Goal: Task Accomplishment & Management: Use online tool/utility

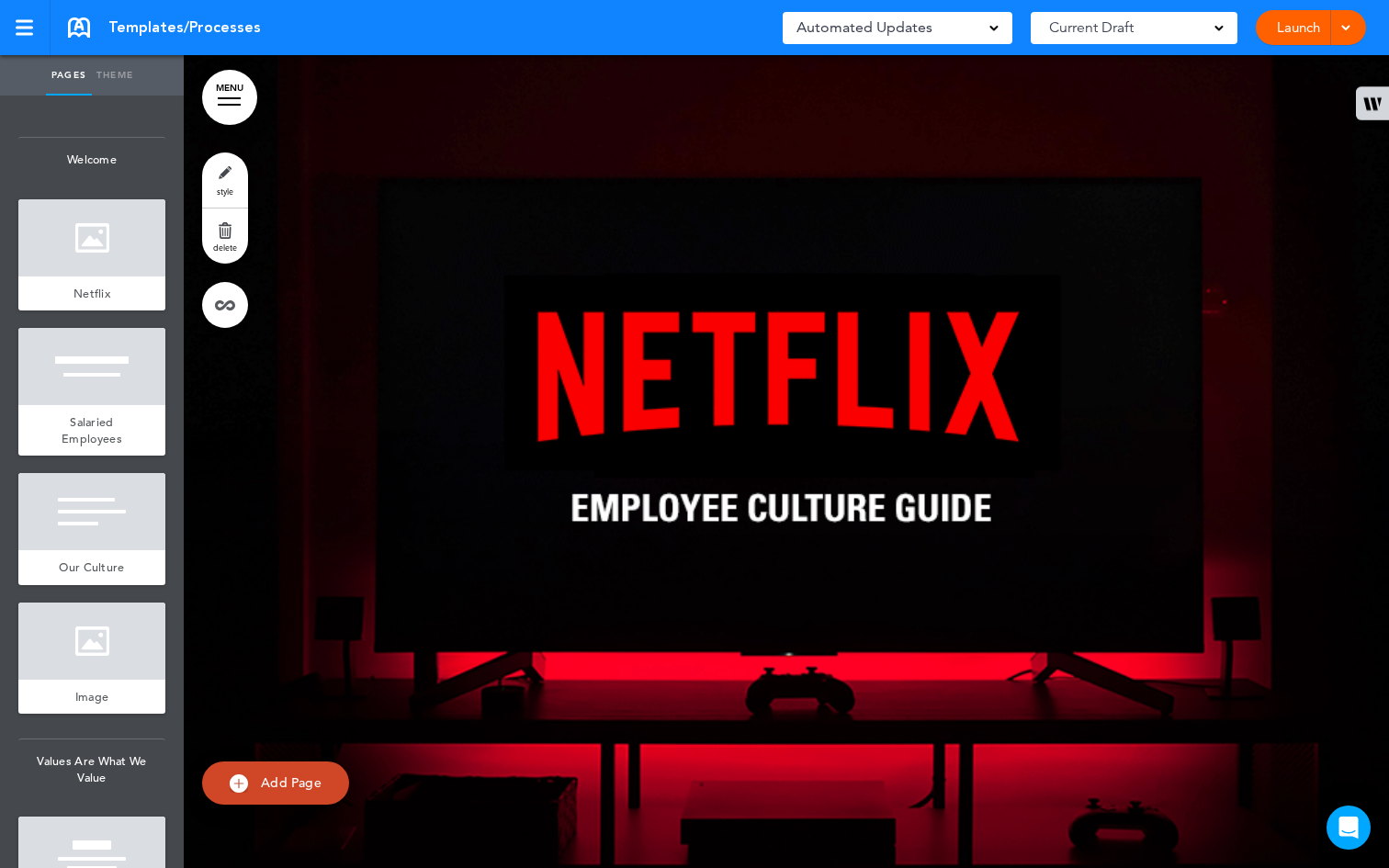
scroll to position [7083, 0]
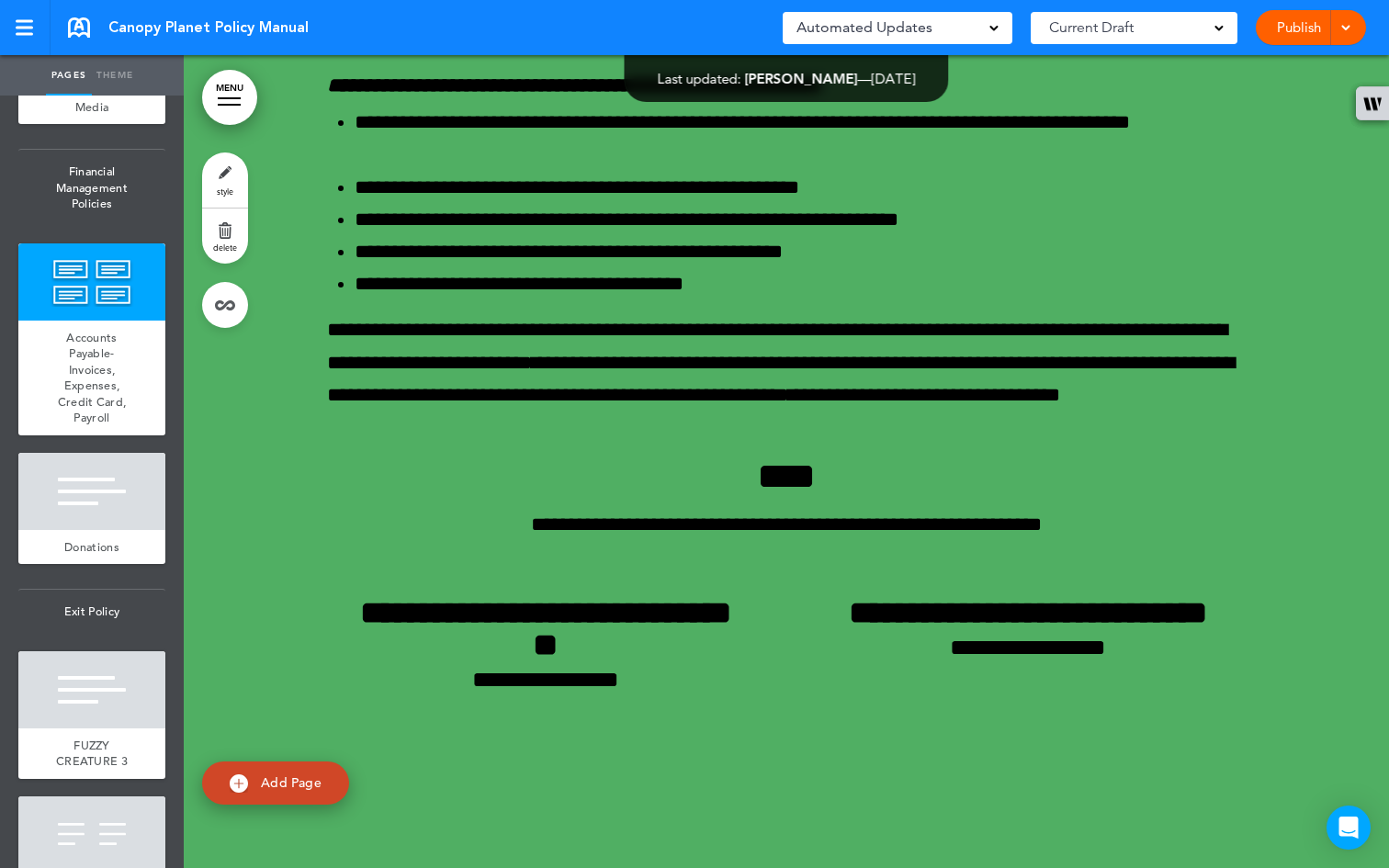
scroll to position [65413, 0]
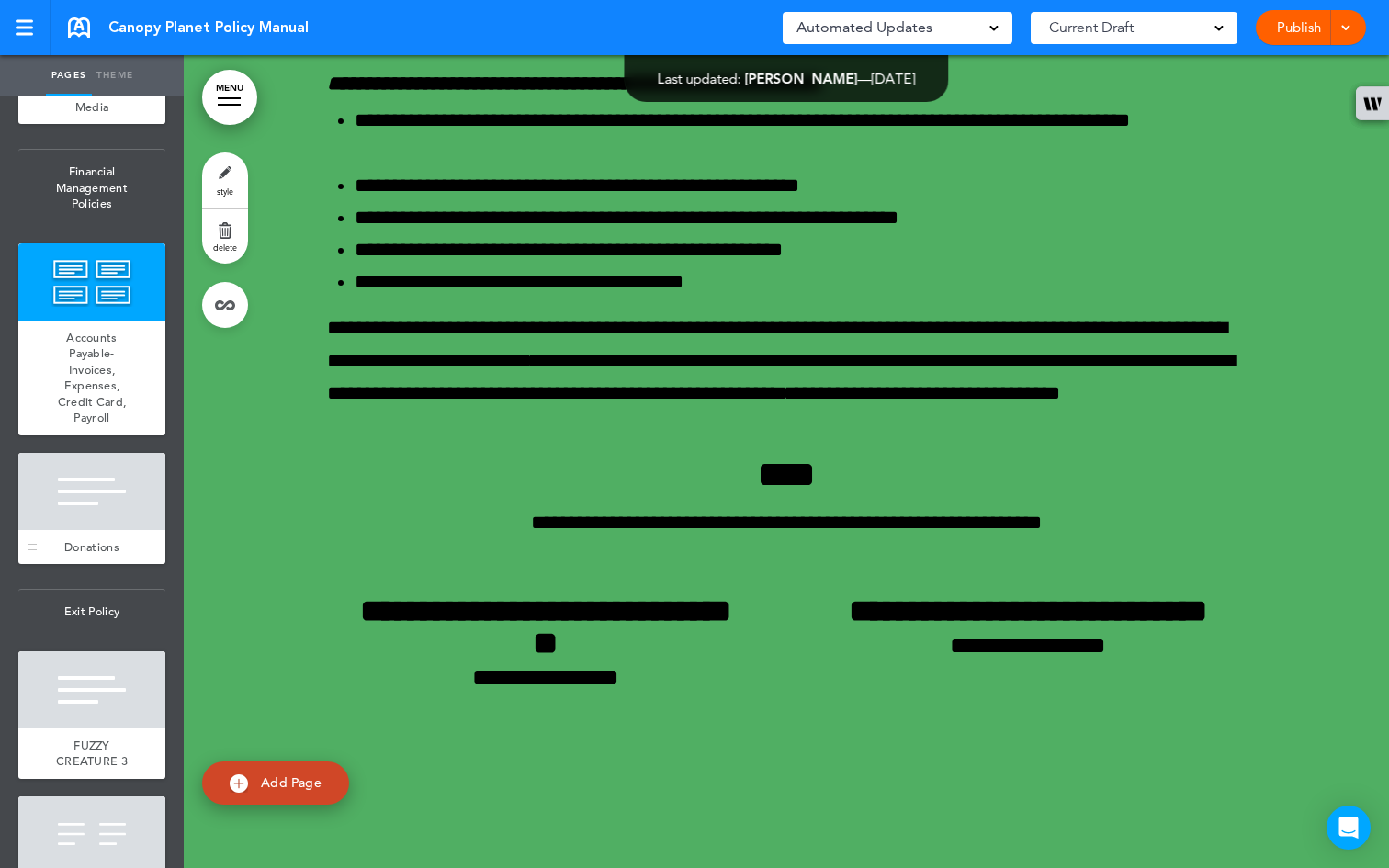
click at [93, 530] on div at bounding box center [91, 491] width 147 height 77
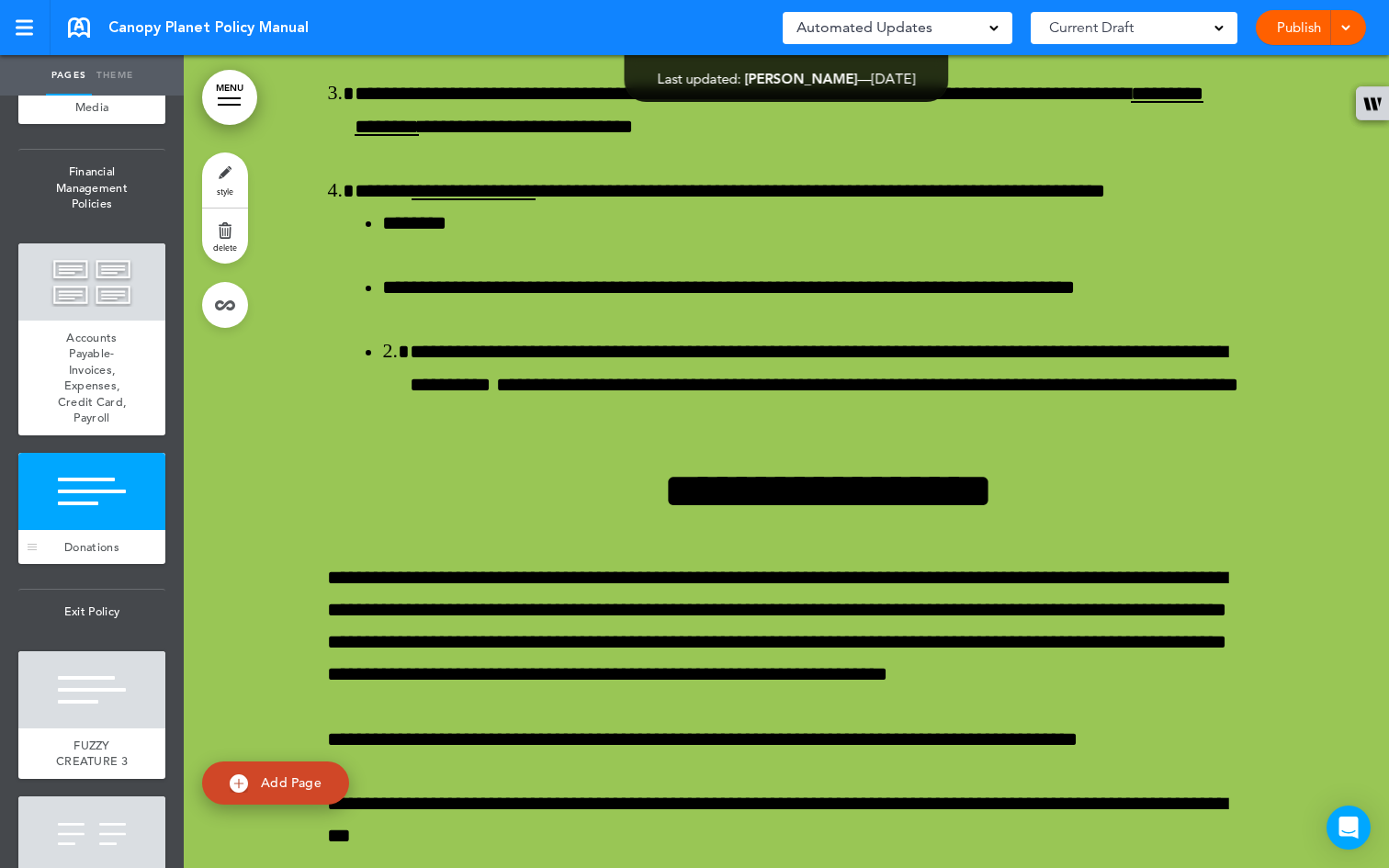
scroll to position [70925, 0]
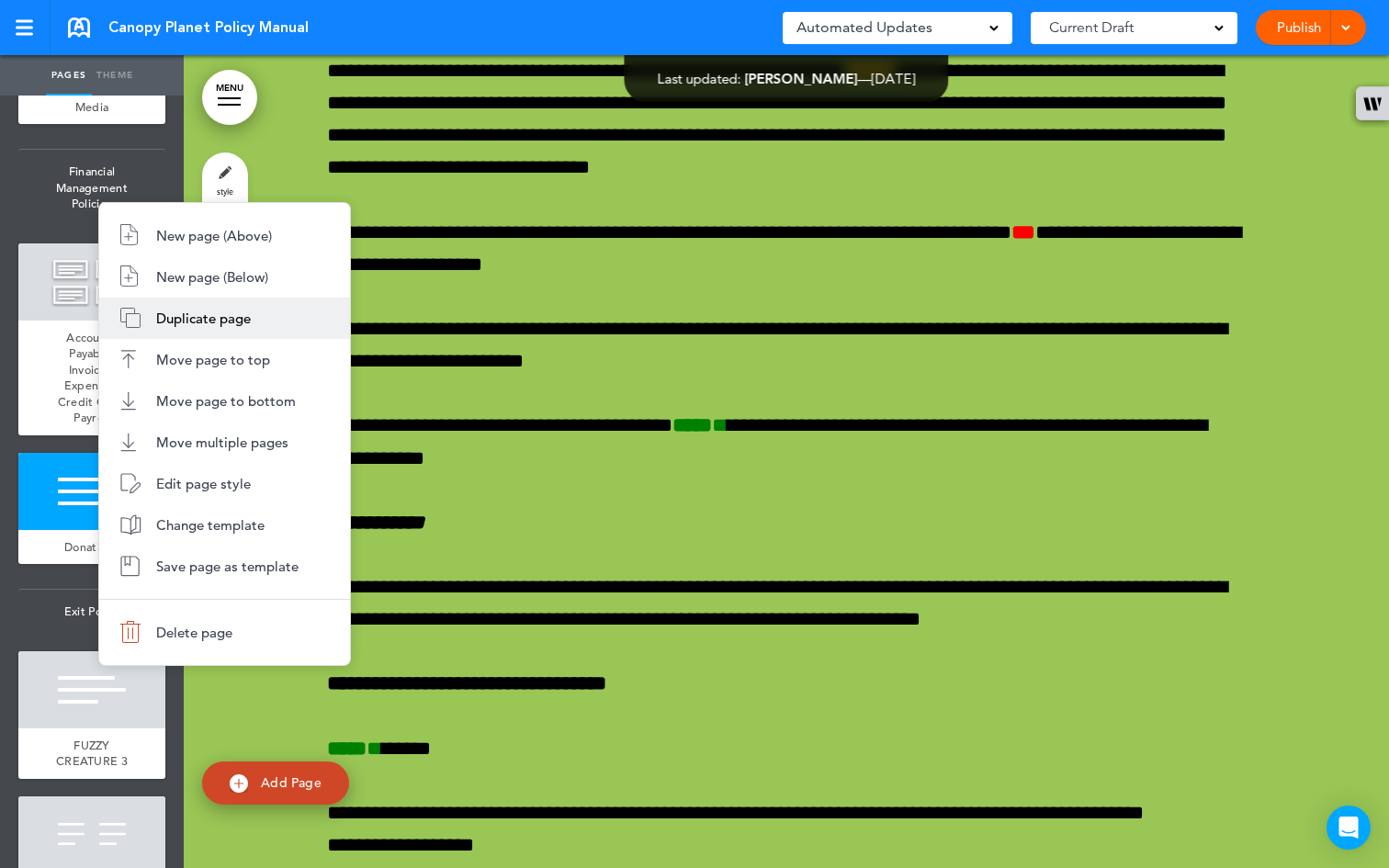
click at [245, 325] on span "Duplicate page" at bounding box center [203, 319] width 94 height 17
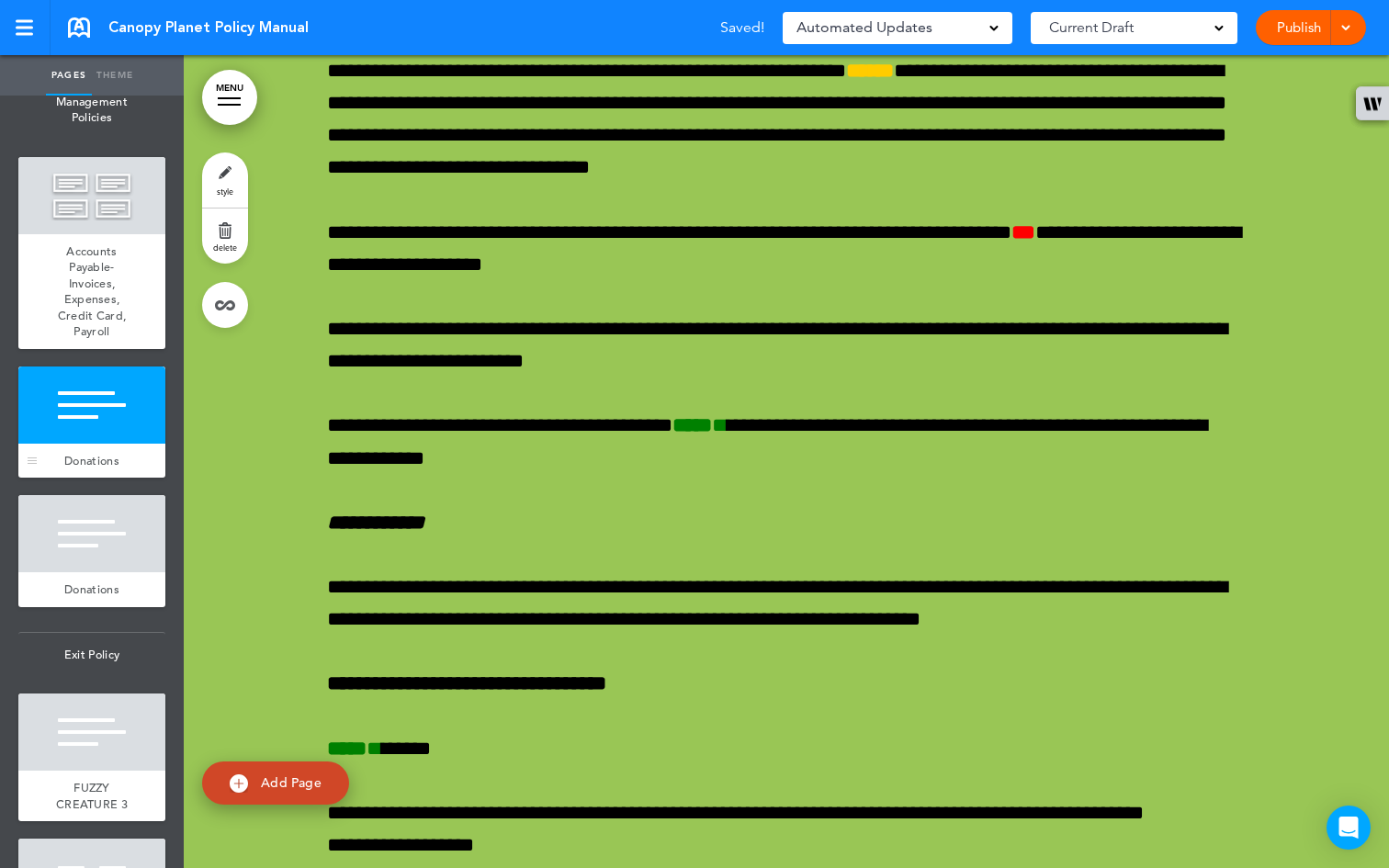
scroll to position [7147, 0]
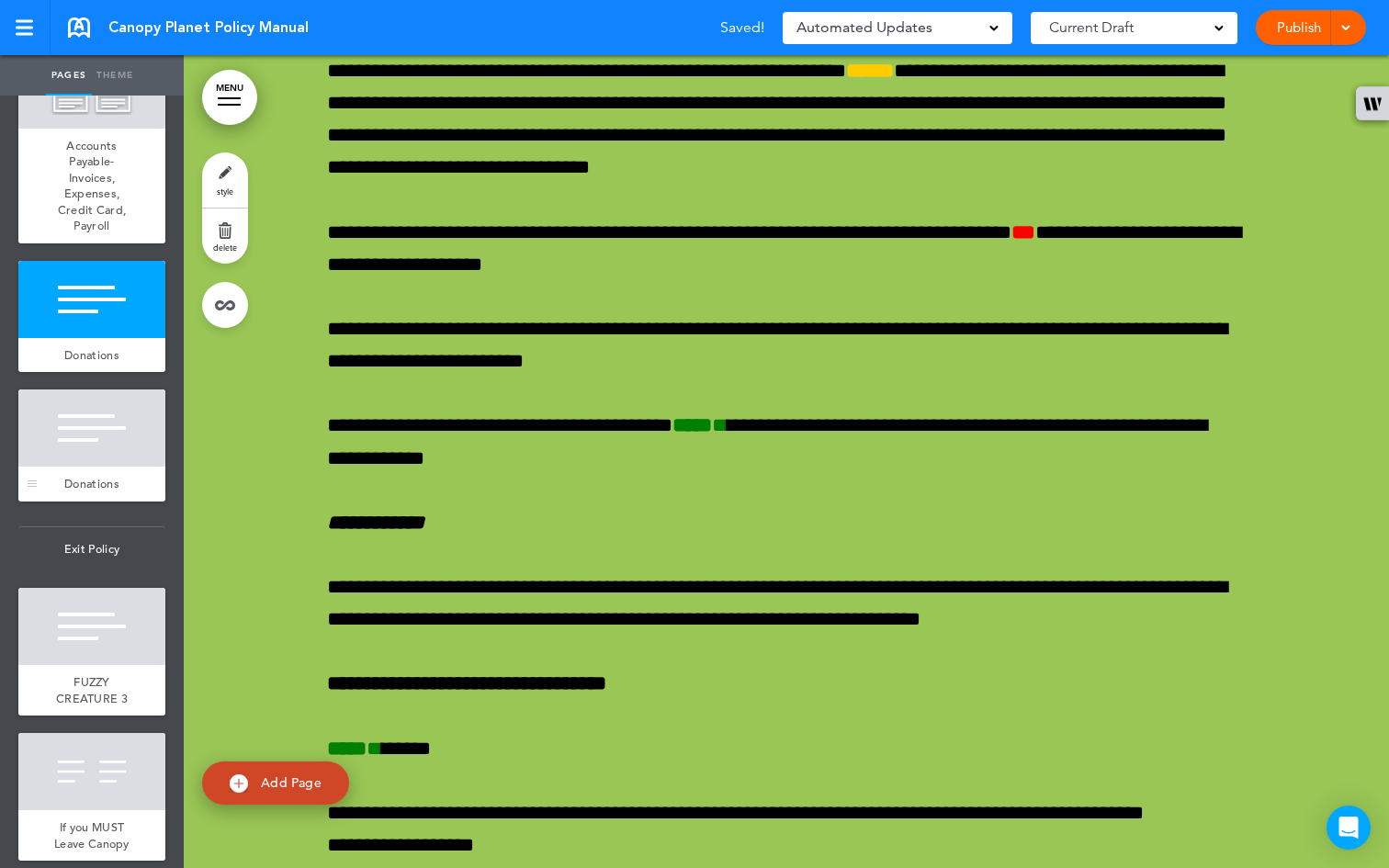
click at [88, 501] on div "Donations" at bounding box center [91, 484] width 147 height 35
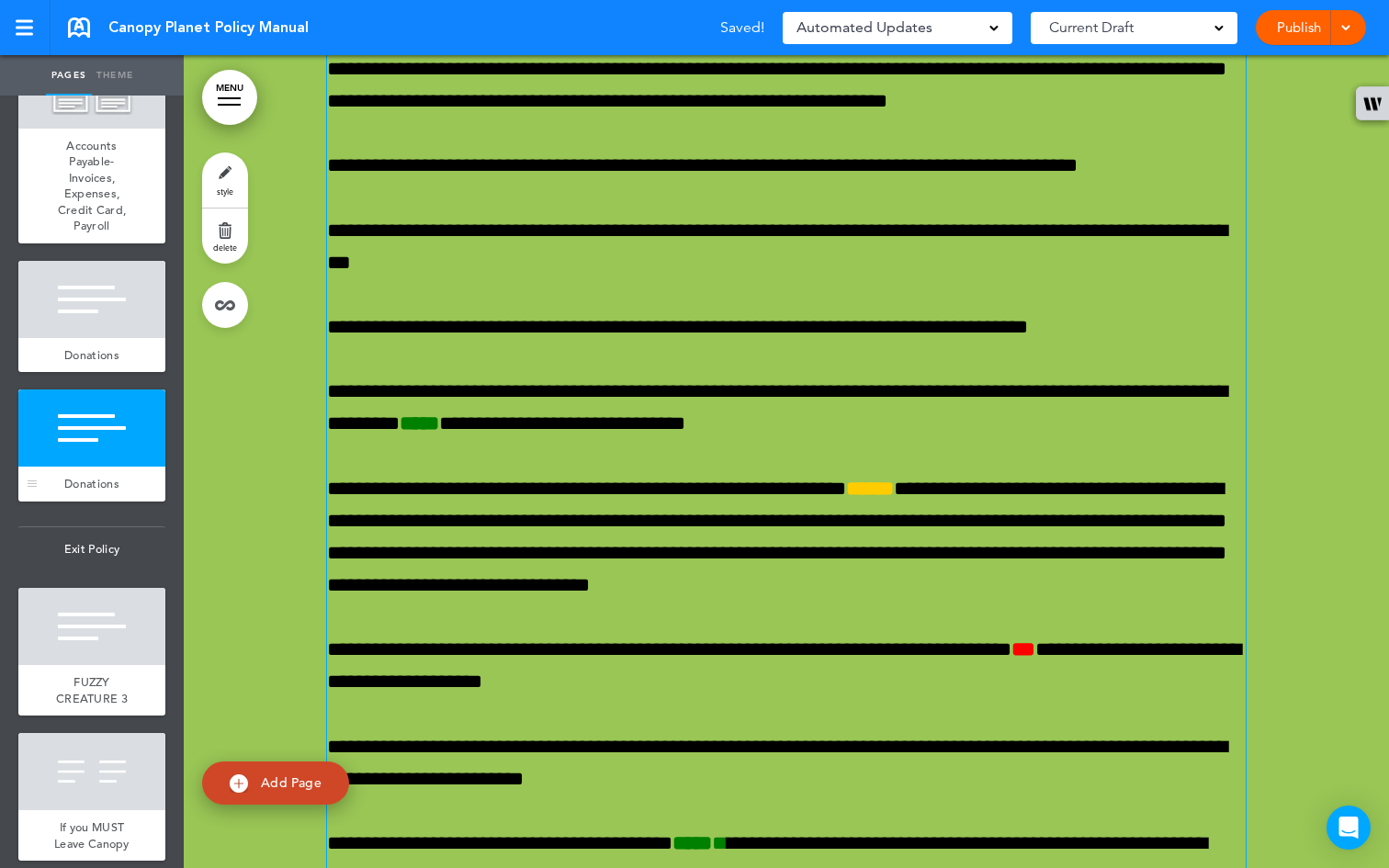
scroll to position [74336, 0]
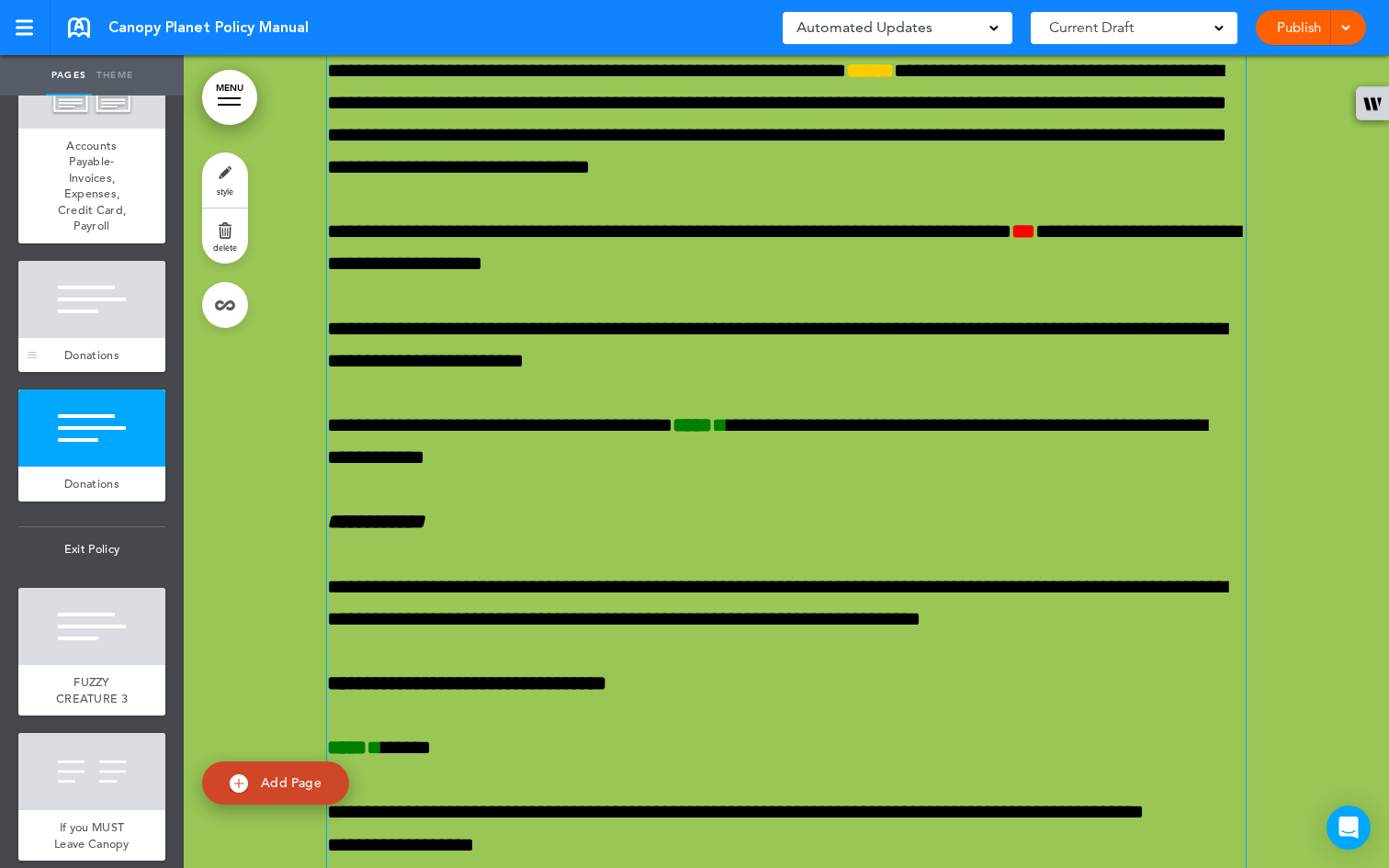
click at [86, 338] on div at bounding box center [91, 299] width 147 height 77
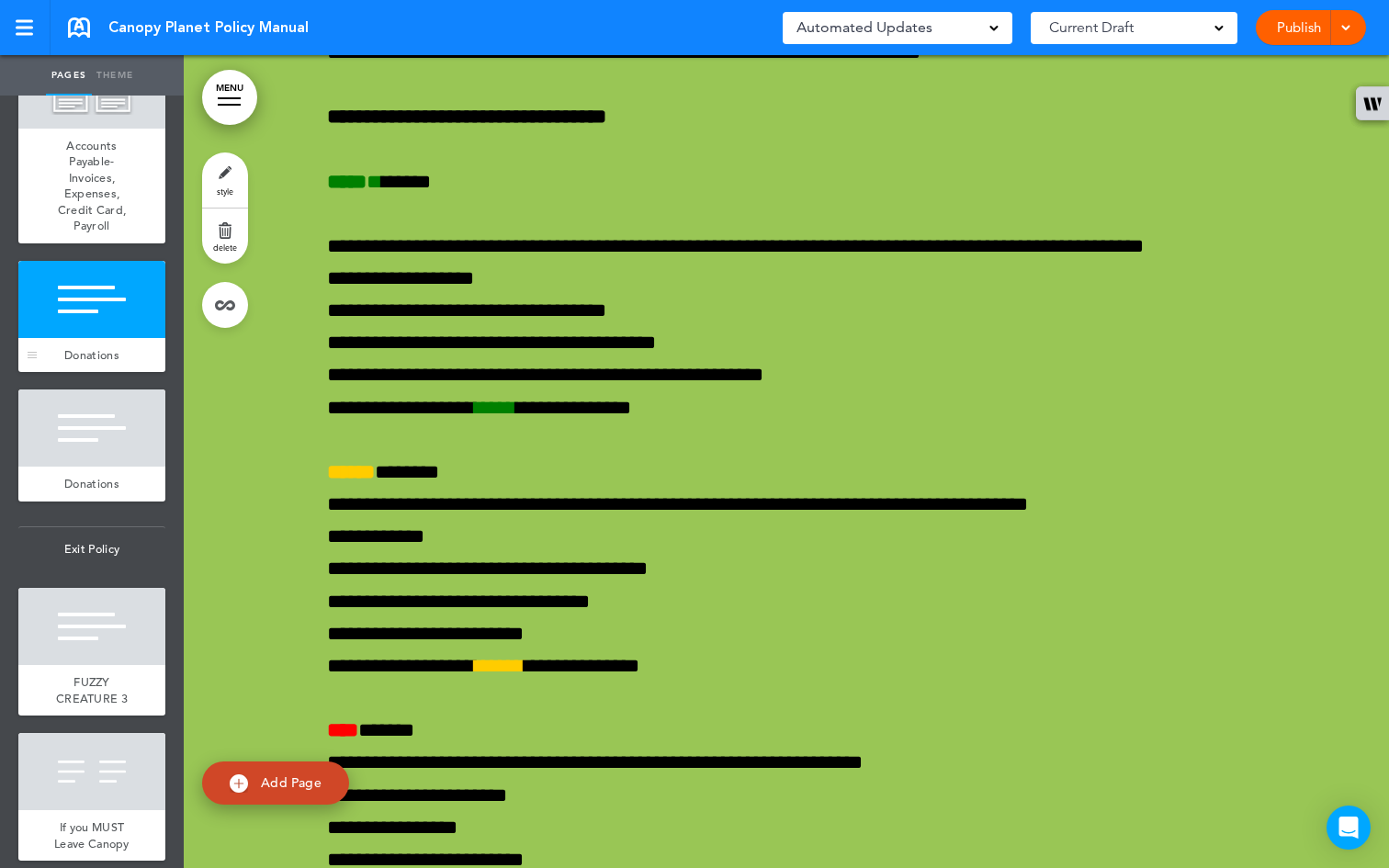
scroll to position [70925, 0]
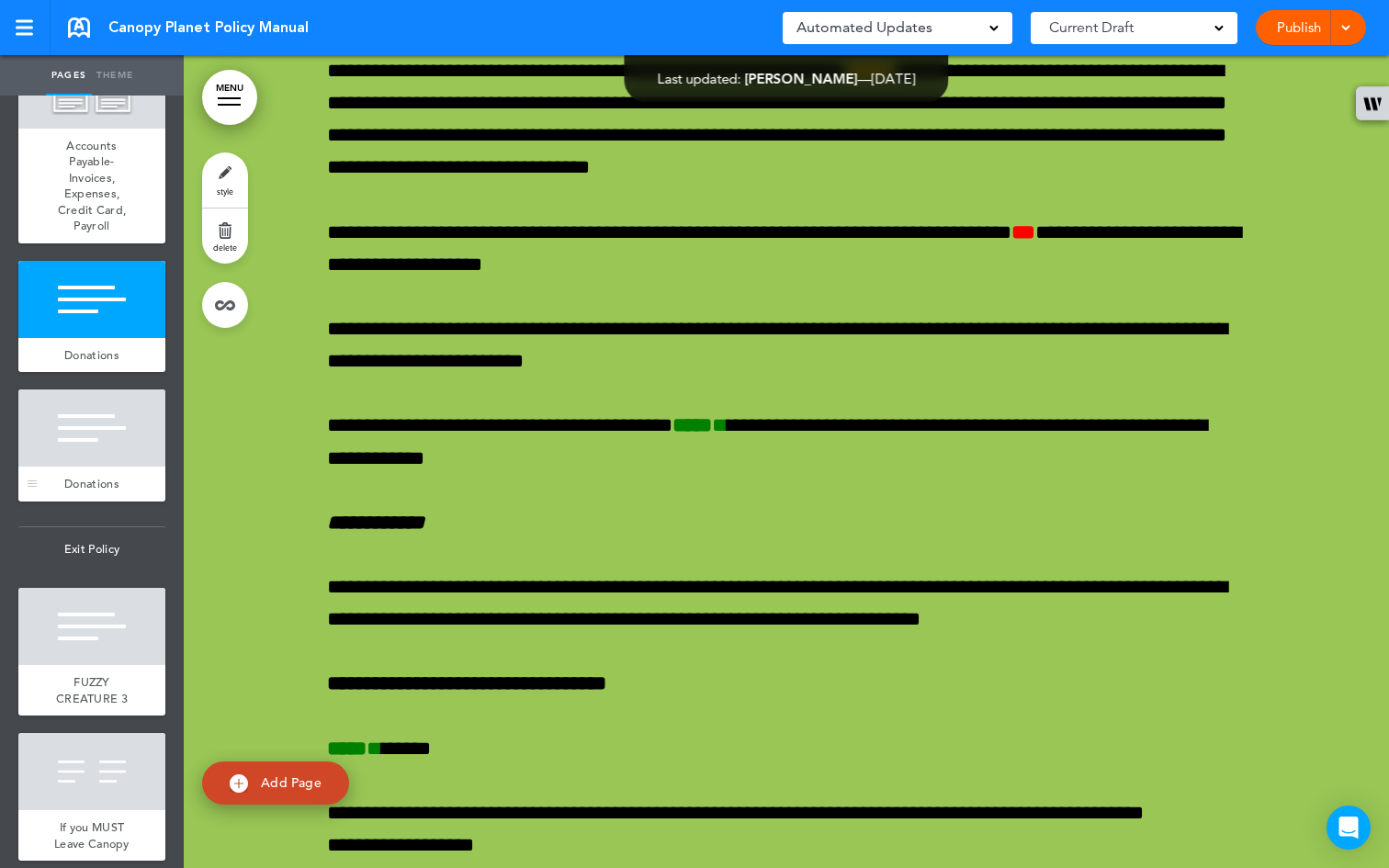
click at [76, 467] on div at bounding box center [91, 428] width 147 height 77
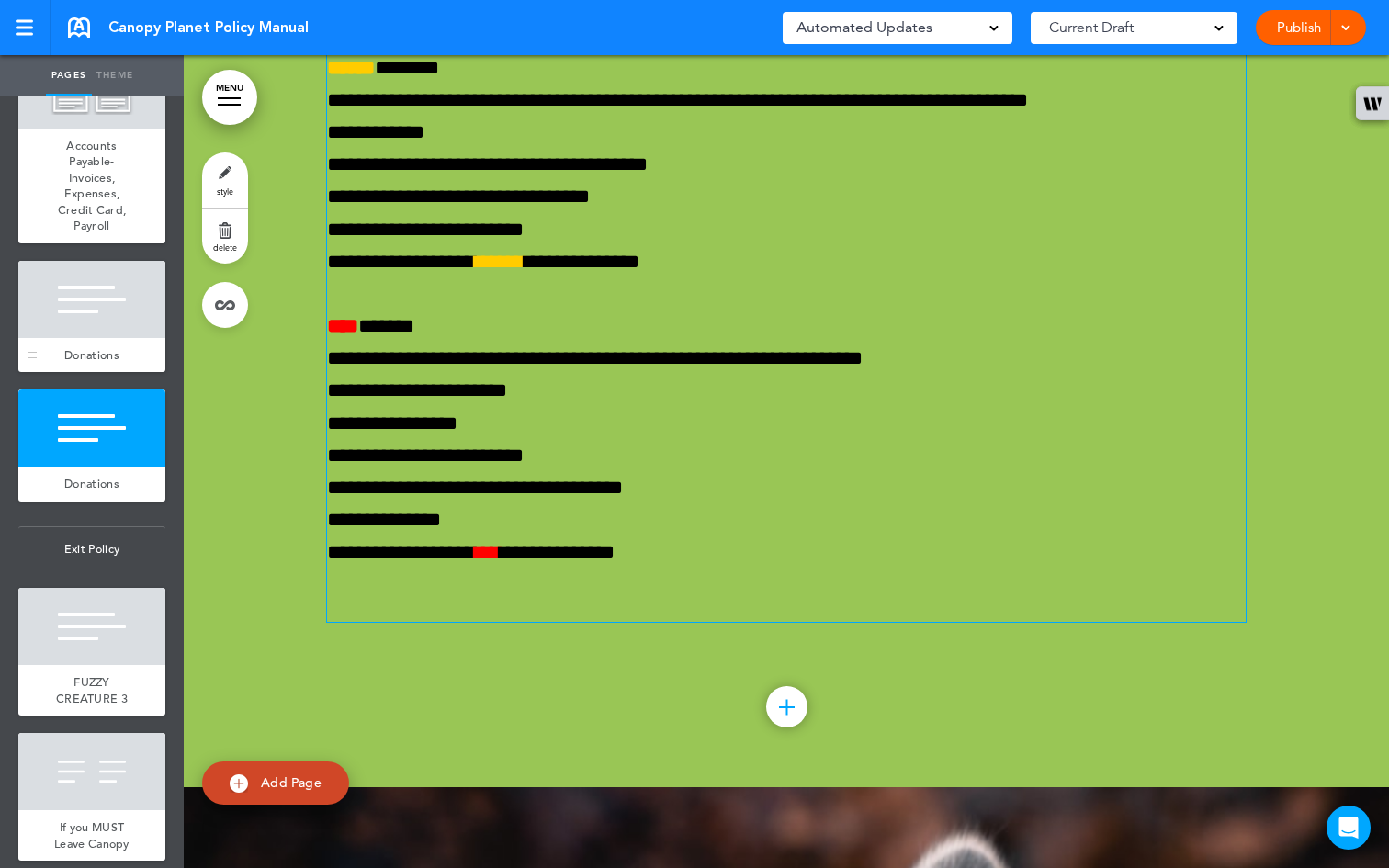
click at [78, 372] on div "Donations" at bounding box center [91, 355] width 147 height 35
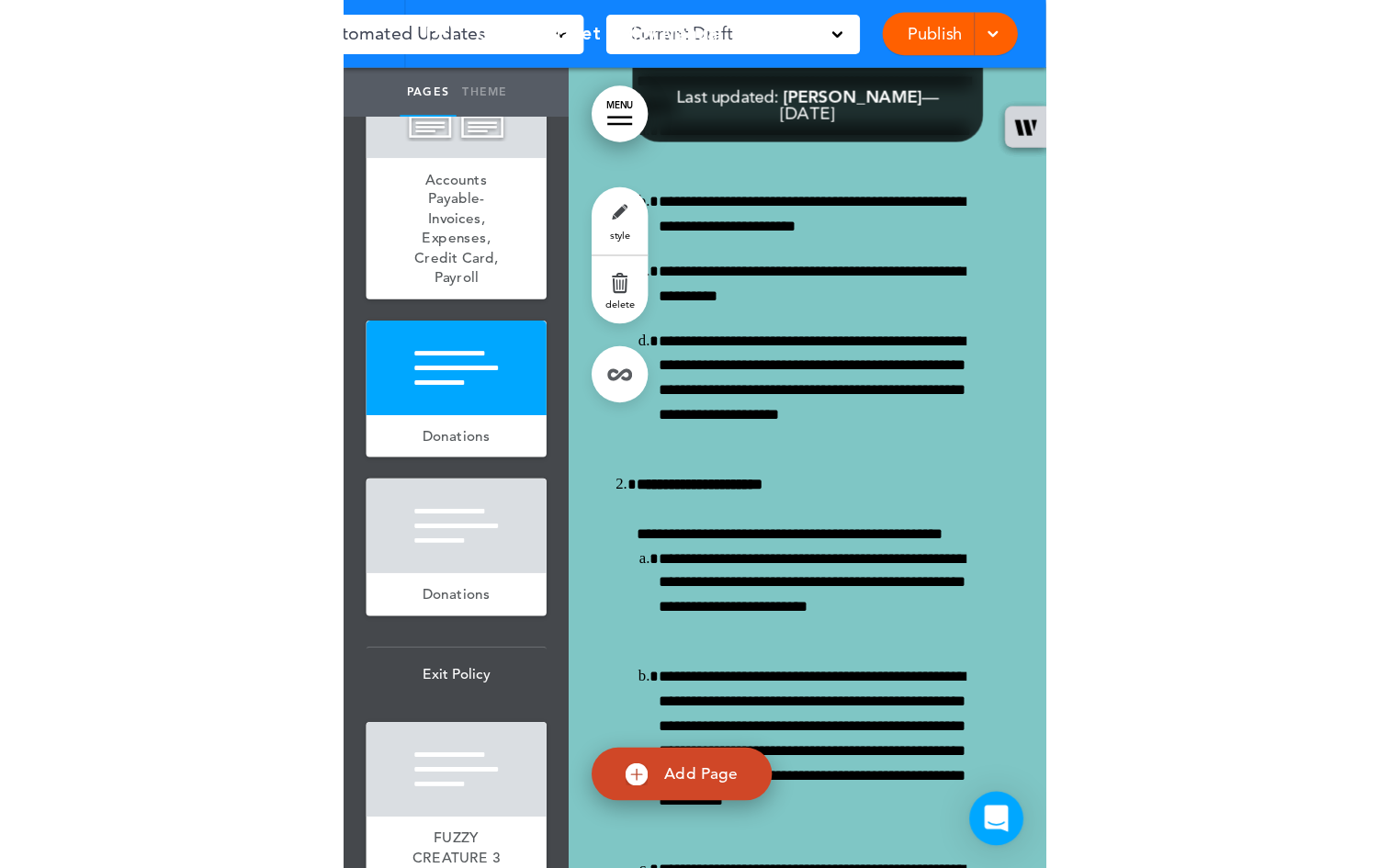
scroll to position [70853, 0]
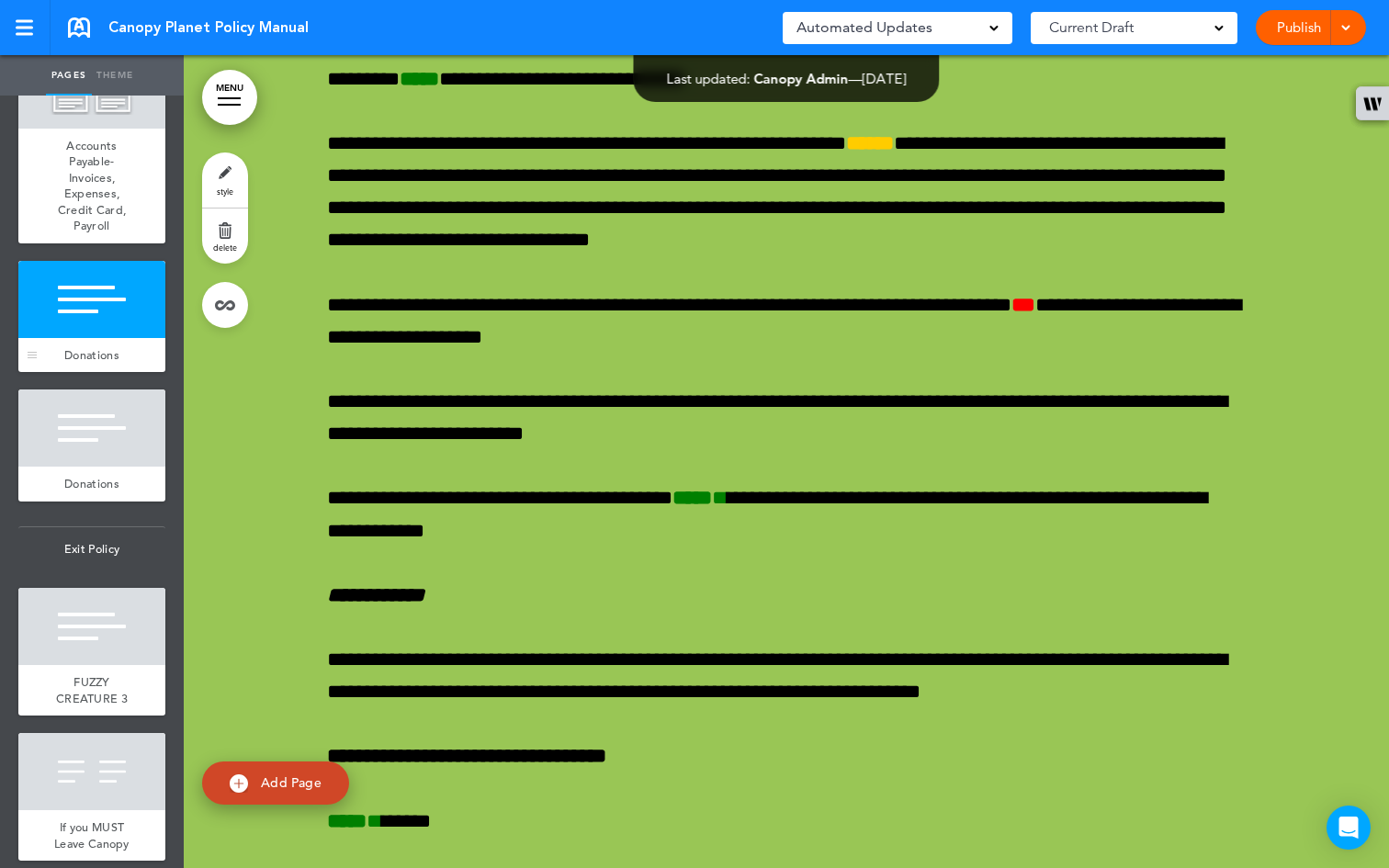
click at [81, 372] on div "Donations" at bounding box center [91, 355] width 147 height 35
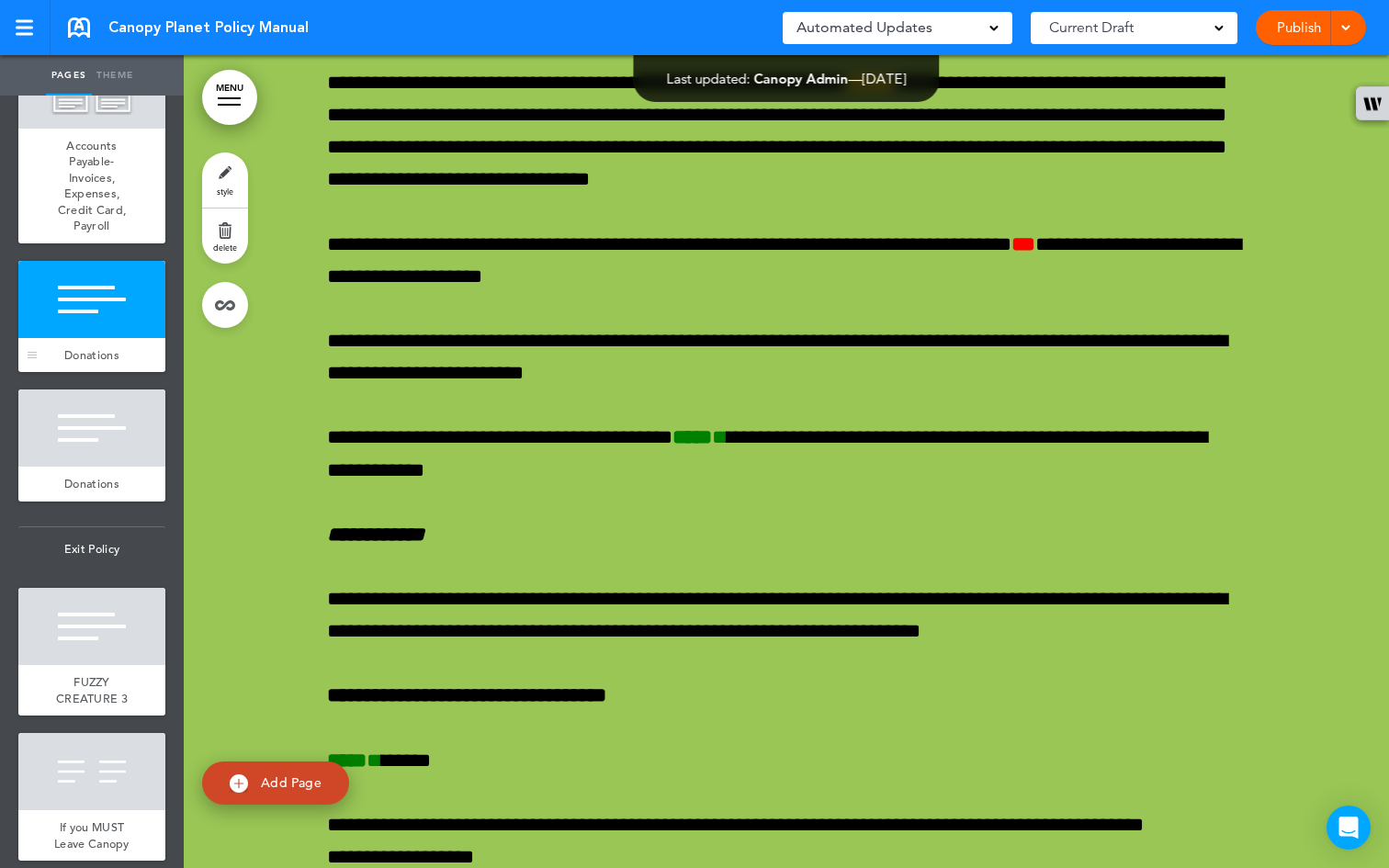
scroll to position [70925, 0]
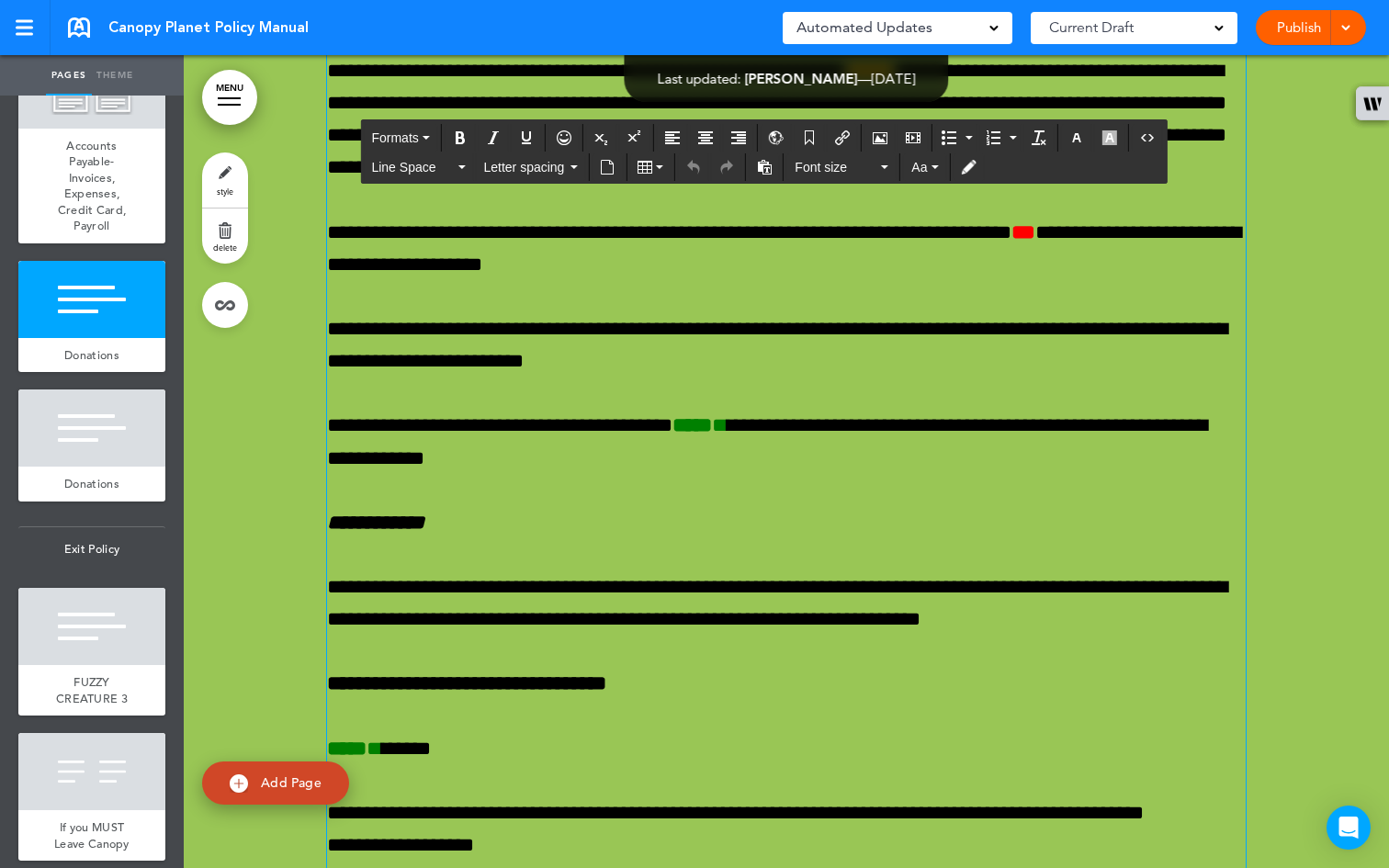
click at [747, 173] on div at bounding box center [762, 166] width 35 height 28
click at [971, 215] on div "**********" at bounding box center [786, 3] width 918 height 3177
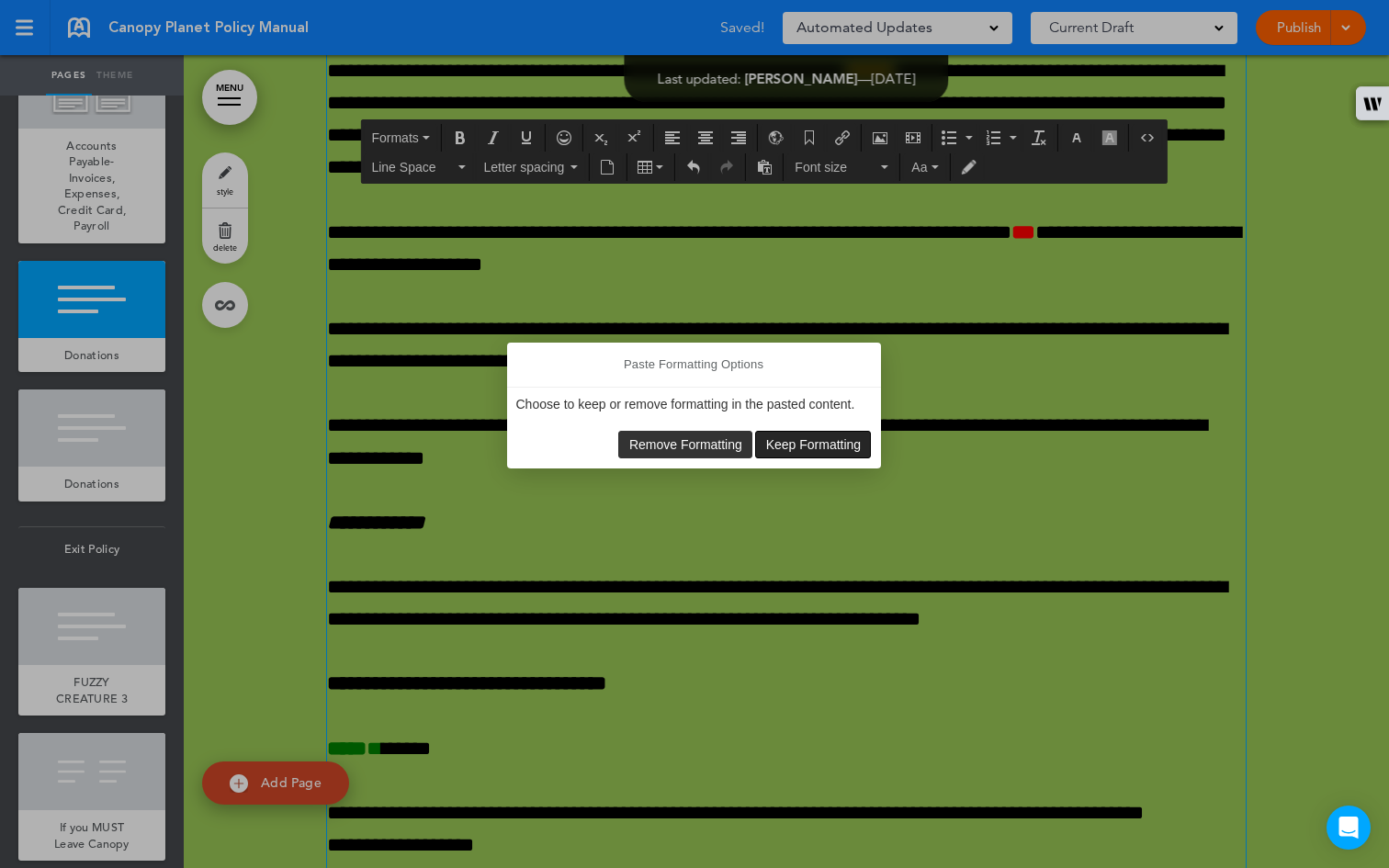
click at [790, 442] on span "Keep Formatting" at bounding box center [813, 444] width 95 height 14
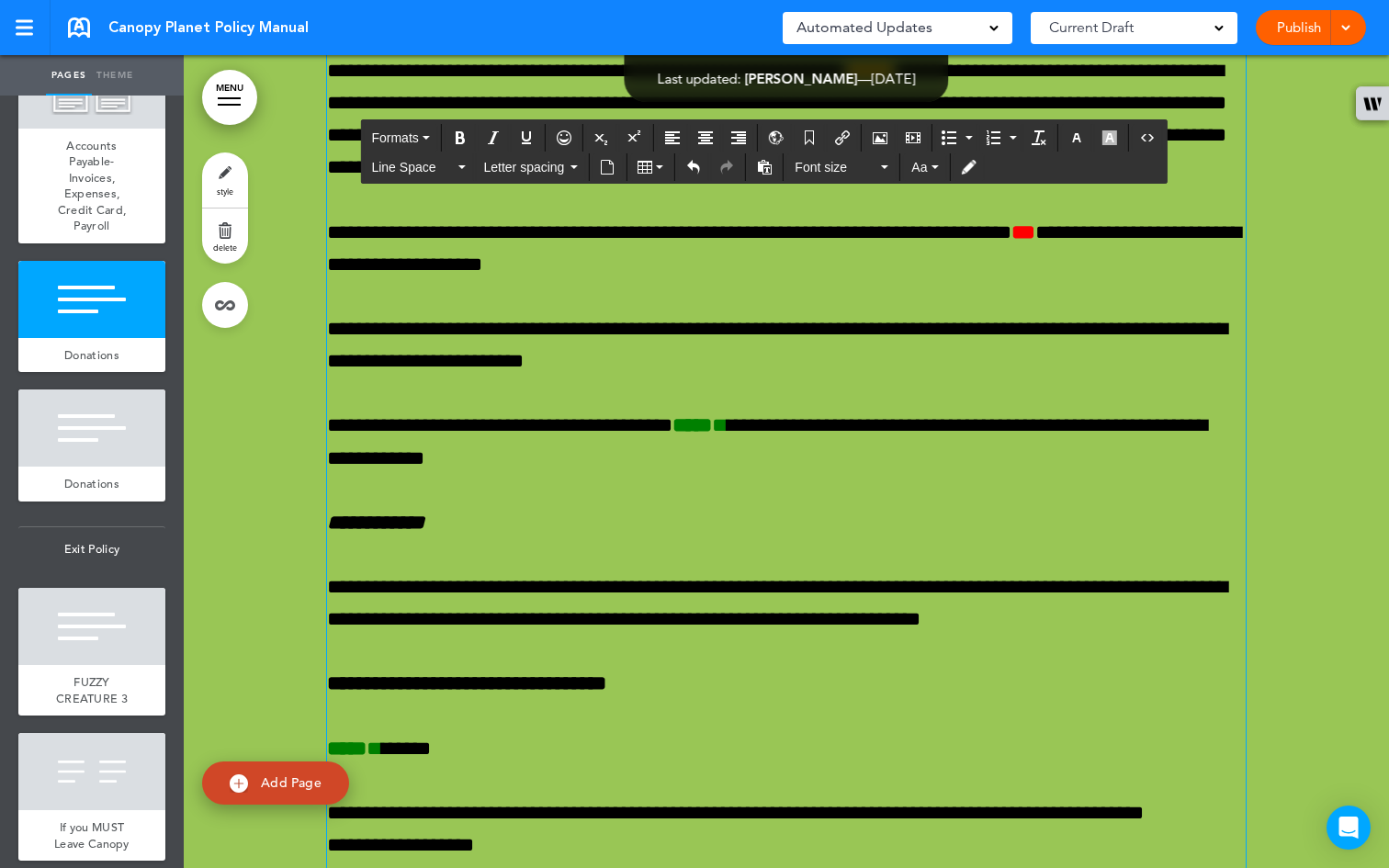
click at [744, 230] on div "**********" at bounding box center [786, 3] width 918 height 3177
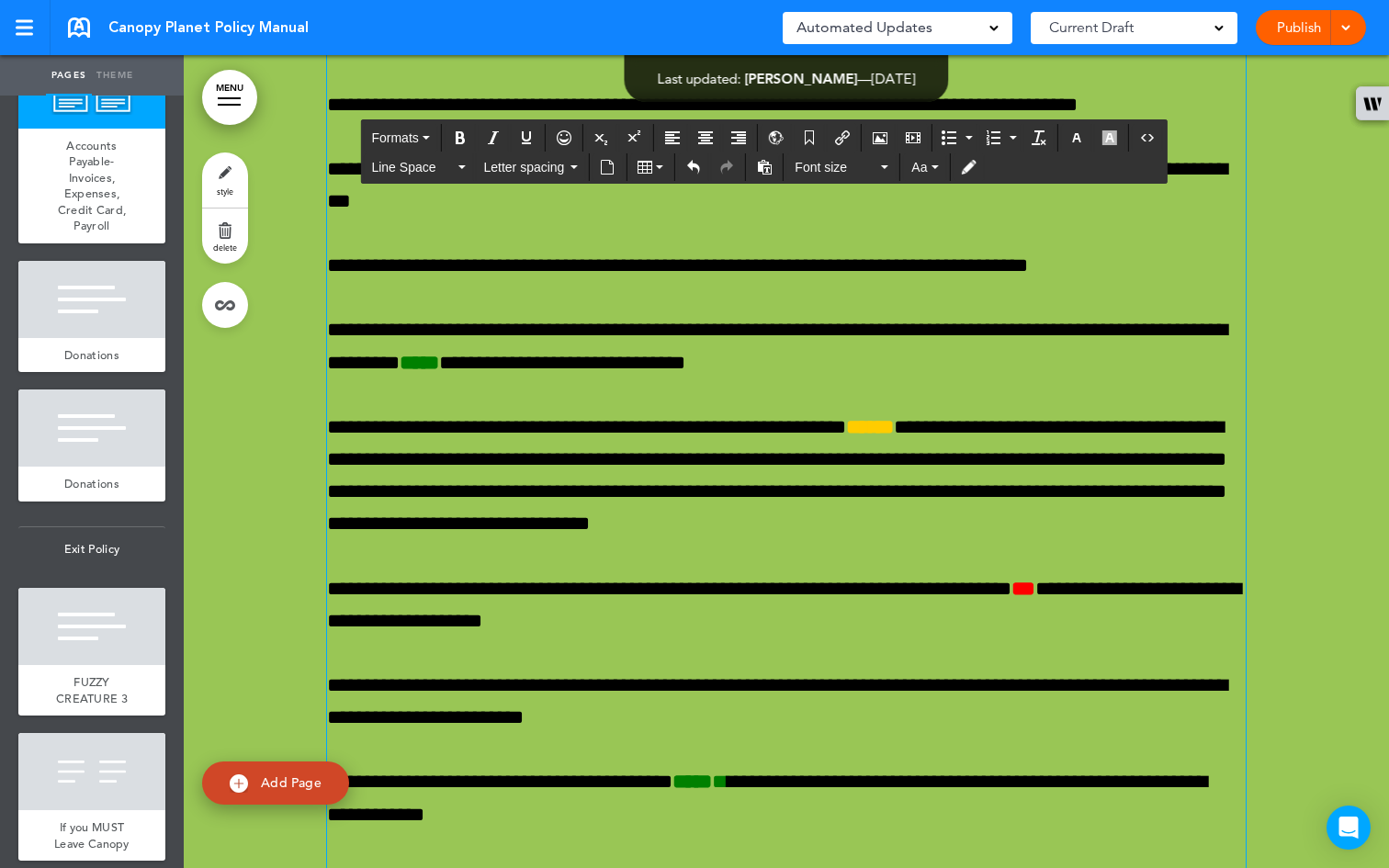
scroll to position [70588, 0]
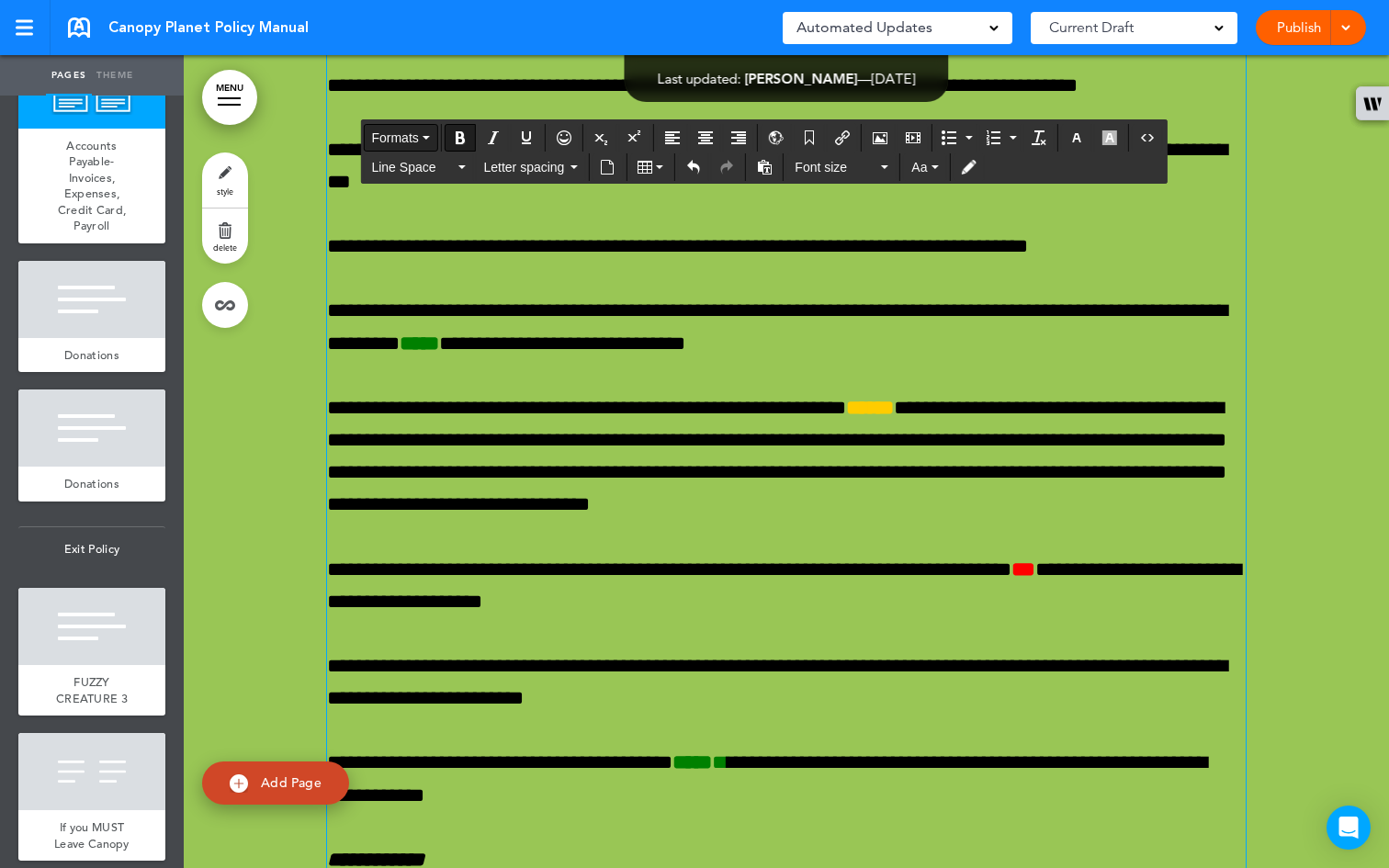
click at [431, 136] on button "Formats" at bounding box center [399, 138] width 72 height 26
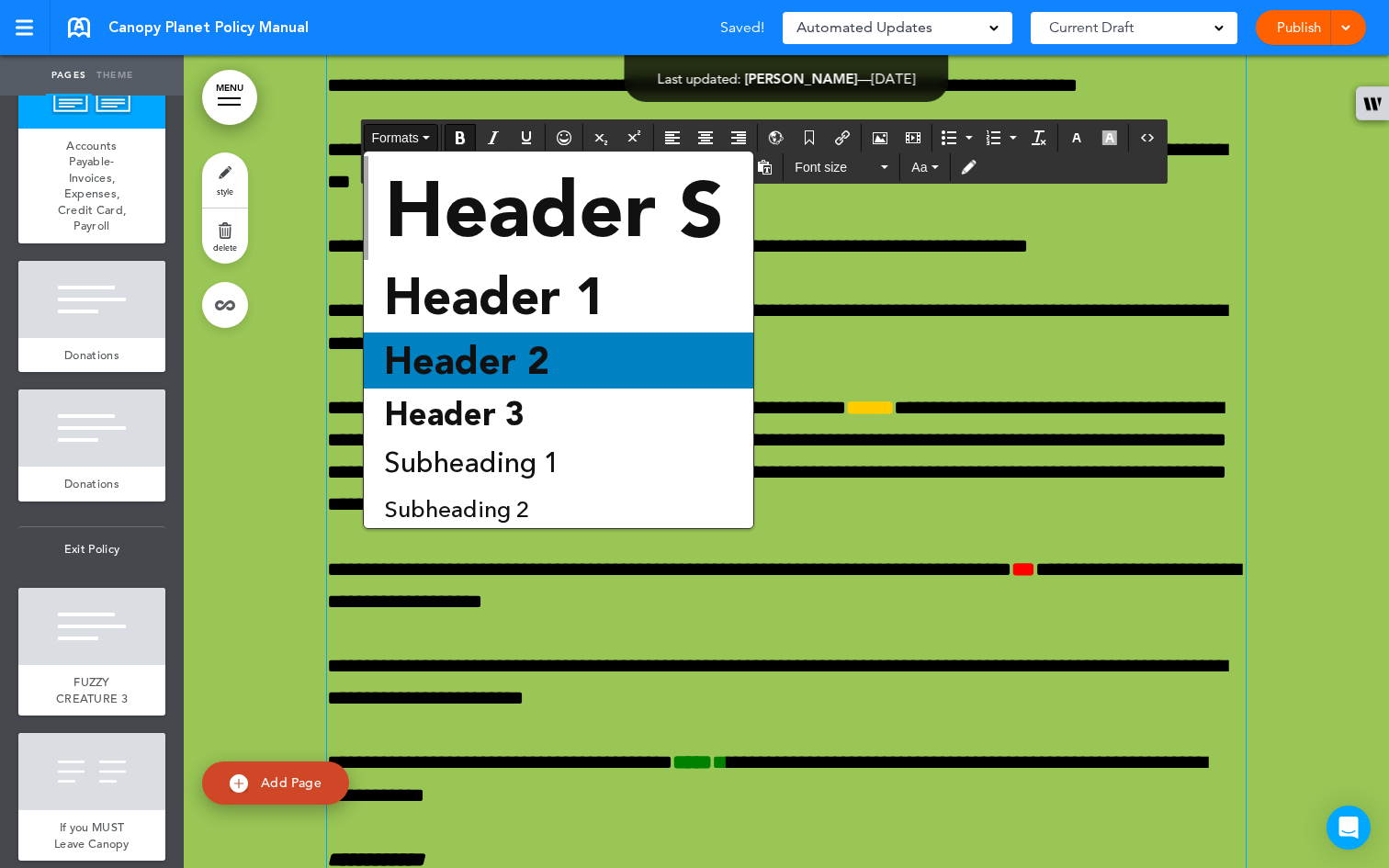
click at [494, 347] on span "Header 2" at bounding box center [467, 360] width 169 height 45
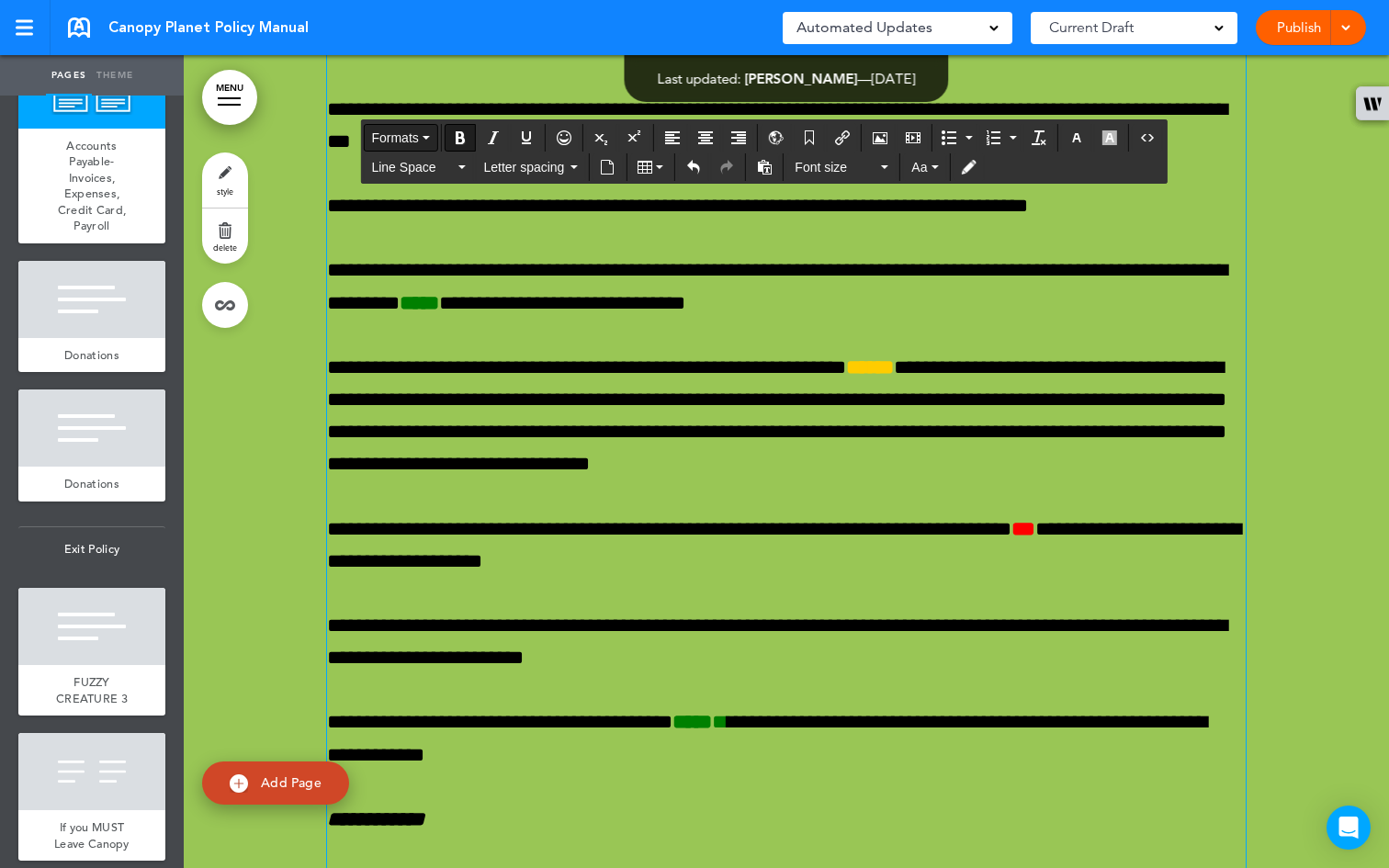
click at [429, 140] on button "Formats" at bounding box center [399, 138] width 72 height 26
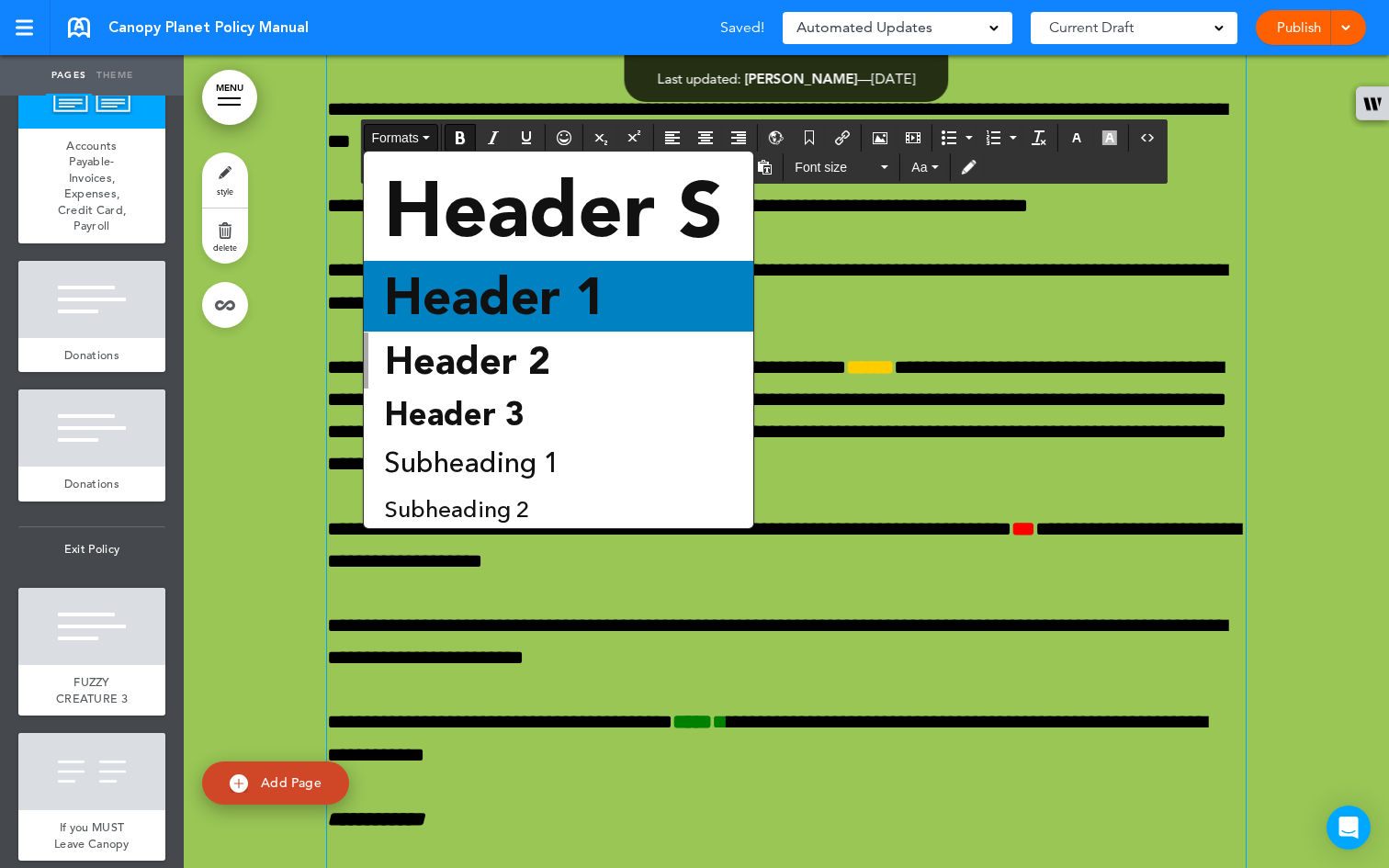
click at [514, 290] on span "Header 1" at bounding box center [495, 296] width 225 height 60
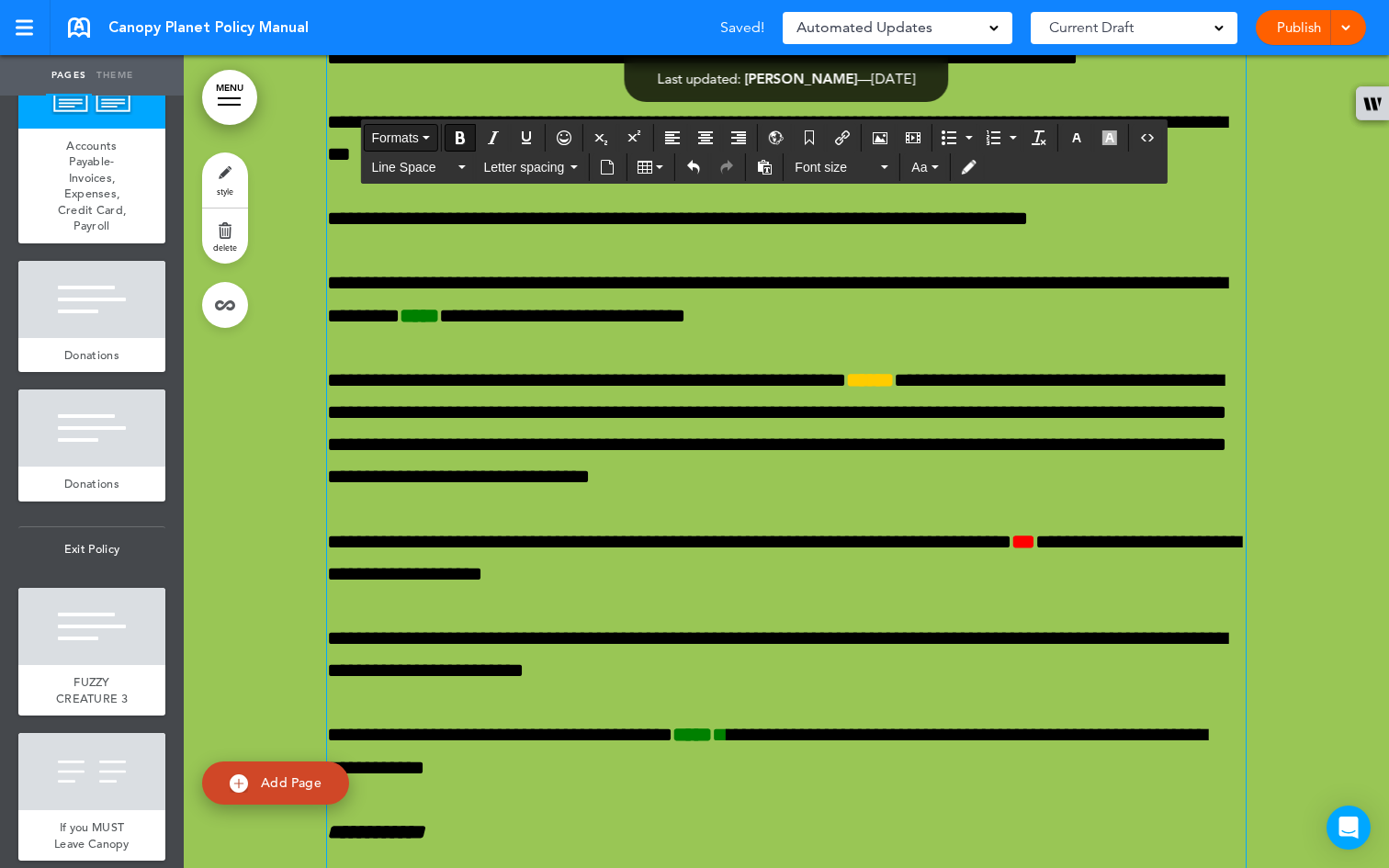
click at [427, 136] on icon "button" at bounding box center [426, 138] width 8 height 4
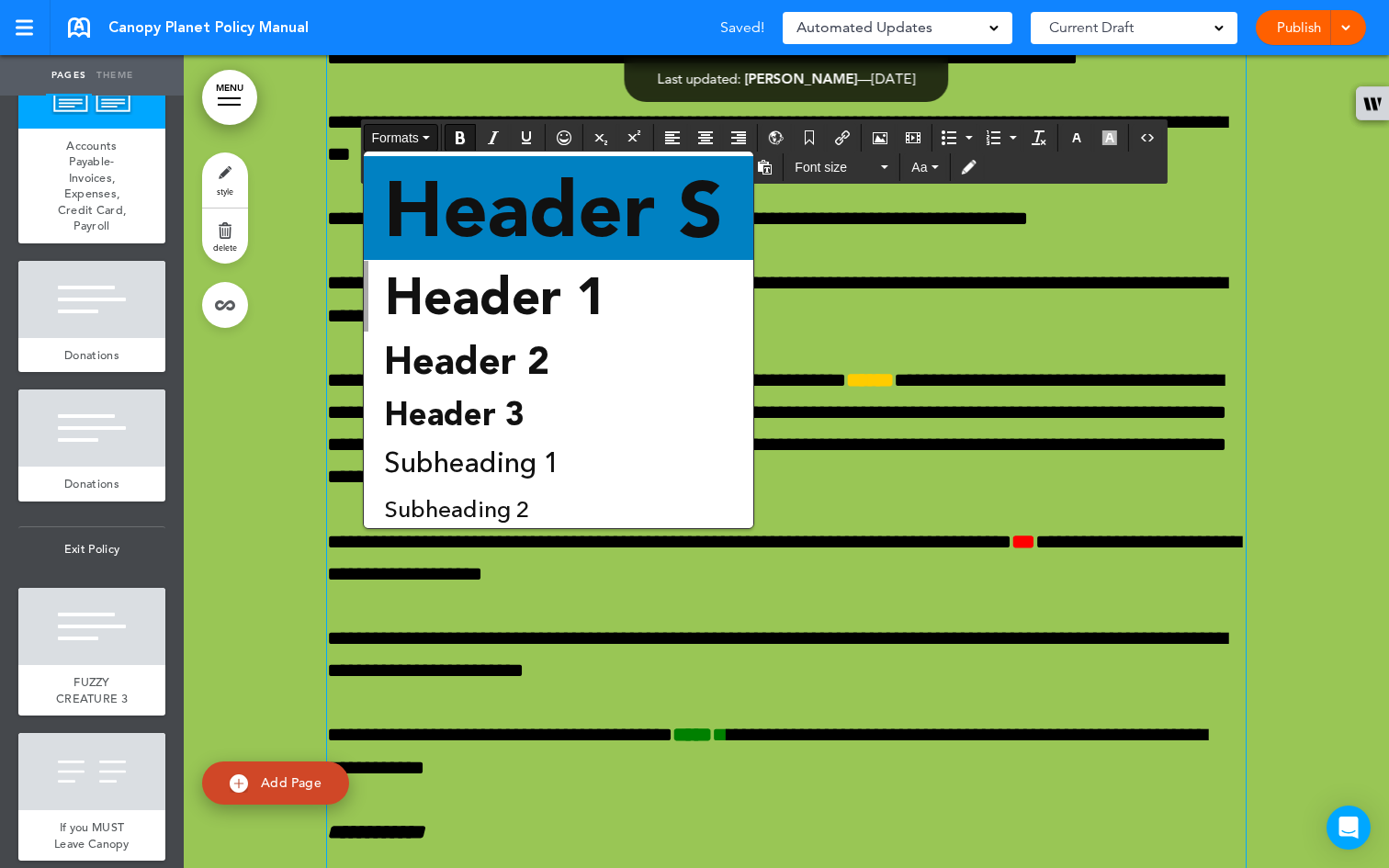
click at [447, 188] on span "Header S" at bounding box center [553, 208] width 343 height 92
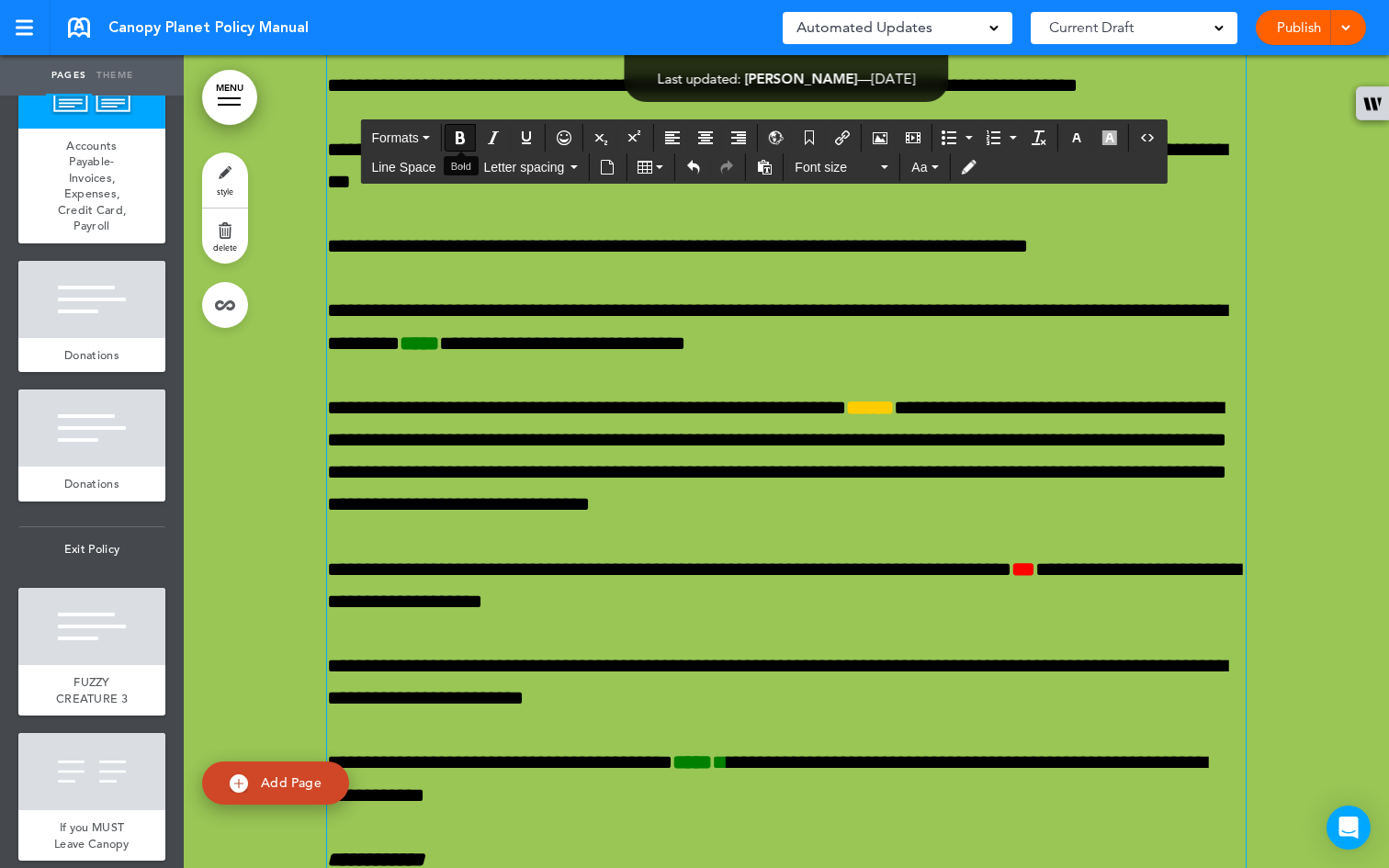
click at [460, 140] on icon "Bold" at bounding box center [459, 137] width 14 height 14
click at [465, 140] on icon "Bold" at bounding box center [459, 137] width 14 height 14
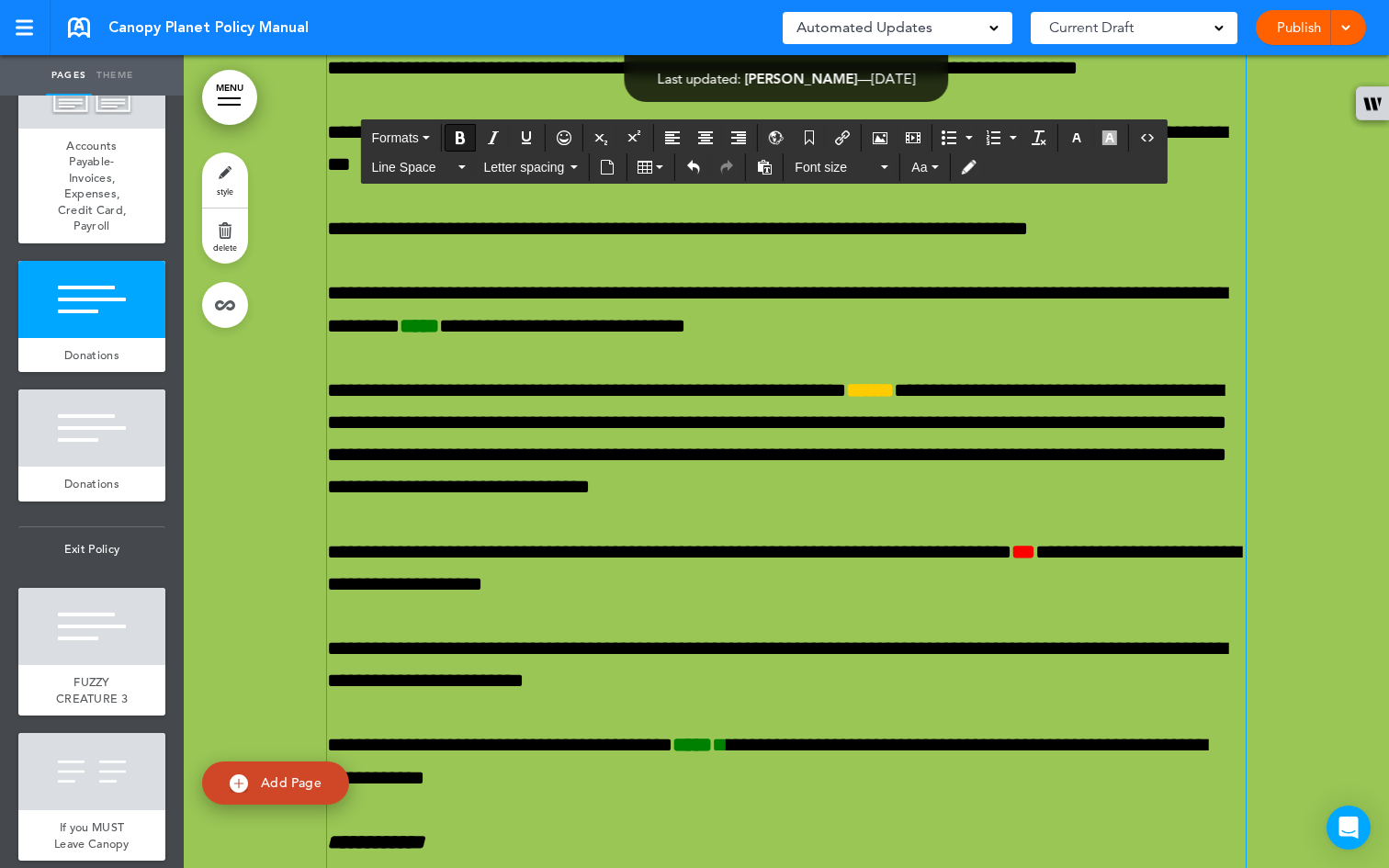
scroll to position [70613, 0]
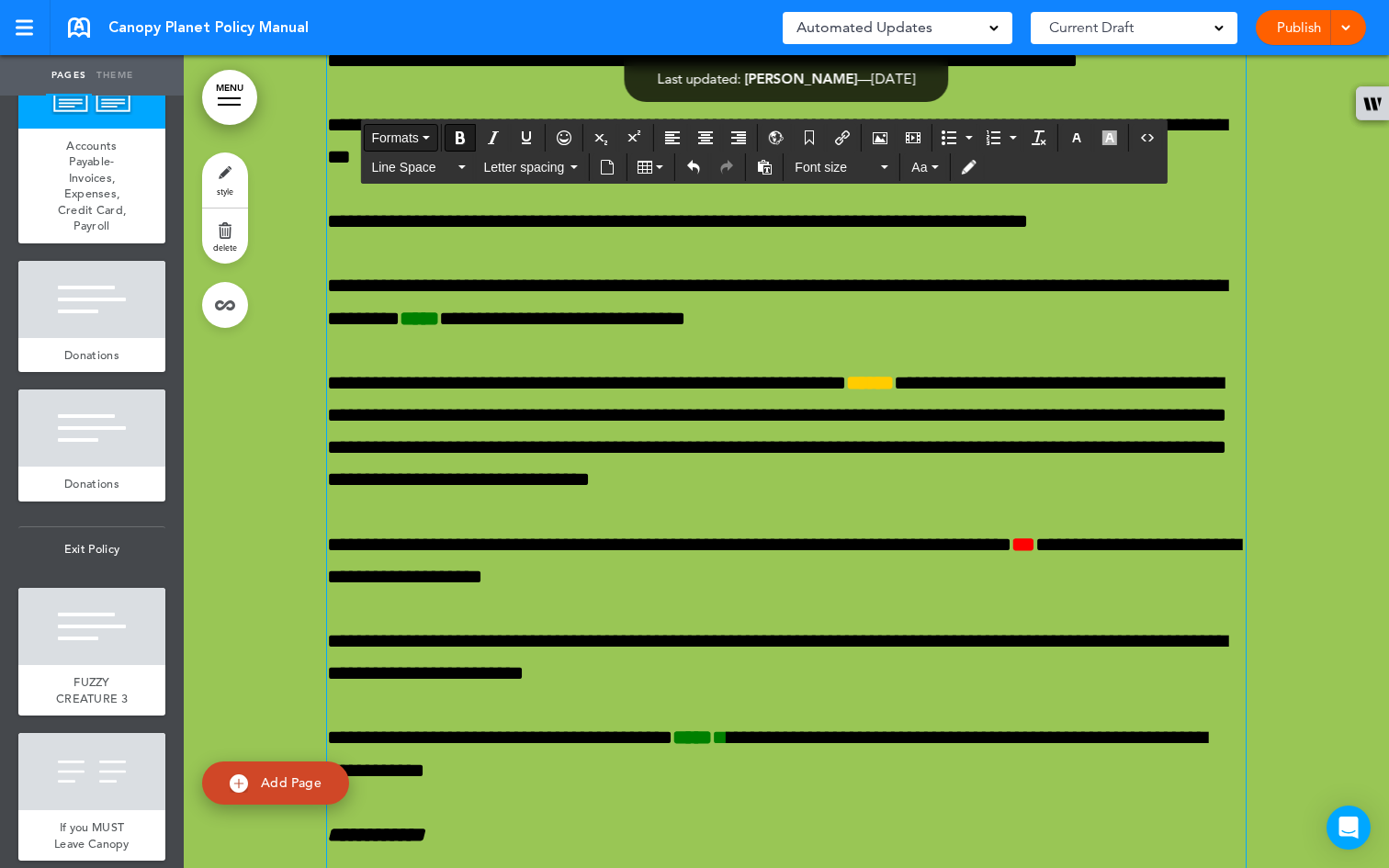
click at [433, 140] on button "Formats" at bounding box center [399, 138] width 72 height 26
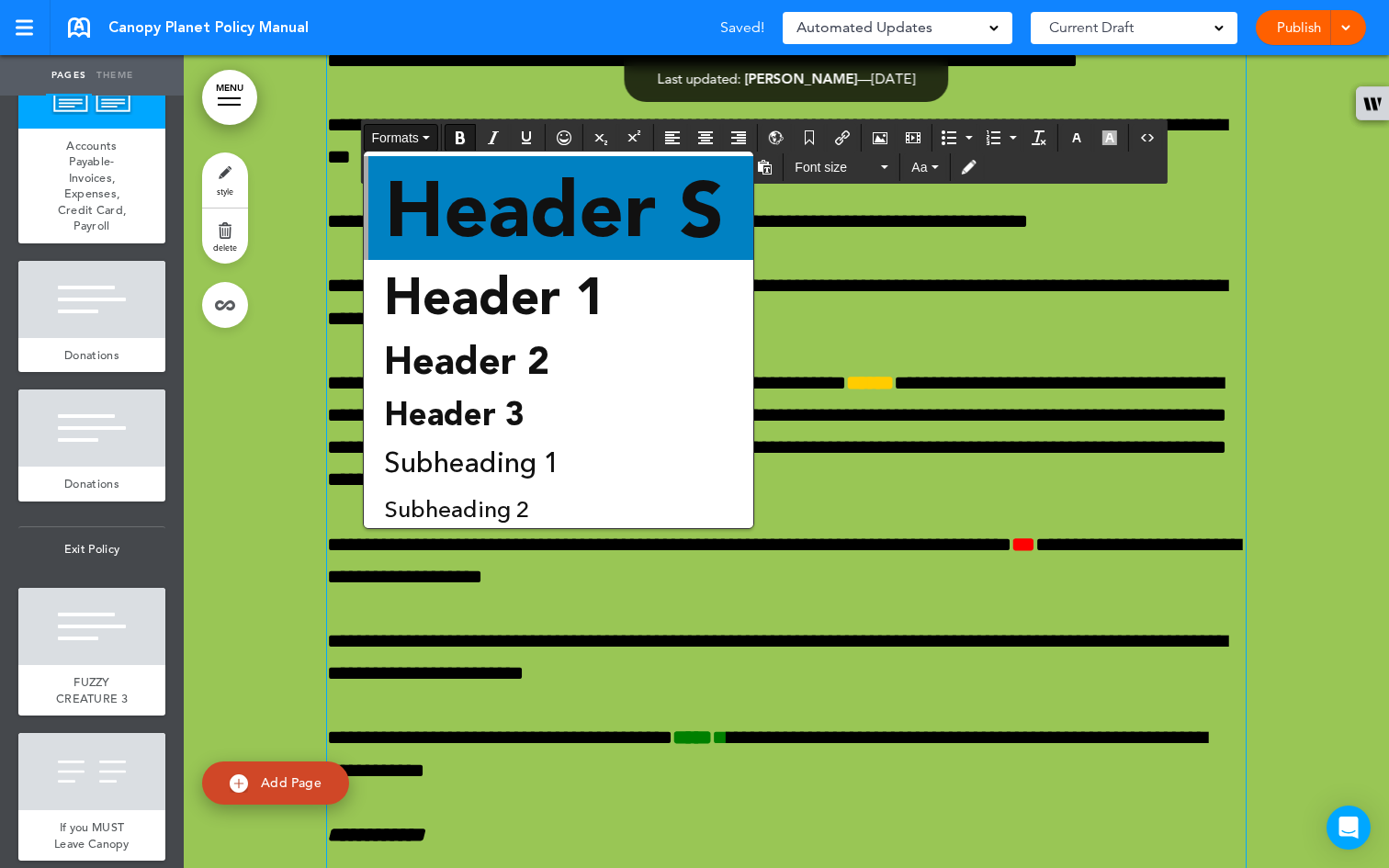
click at [530, 243] on span "Header S" at bounding box center [554, 208] width 343 height 92
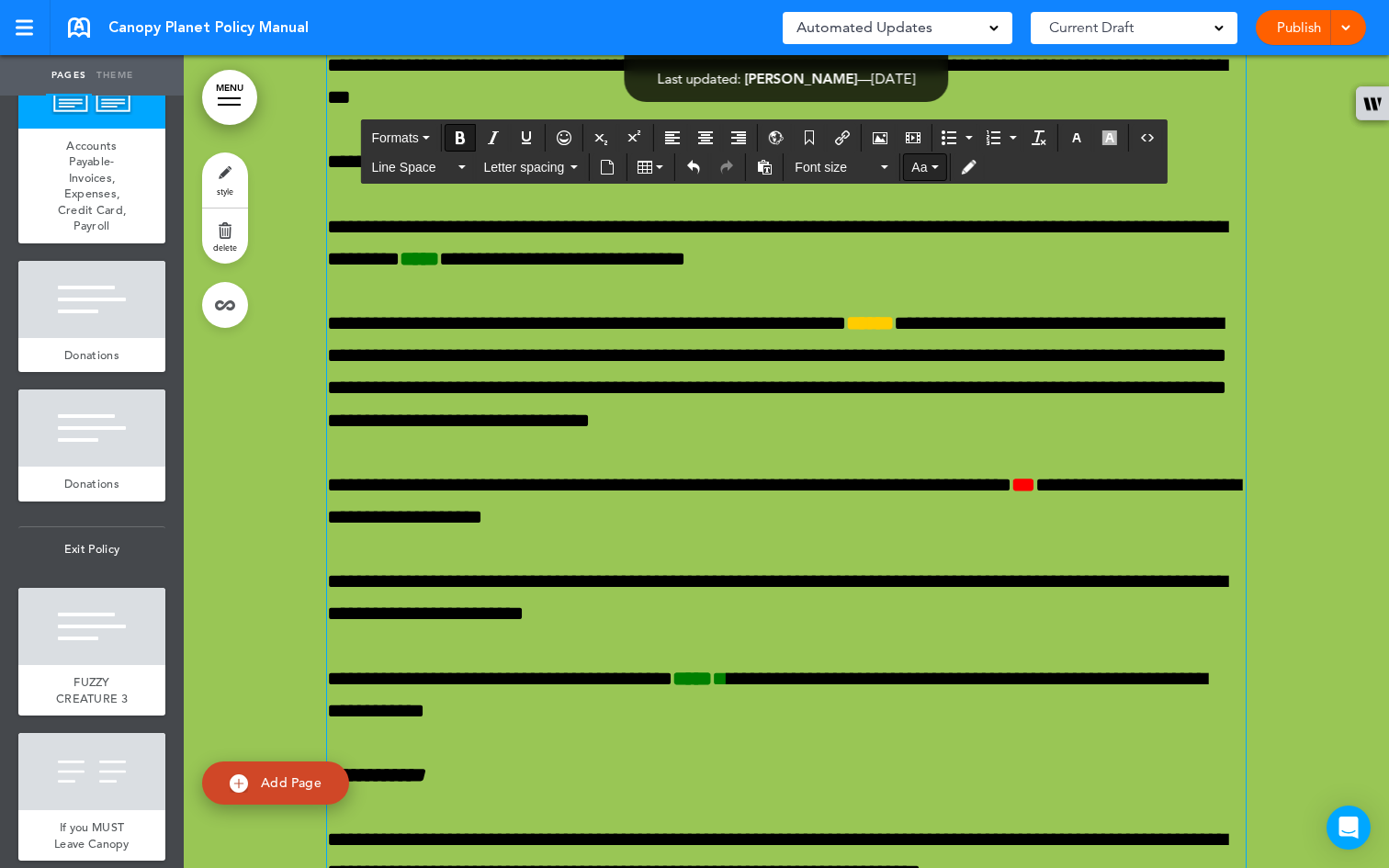
click at [936, 169] on button "Aa" at bounding box center [924, 166] width 41 height 26
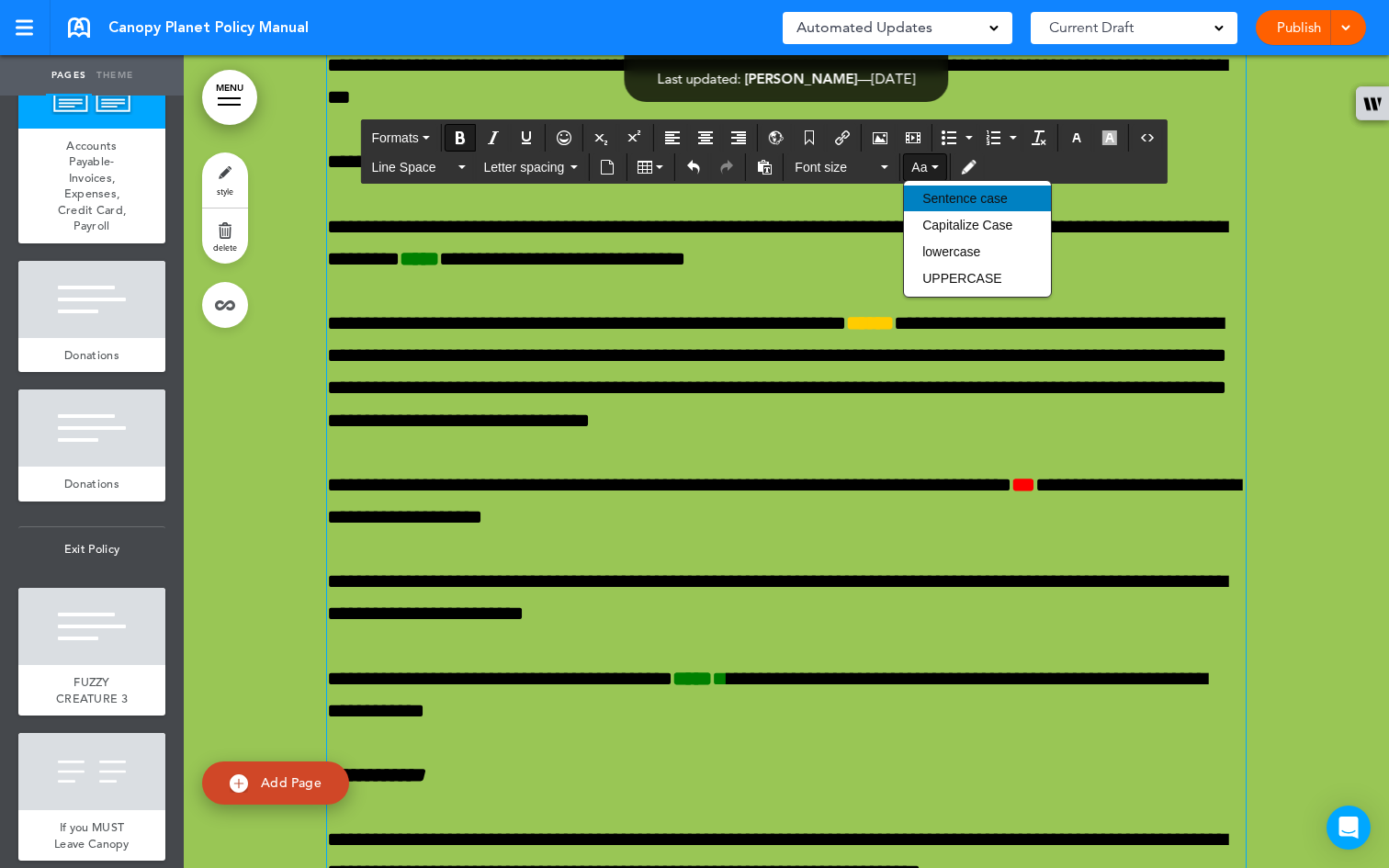
click at [962, 211] on div "Sentence case" at bounding box center [977, 198] width 147 height 26
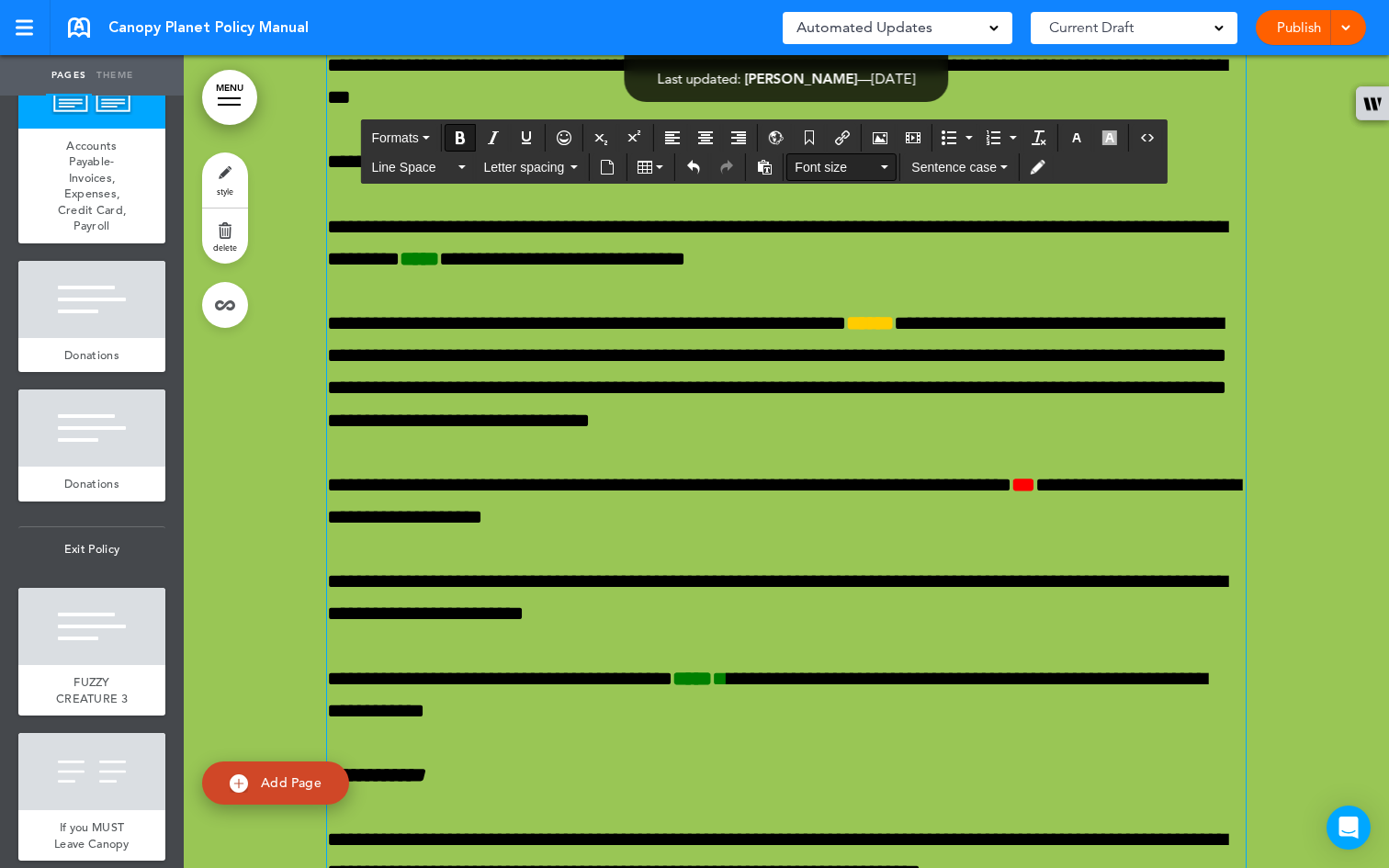
click at [882, 170] on button "Font size" at bounding box center [841, 166] width 109 height 26
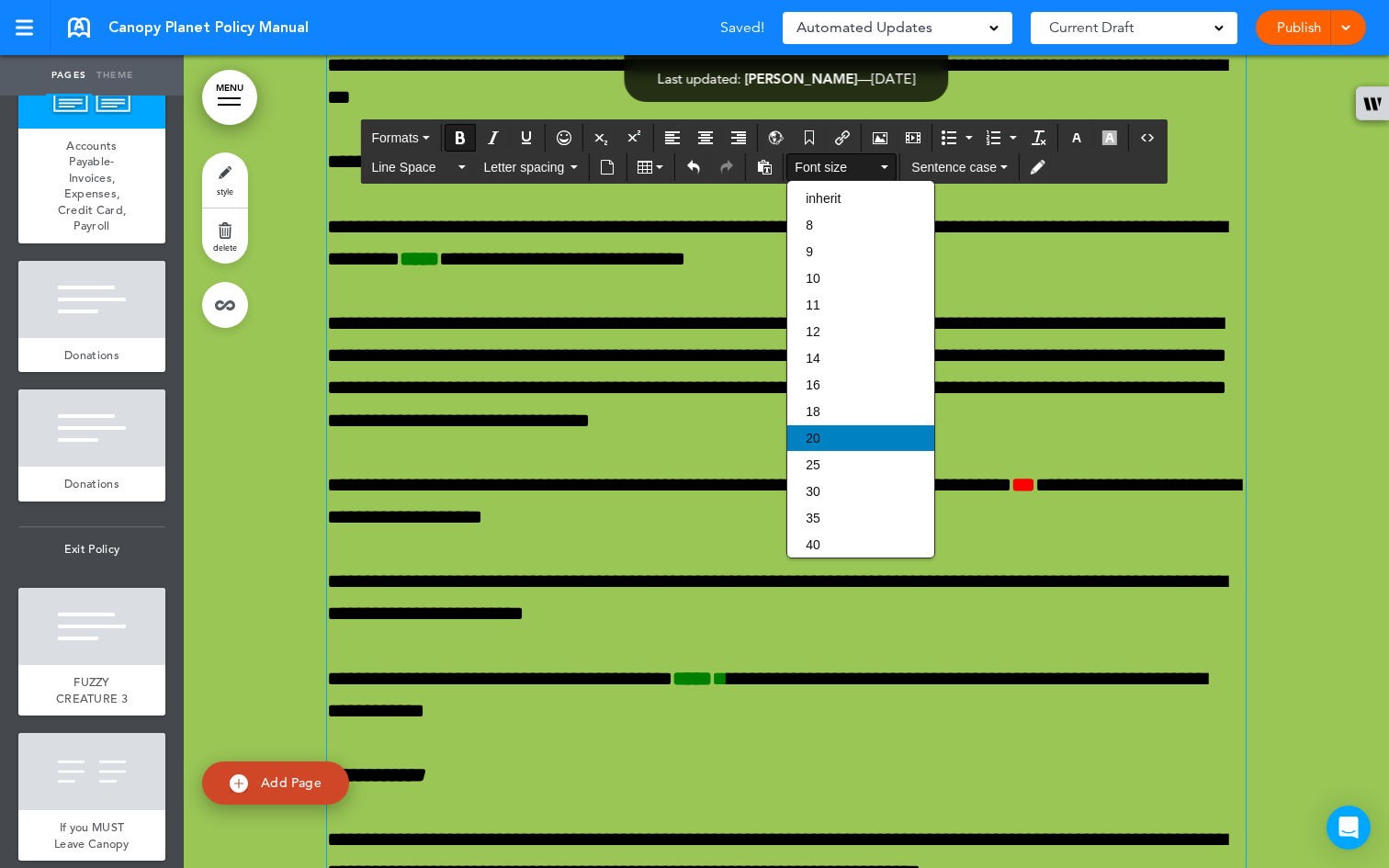
click at [850, 449] on div "20" at bounding box center [861, 438] width 147 height 26
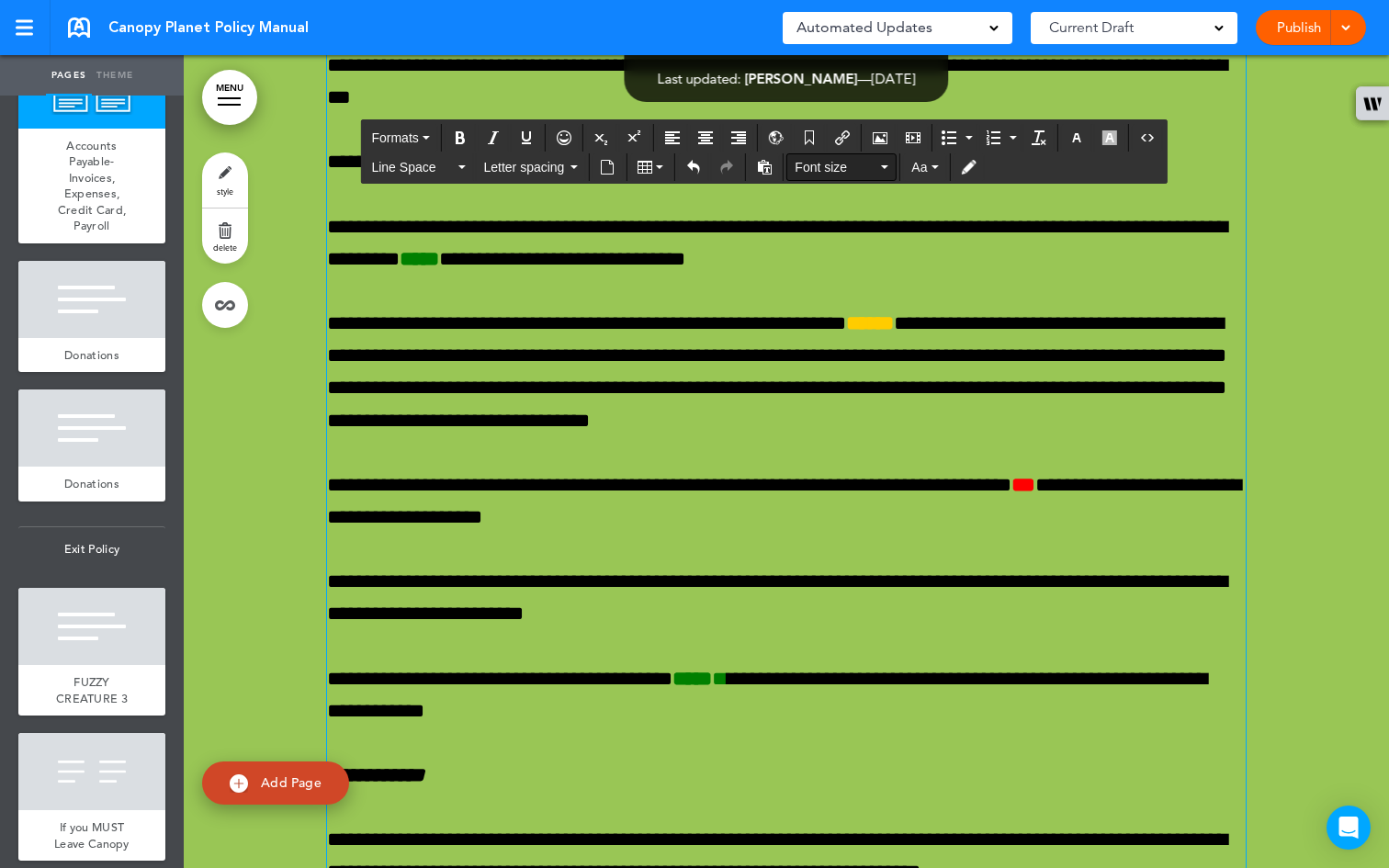
click at [880, 169] on button "Font size" at bounding box center [841, 166] width 109 height 26
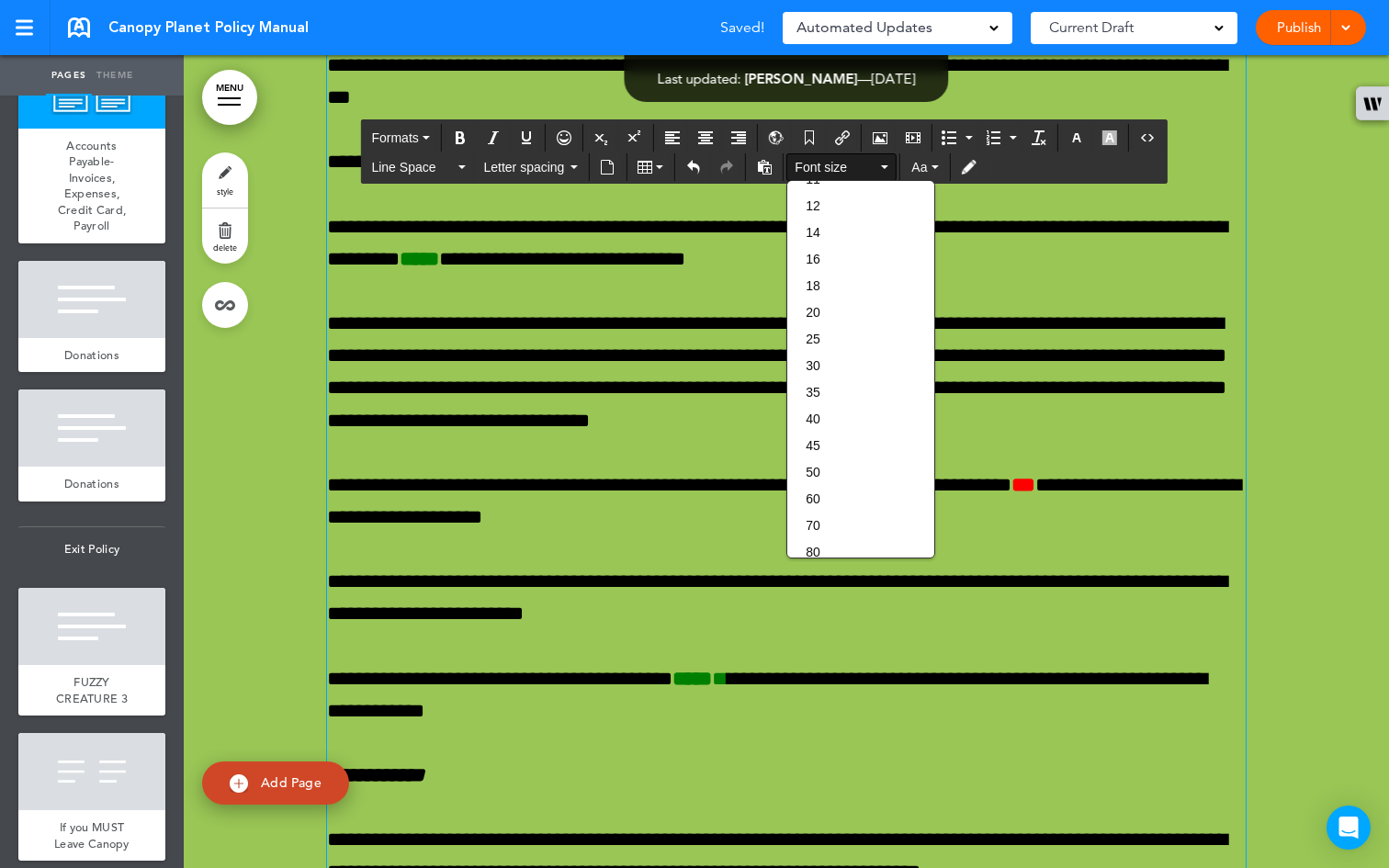
scroll to position [184, 0]
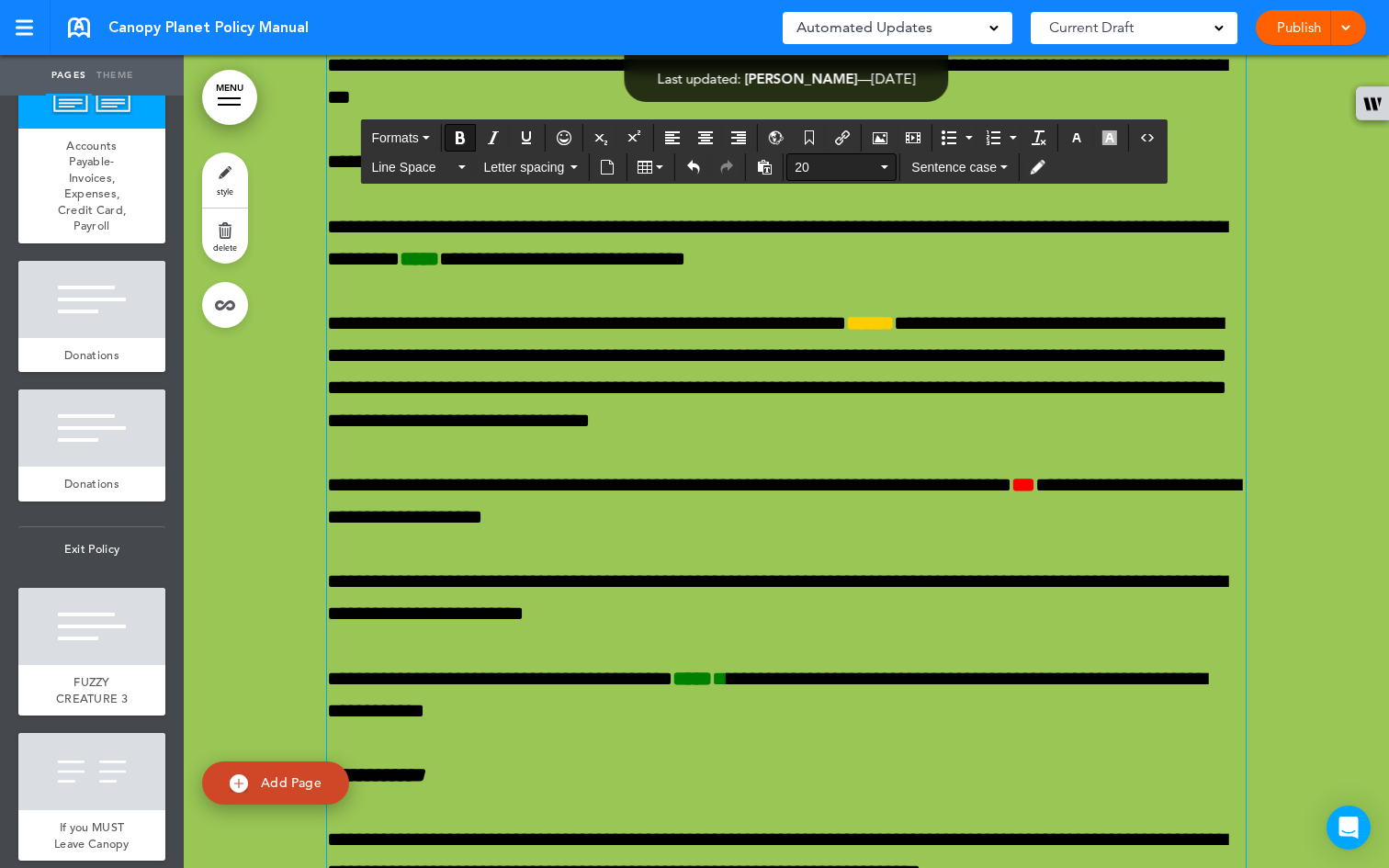
click at [886, 164] on button "20" at bounding box center [841, 166] width 109 height 26
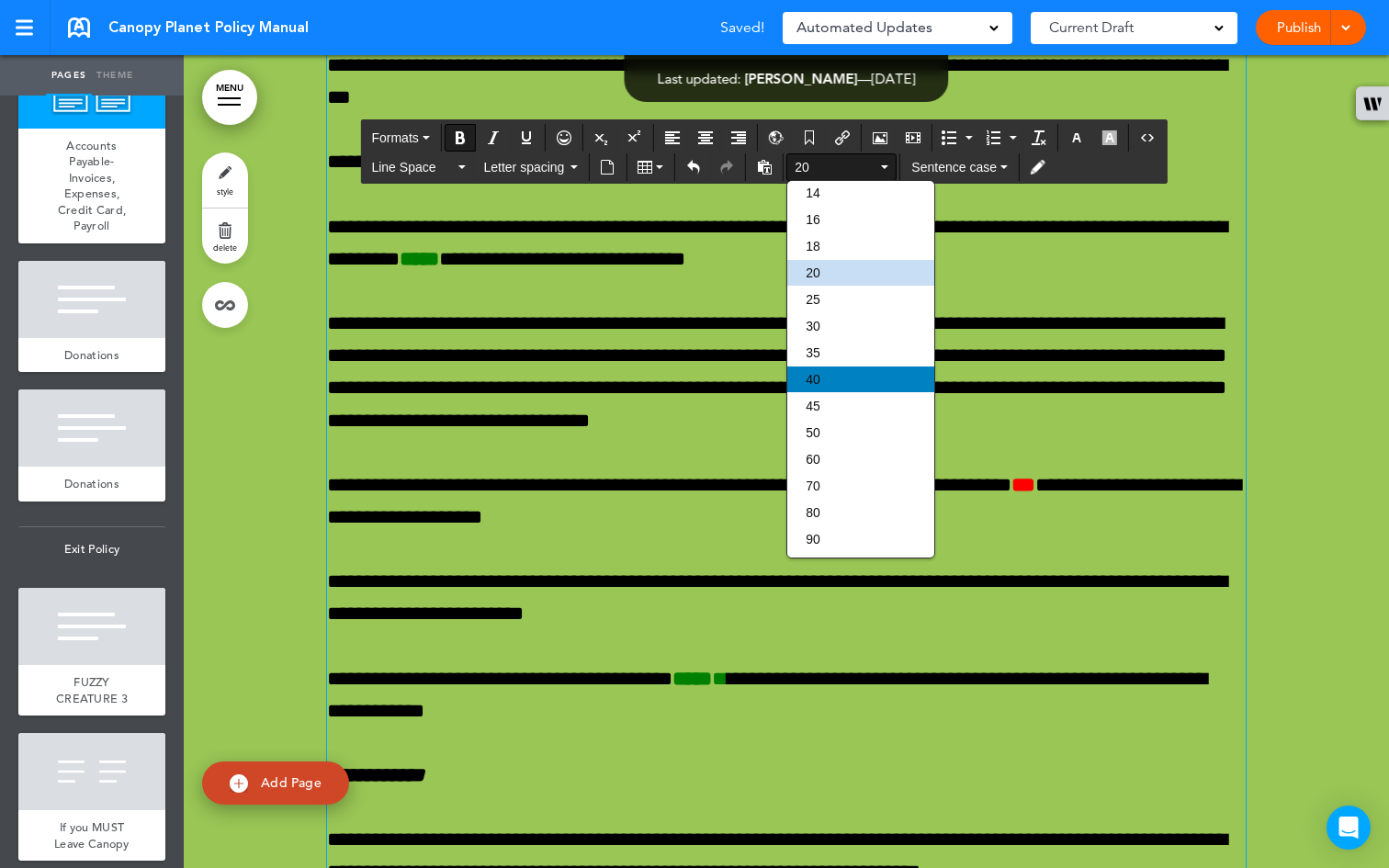
click at [863, 383] on div "40" at bounding box center [861, 379] width 147 height 26
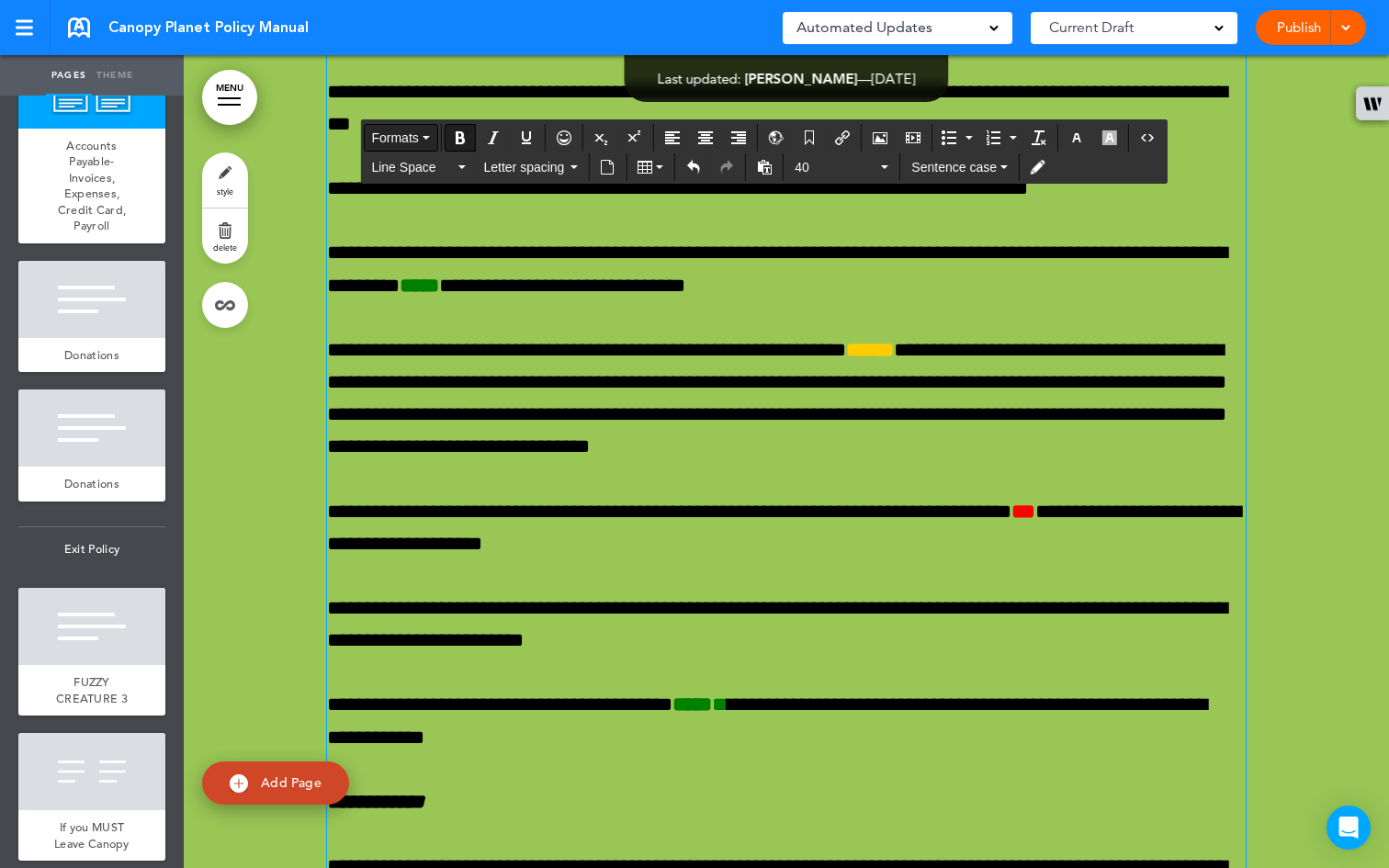
click at [427, 133] on button "Formats" at bounding box center [399, 138] width 72 height 26
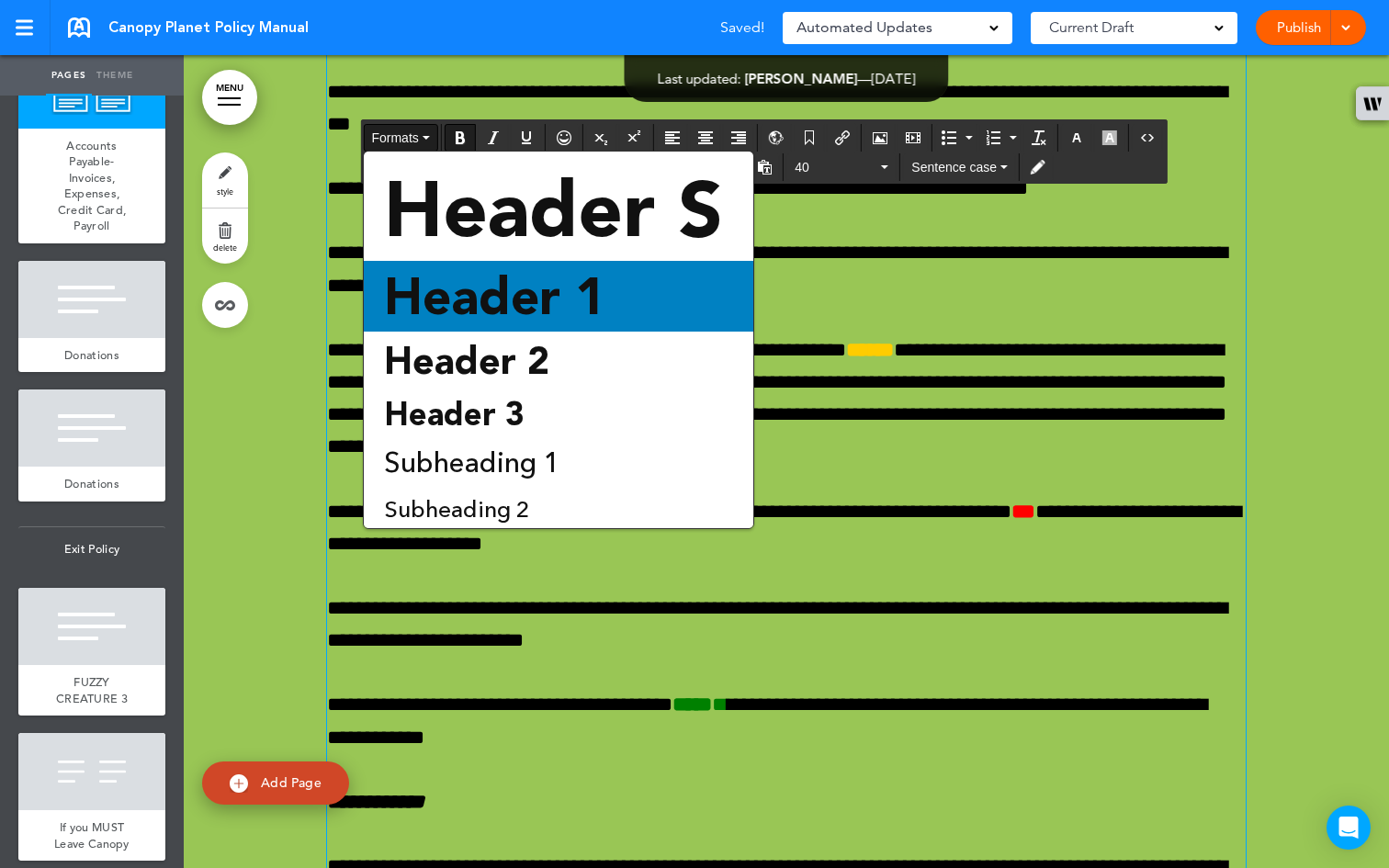
click at [480, 290] on span "Header 1" at bounding box center [495, 296] width 225 height 60
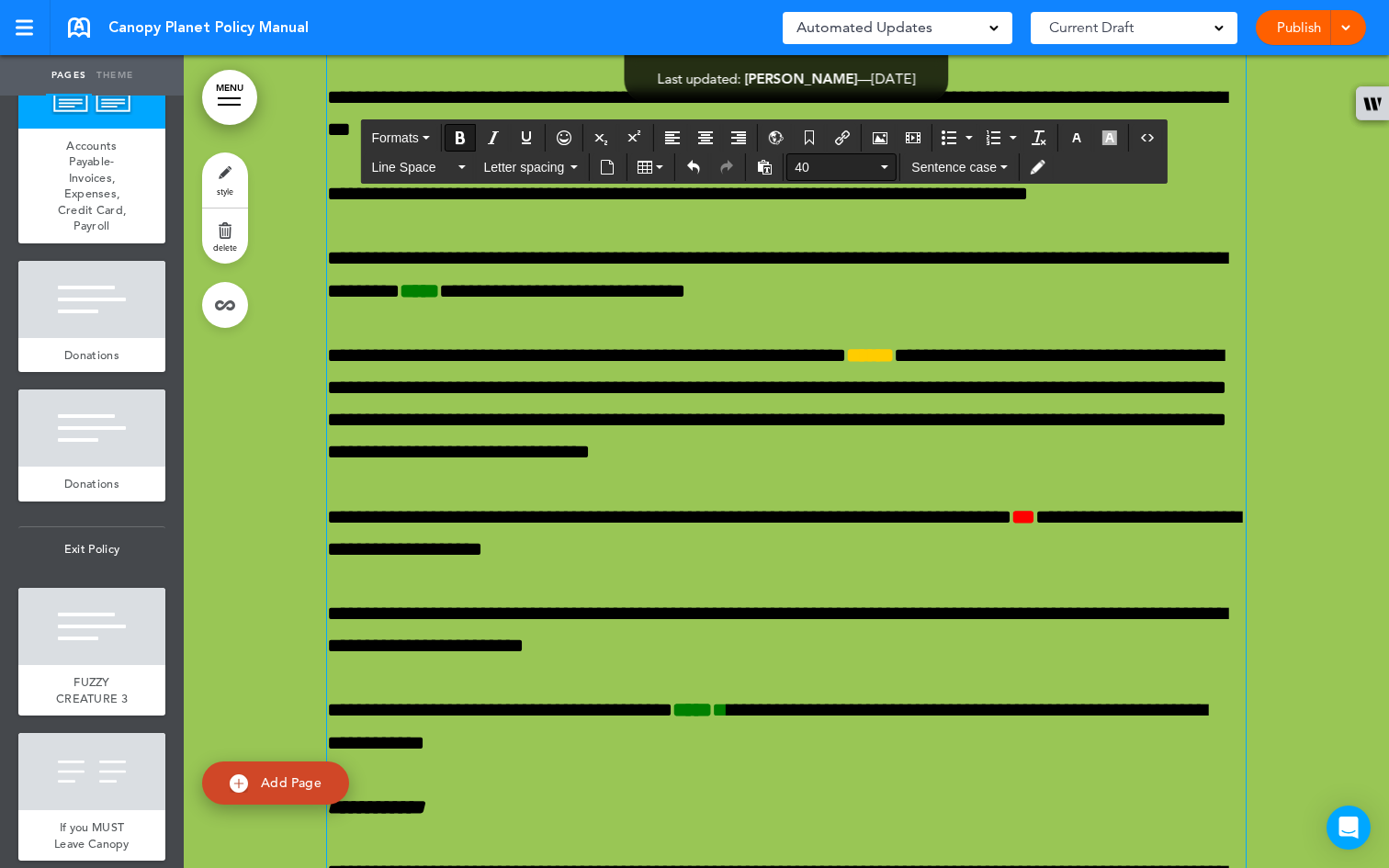
click at [888, 166] on button "40" at bounding box center [841, 166] width 109 height 26
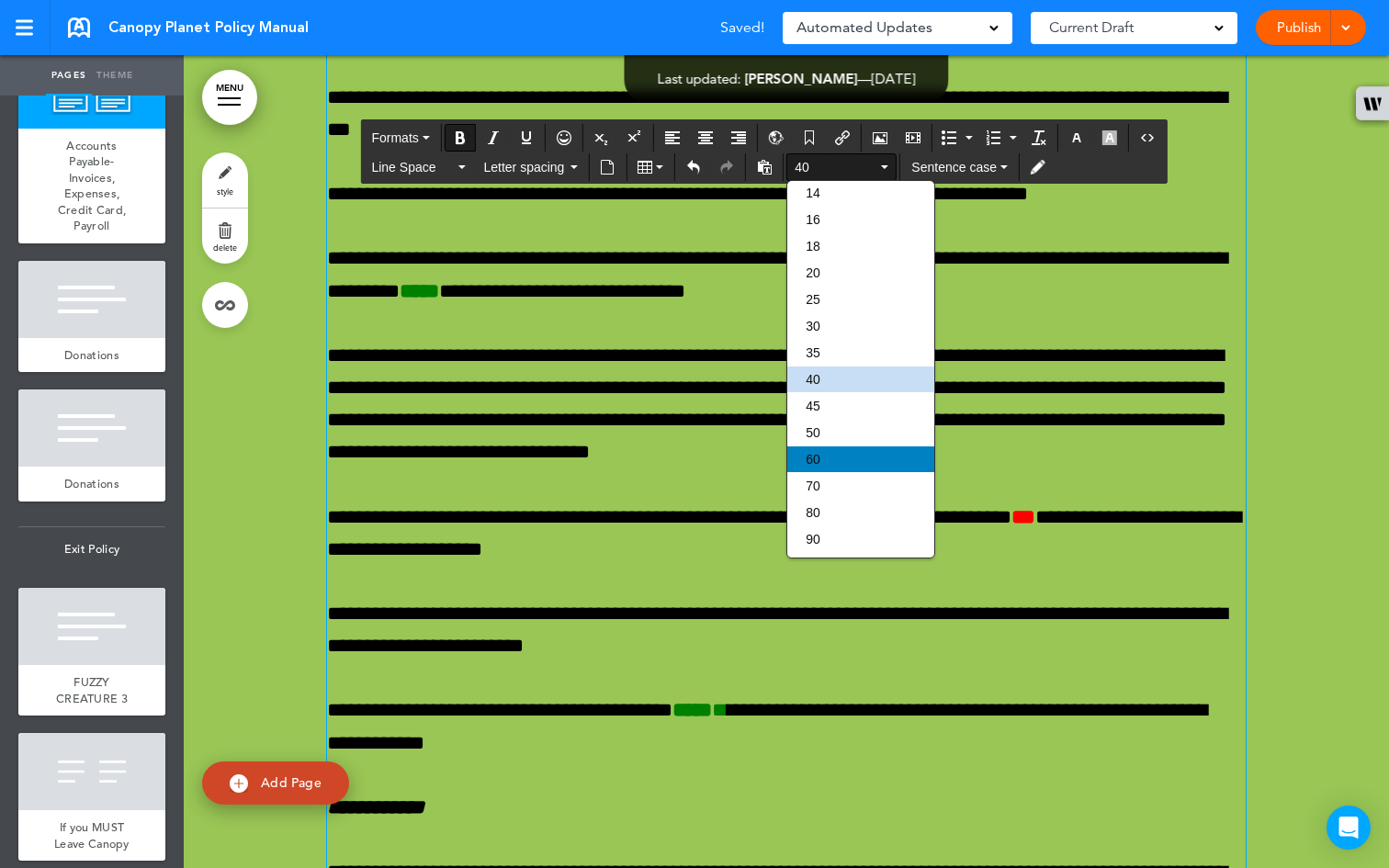
click at [865, 453] on div "60" at bounding box center [861, 459] width 147 height 26
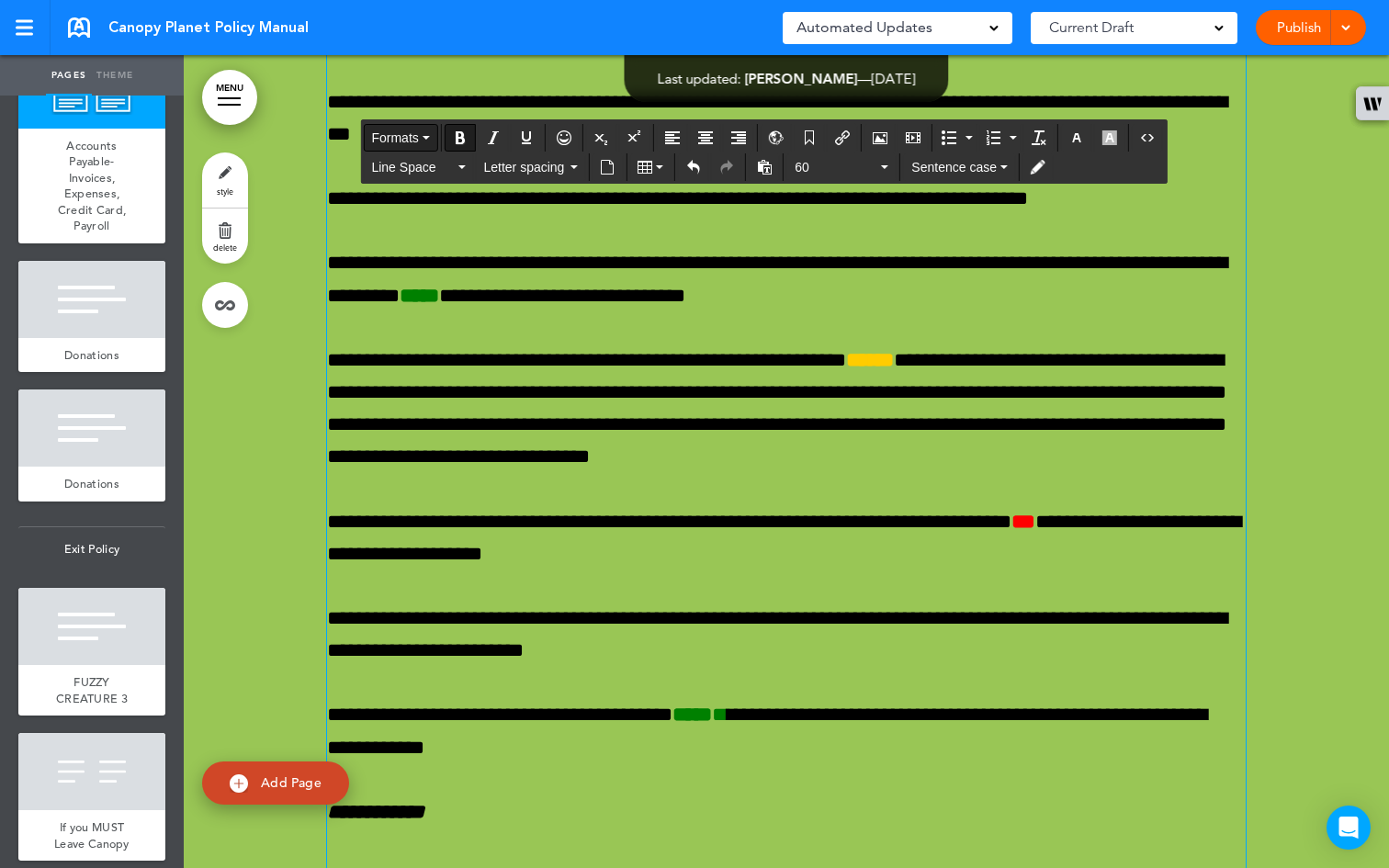
click at [433, 139] on button "Formats" at bounding box center [399, 138] width 72 height 26
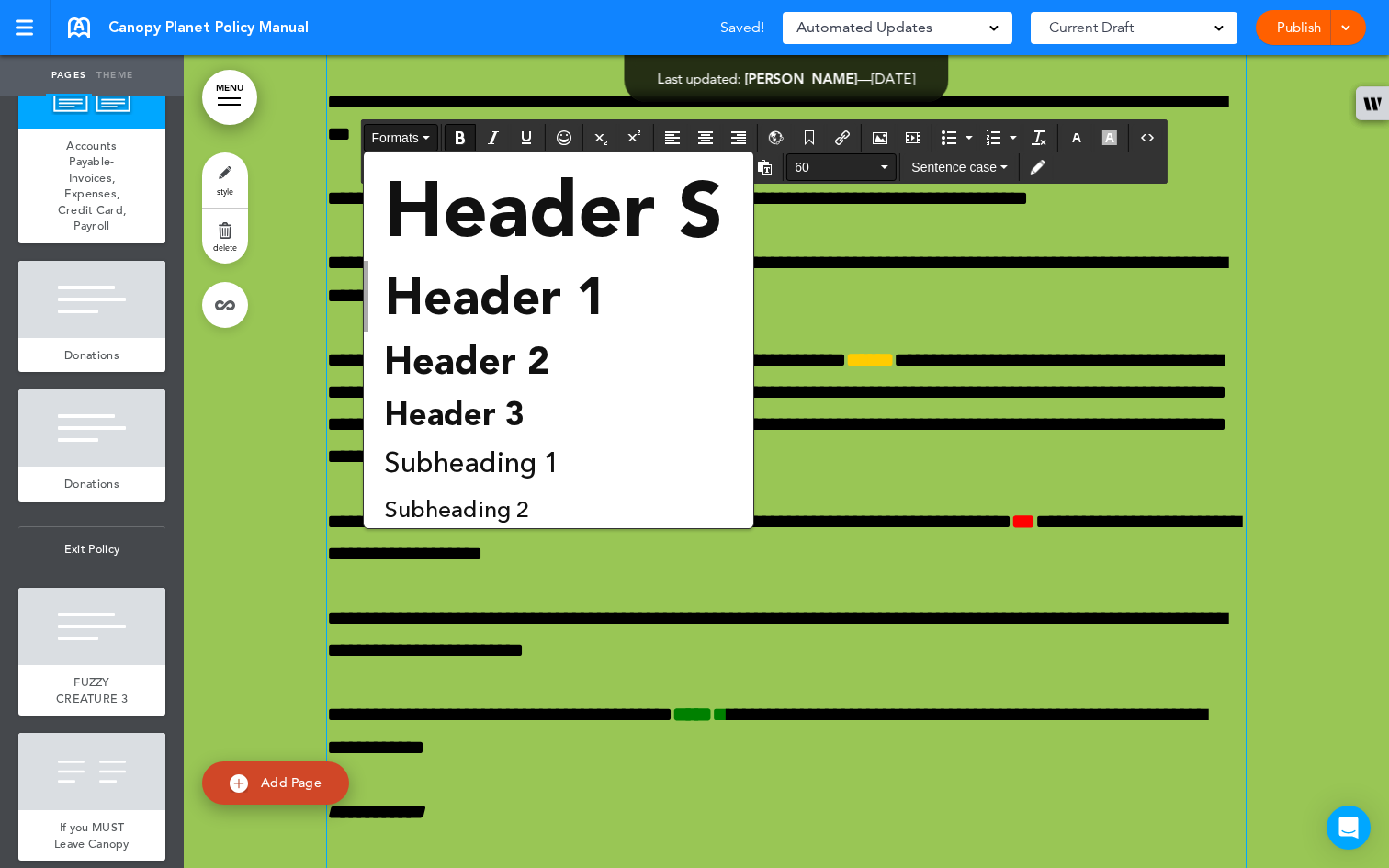
click at [859, 165] on span "60" at bounding box center [836, 166] width 83 height 18
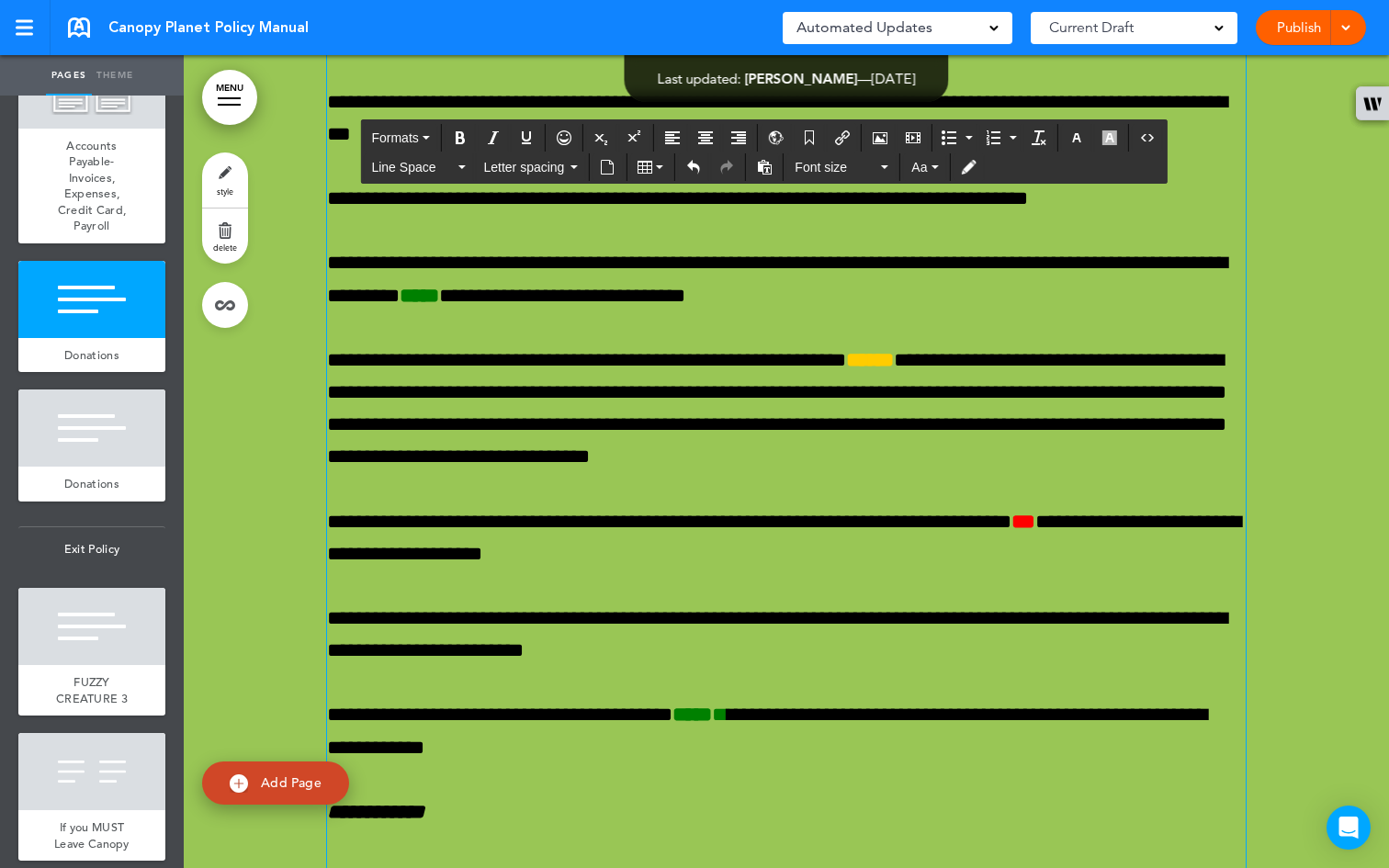
copy h1 "**********"
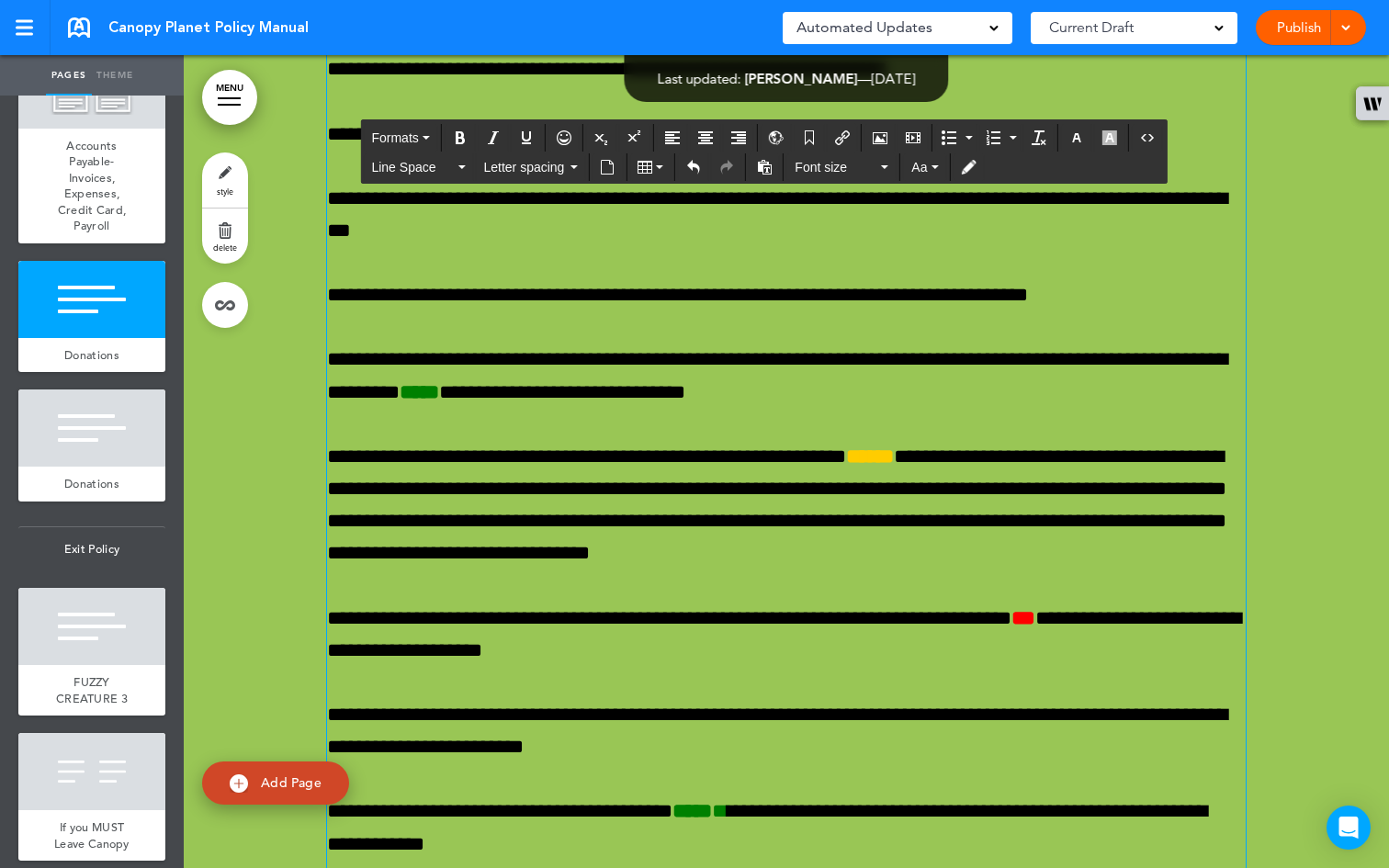
drag, startPoint x: 785, startPoint y: 456, endPoint x: 567, endPoint y: 457, distance: 218.0
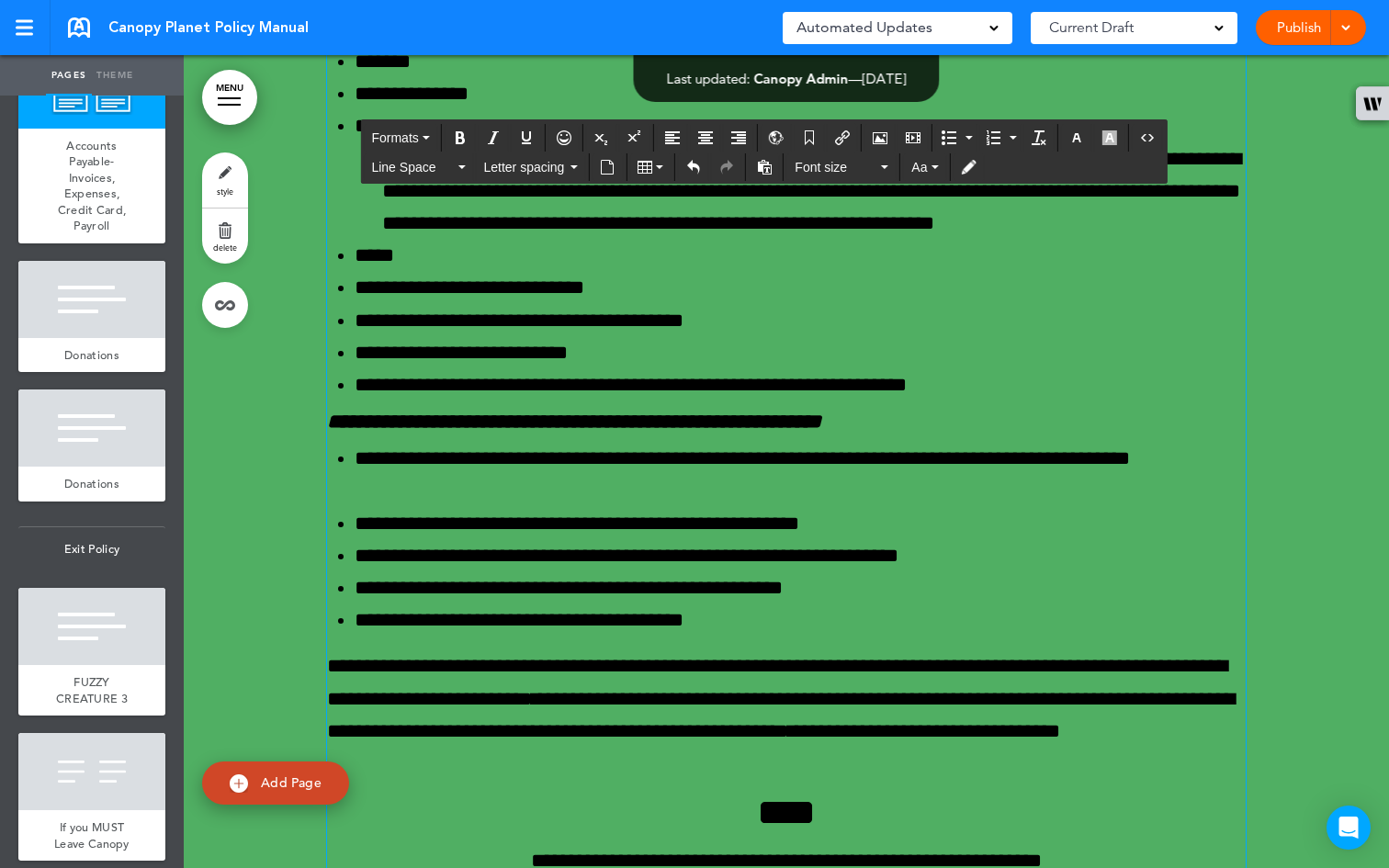
scroll to position [65086, 0]
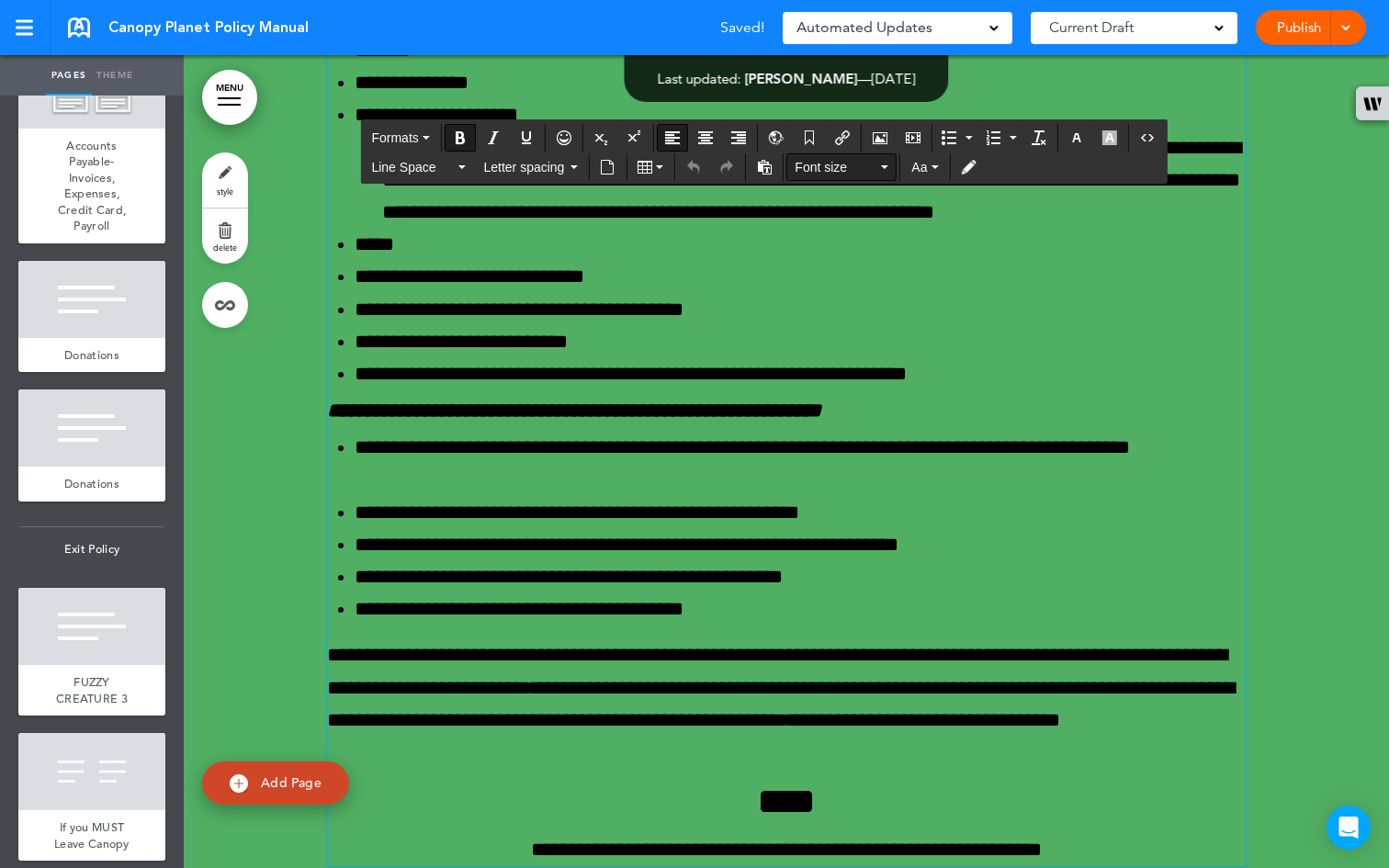
click at [879, 158] on button "Font size" at bounding box center [841, 166] width 109 height 26
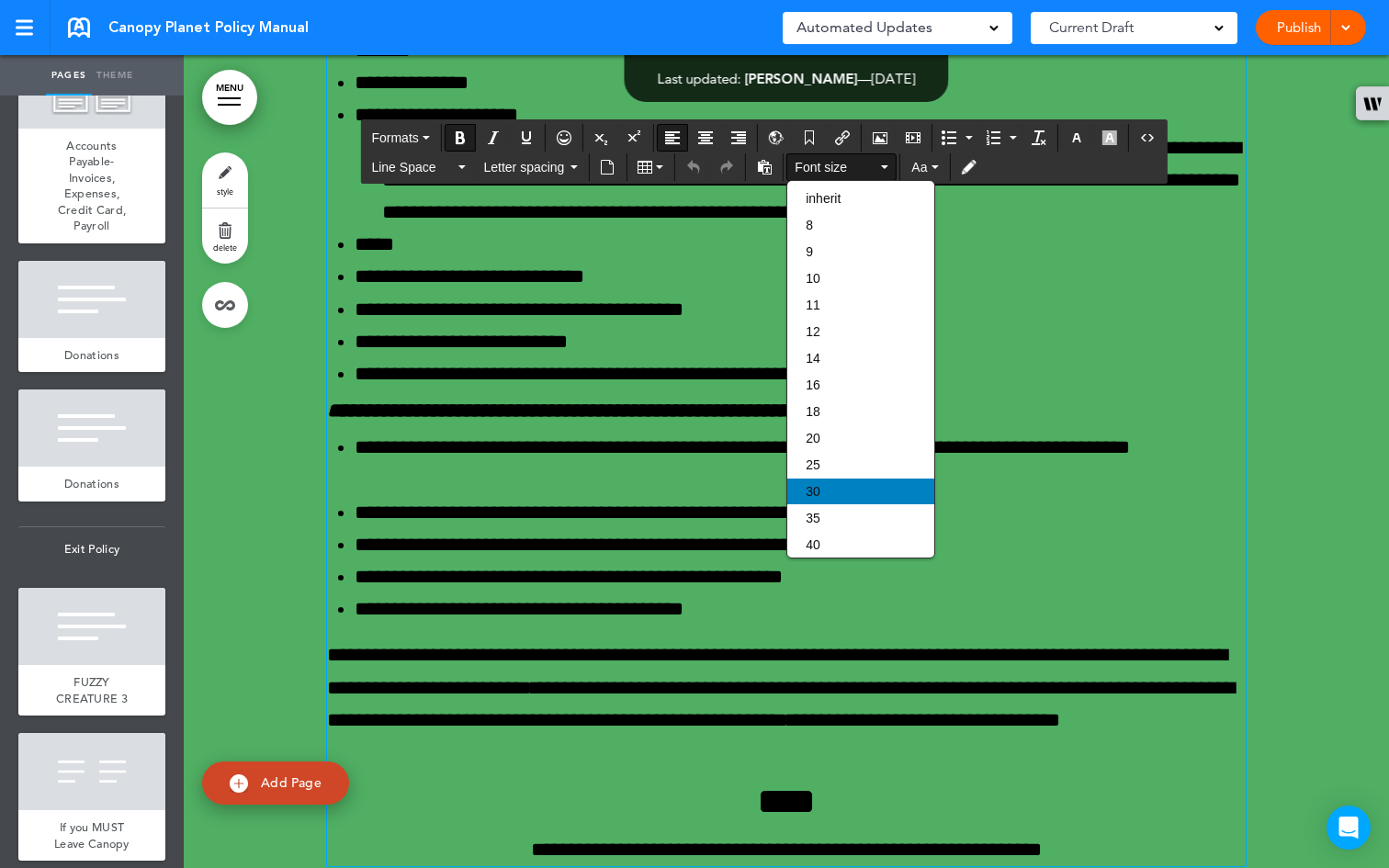
click at [830, 492] on div "30" at bounding box center [861, 491] width 147 height 26
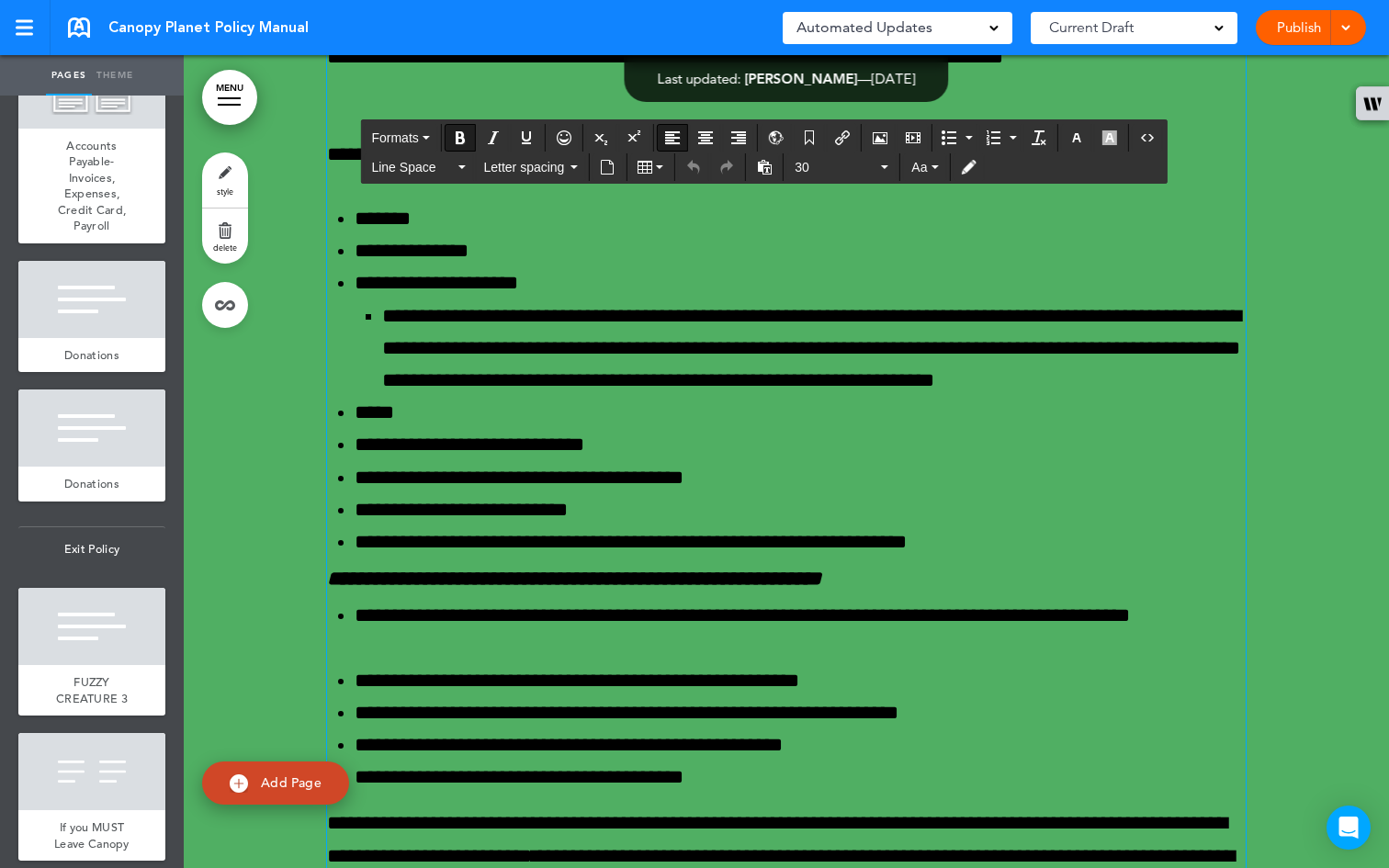
scroll to position [64236, 0]
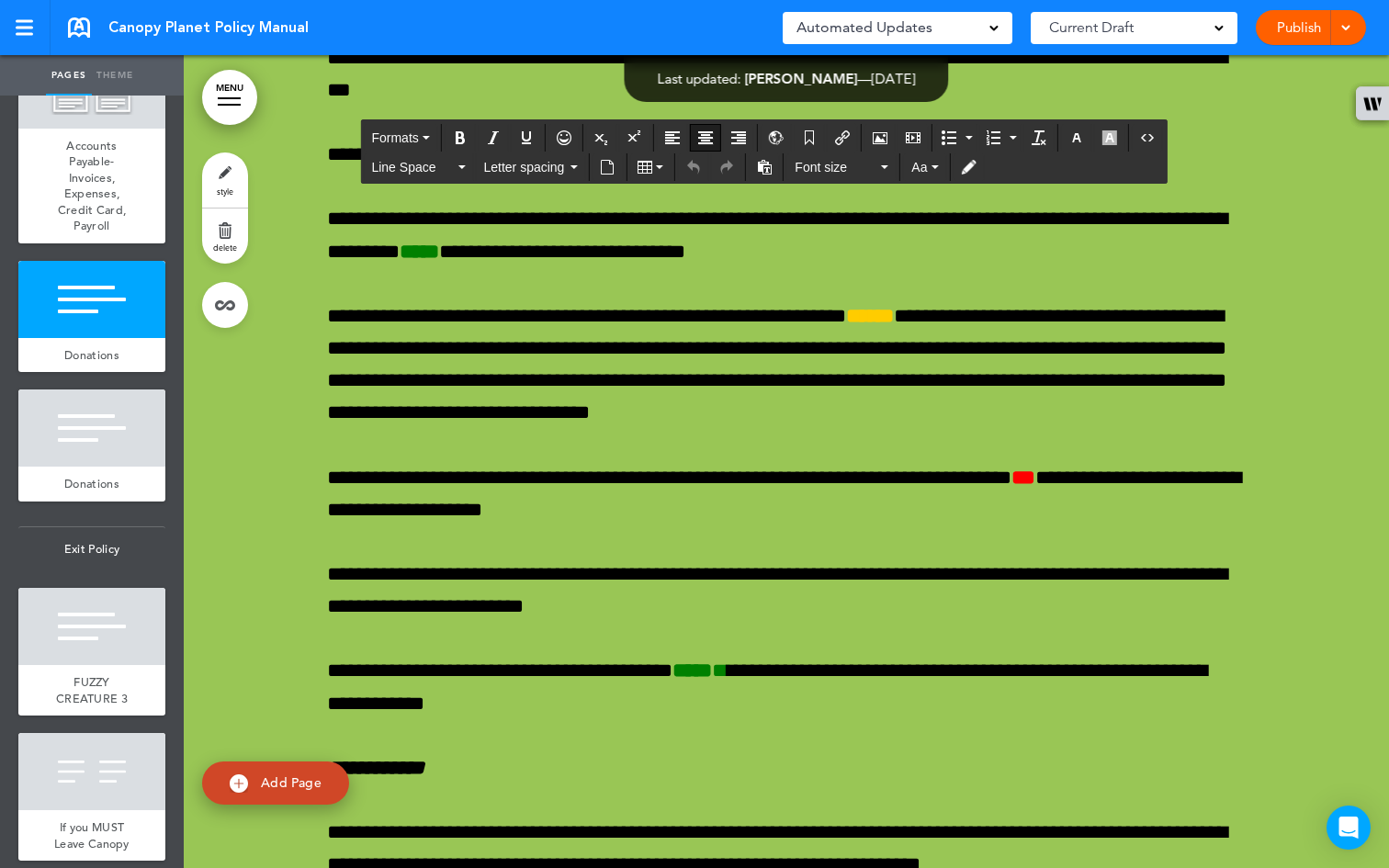
scroll to position [70621, 0]
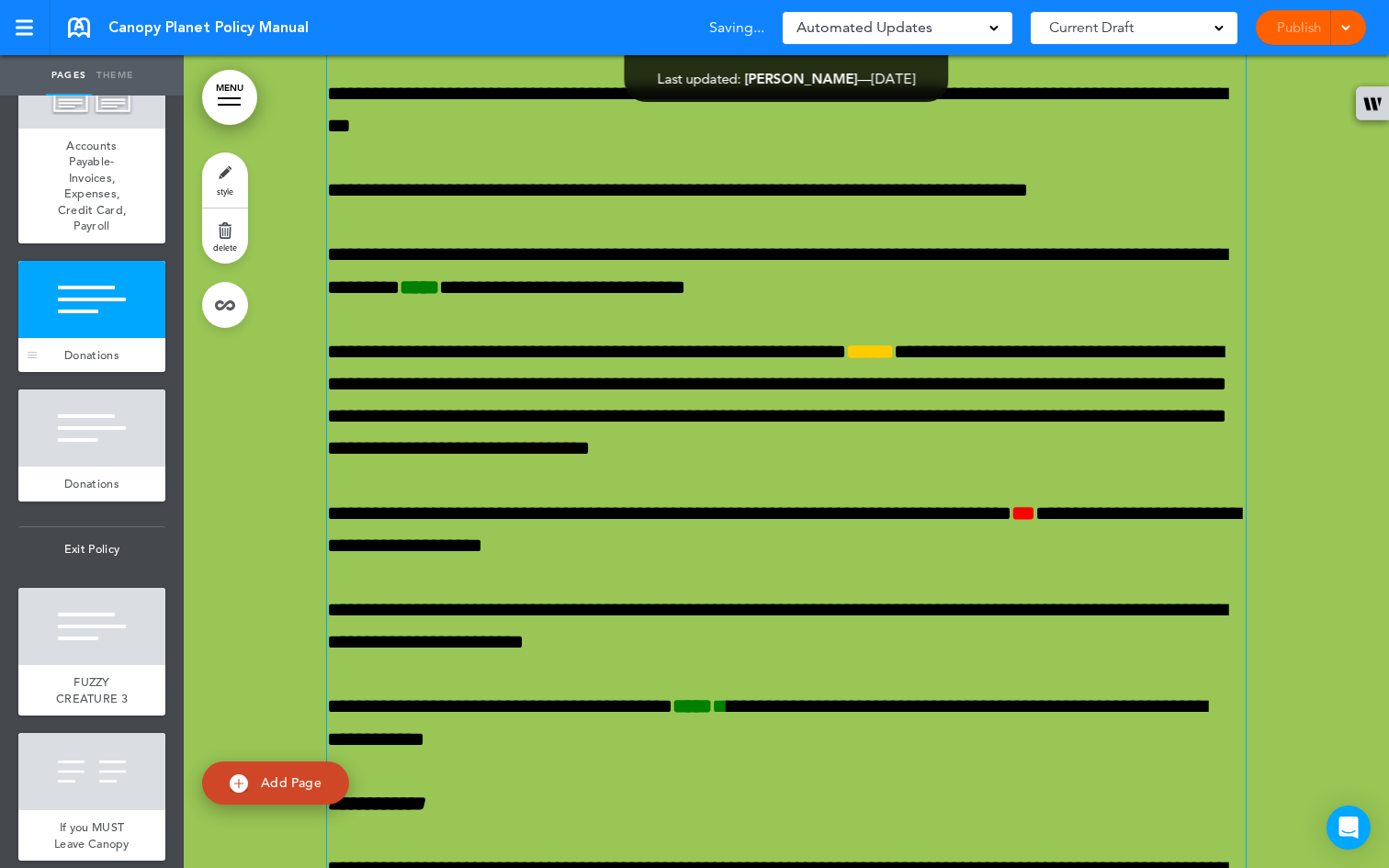
click at [80, 338] on div at bounding box center [91, 299] width 147 height 77
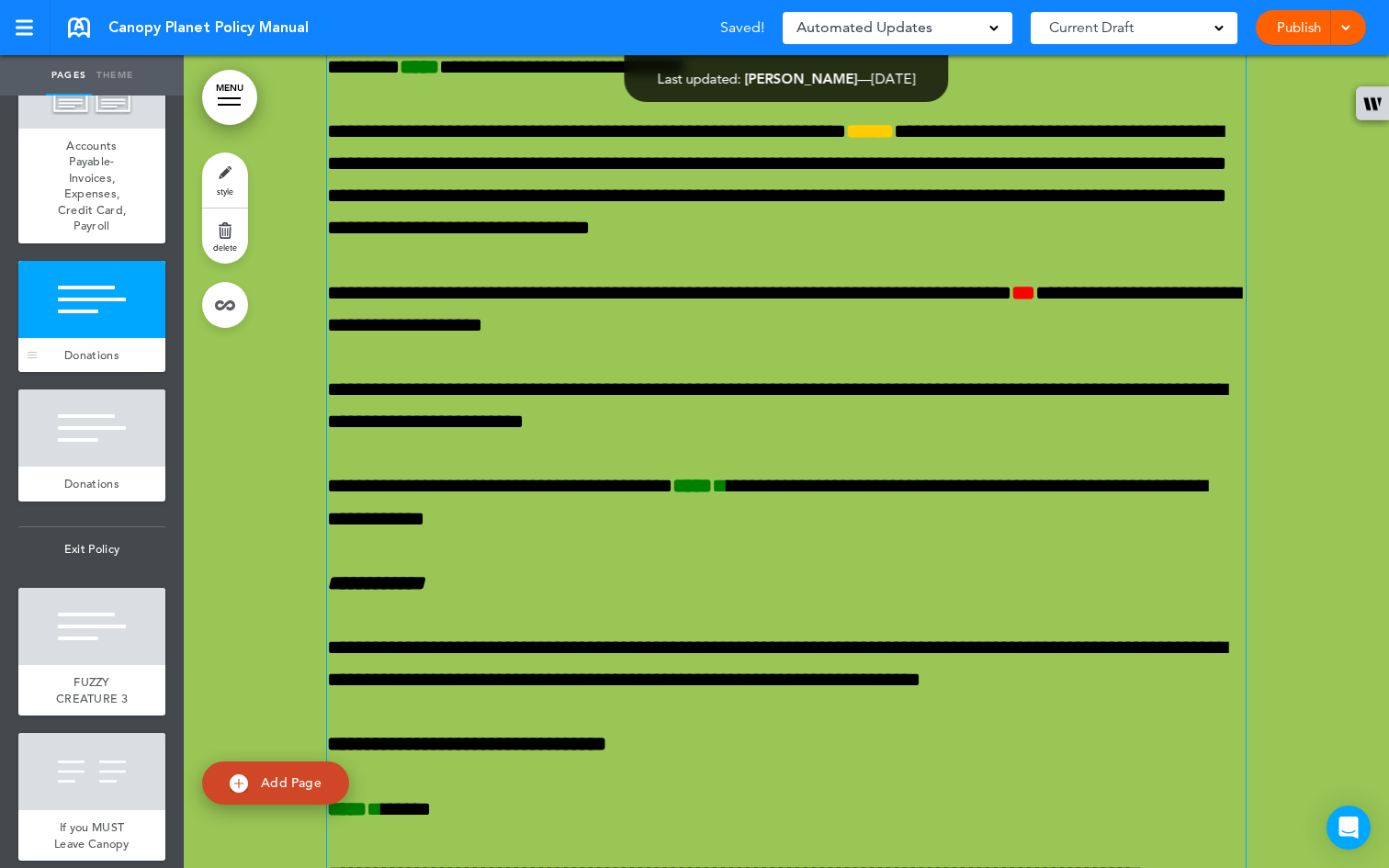
scroll to position [70925, 0]
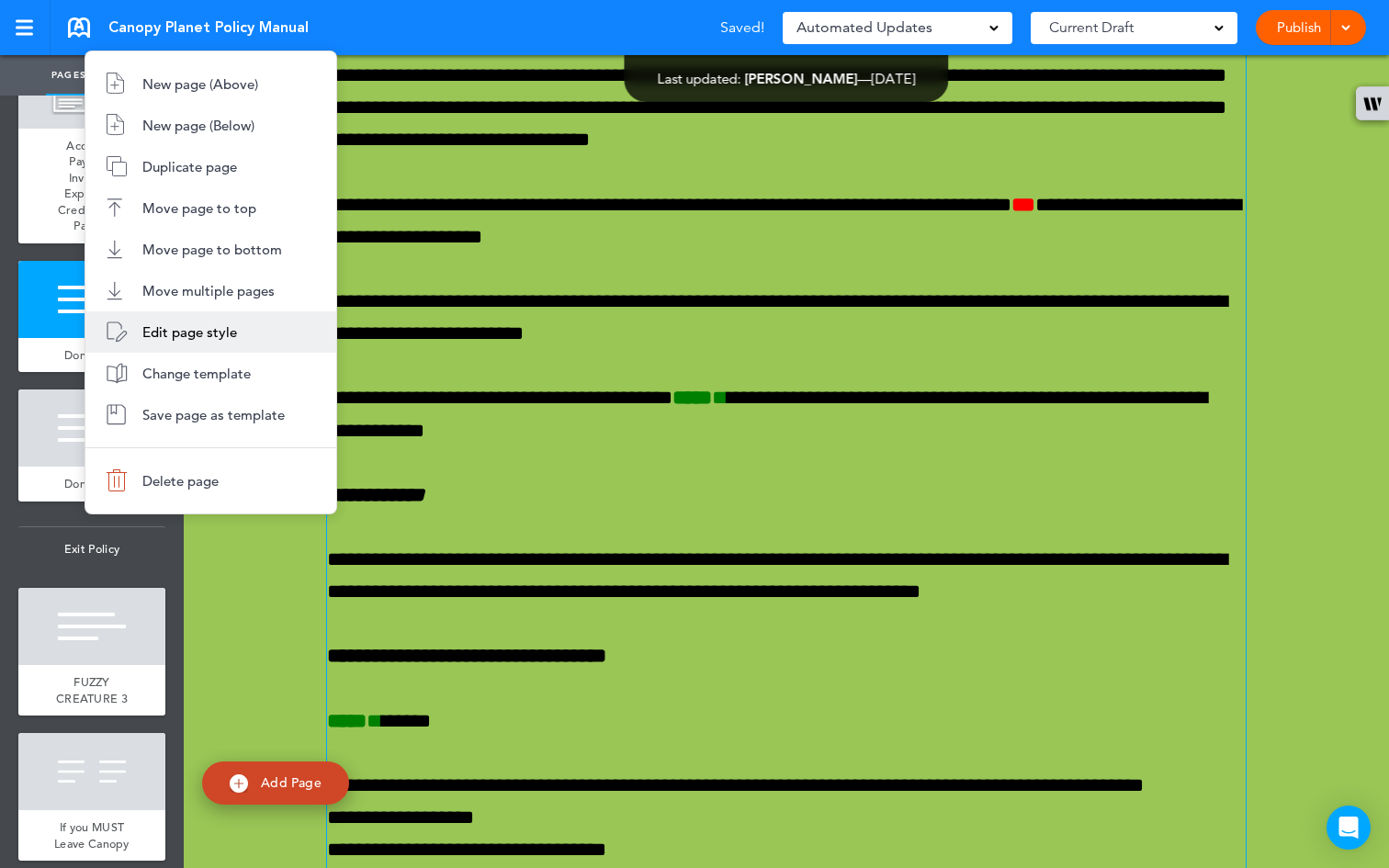
click at [216, 338] on span "Edit page style" at bounding box center [190, 332] width 94 height 17
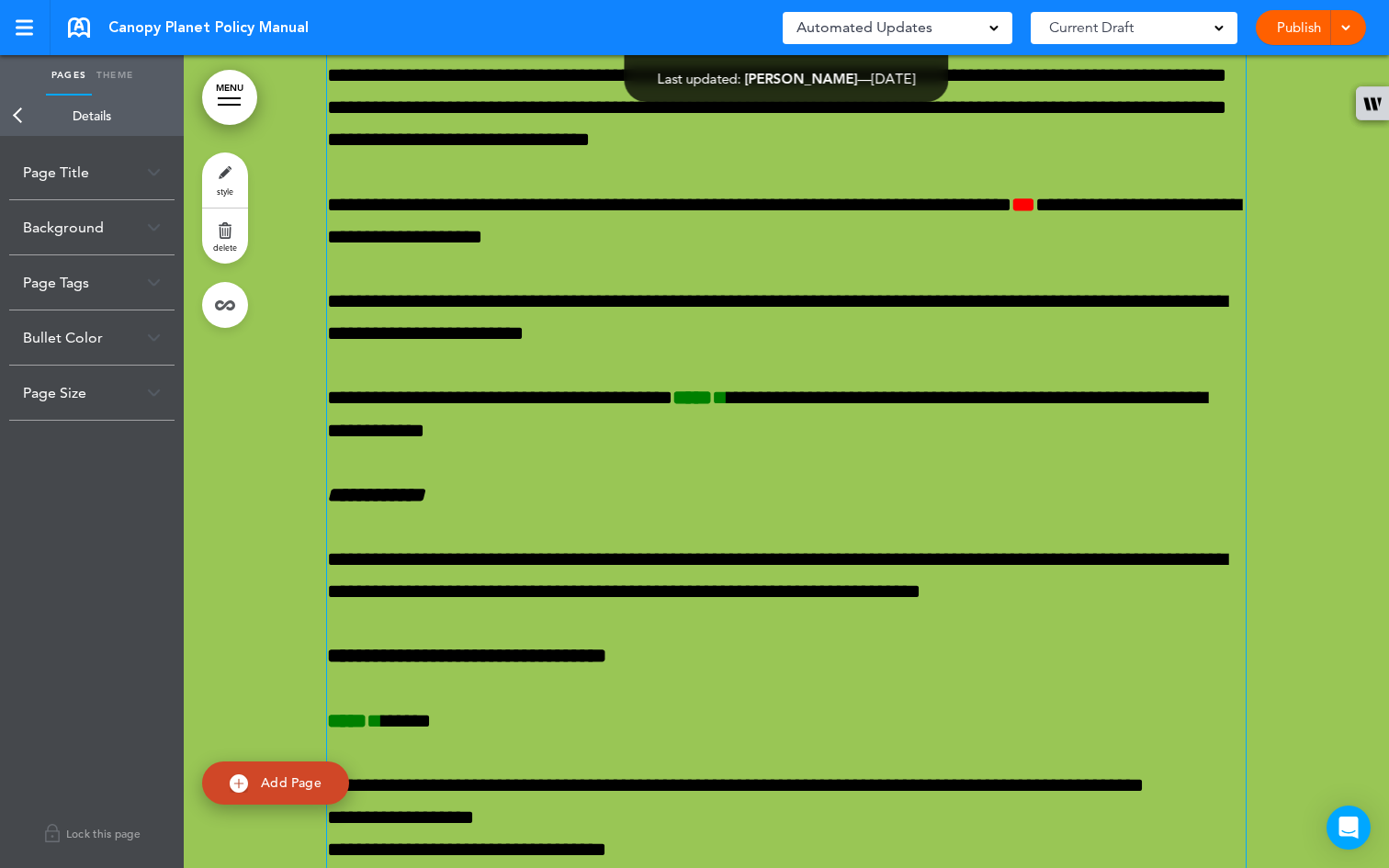
click at [118, 170] on div "Page Title" at bounding box center [92, 172] width 166 height 54
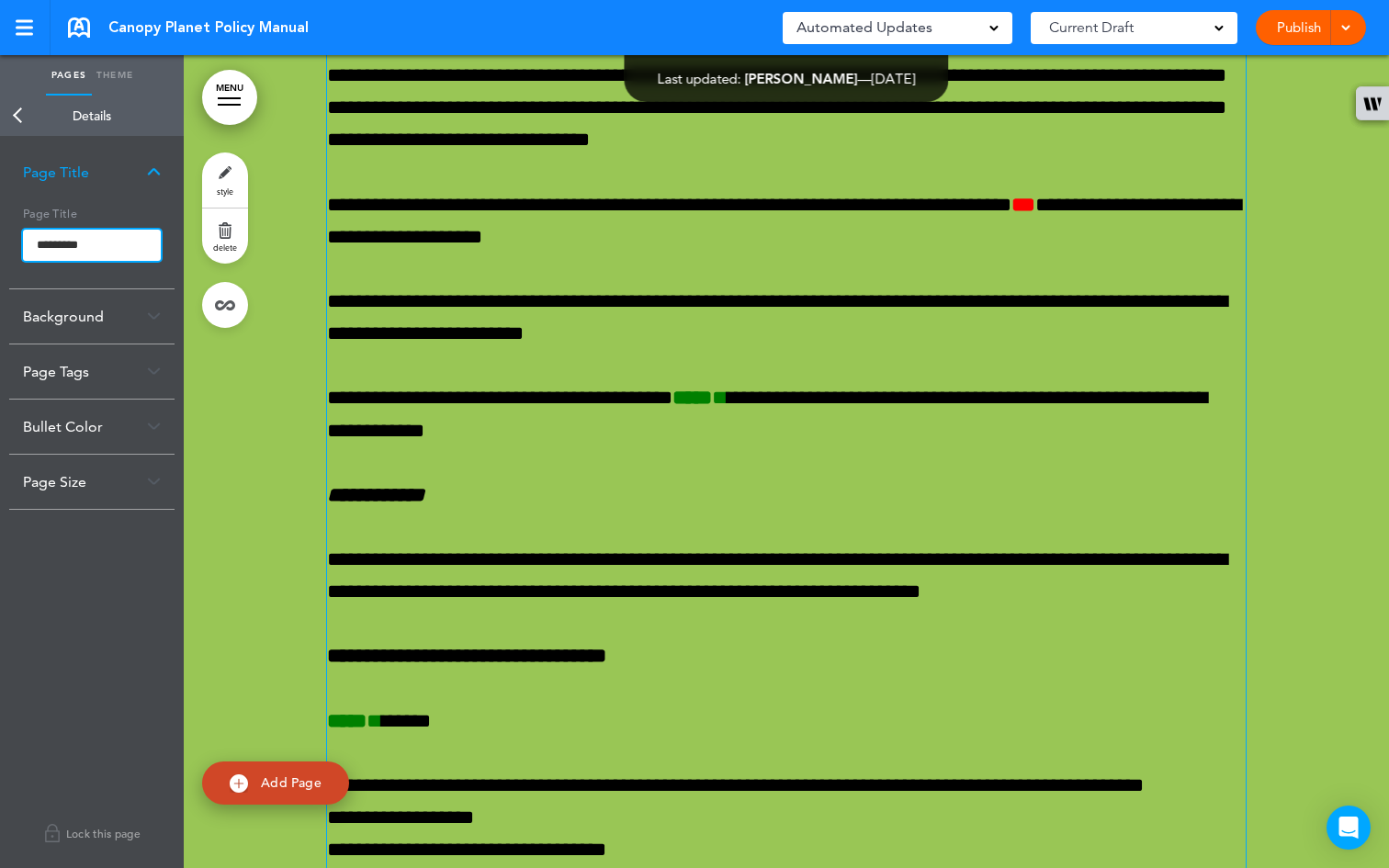
click at [100, 247] on input "*********" at bounding box center [91, 245] width 138 height 31
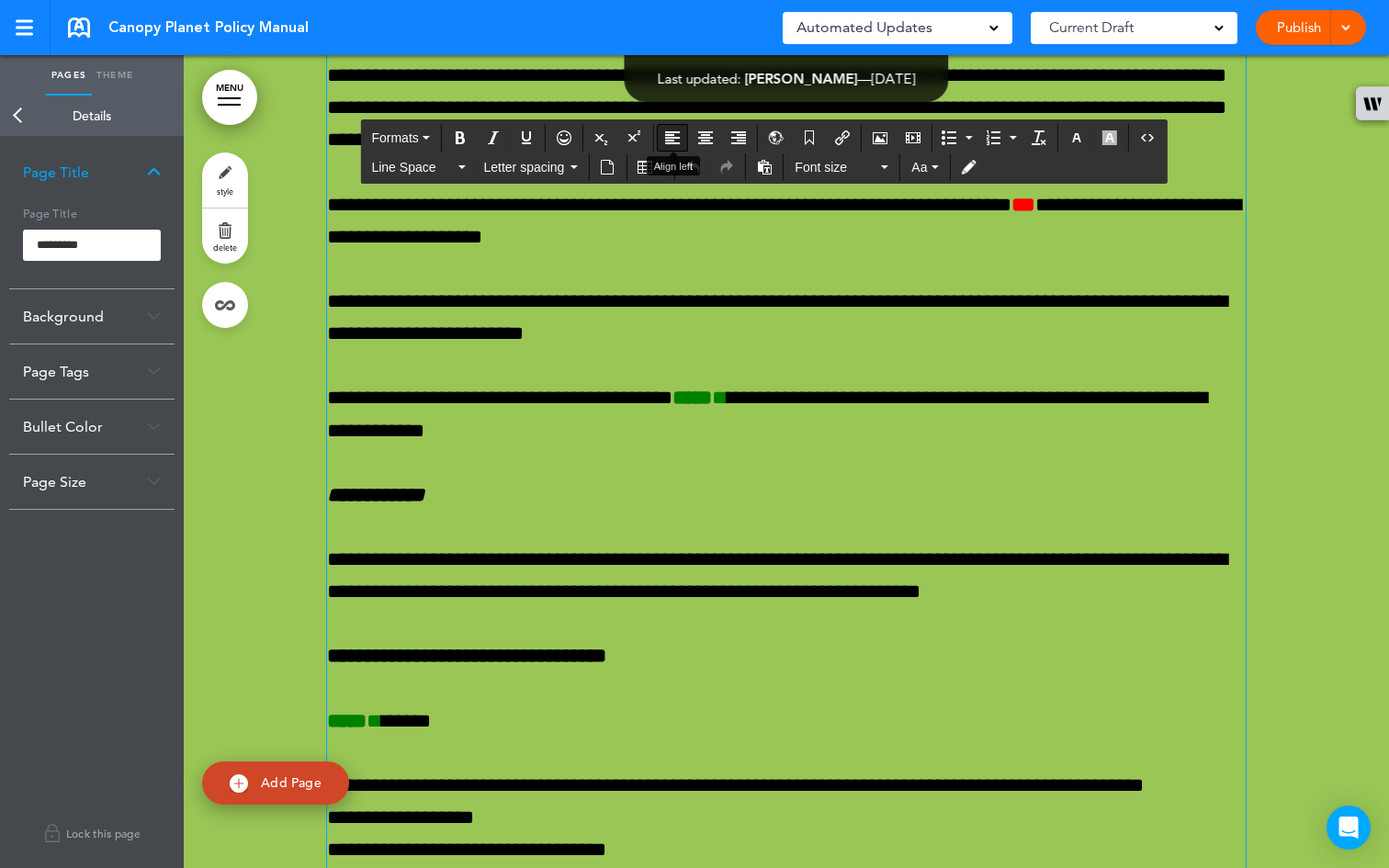
drag, startPoint x: 883, startPoint y: 150, endPoint x: 668, endPoint y: 136, distance: 215.5
drag, startPoint x: 1011, startPoint y: 163, endPoint x: 1085, endPoint y: 133, distance: 79.8
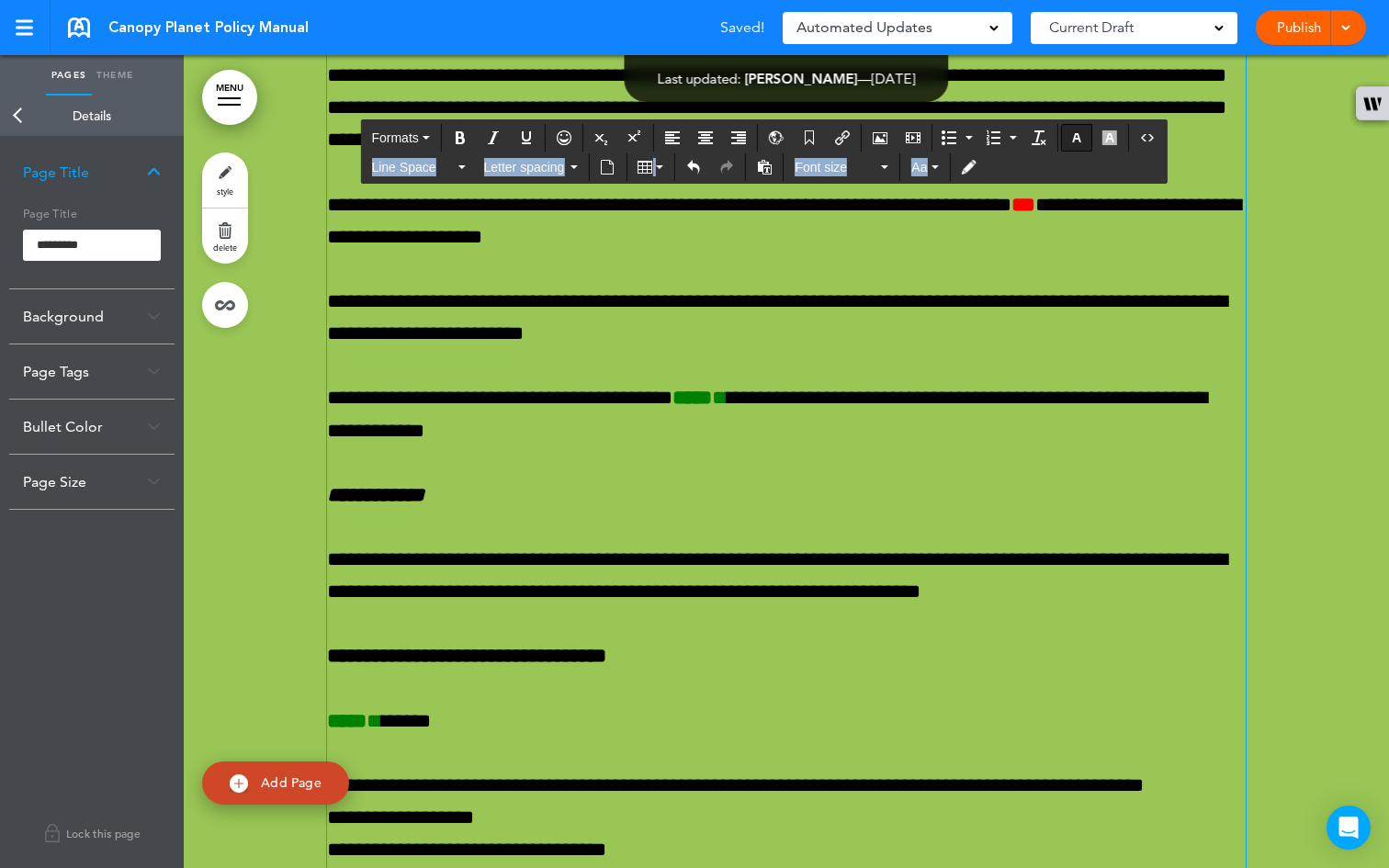
click at [1086, 132] on div "Formats Line Space Letter spacing Font size Aa" at bounding box center [763, 153] width 805 height 63
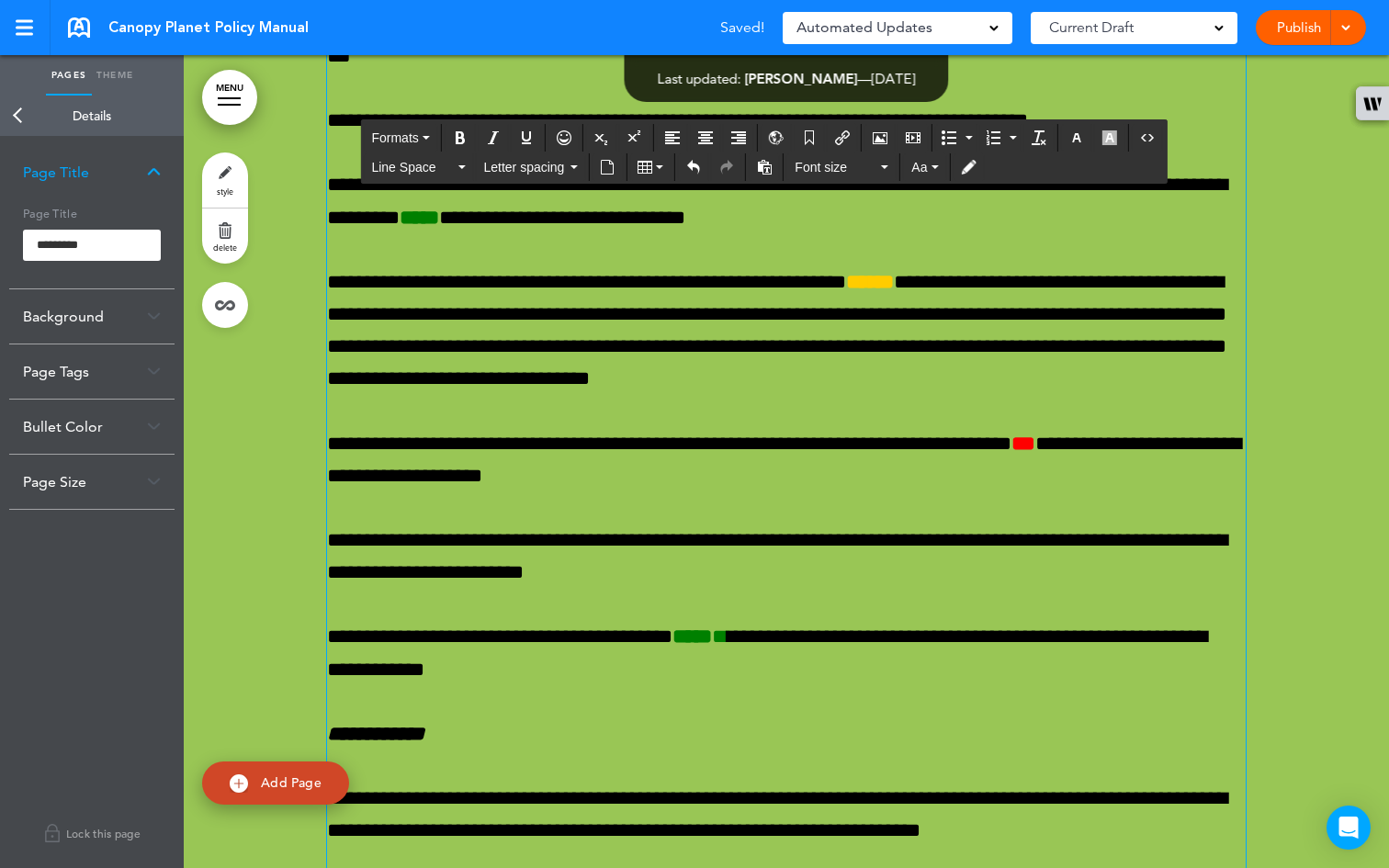
scroll to position [70666, 0]
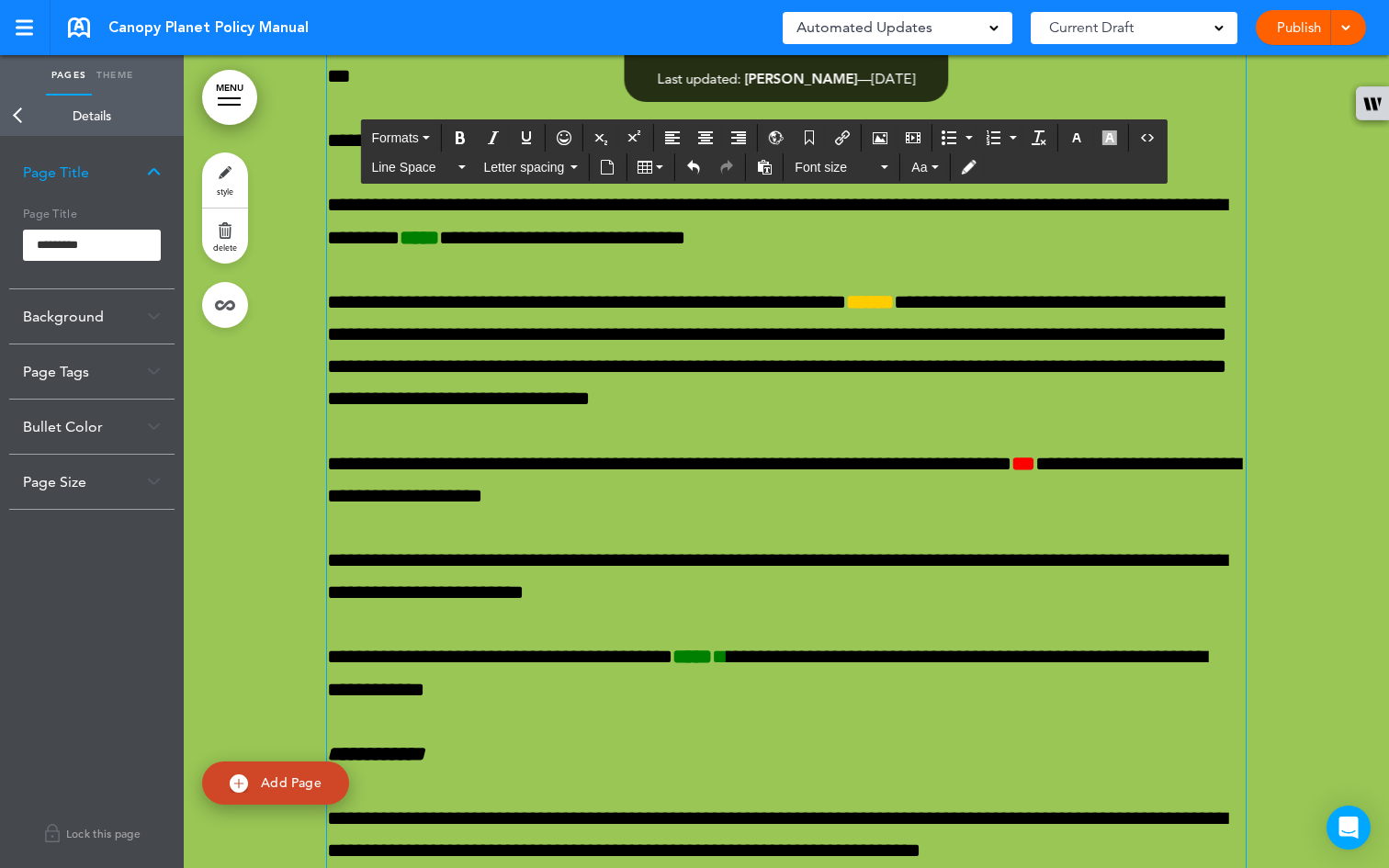
drag, startPoint x: 887, startPoint y: 403, endPoint x: 524, endPoint y: 418, distance: 363.3
copy h1 "**********"
click at [97, 244] on input "*********" at bounding box center [91, 245] width 138 height 31
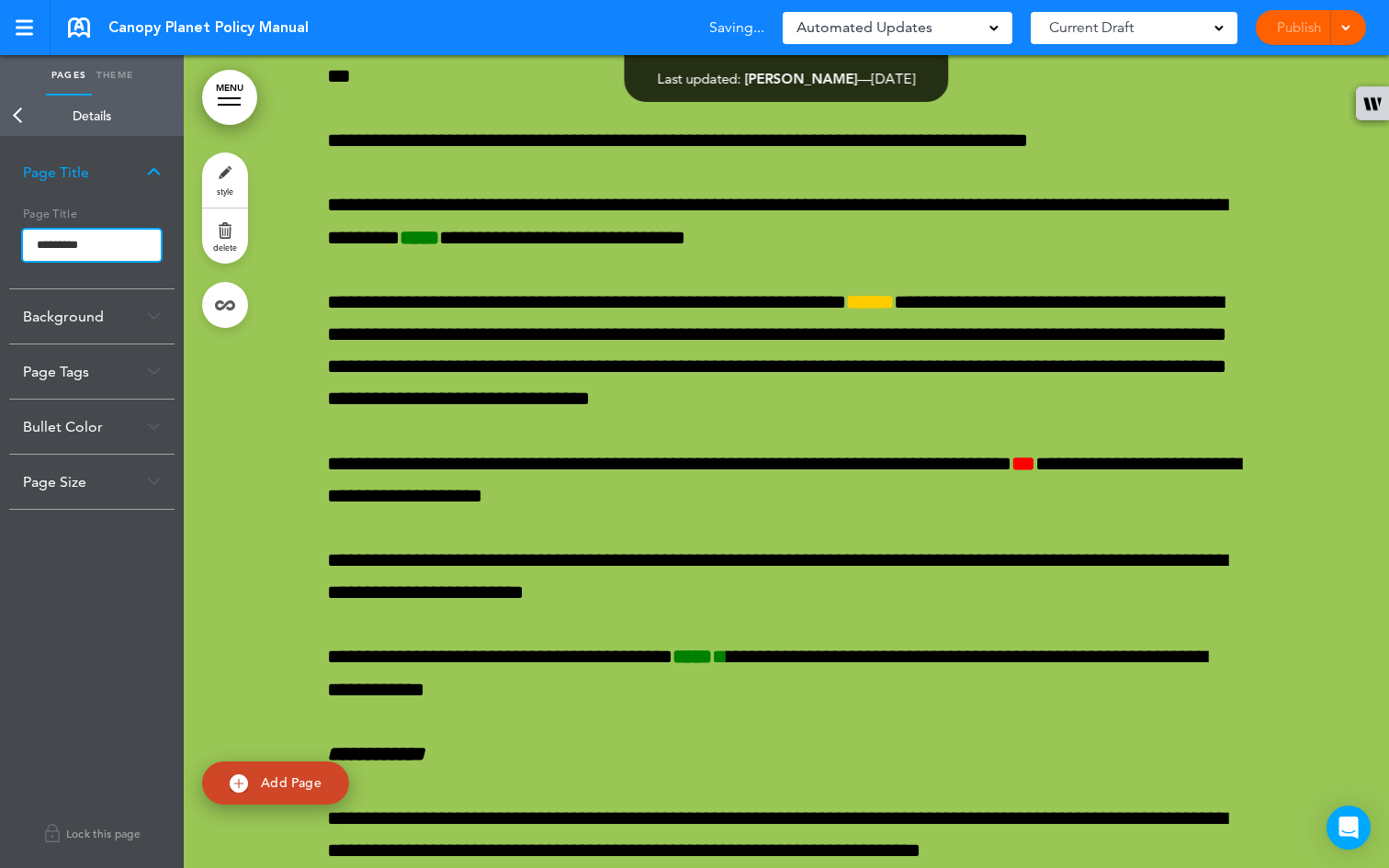
click at [93, 243] on input "*********" at bounding box center [91, 245] width 138 height 31
click at [92, 243] on input "*********" at bounding box center [91, 245] width 138 height 31
paste input "****"
type input "**********"
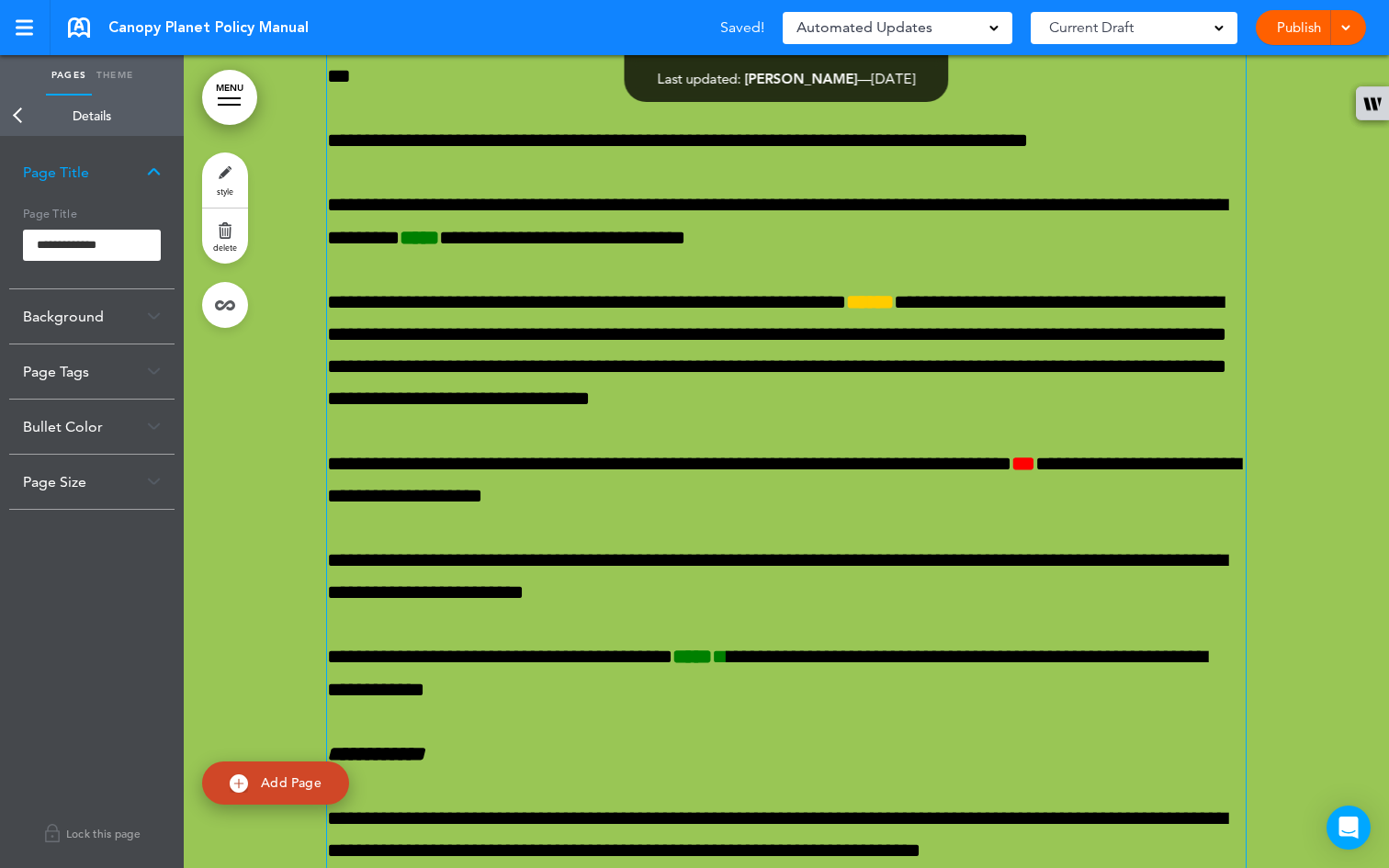
click at [462, 562] on body "Make this page common so it is available in other handbooks. This handbook [GEO…" at bounding box center [694, 434] width 1389 height 868
click at [17, 115] on link "Back" at bounding box center [18, 115] width 37 height 40
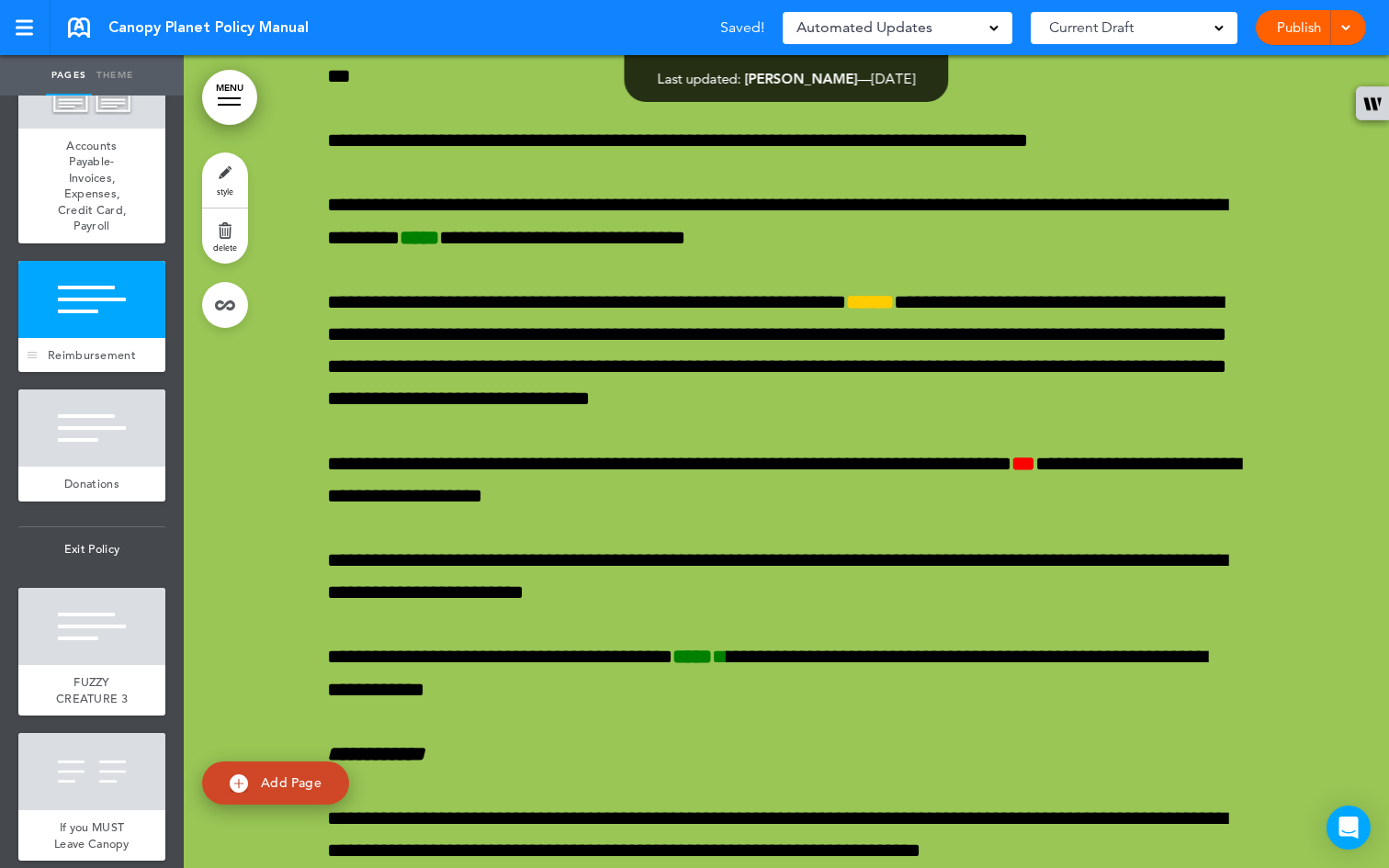
click at [92, 363] on span "Reimbursement" at bounding box center [92, 355] width 89 height 15
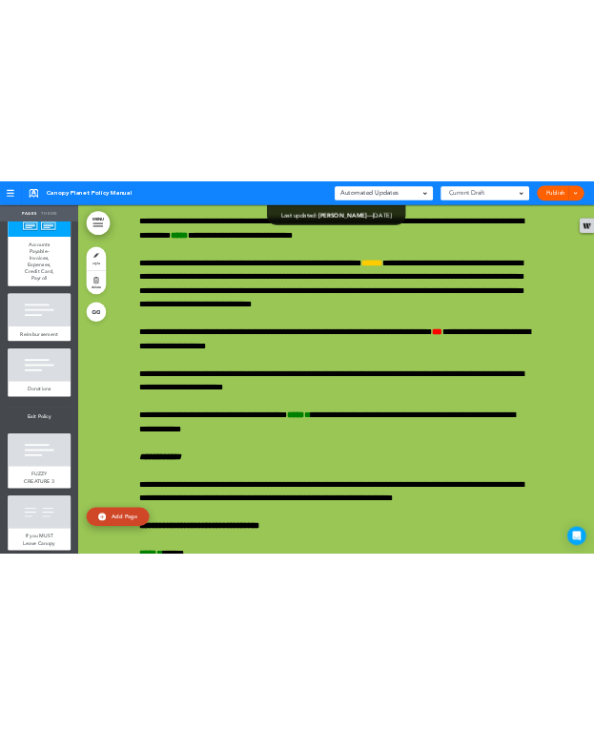
scroll to position [73475, 0]
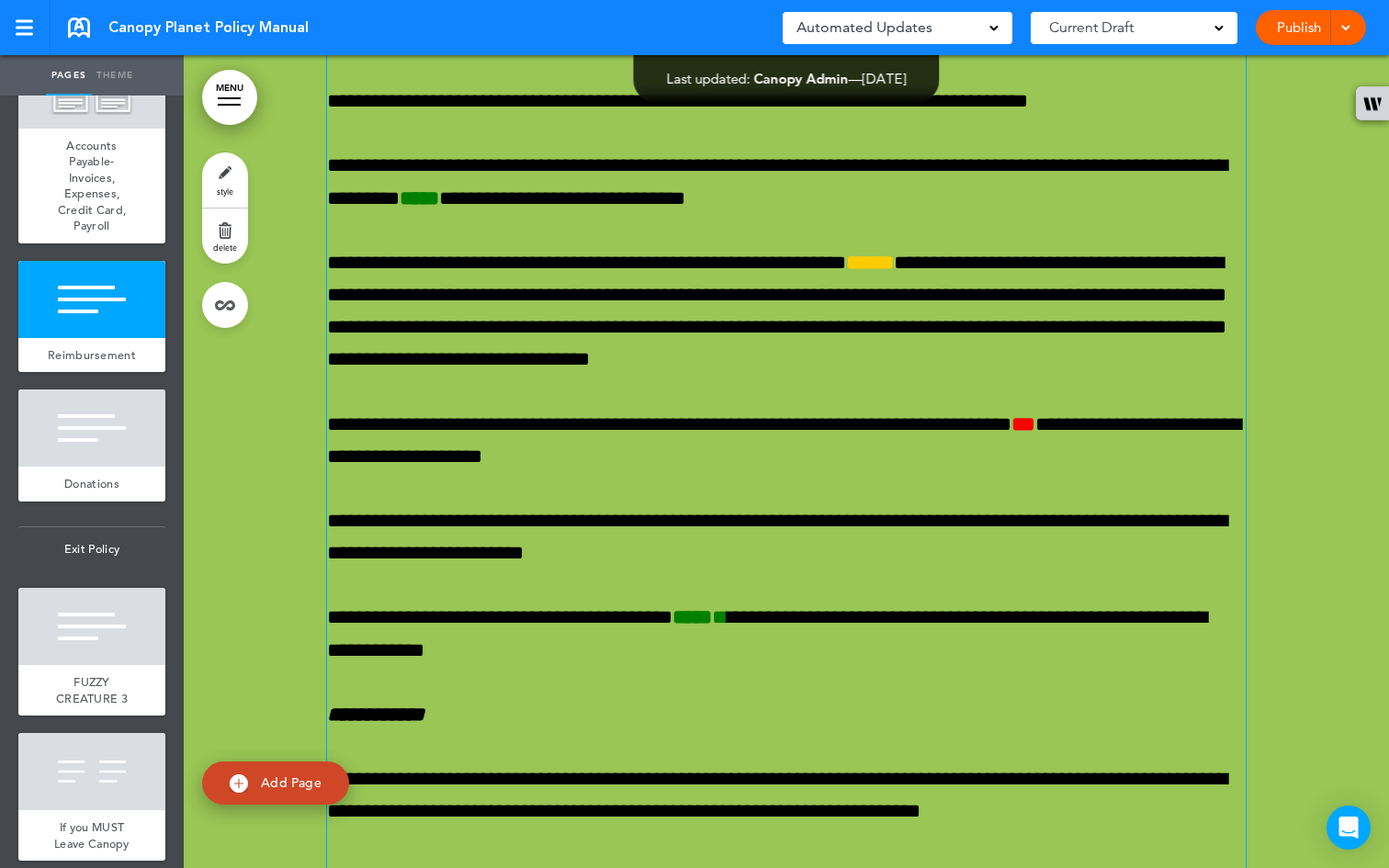
click at [759, 426] on div "**********" at bounding box center [786, 209] width 918 height 3150
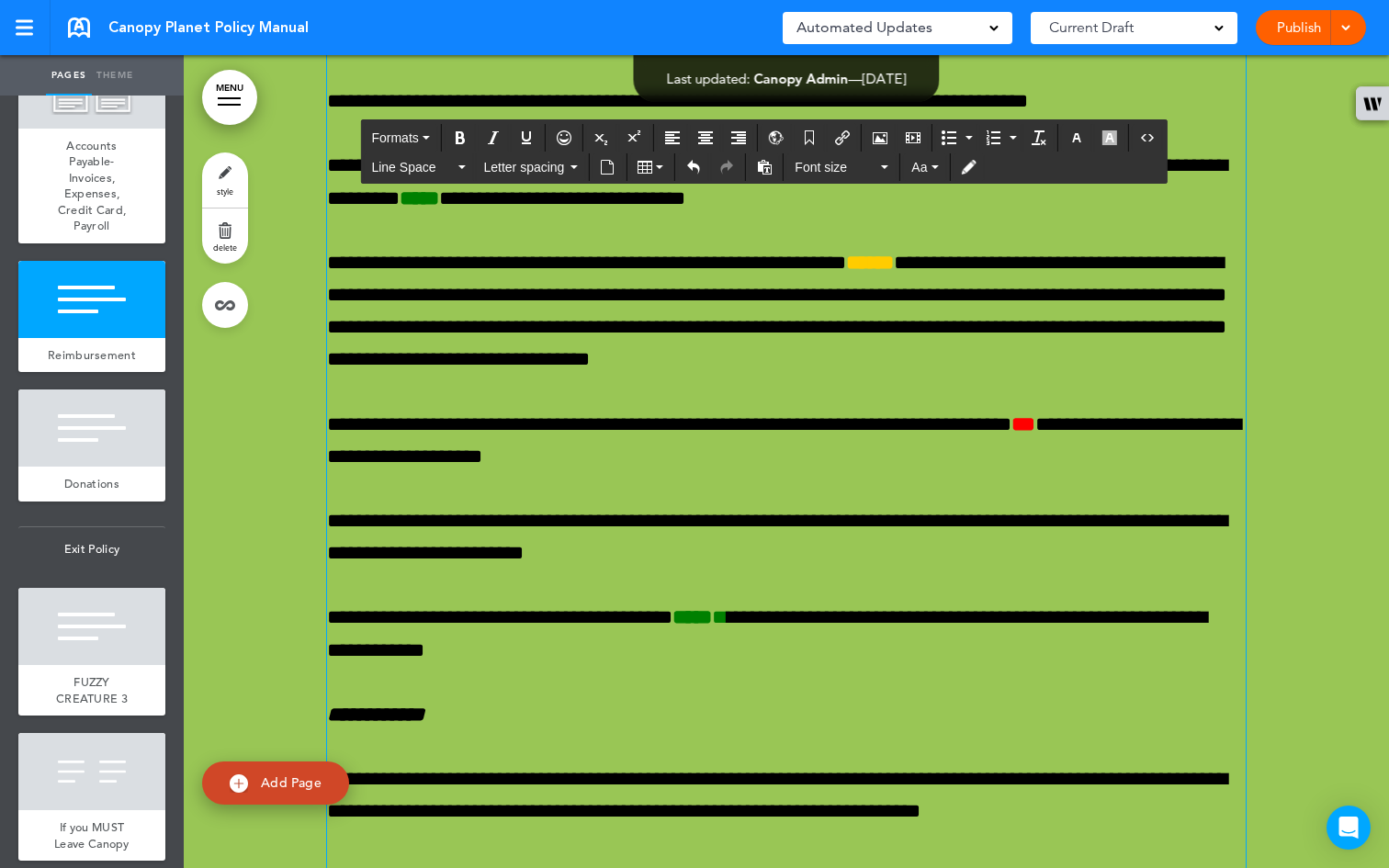
drag, startPoint x: 1130, startPoint y: 590, endPoint x: 312, endPoint y: 456, distance: 828.9
click at [312, 456] on div "**********" at bounding box center [786, 258] width 1205 height 3383
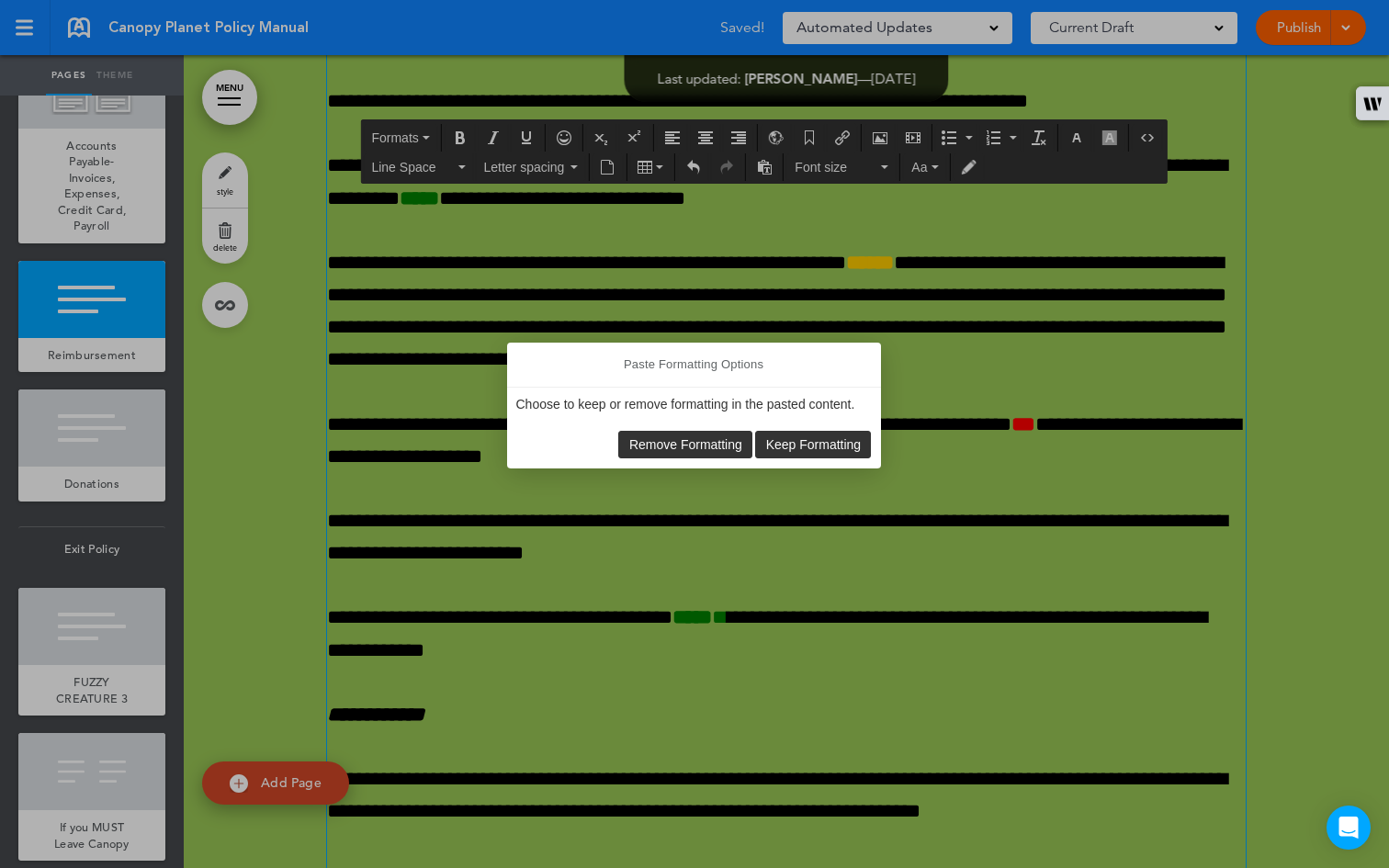
click at [789, 444] on span "Keep Formatting" at bounding box center [813, 444] width 95 height 14
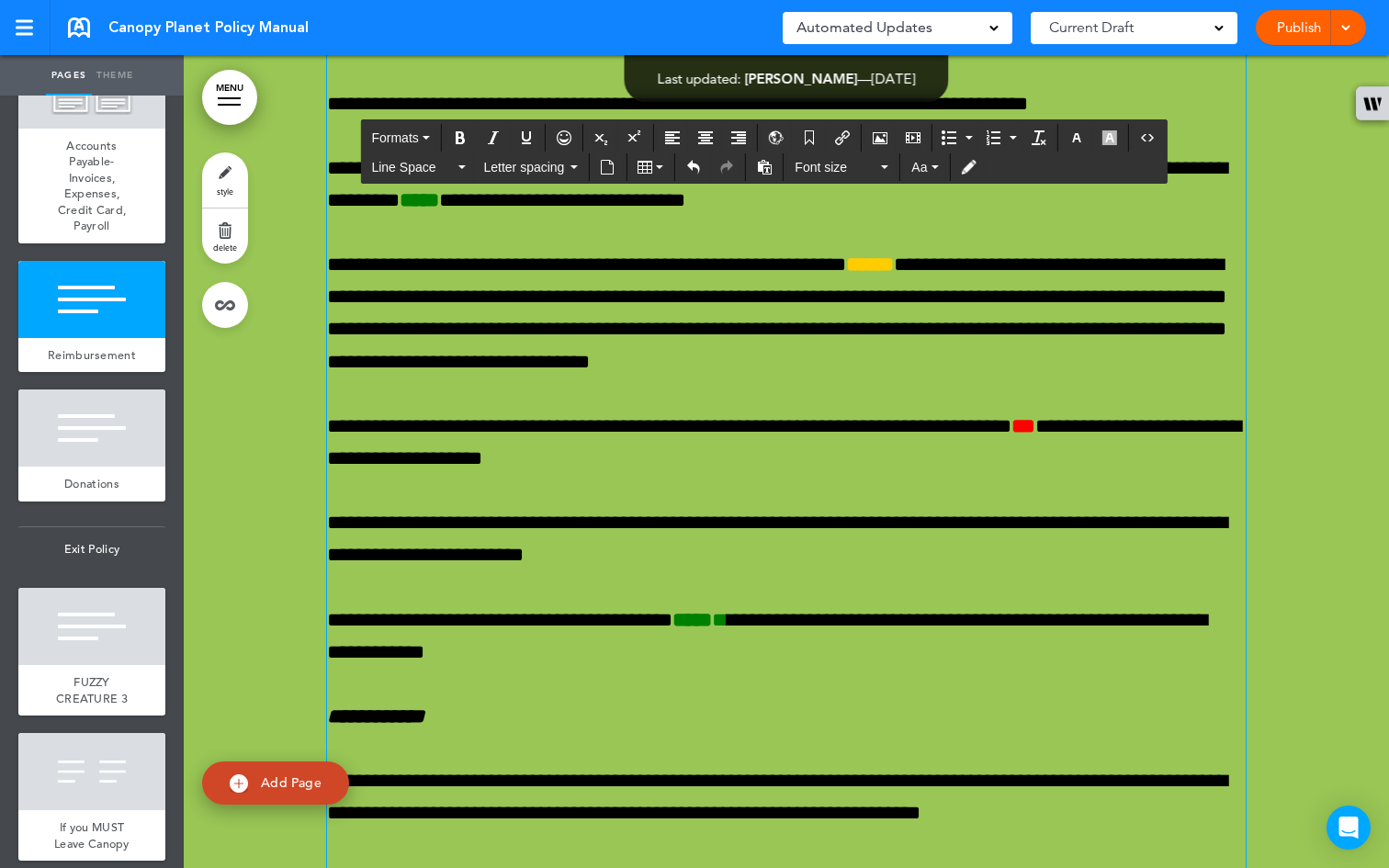
drag, startPoint x: 931, startPoint y: 637, endPoint x: 1233, endPoint y: 638, distance: 302.0
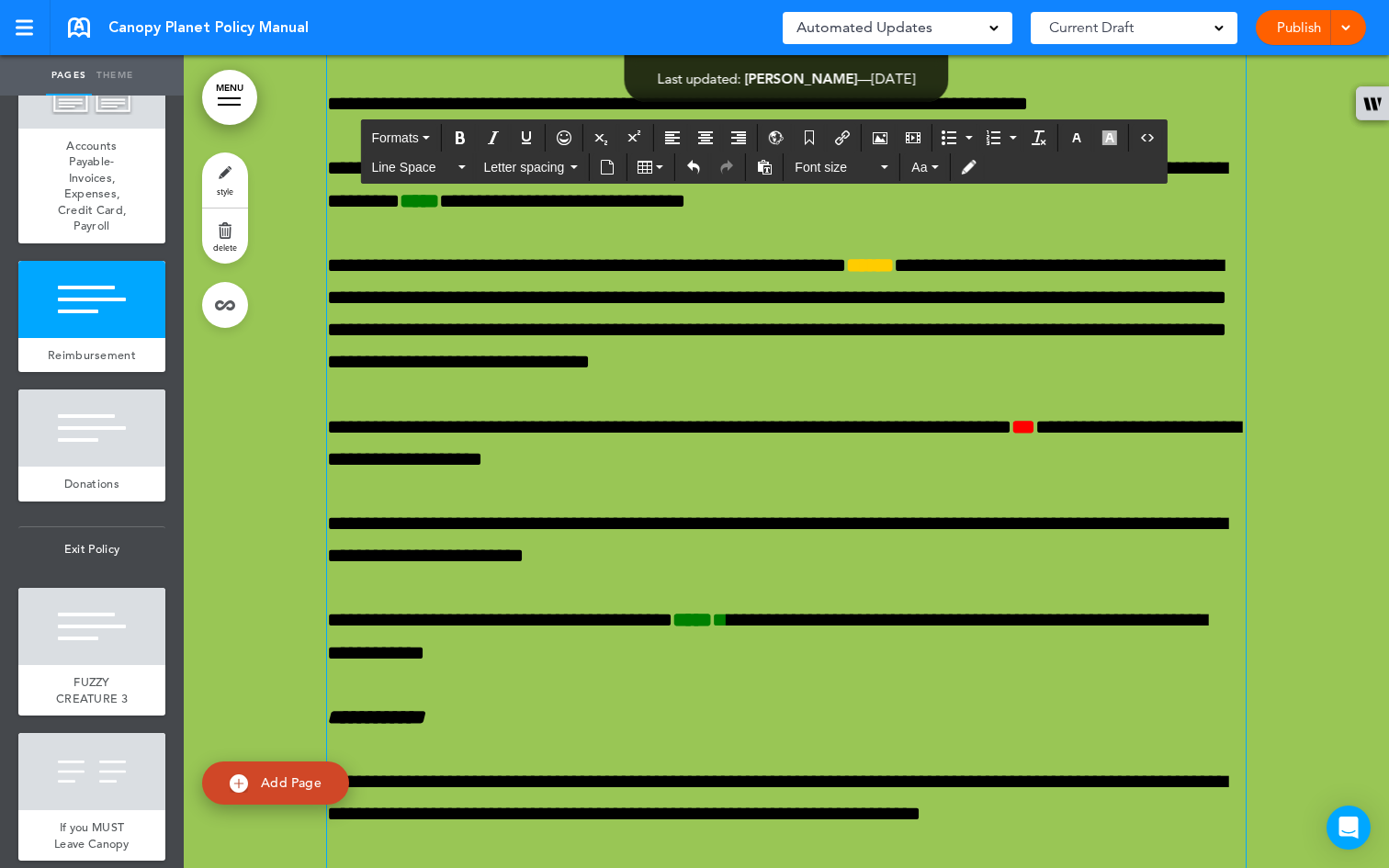
drag, startPoint x: 276, startPoint y: 442, endPoint x: 368, endPoint y: 447, distance: 92.1
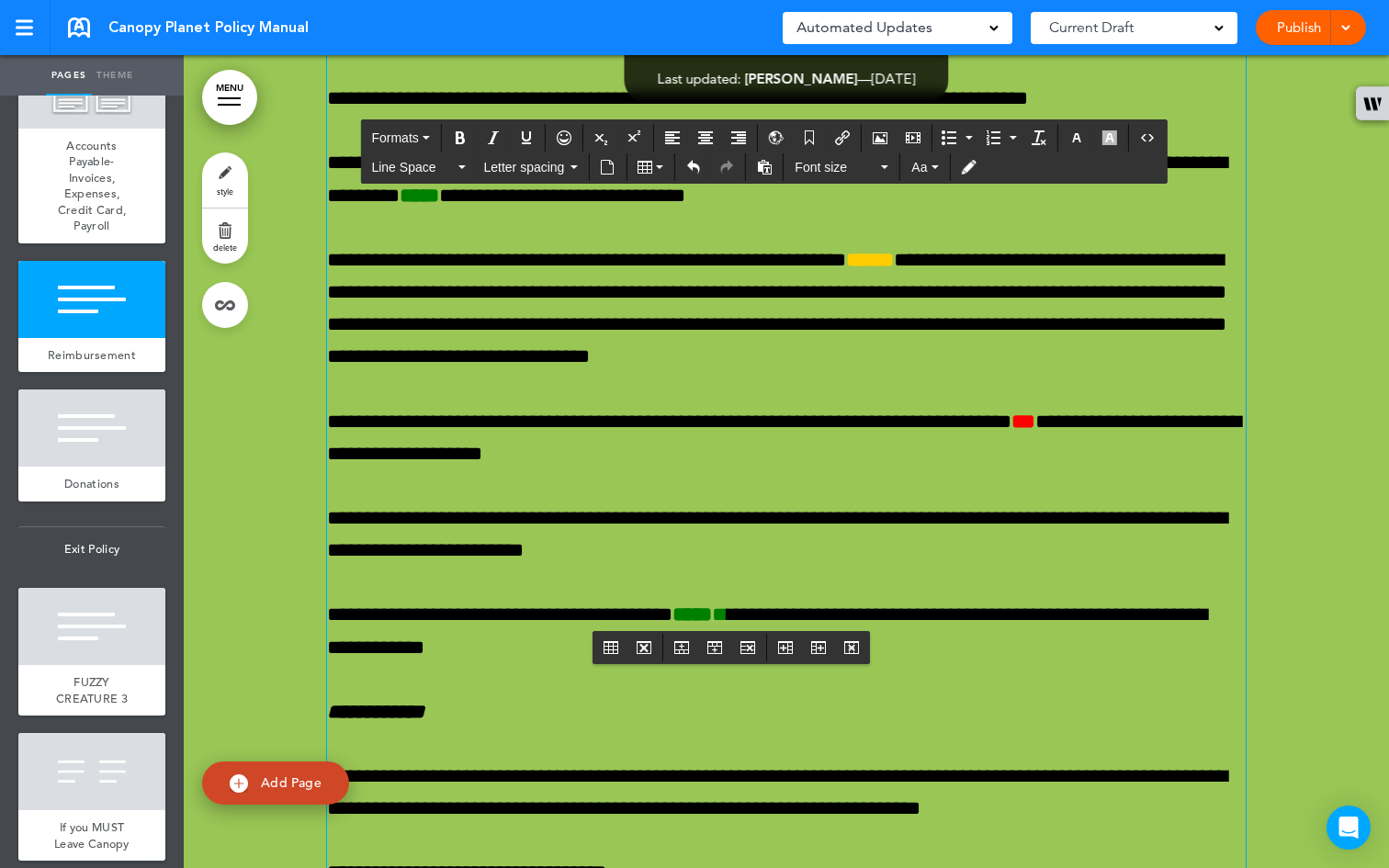
drag, startPoint x: 1058, startPoint y: 412, endPoint x: 1079, endPoint y: 644, distance: 232.9
click at [1079, 644] on div "**********" at bounding box center [786, 208] width 918 height 3147
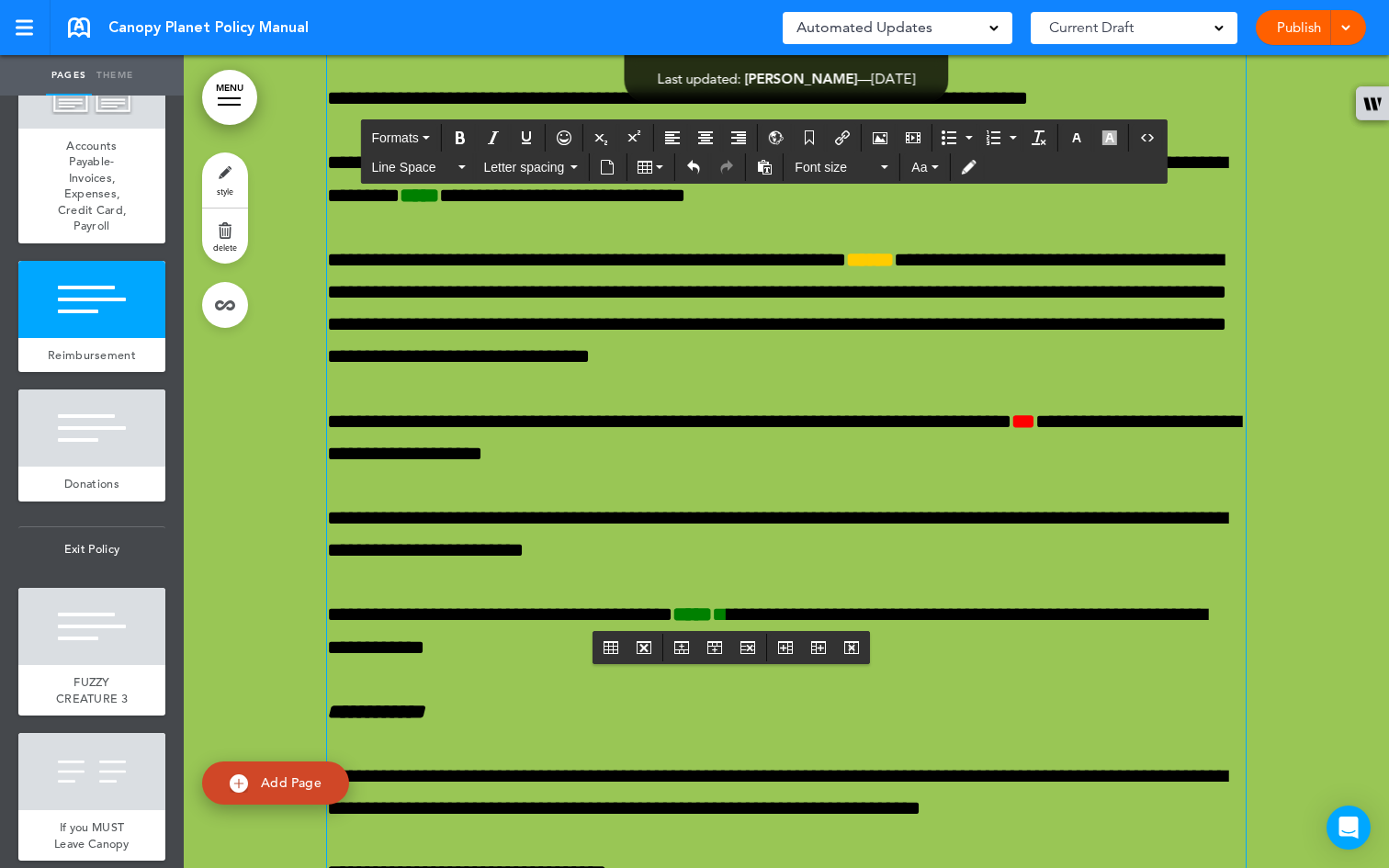
click at [282, 437] on div at bounding box center [786, 256] width 1205 height 3381
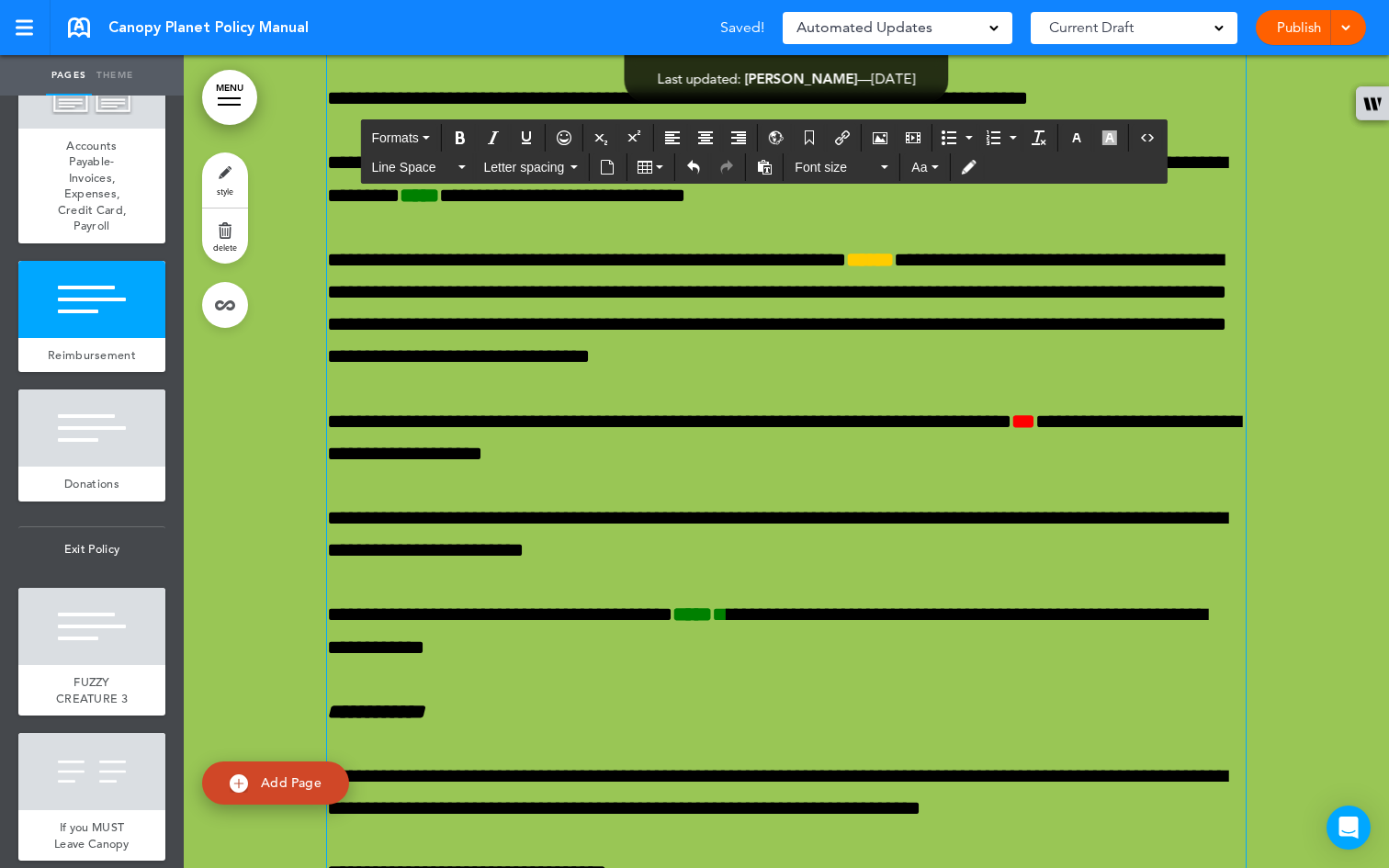
click at [407, 433] on div "**********" at bounding box center [786, 208] width 918 height 3147
drag, startPoint x: 390, startPoint y: 422, endPoint x: 441, endPoint y: 629, distance: 213.2
click at [441, 629] on div "**********" at bounding box center [786, 208] width 918 height 3147
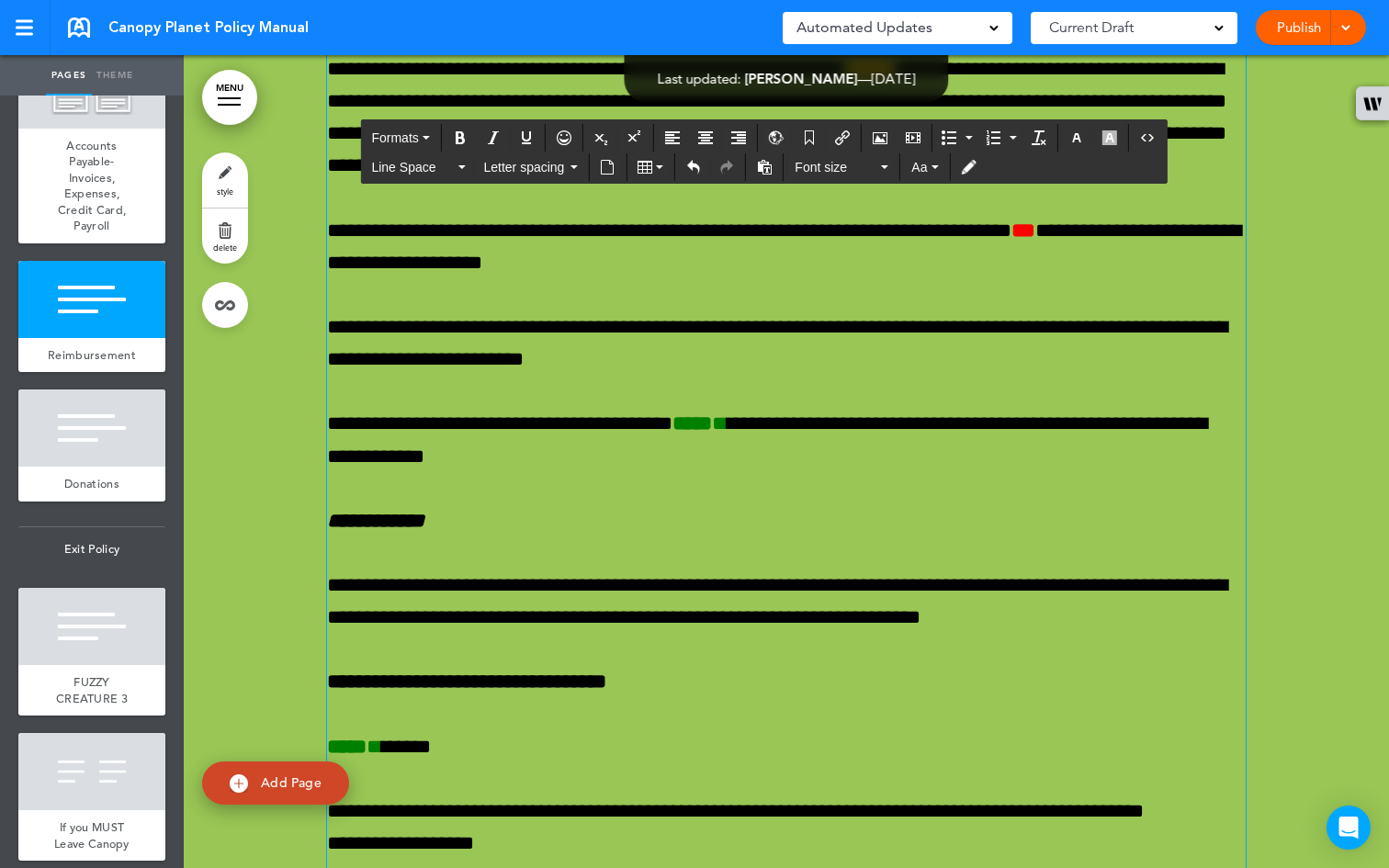
click at [595, 428] on div "**********" at bounding box center [786, 112] width 918 height 2955
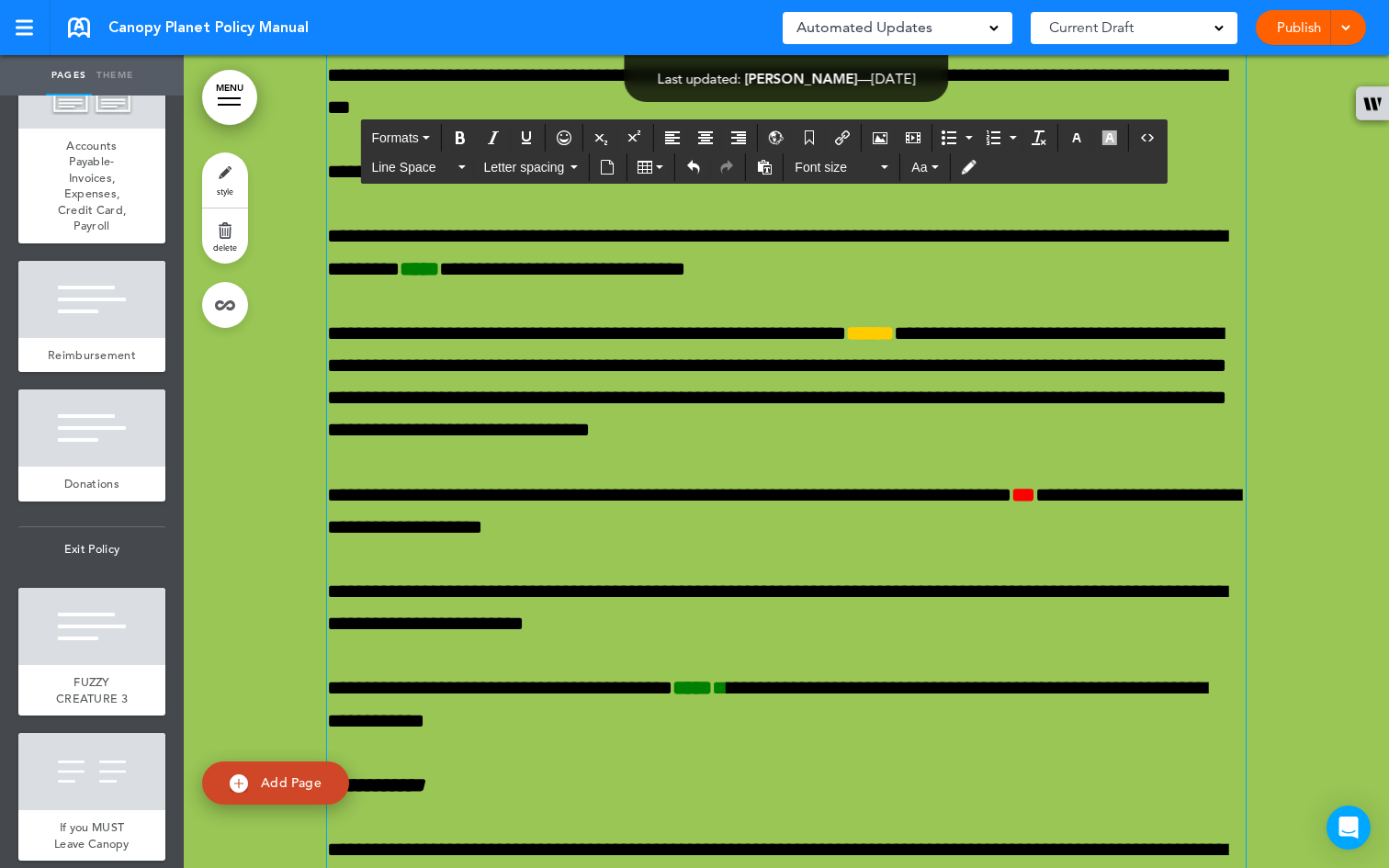
scroll to position [70634, 0]
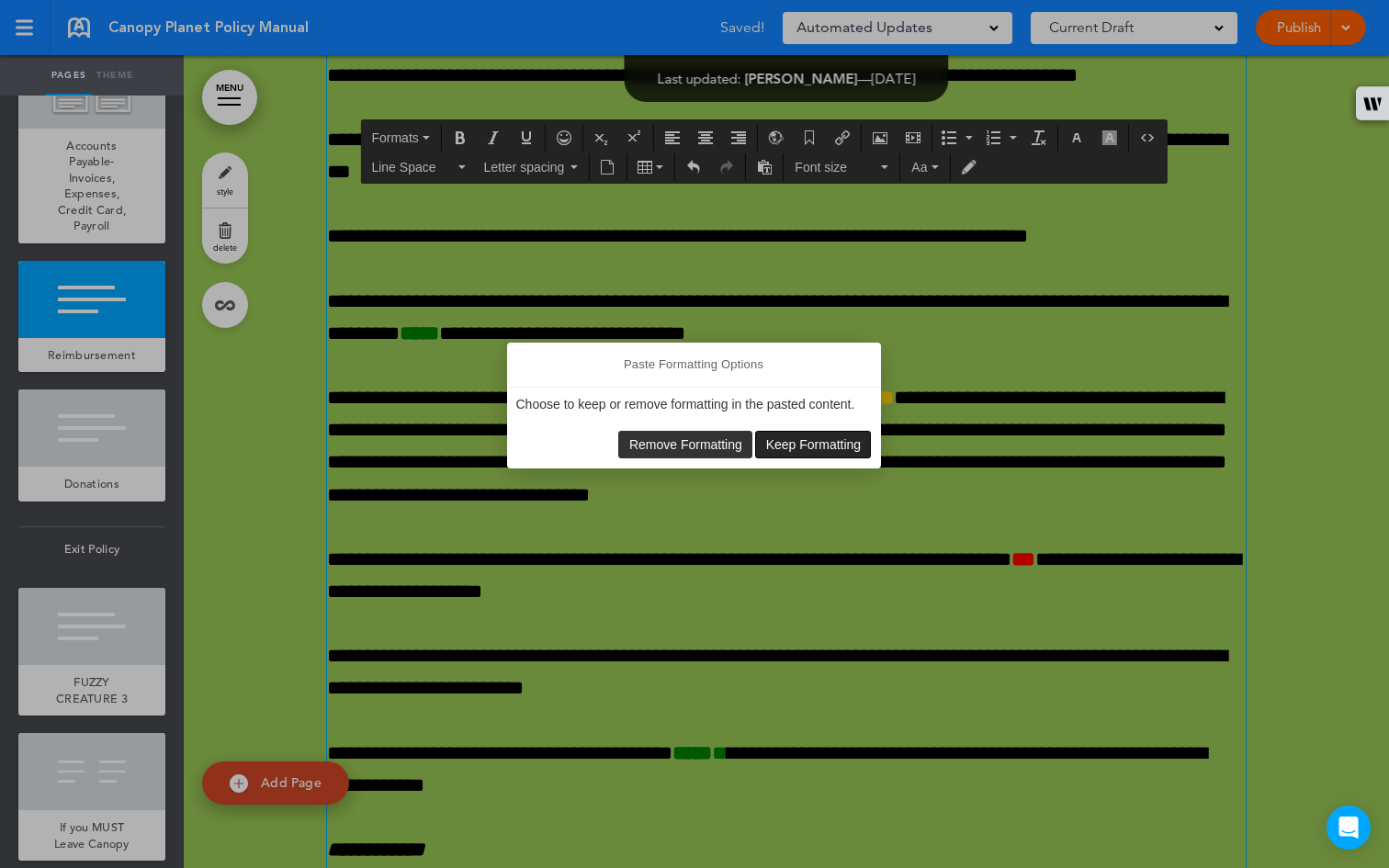
click at [768, 447] on span "Keep Formatting" at bounding box center [813, 444] width 95 height 14
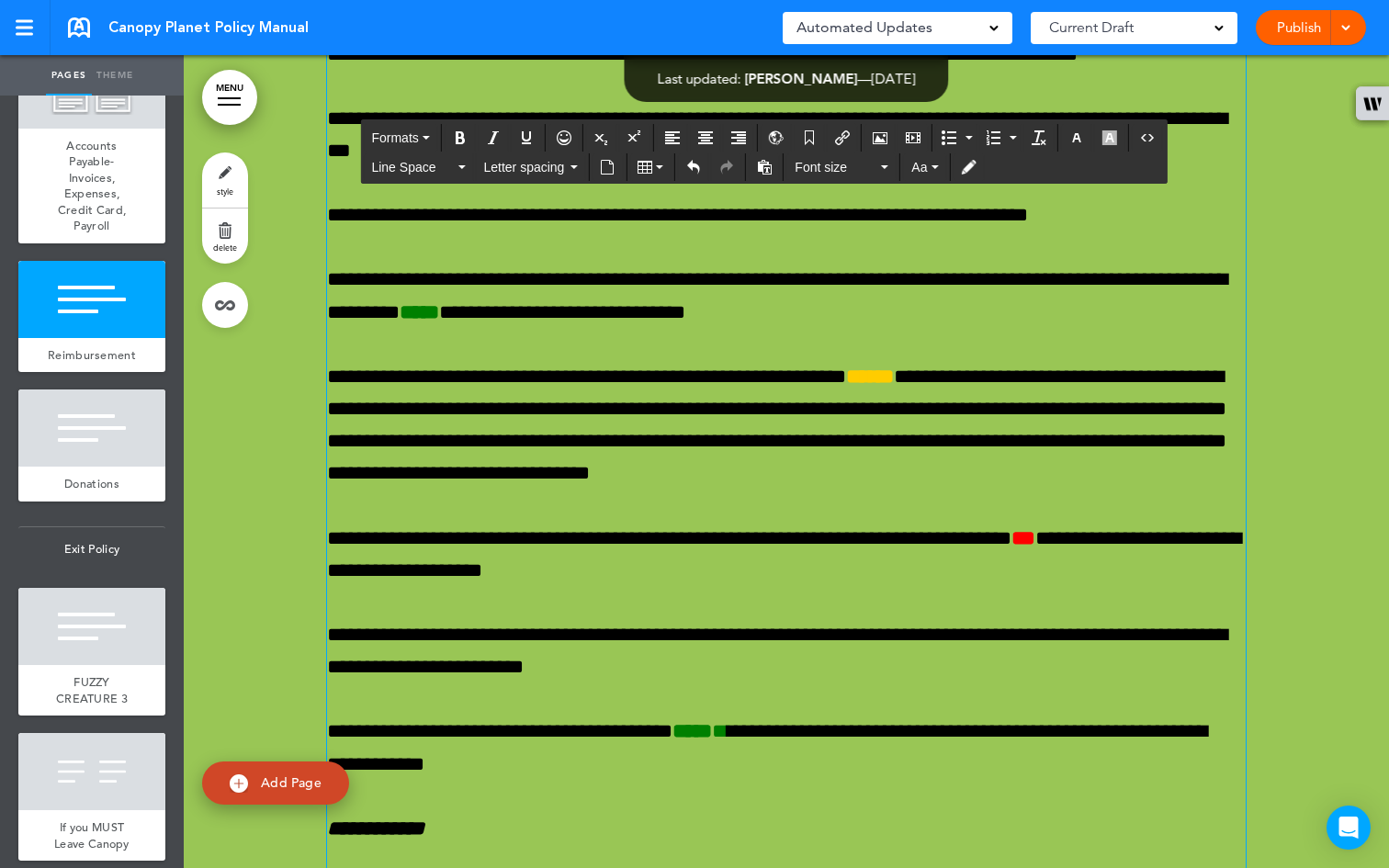
scroll to position [71063, 0]
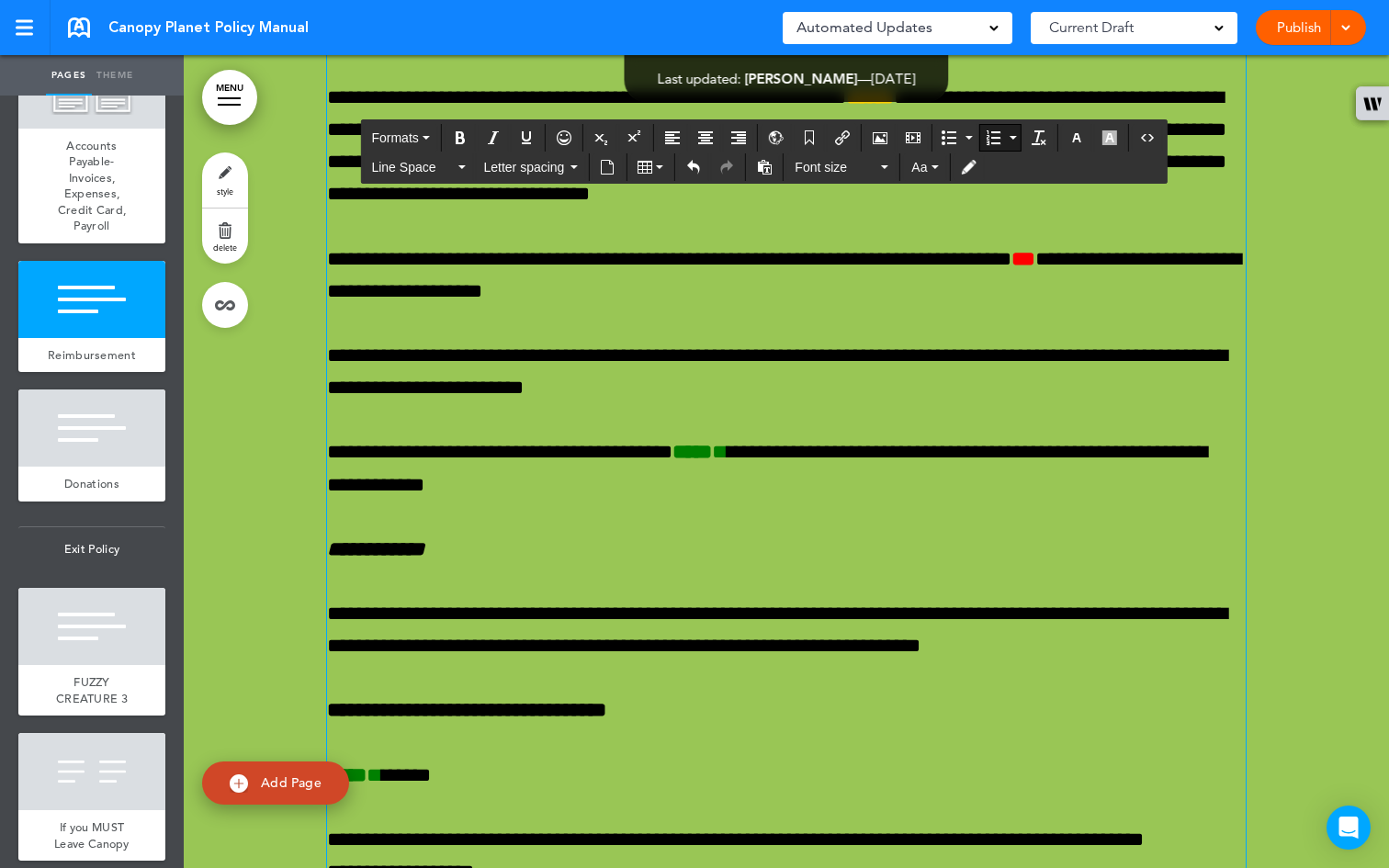
drag, startPoint x: 847, startPoint y: 659, endPoint x: 619, endPoint y: 615, distance: 232.2
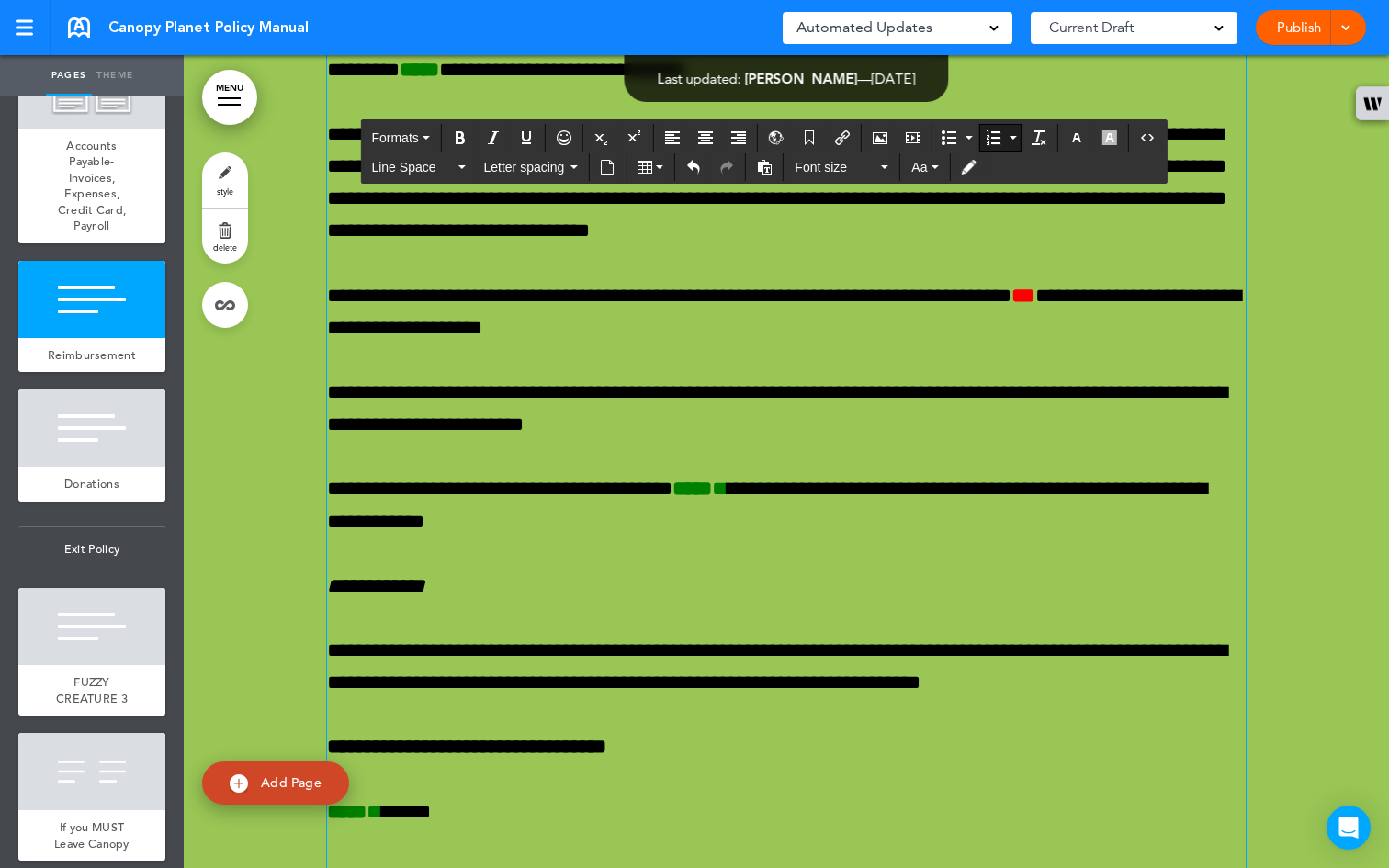
scroll to position [70881, 0]
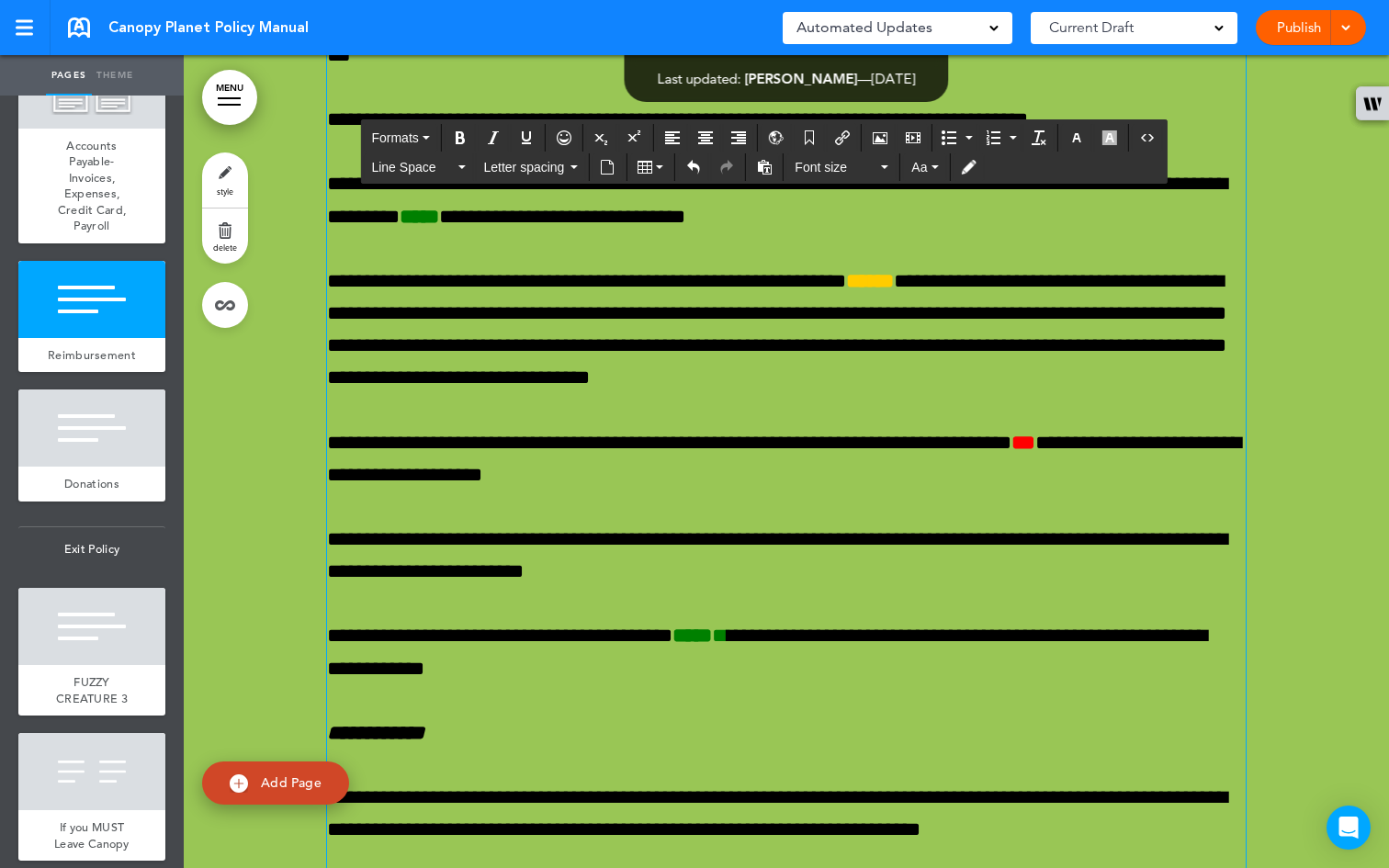
drag, startPoint x: 972, startPoint y: 515, endPoint x: 322, endPoint y: 377, distance: 664.5
click at [885, 173] on button "Font size" at bounding box center [841, 166] width 109 height 26
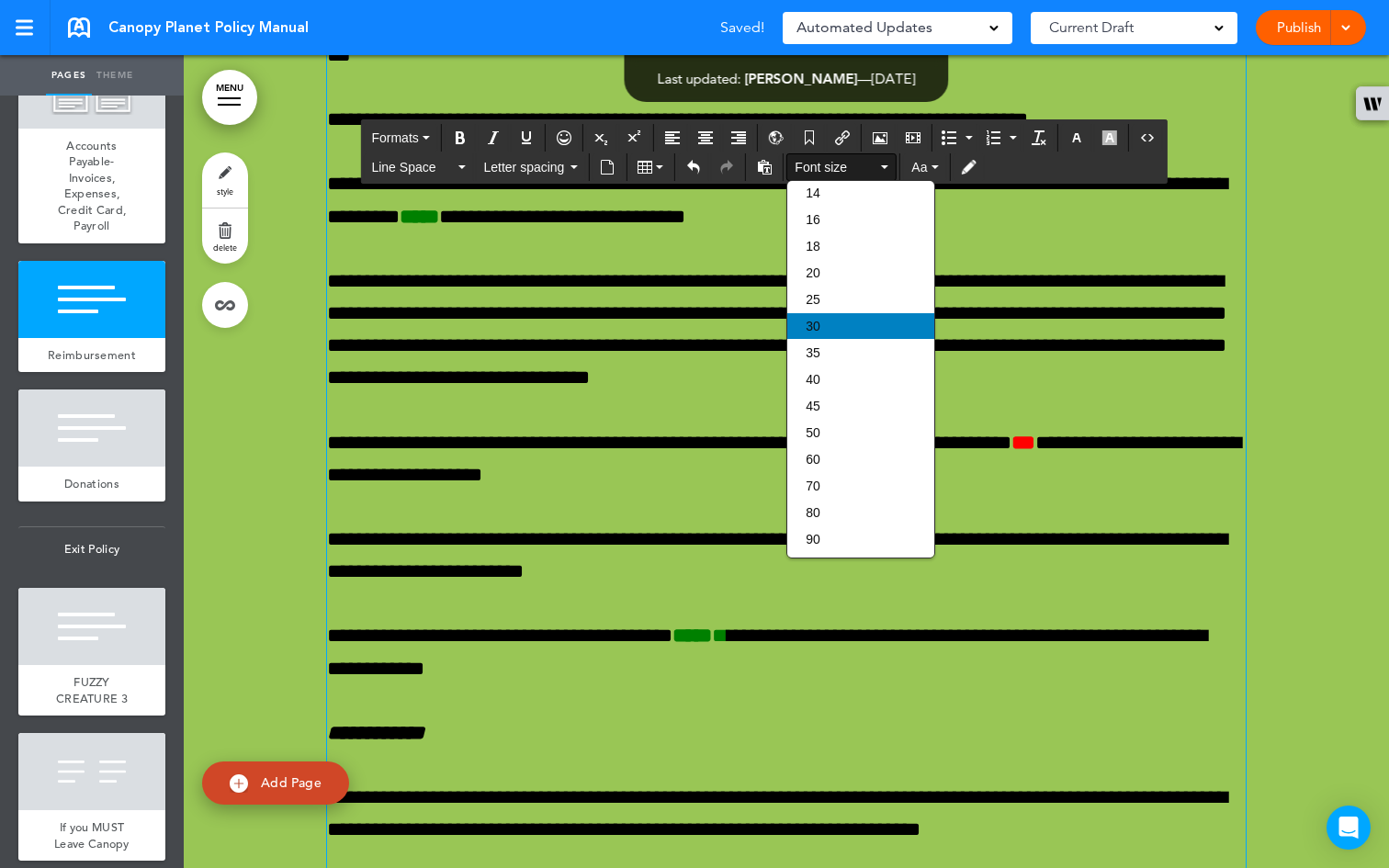
click at [827, 315] on div "30" at bounding box center [861, 325] width 147 height 26
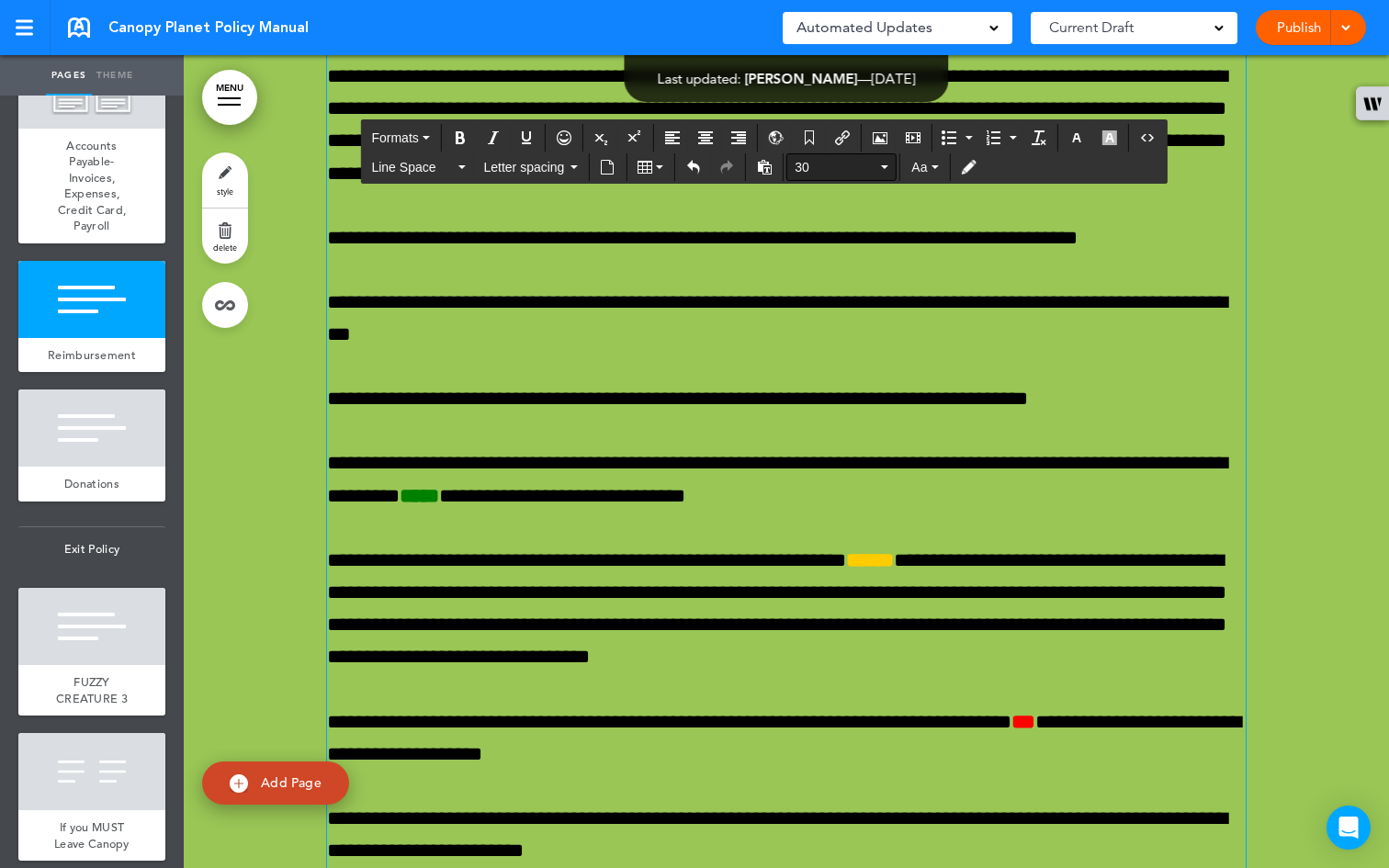
click at [882, 168] on button "30" at bounding box center [841, 166] width 109 height 26
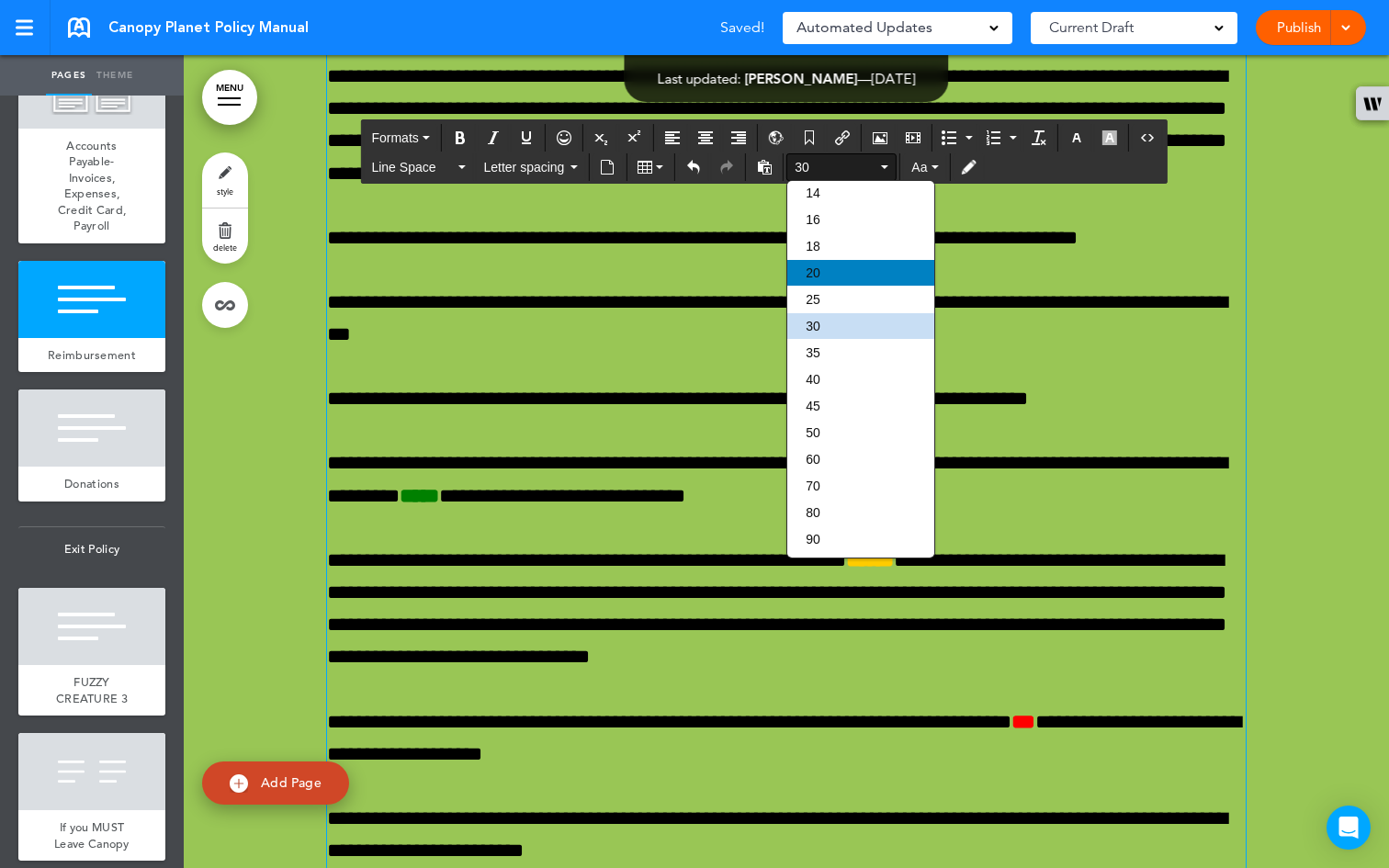
click at [858, 260] on div "20" at bounding box center [861, 272] width 147 height 26
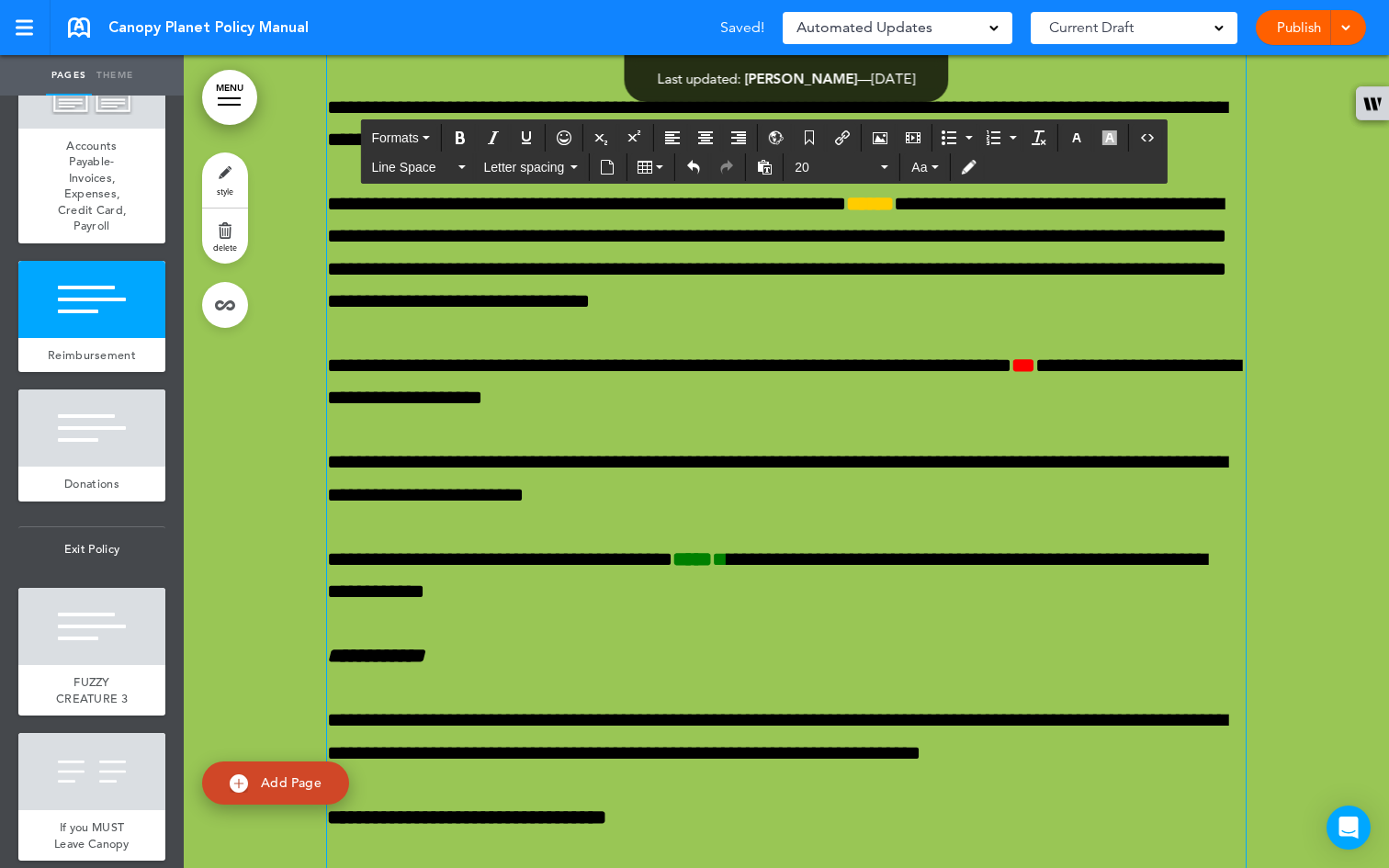
scroll to position [70905, 0]
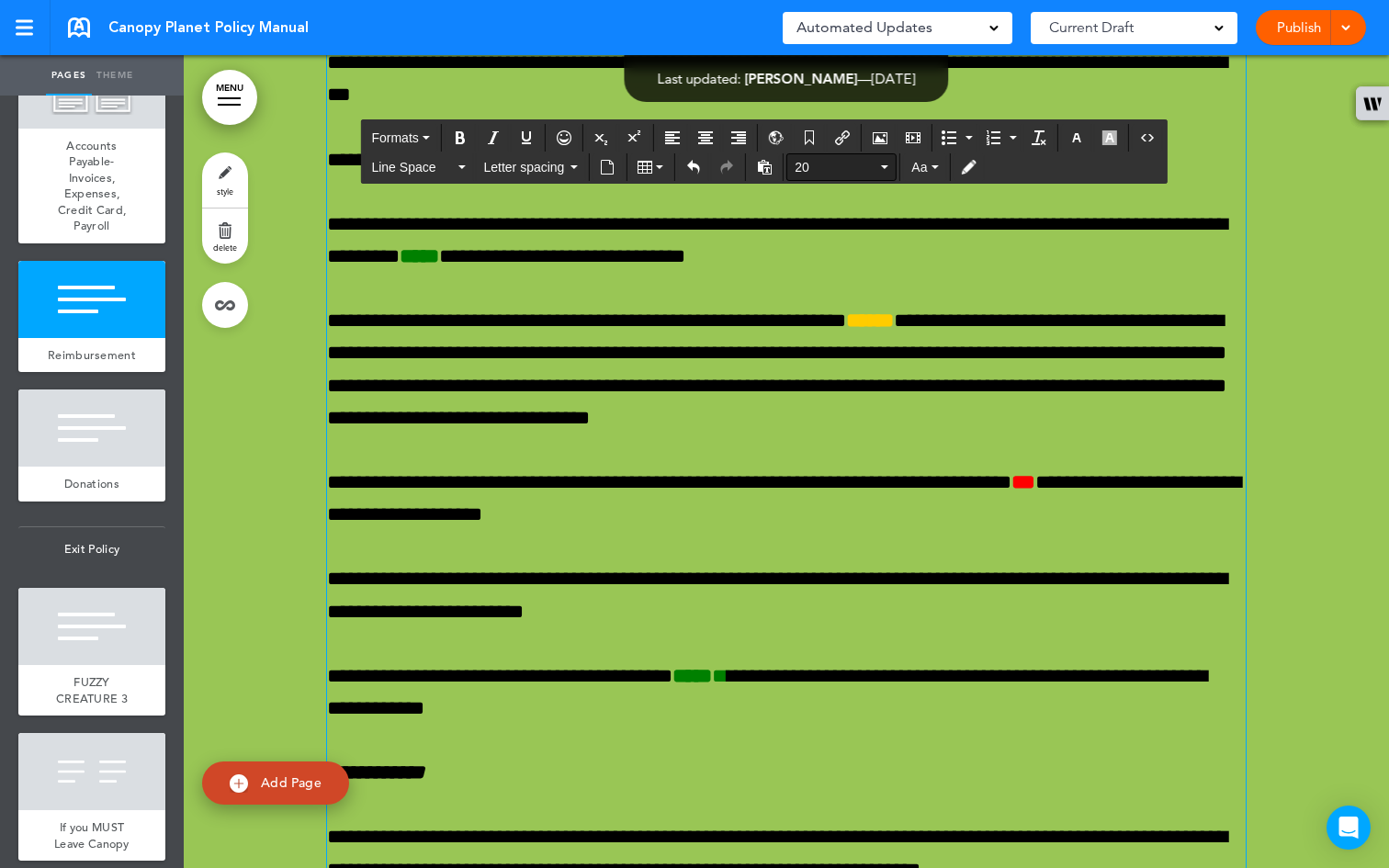
click at [888, 169] on button "20" at bounding box center [841, 166] width 109 height 26
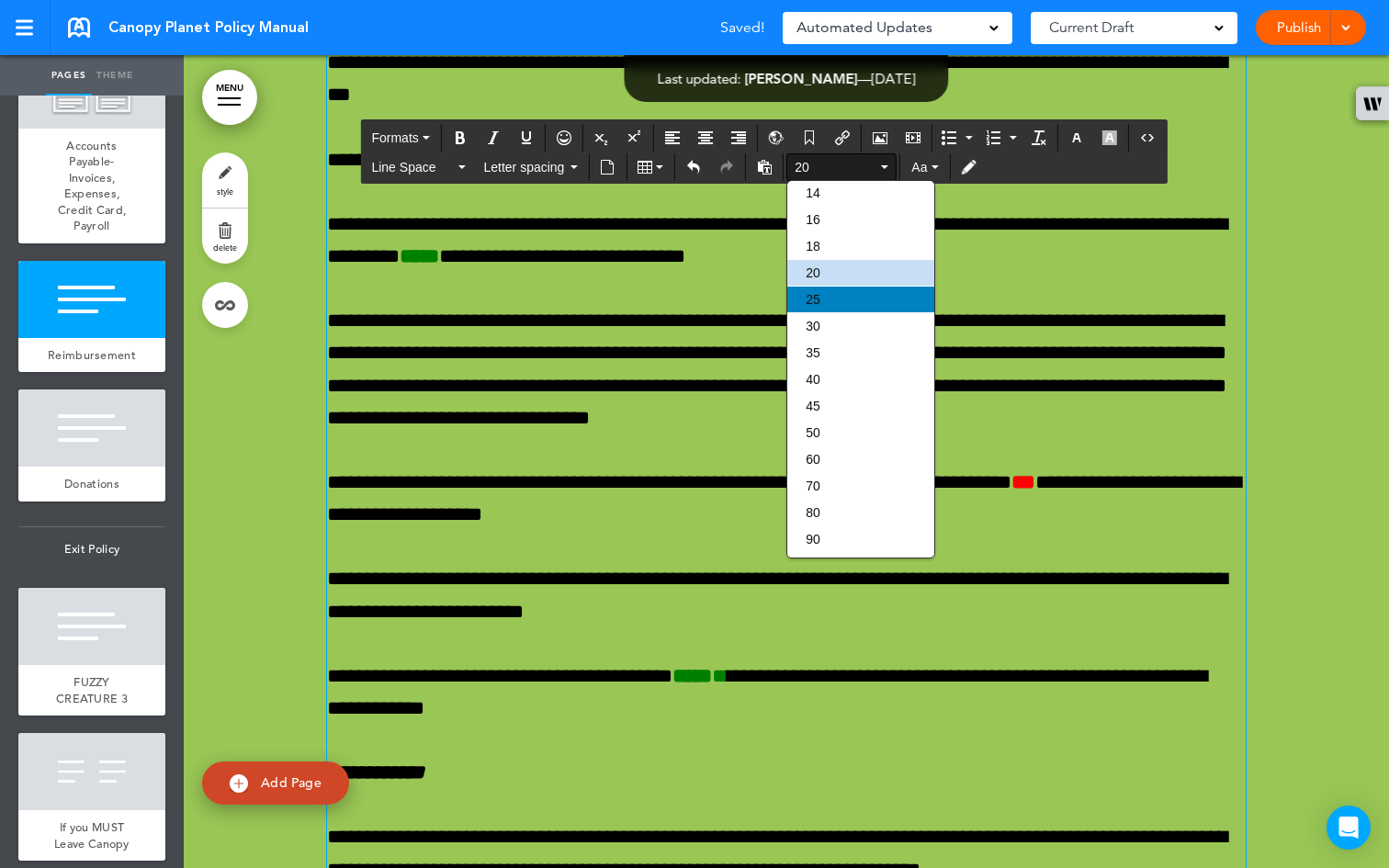
click at [848, 287] on div "25" at bounding box center [861, 299] width 147 height 26
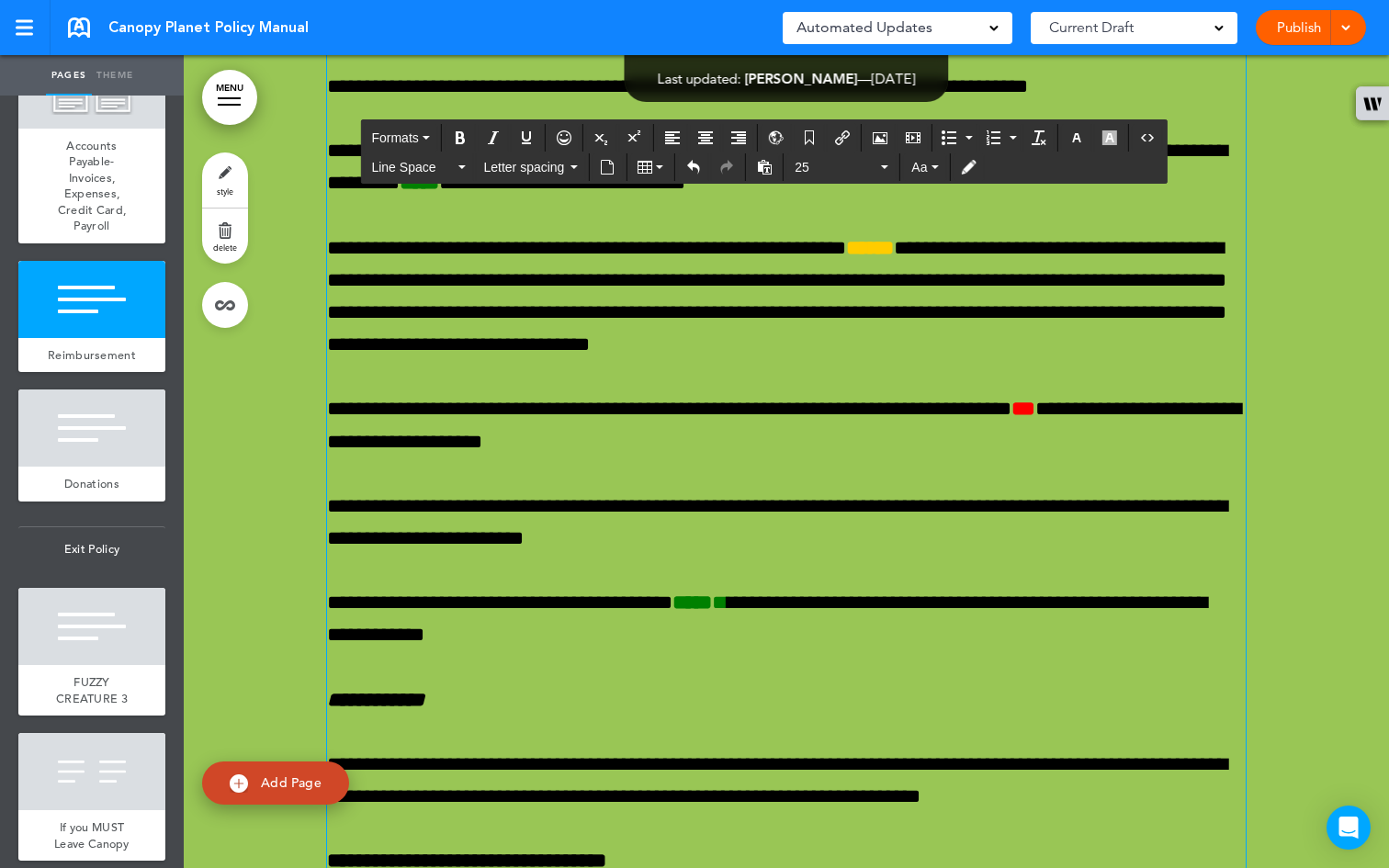
scroll to position [70959, 0]
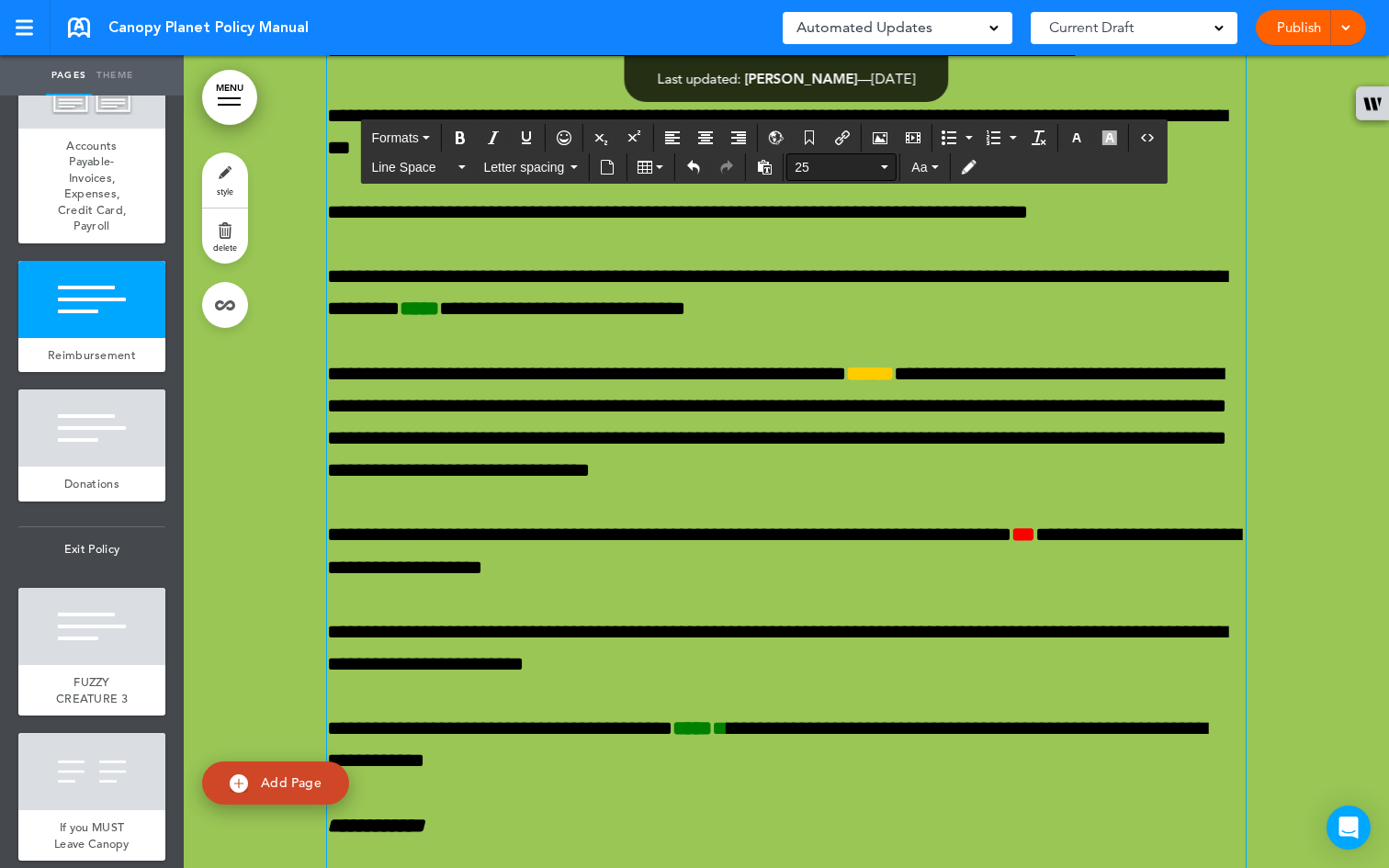
click at [881, 167] on icon "button" at bounding box center [885, 167] width 8 height 4
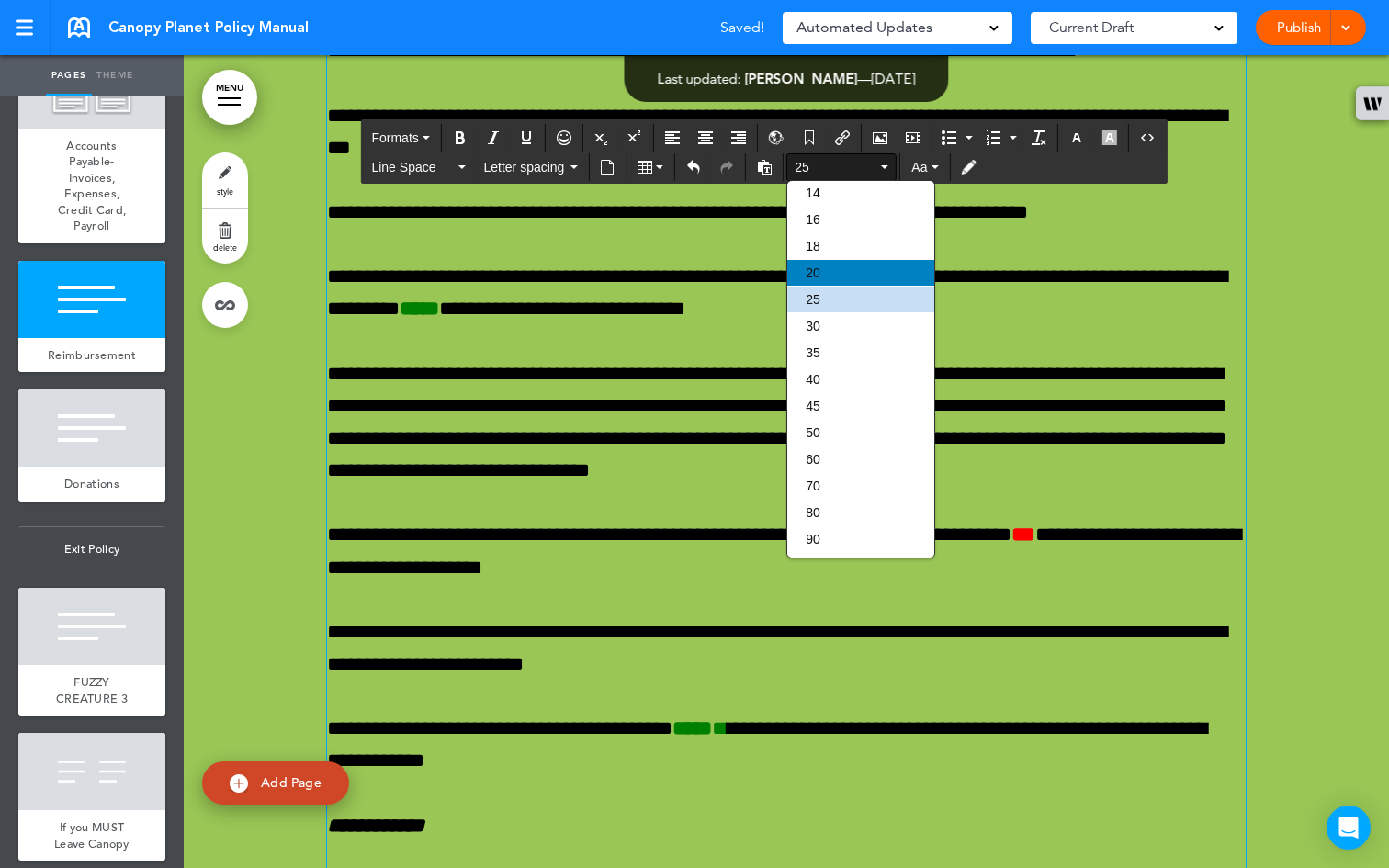
click at [842, 265] on div "20" at bounding box center [861, 272] width 147 height 26
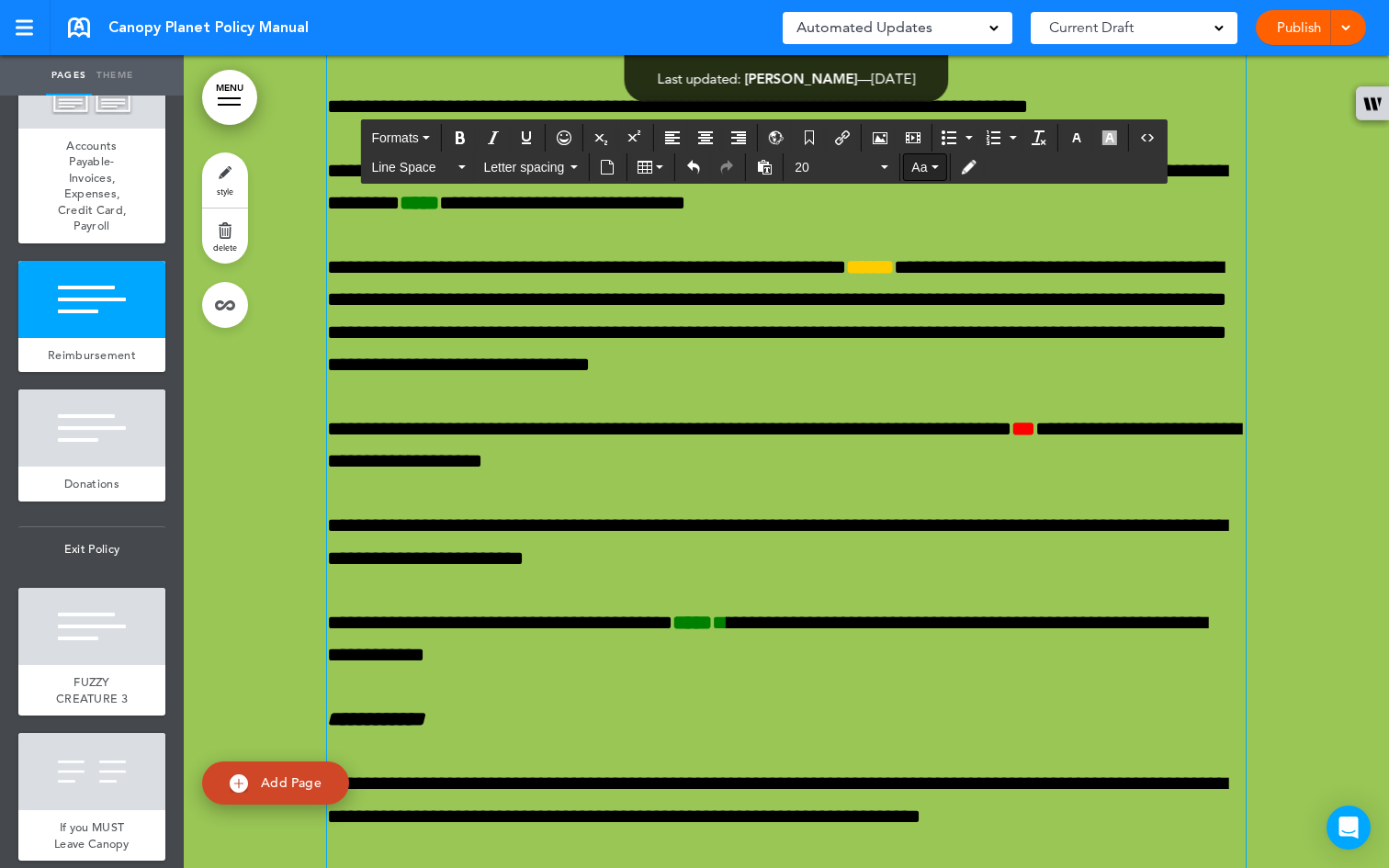
click at [935, 167] on icon "button" at bounding box center [934, 167] width 8 height 4
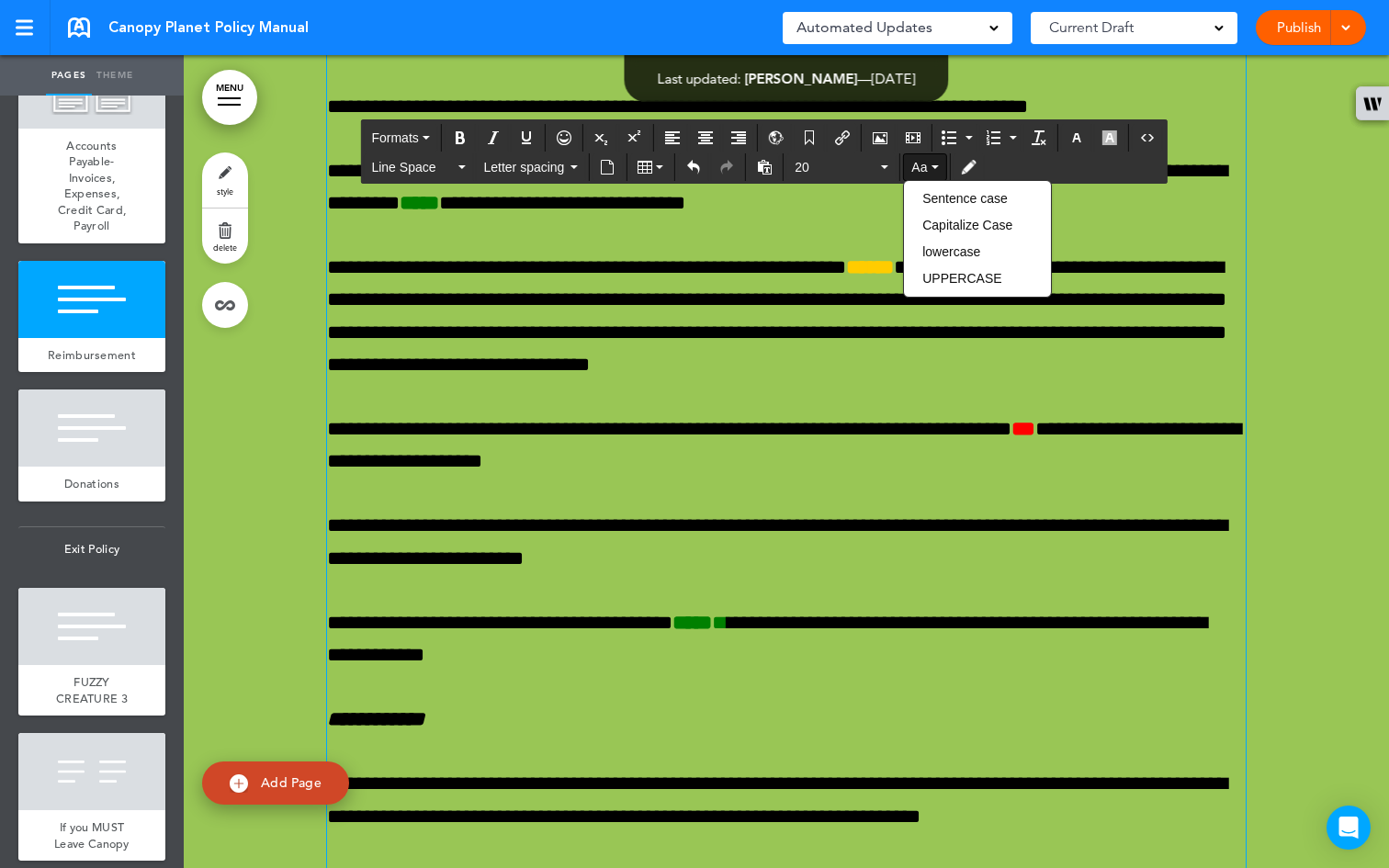
click at [1035, 161] on div "Line Space Letter spacing 20 Aa" at bounding box center [763, 166] width 805 height 30
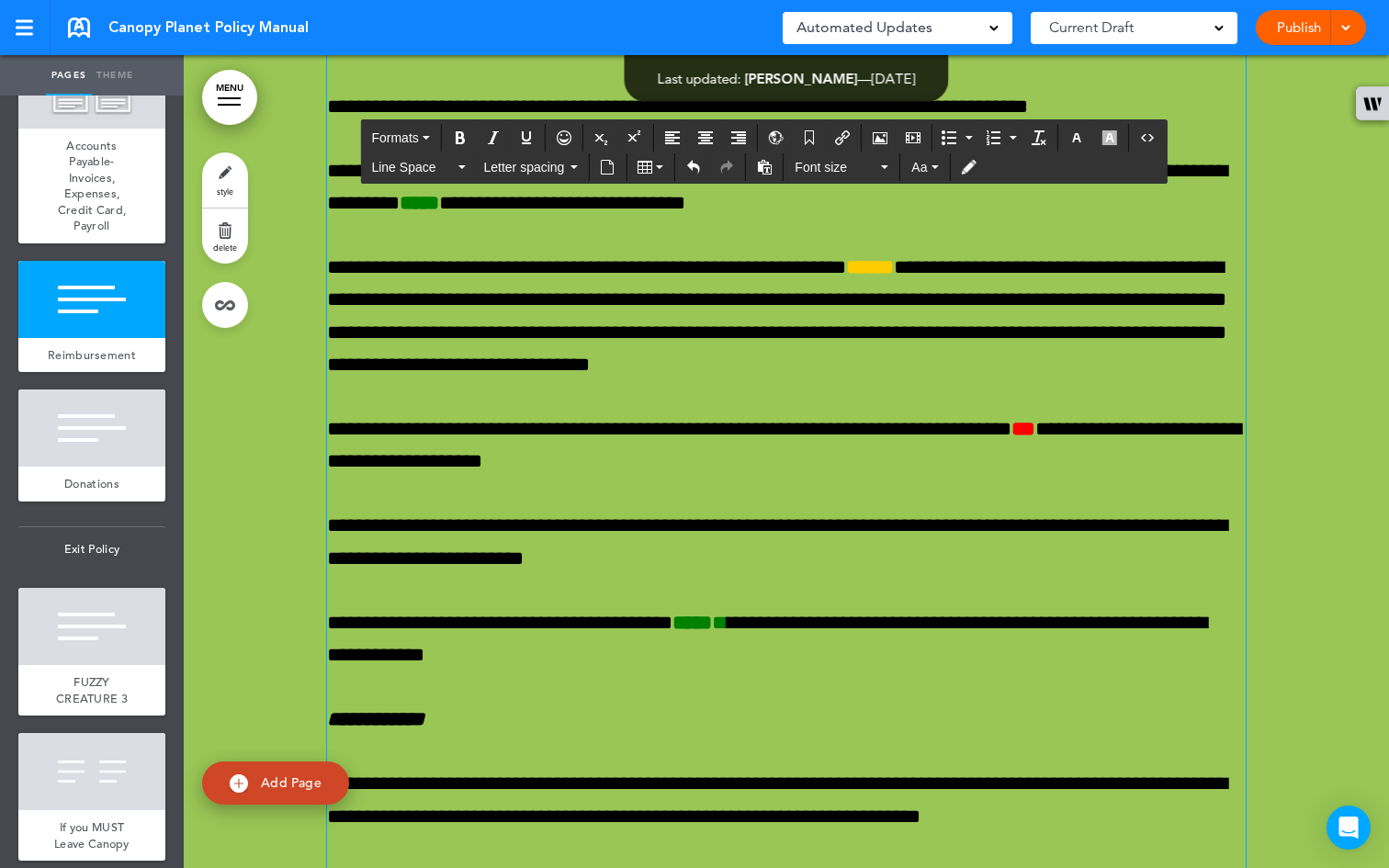
drag, startPoint x: 834, startPoint y: 488, endPoint x: 320, endPoint y: 293, distance: 549.7
click at [1083, 136] on icon "button" at bounding box center [1076, 137] width 14 height 14
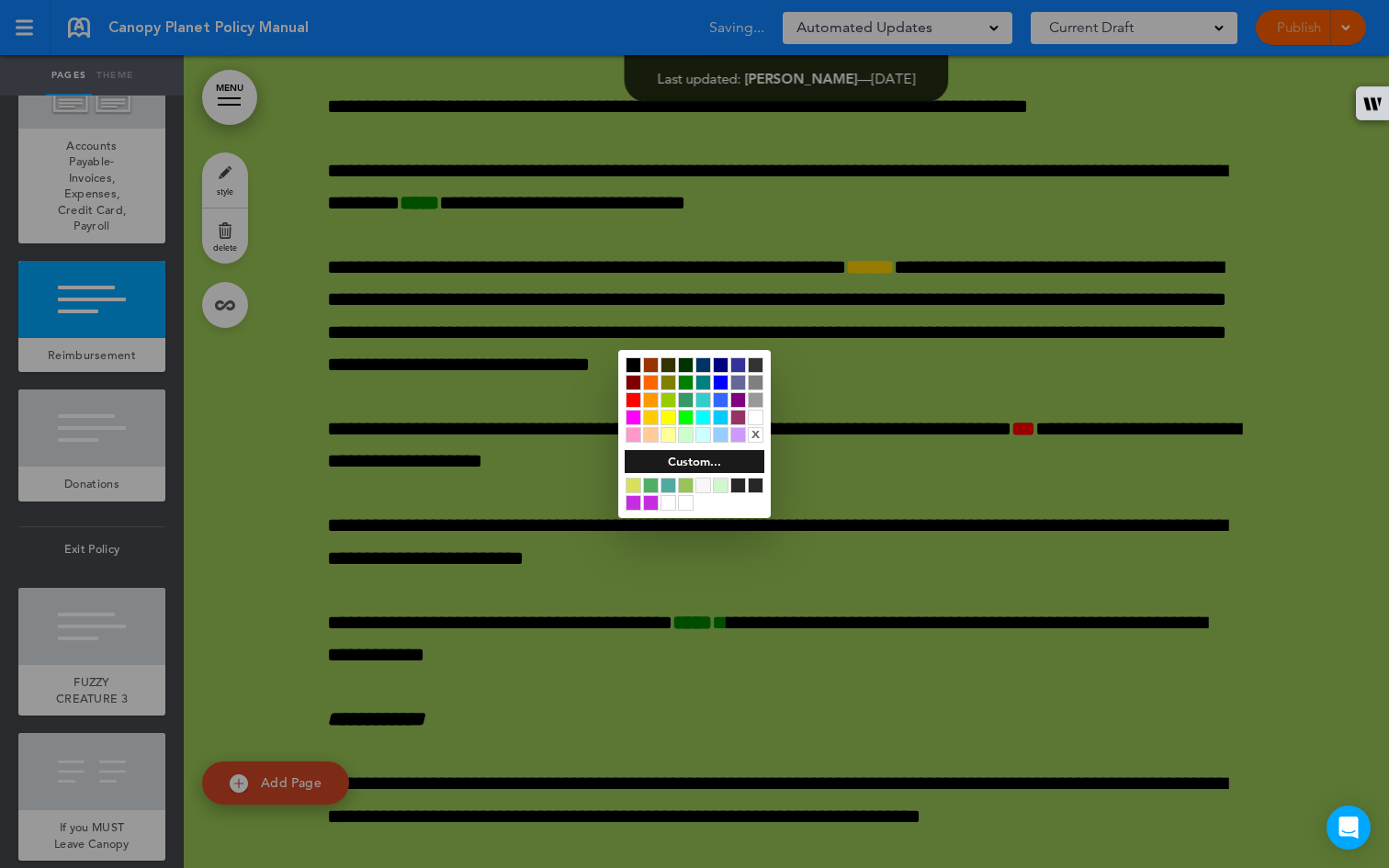
click at [1060, 248] on div at bounding box center [694, 434] width 1389 height 868
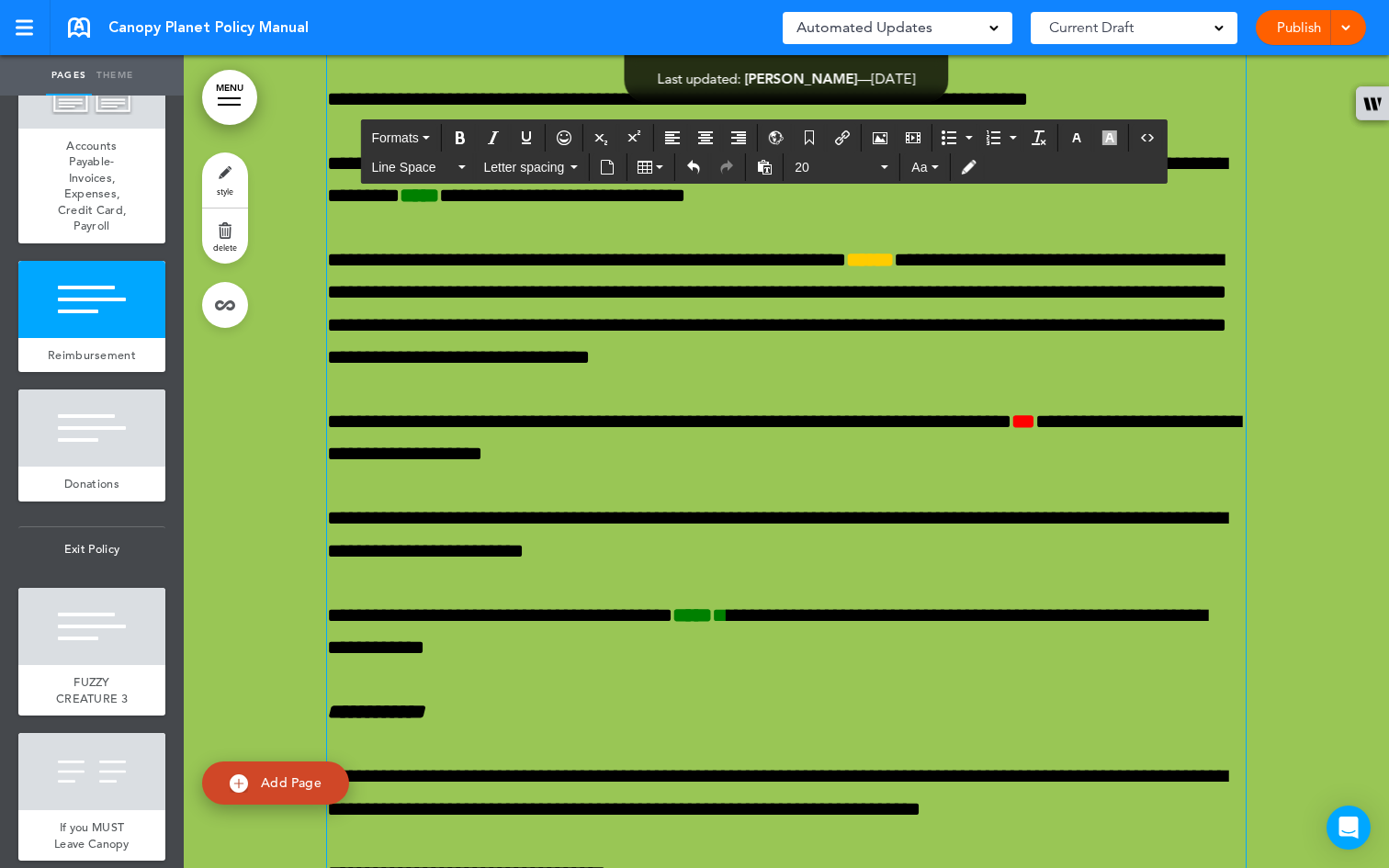
scroll to position [70874, 0]
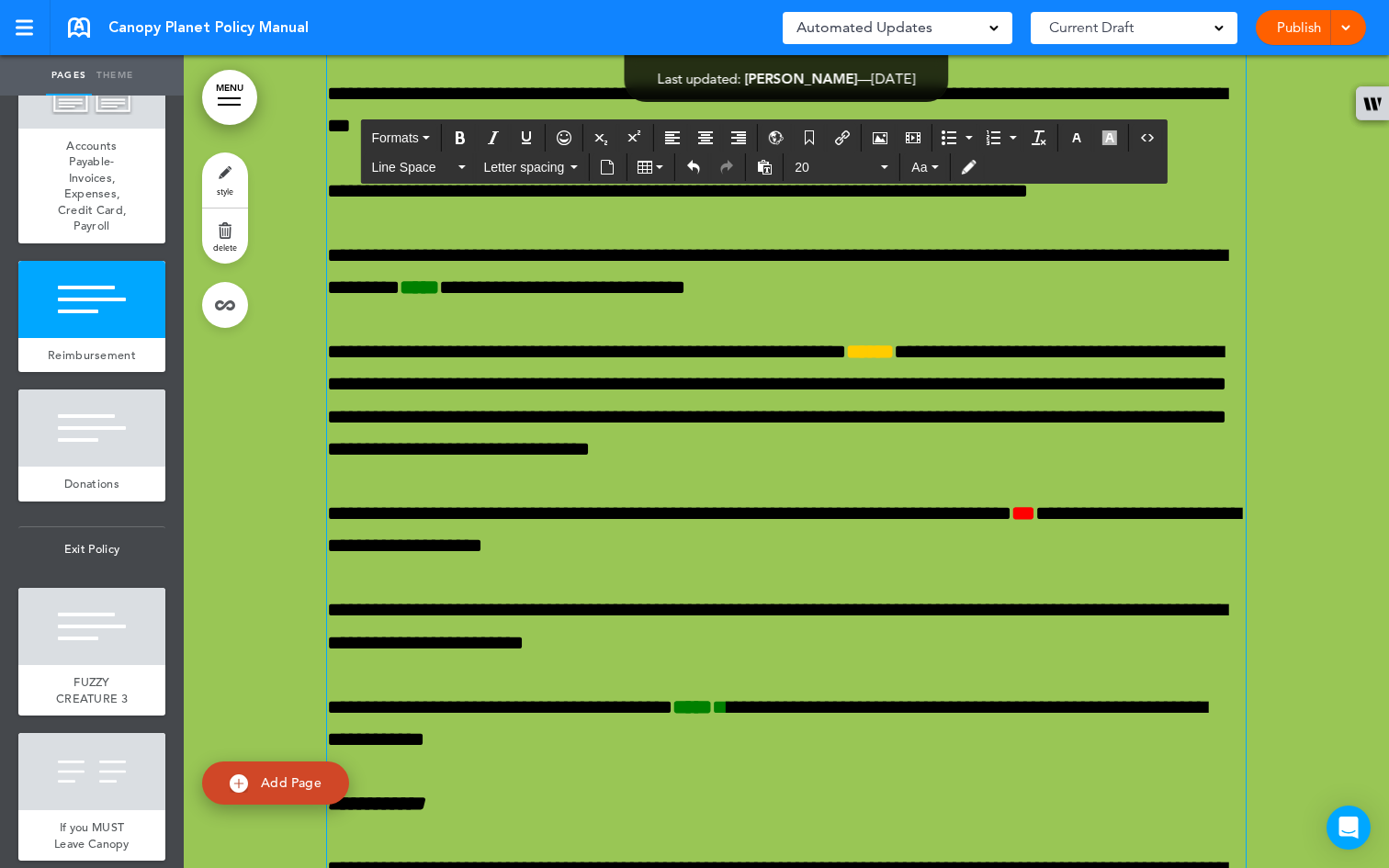
drag, startPoint x: 848, startPoint y: 586, endPoint x: 309, endPoint y: 368, distance: 581.4
click at [309, 368] on div "**********" at bounding box center [786, 217] width 1205 height 3640
click at [432, 138] on button "Formats" at bounding box center [399, 138] width 72 height 26
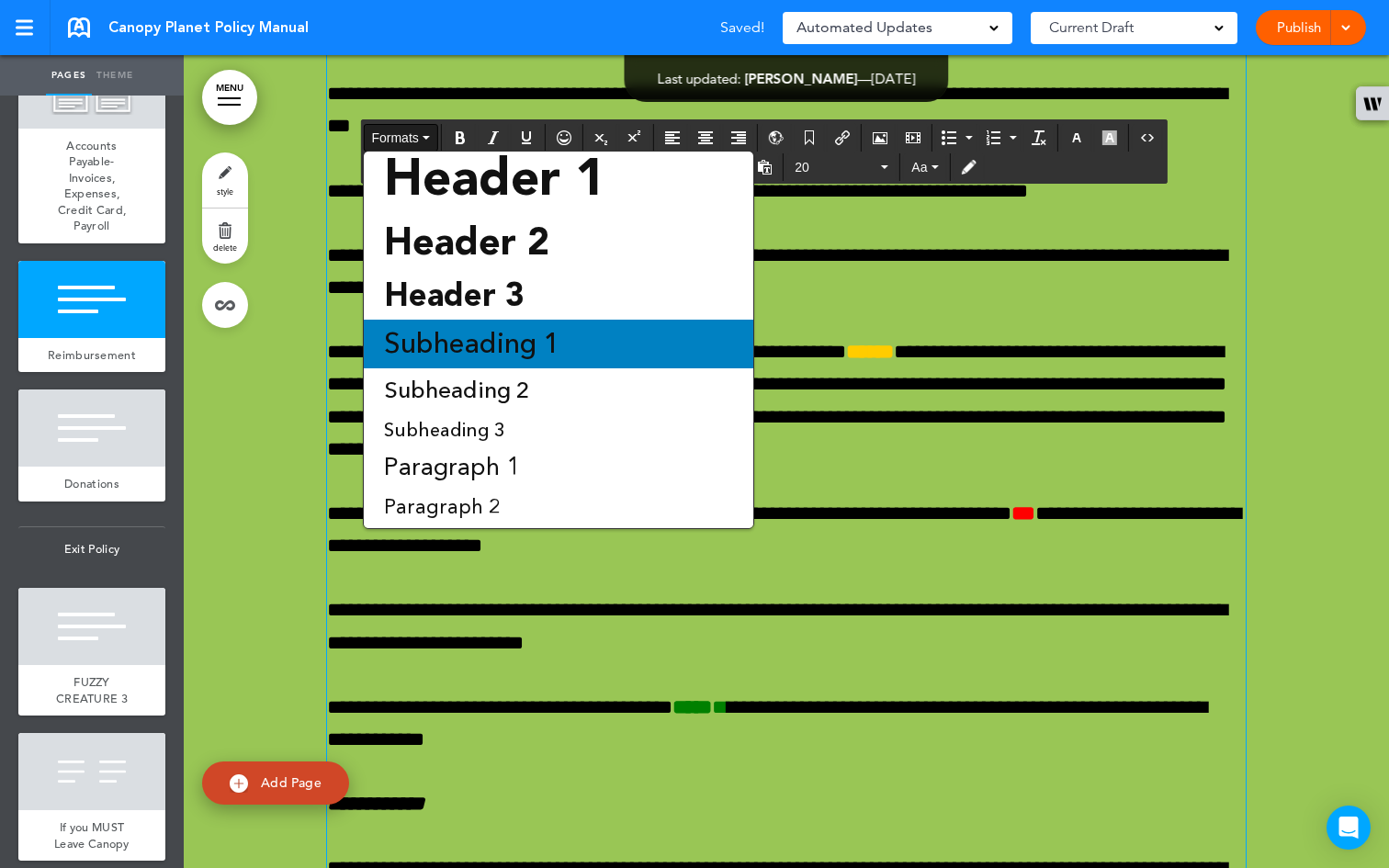
scroll to position [125, 0]
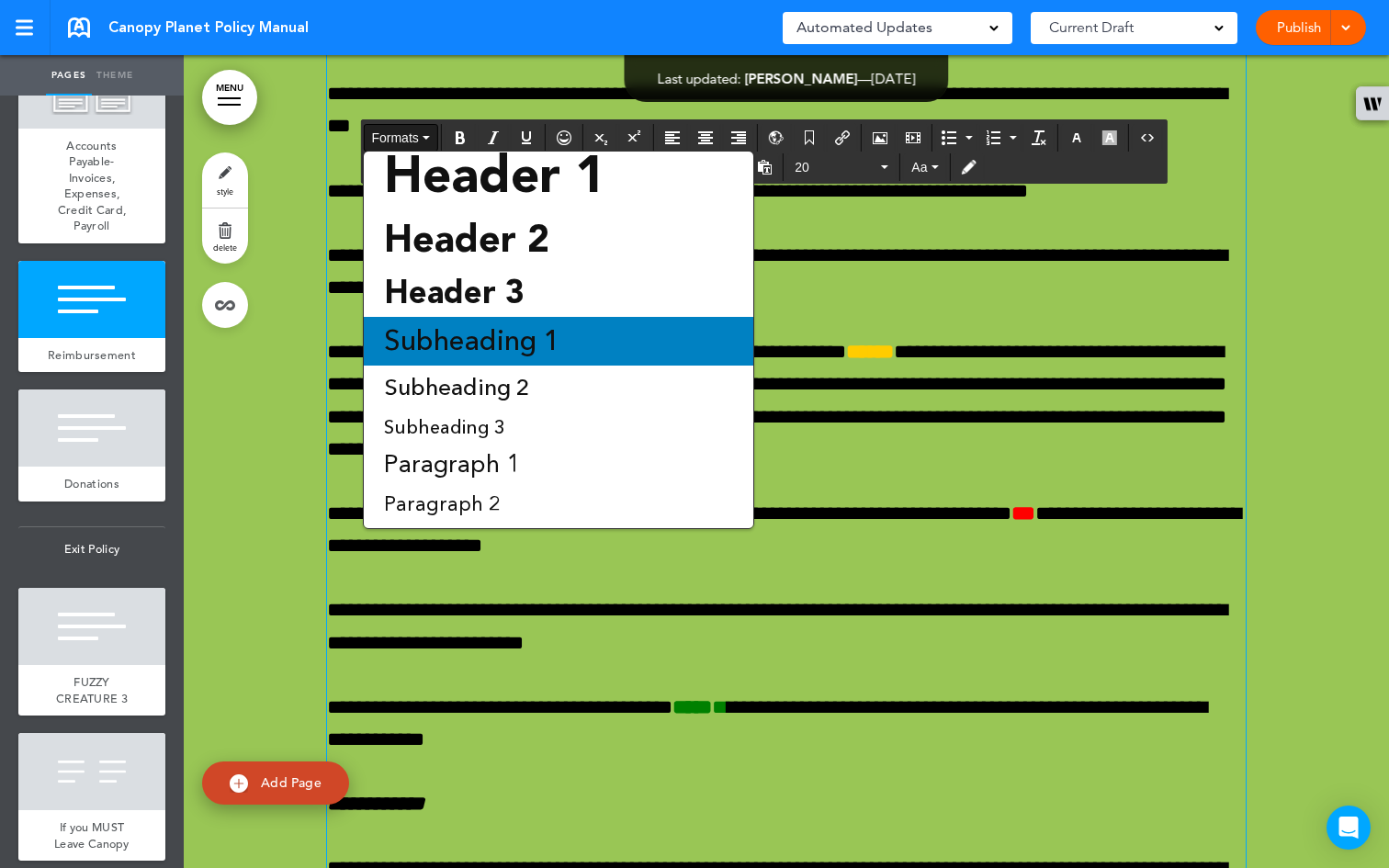
click at [535, 355] on span "Subheading 1" at bounding box center [472, 341] width 180 height 38
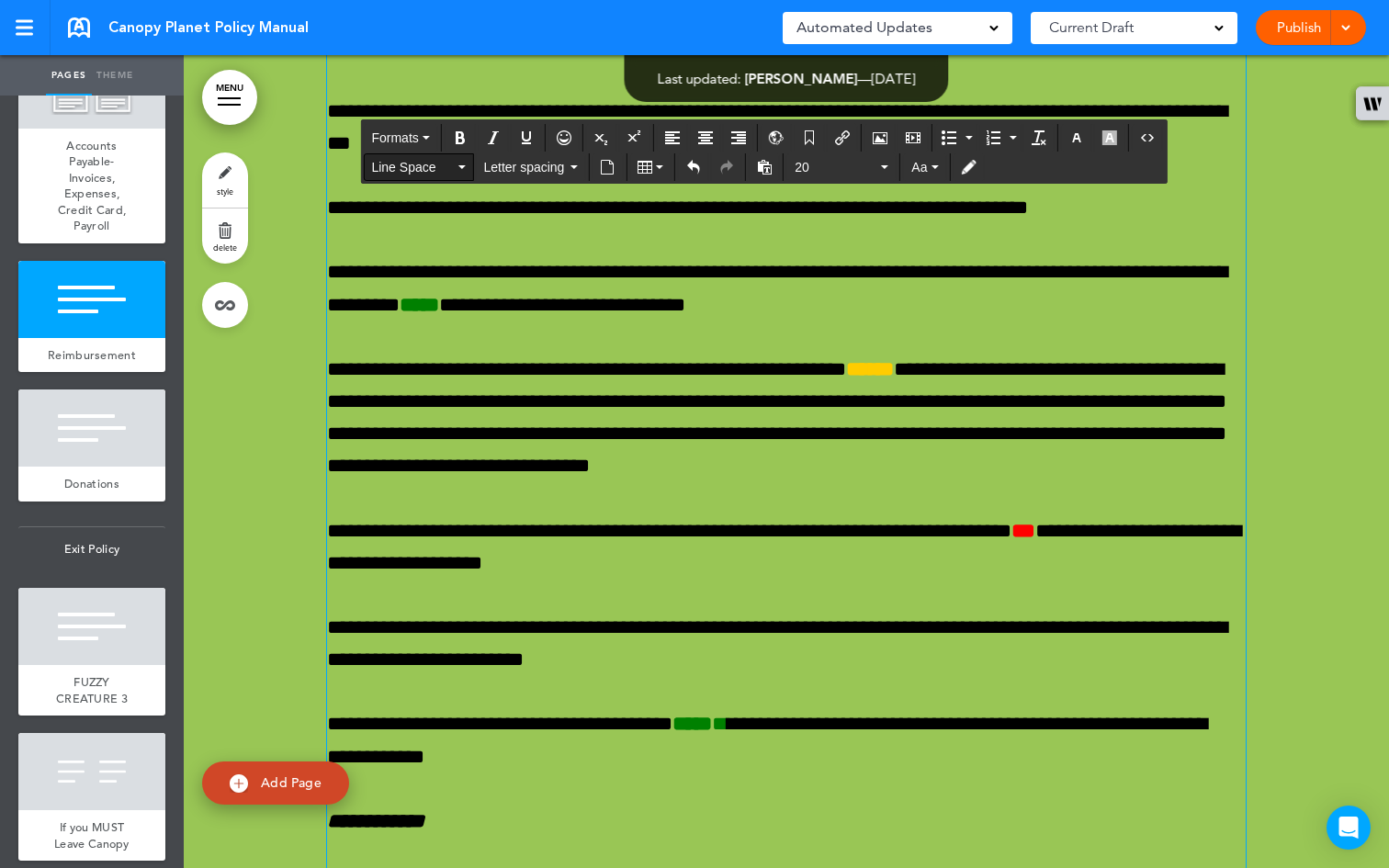
click at [457, 168] on icon "button" at bounding box center [461, 167] width 8 height 4
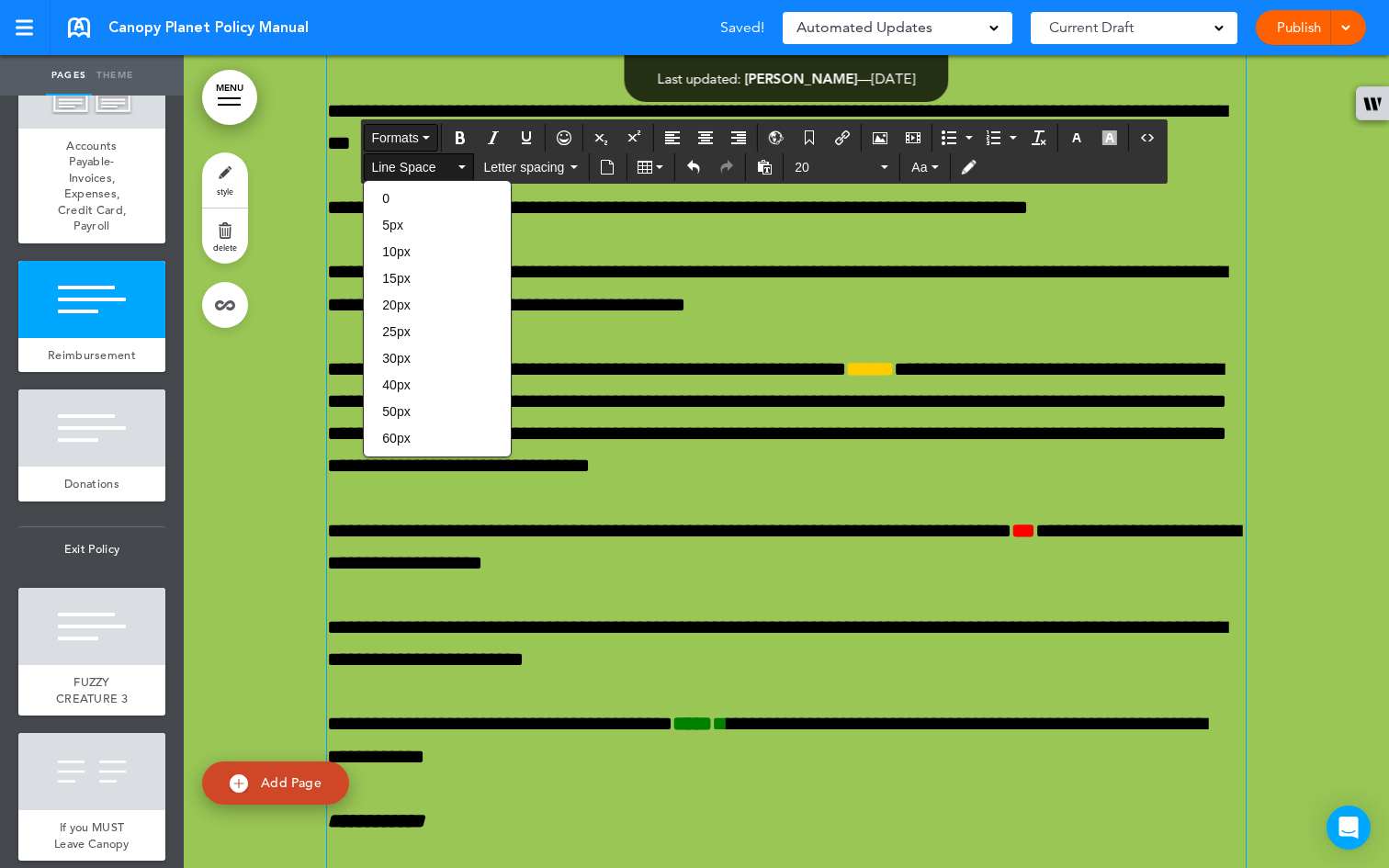
click at [436, 135] on button "Formats" at bounding box center [399, 138] width 72 height 26
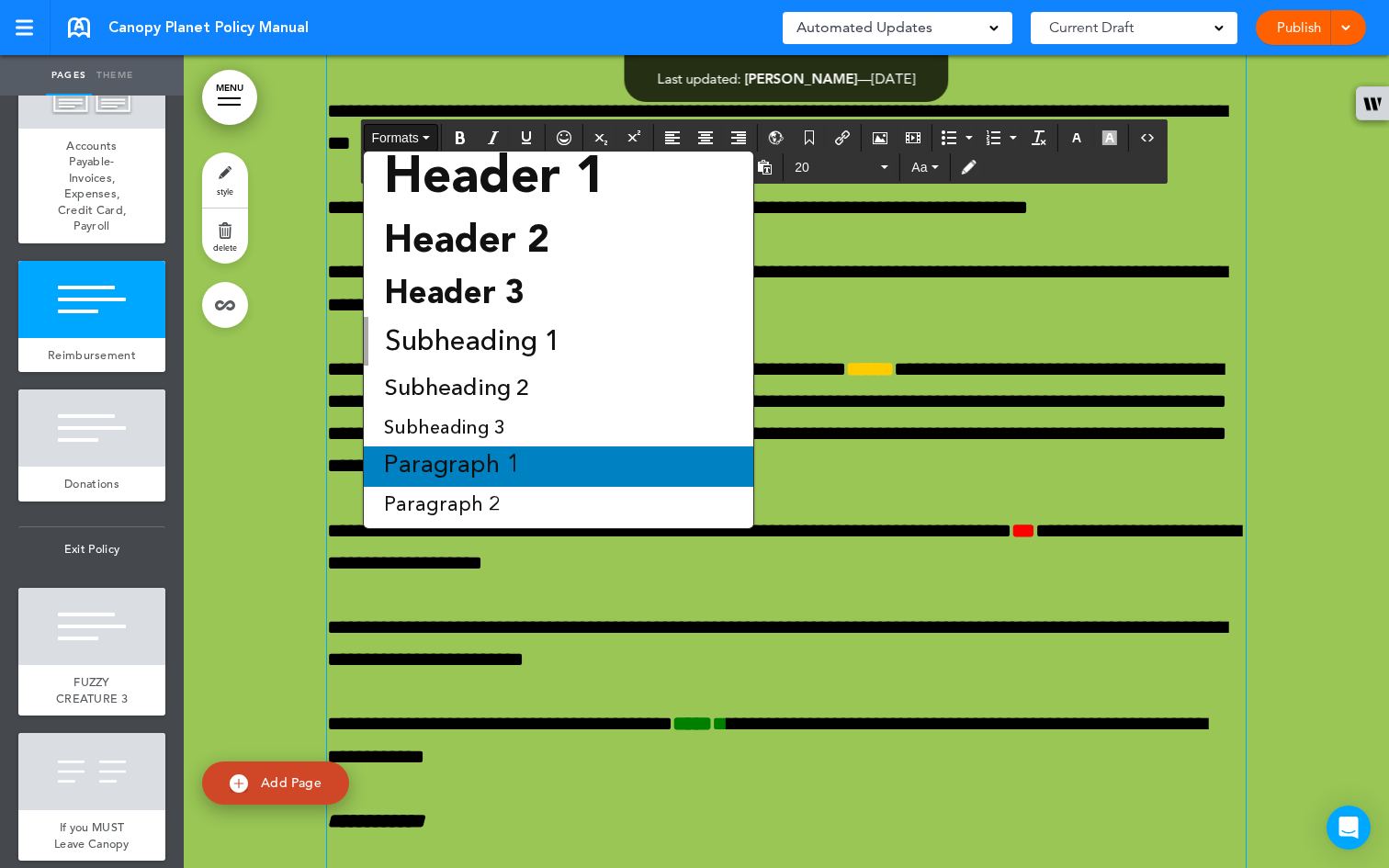
click at [462, 455] on span "Paragraph 1" at bounding box center [452, 466] width 141 height 25
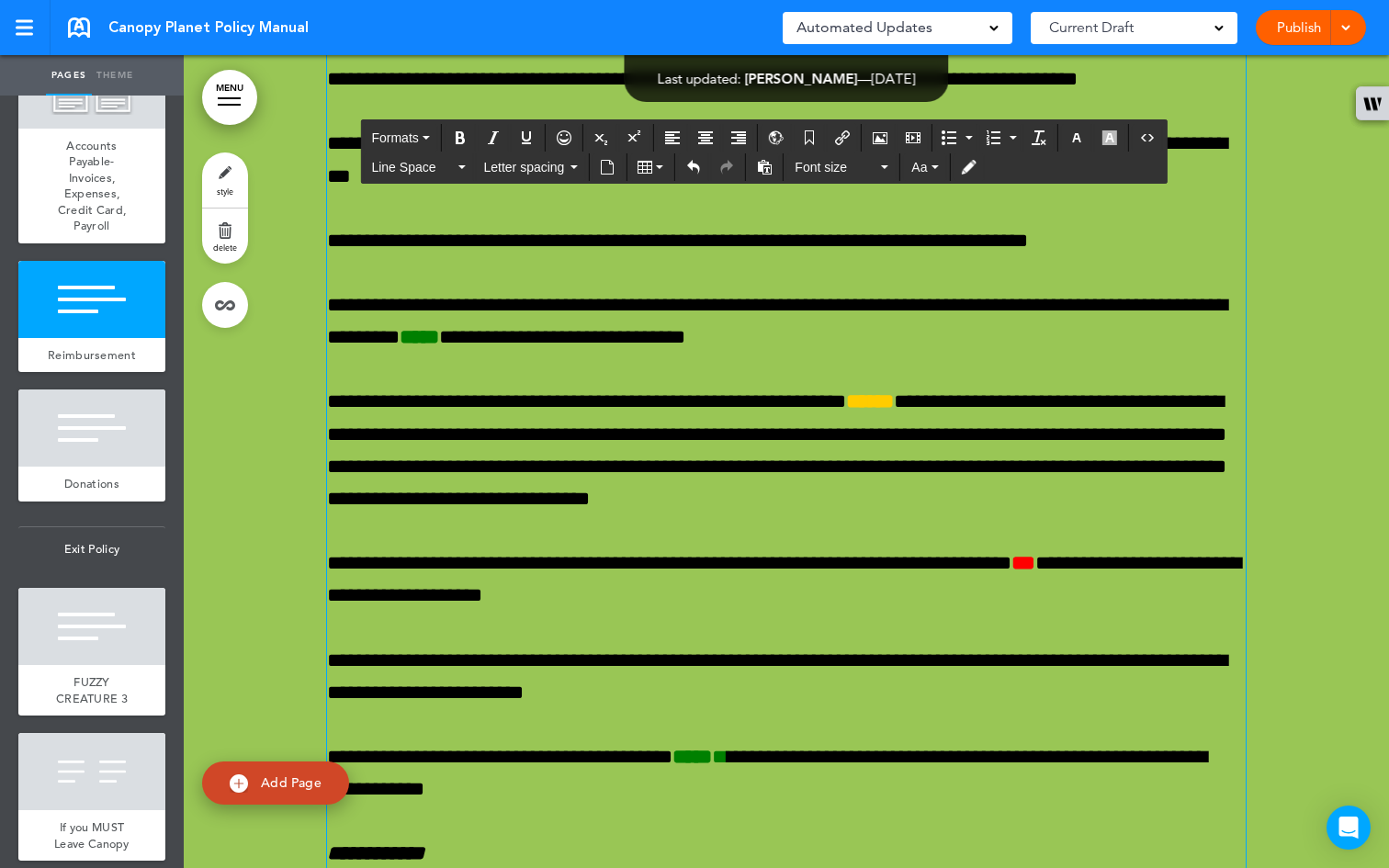
scroll to position [70903, 0]
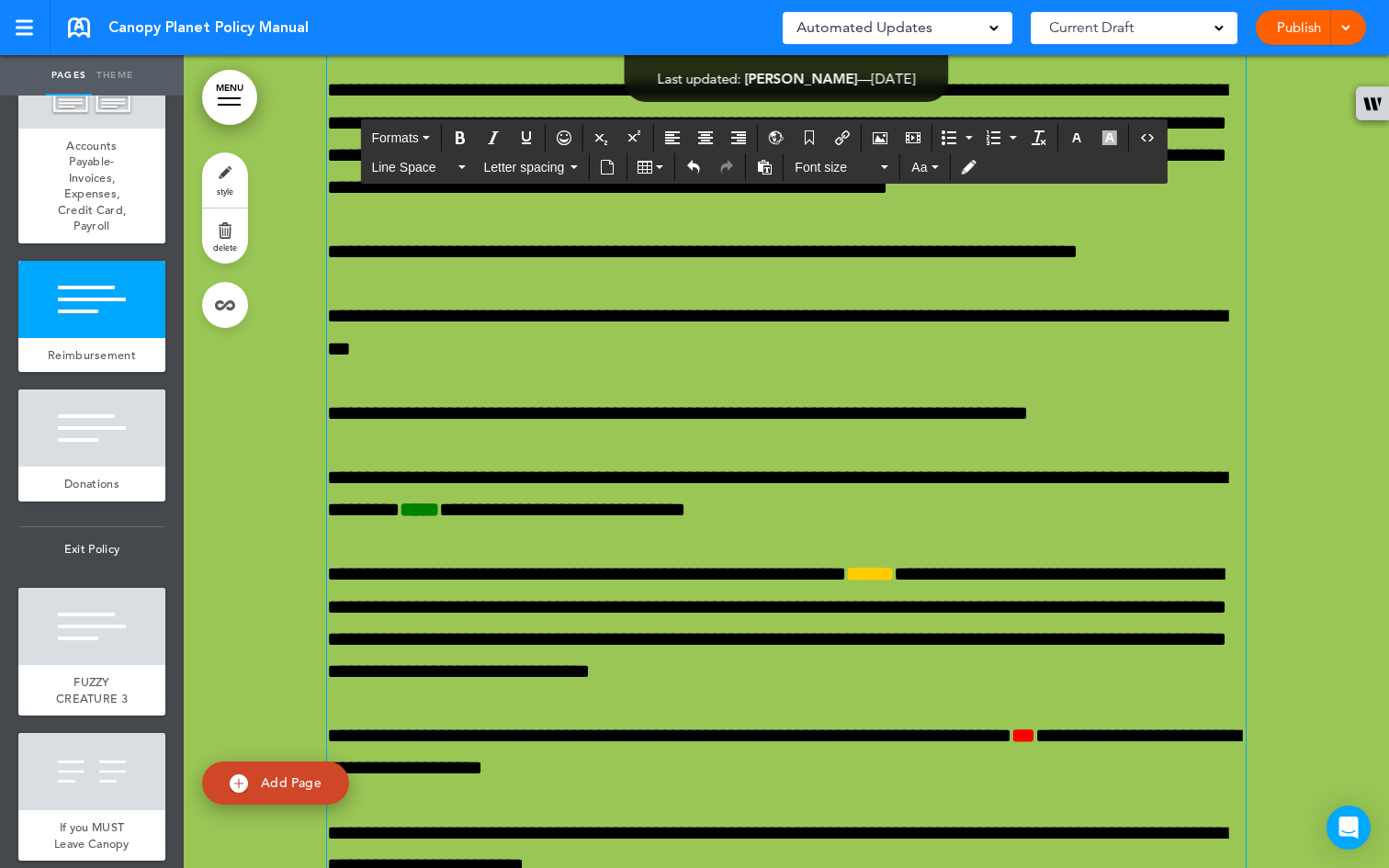
scroll to position [70629, 0]
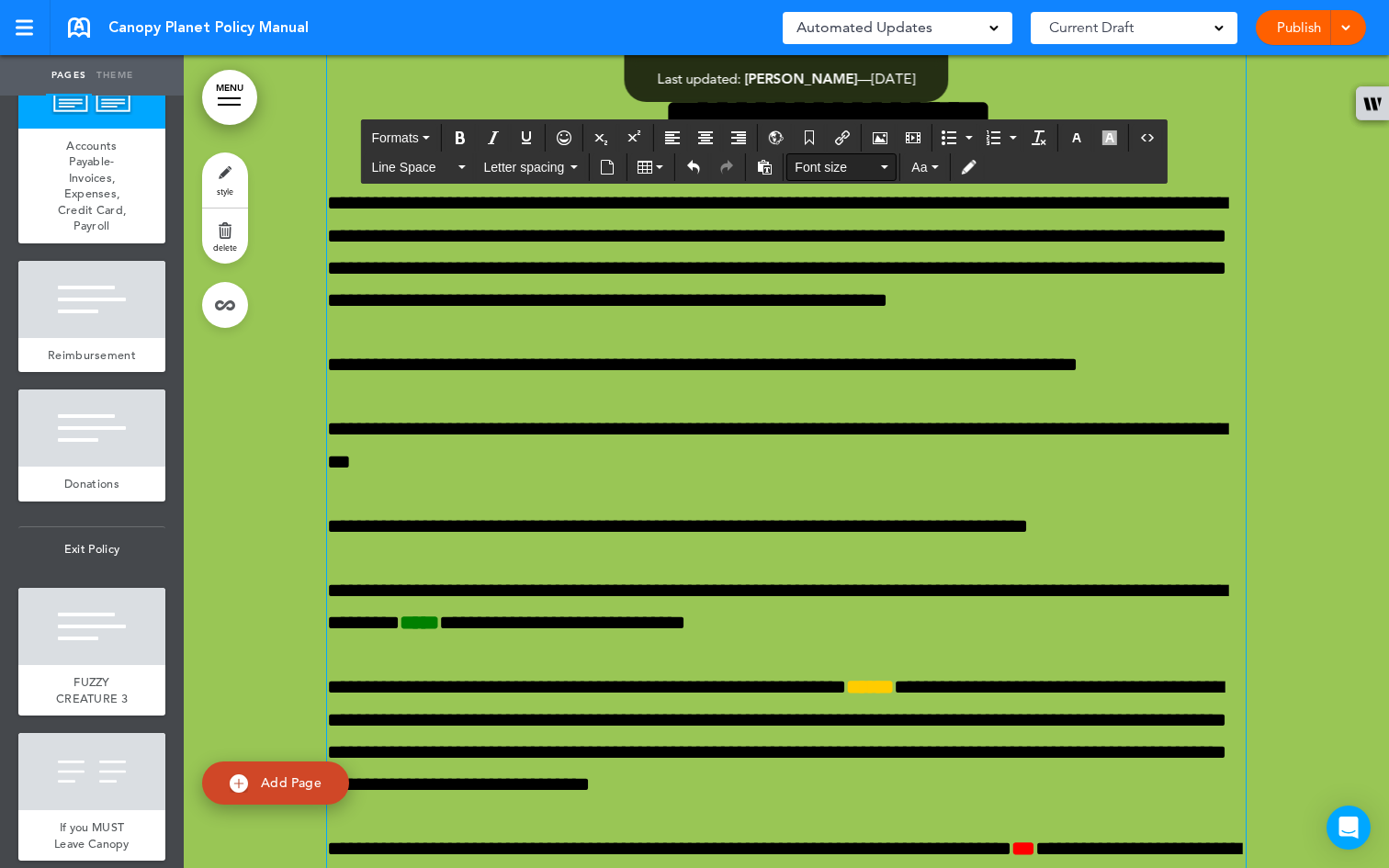
click at [890, 166] on button "Font size" at bounding box center [841, 166] width 109 height 26
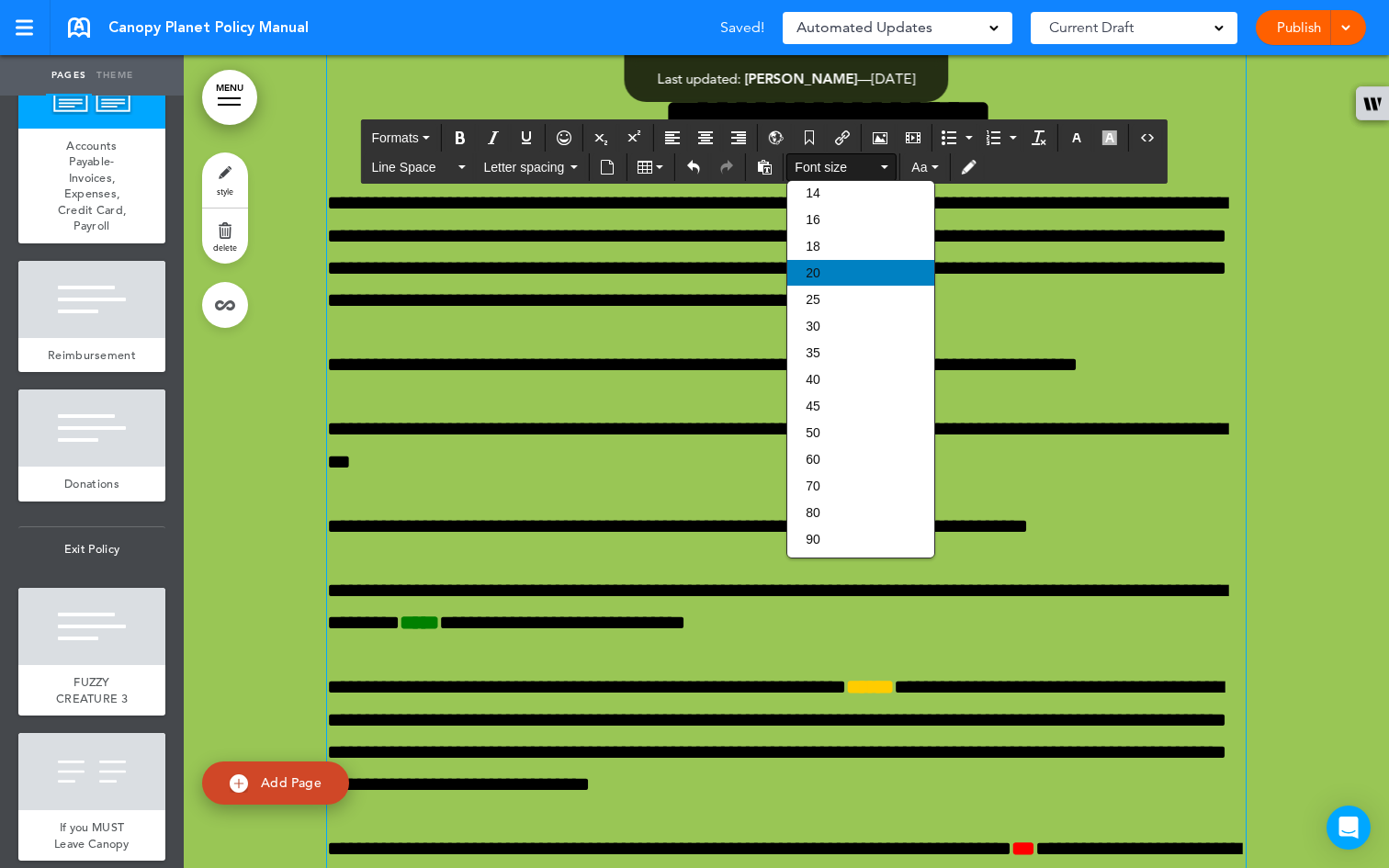
click at [828, 262] on div "20" at bounding box center [861, 272] width 147 height 26
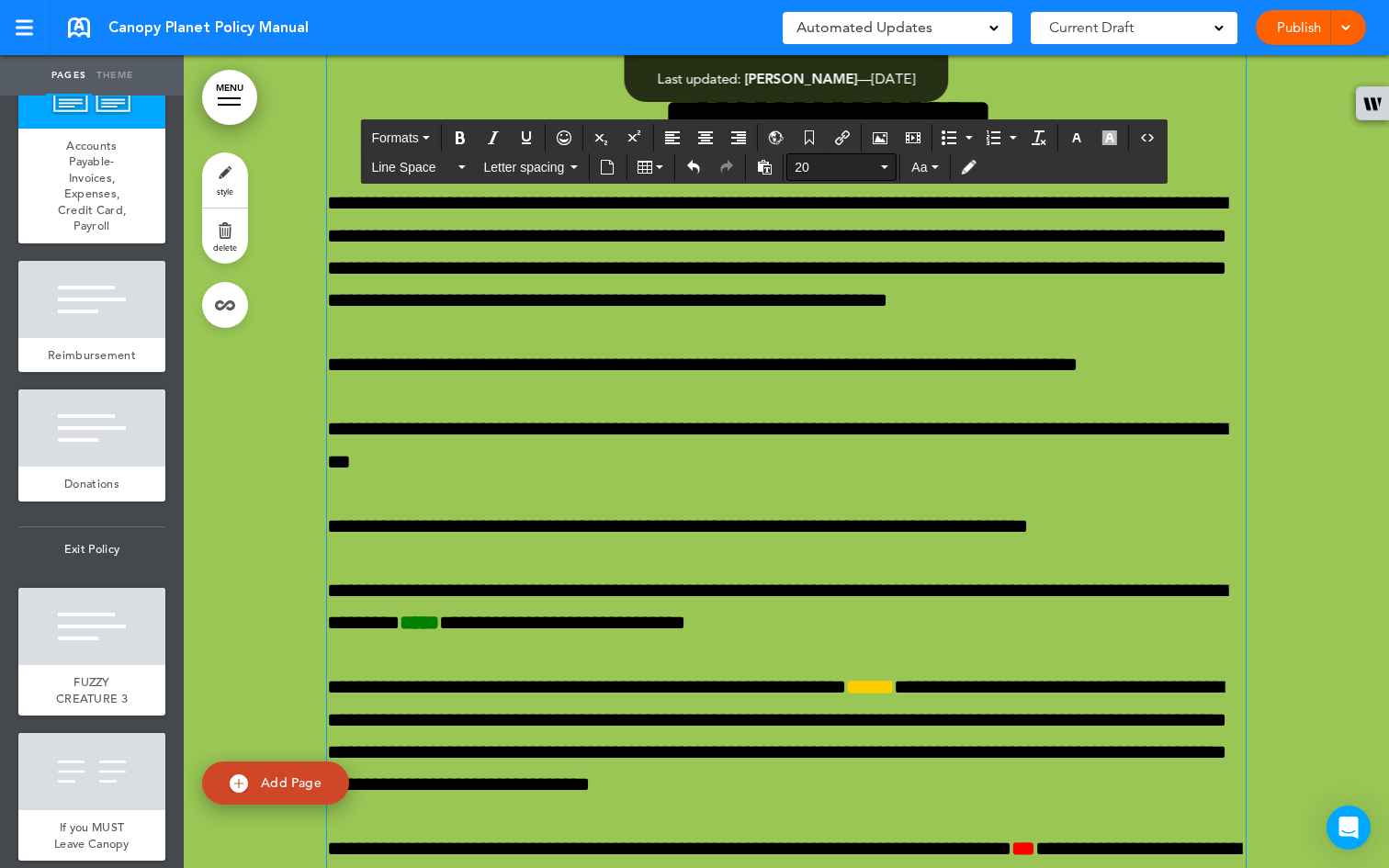
click at [880, 164] on button "20" at bounding box center [841, 166] width 109 height 26
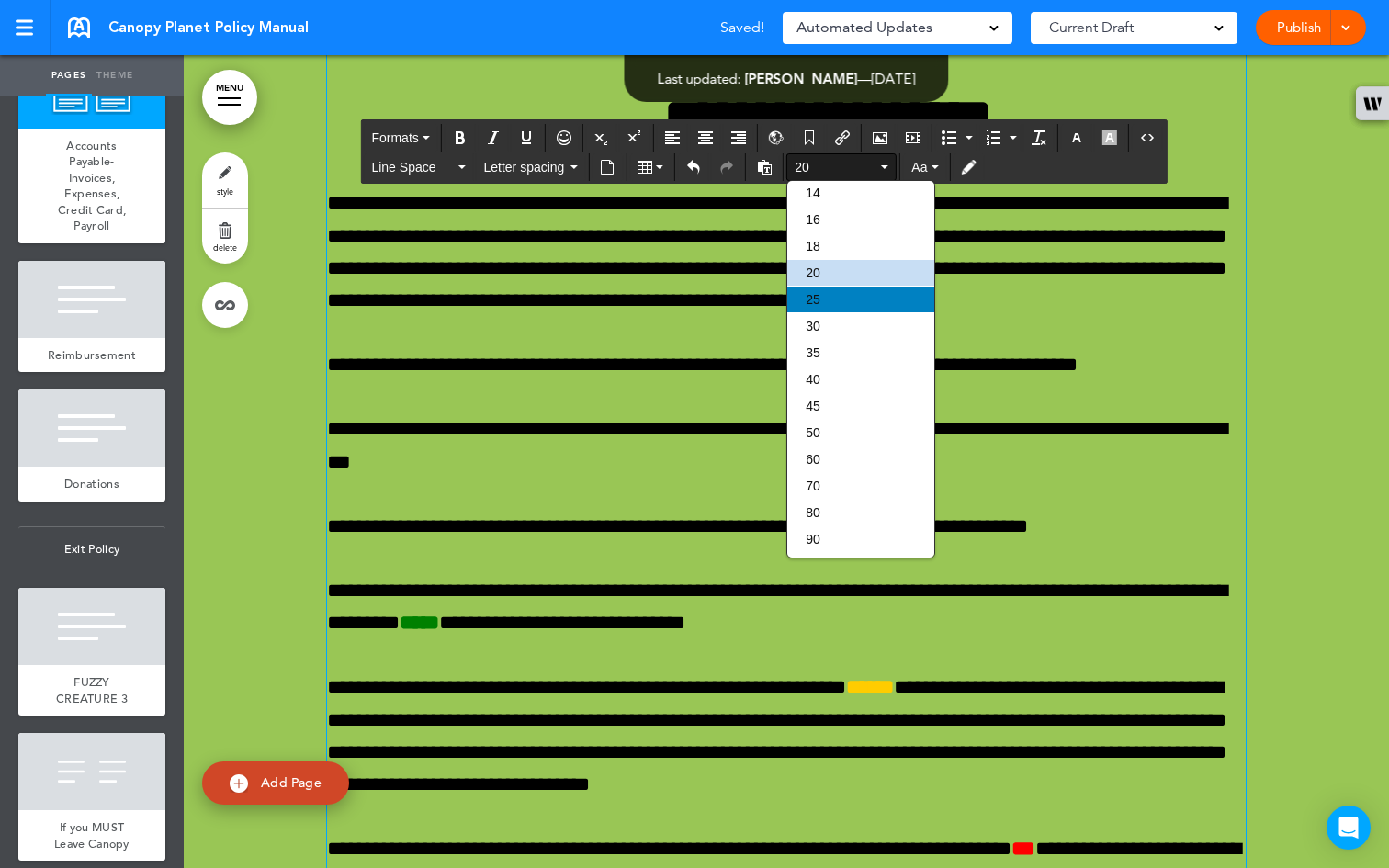
click at [851, 303] on div "25" at bounding box center [861, 299] width 147 height 26
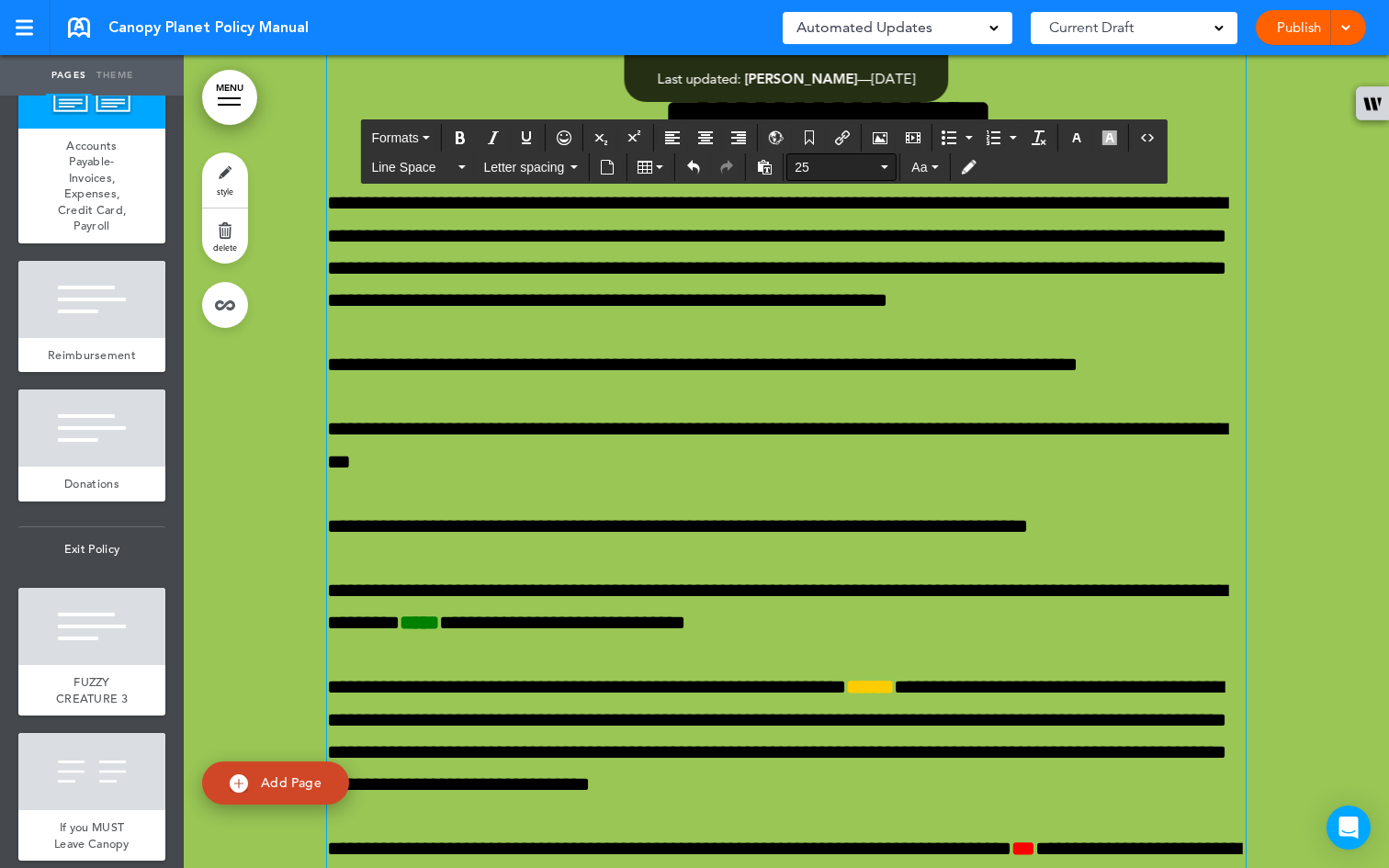
click at [880, 163] on button "25" at bounding box center [841, 166] width 109 height 26
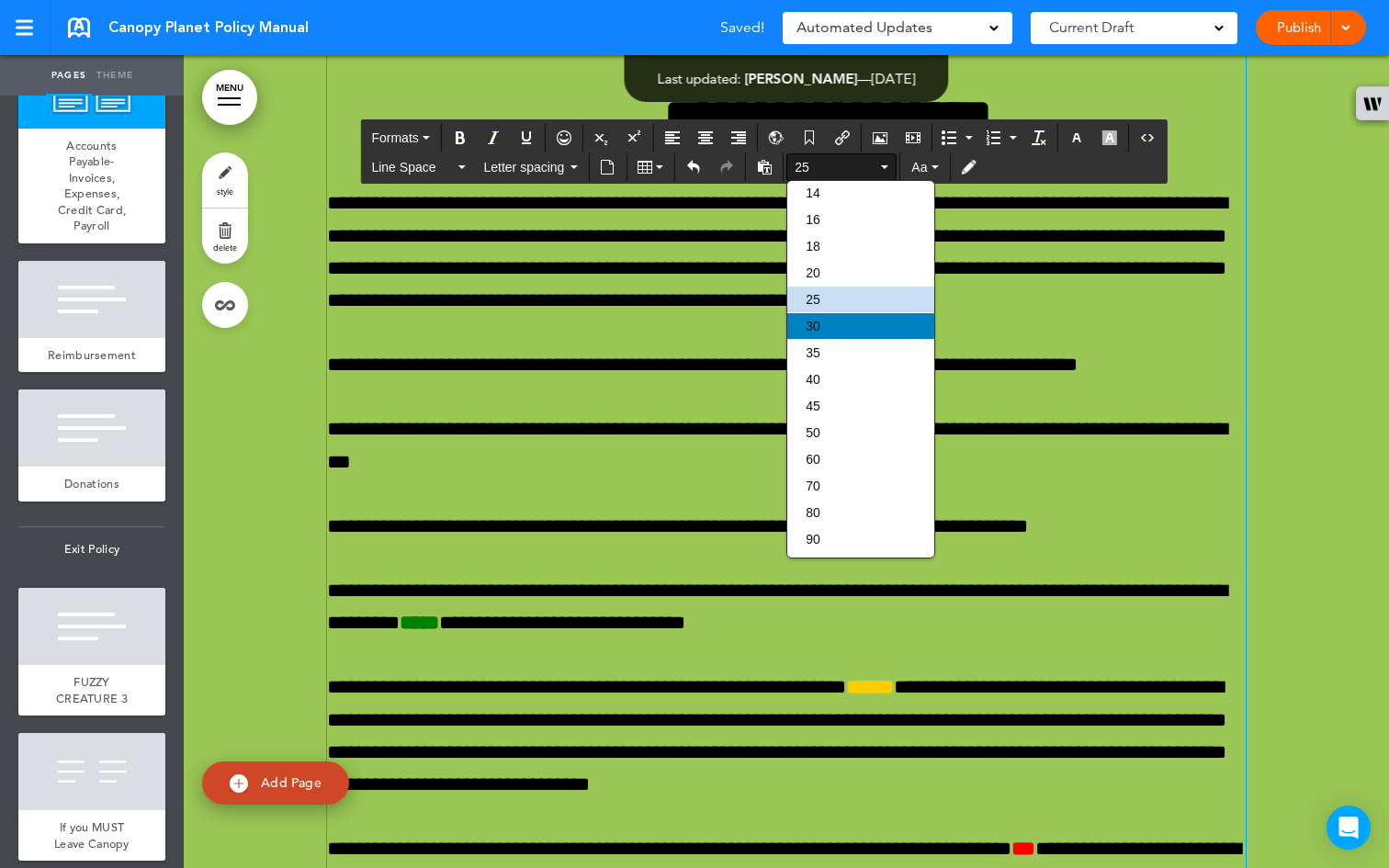
click at [852, 313] on div "30" at bounding box center [861, 325] width 147 height 26
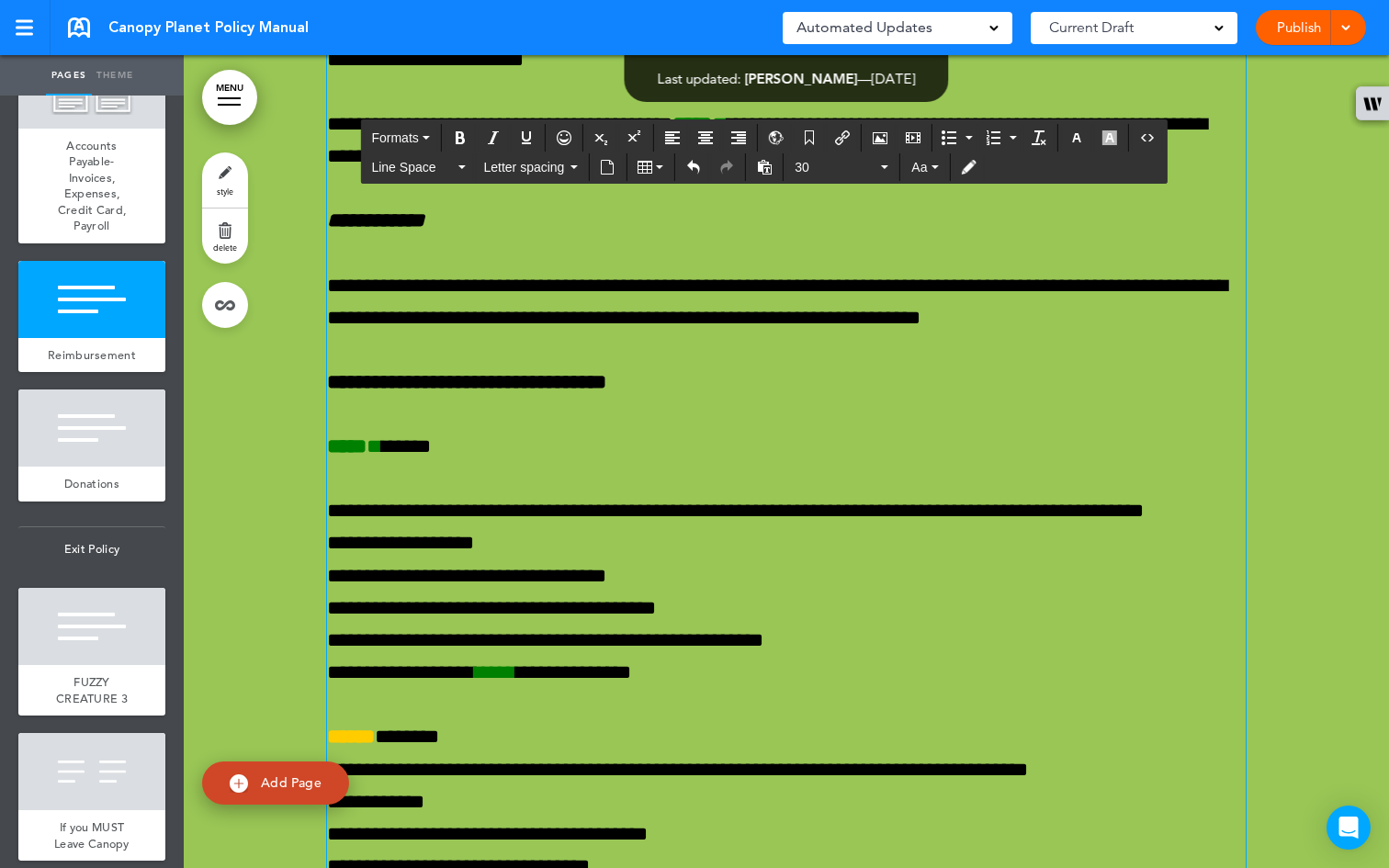
scroll to position [71482, 0]
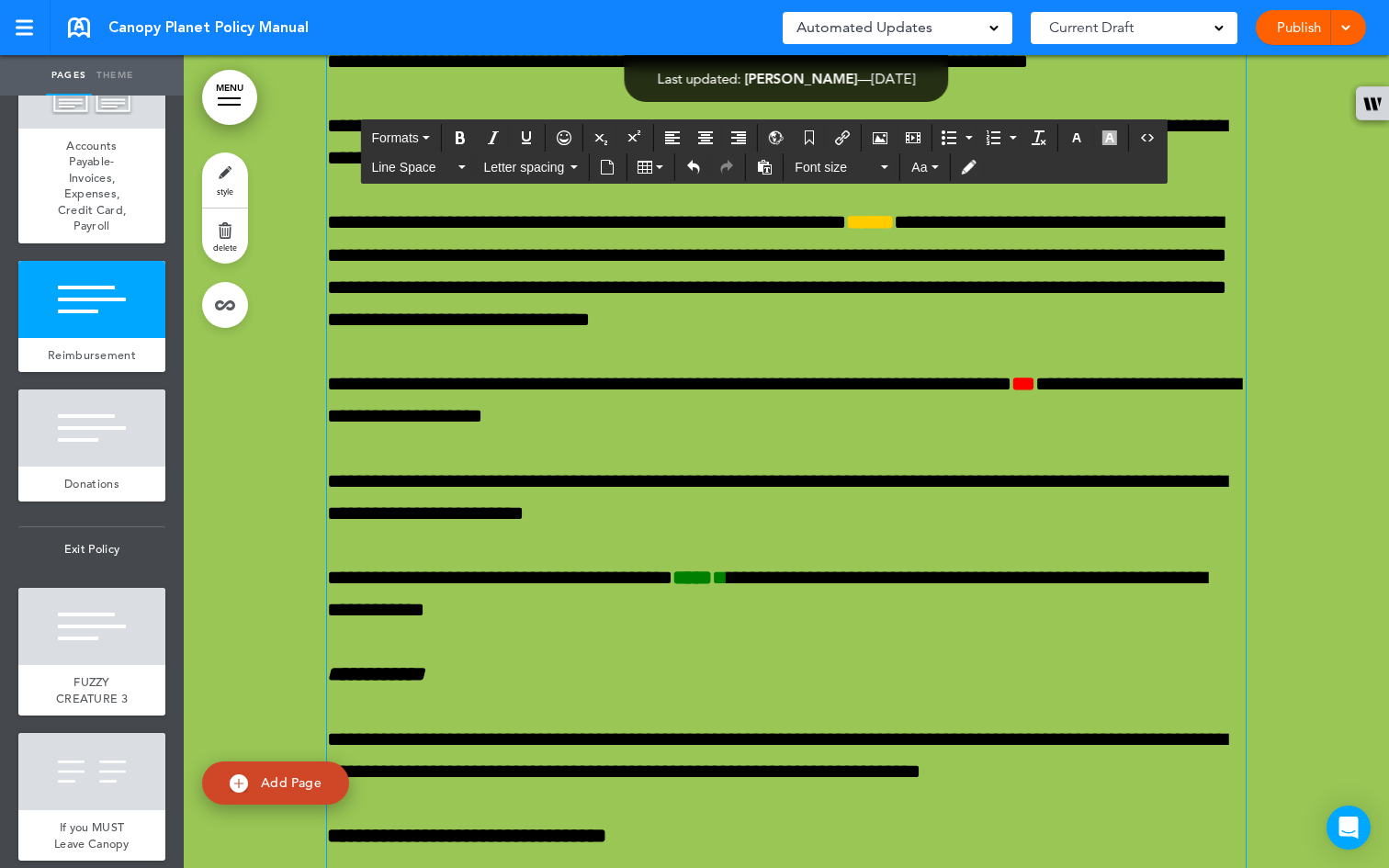
scroll to position [70908, 0]
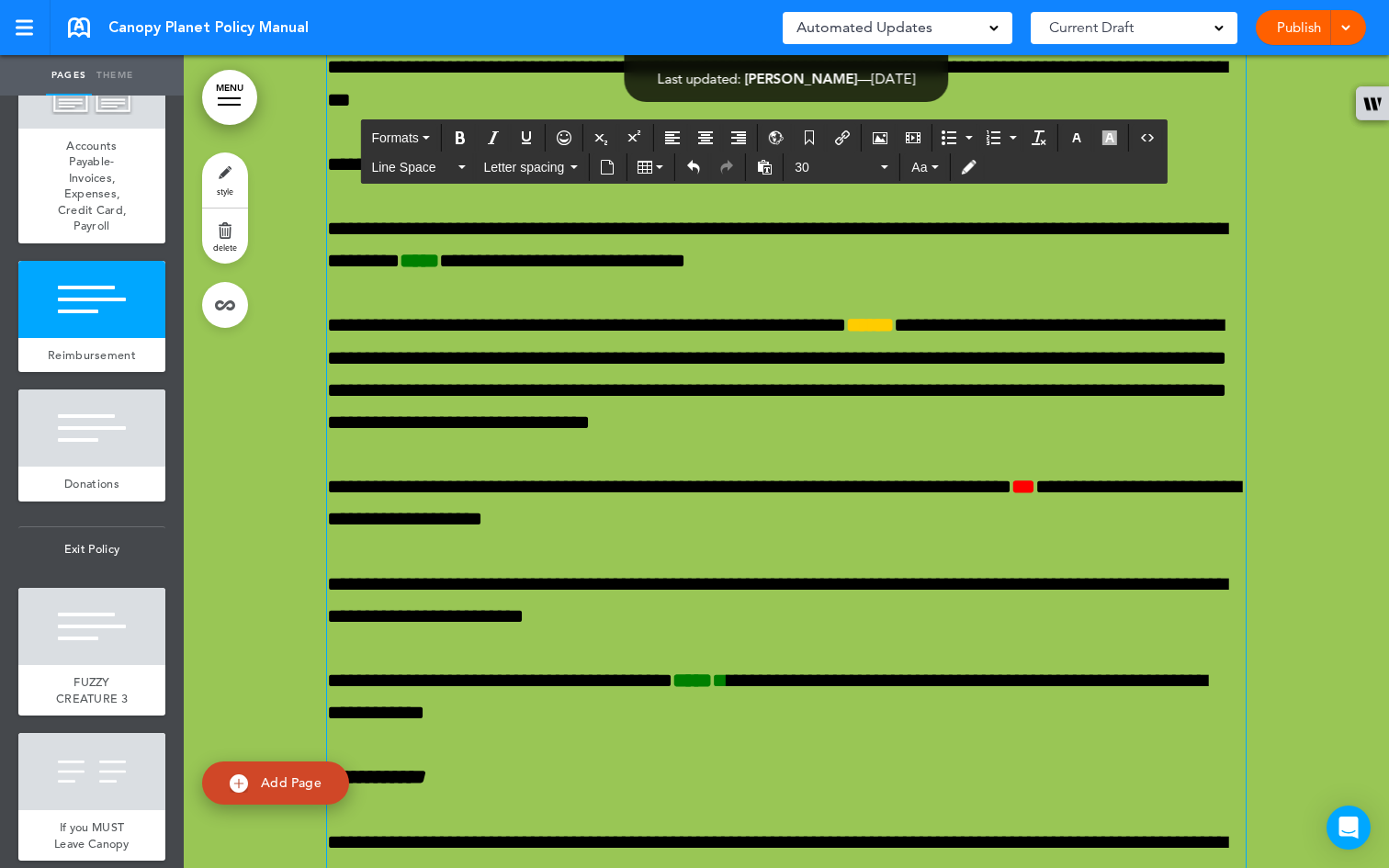
scroll to position [70623, 0]
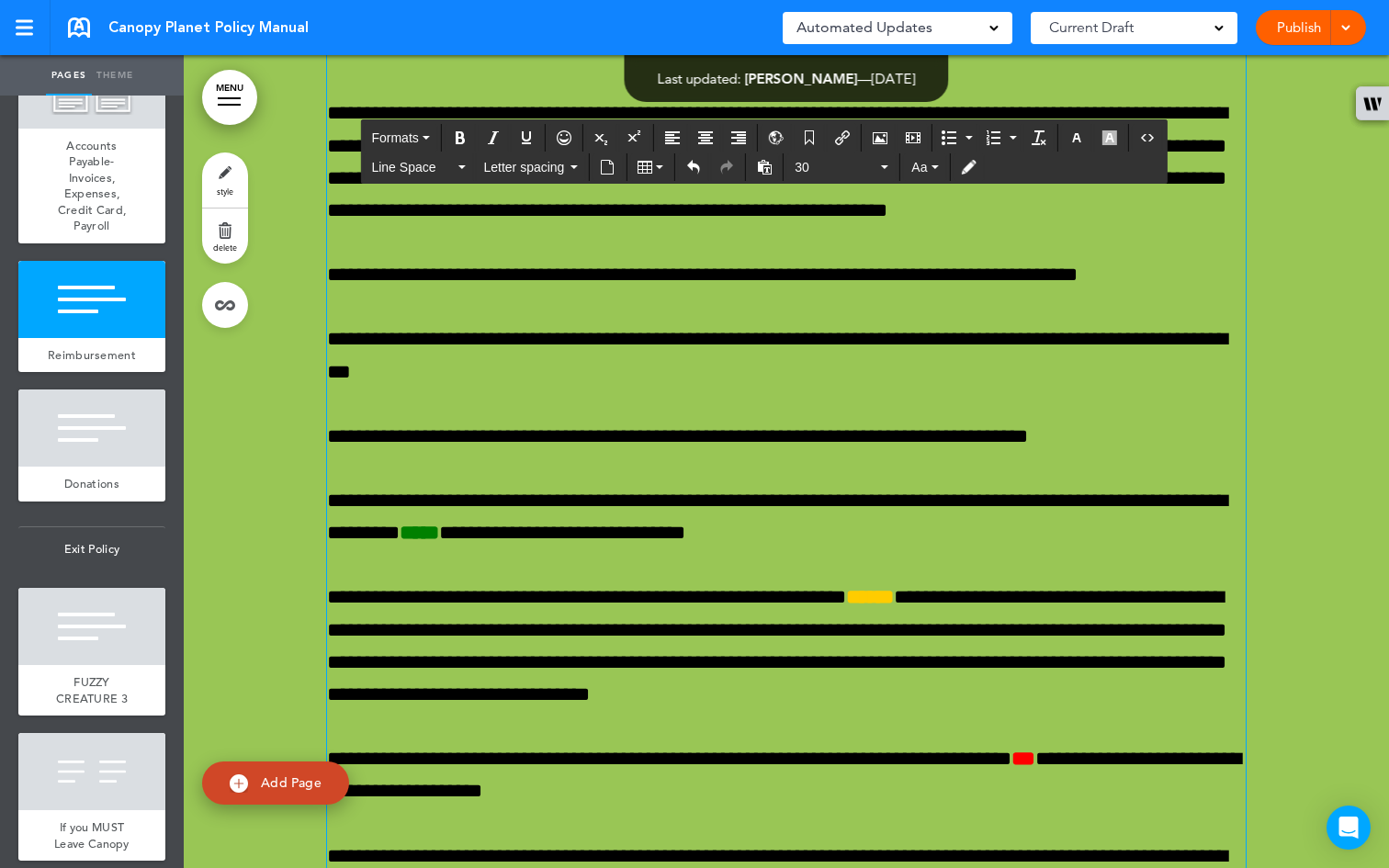
drag, startPoint x: 903, startPoint y: 549, endPoint x: 656, endPoint y: 542, distance: 247.1
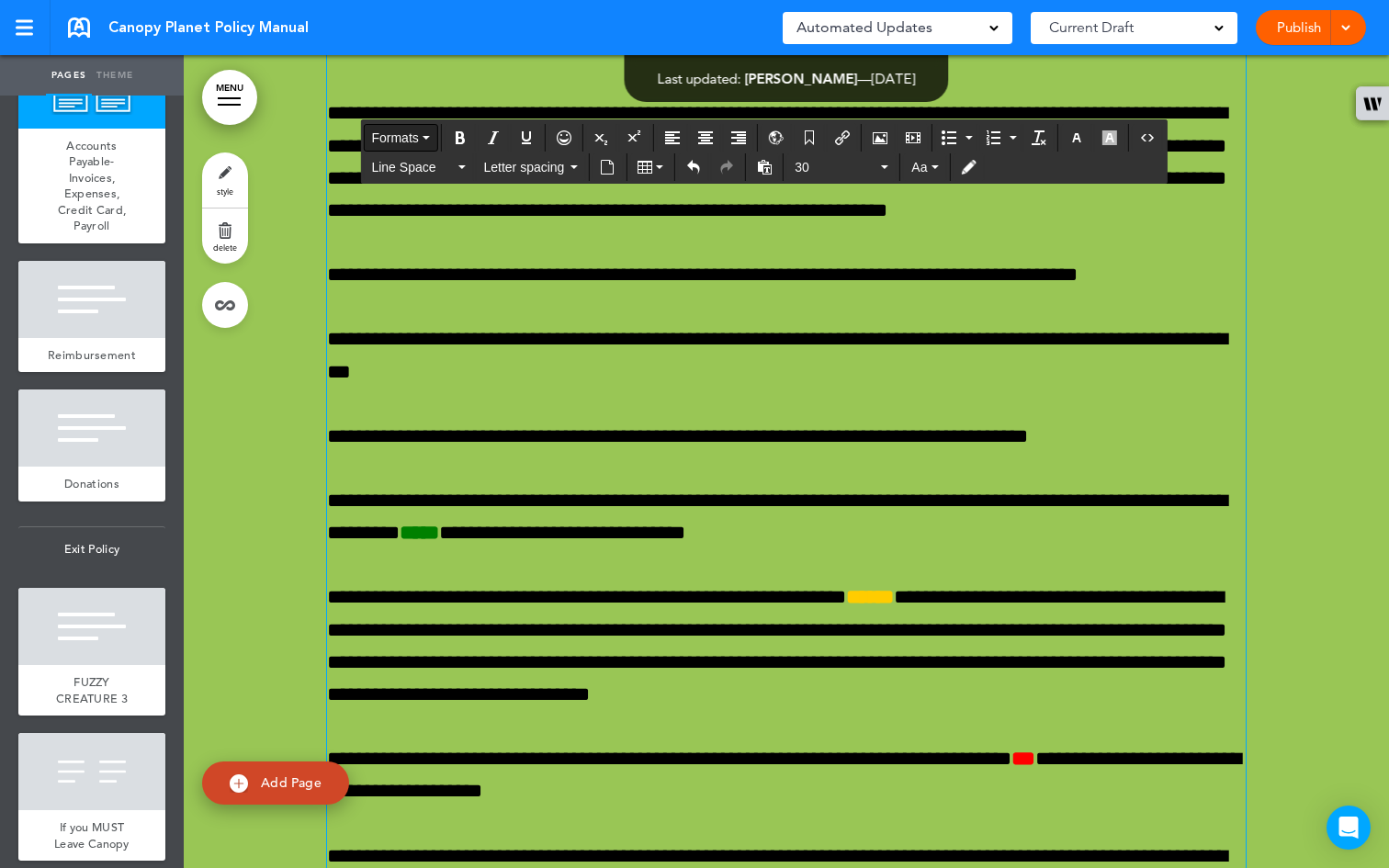
click at [432, 135] on button "Formats" at bounding box center [399, 138] width 72 height 26
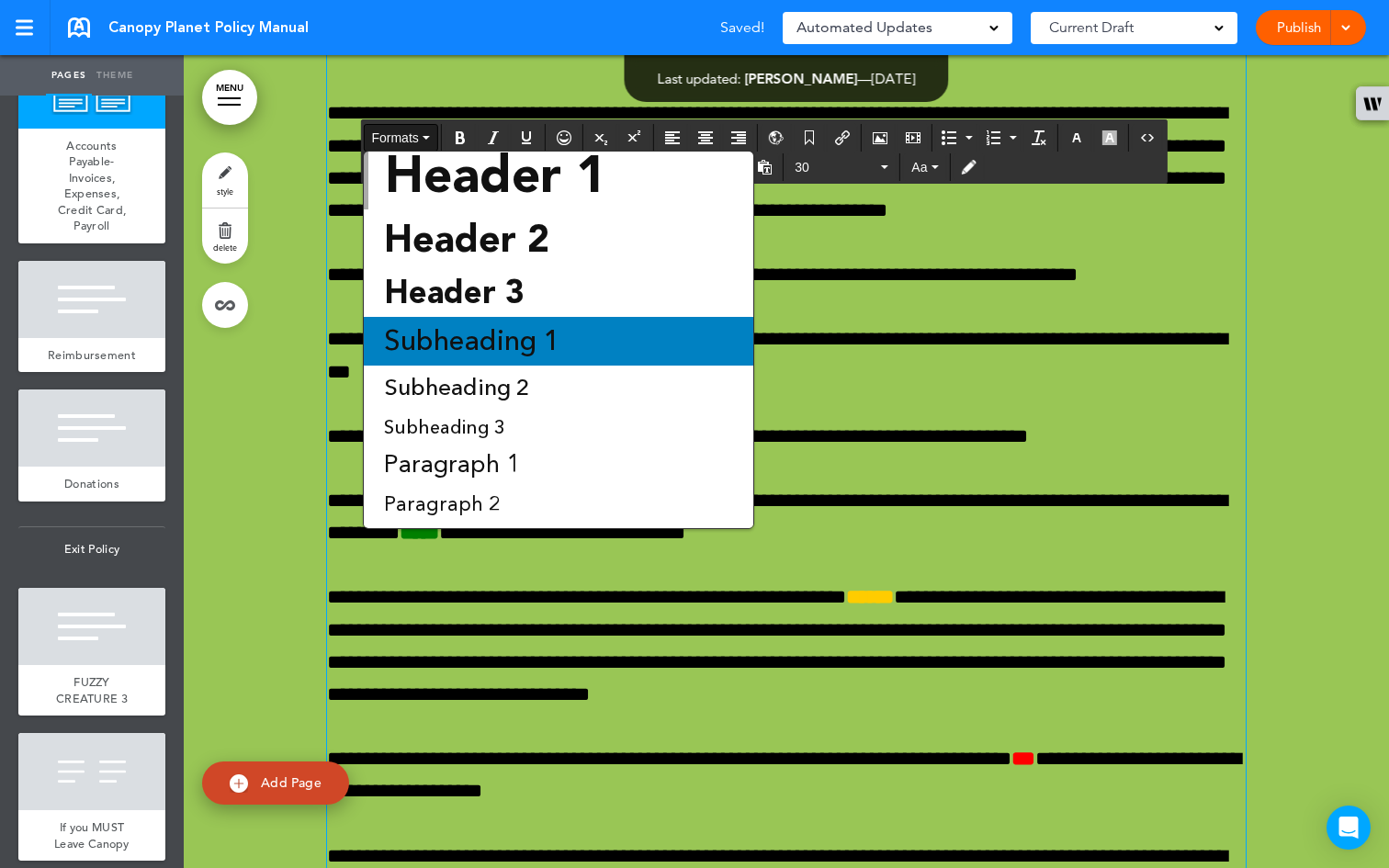
click at [465, 329] on span "Subheading 1" at bounding box center [472, 341] width 180 height 38
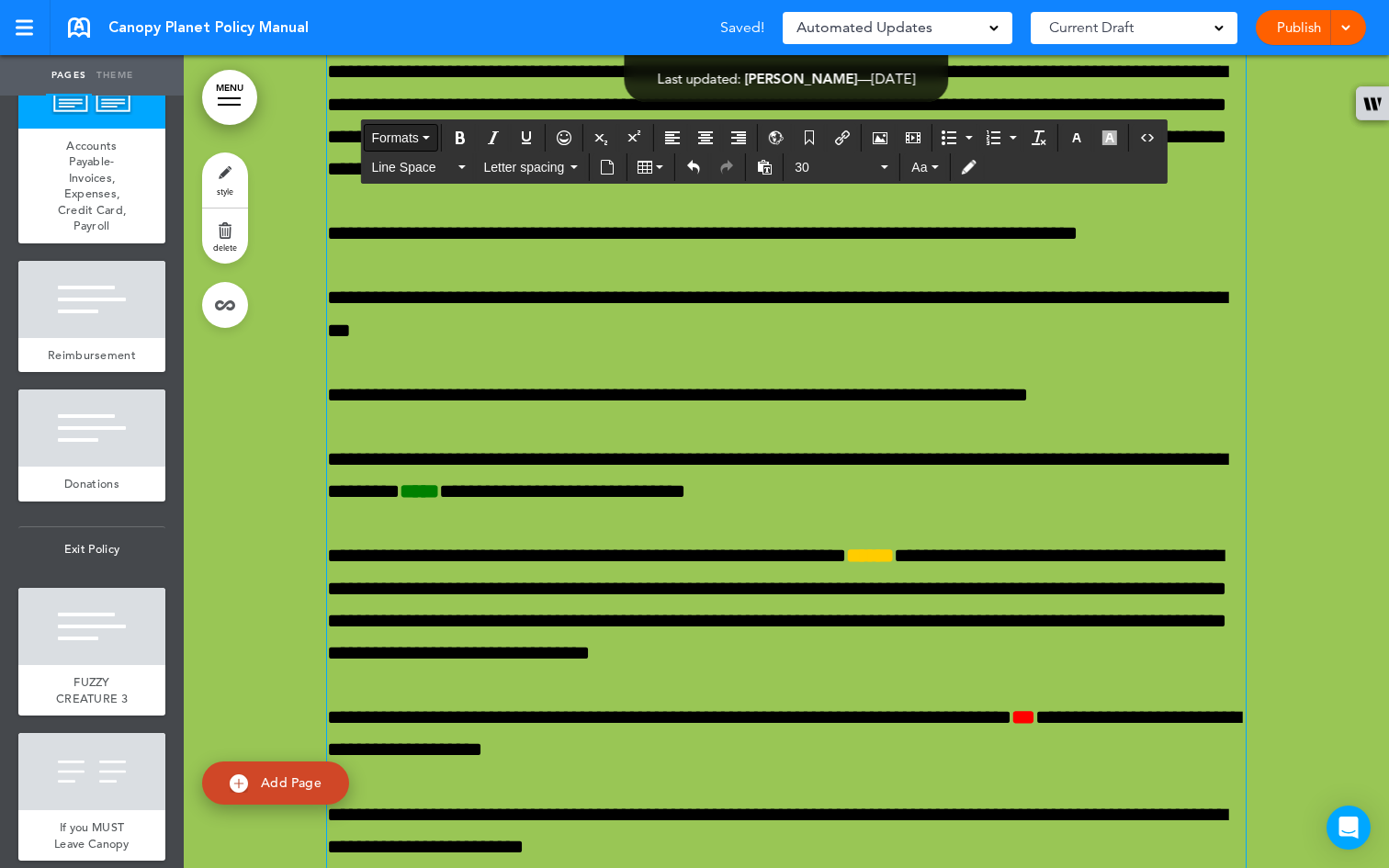
click at [432, 134] on button "Formats" at bounding box center [399, 138] width 72 height 26
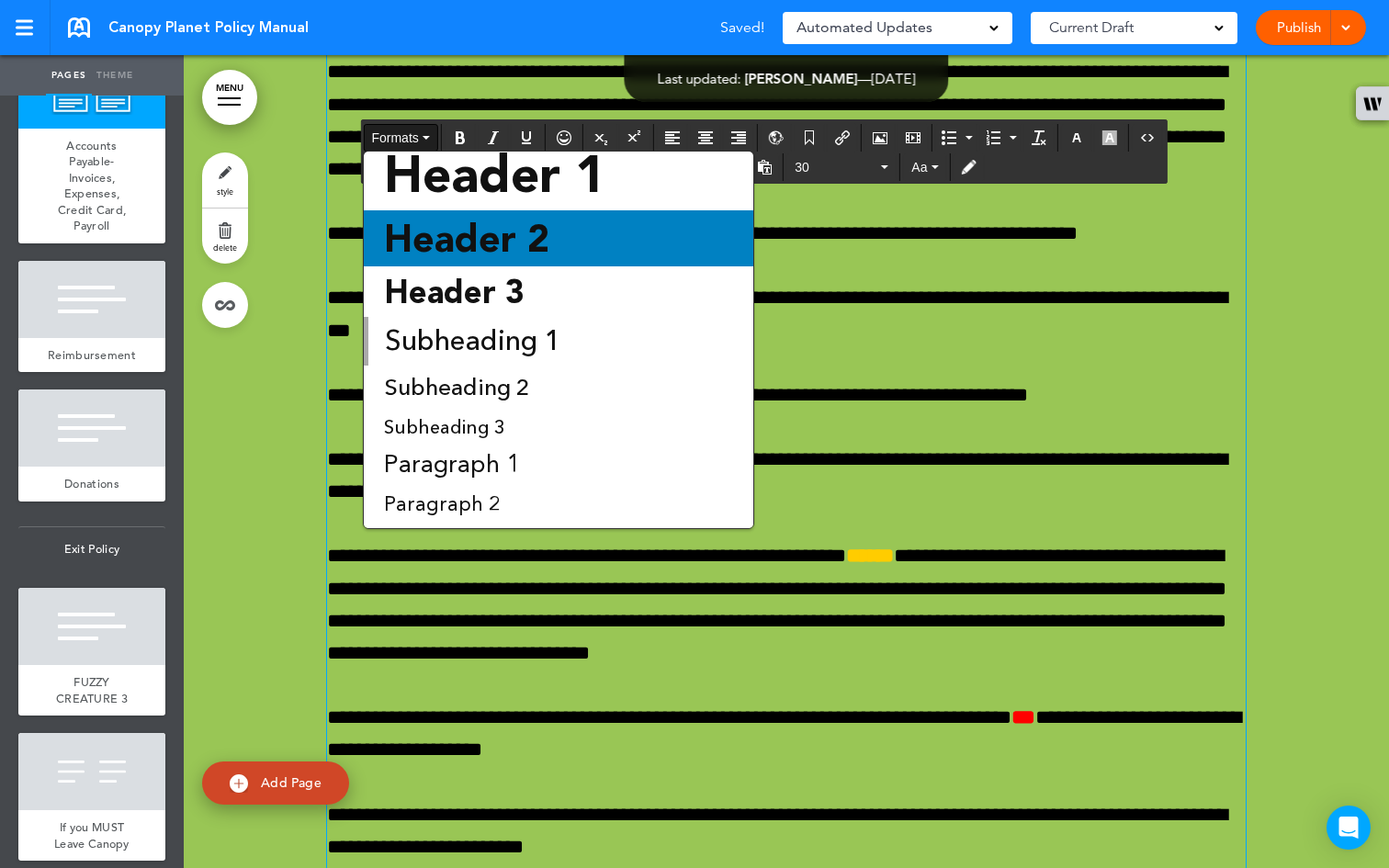
click at [463, 225] on span "Header 2" at bounding box center [467, 238] width 169 height 45
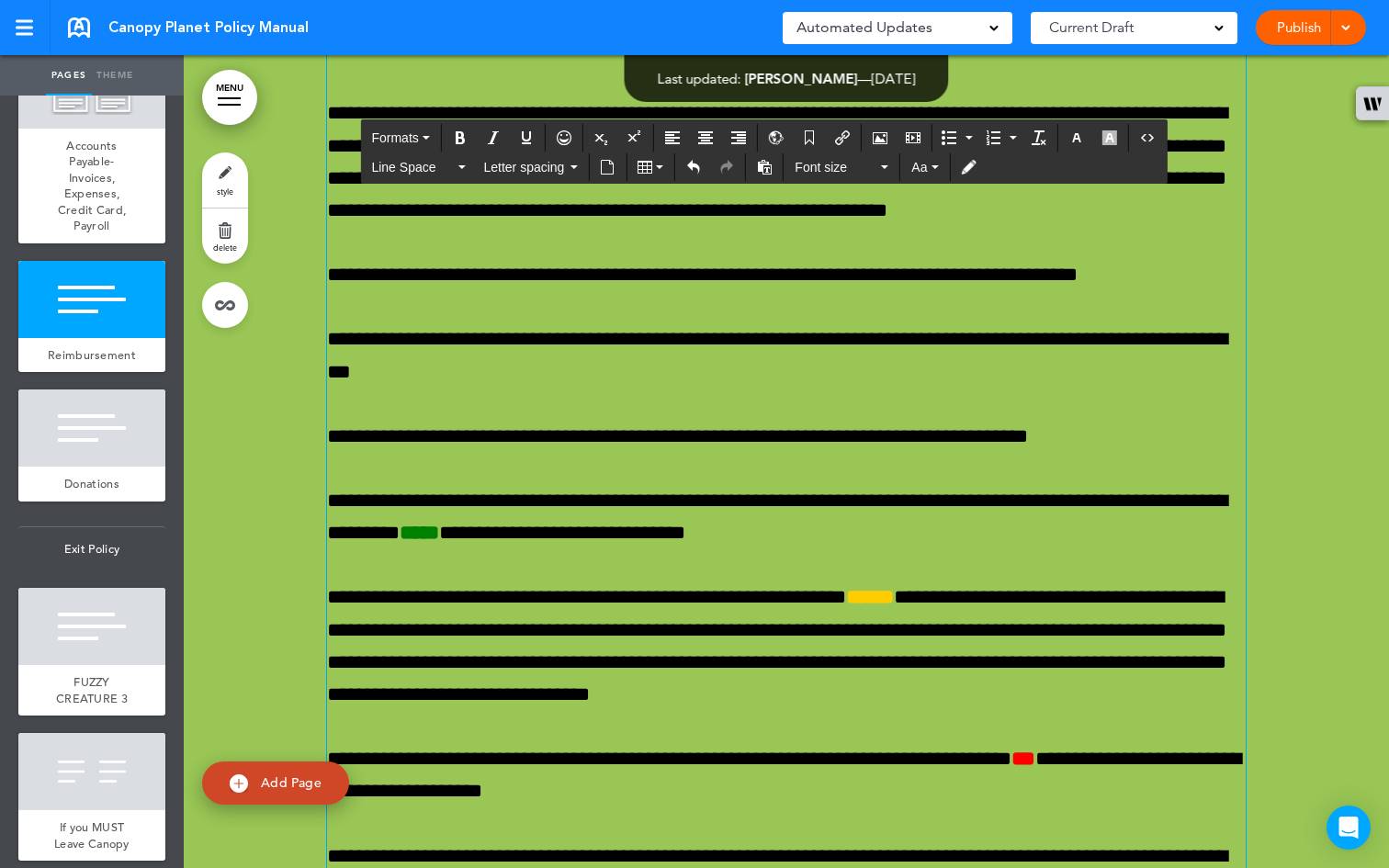
drag, startPoint x: 974, startPoint y: 549, endPoint x: 569, endPoint y: 530, distance: 405.4
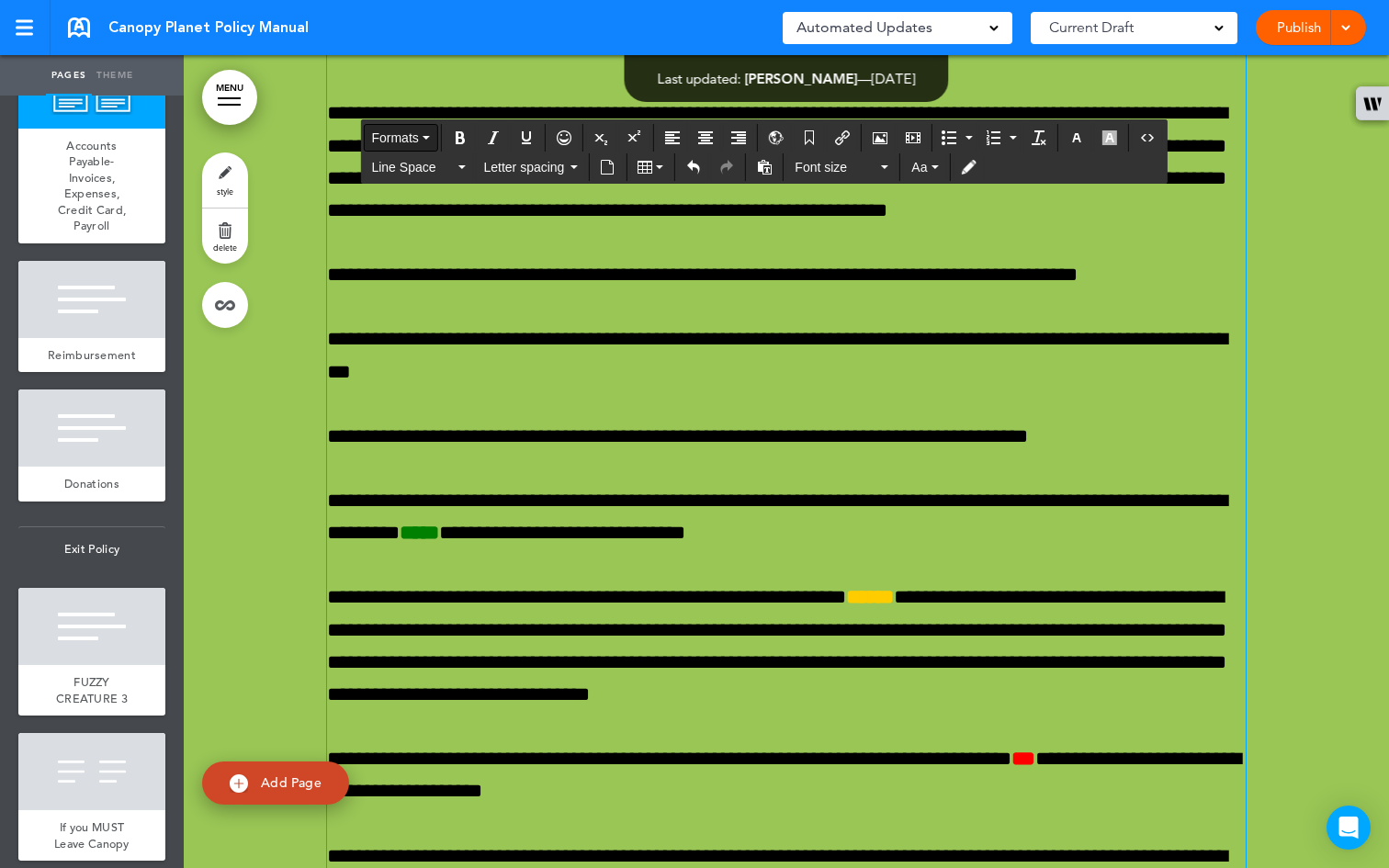
click at [428, 137] on icon "button" at bounding box center [426, 138] width 8 height 4
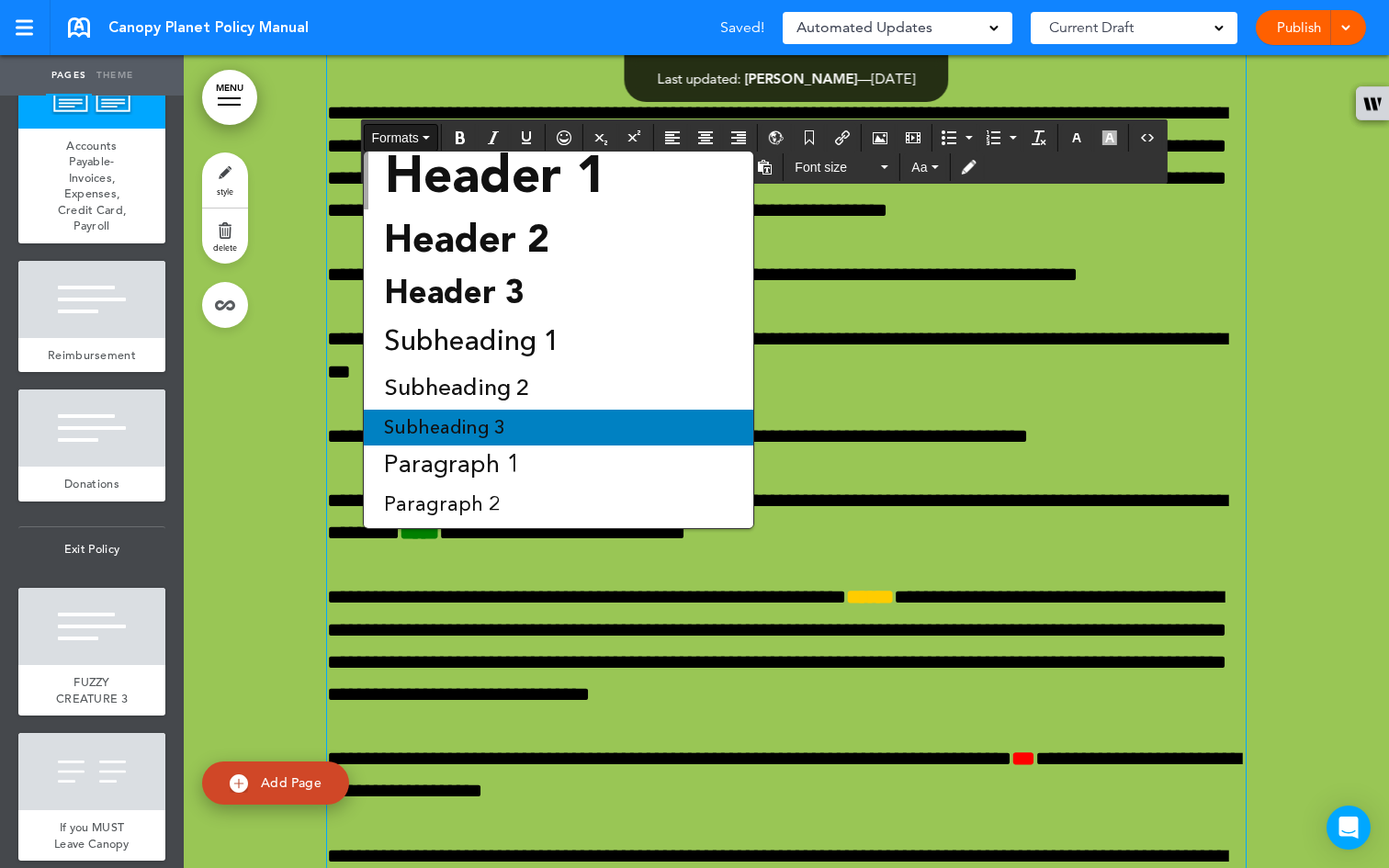
click at [495, 410] on div "Subheading 3" at bounding box center [558, 427] width 390 height 36
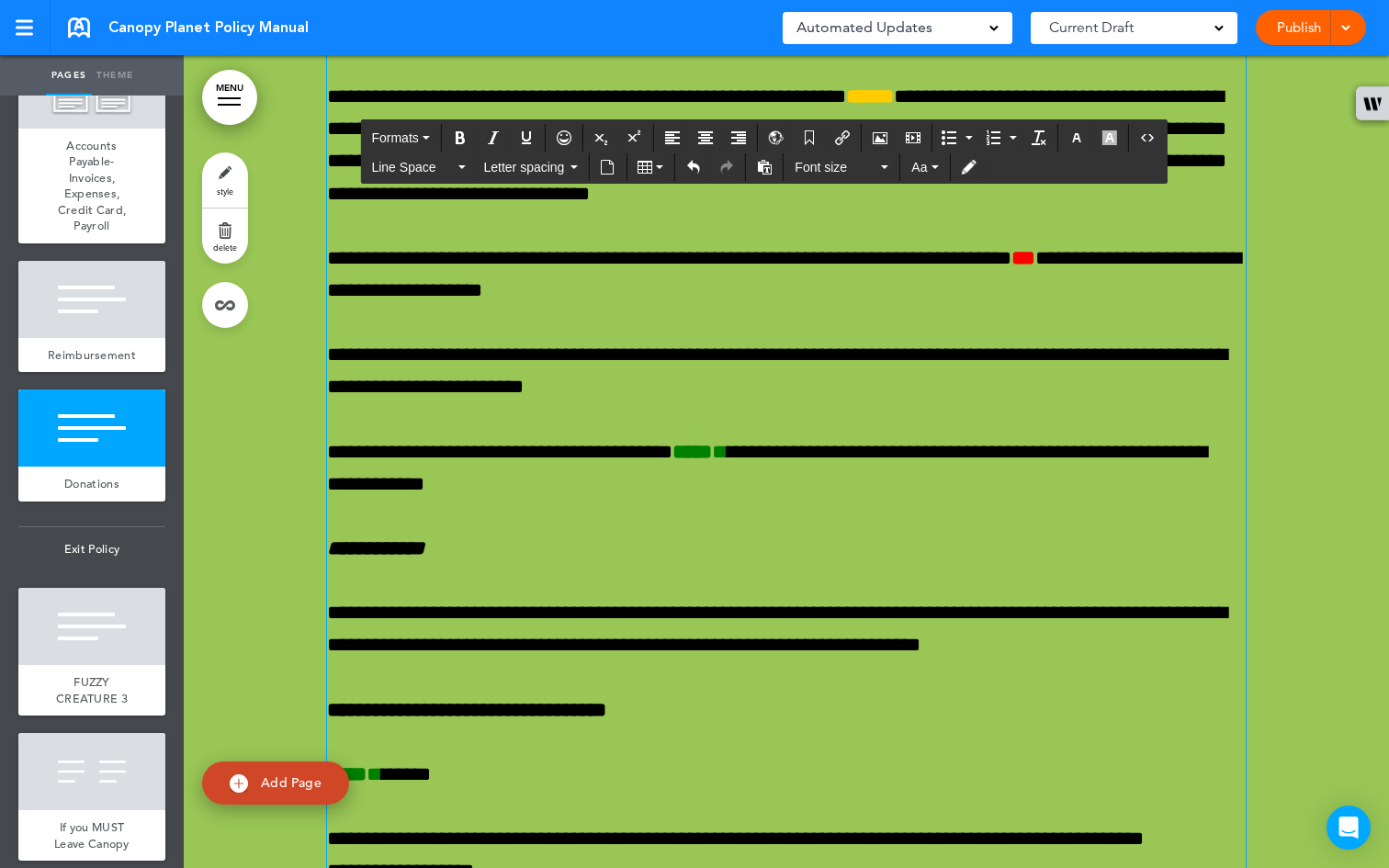
scroll to position [74484, 0]
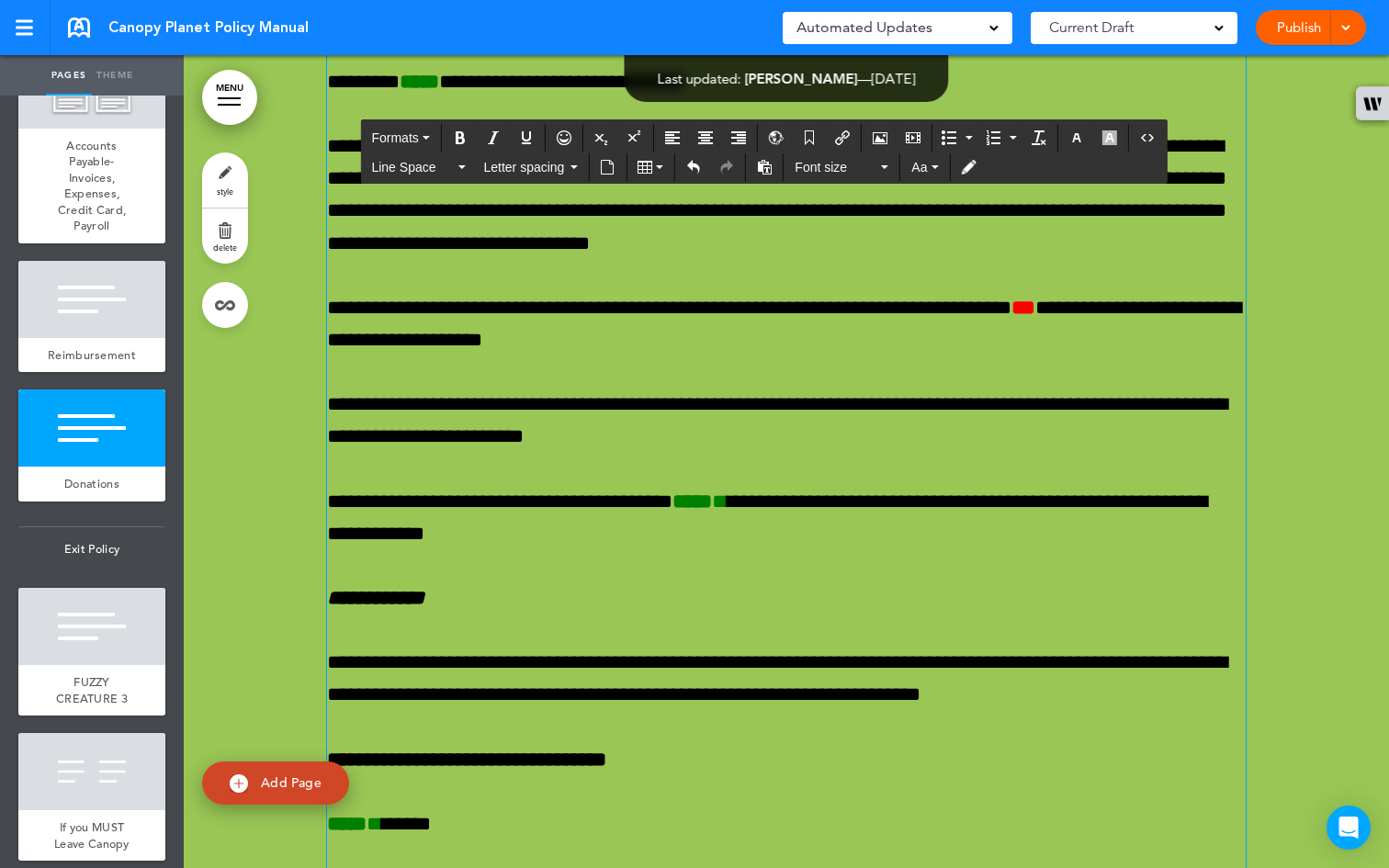
click at [888, 162] on button "Font size" at bounding box center [841, 166] width 109 height 26
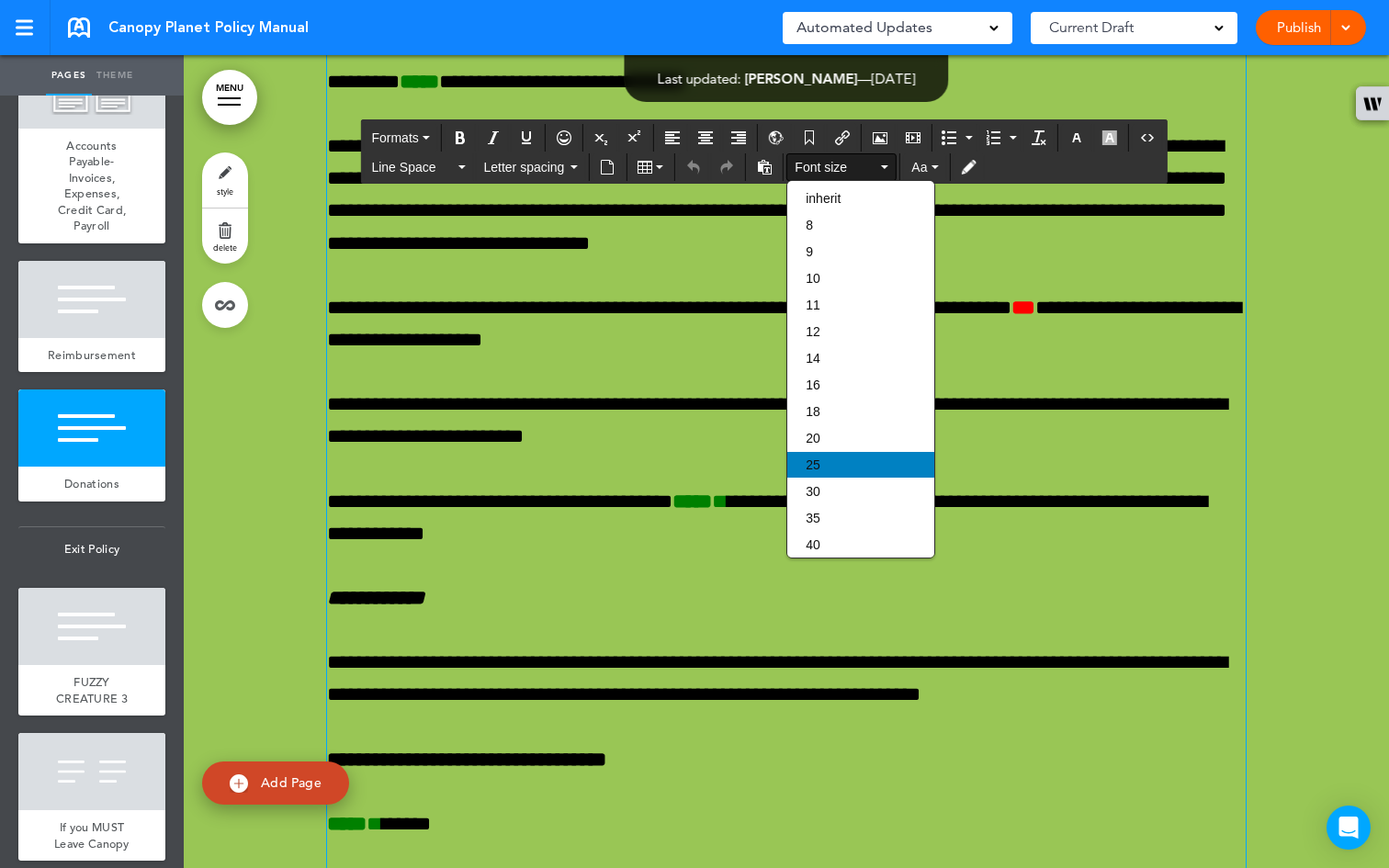
click at [833, 466] on div "25" at bounding box center [861, 464] width 147 height 26
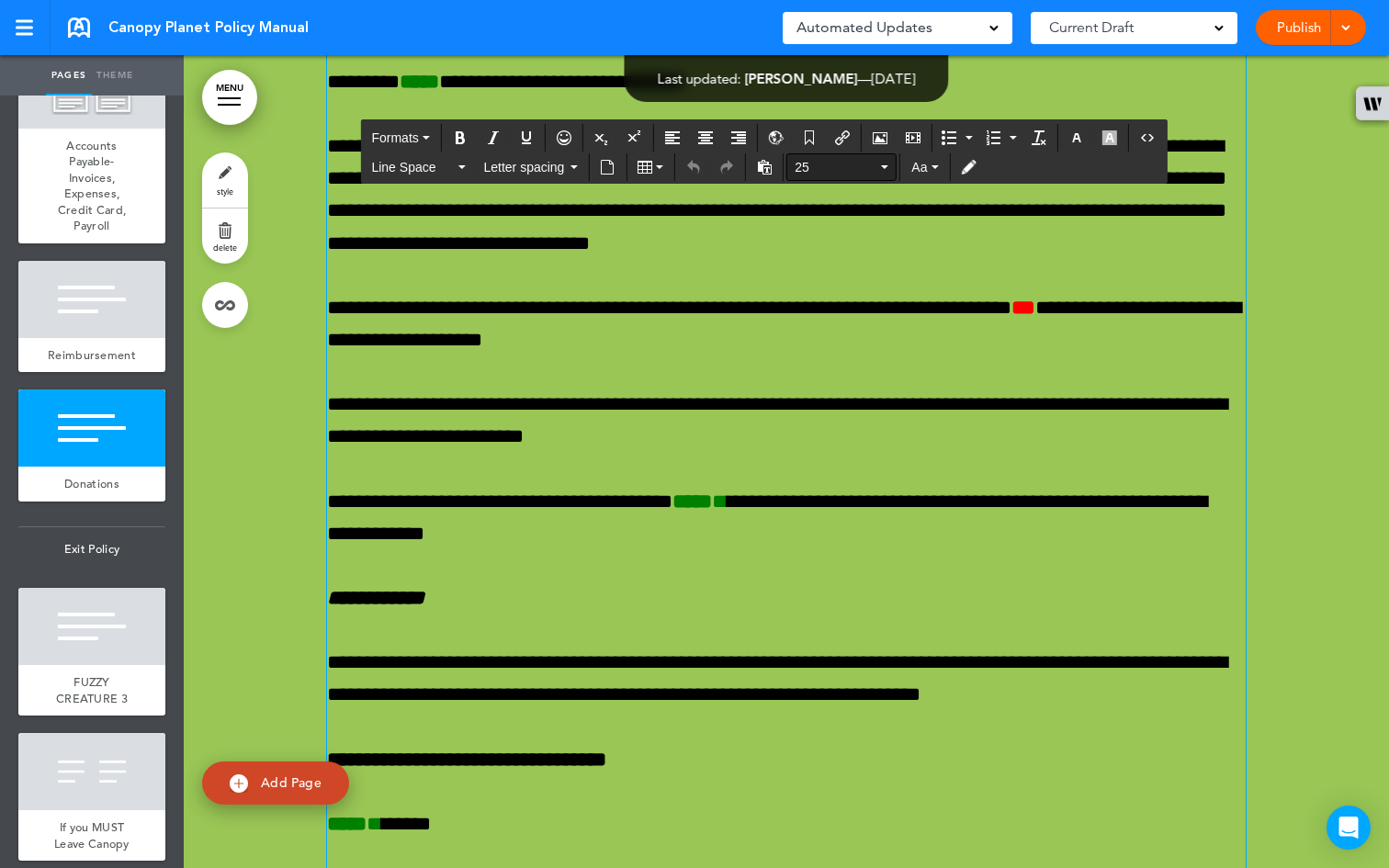
click at [880, 166] on button "25" at bounding box center [841, 166] width 109 height 26
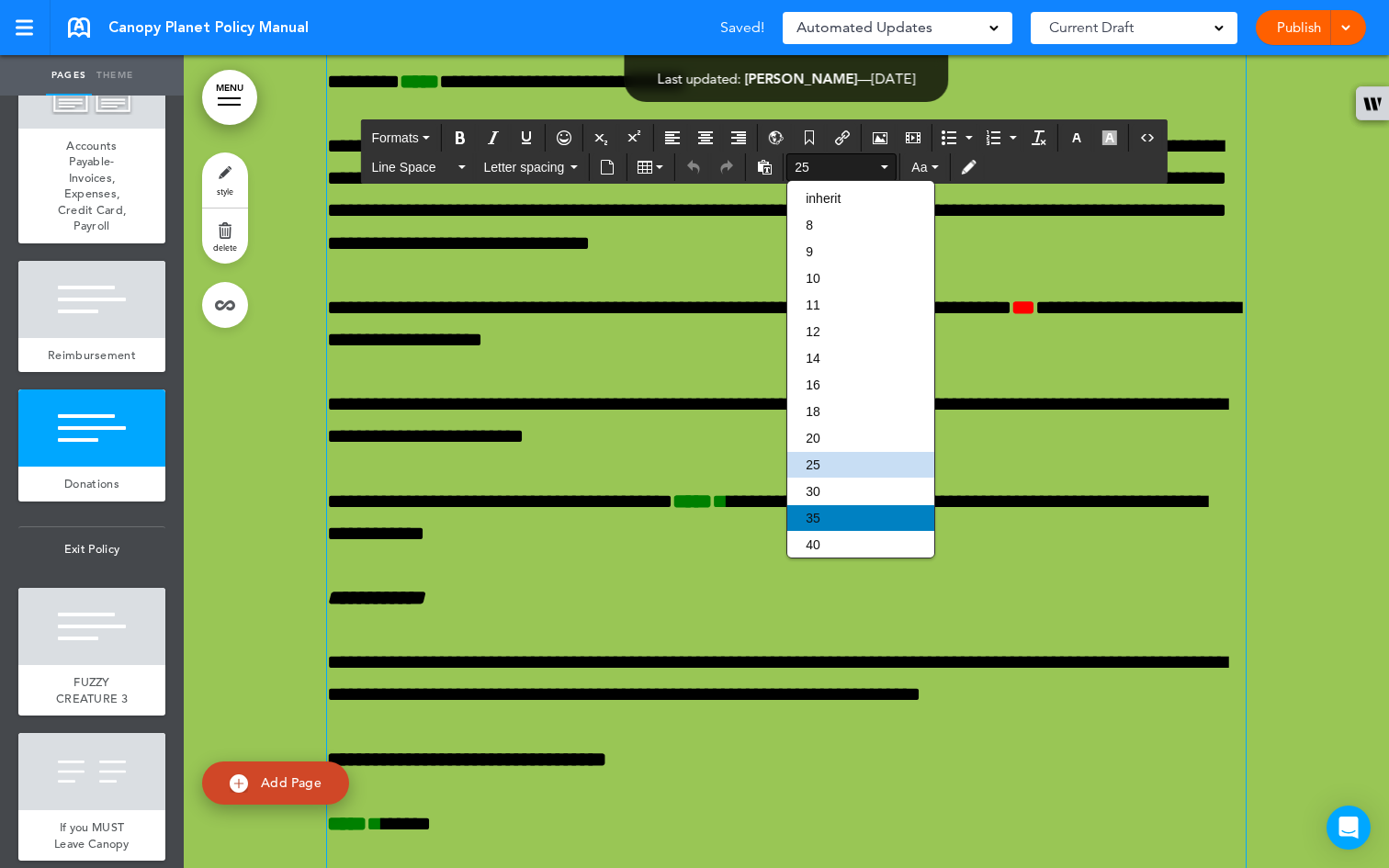
click at [840, 523] on div "35" at bounding box center [861, 518] width 147 height 26
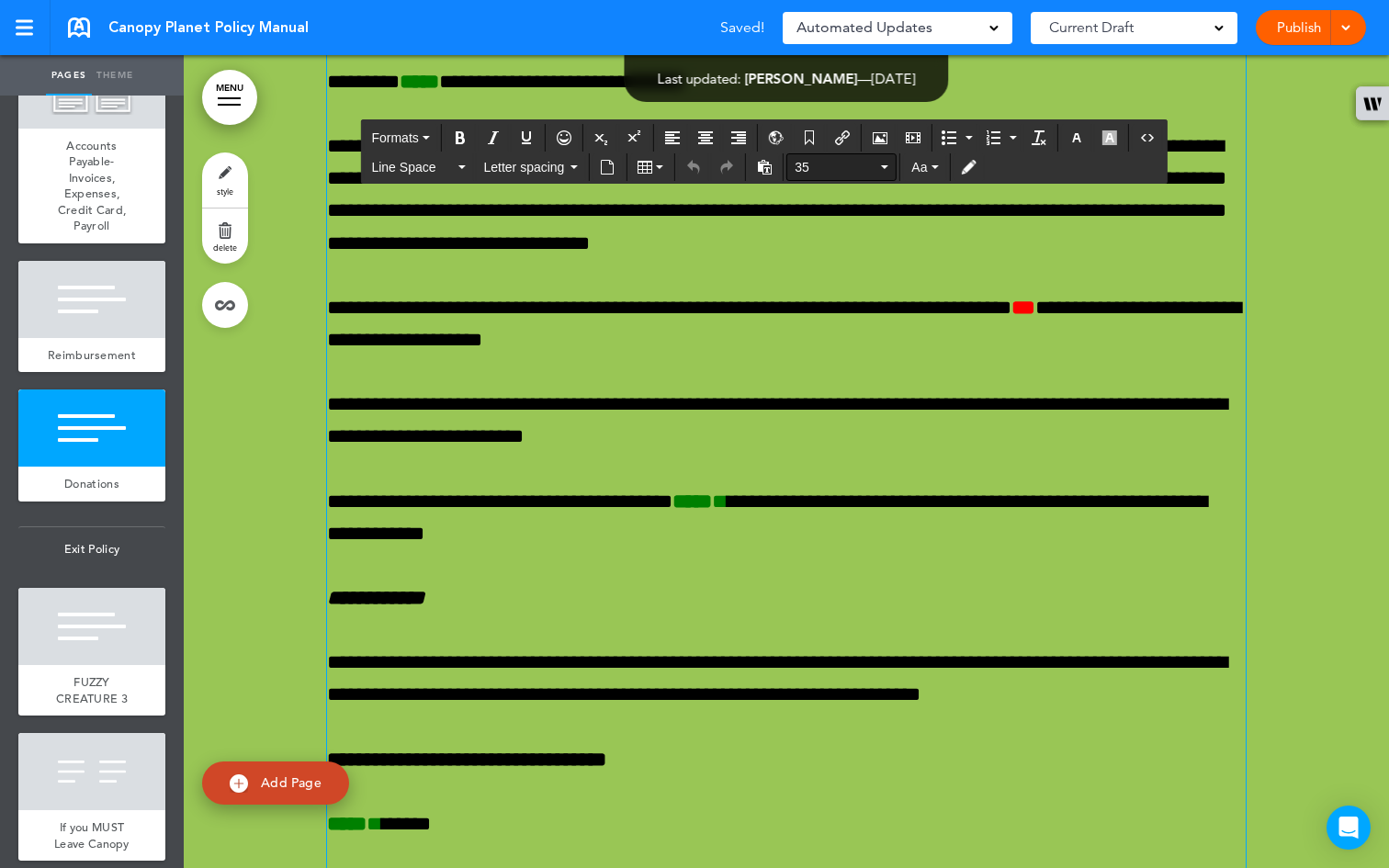
click at [887, 166] on icon "button" at bounding box center [885, 167] width 8 height 4
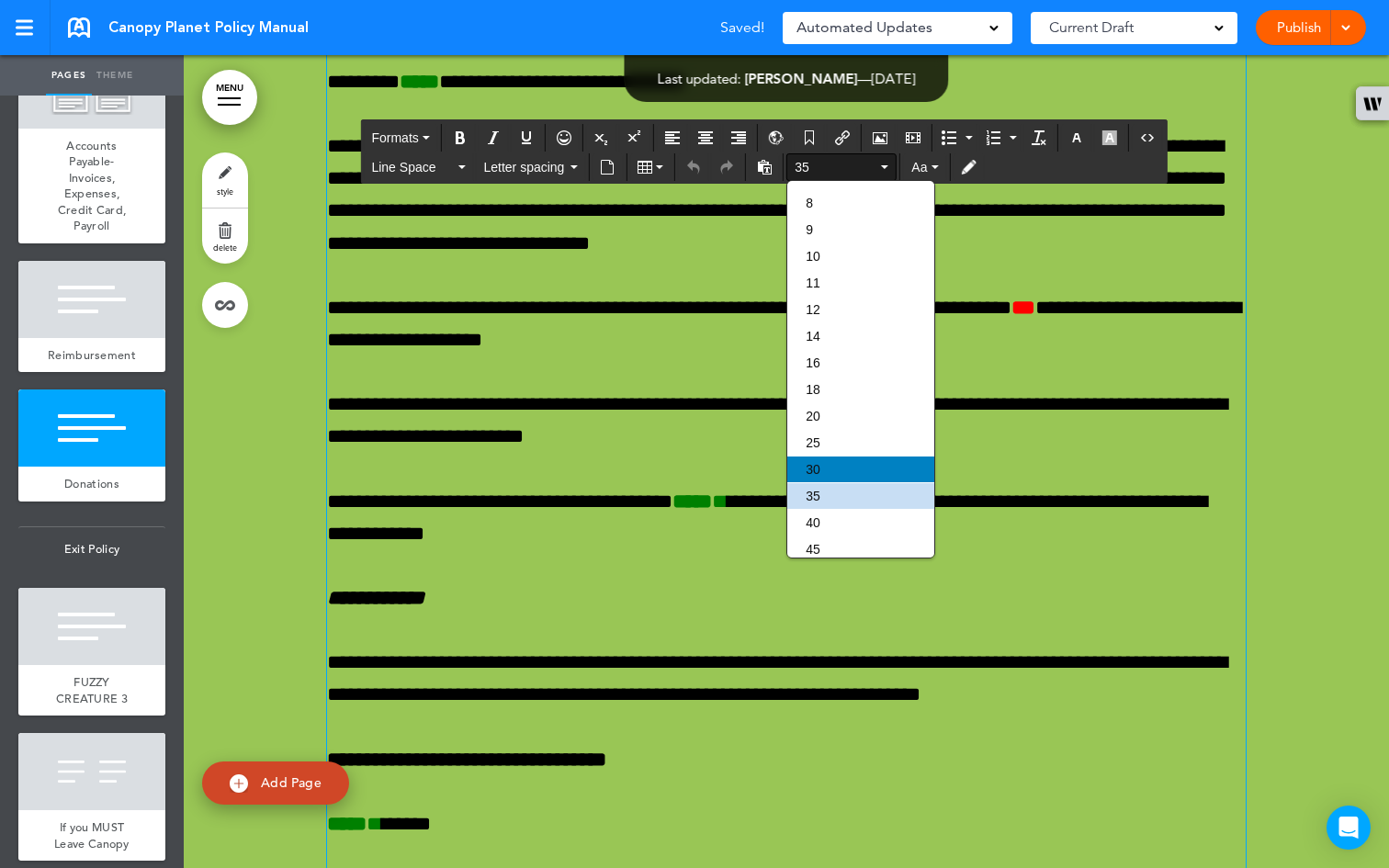
scroll to position [27, 0]
click at [835, 525] on div "40" at bounding box center [861, 518] width 147 height 26
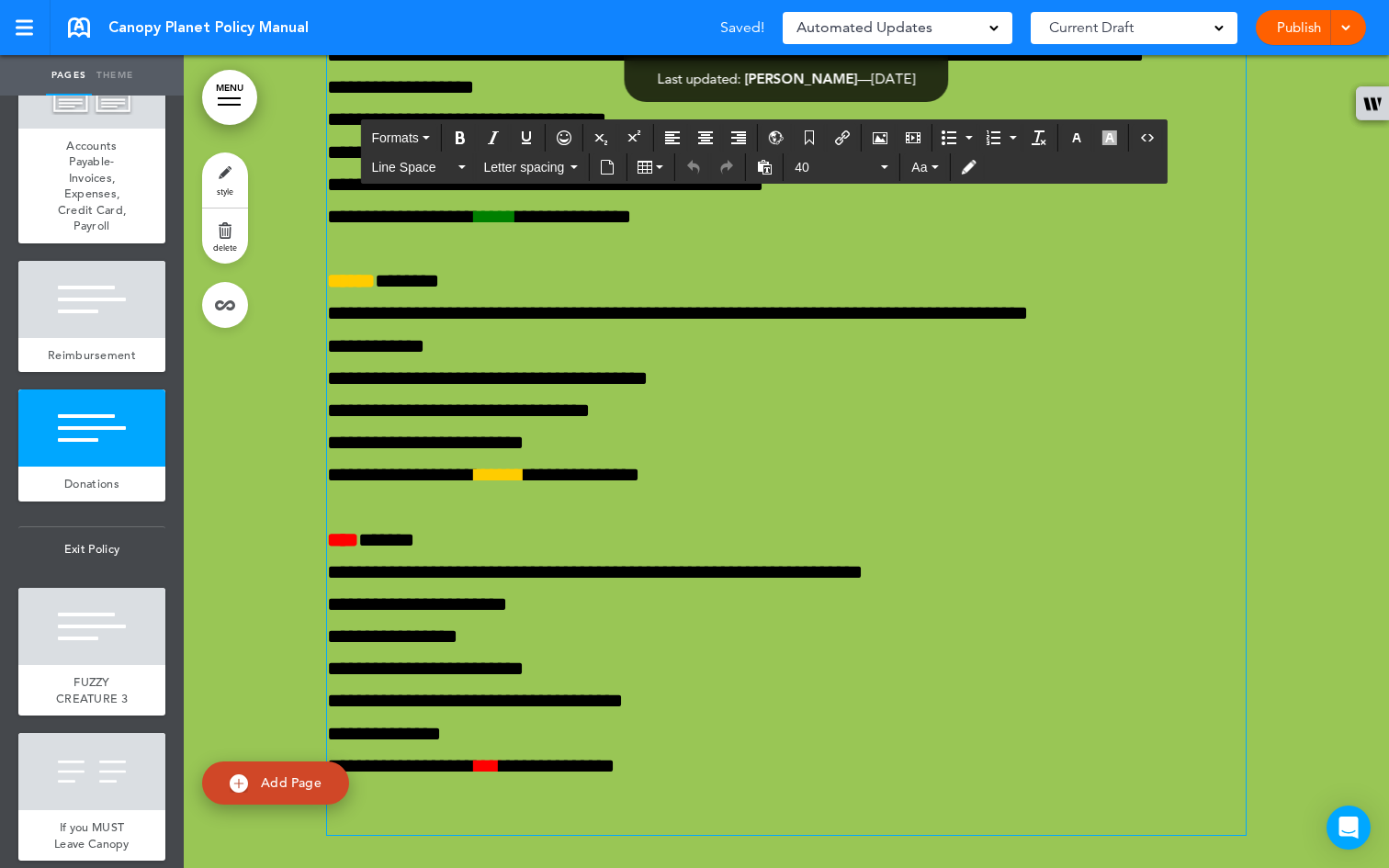
scroll to position [75320, 0]
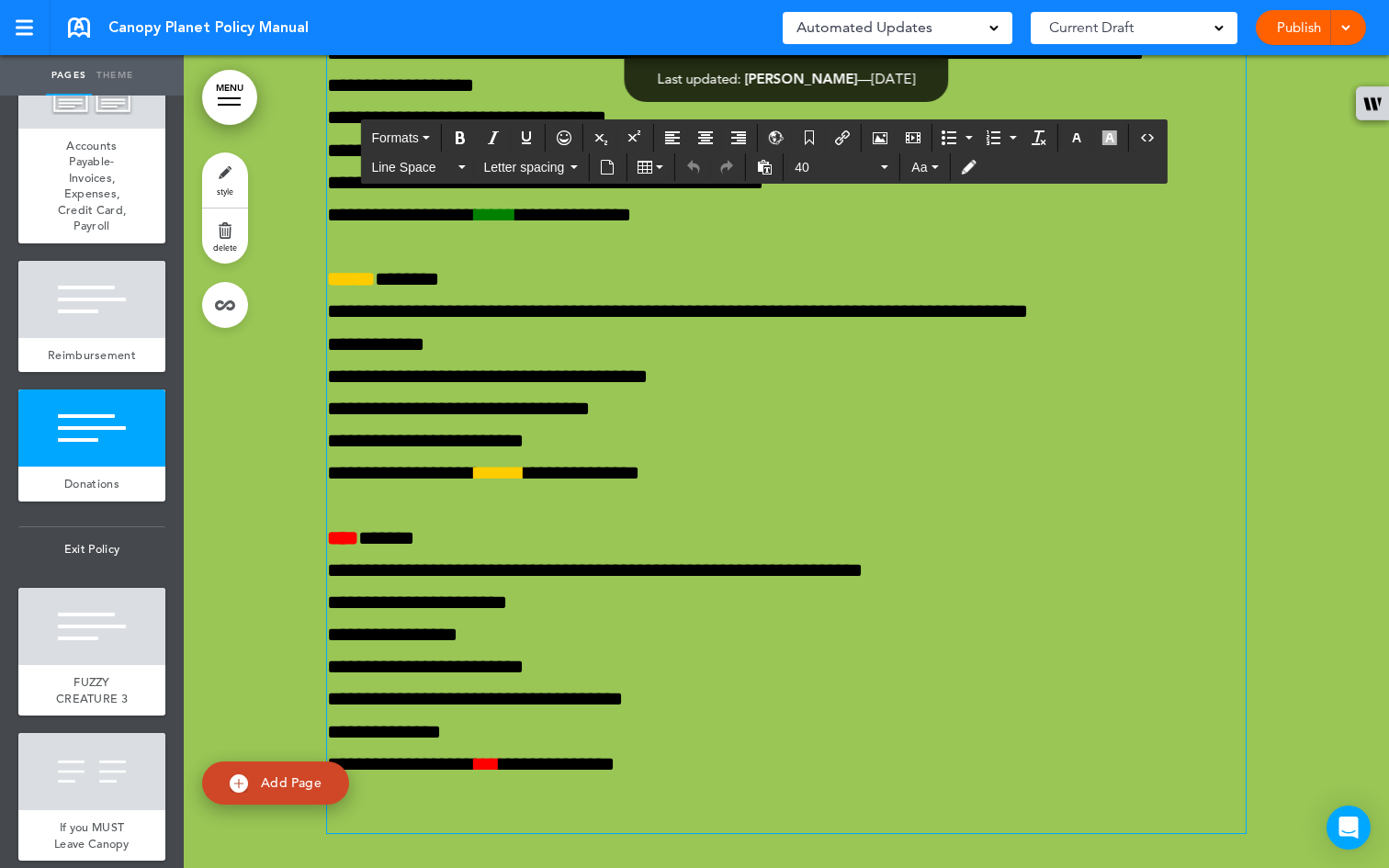
click at [890, 161] on button "Font size" at bounding box center [841, 166] width 109 height 26
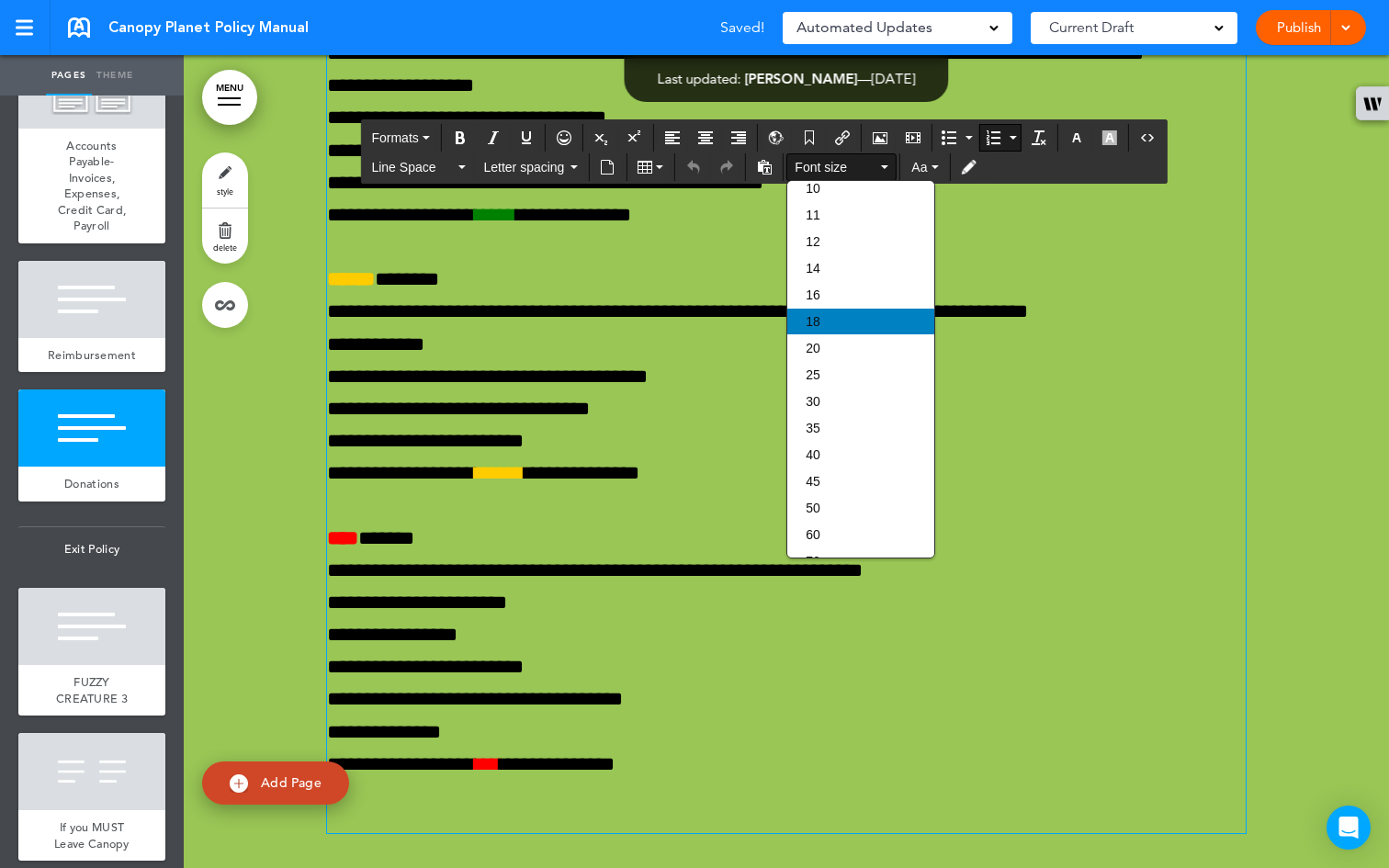
scroll to position [133, 0]
click at [854, 443] on div "45" at bounding box center [861, 438] width 147 height 26
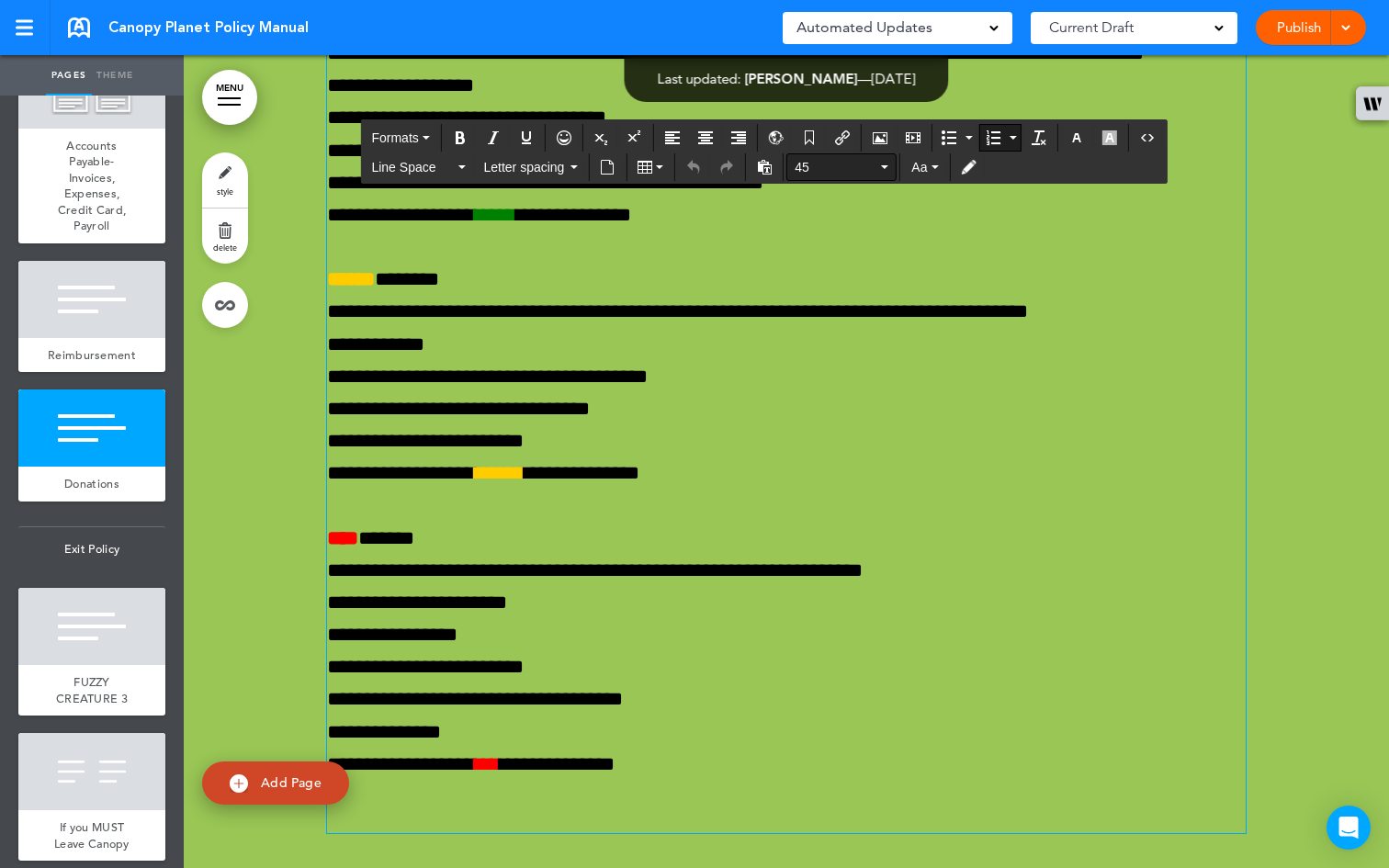
click at [890, 170] on button "45" at bounding box center [841, 166] width 109 height 26
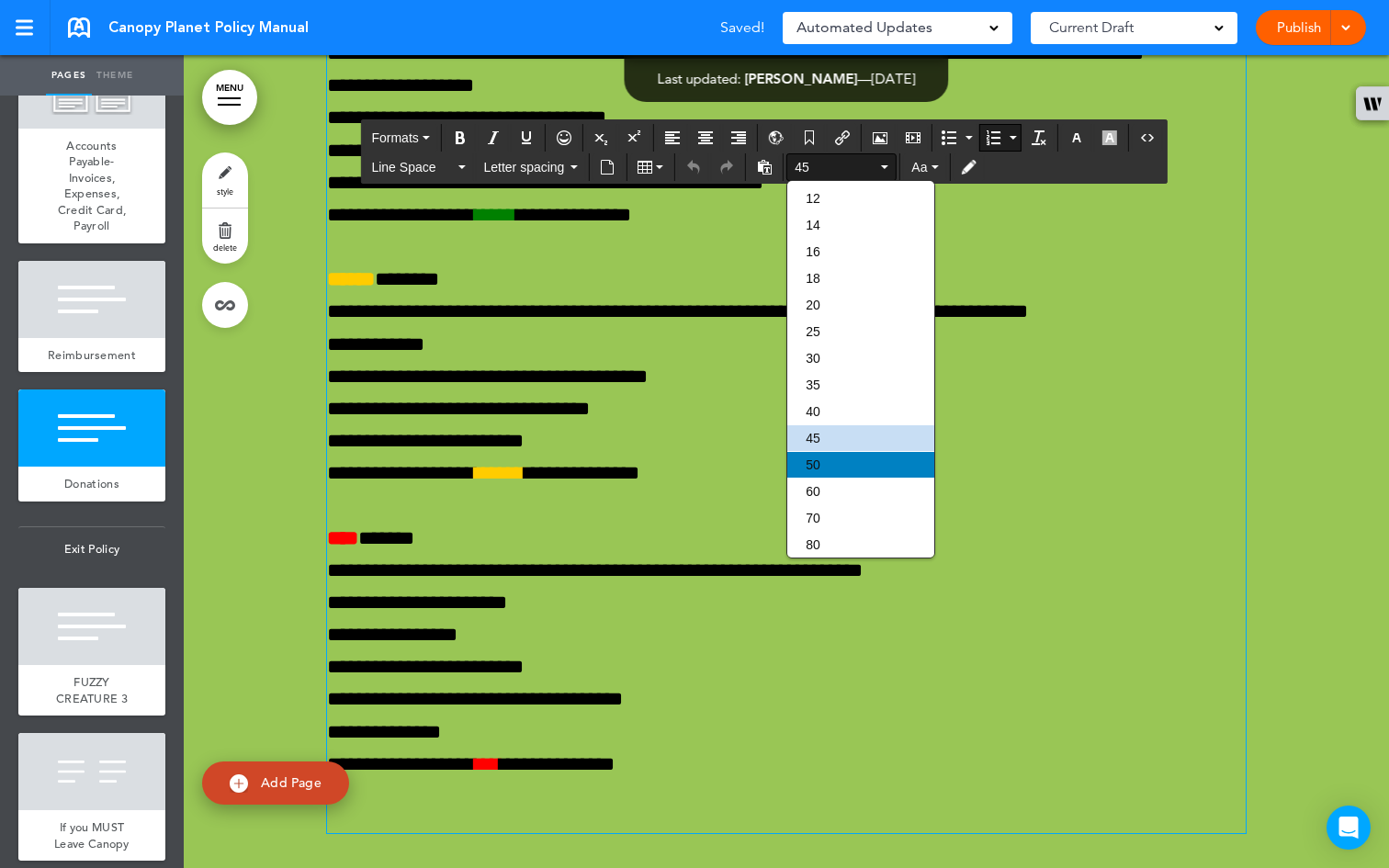
click at [842, 477] on div "50" at bounding box center [861, 464] width 147 height 26
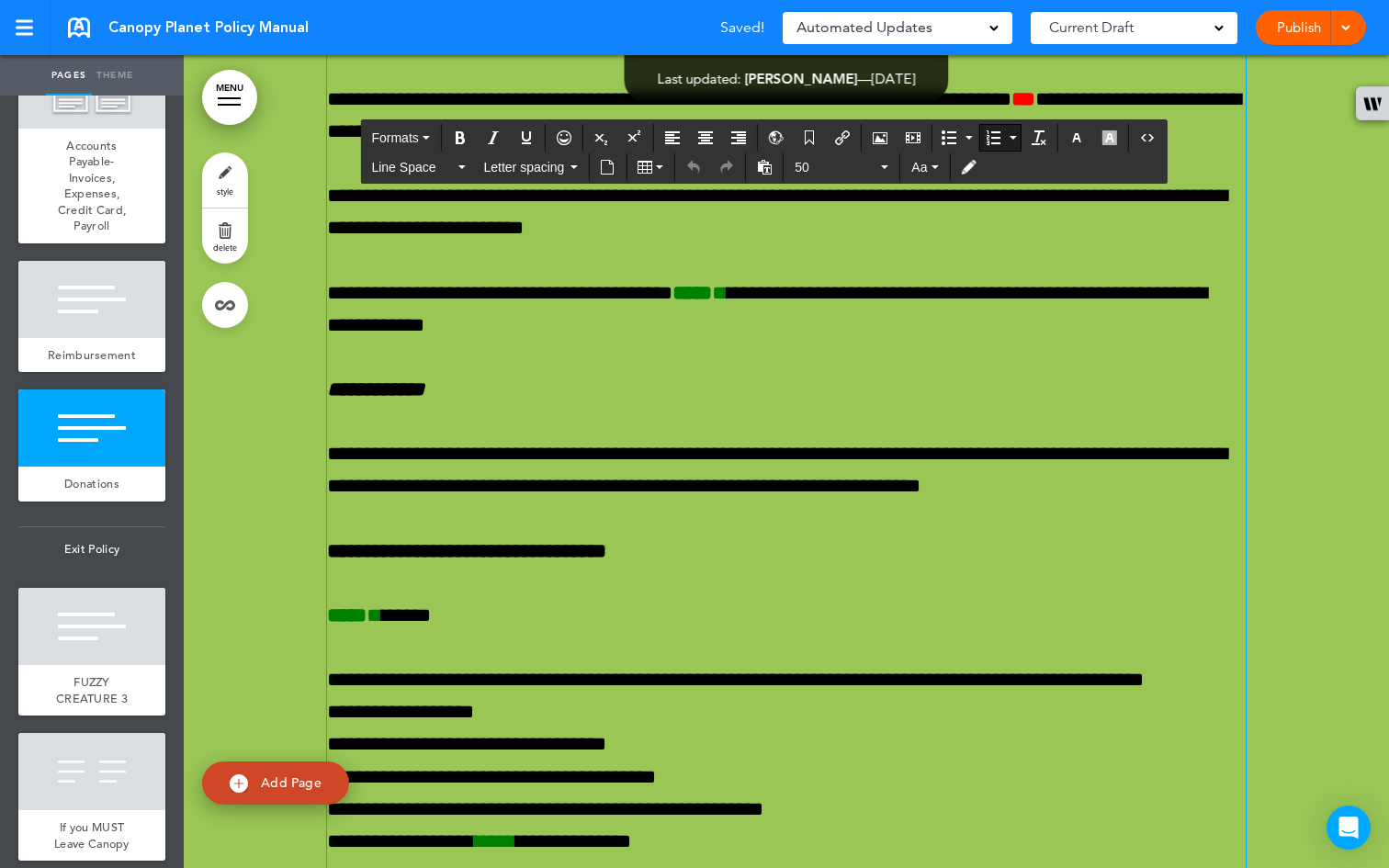
scroll to position [74513, 0]
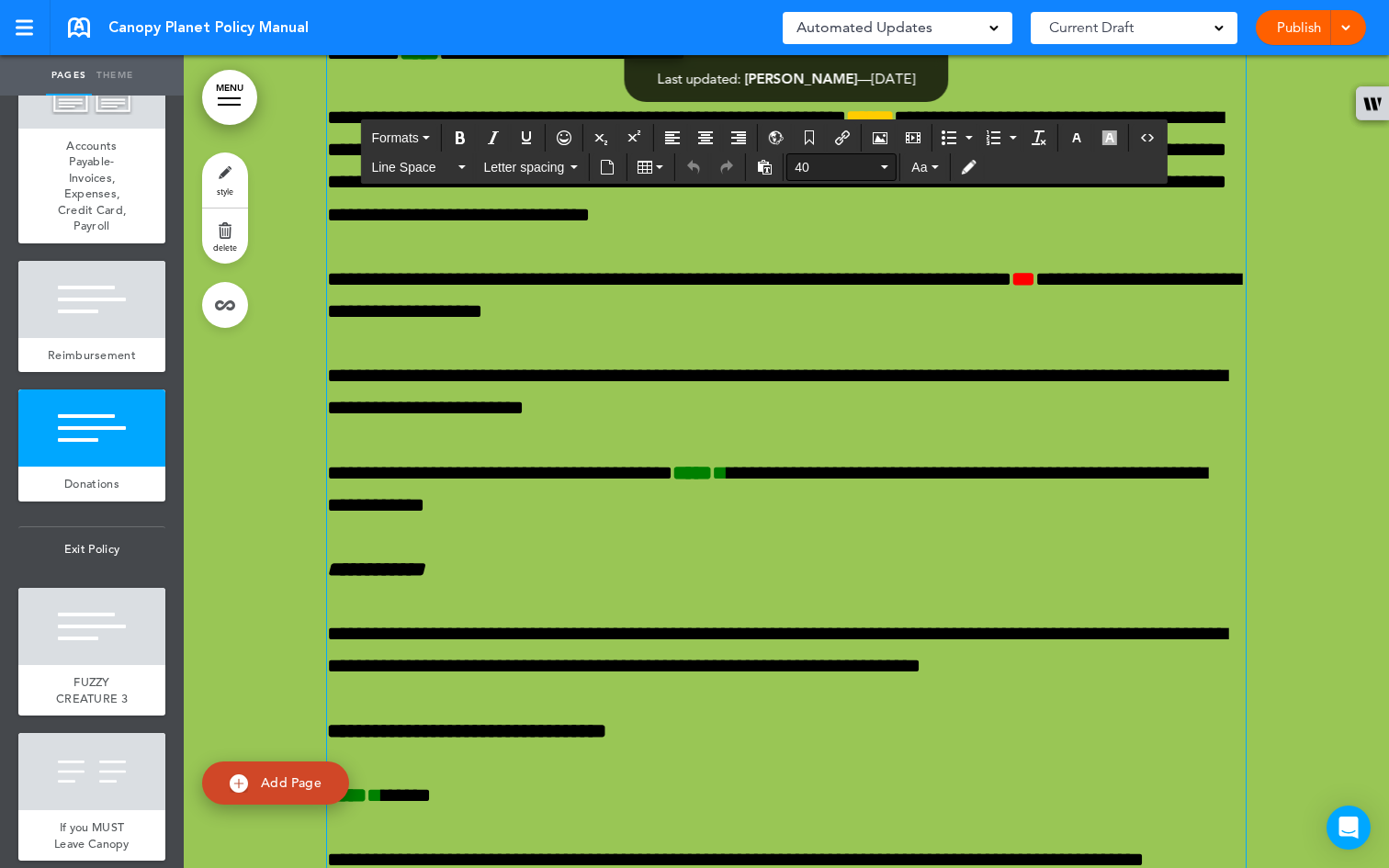
click at [889, 157] on button "40" at bounding box center [841, 166] width 109 height 26
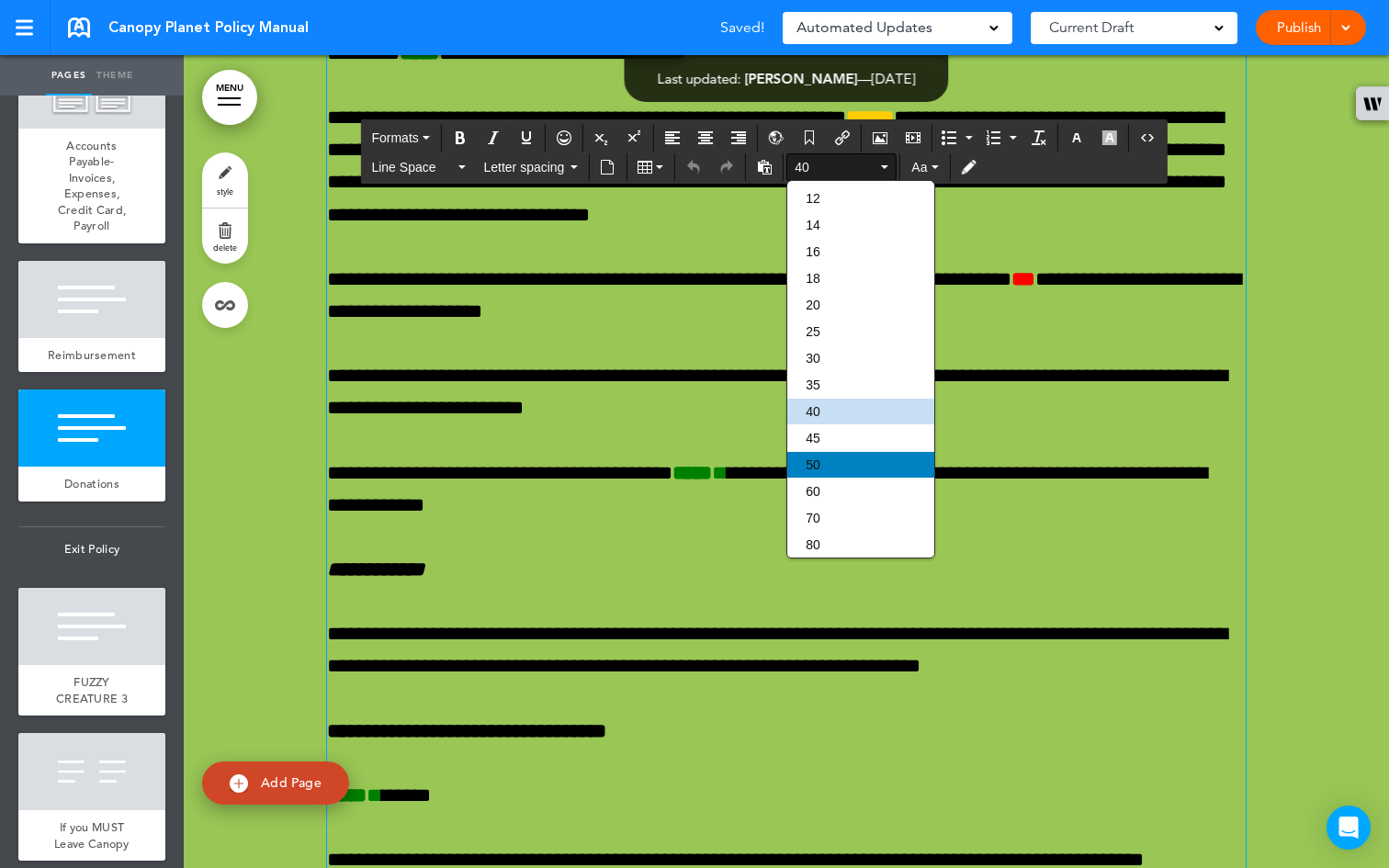
click at [830, 467] on div "50" at bounding box center [861, 464] width 147 height 26
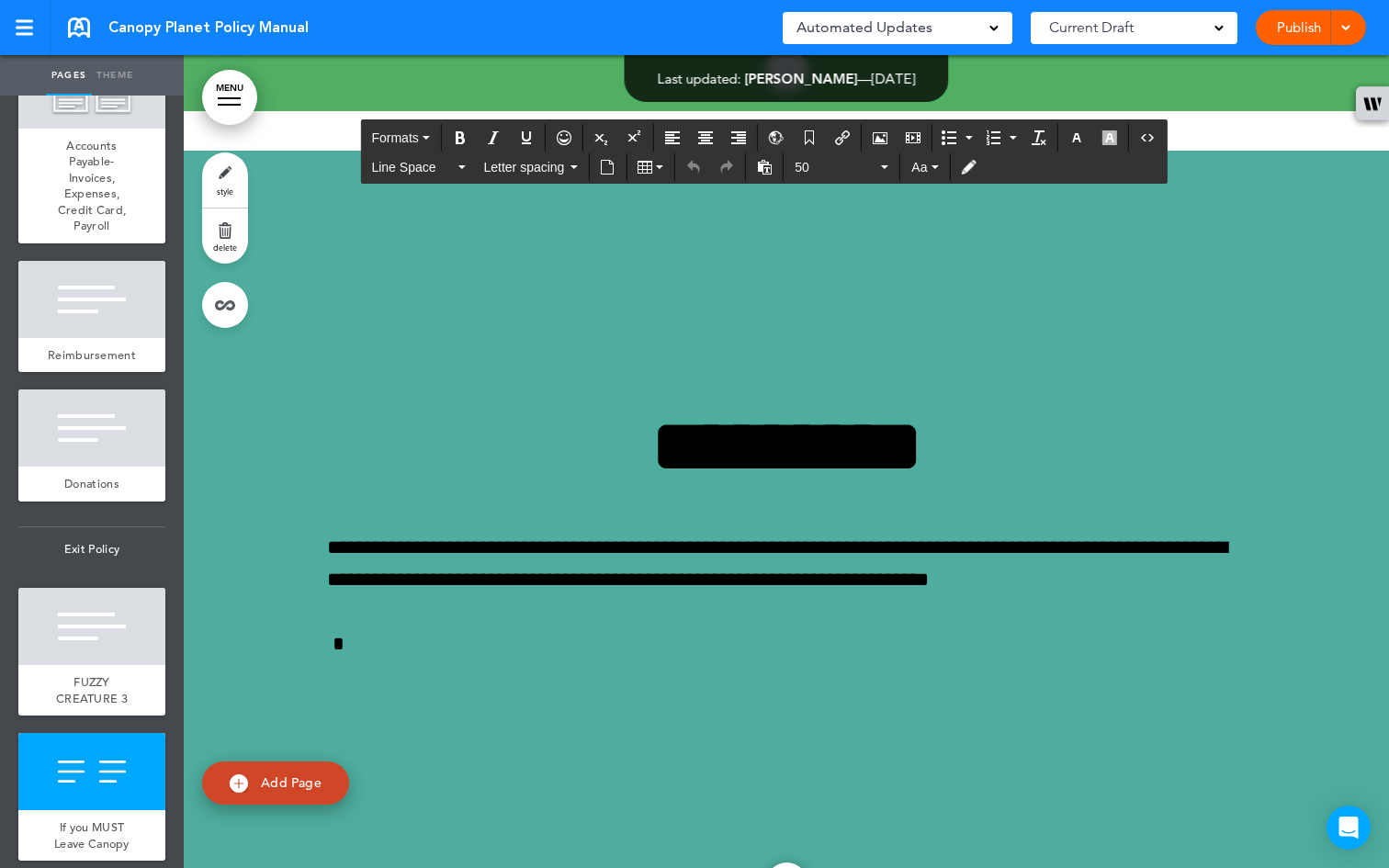
scroll to position [77722, 0]
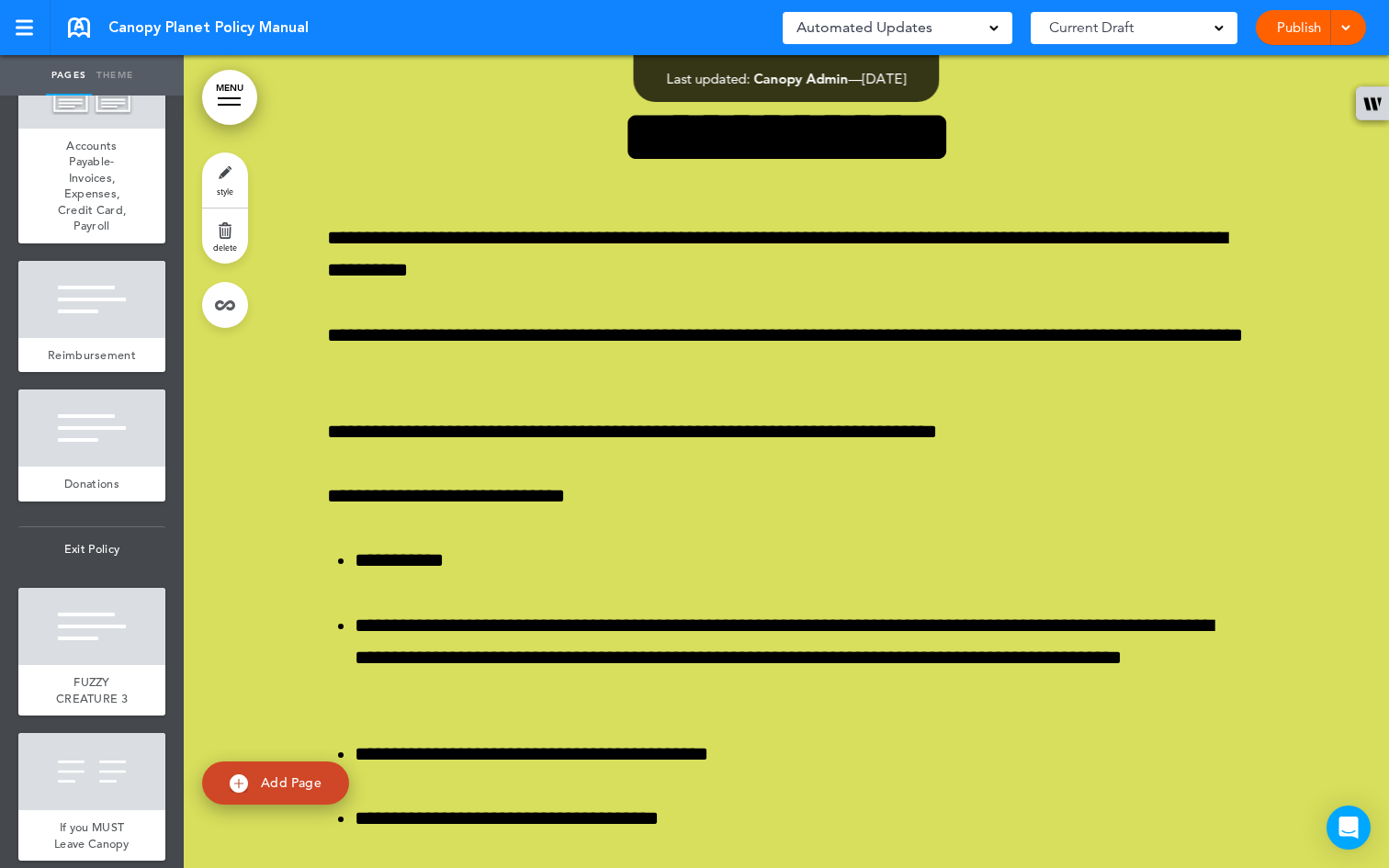
scroll to position [79588, 0]
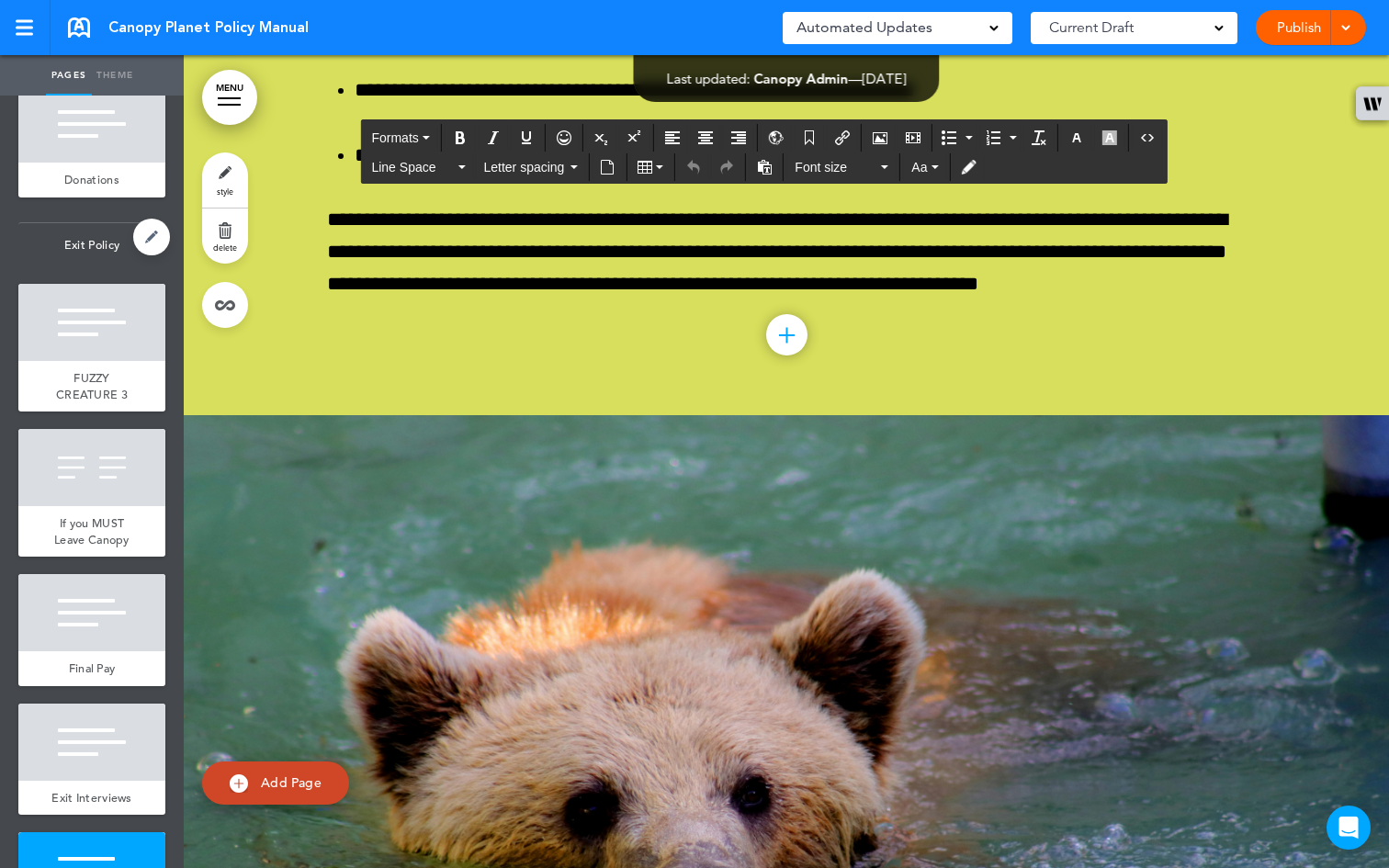
scroll to position [7409, 0]
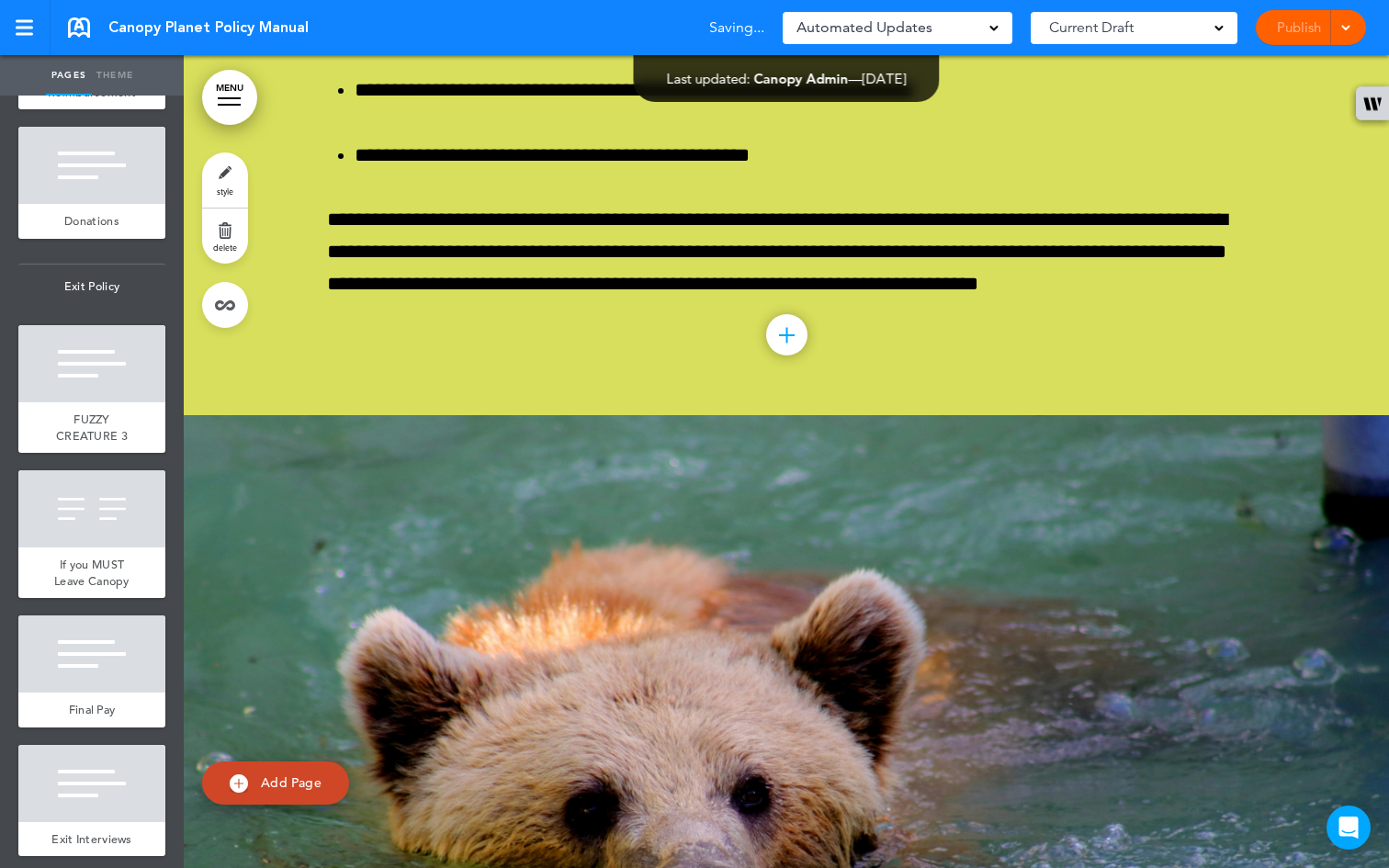
click at [96, 110] on div "Reimbursement" at bounding box center [91, 92] width 147 height 35
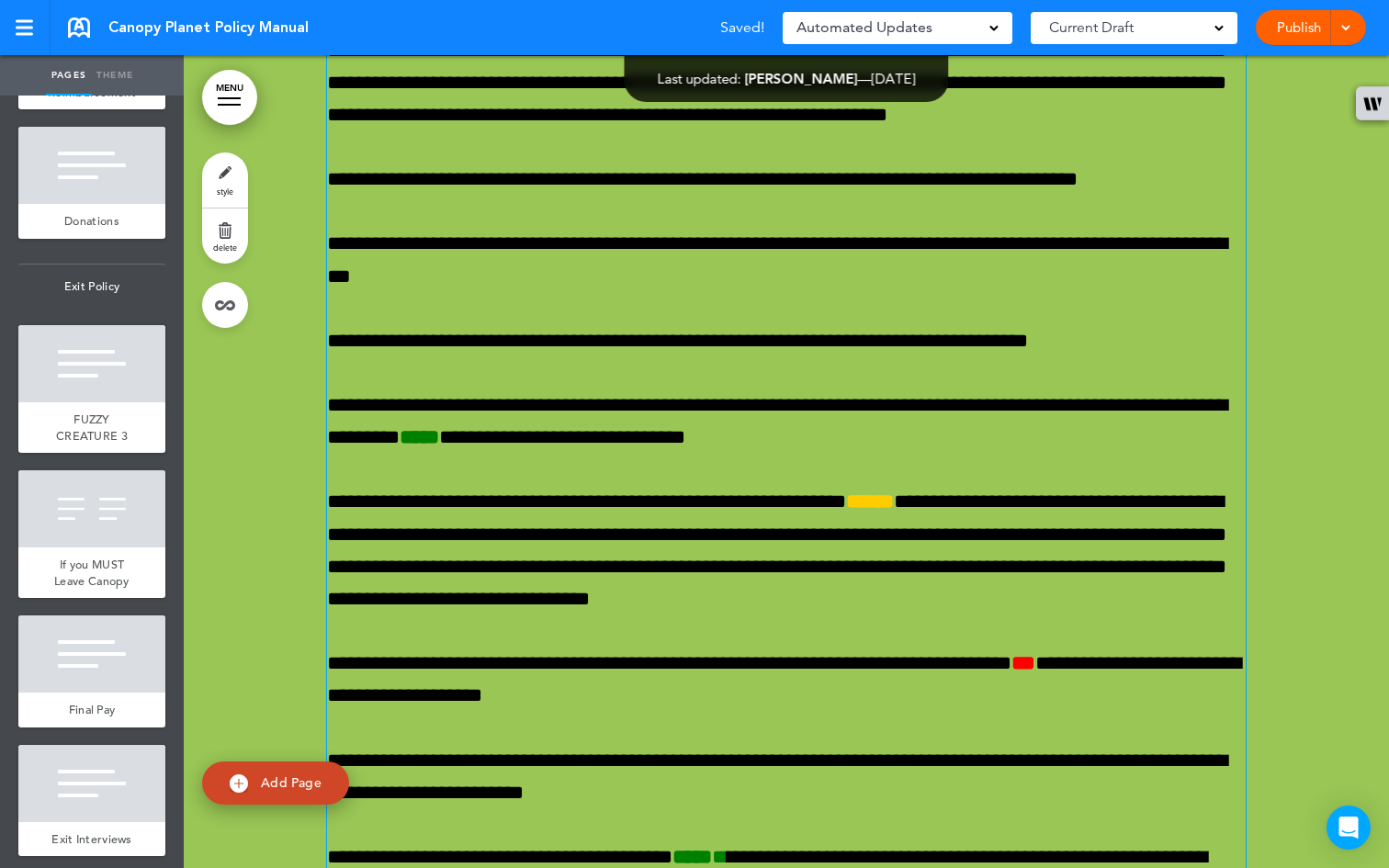
scroll to position [70717, 0]
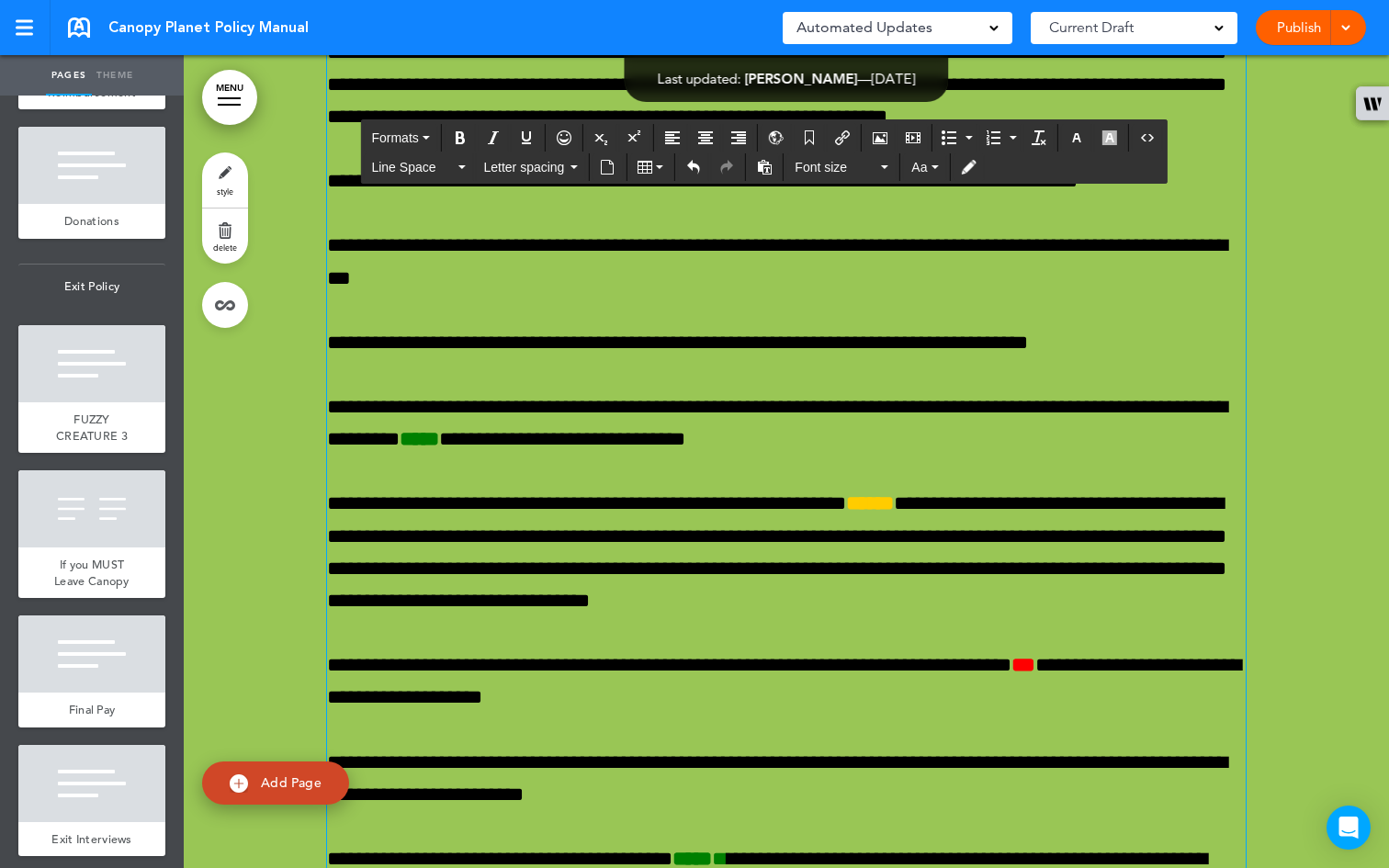
click at [934, 166] on icon "button" at bounding box center [934, 167] width 8 height 4
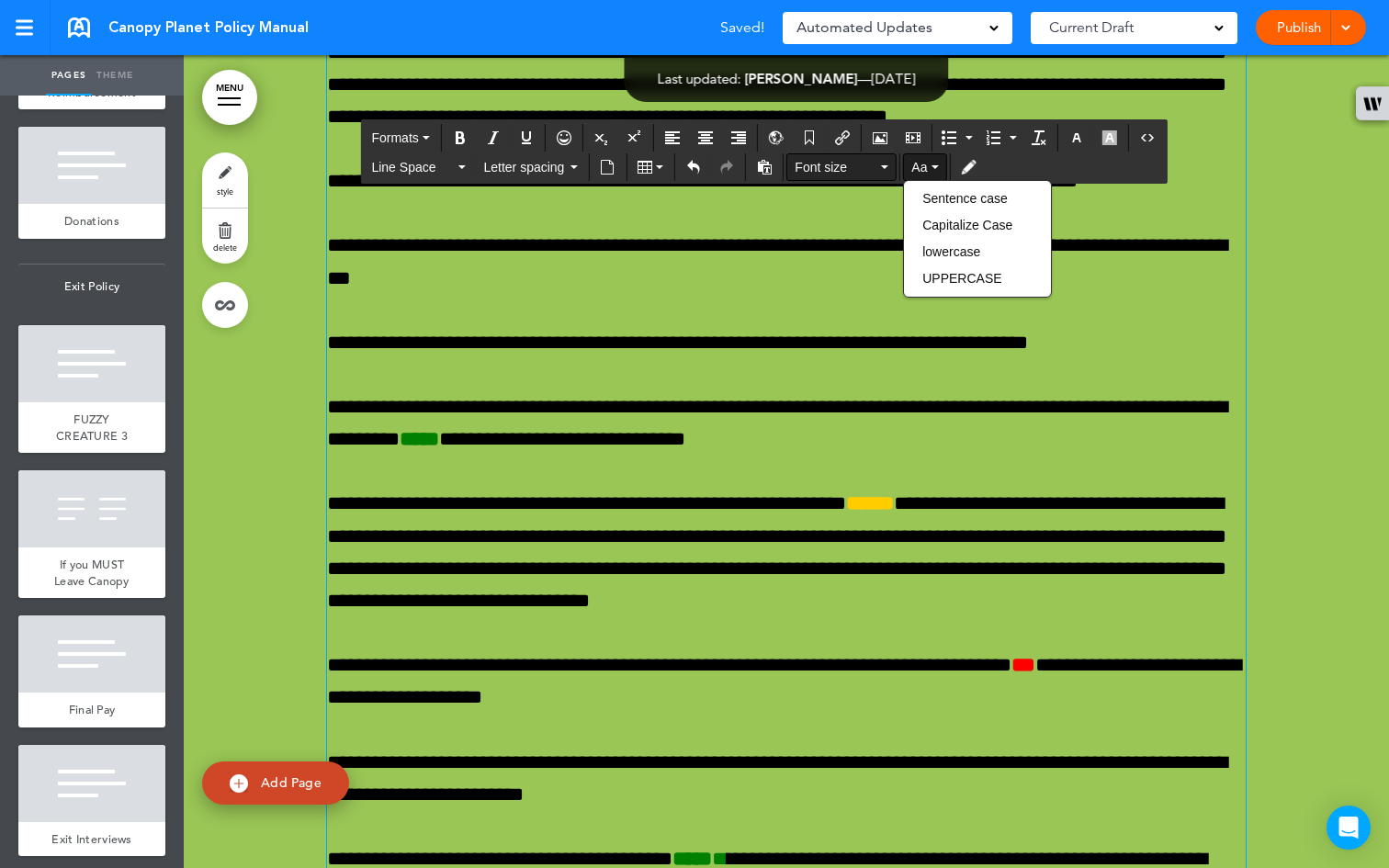
click at [885, 160] on button "Font size" at bounding box center [841, 166] width 109 height 26
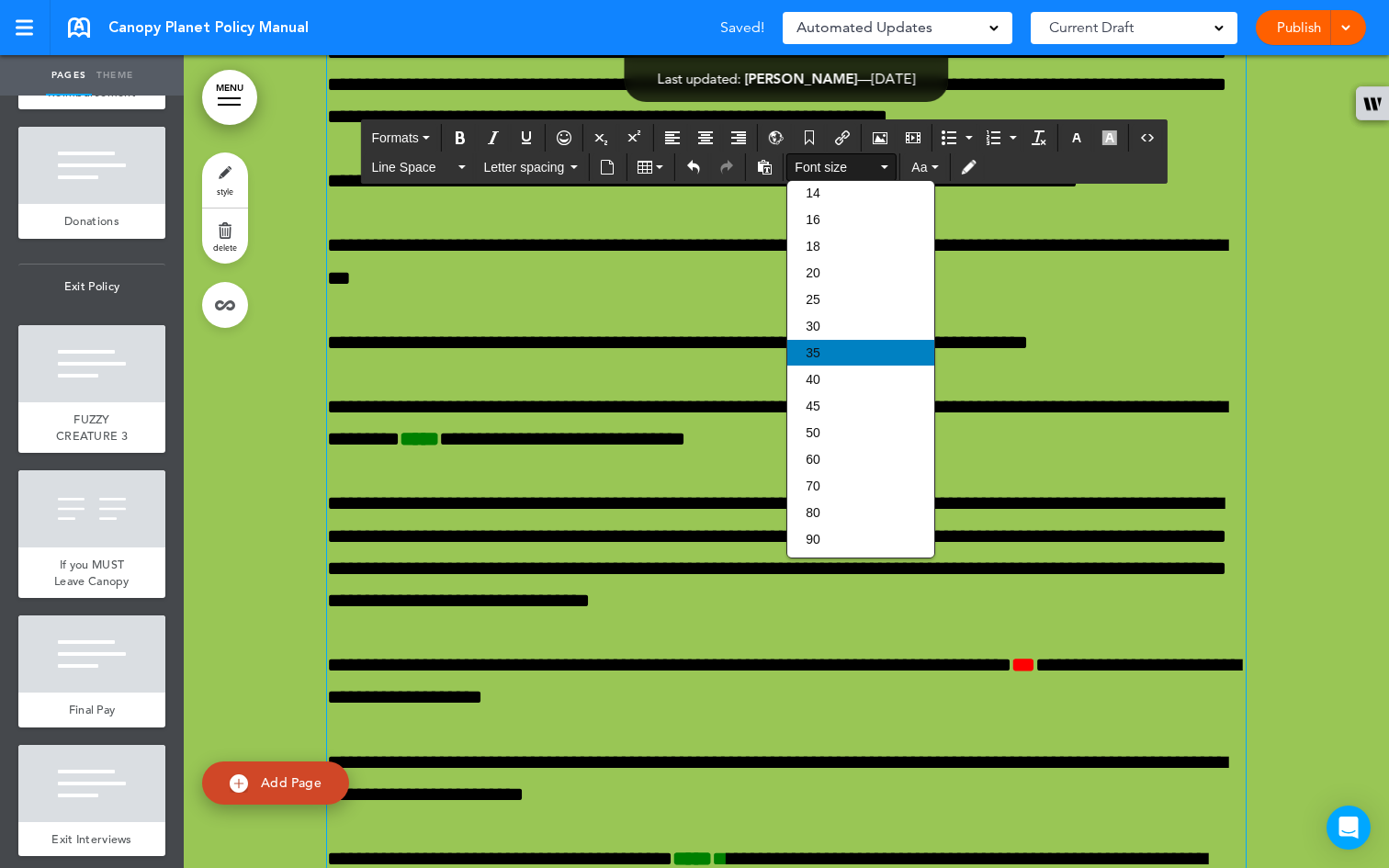
click at [839, 346] on div "35" at bounding box center [861, 352] width 147 height 26
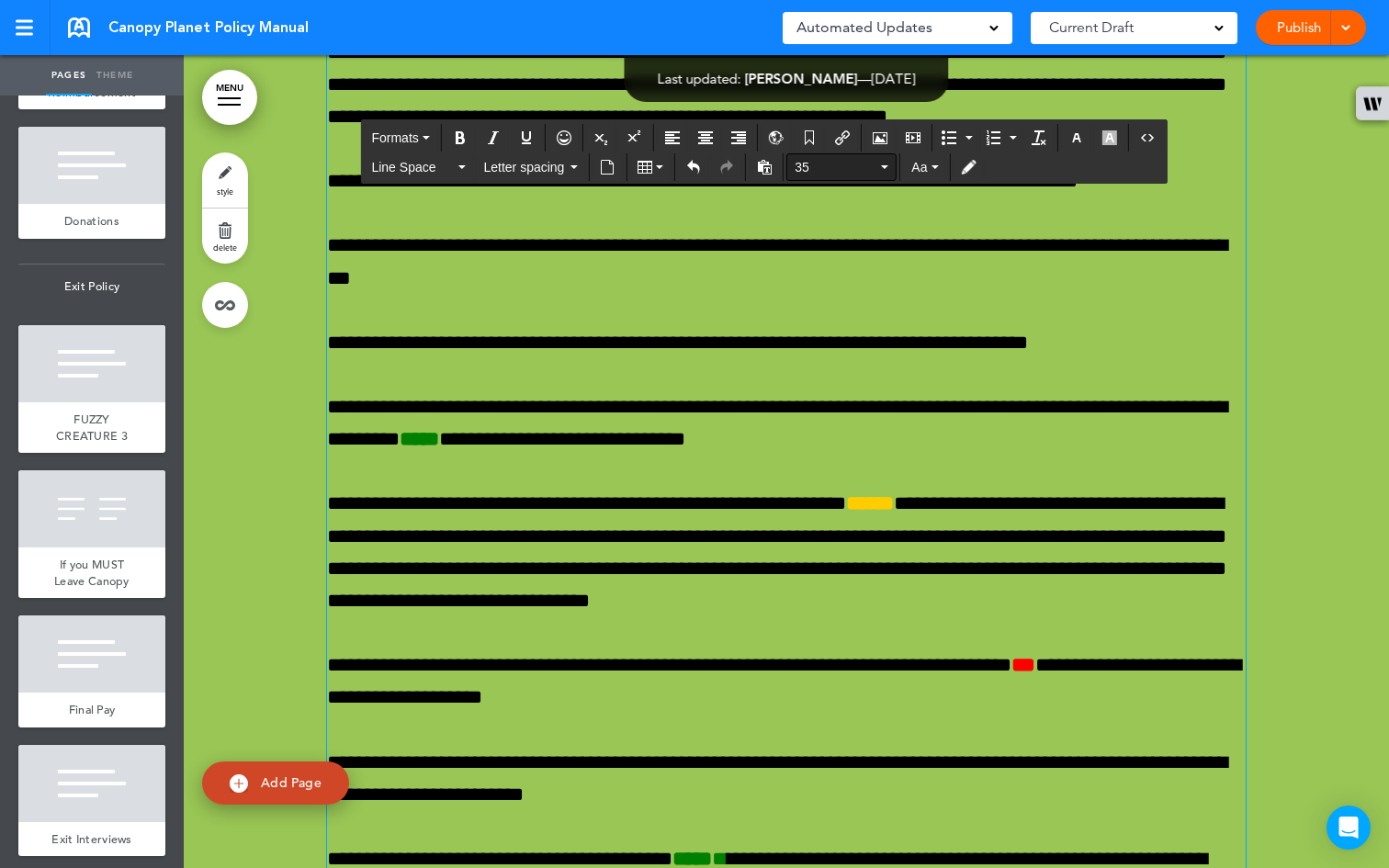
click at [885, 160] on button "35" at bounding box center [841, 166] width 109 height 26
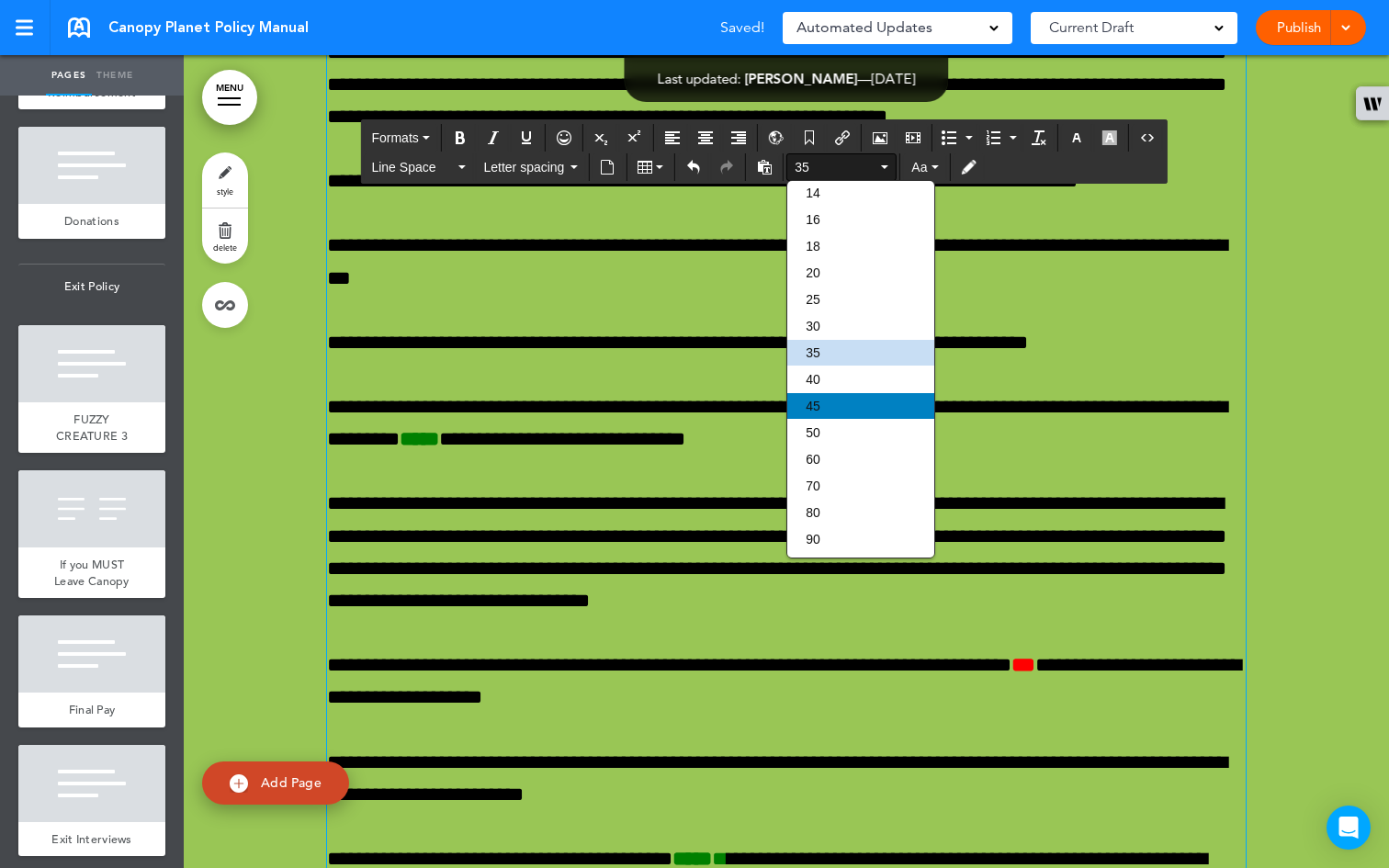
click at [836, 393] on div "45" at bounding box center [861, 405] width 147 height 26
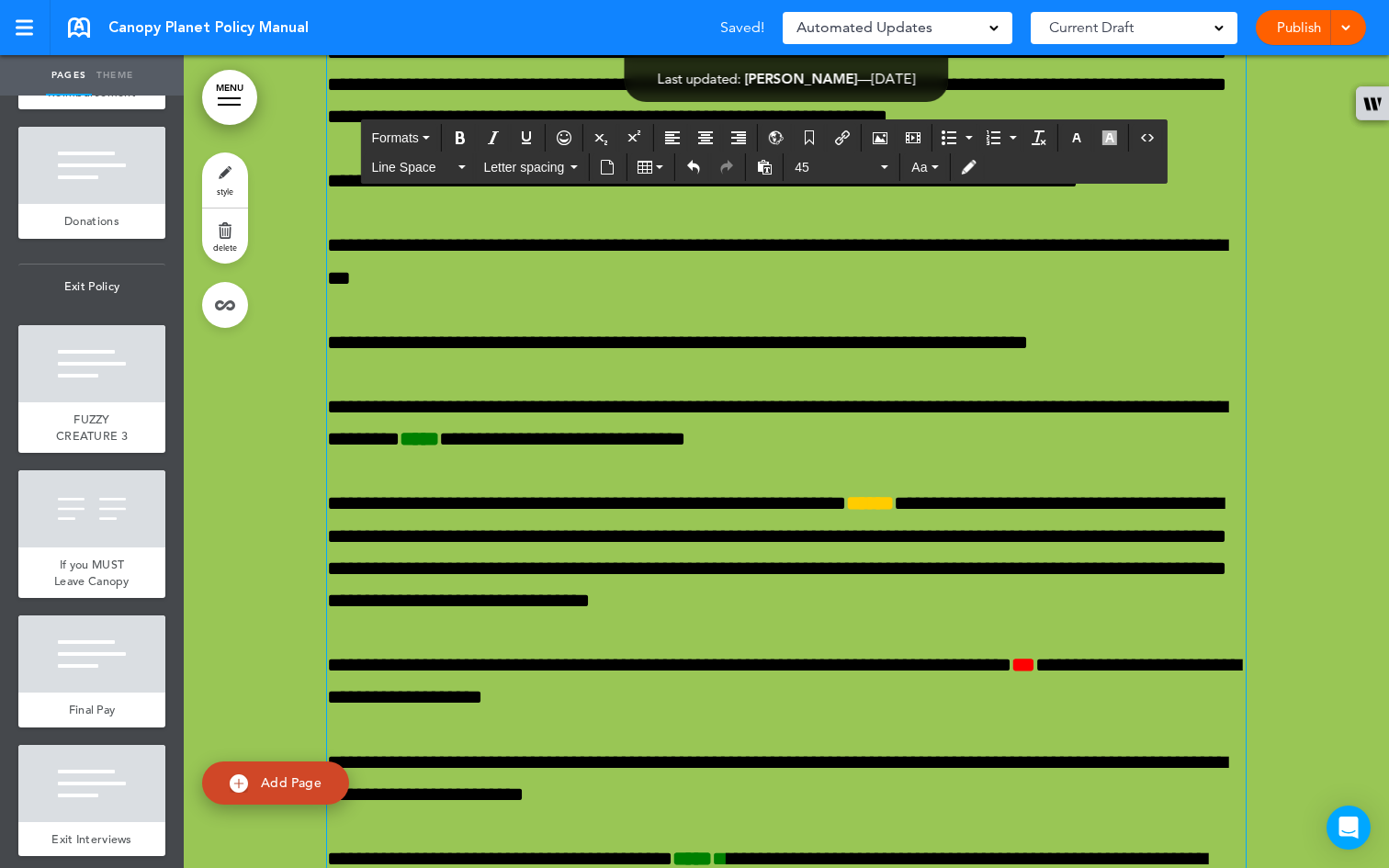
click at [886, 160] on button "Font size" at bounding box center [841, 166] width 109 height 26
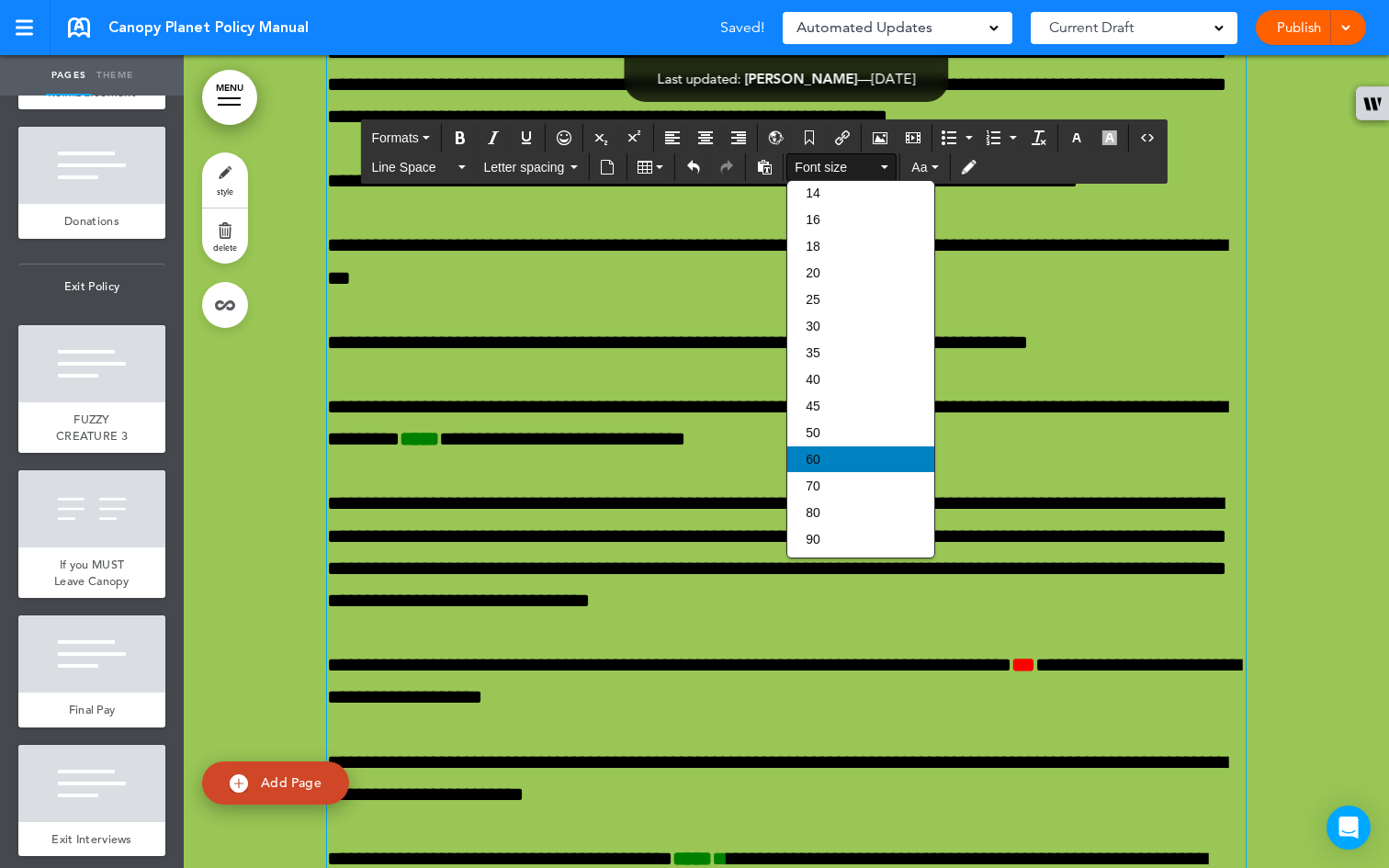
click at [835, 454] on div "60" at bounding box center [861, 459] width 147 height 26
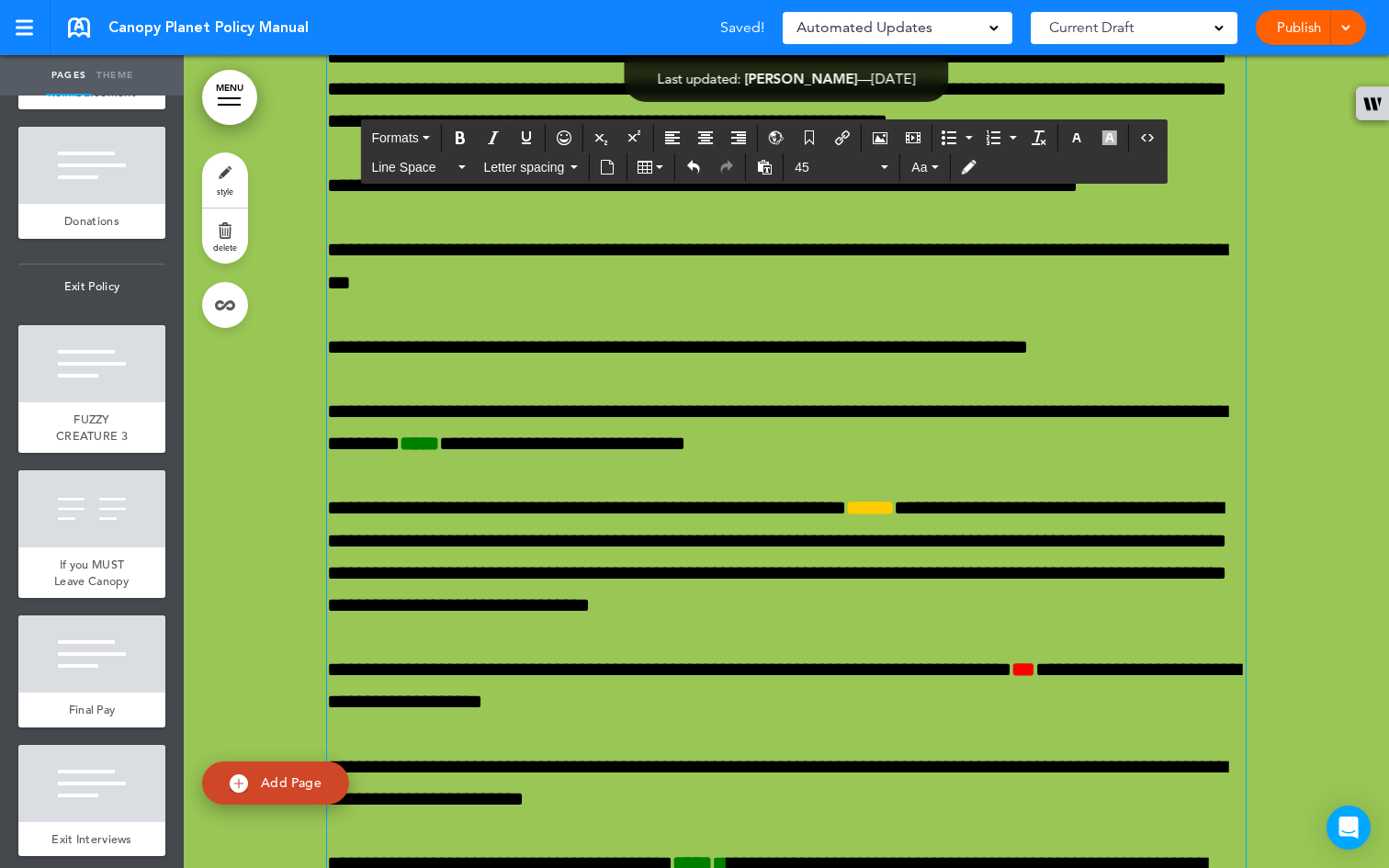
click at [542, 503] on div "**********" at bounding box center [786, 326] width 918 height 3406
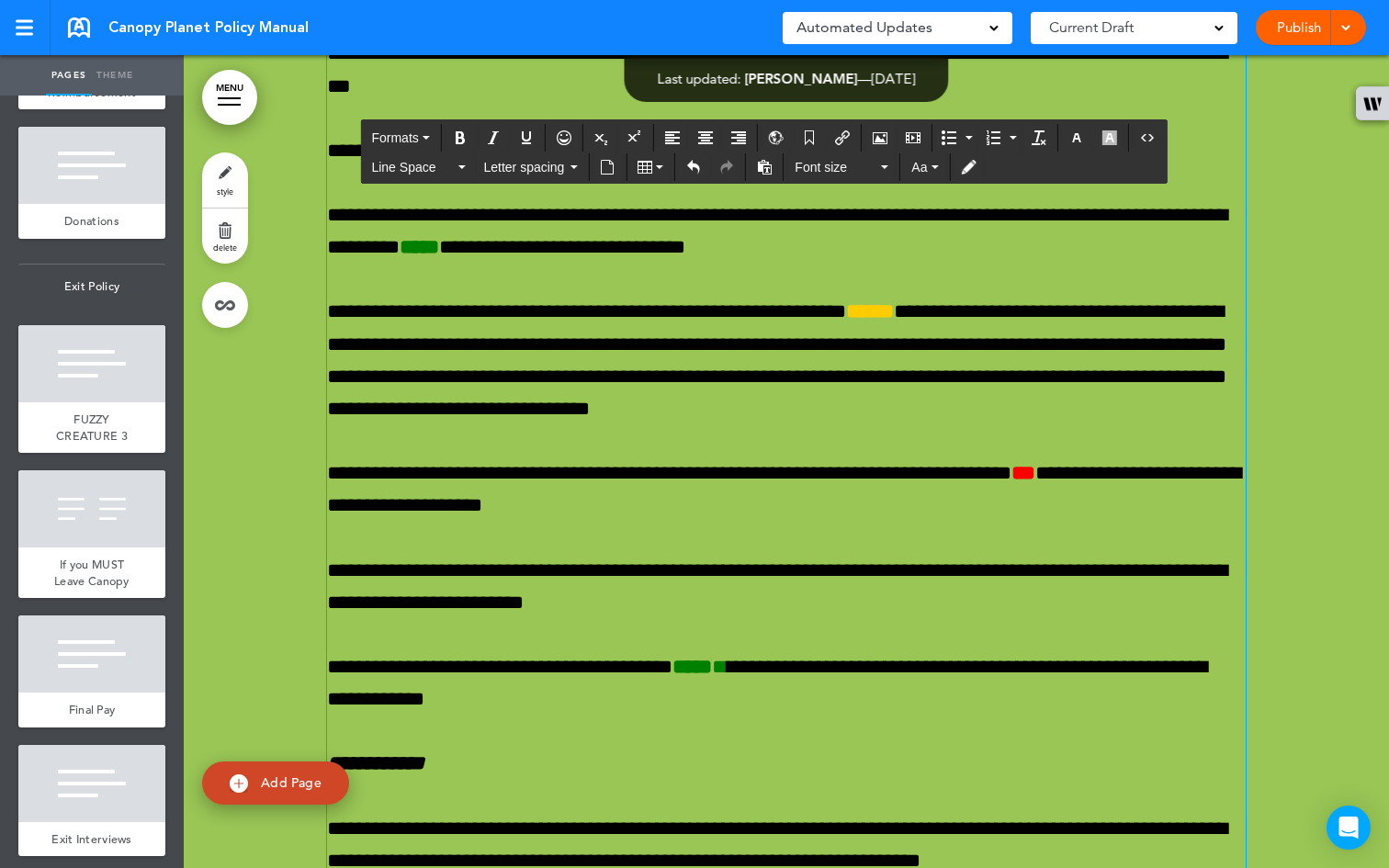
scroll to position [70912, 0]
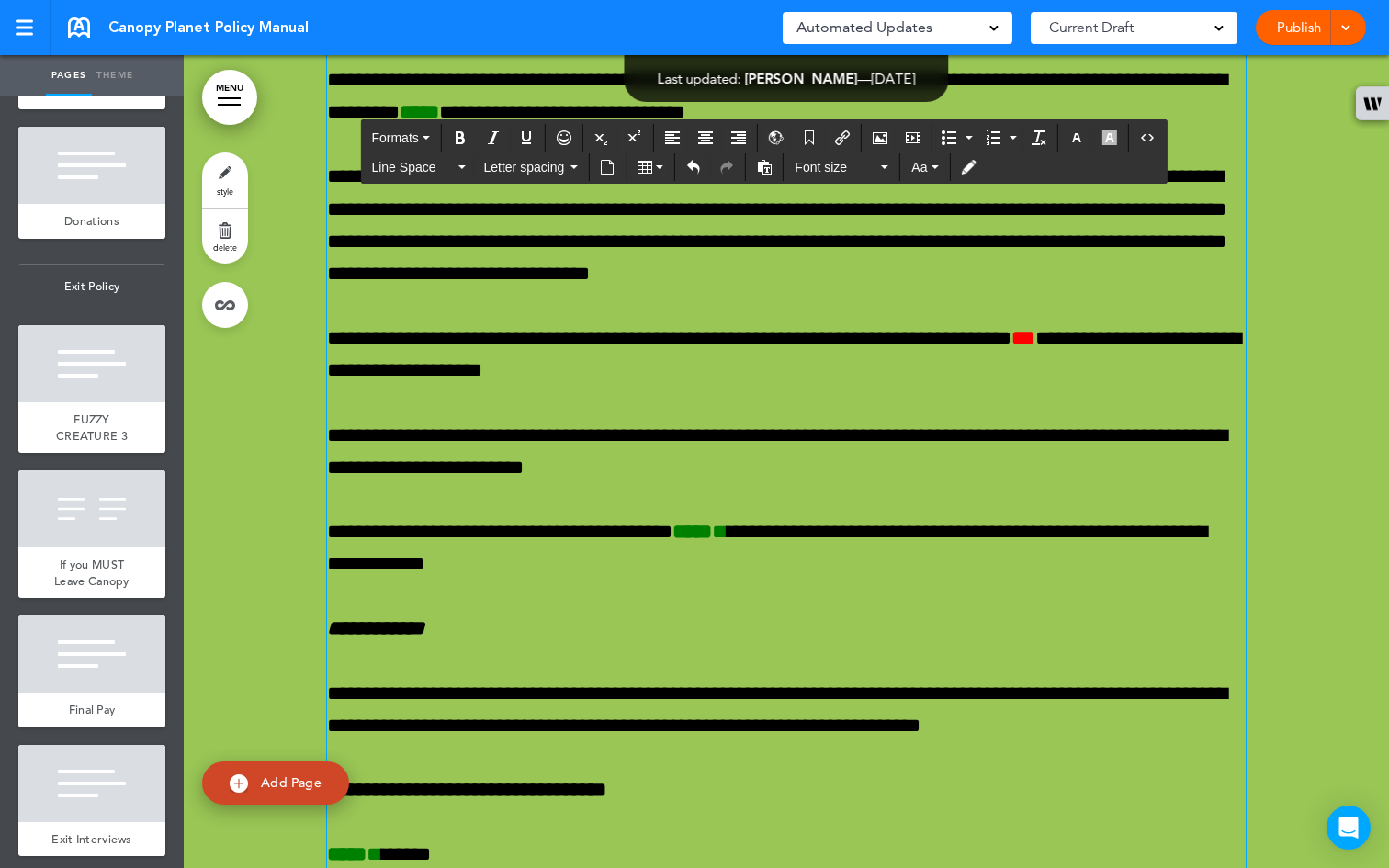
scroll to position [70997, 0]
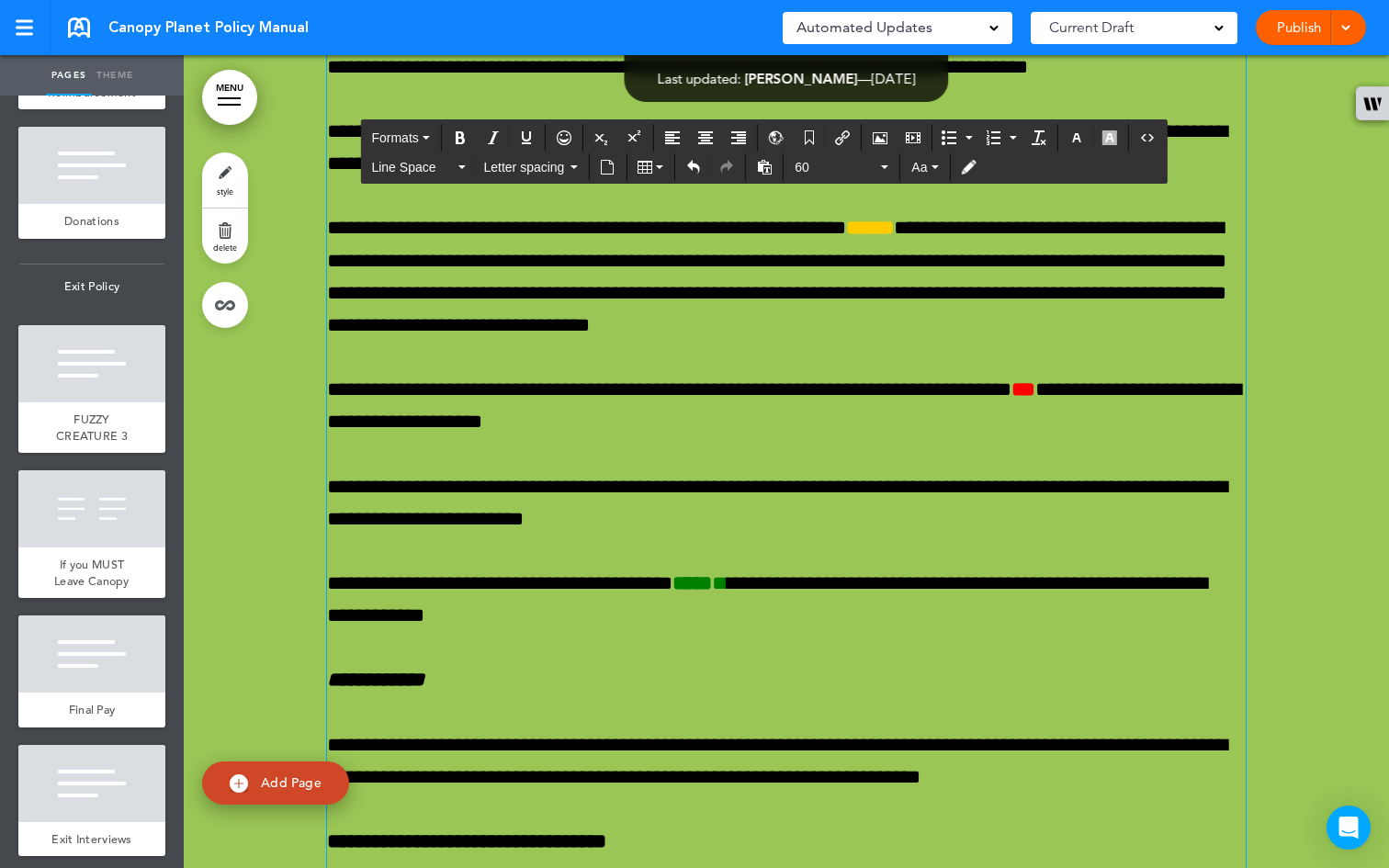
drag, startPoint x: 1094, startPoint y: 595, endPoint x: 0, endPoint y: 75, distance: 1211.3
click at [0, 75] on div "Pages Theme add page Canopy Policy Manual add page Welcome add page Vision" at bounding box center [694, 434] width 1389 height 868
click at [890, 166] on button "60" at bounding box center [841, 166] width 109 height 26
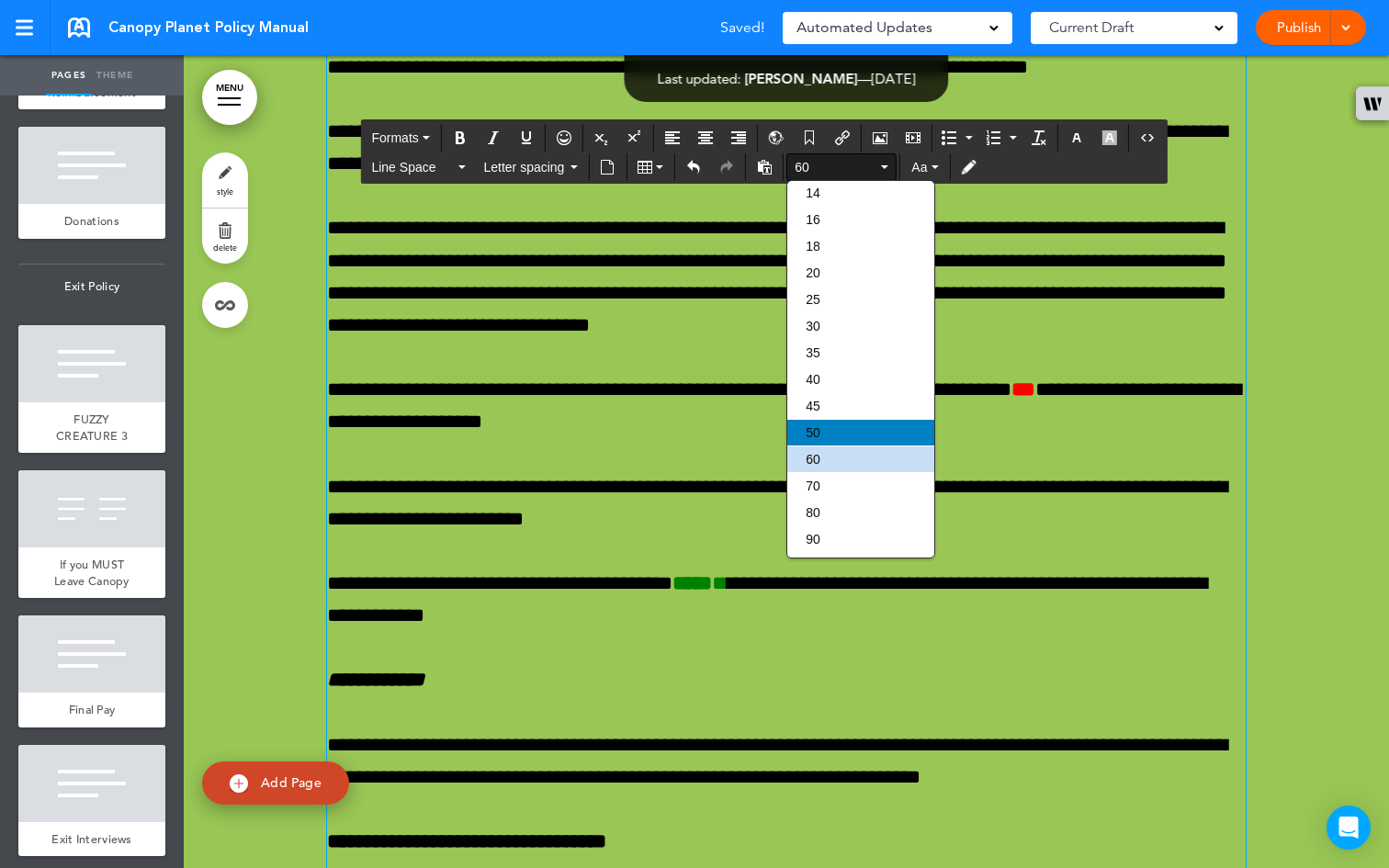
click at [829, 426] on div "50" at bounding box center [861, 432] width 147 height 26
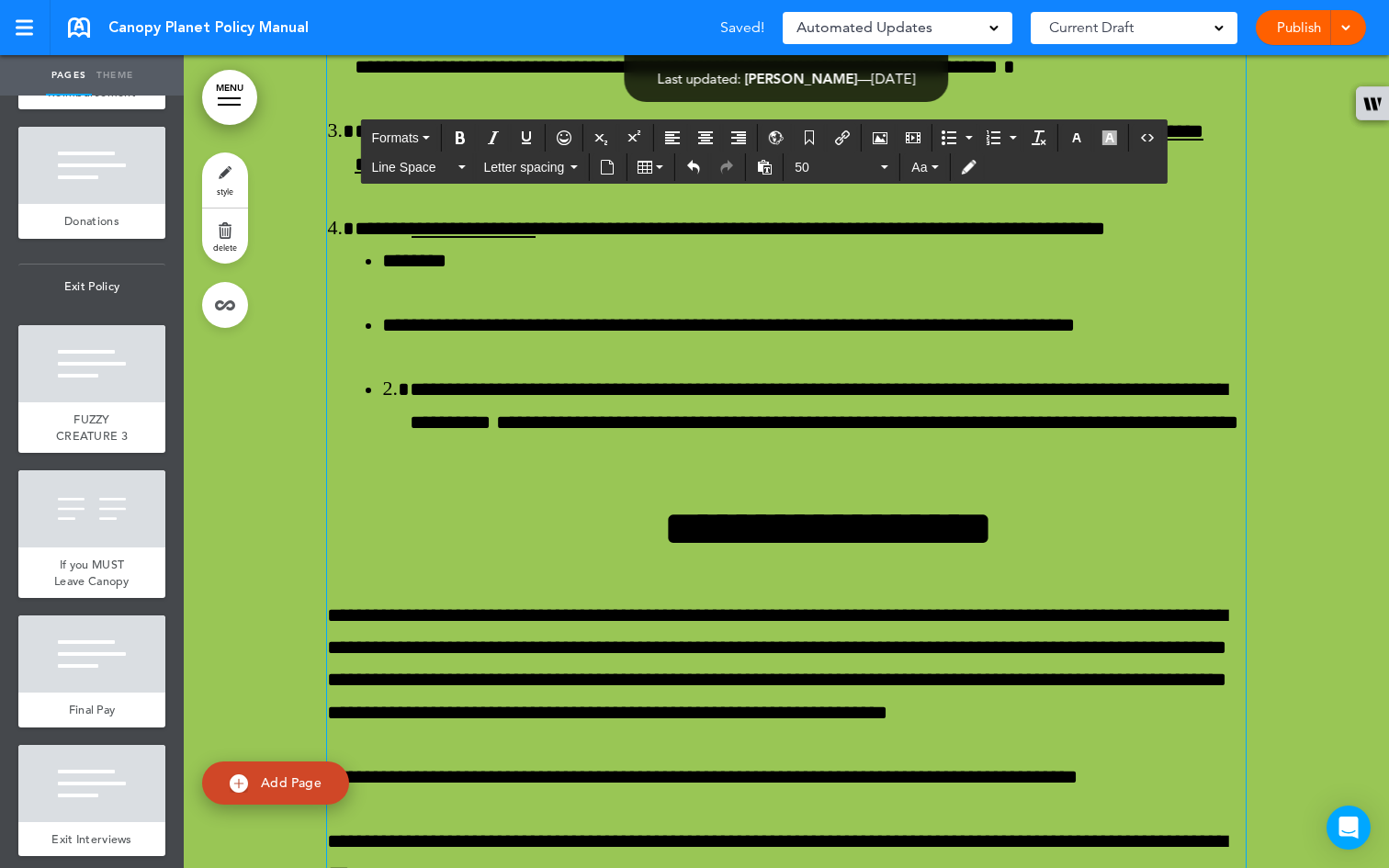
scroll to position [70874, 0]
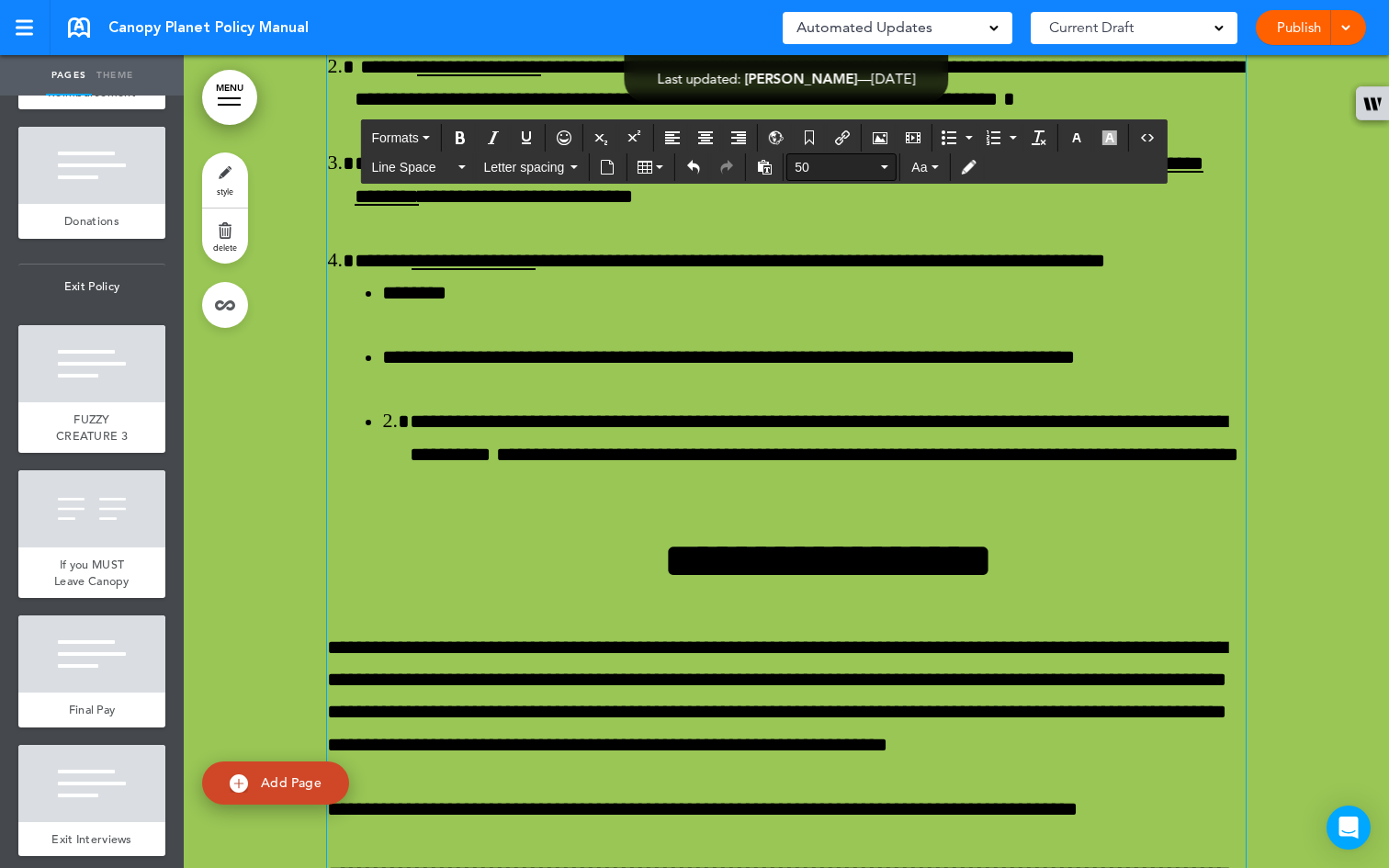
click at [889, 170] on button "50" at bounding box center [841, 166] width 109 height 26
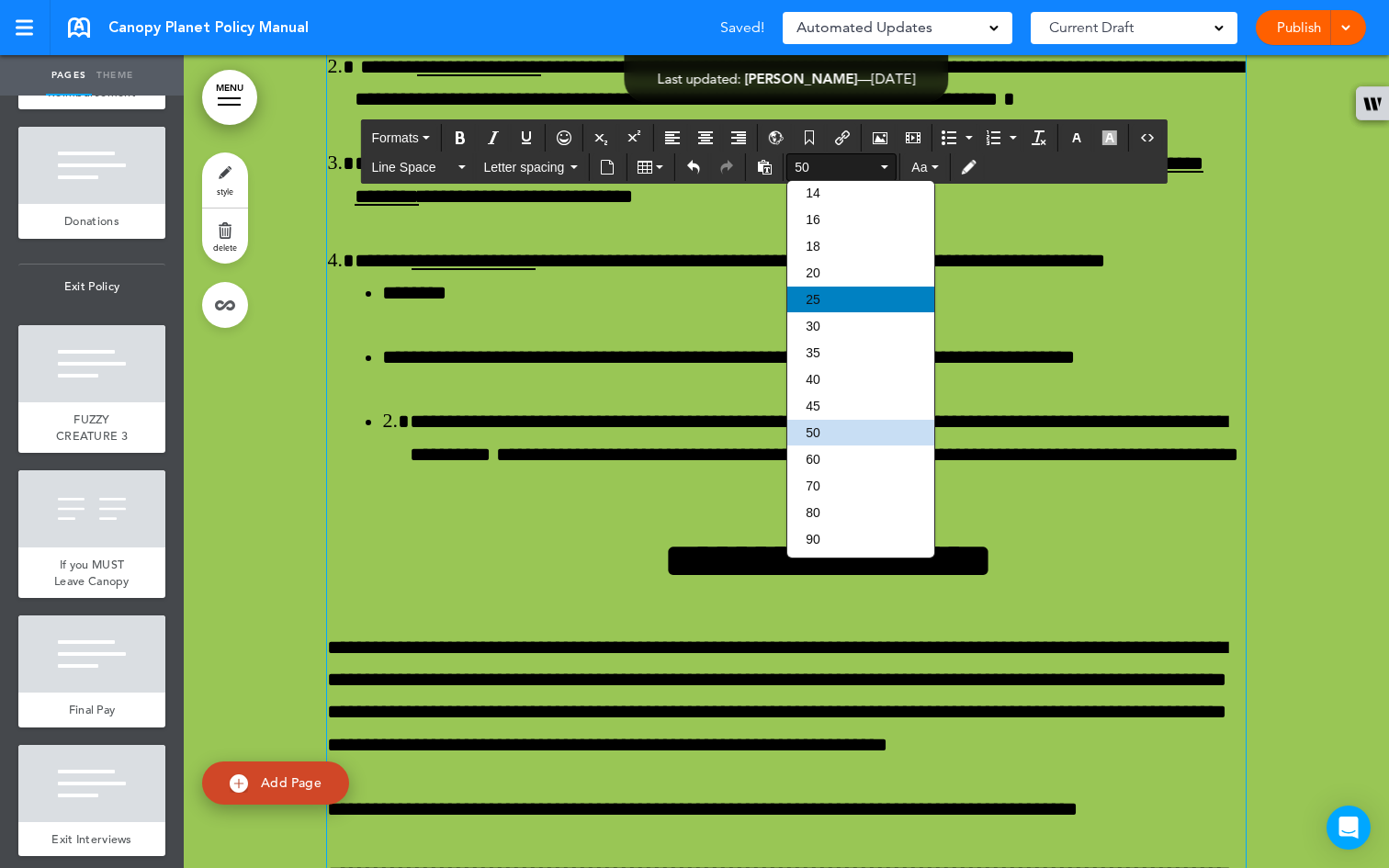
click at [843, 297] on div "25" at bounding box center [861, 299] width 147 height 26
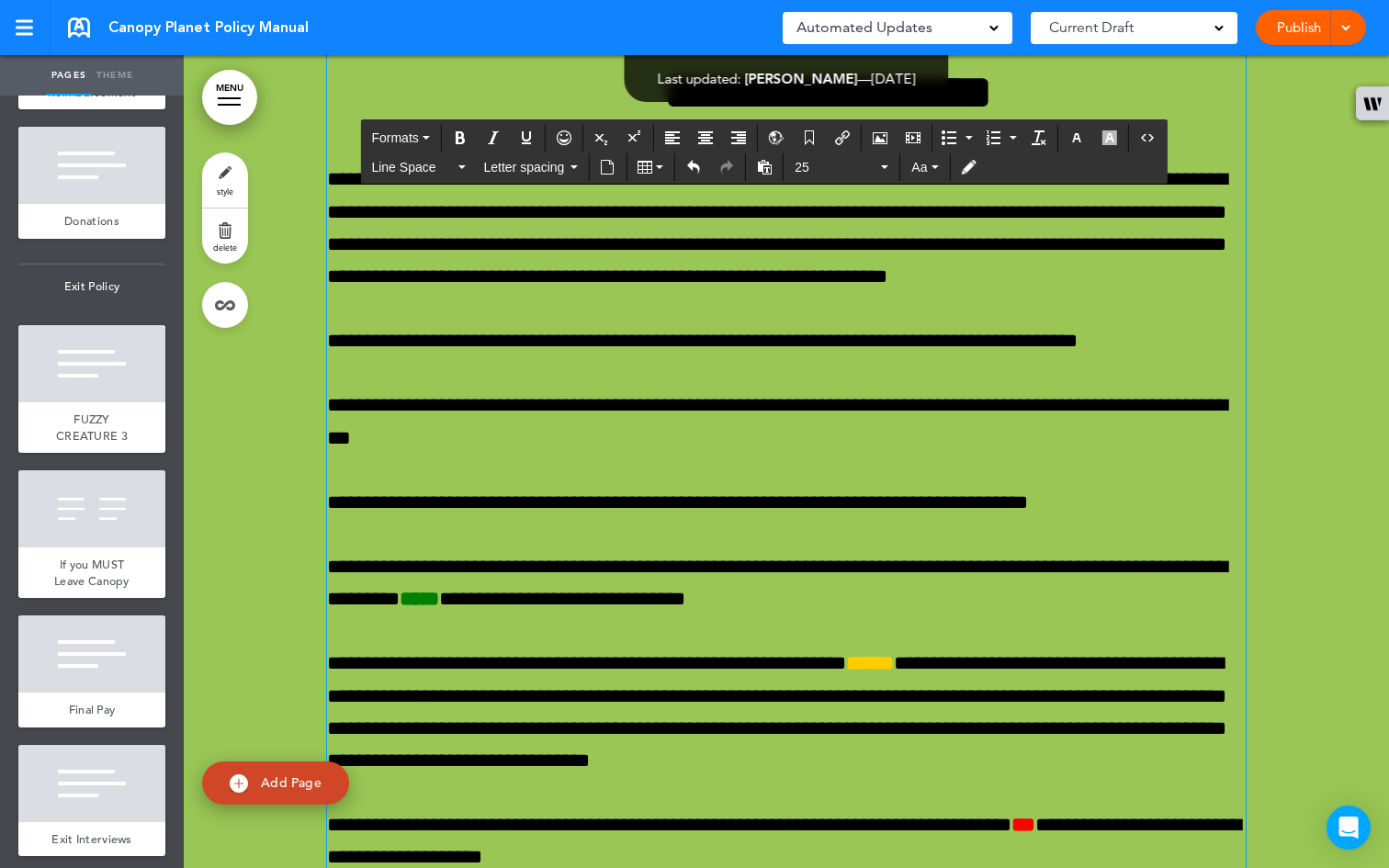
scroll to position [70568, 0]
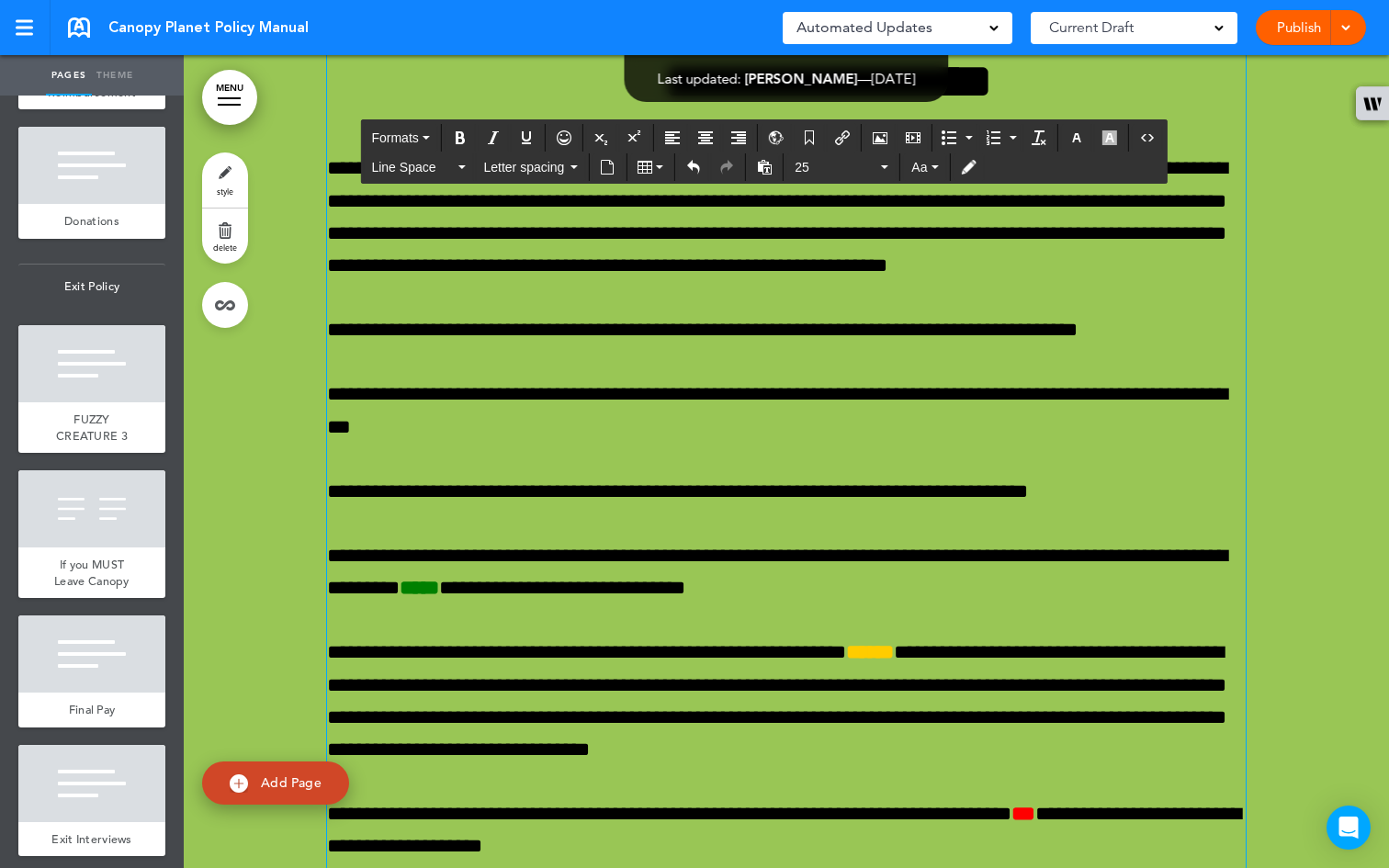
click at [887, 172] on button "25" at bounding box center [841, 166] width 109 height 26
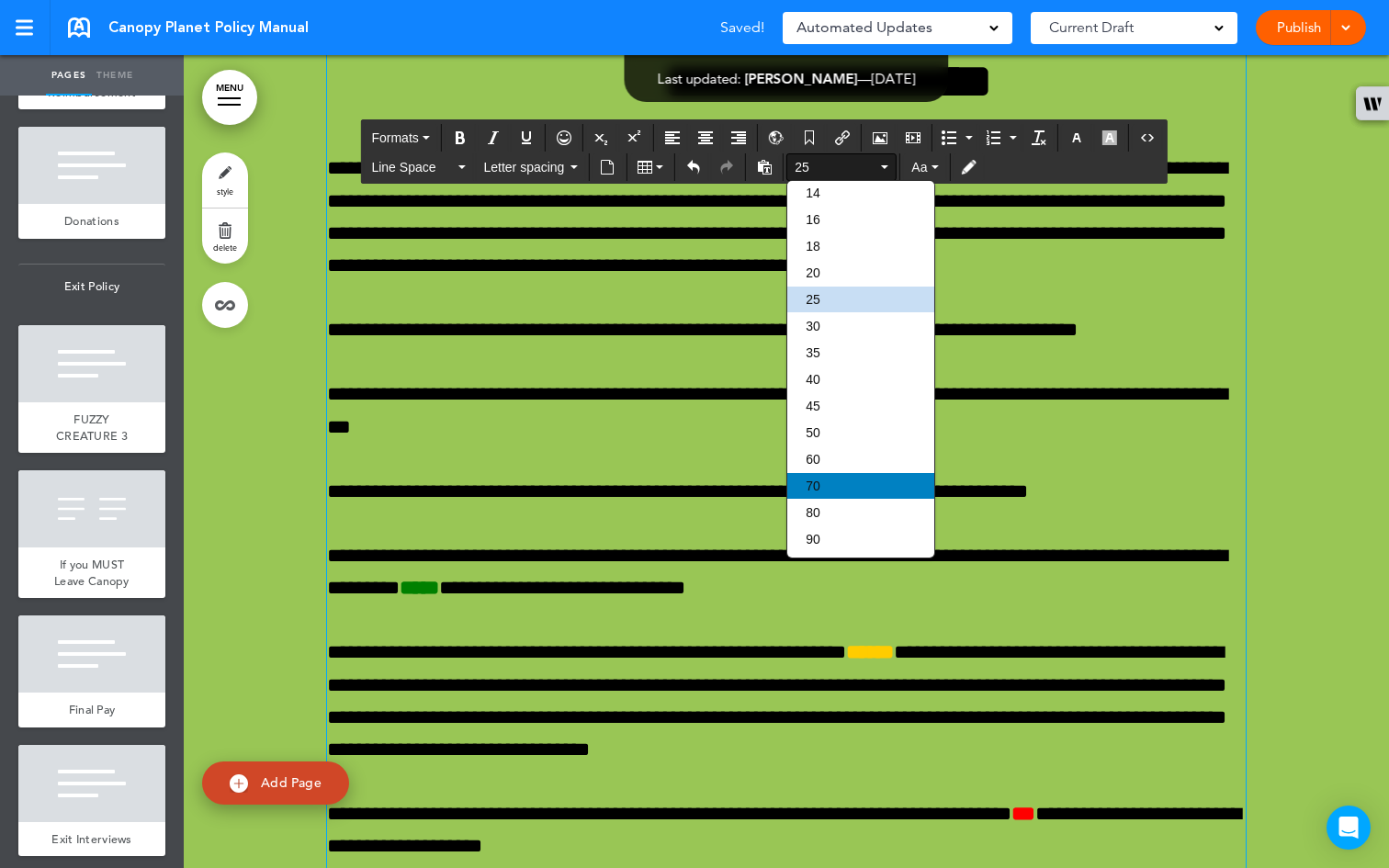
click at [850, 473] on div "70" at bounding box center [861, 485] width 147 height 26
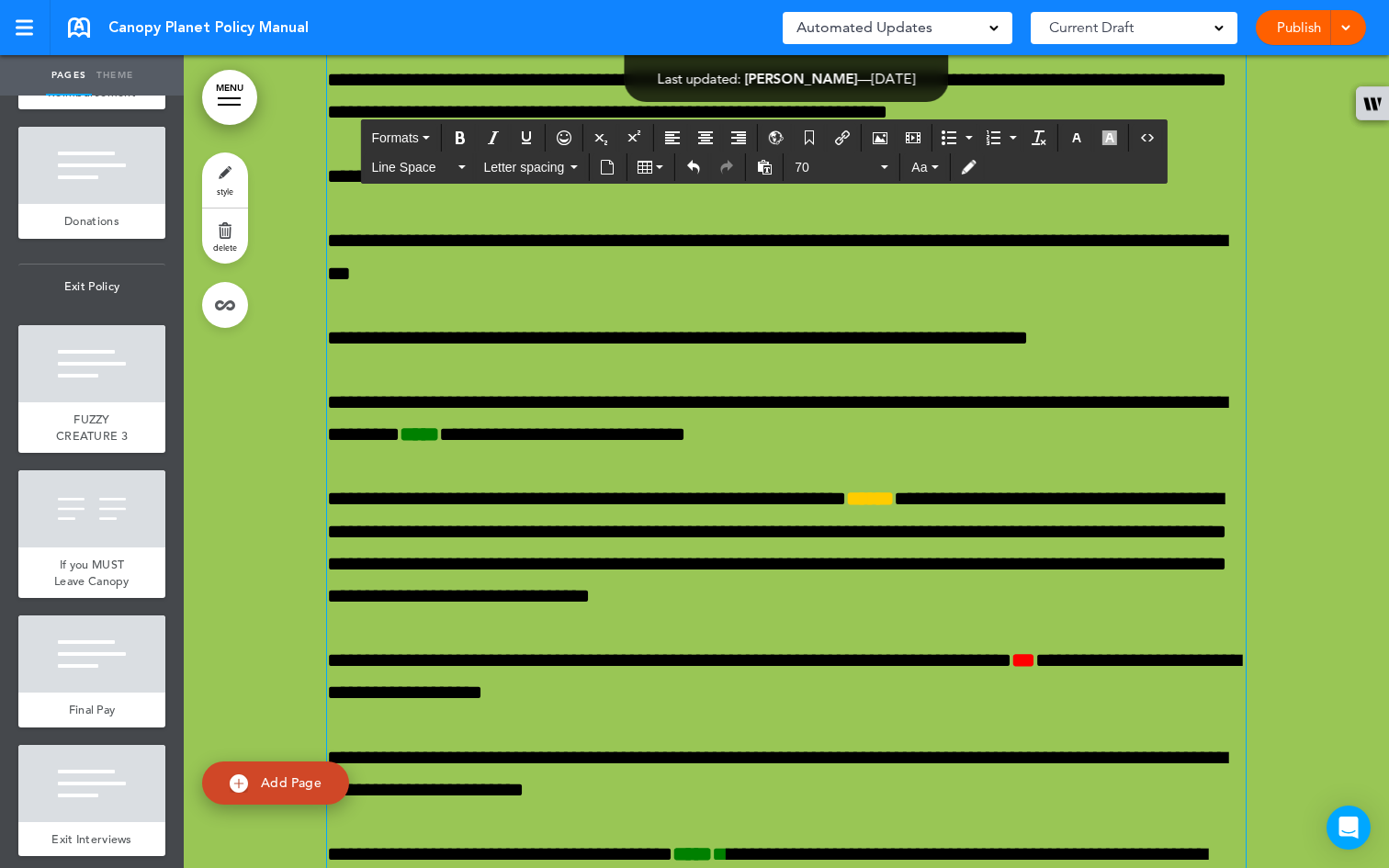
scroll to position [70738, 0]
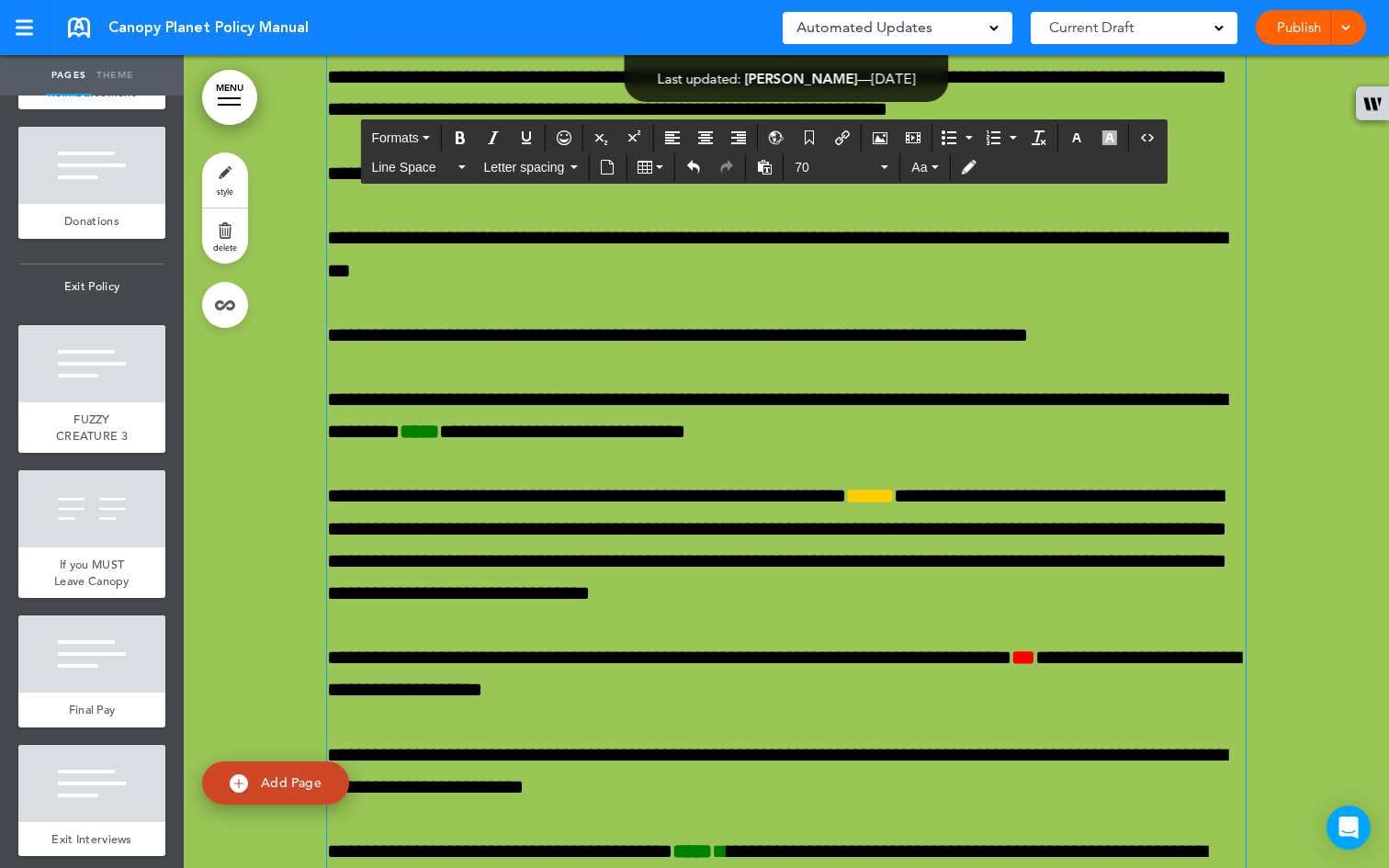
click at [879, 164] on button "25" at bounding box center [841, 166] width 109 height 26
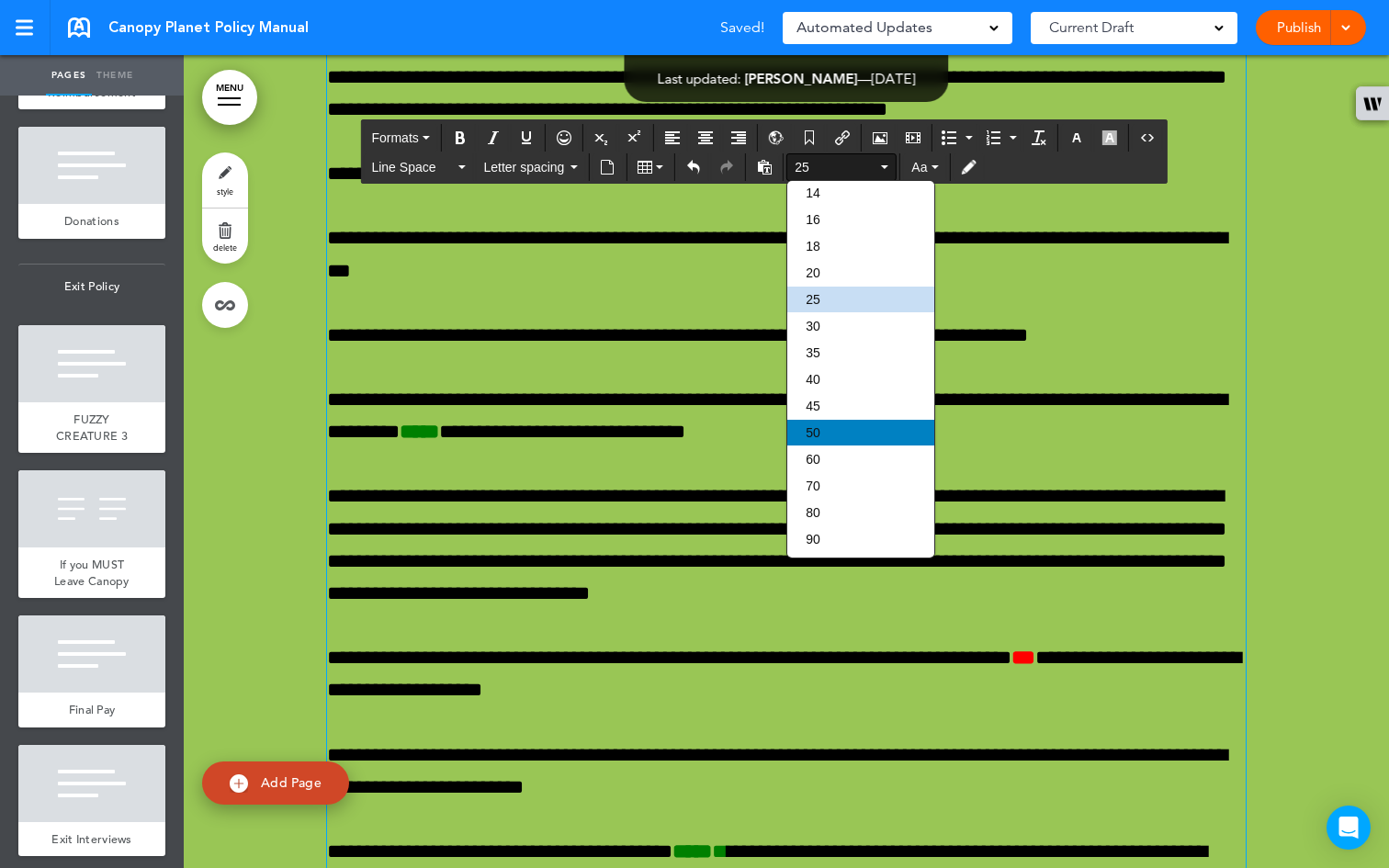
click at [855, 435] on div "50" at bounding box center [861, 432] width 147 height 26
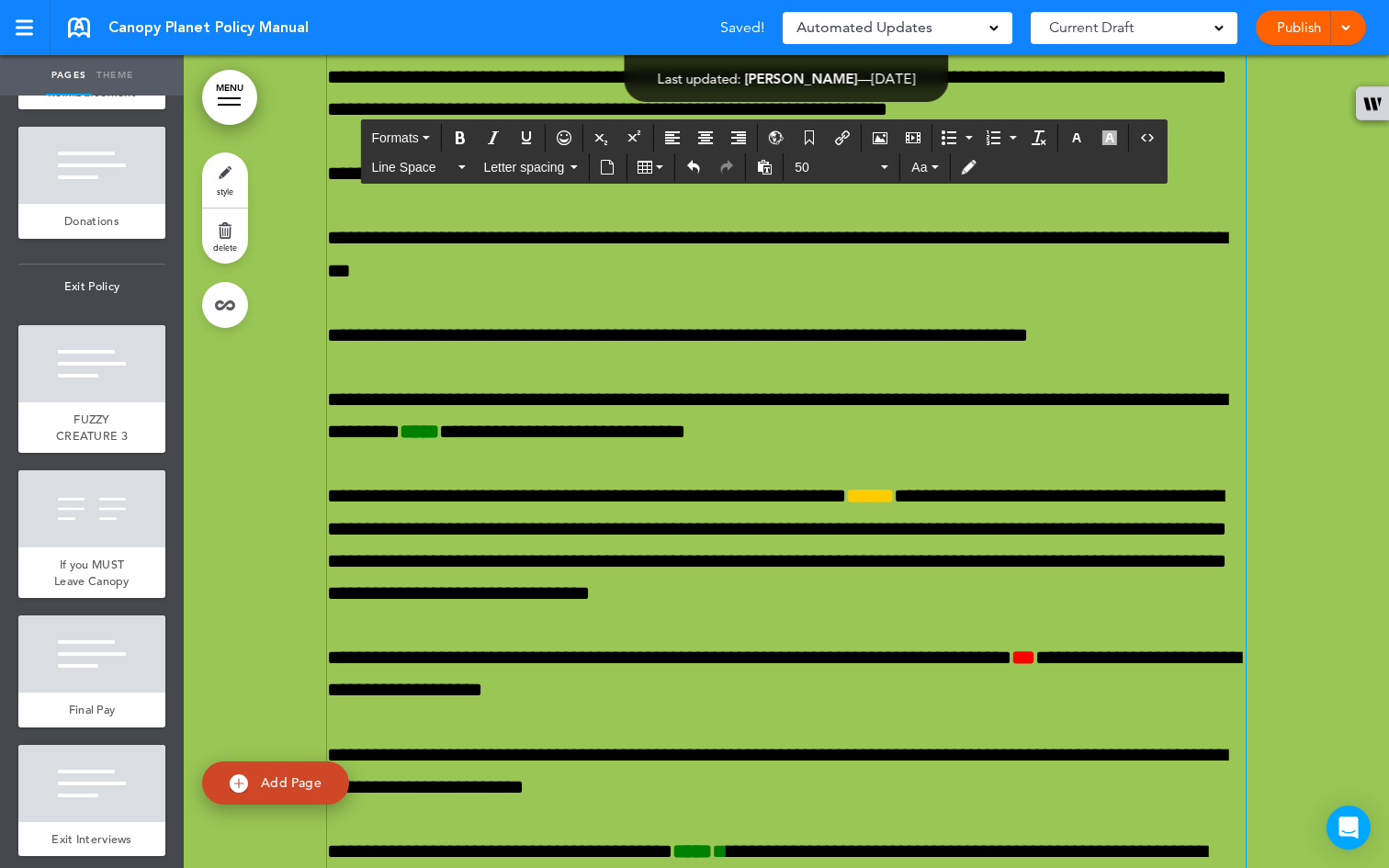
click at [850, 414] on div "**********" at bounding box center [786, 310] width 918 height 3414
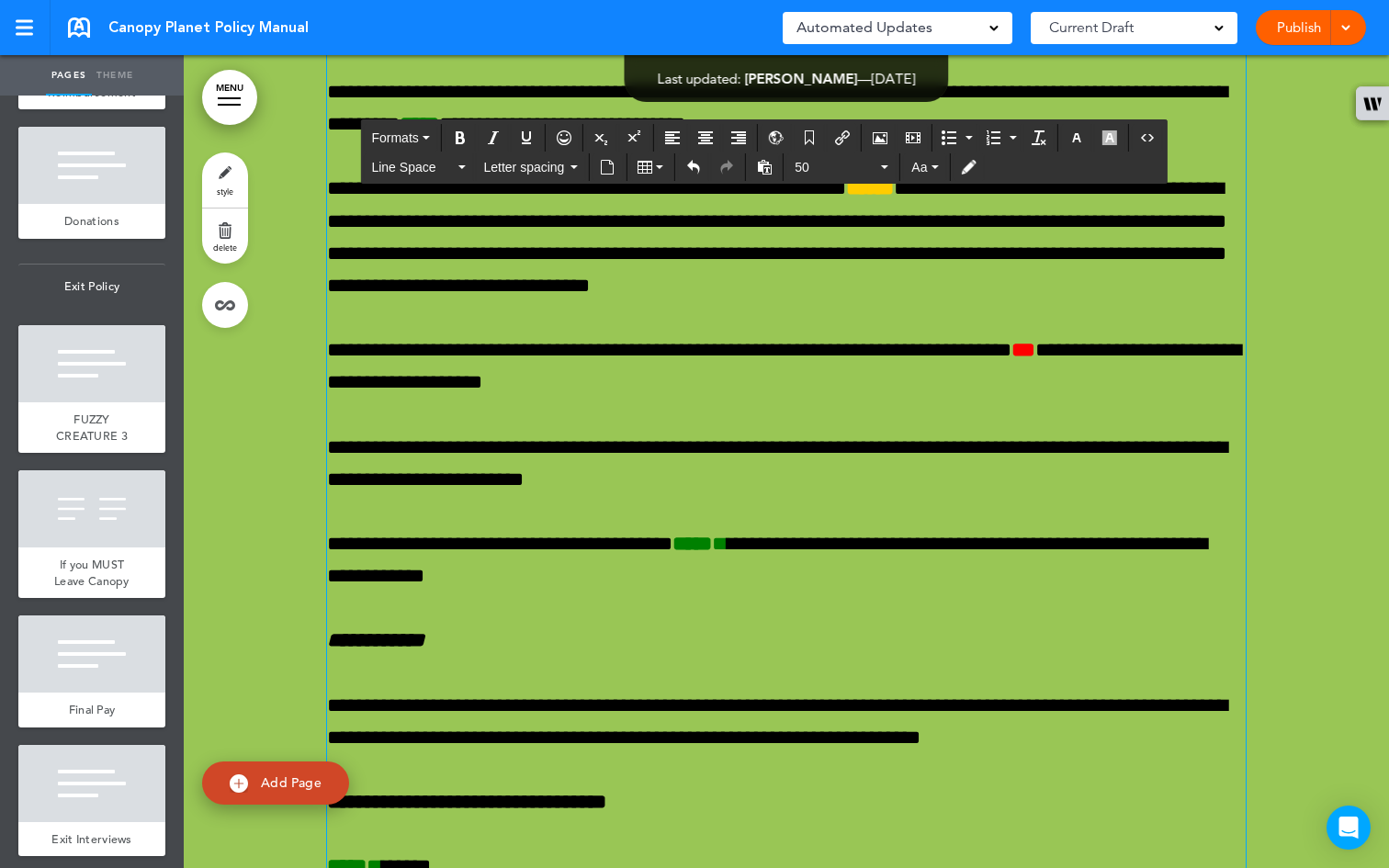
scroll to position [70940, 0]
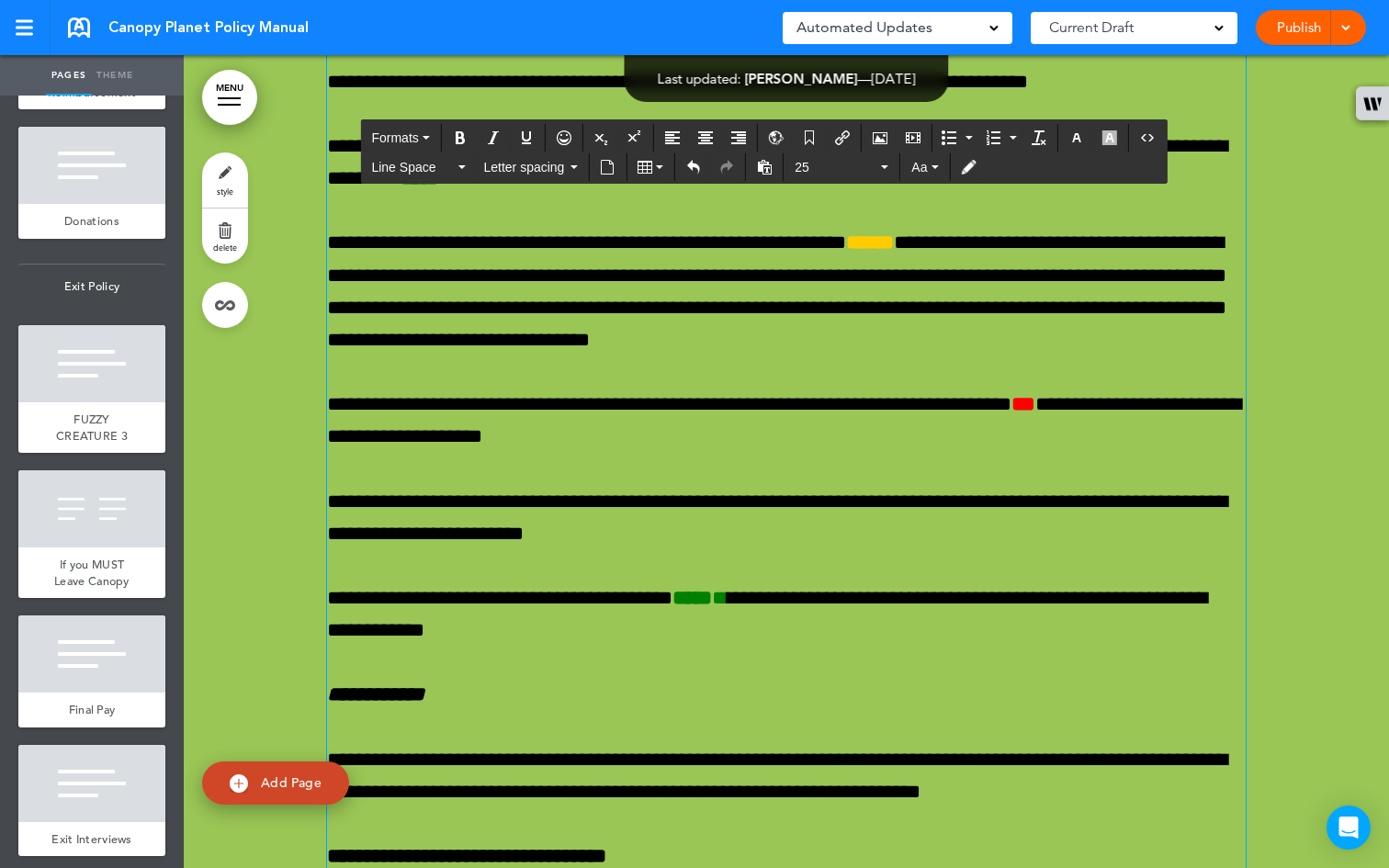
scroll to position [70960, 0]
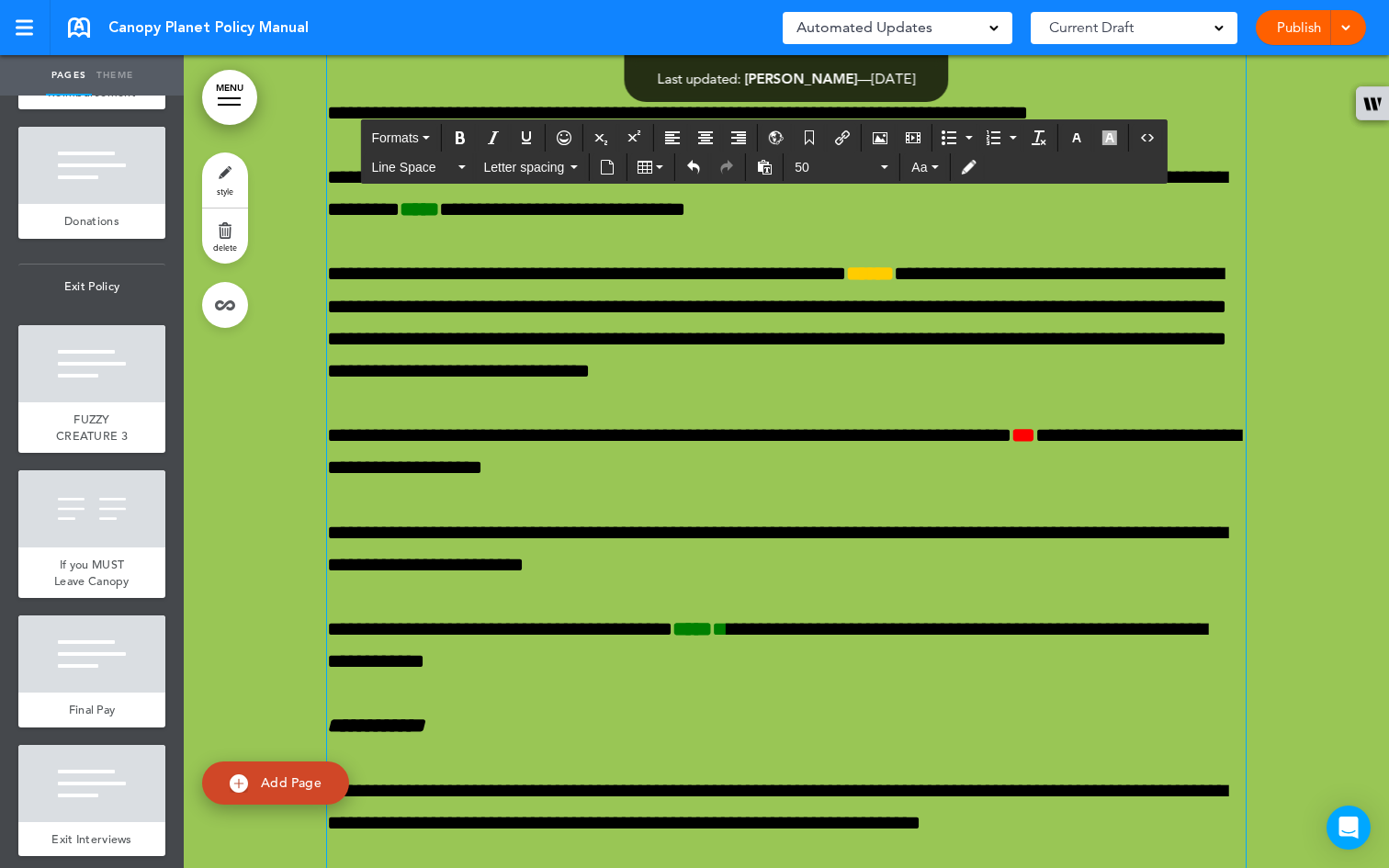
drag, startPoint x: 599, startPoint y: 221, endPoint x: 747, endPoint y: 624, distance: 429.3
click at [747, 624] on div "**********" at bounding box center [786, 88] width 918 height 3414
copy div "**********"
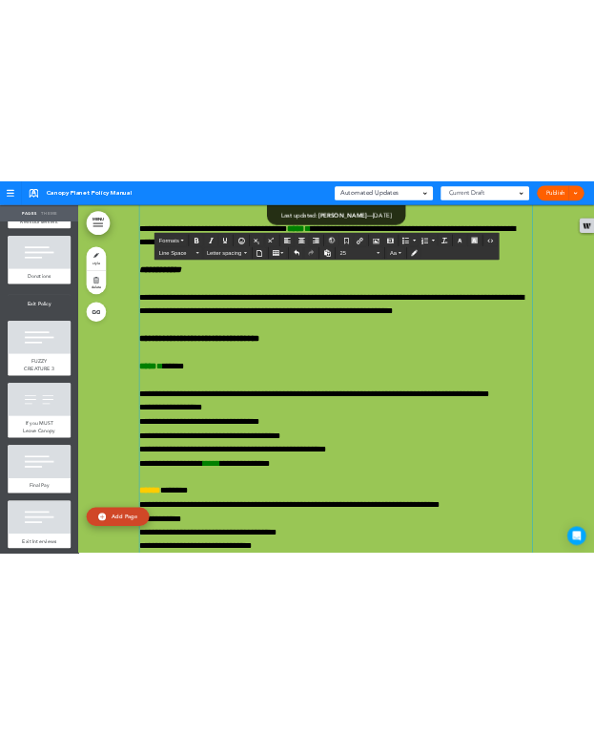
scroll to position [74177, 0]
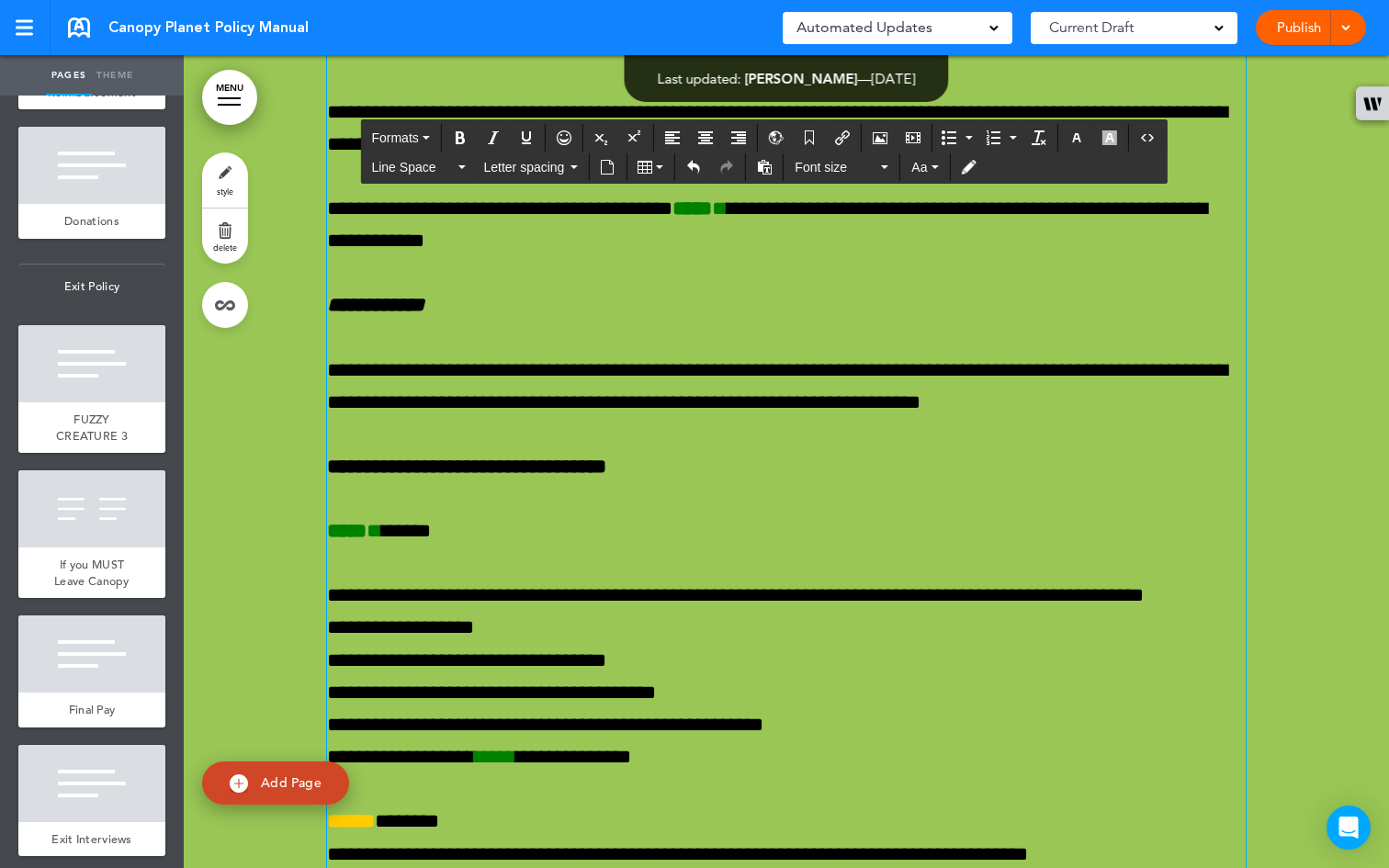
drag, startPoint x: 768, startPoint y: 659, endPoint x: 573, endPoint y: 283, distance: 423.6
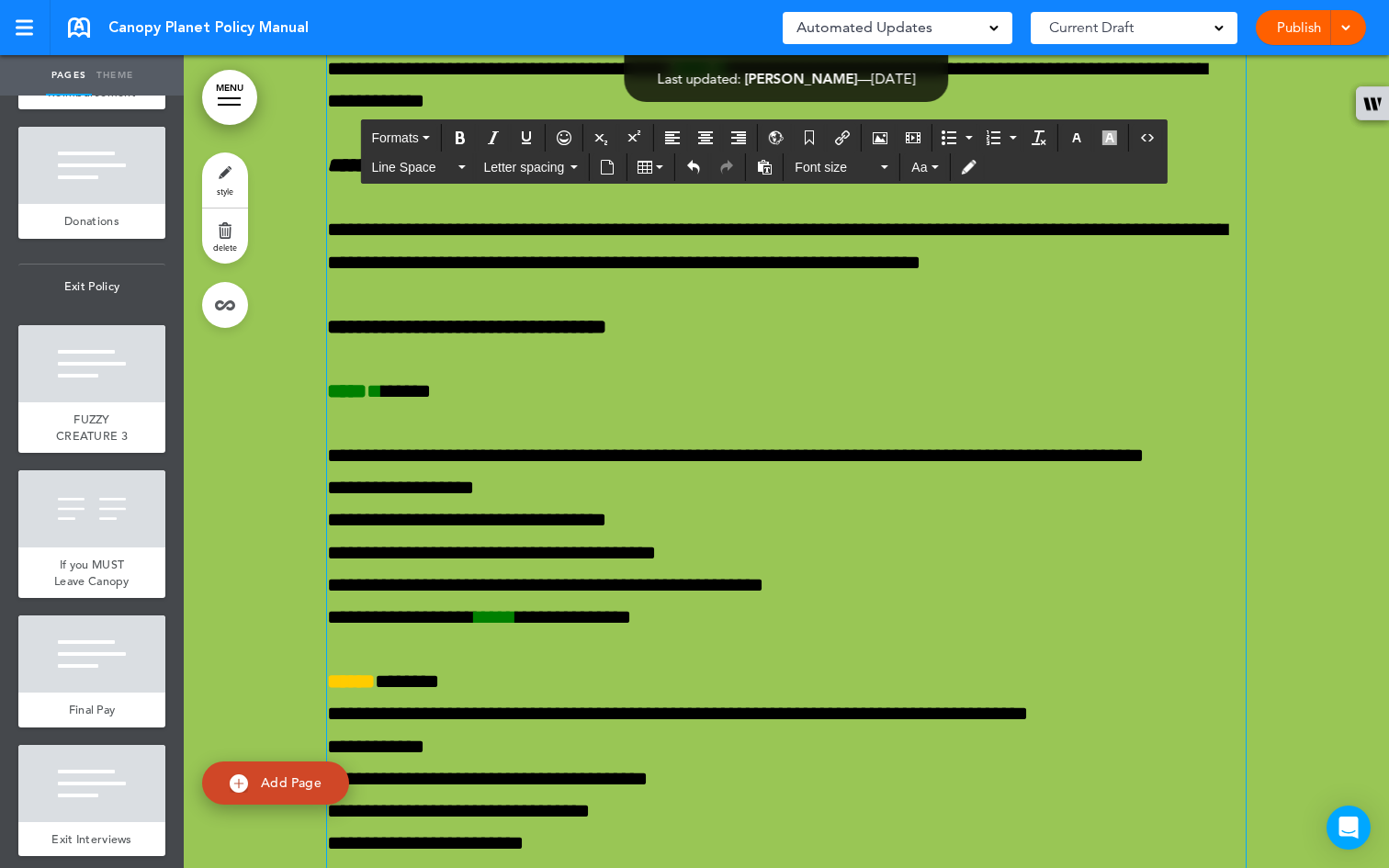
scroll to position [71223, 0]
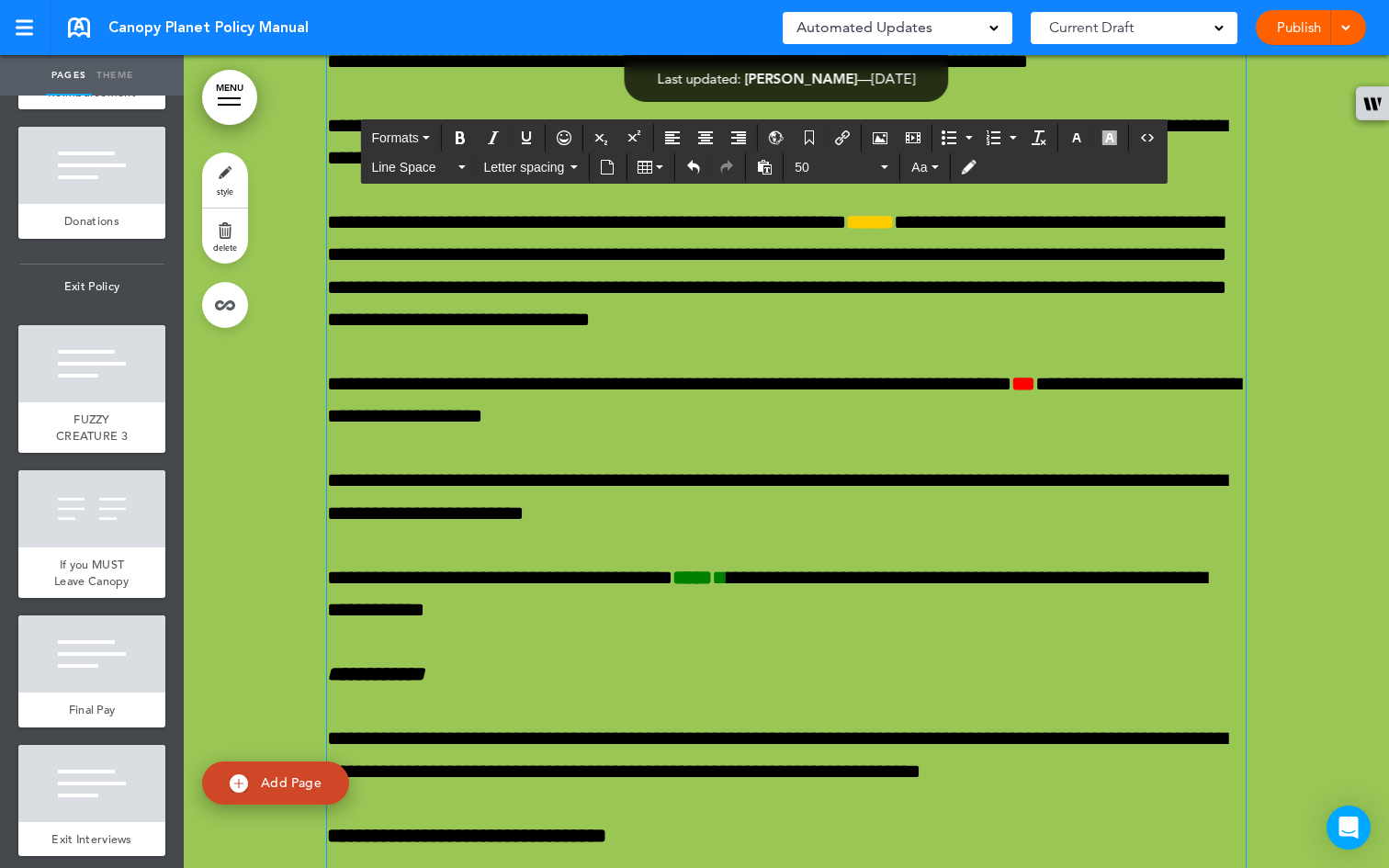
scroll to position [71228, 0]
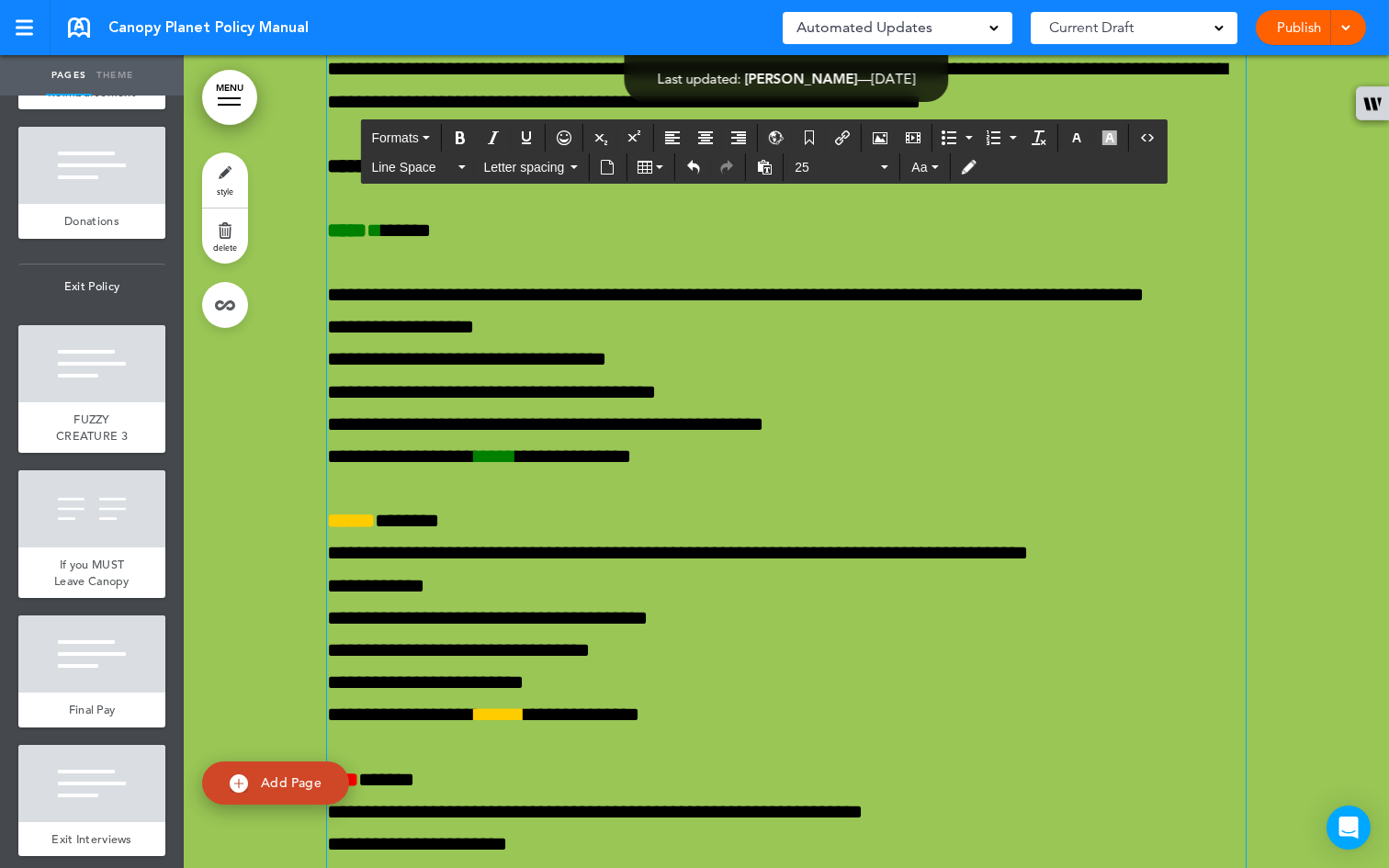
scroll to position [71498, 0]
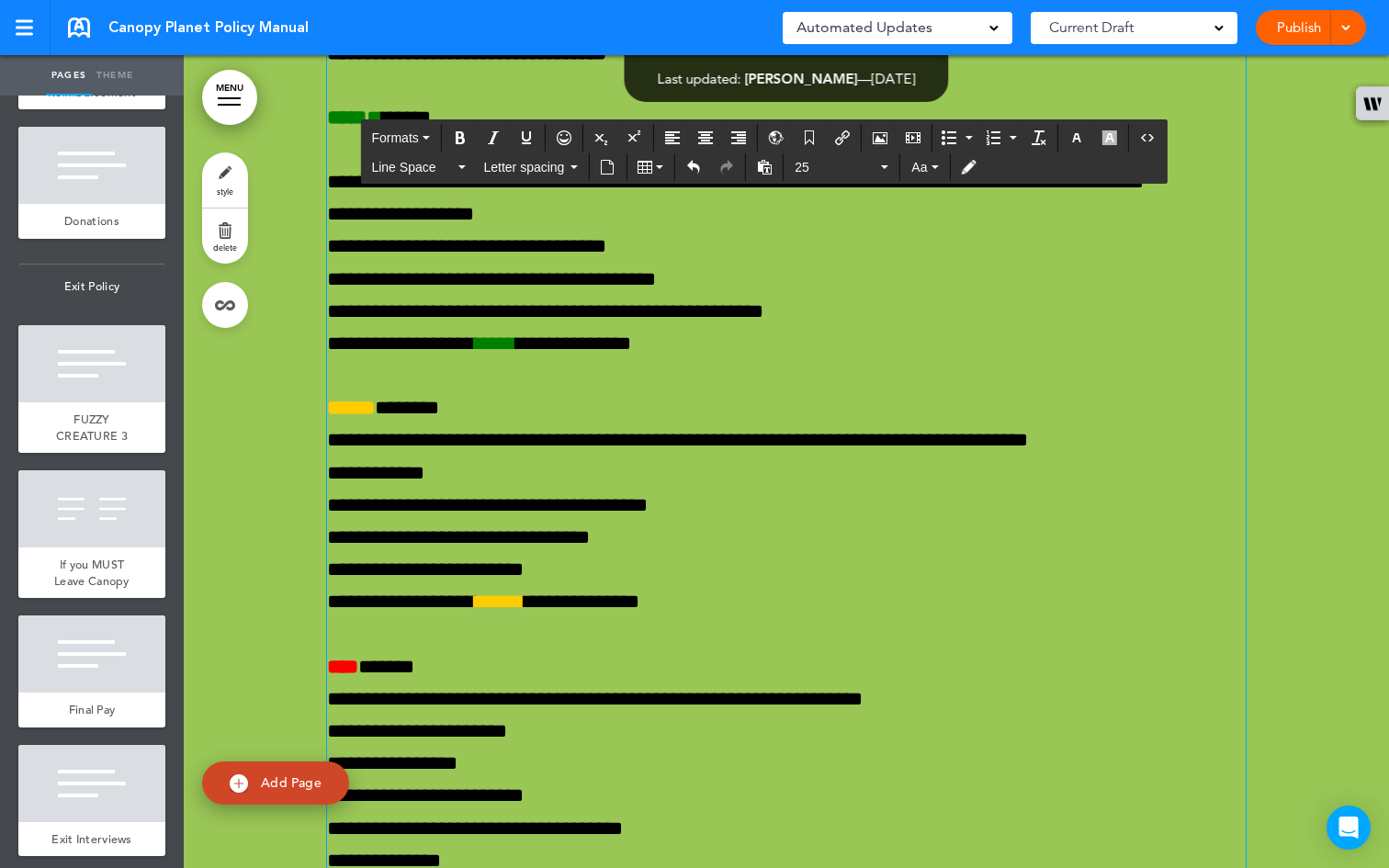
drag, startPoint x: 551, startPoint y: 584, endPoint x: 314, endPoint y: 272, distance: 391.8
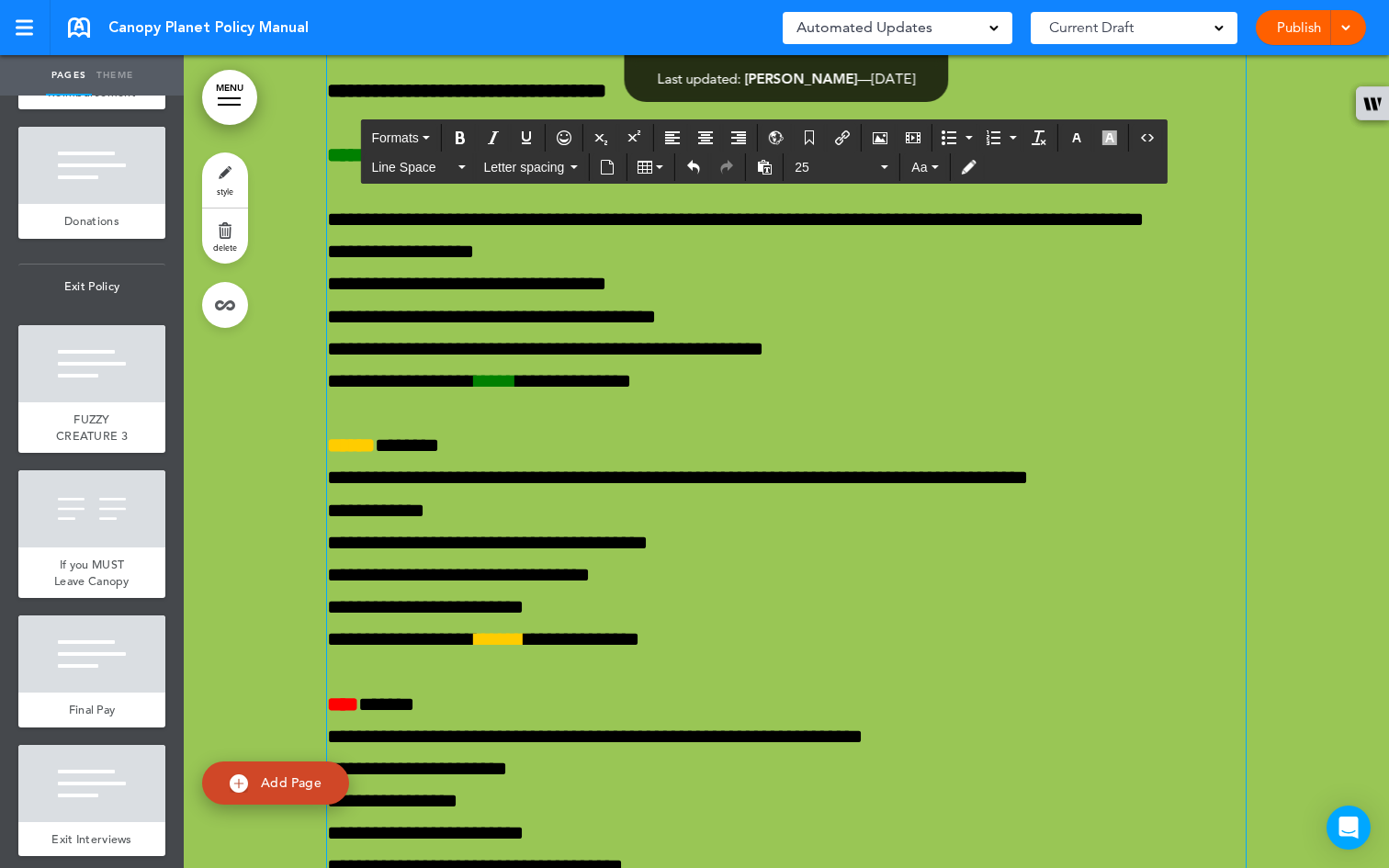
scroll to position [71461, 0]
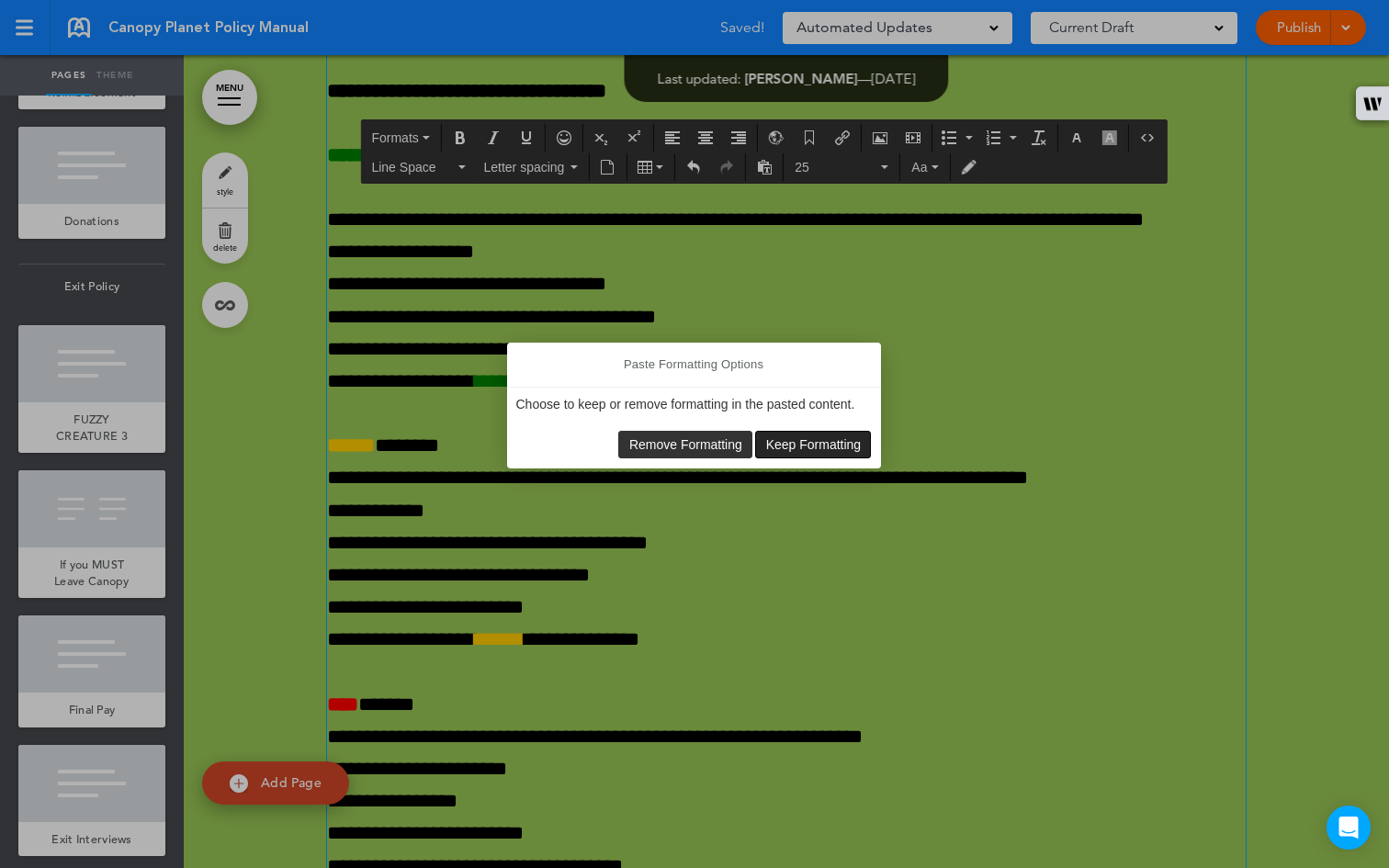
click at [783, 450] on button "Keep Formatting" at bounding box center [812, 444] width 114 height 26
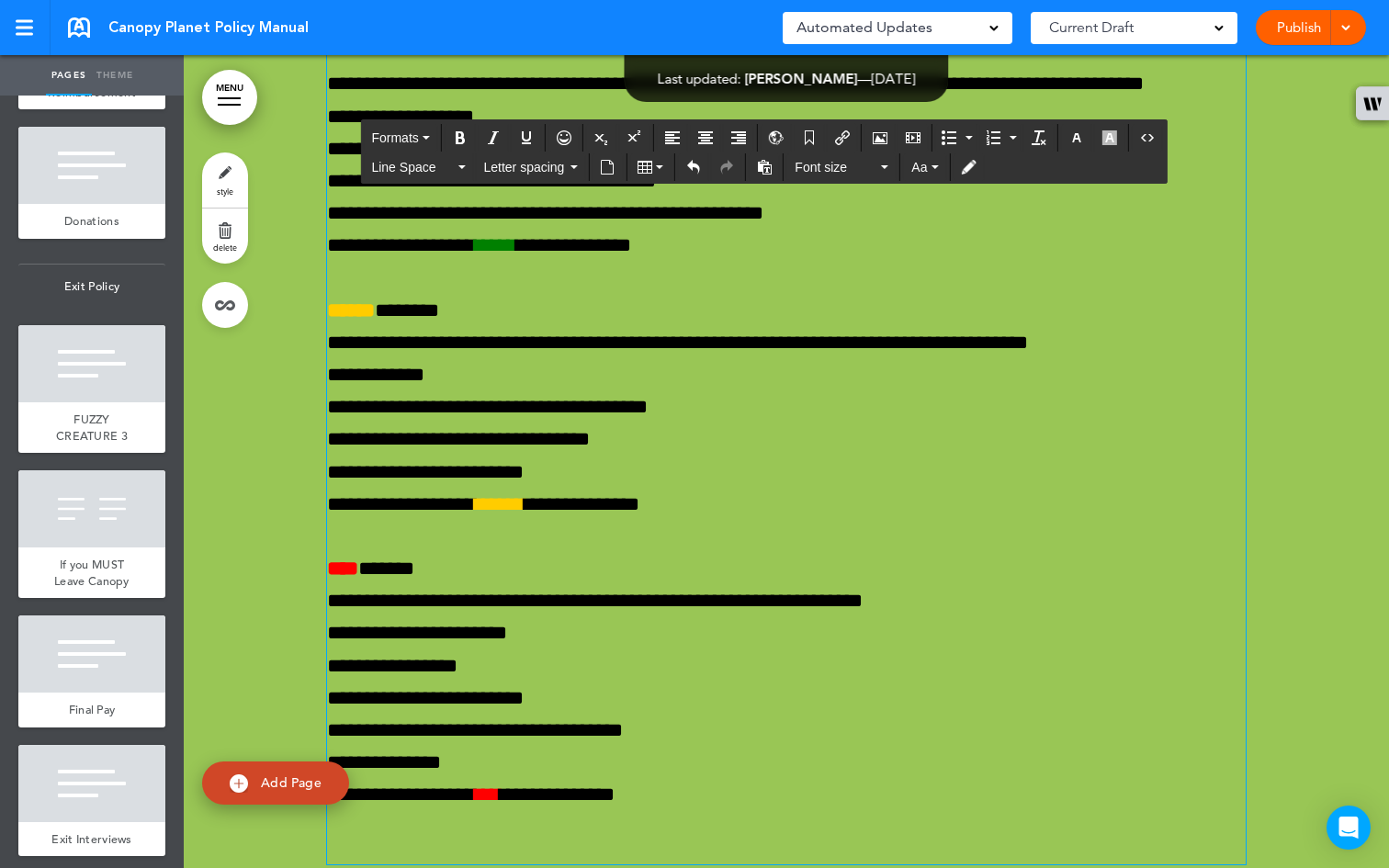
scroll to position [71326, 0]
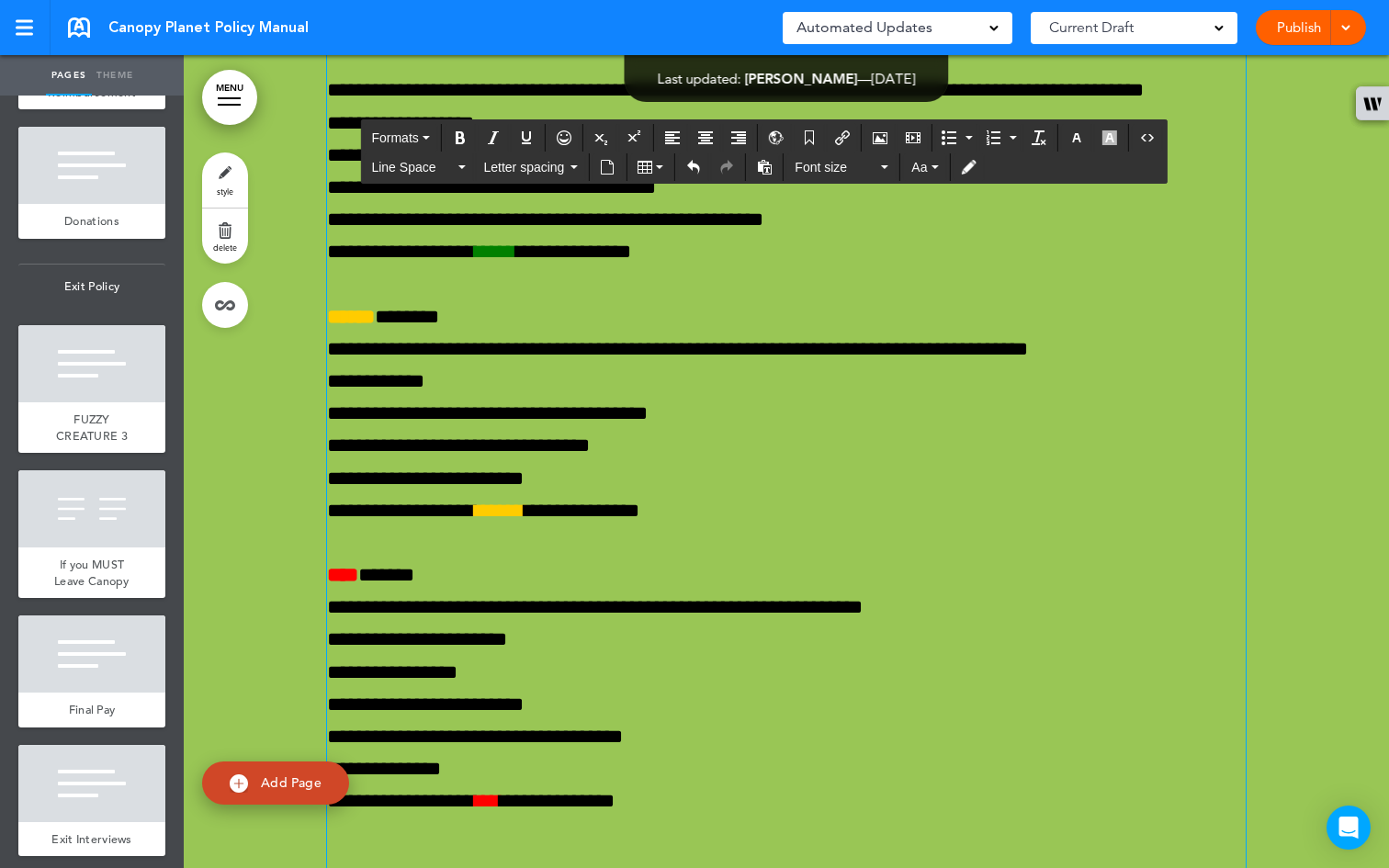
drag, startPoint x: 928, startPoint y: 490, endPoint x: 332, endPoint y: 423, distance: 599.8
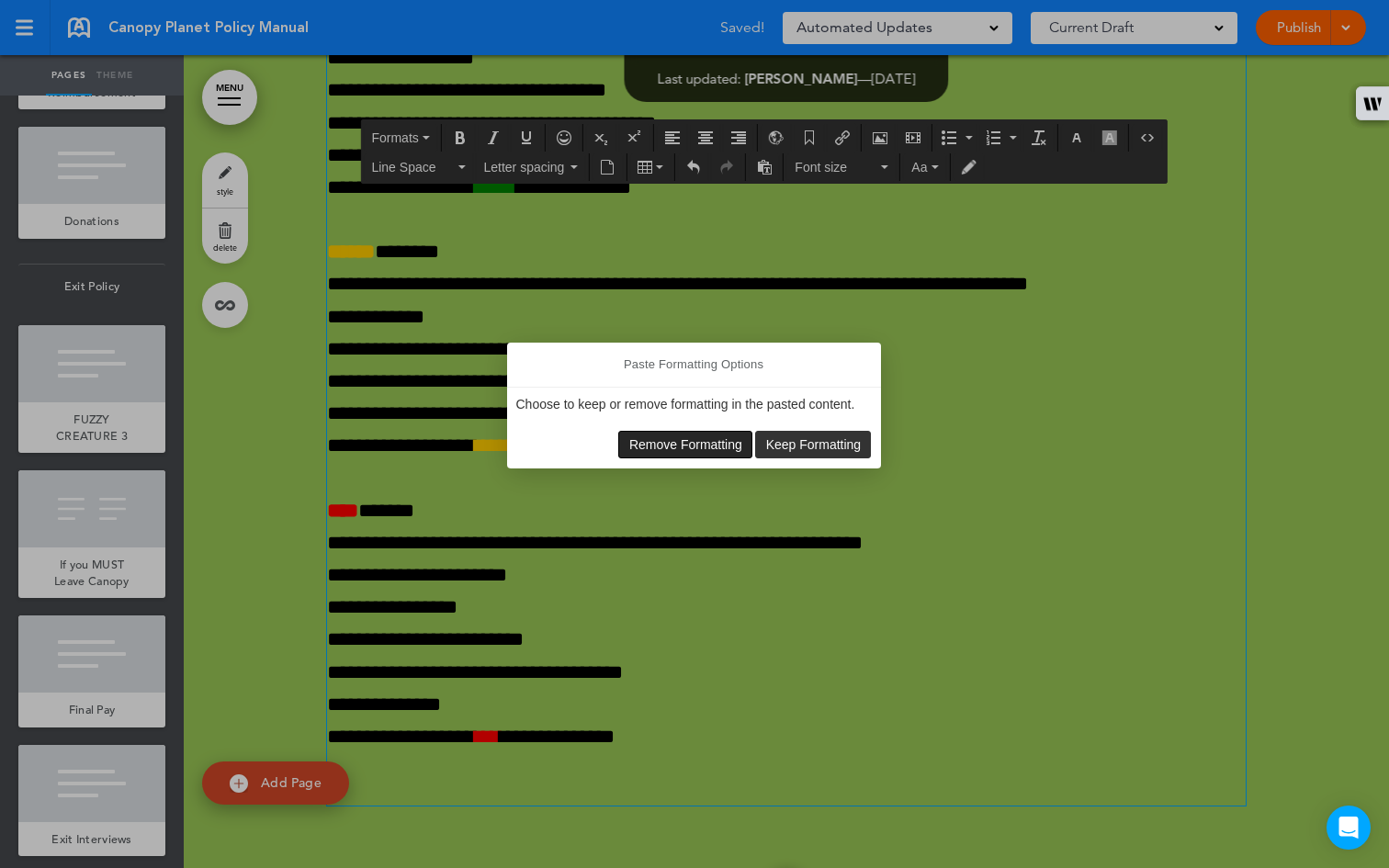
click at [710, 447] on span "Remove Formatting" at bounding box center [685, 444] width 113 height 14
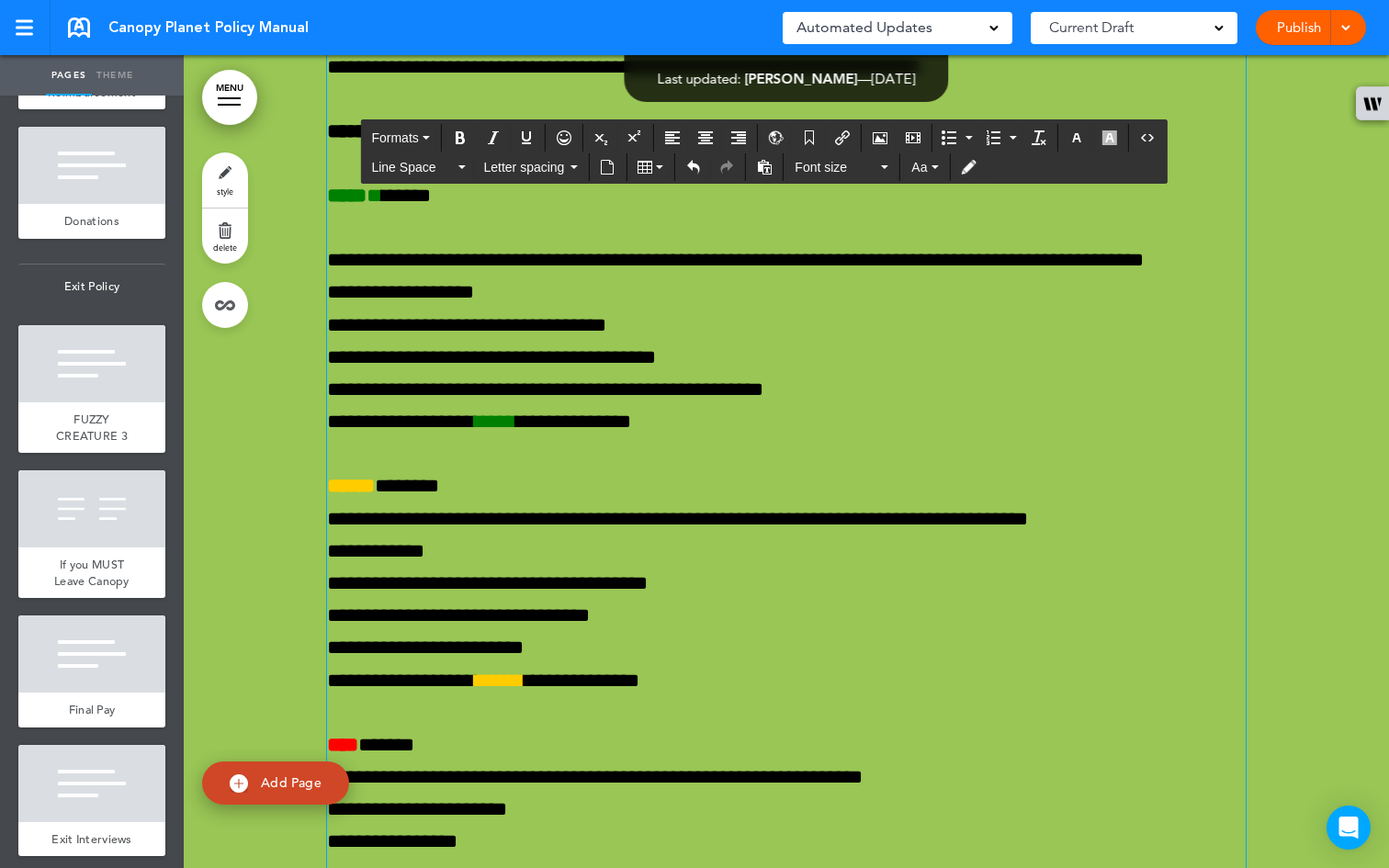
scroll to position [71332, 0]
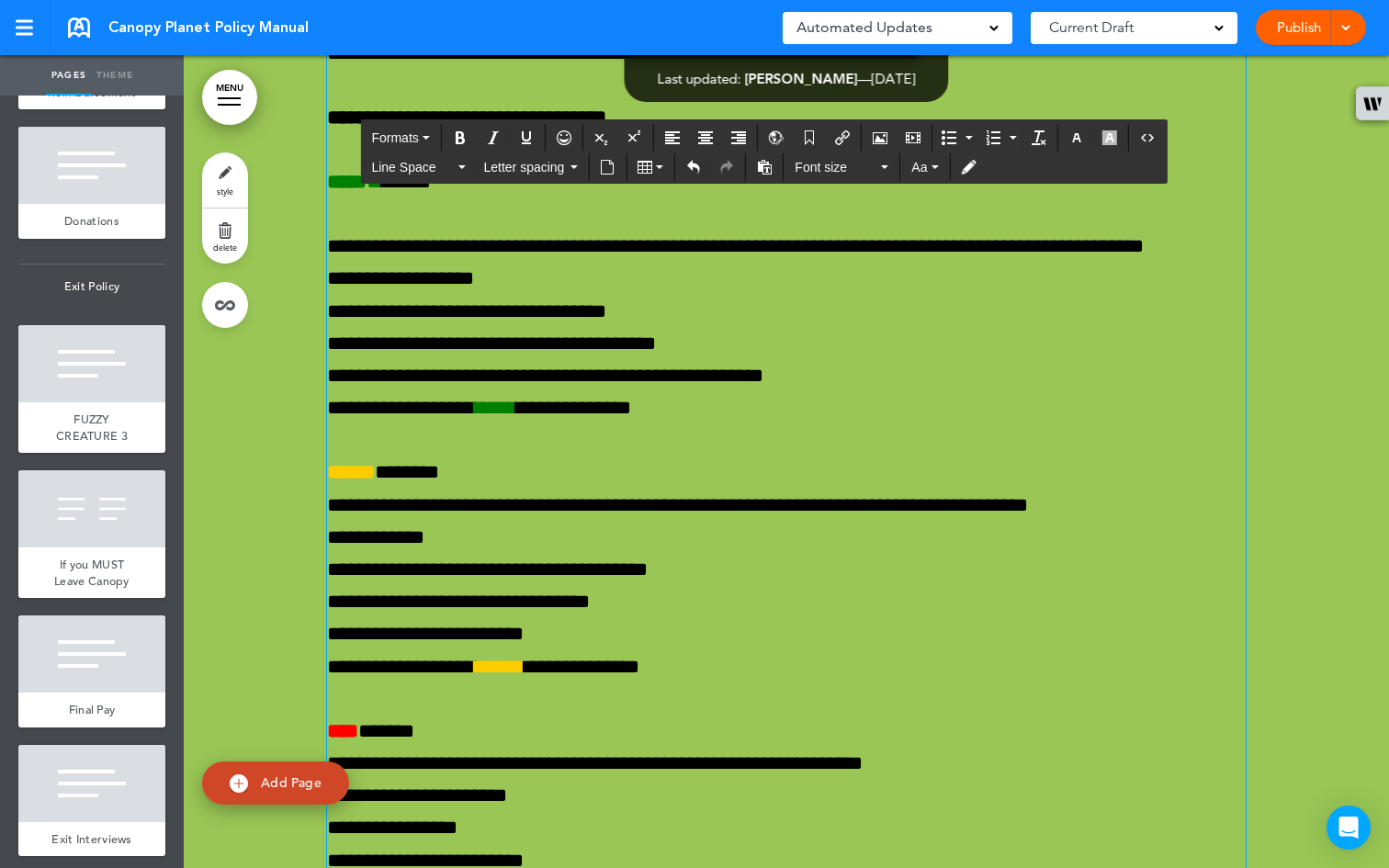
drag, startPoint x: 998, startPoint y: 586, endPoint x: 329, endPoint y: 411, distance: 691.5
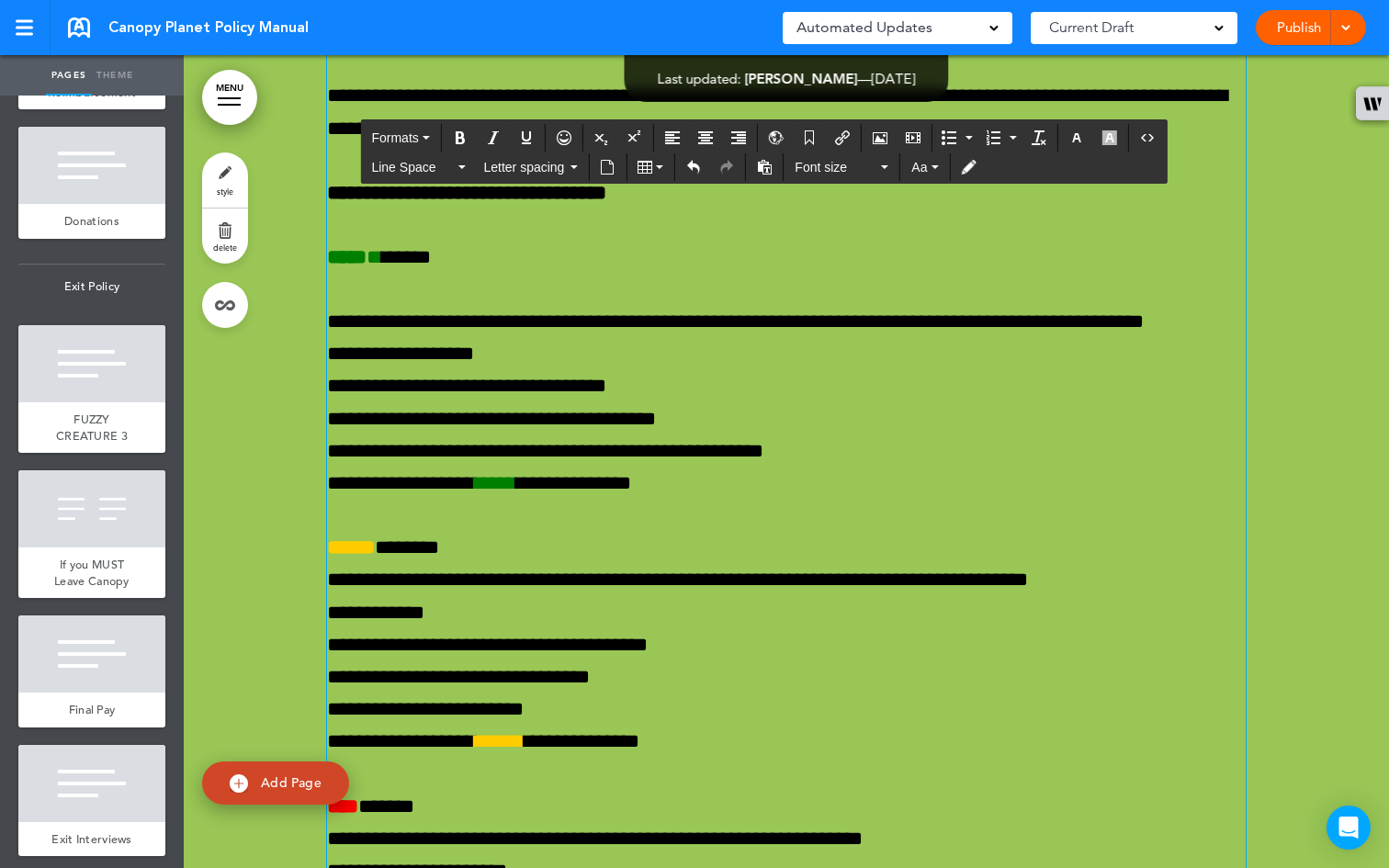
scroll to position [71253, 0]
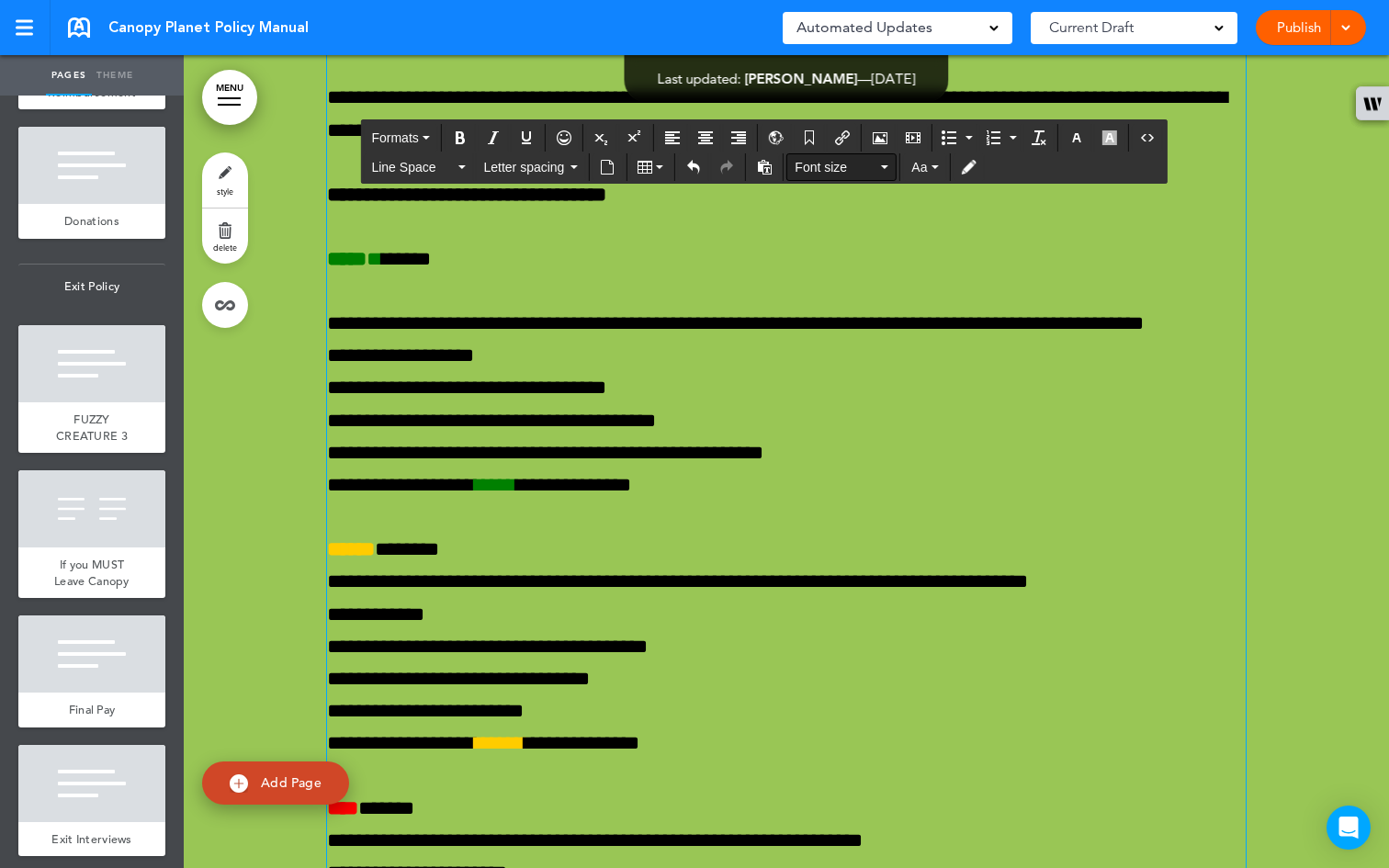
click at [891, 167] on button "Font size" at bounding box center [841, 166] width 109 height 26
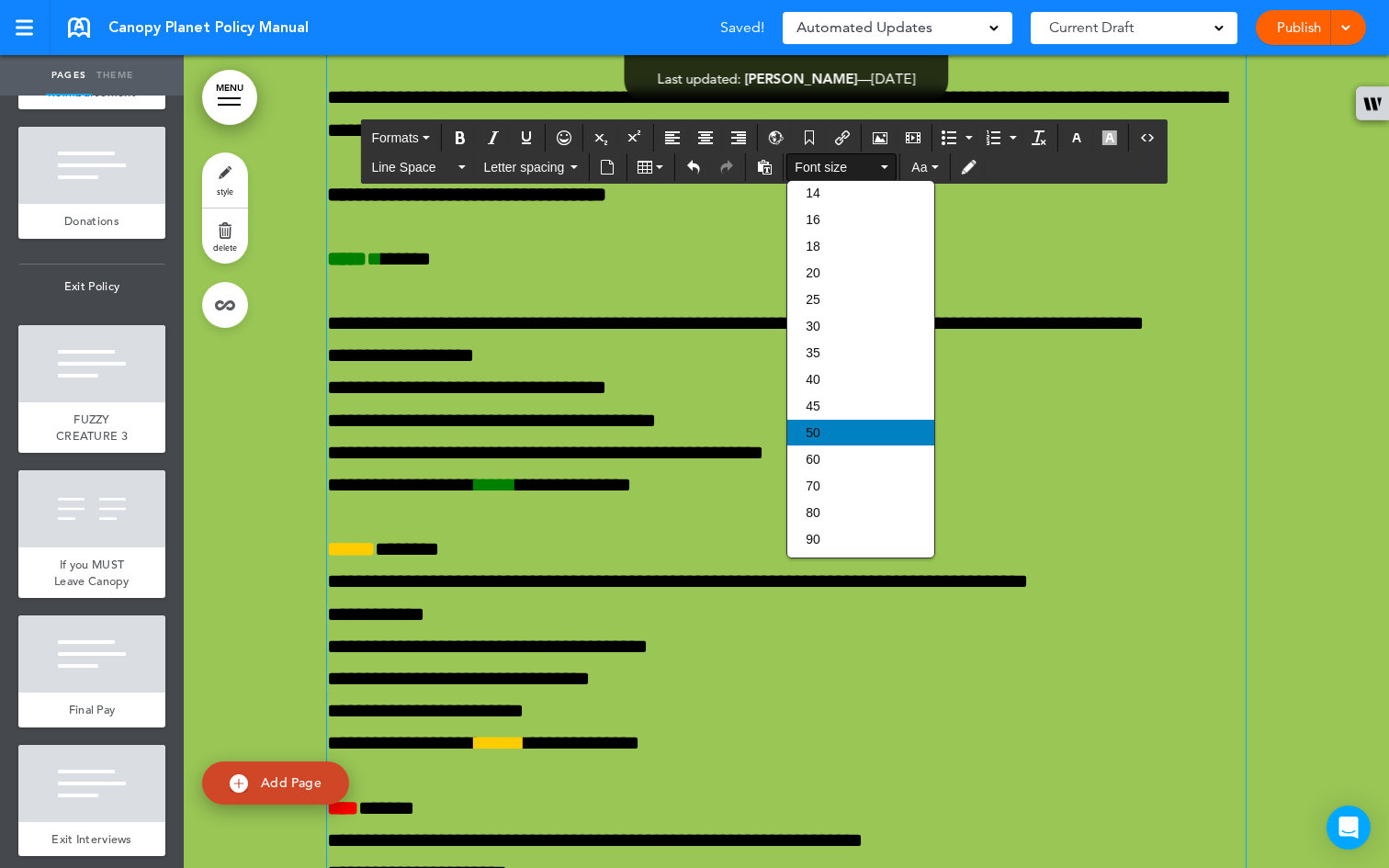
click at [846, 430] on div "50" at bounding box center [861, 432] width 147 height 26
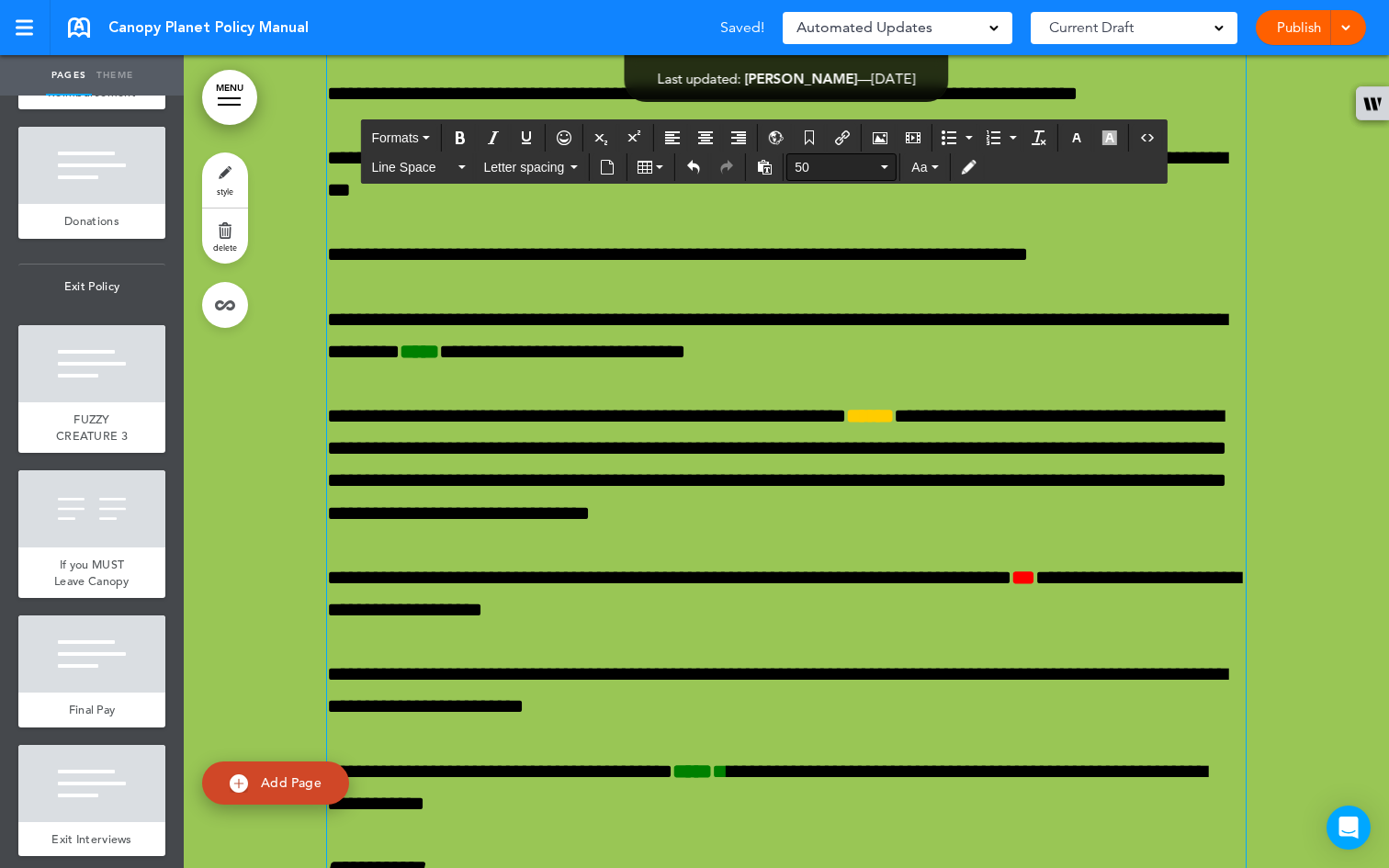
click at [892, 171] on button "50" at bounding box center [841, 166] width 109 height 26
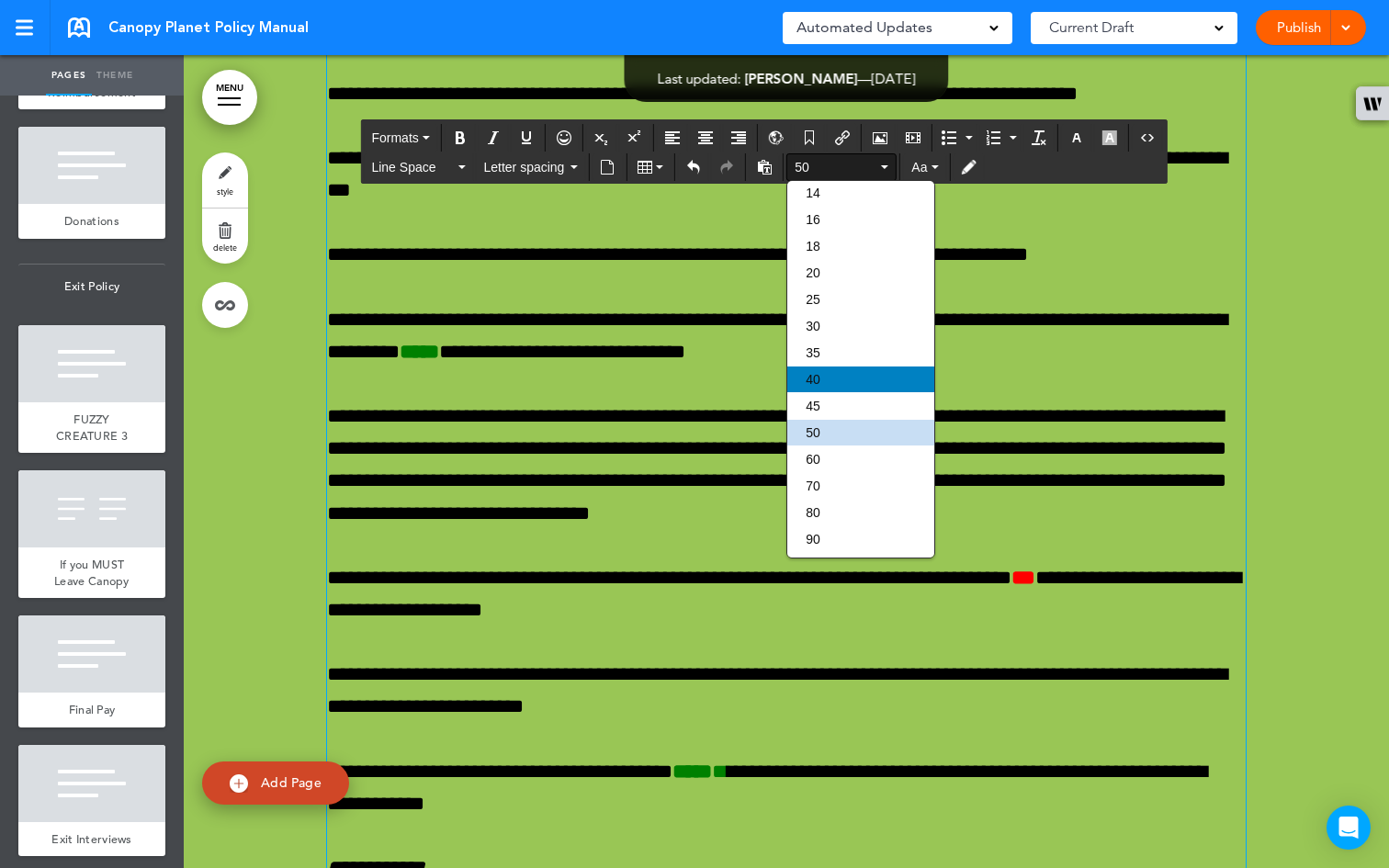
click at [841, 370] on div "40" at bounding box center [861, 379] width 147 height 26
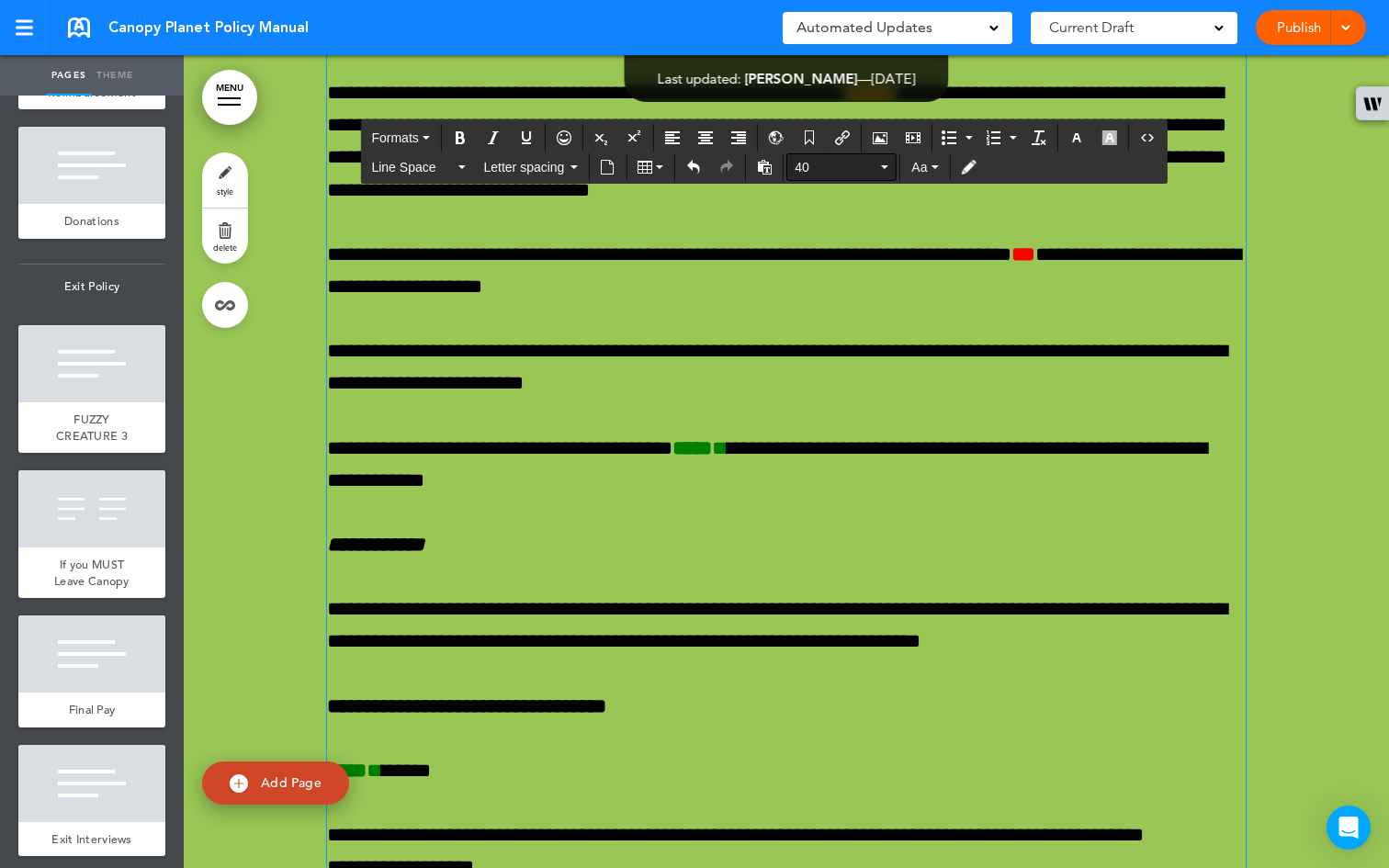
click at [887, 169] on button "40" at bounding box center [841, 166] width 109 height 26
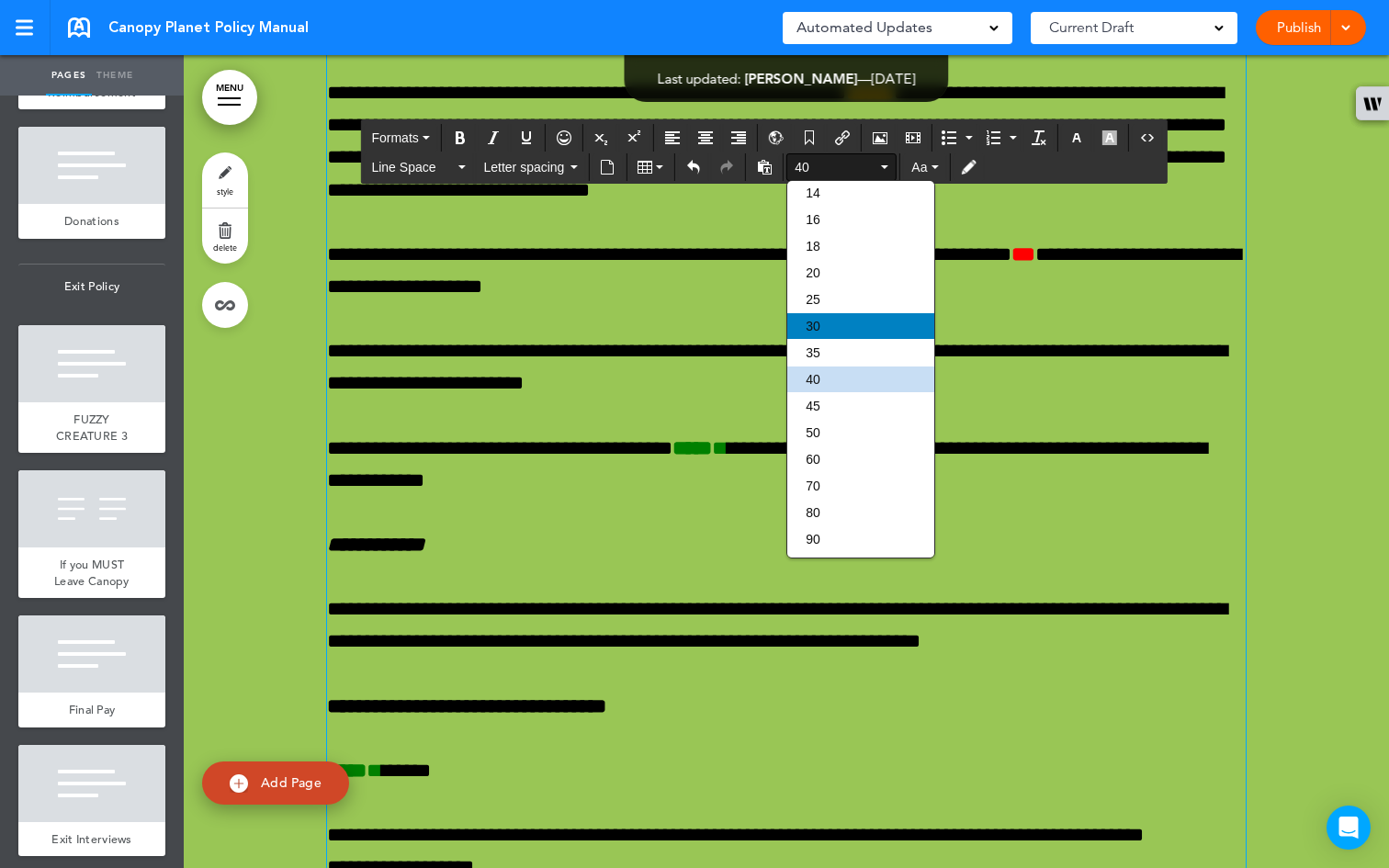
click at [862, 313] on div "30" at bounding box center [861, 325] width 147 height 26
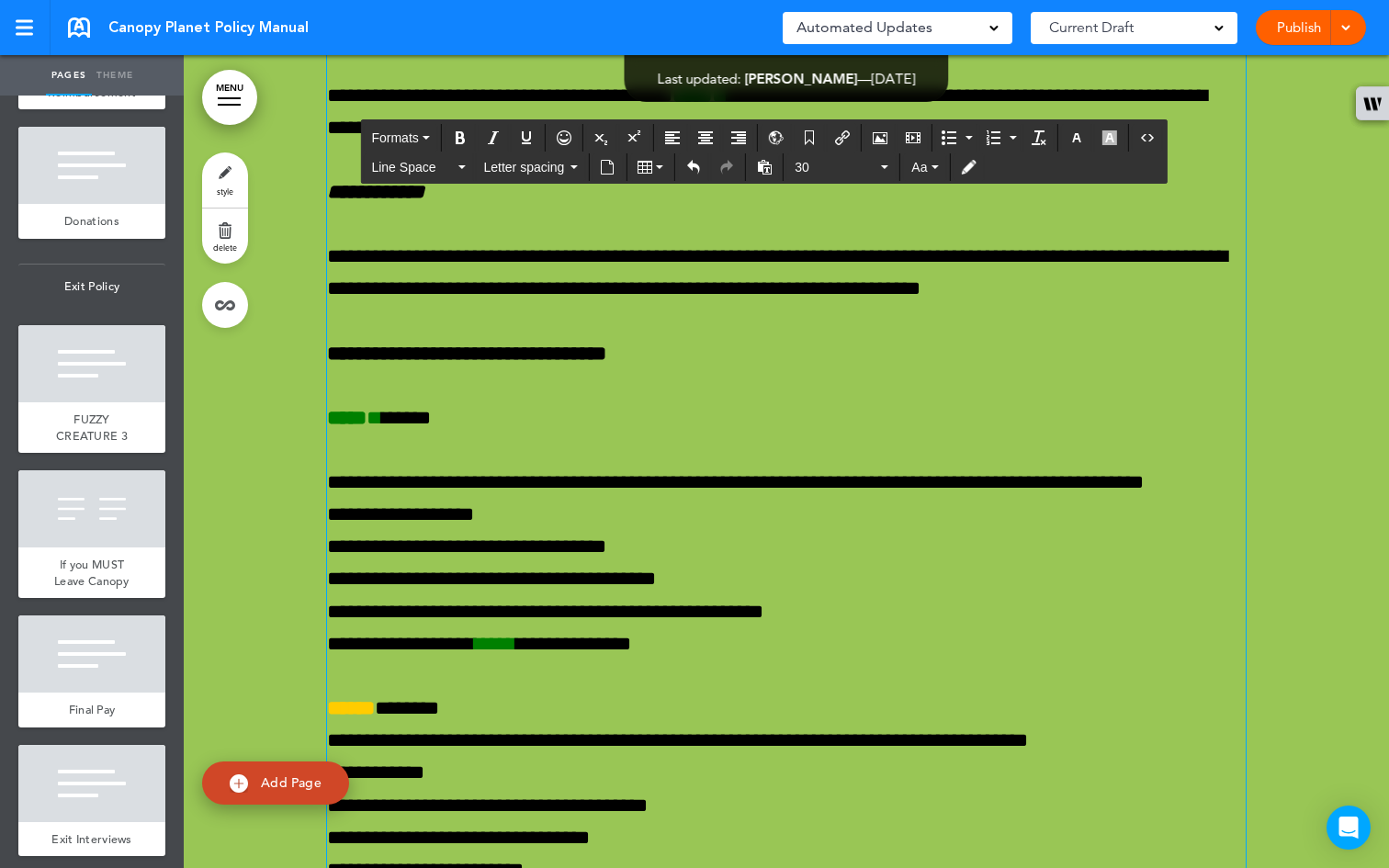
drag, startPoint x: 1115, startPoint y: 816, endPoint x: 263, endPoint y: 493, distance: 911.2
click at [887, 168] on icon "button" at bounding box center [885, 167] width 8 height 4
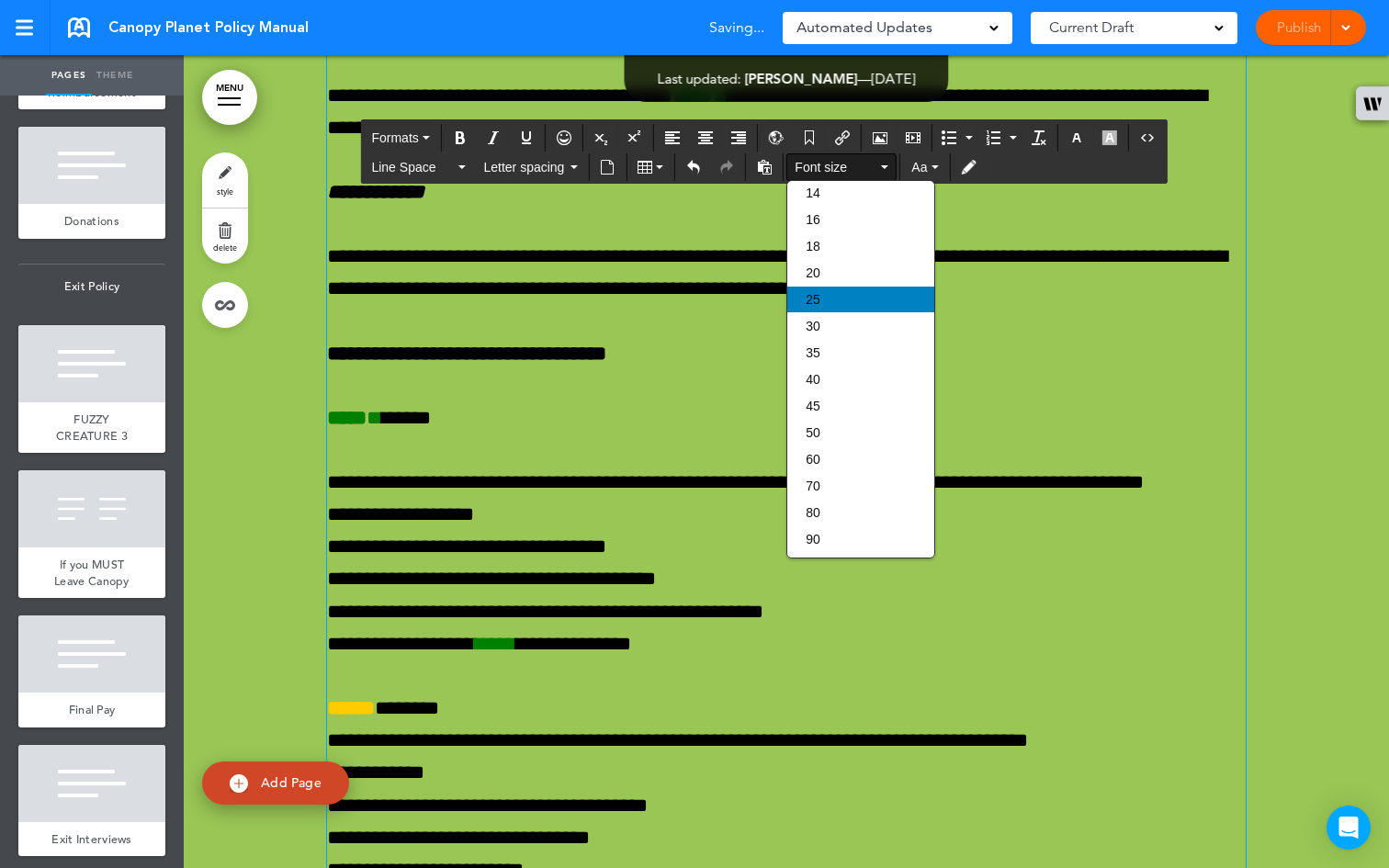
click at [853, 287] on div "25" at bounding box center [861, 299] width 147 height 26
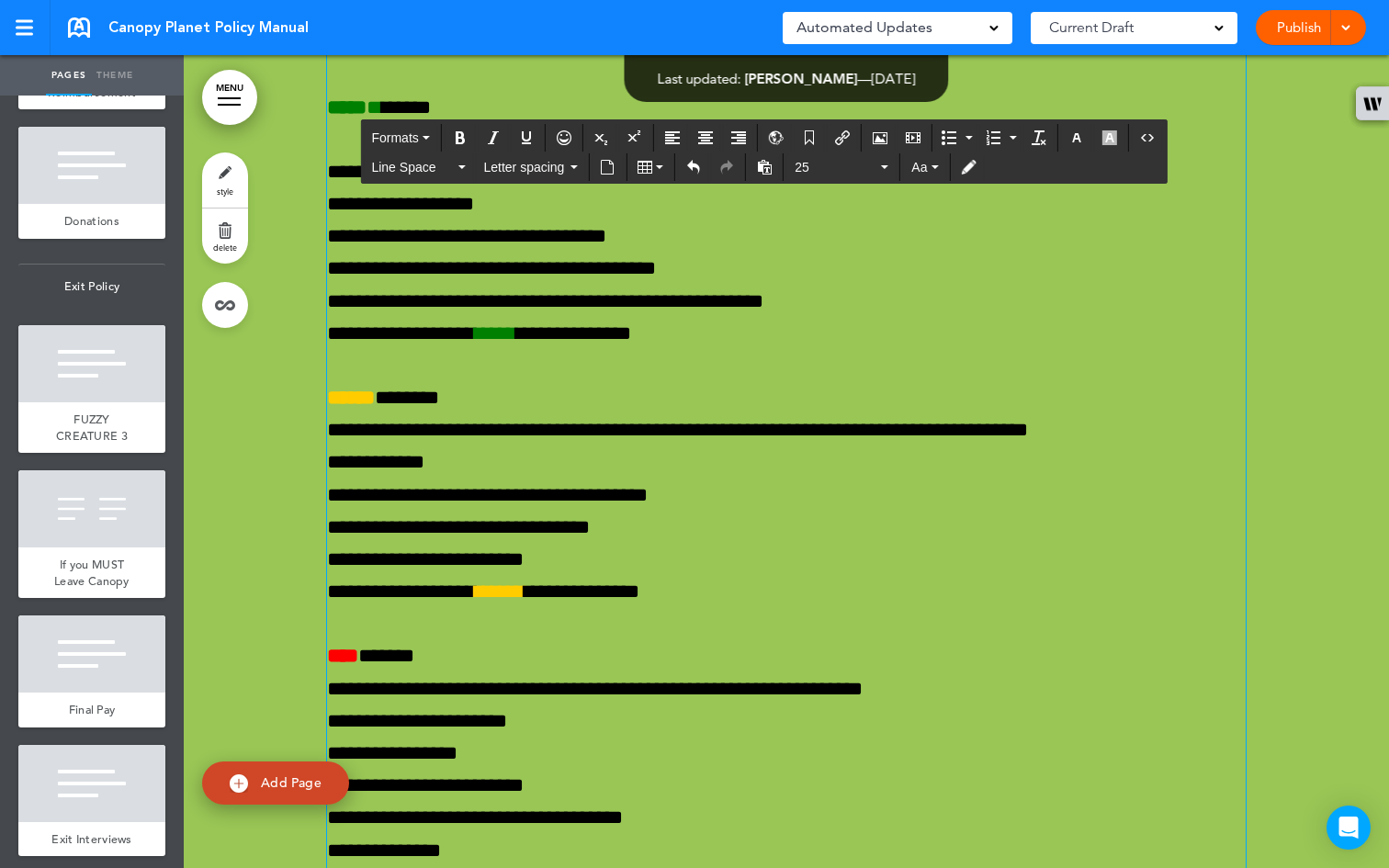
scroll to position [71512, 0]
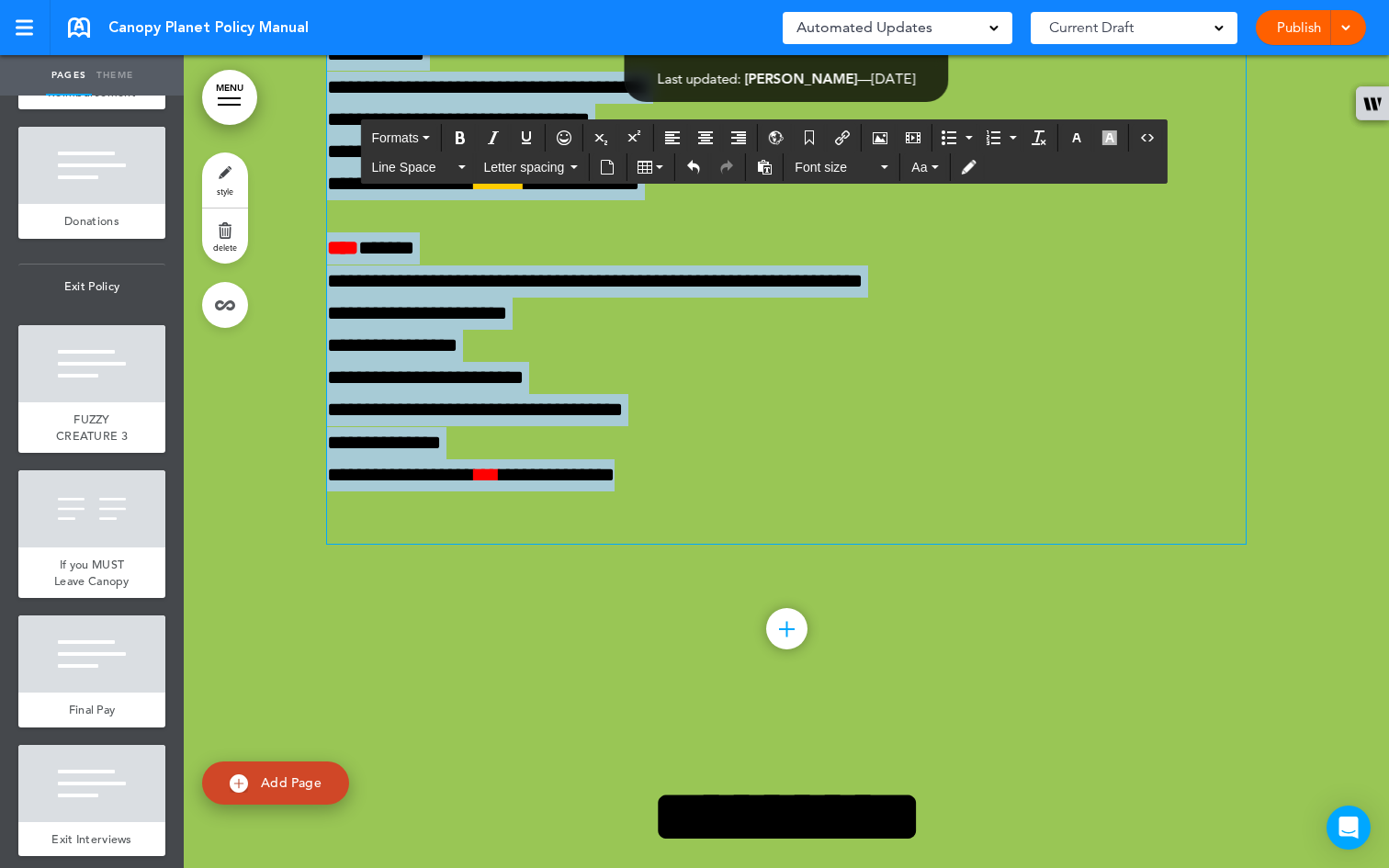
scroll to position [72038, 0]
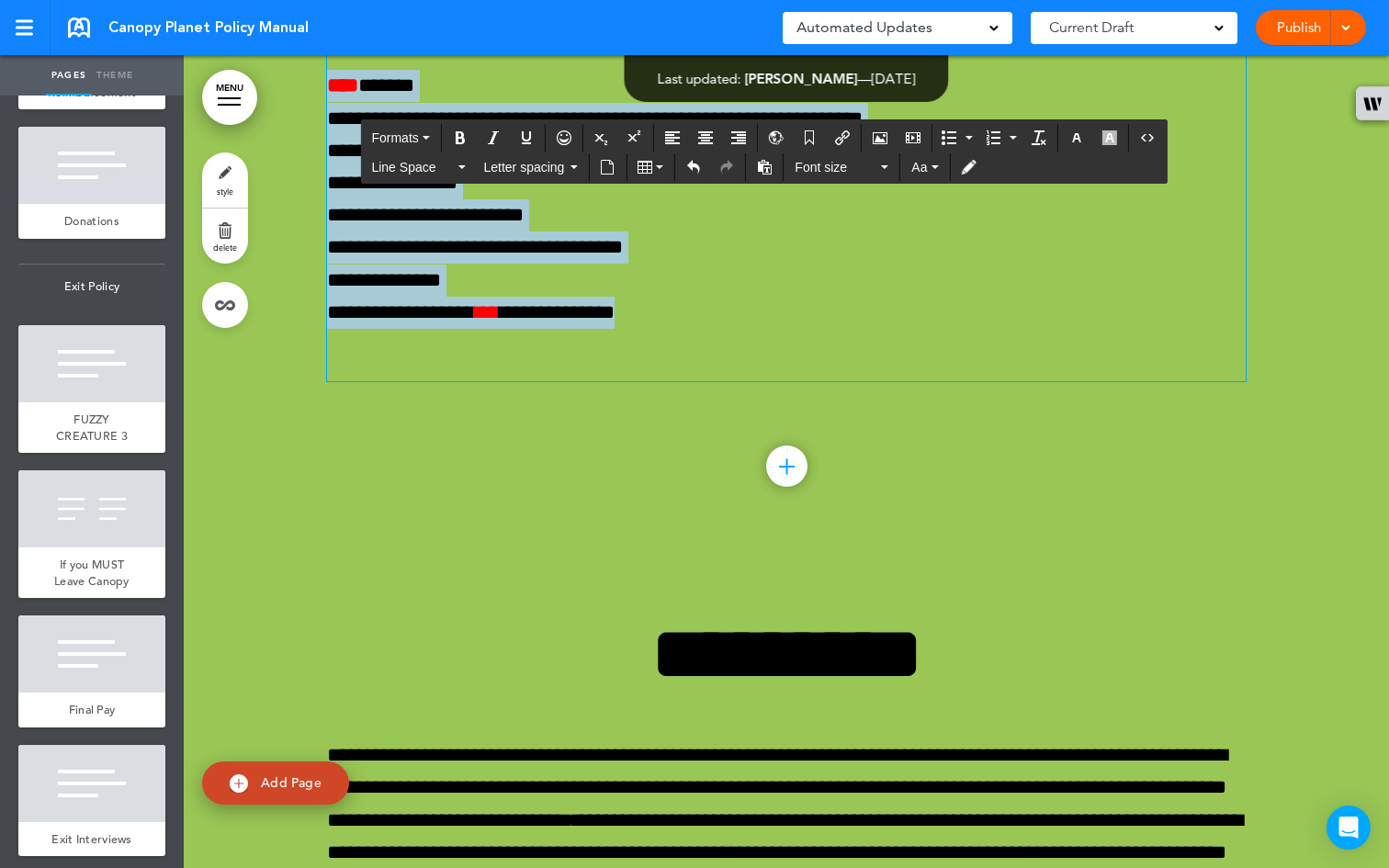
drag, startPoint x: 698, startPoint y: 555, endPoint x: 303, endPoint y: 266, distance: 489.4
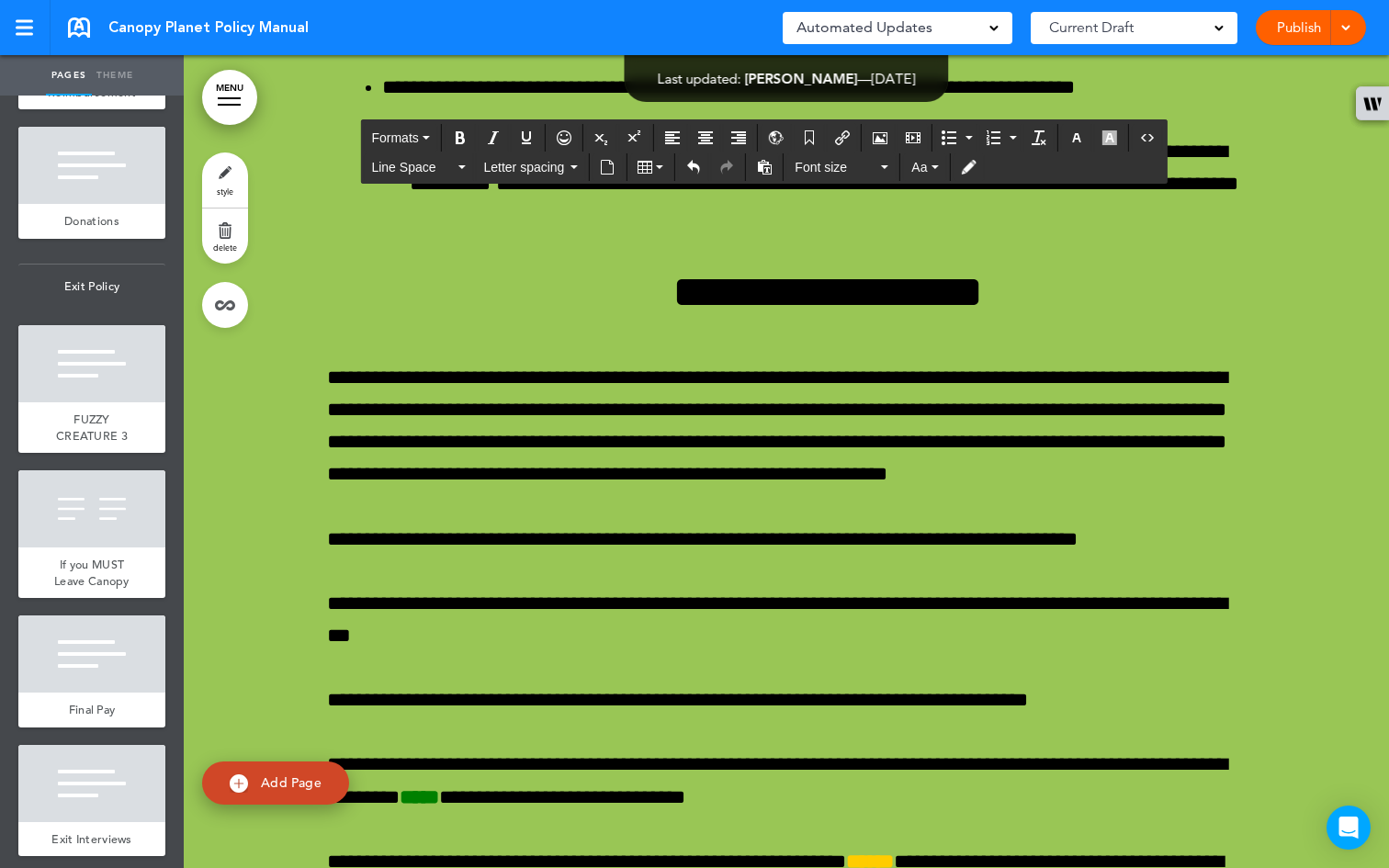
scroll to position [71578, 0]
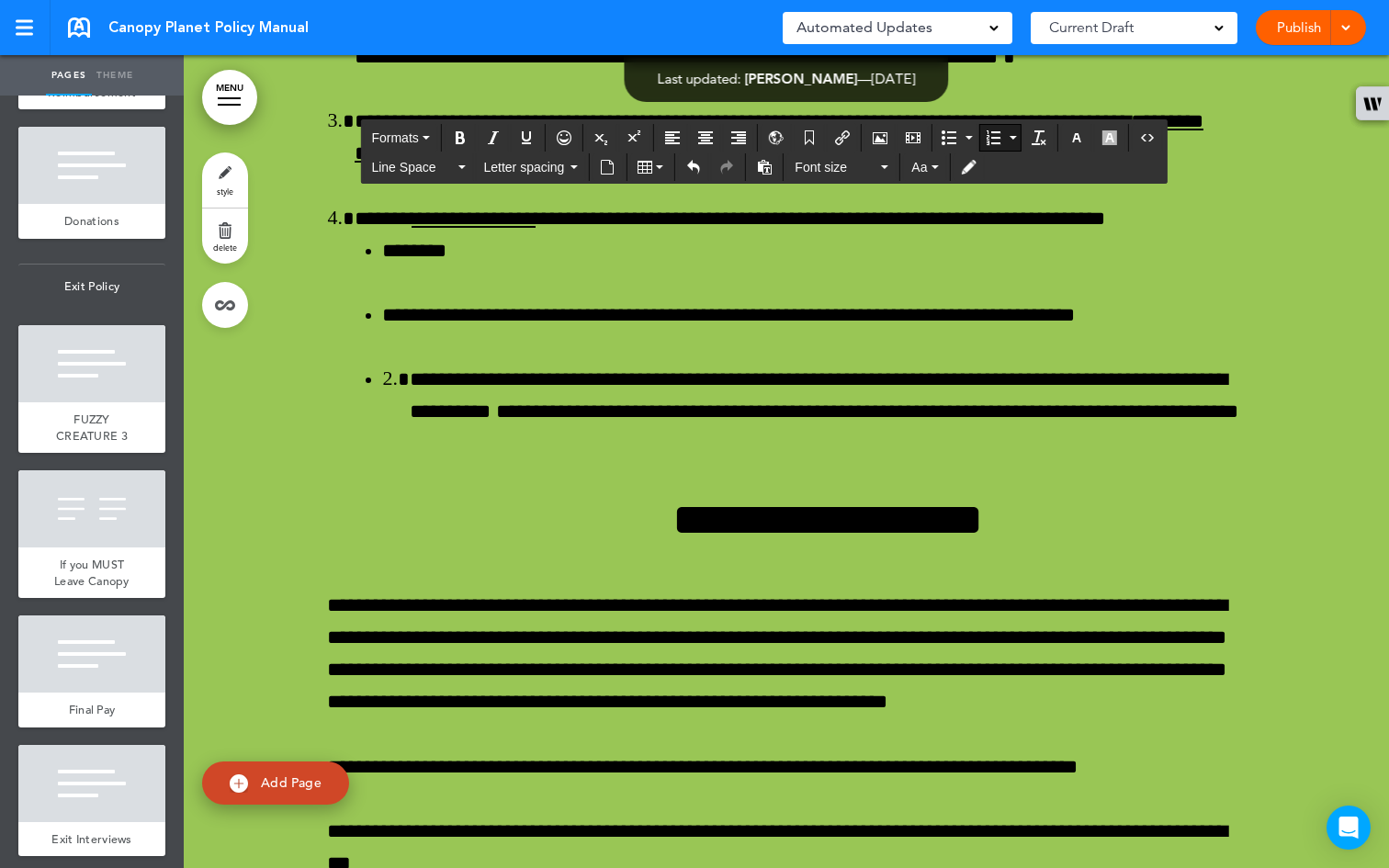
scroll to position [71337, 0]
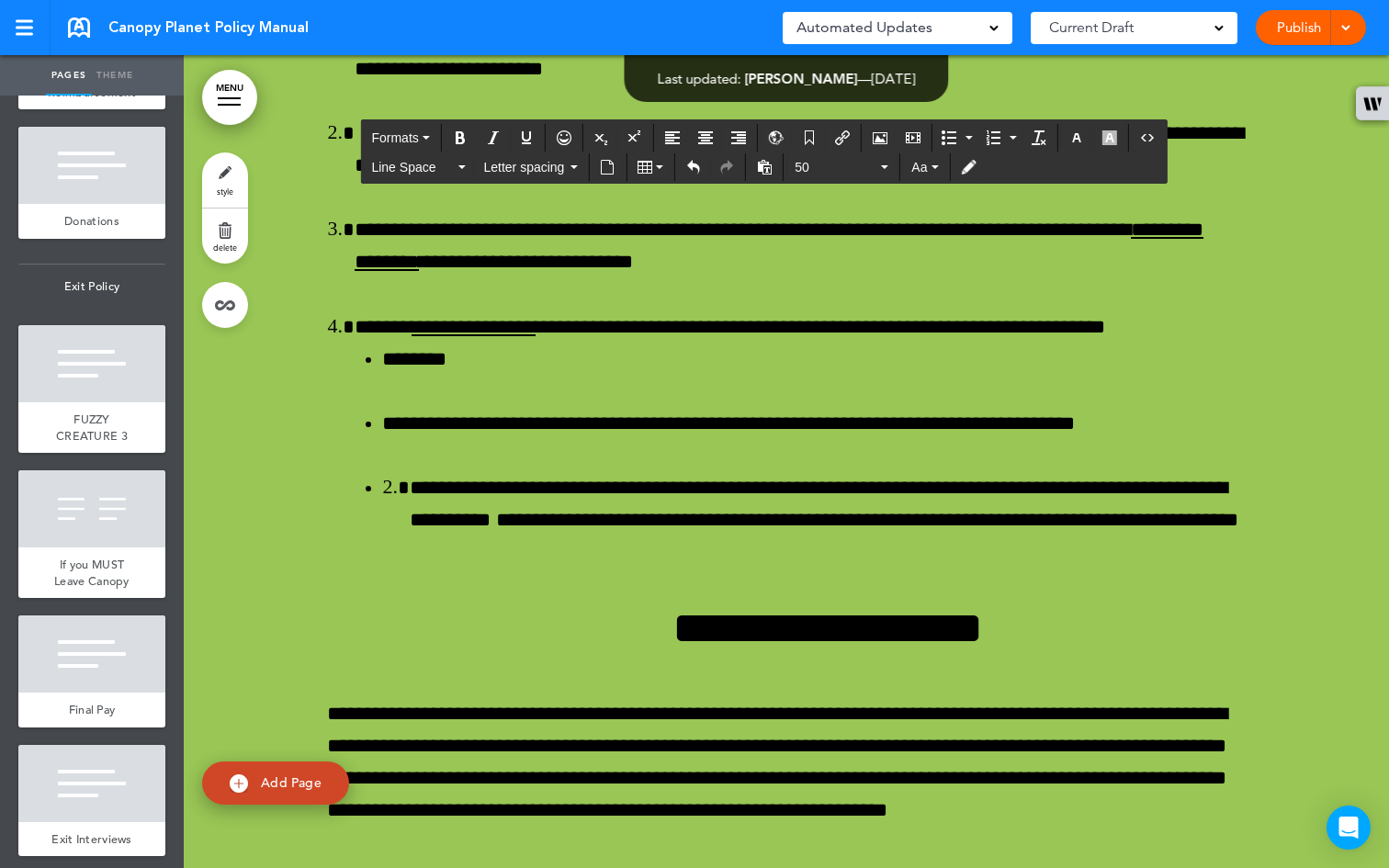
drag, startPoint x: 883, startPoint y: 650, endPoint x: 645, endPoint y: 314, distance: 411.8
copy div "**********"
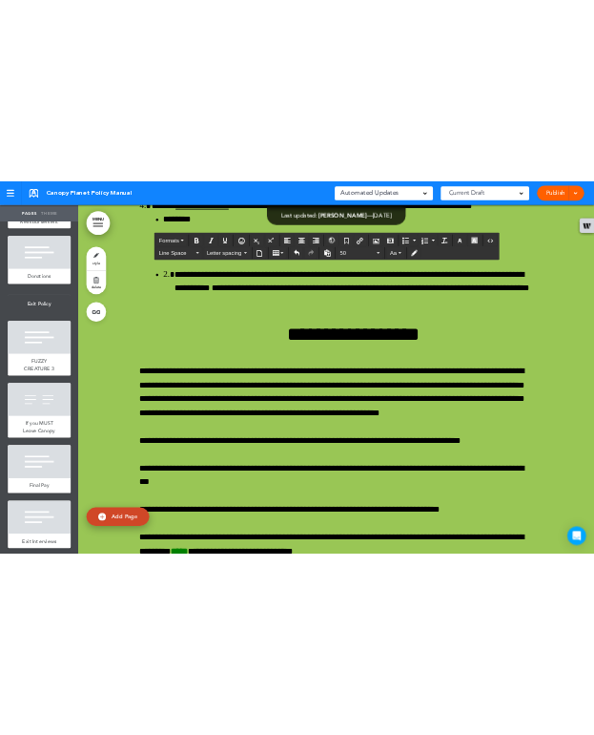
scroll to position [74578, 0]
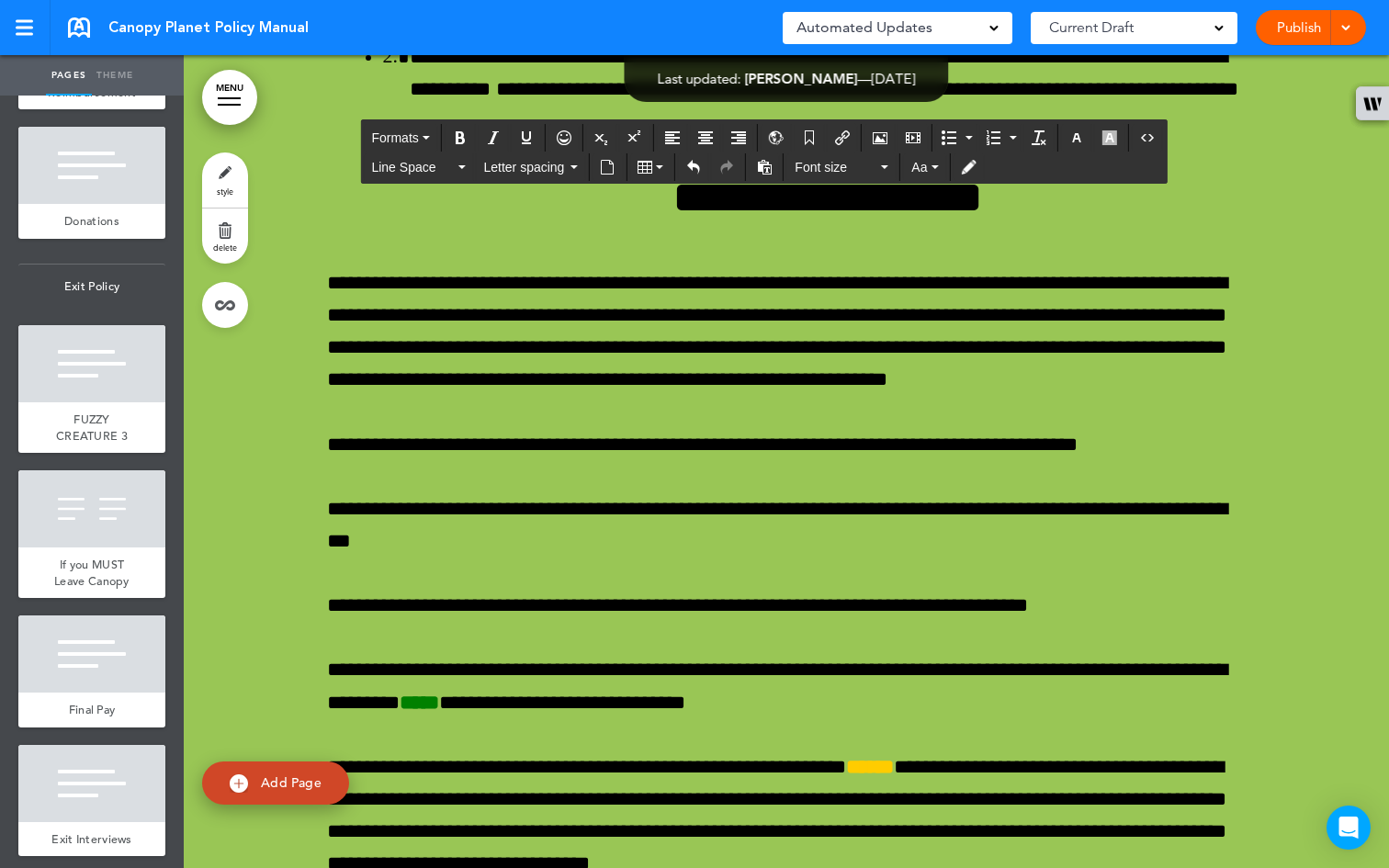
drag, startPoint x: 1221, startPoint y: 490, endPoint x: 512, endPoint y: 268, distance: 742.9
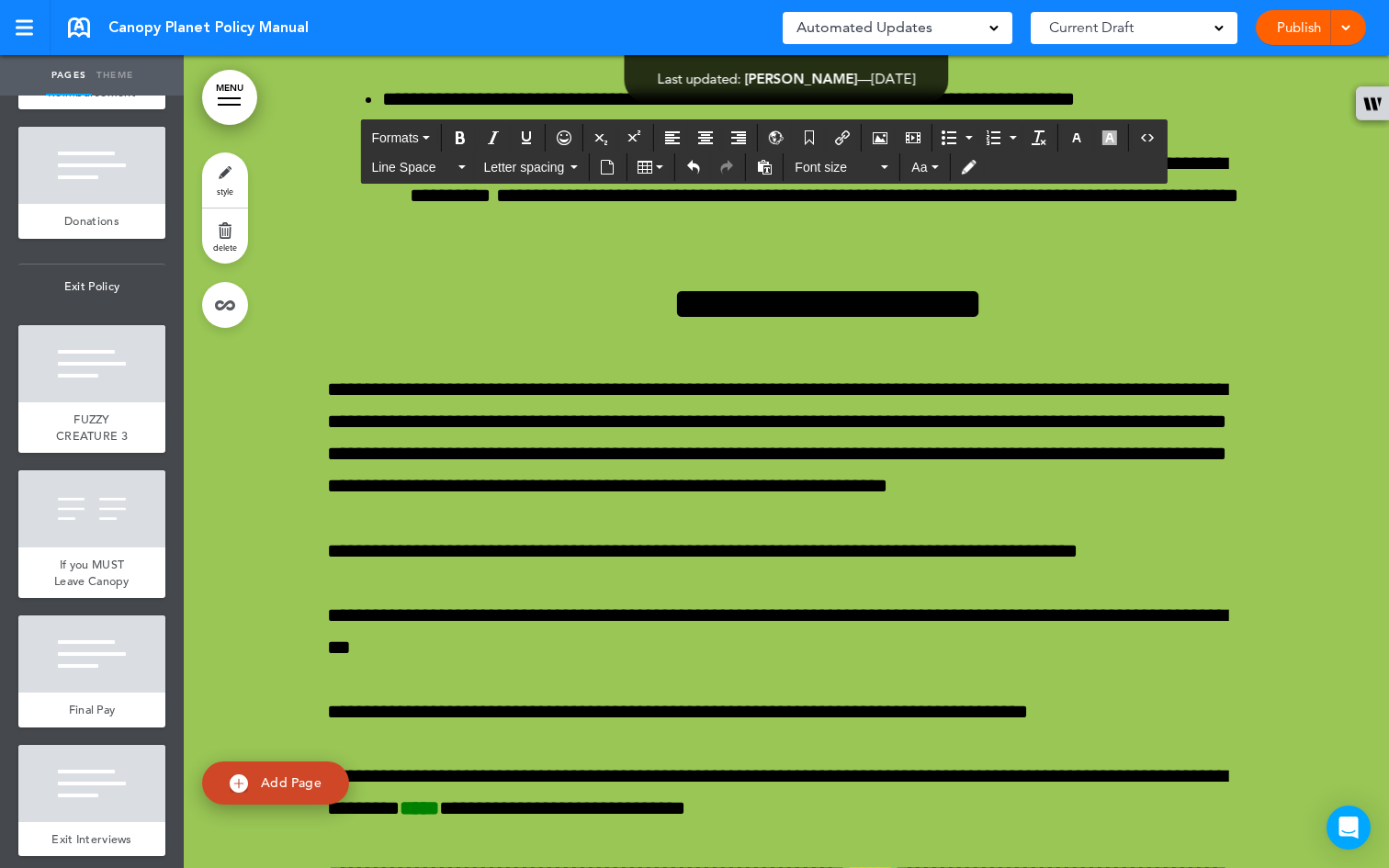
scroll to position [71809, 0]
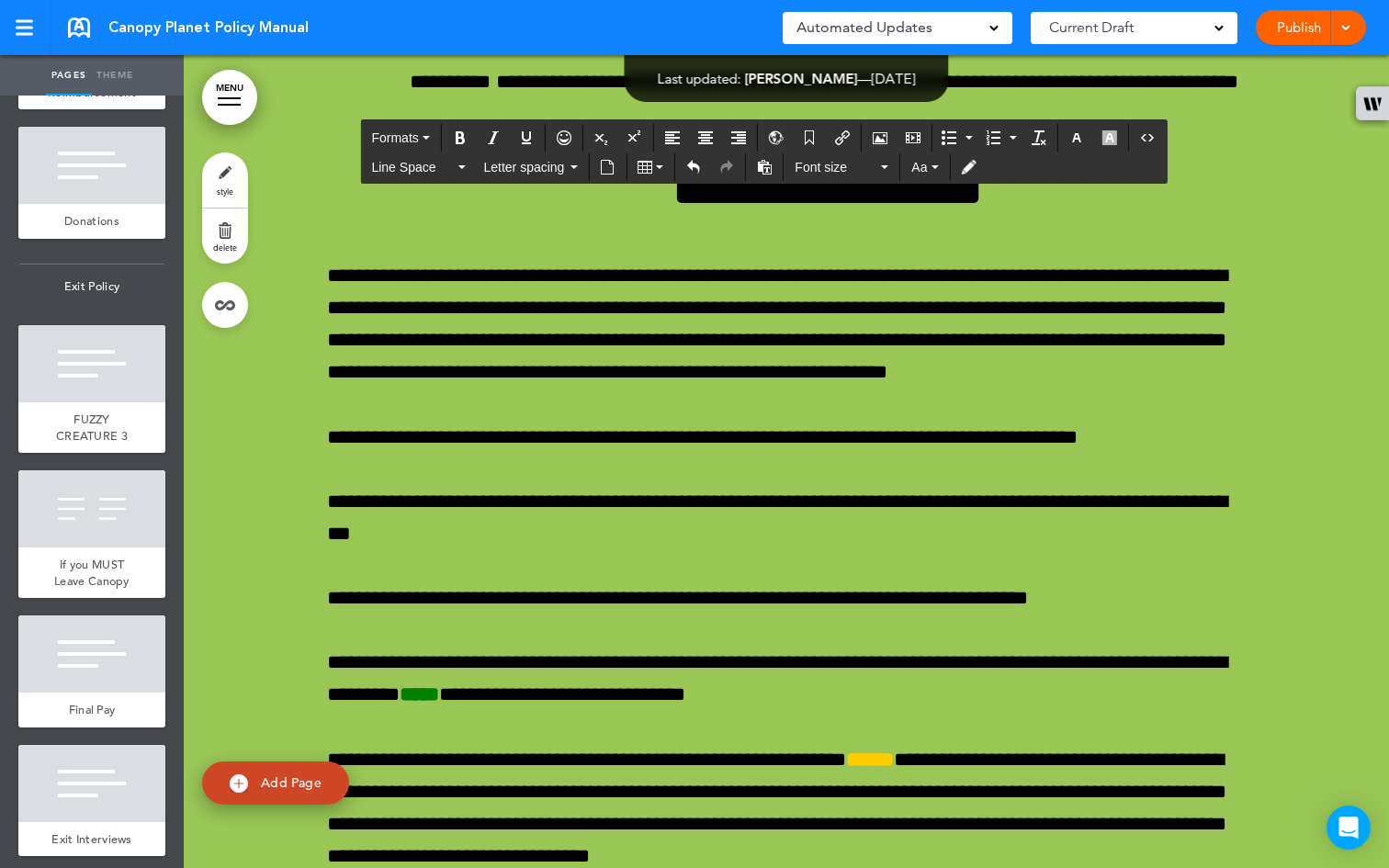
drag, startPoint x: 833, startPoint y: 559, endPoint x: 300, endPoint y: 331, distance: 579.7
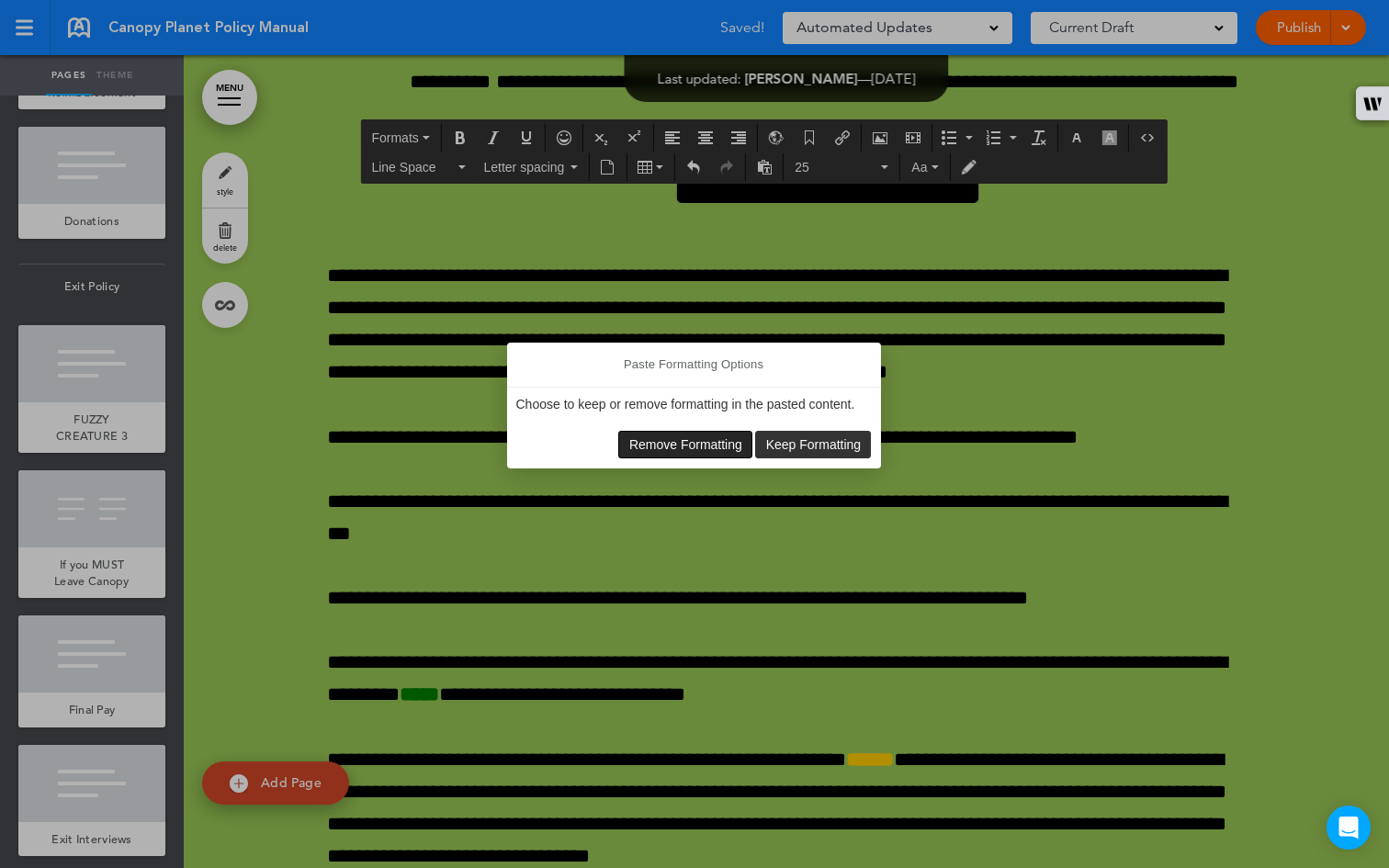
click at [642, 447] on span "Remove Formatting" at bounding box center [685, 444] width 113 height 14
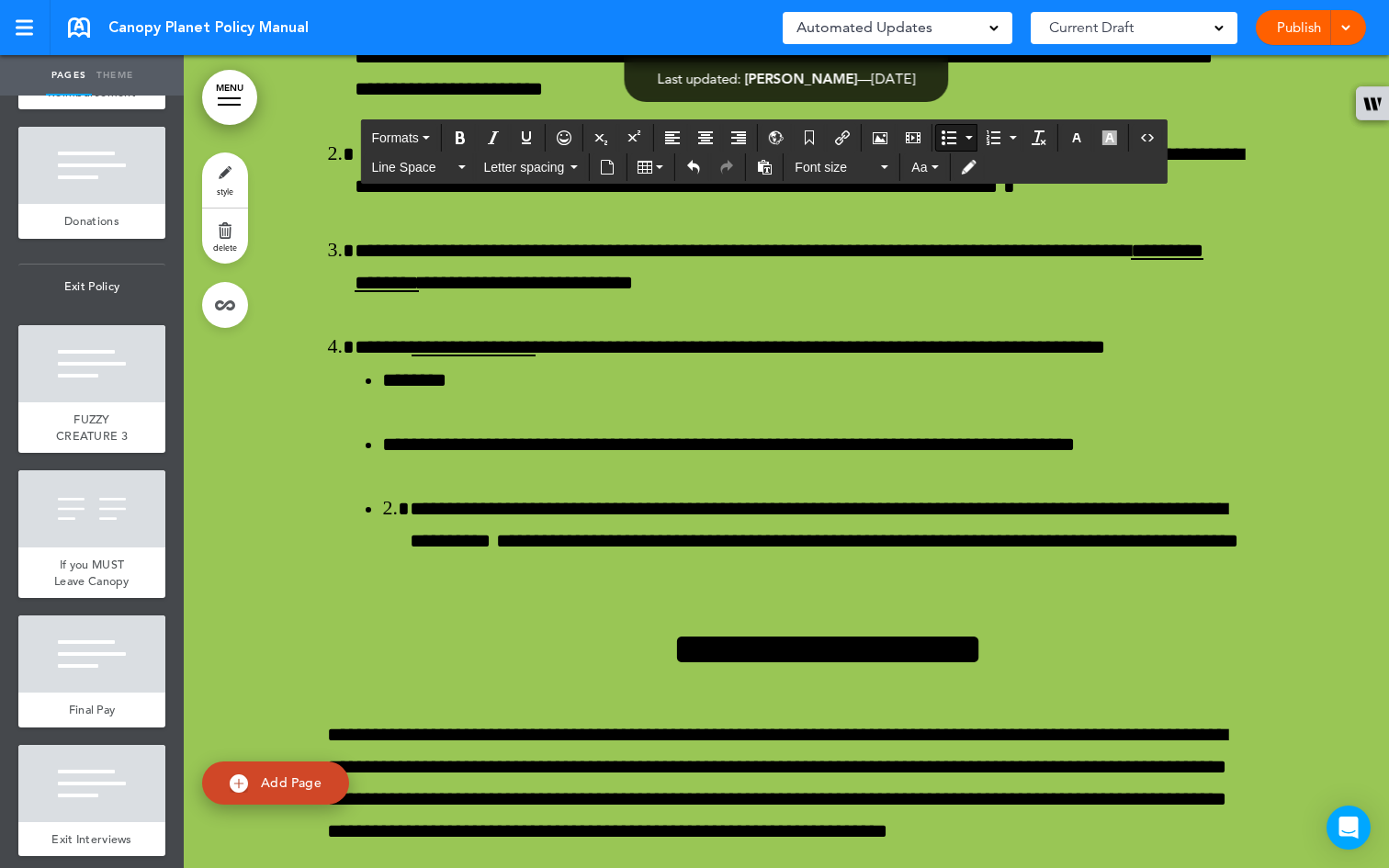
scroll to position [71386, 0]
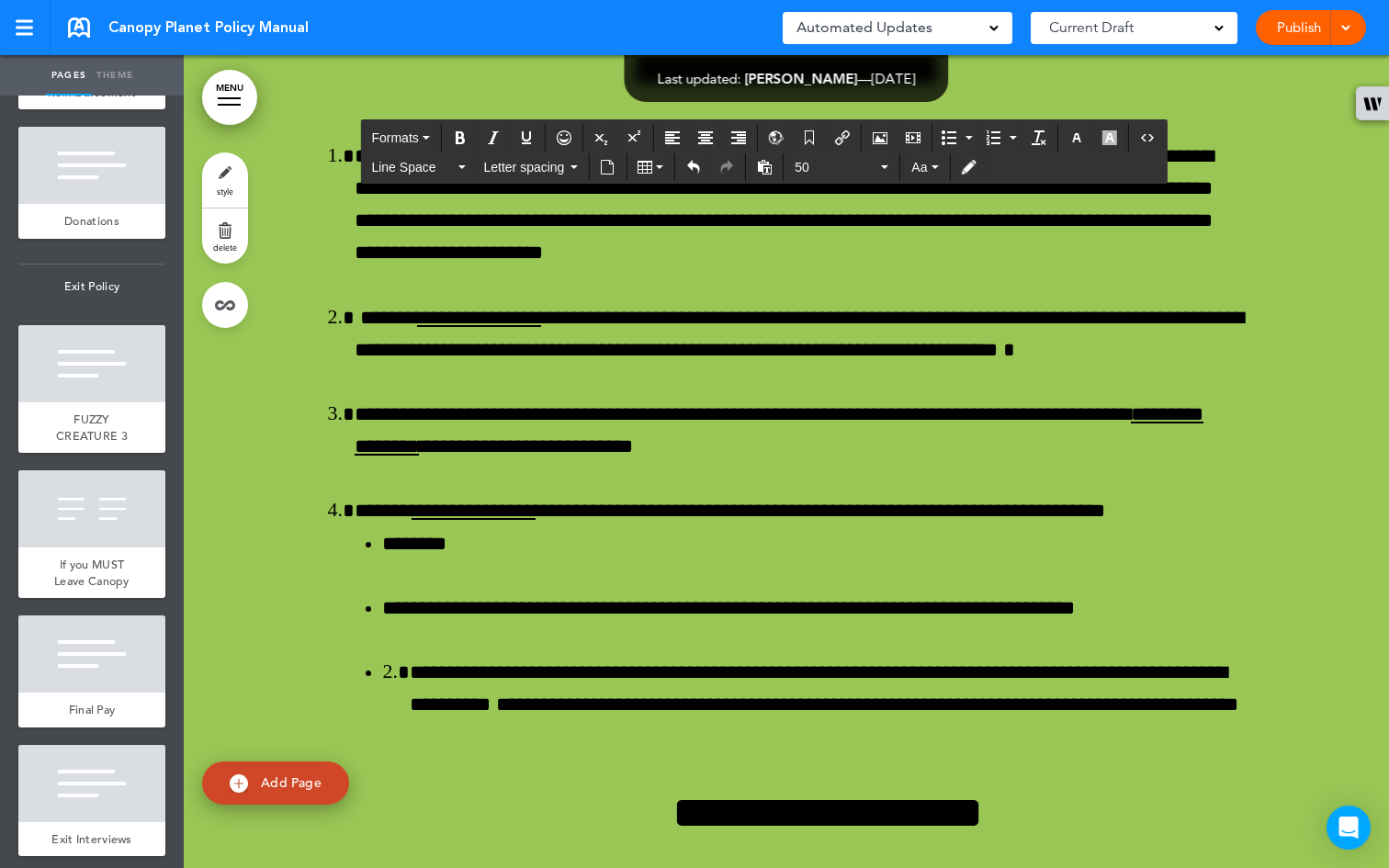
drag, startPoint x: 696, startPoint y: 288, endPoint x: 852, endPoint y: 596, distance: 345.3
copy div "**********"
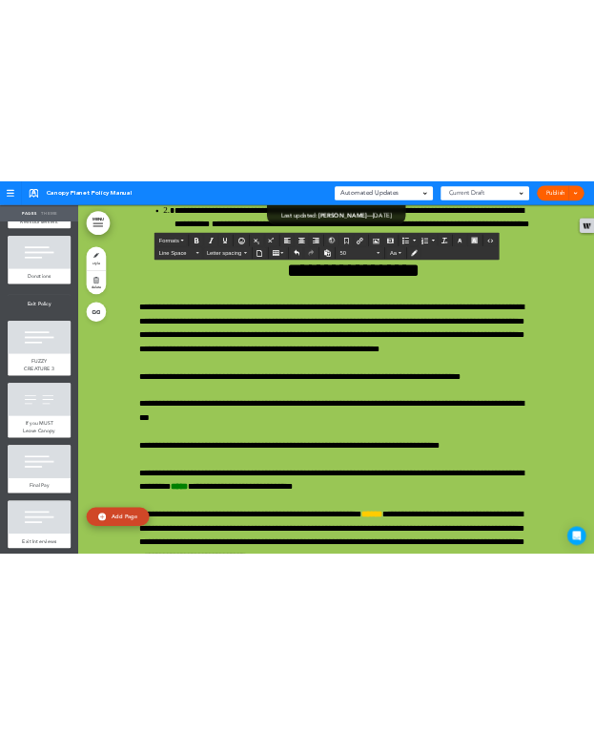
scroll to position [74984, 0]
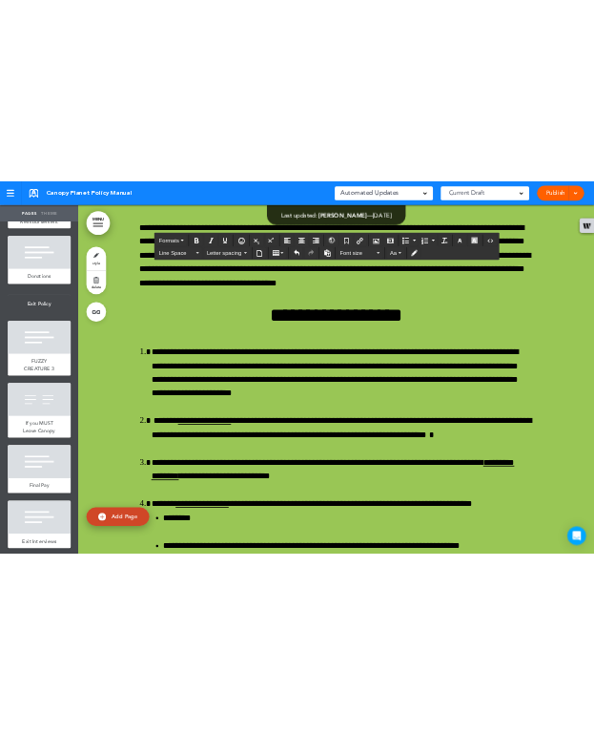
scroll to position [74973, 0]
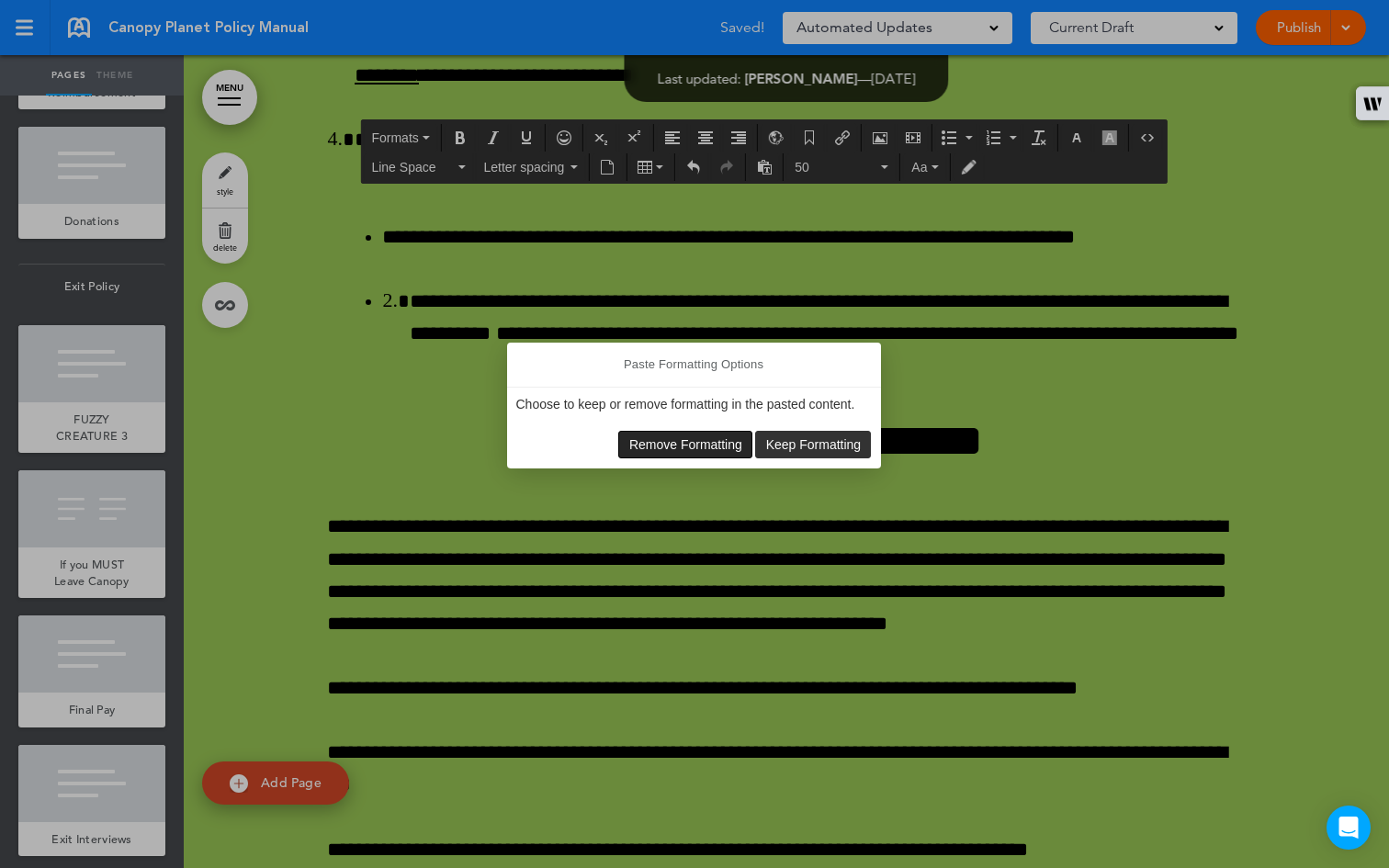
click at [718, 445] on span "Remove Formatting" at bounding box center [685, 444] width 113 height 14
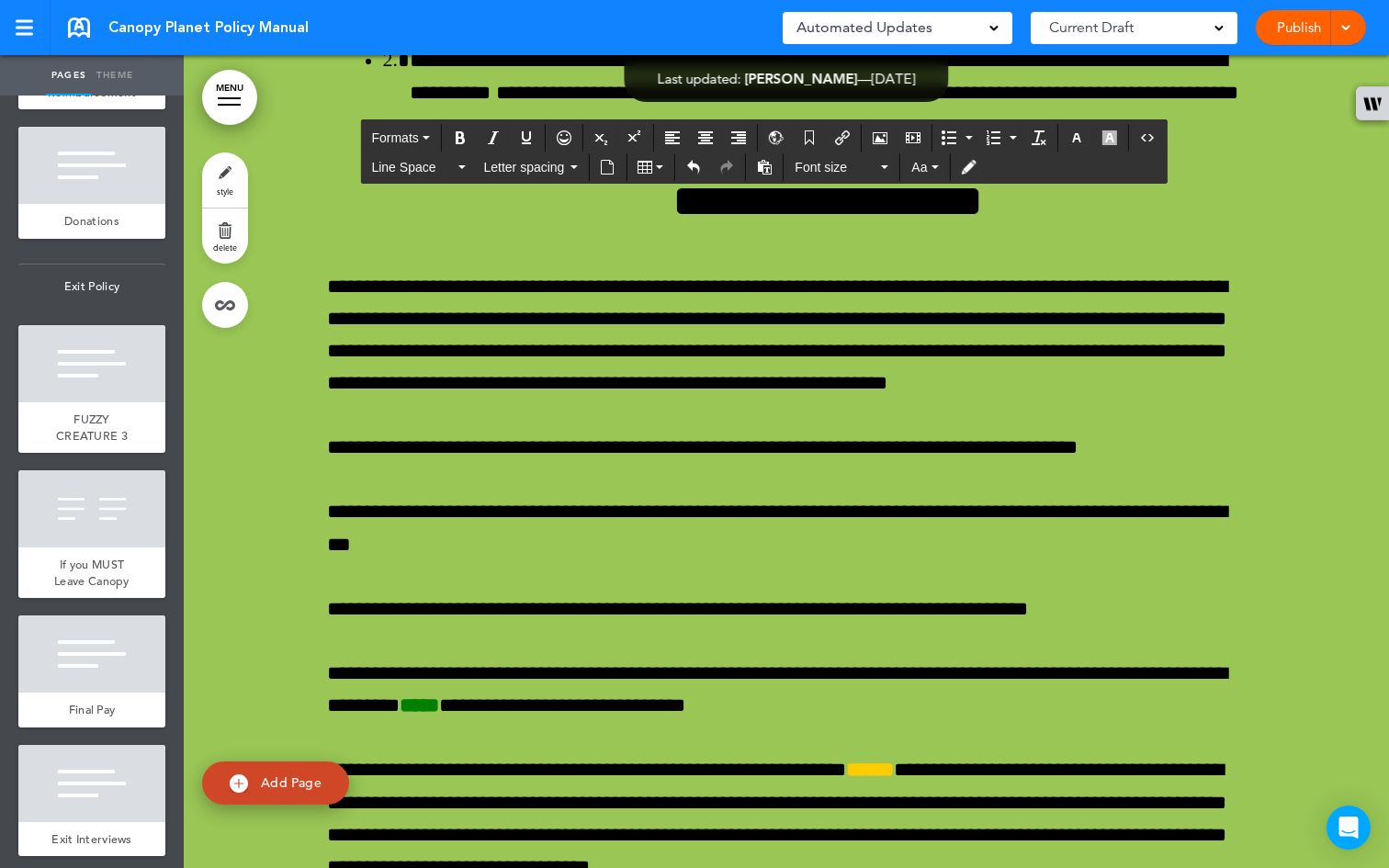
scroll to position [72348, 0]
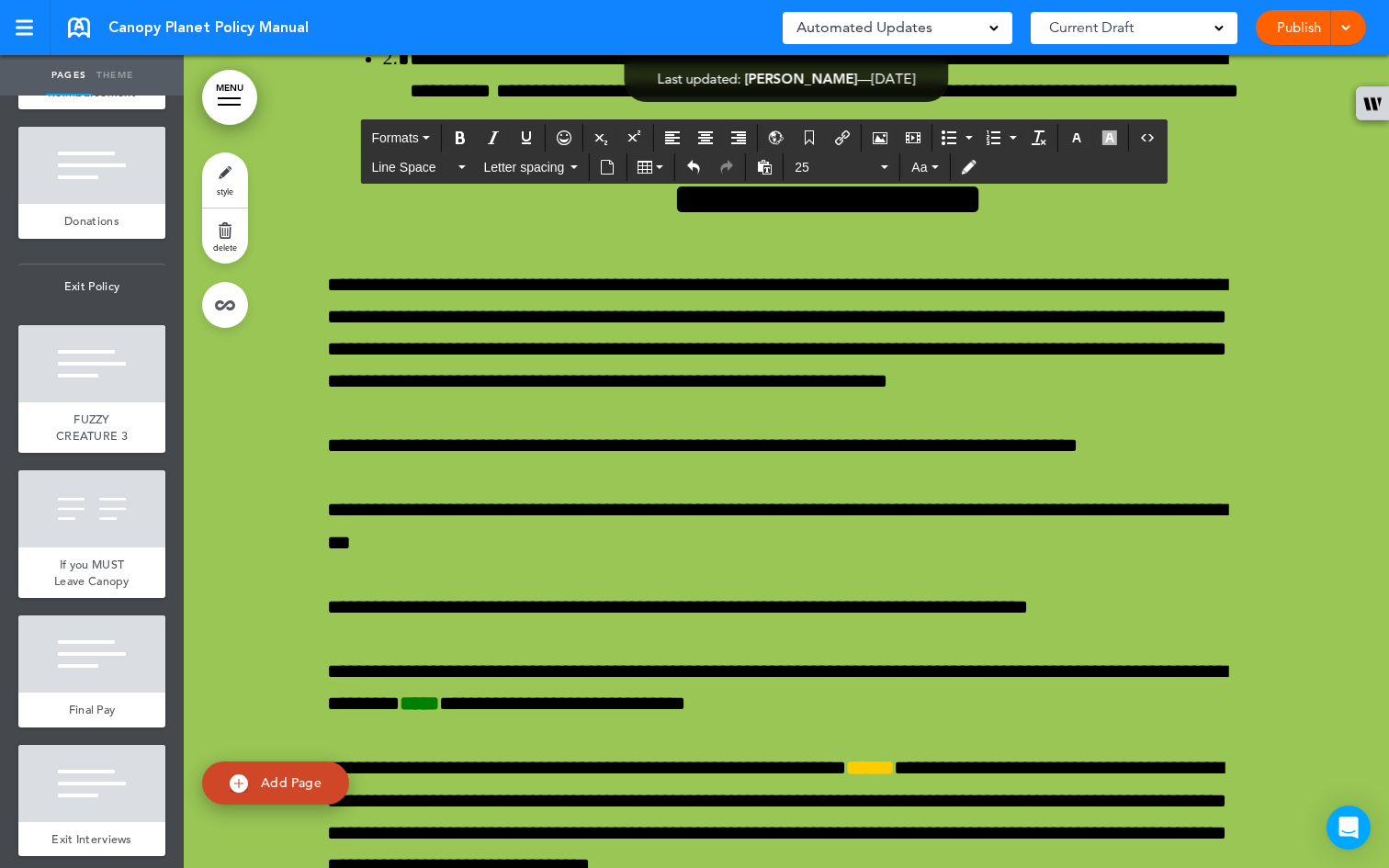
drag, startPoint x: 830, startPoint y: 637, endPoint x: 322, endPoint y: 406, distance: 558.1
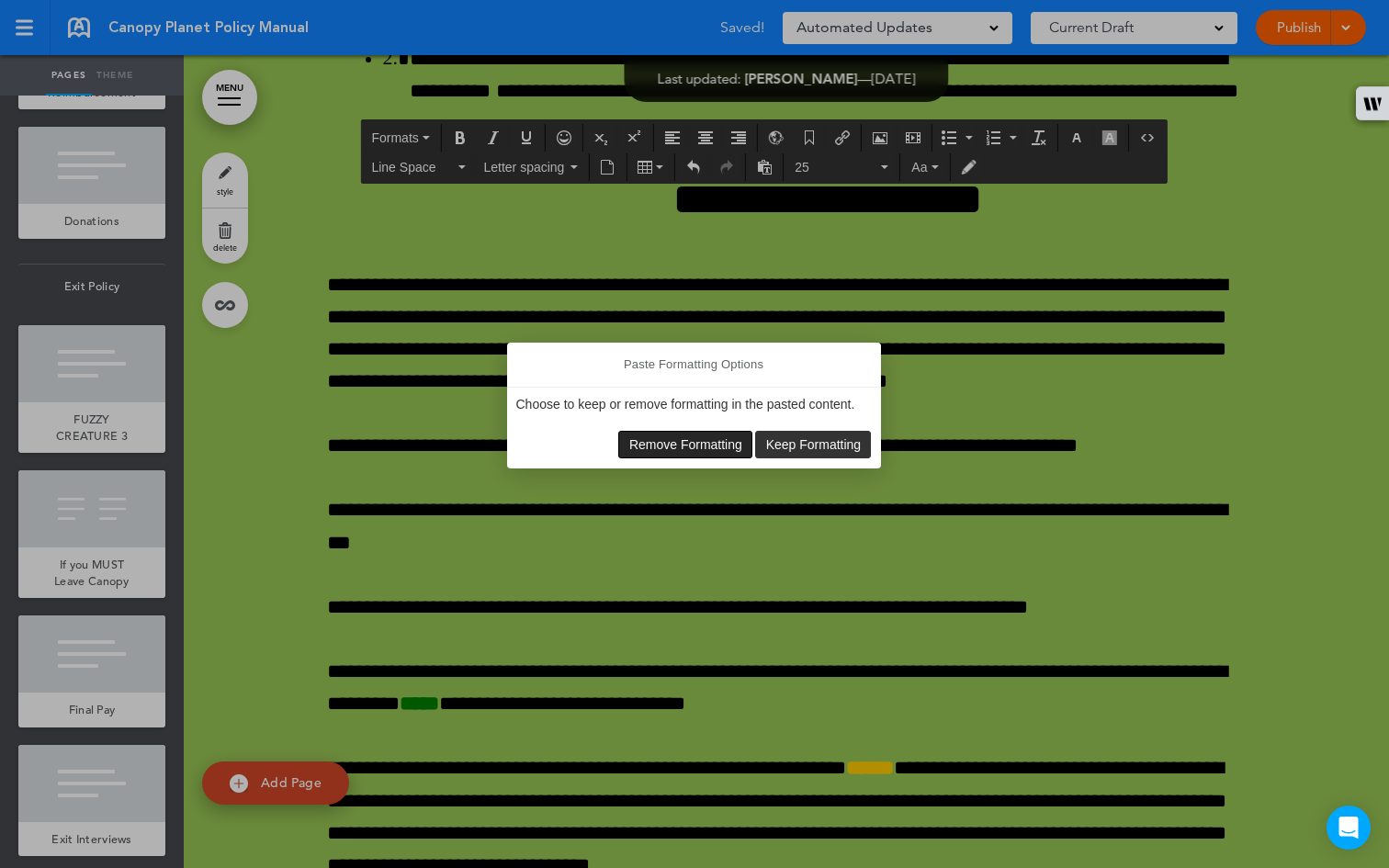
click at [646, 439] on span "Remove Formatting" at bounding box center [685, 444] width 113 height 14
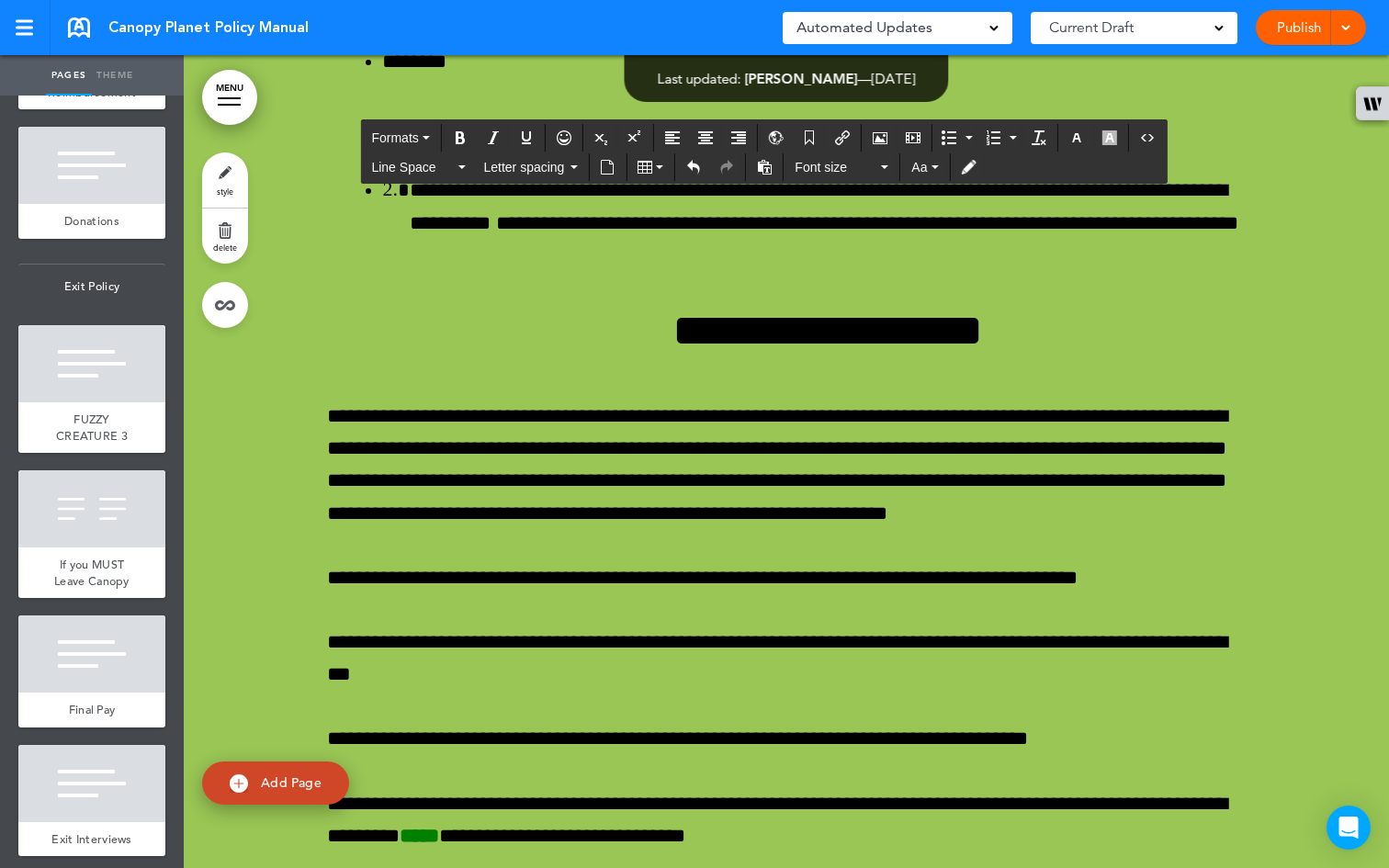
scroll to position [72543, 0]
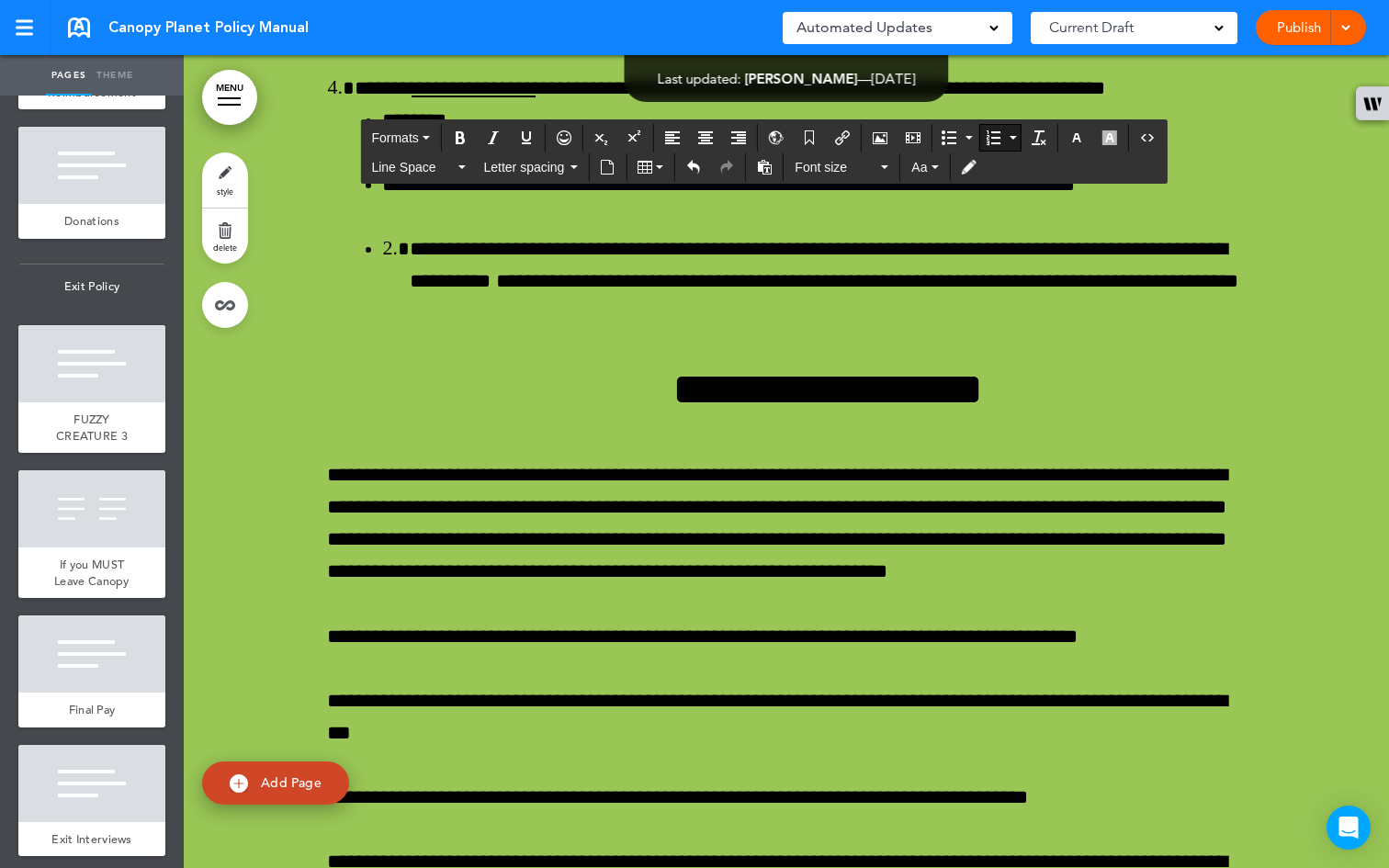
scroll to position [72377, 0]
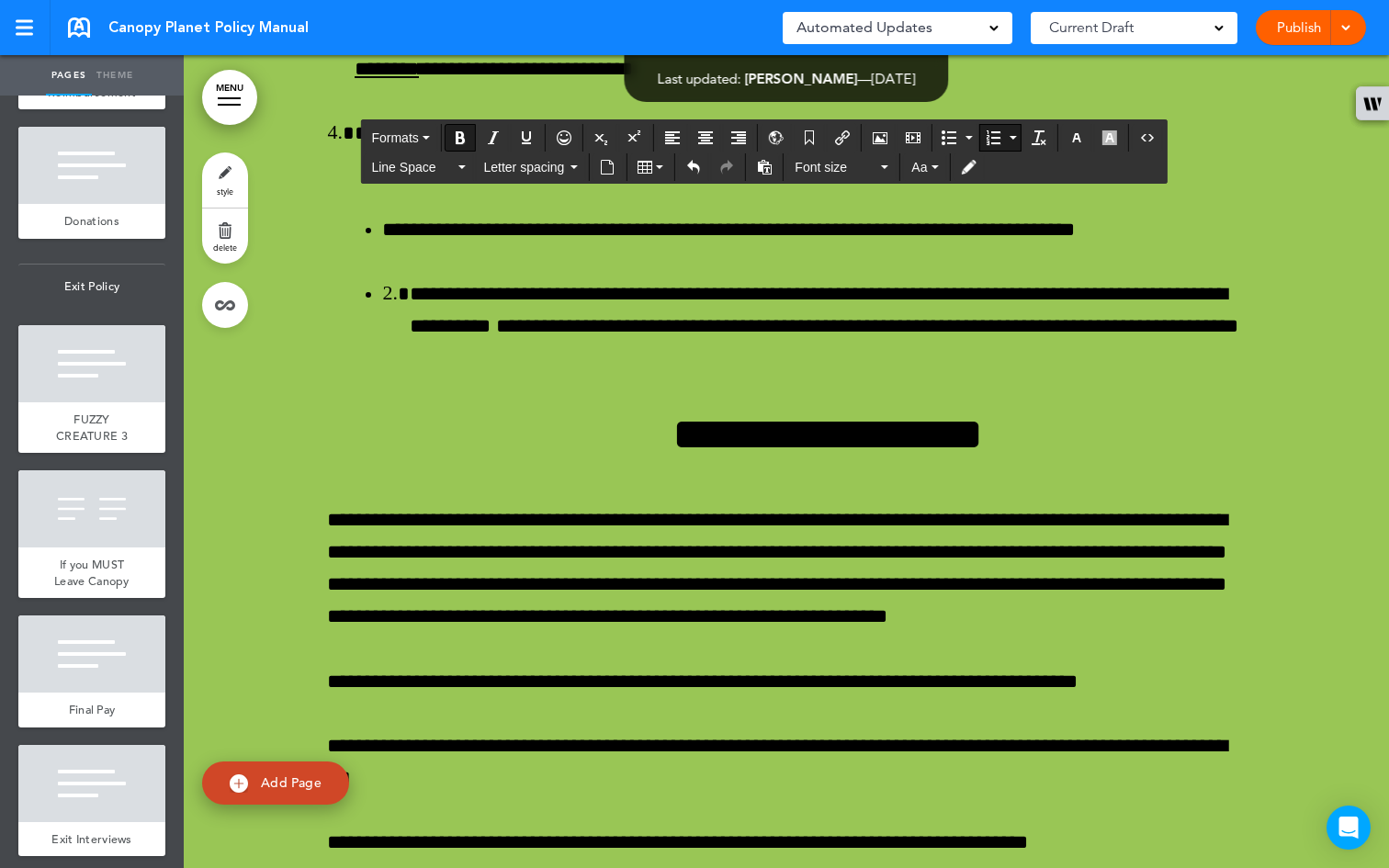
drag, startPoint x: 552, startPoint y: 729, endPoint x: 318, endPoint y: 382, distance: 418.5
click at [969, 130] on button "Bullet list" at bounding box center [968, 138] width 14 height 26
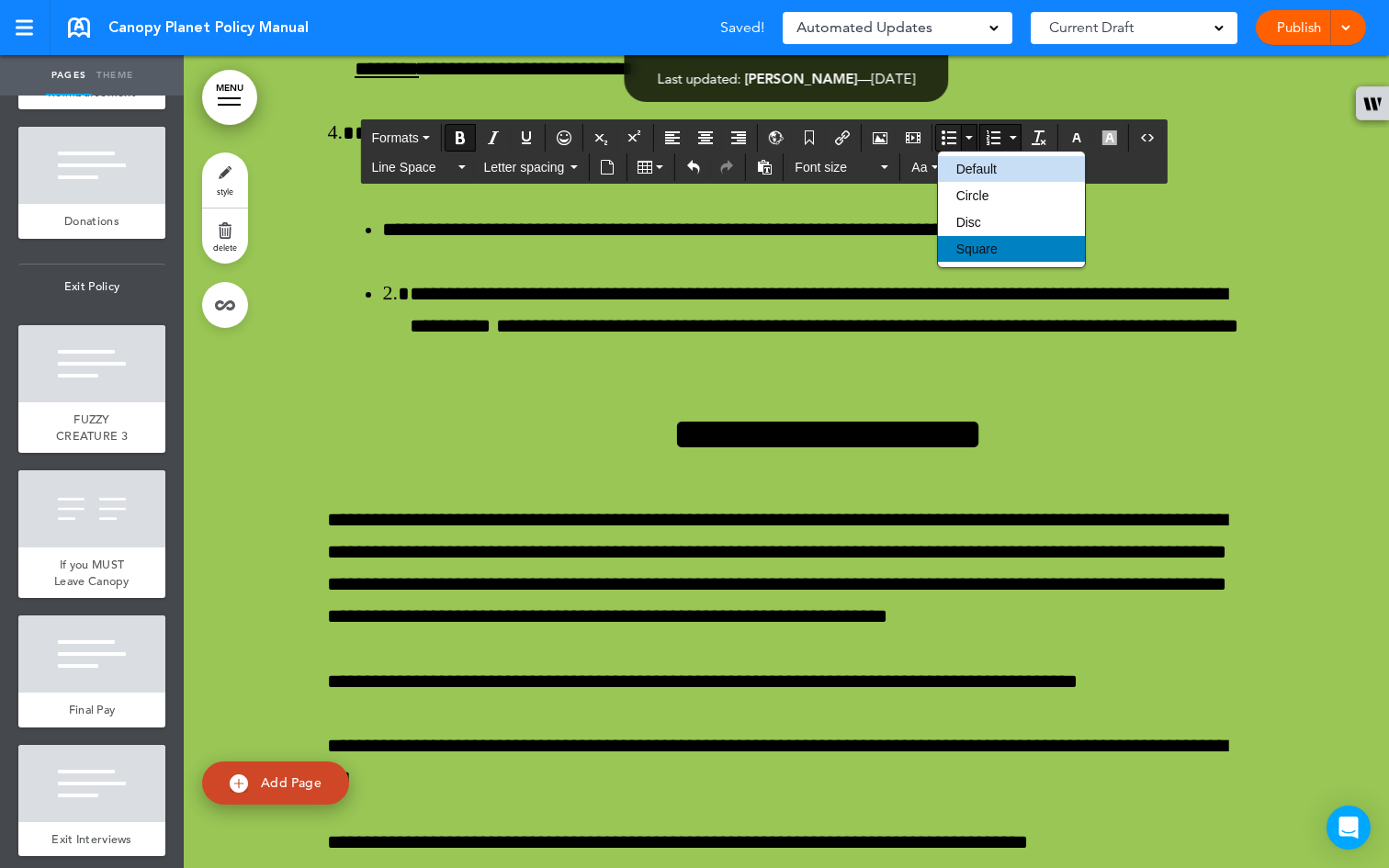
click at [998, 242] on div "Square" at bounding box center [1011, 248] width 147 height 26
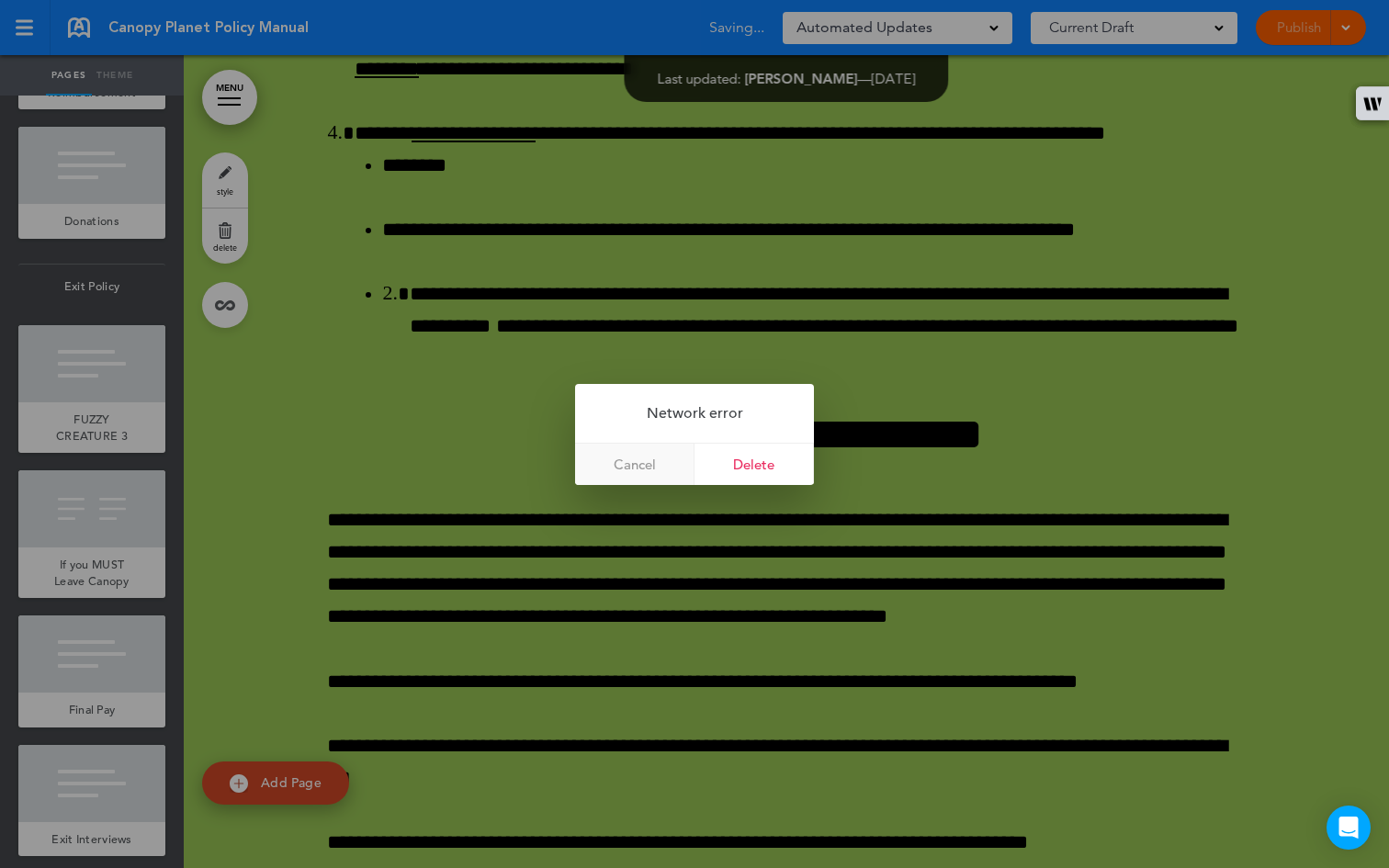
click at [661, 461] on link "Cancel" at bounding box center [634, 464] width 119 height 41
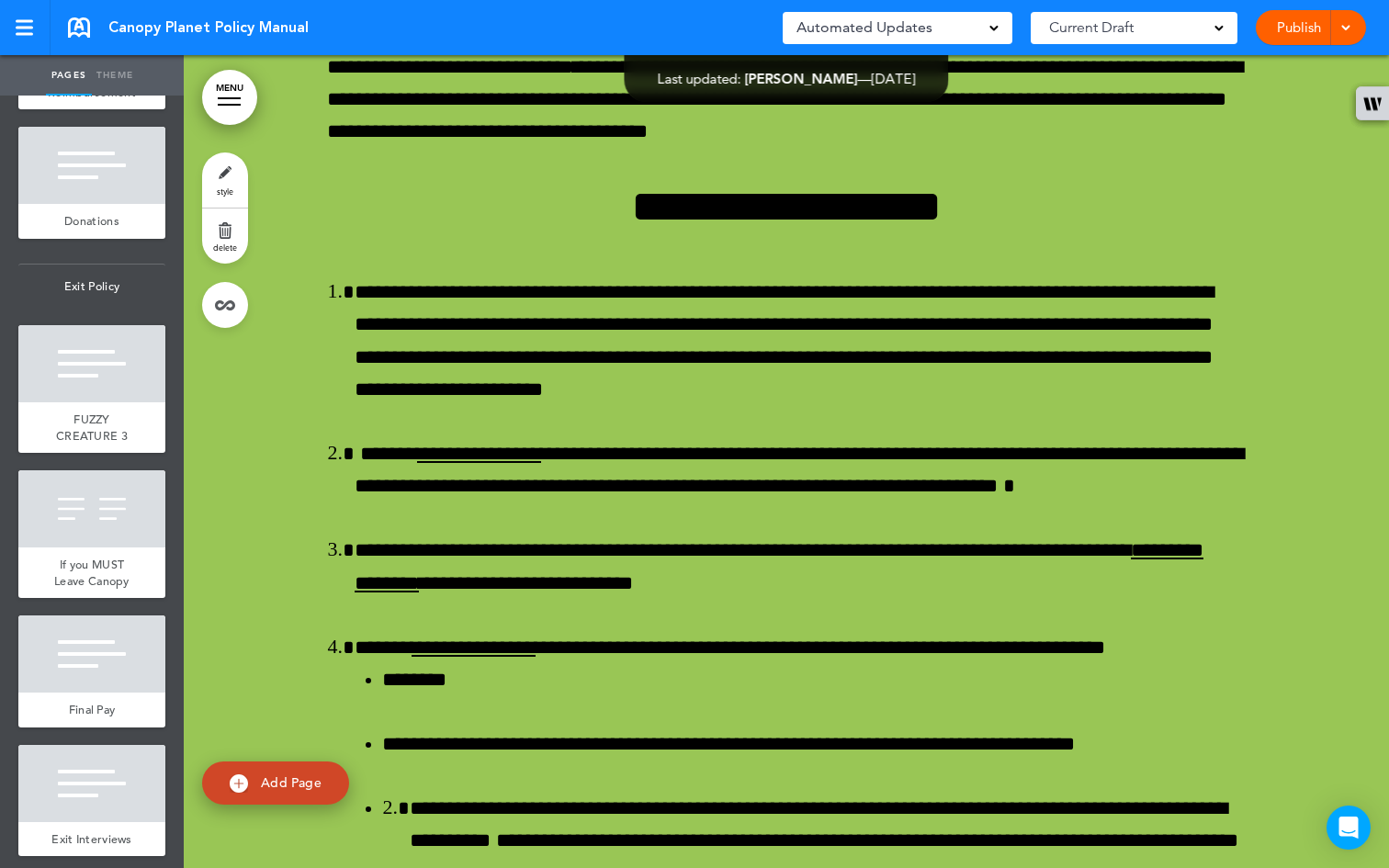
scroll to position [71912, 0]
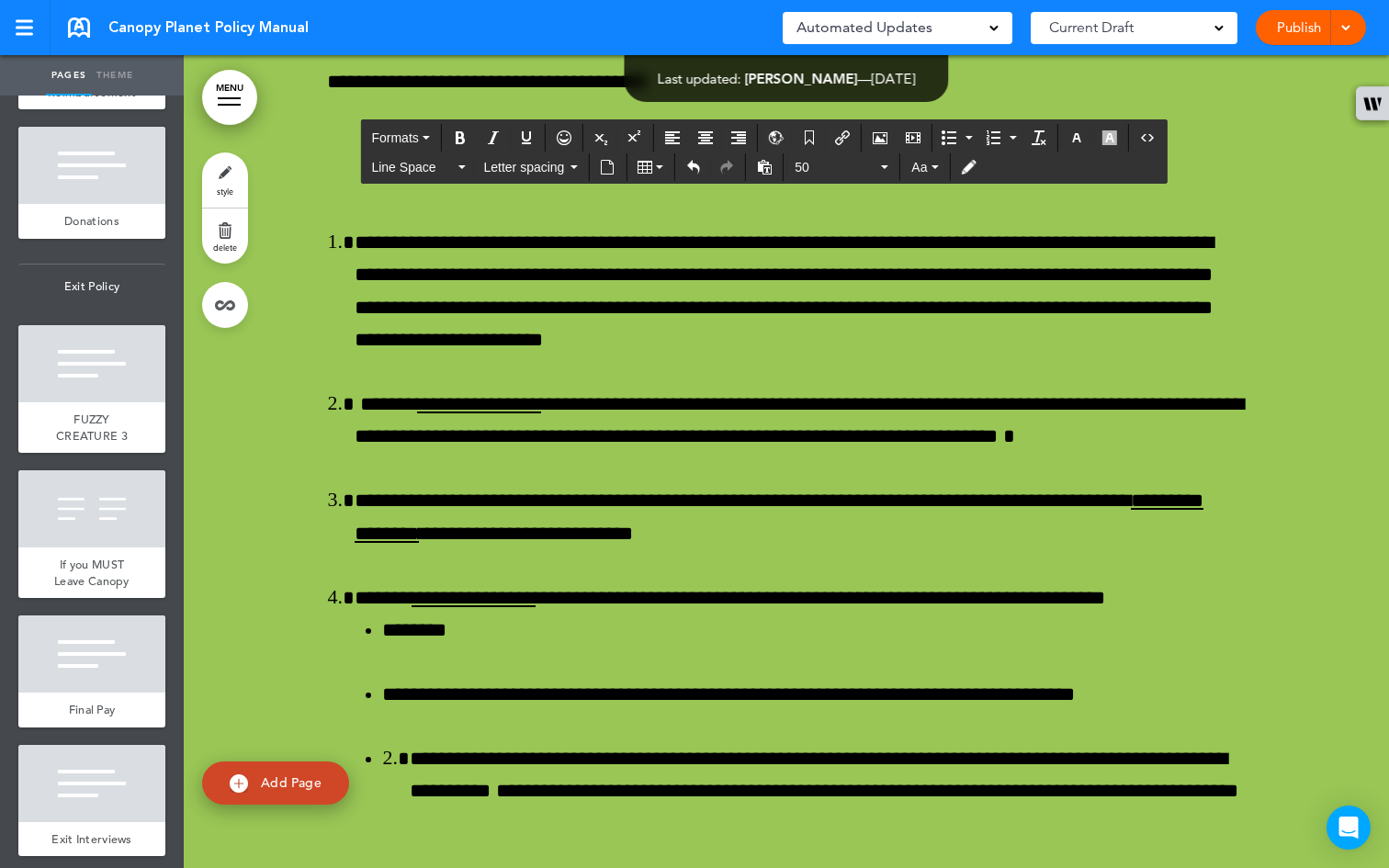
drag, startPoint x: 655, startPoint y: 151, endPoint x: 797, endPoint y: 430, distance: 313.1
copy div "**********"
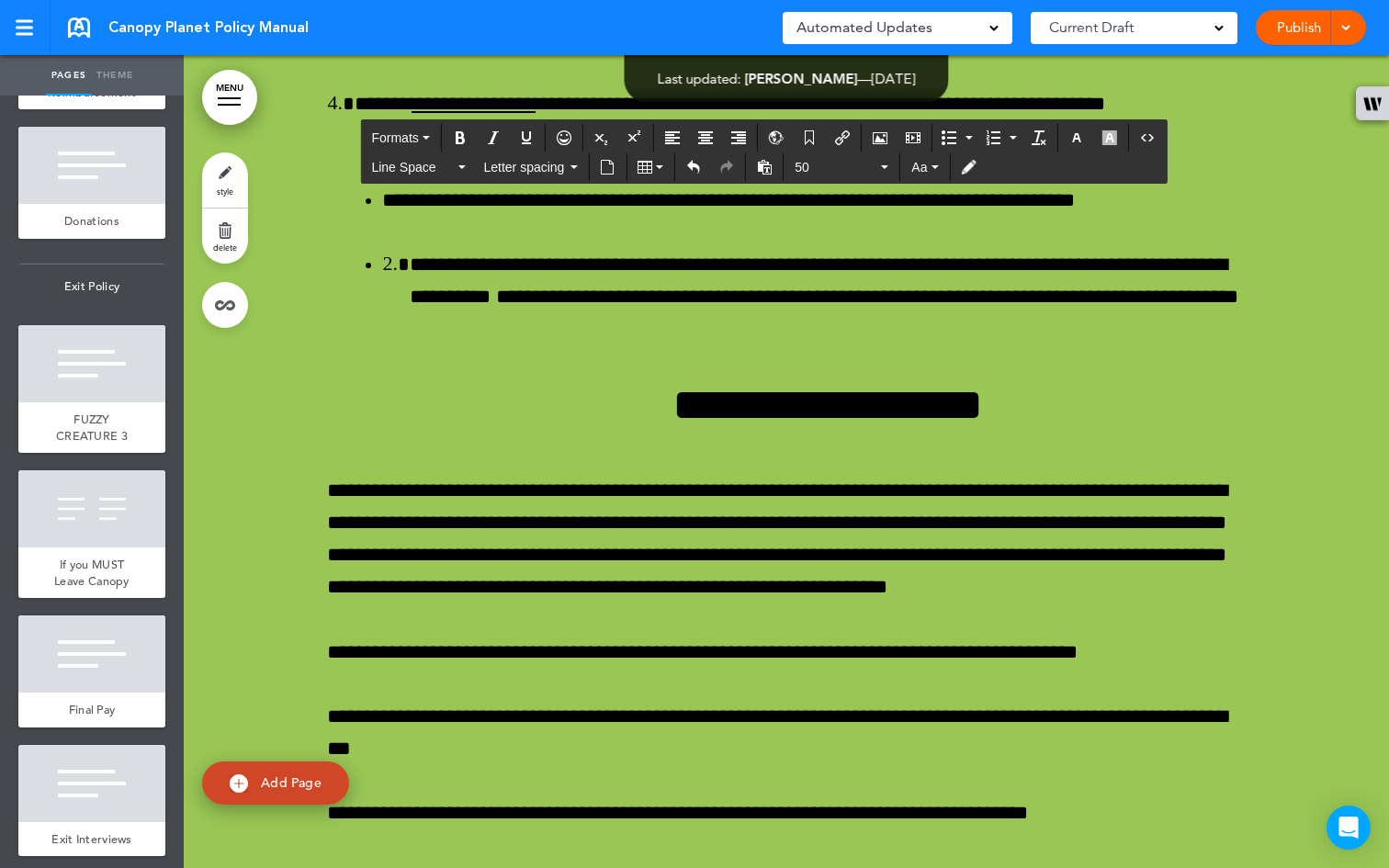
scroll to position [72681, 0]
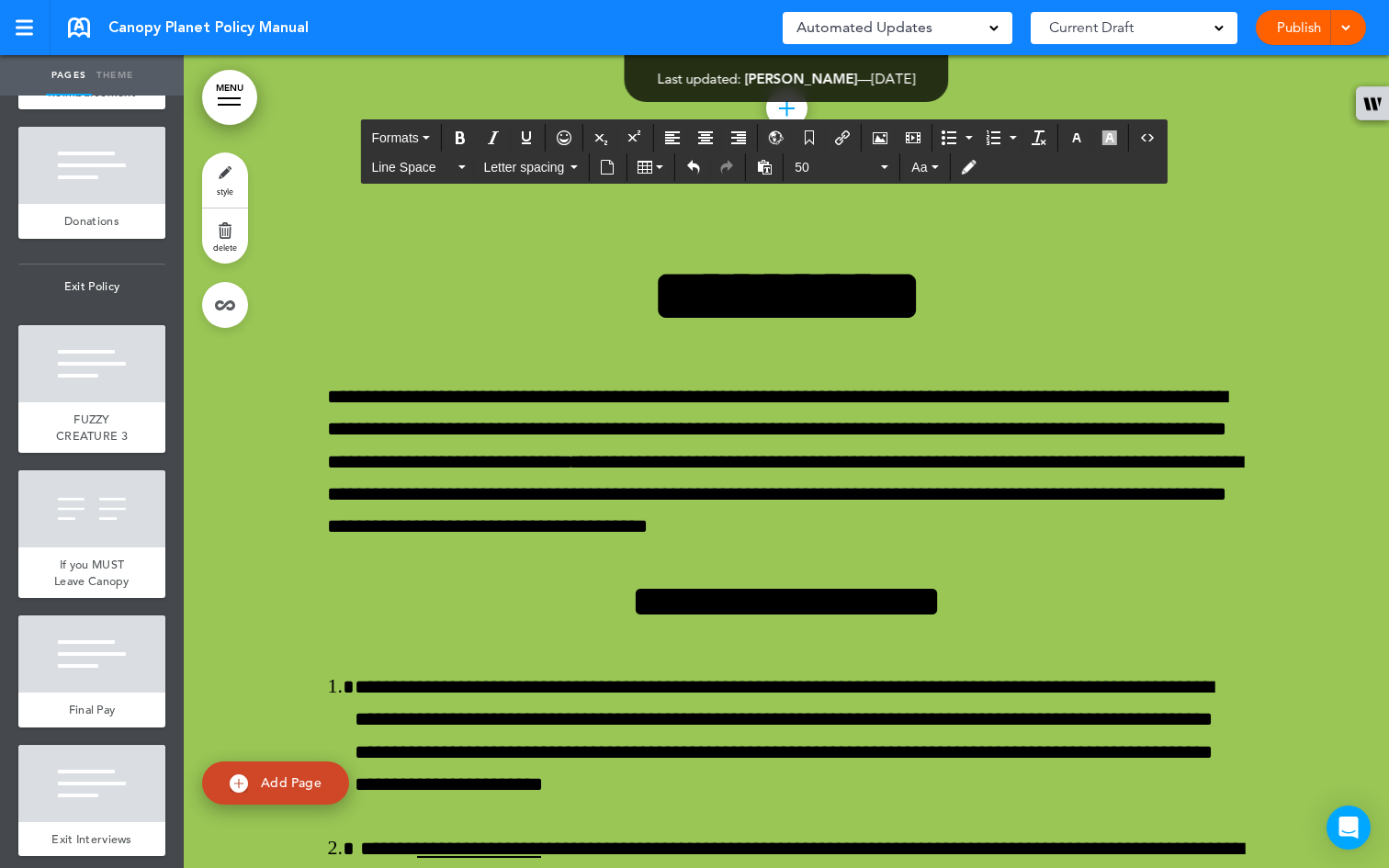
scroll to position [71819, 0]
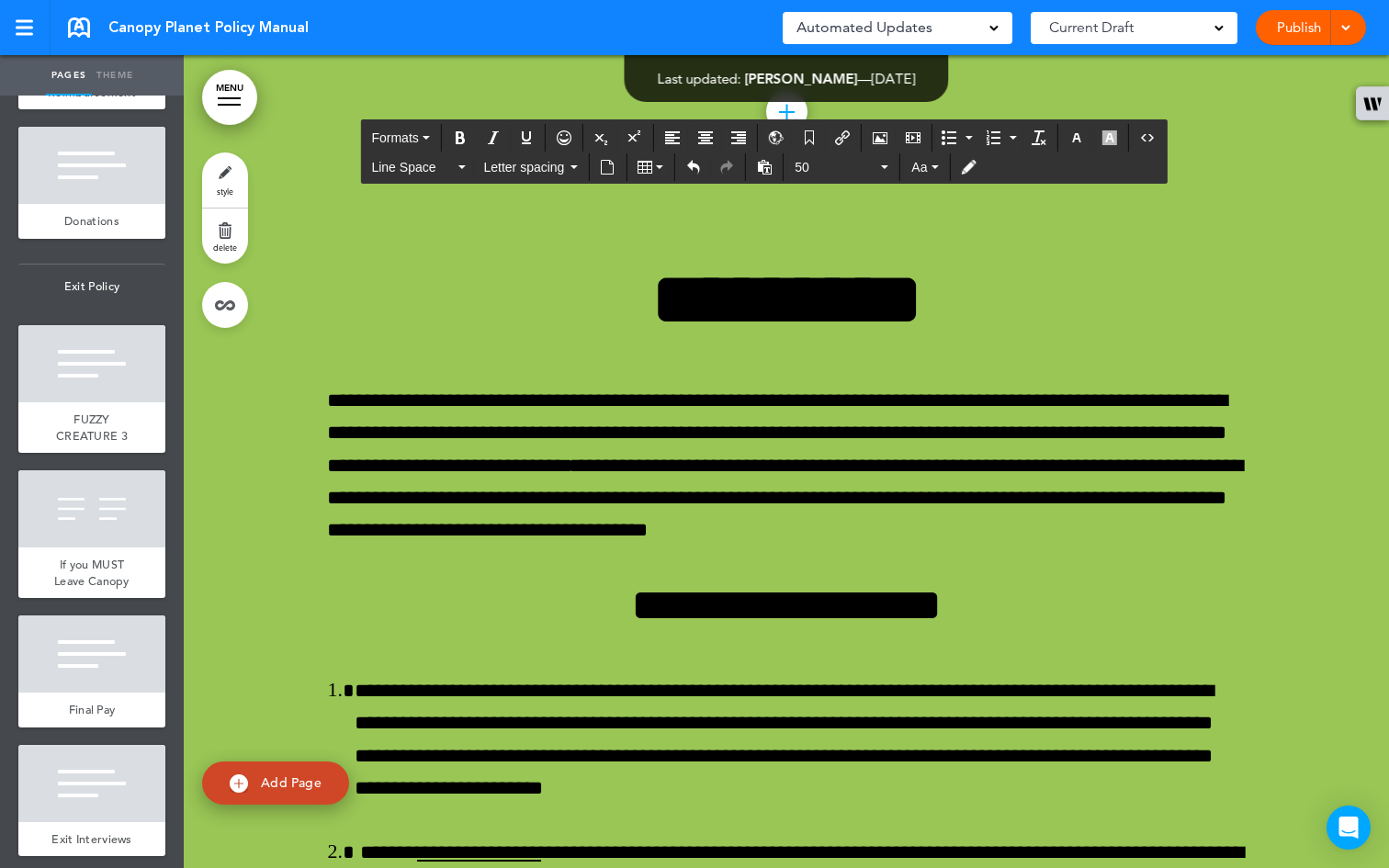
drag, startPoint x: 908, startPoint y: 253, endPoint x: 668, endPoint y: 254, distance: 240.0
copy span "**********"
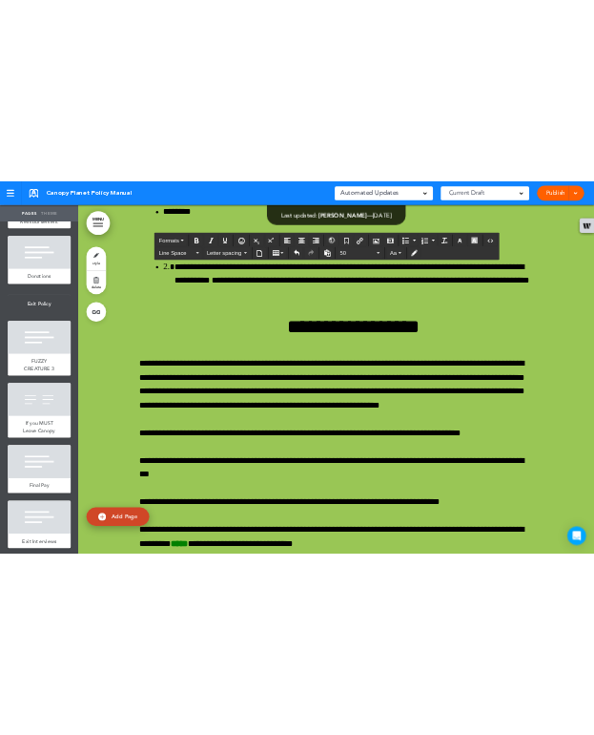
scroll to position [75782, 0]
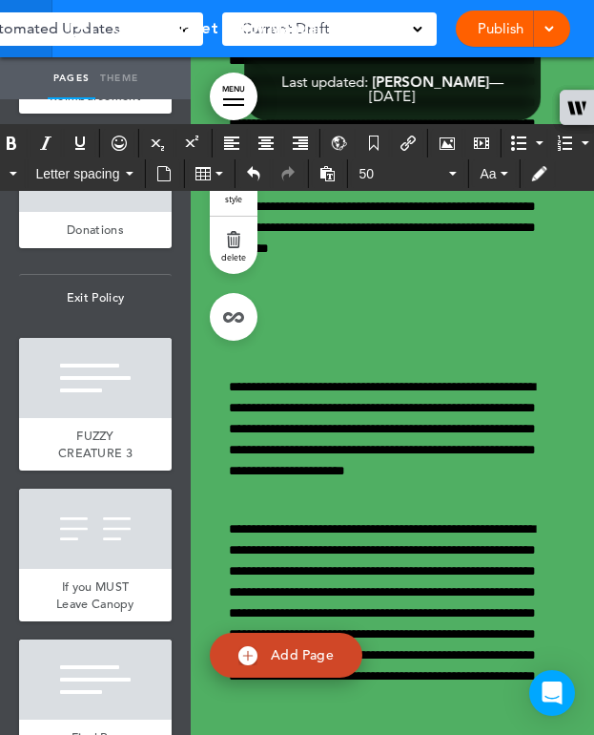
scroll to position [75707, 0]
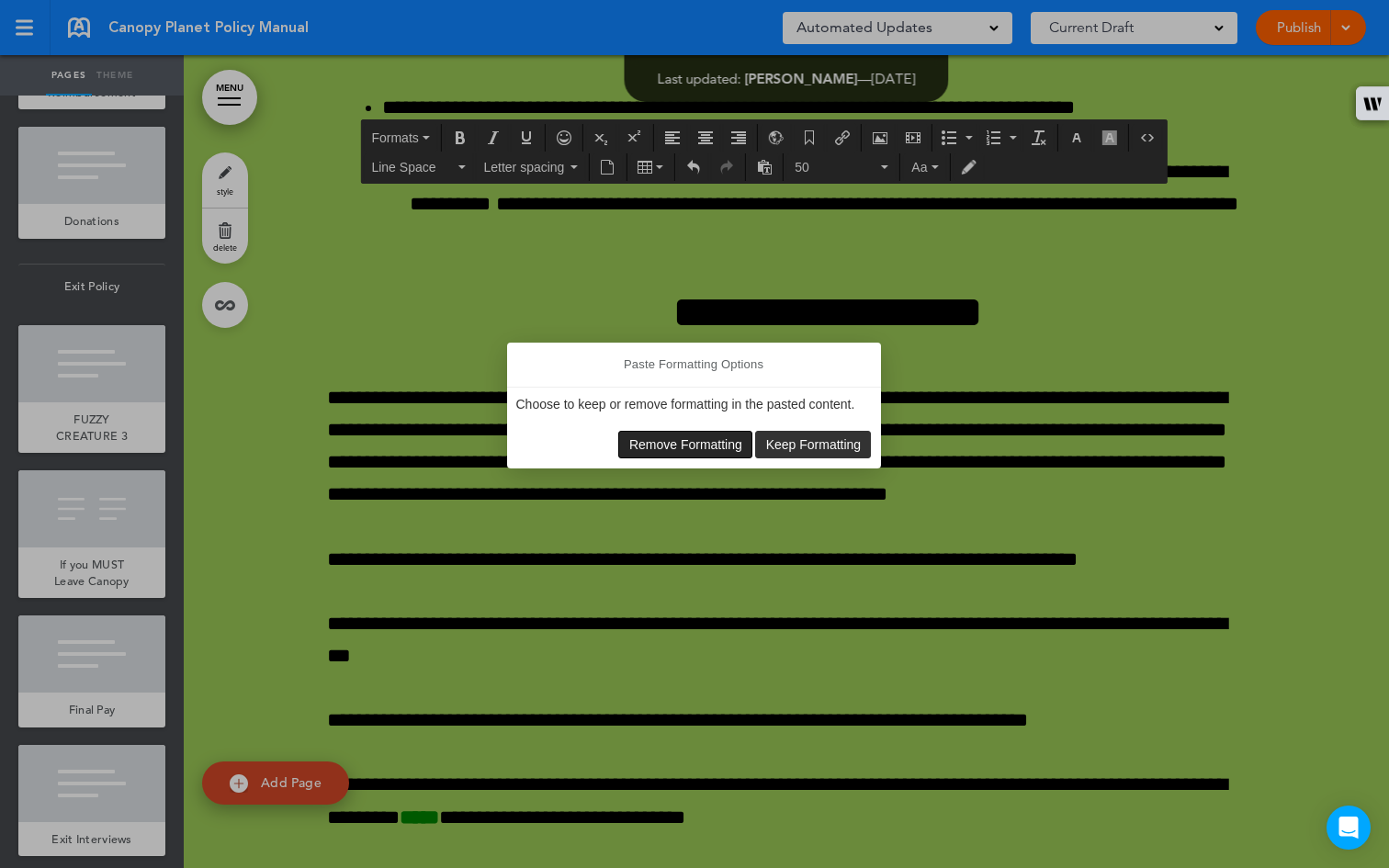
click at [724, 442] on span "Remove Formatting" at bounding box center [685, 444] width 113 height 14
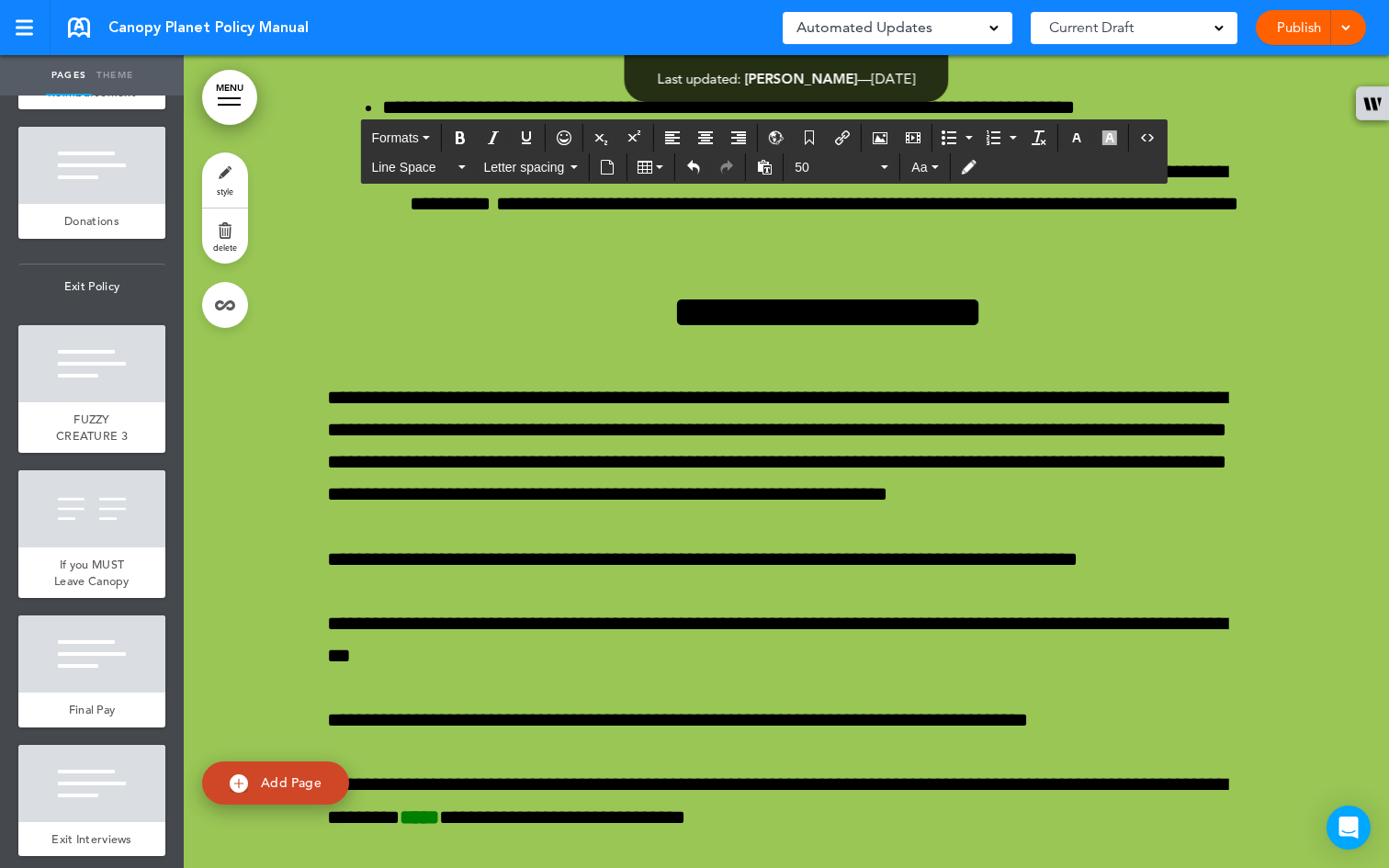
drag, startPoint x: 654, startPoint y: 433, endPoint x: 424, endPoint y: 424, distance: 230.2
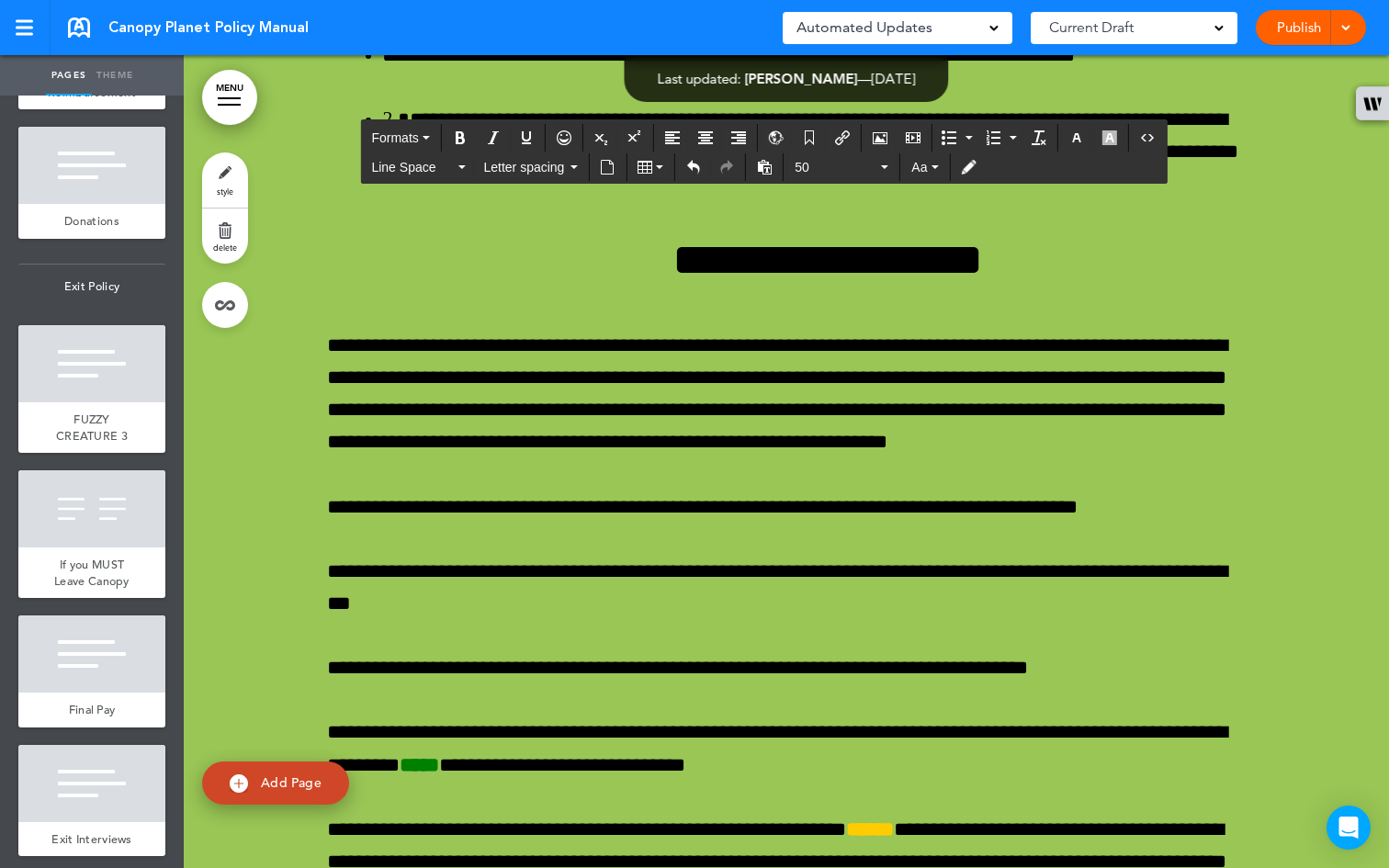
scroll to position [72918, 0]
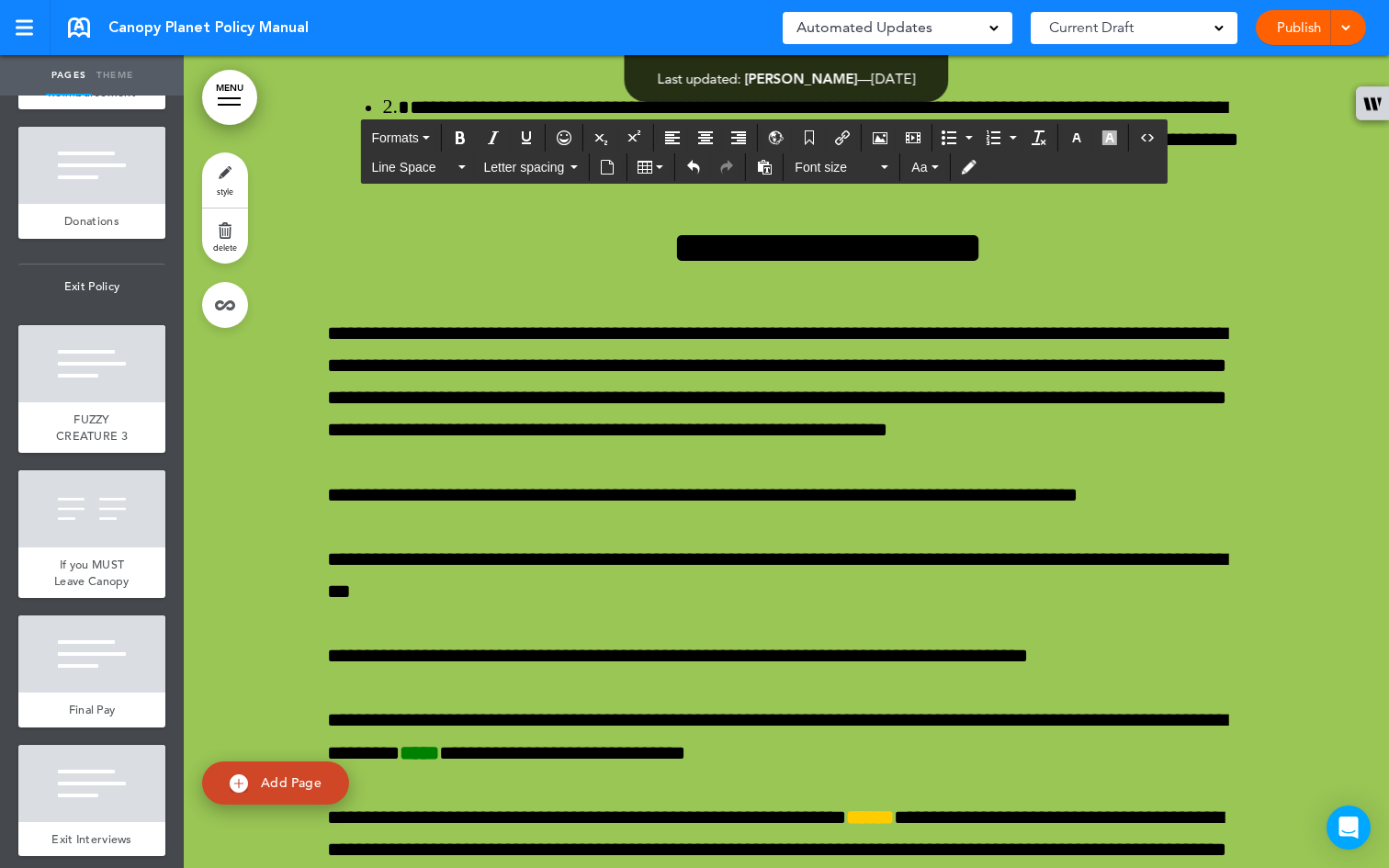
drag, startPoint x: 500, startPoint y: 651, endPoint x: 324, endPoint y: 447, distance: 269.4
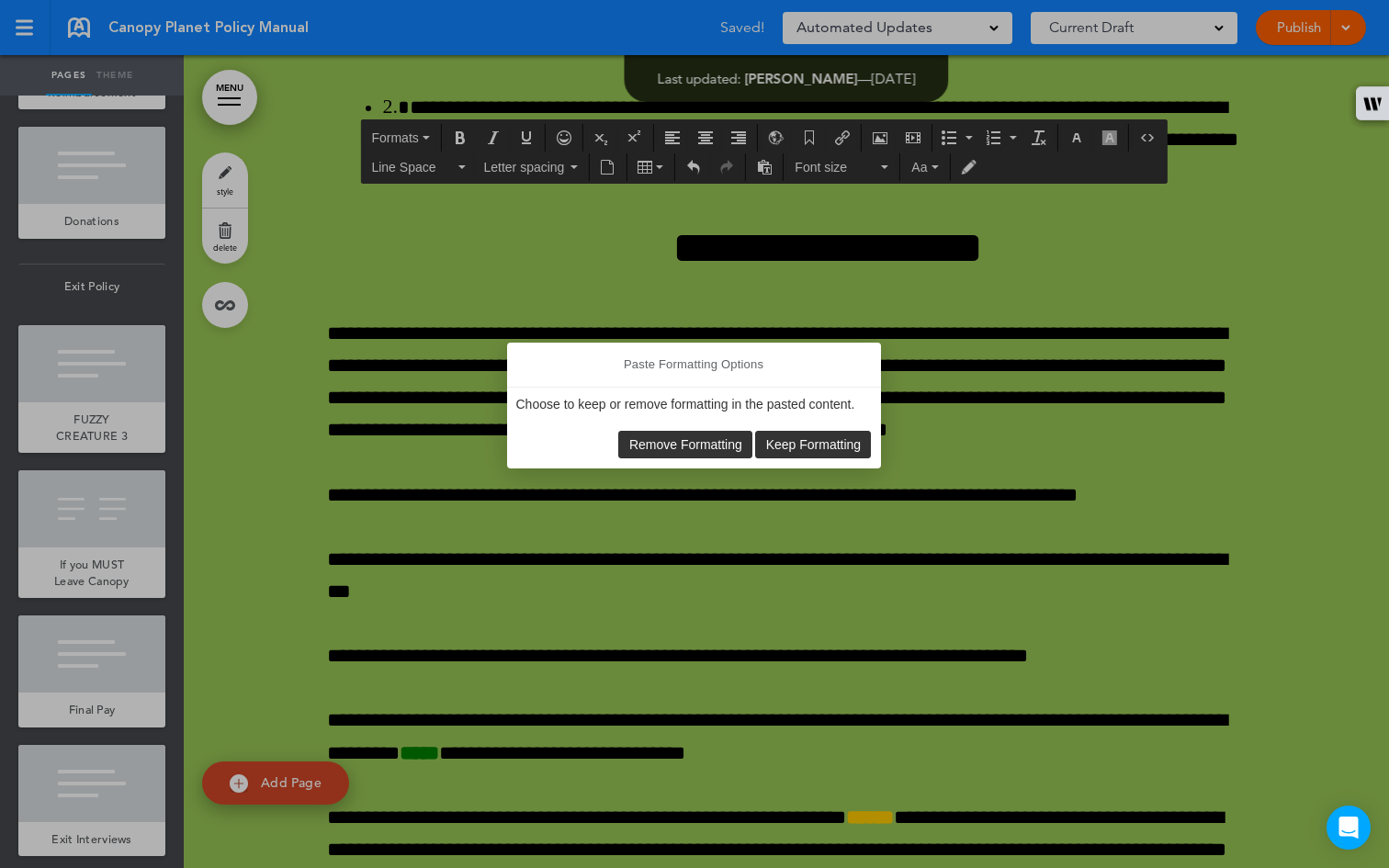
click at [657, 440] on span "Remove Formatting" at bounding box center [685, 444] width 113 height 14
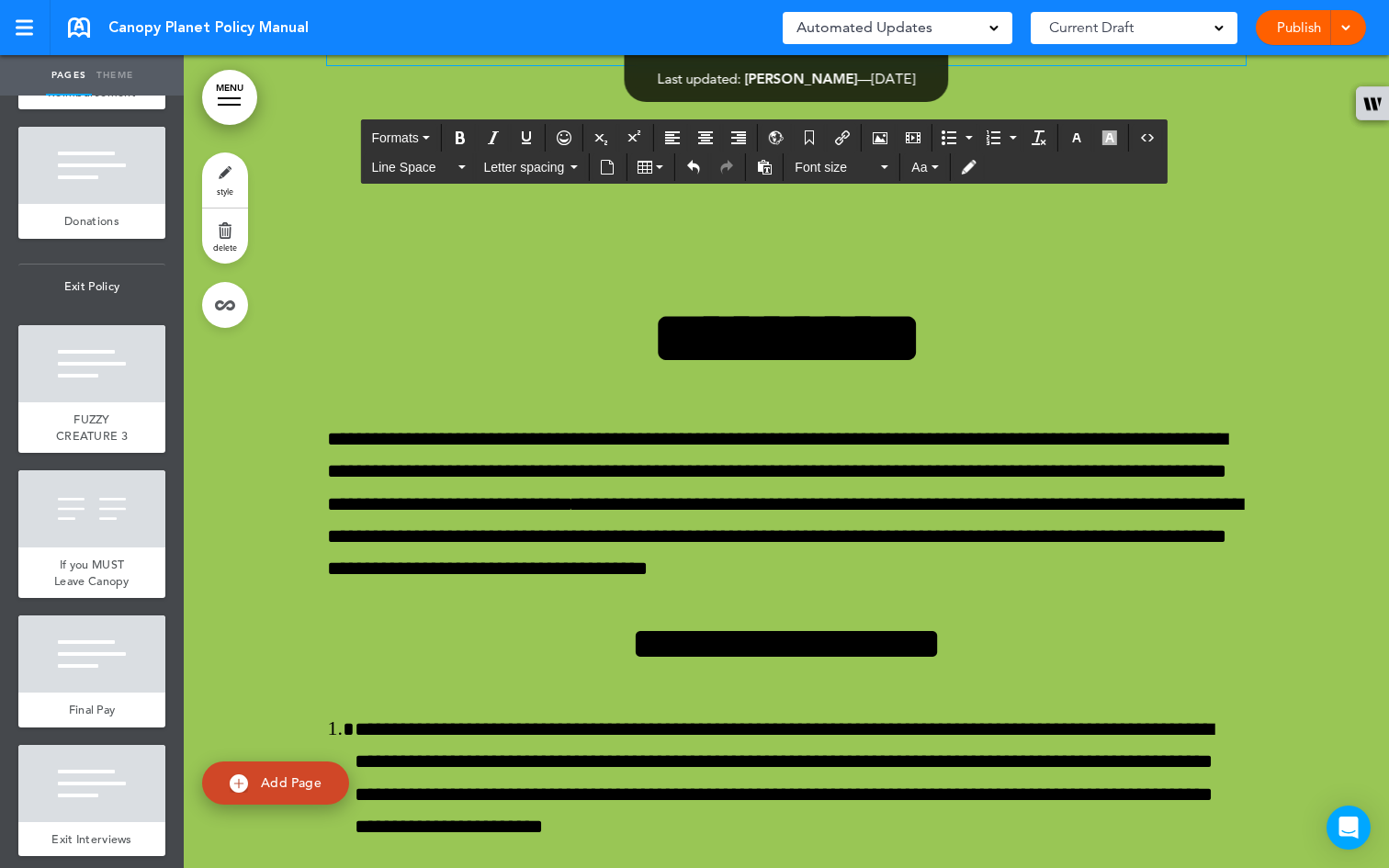
scroll to position [71464, 0]
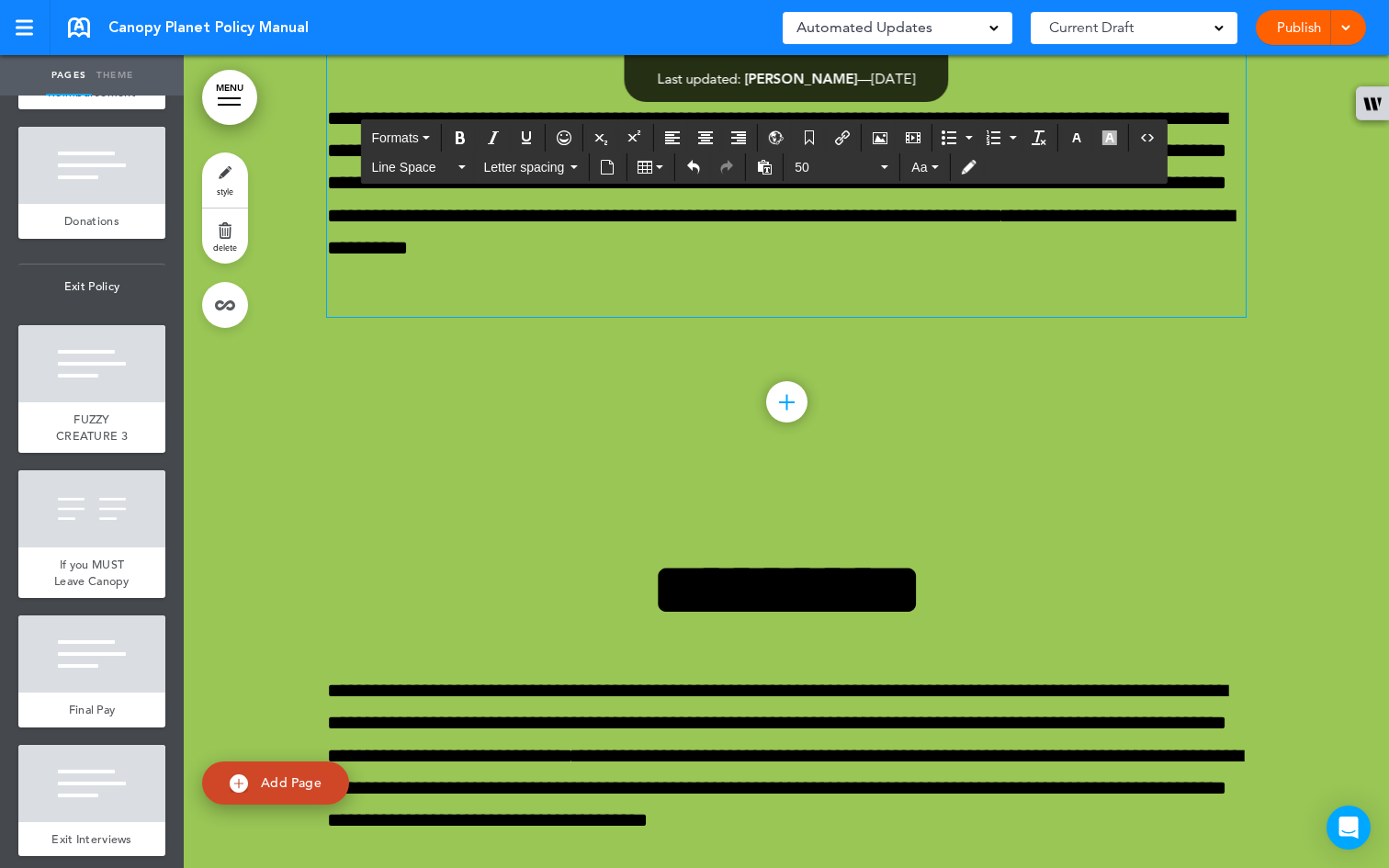
drag, startPoint x: 685, startPoint y: 203, endPoint x: 876, endPoint y: 519, distance: 369.2
copy div "**********"
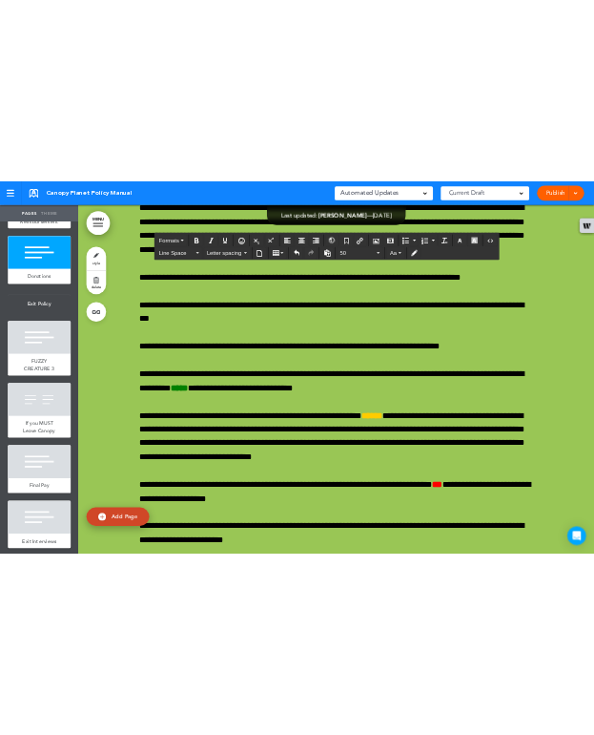
scroll to position [75759, 0]
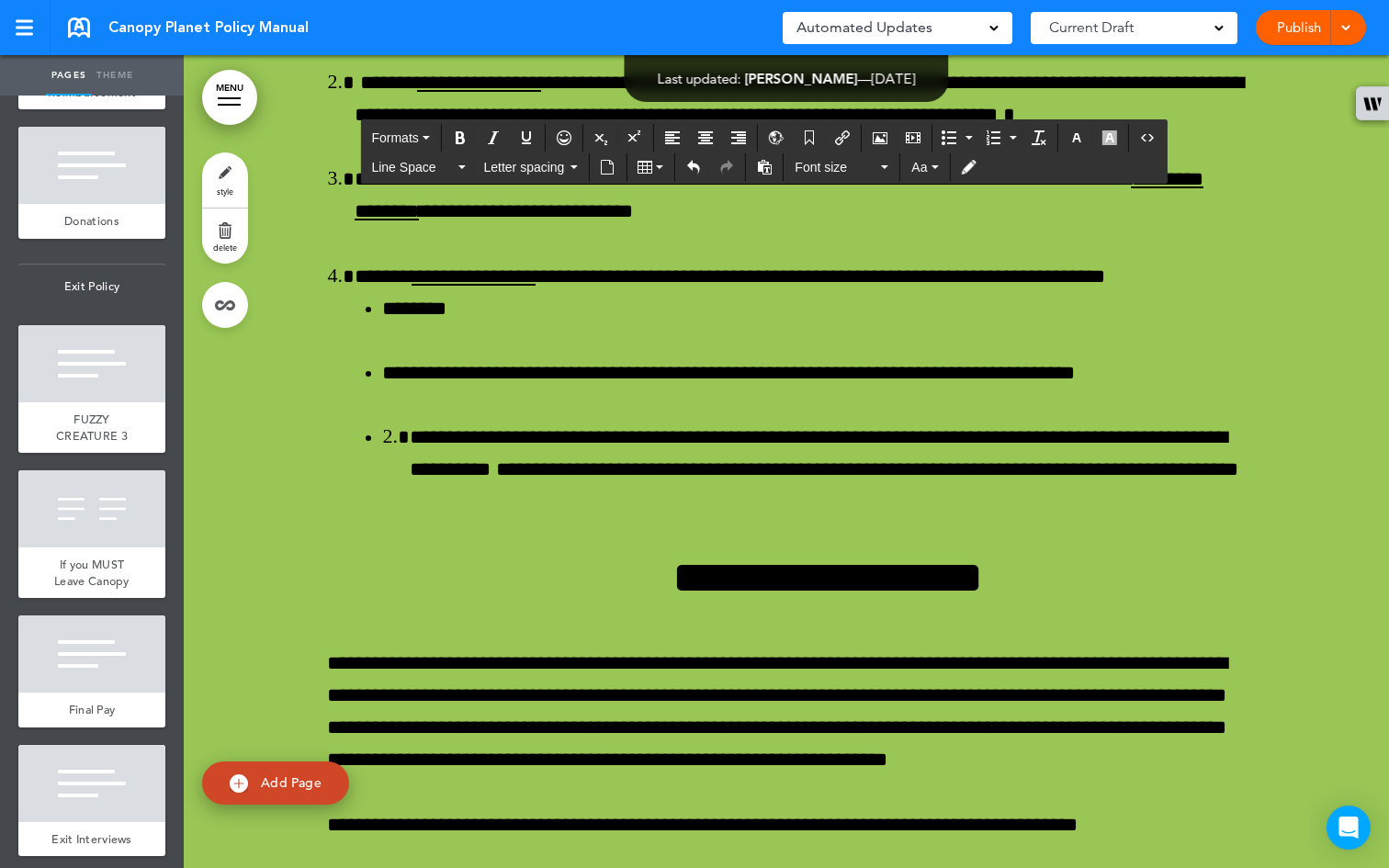
scroll to position [72875, 0]
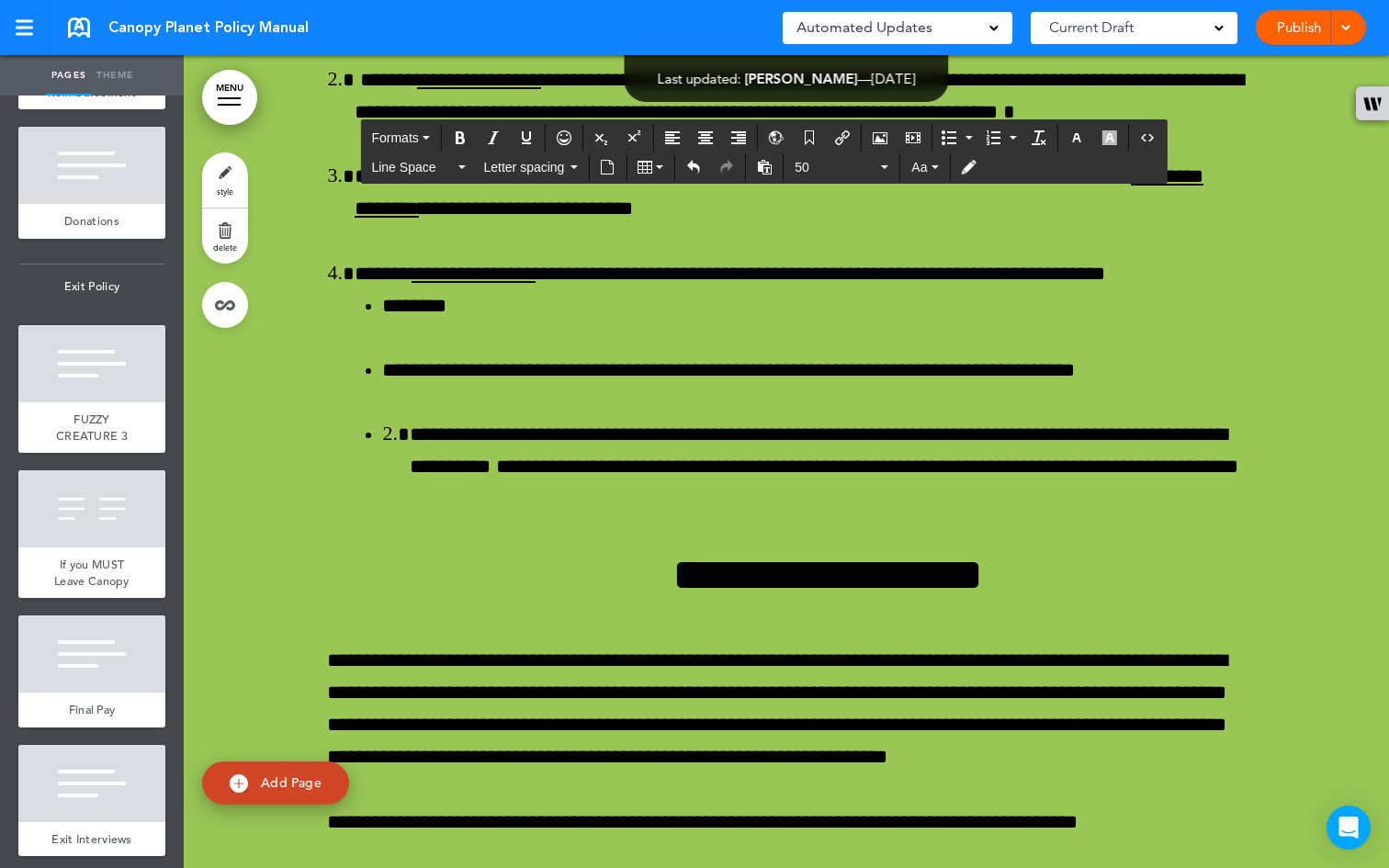
drag, startPoint x: 766, startPoint y: 410, endPoint x: 392, endPoint y: 401, distance: 374.1
drag, startPoint x: 1159, startPoint y: 410, endPoint x: 870, endPoint y: 411, distance: 289.0
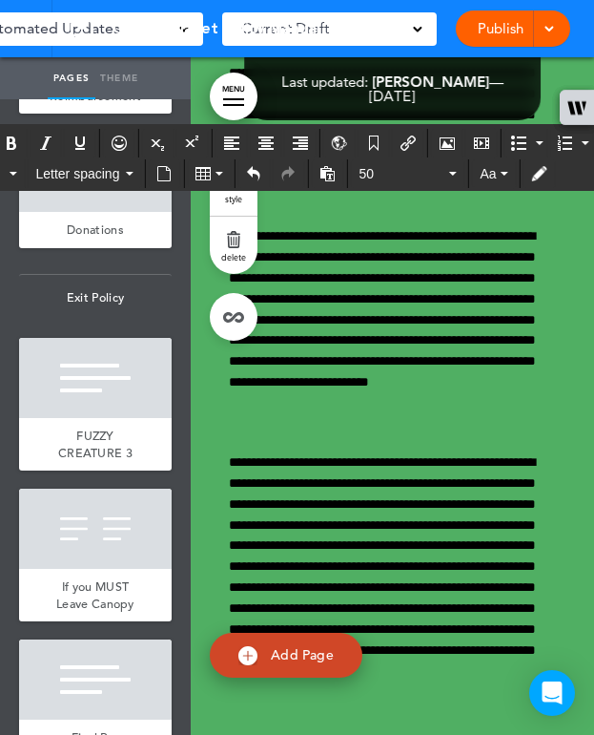
scroll to position [75629, 0]
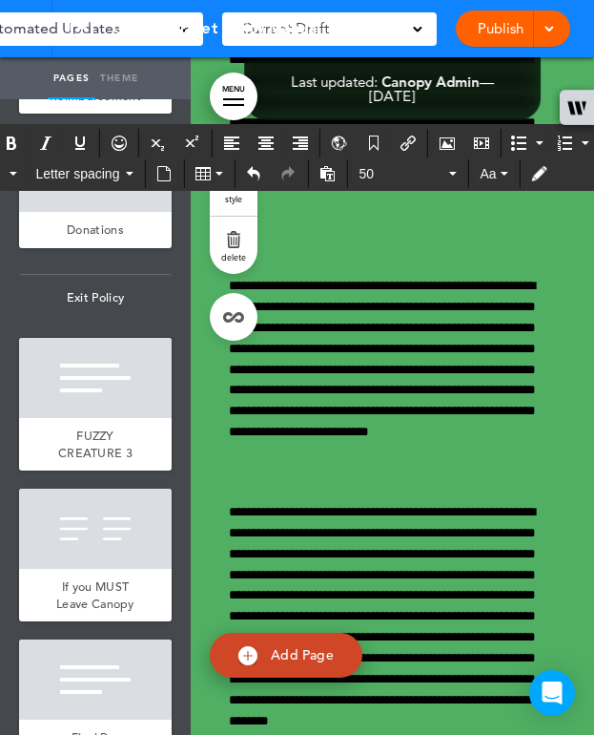
click at [114, 104] on span "Reimbursement" at bounding box center [96, 96] width 92 height 16
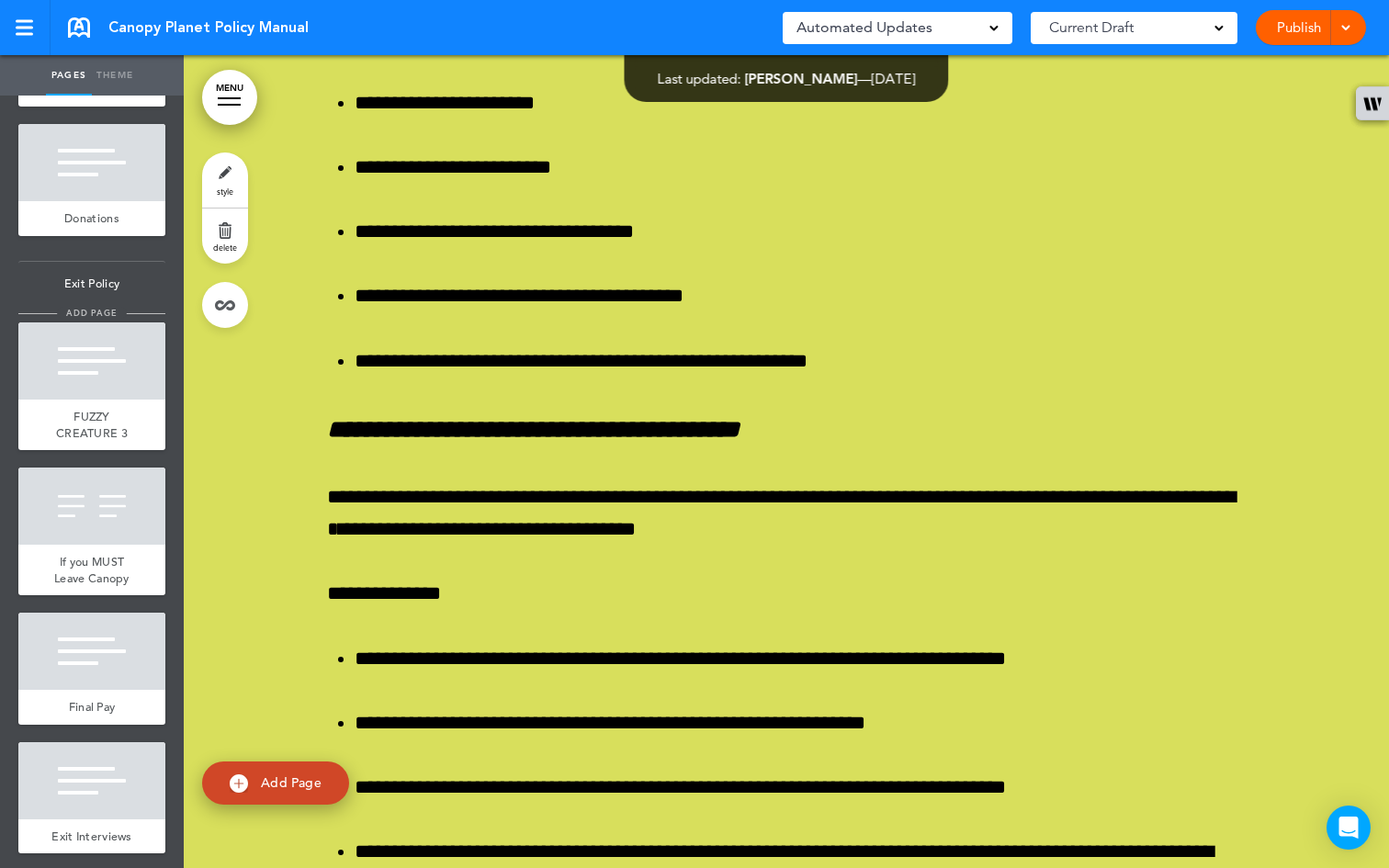
scroll to position [7391, 0]
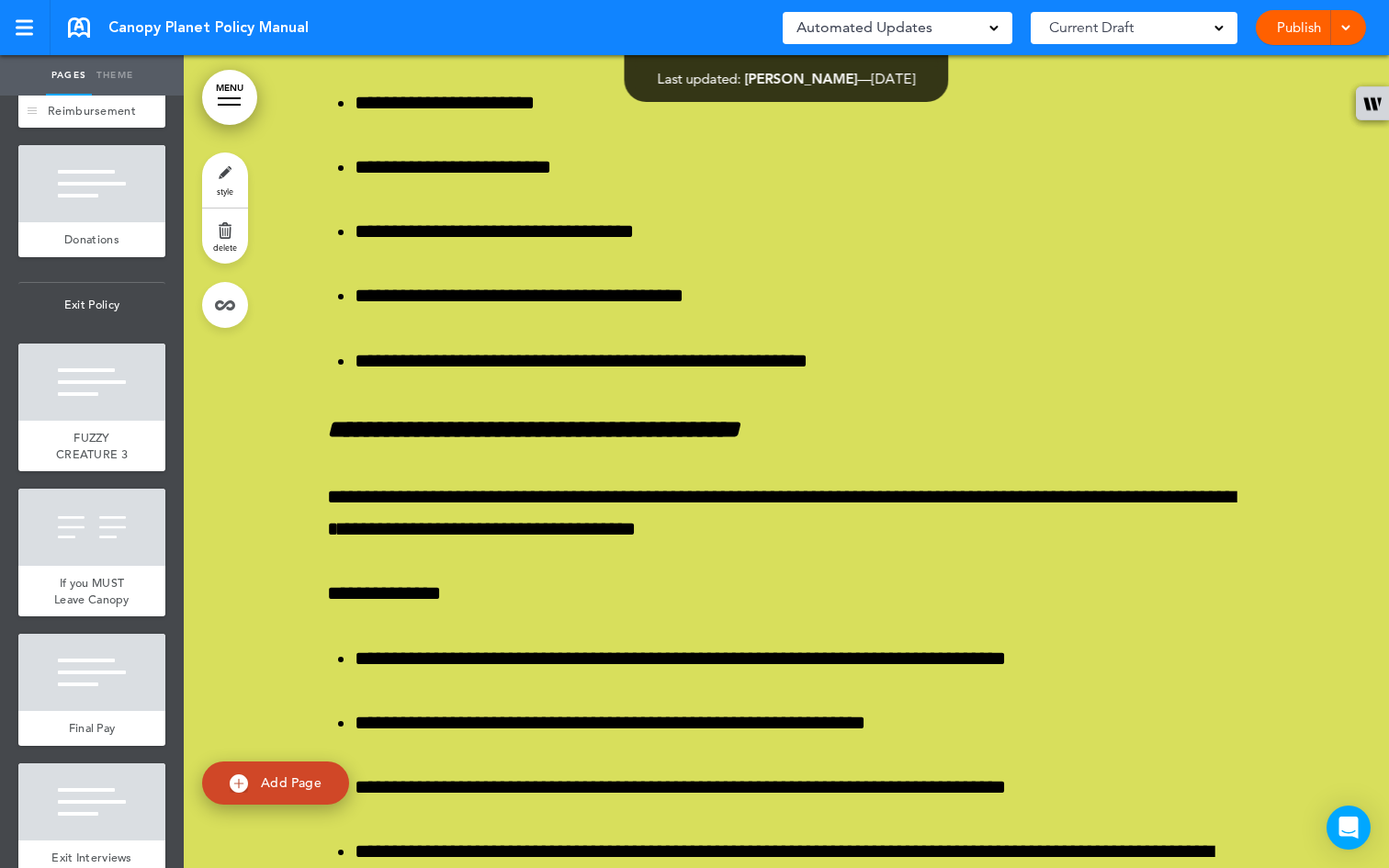
click at [93, 129] on div "Reimbursement" at bounding box center [91, 111] width 147 height 35
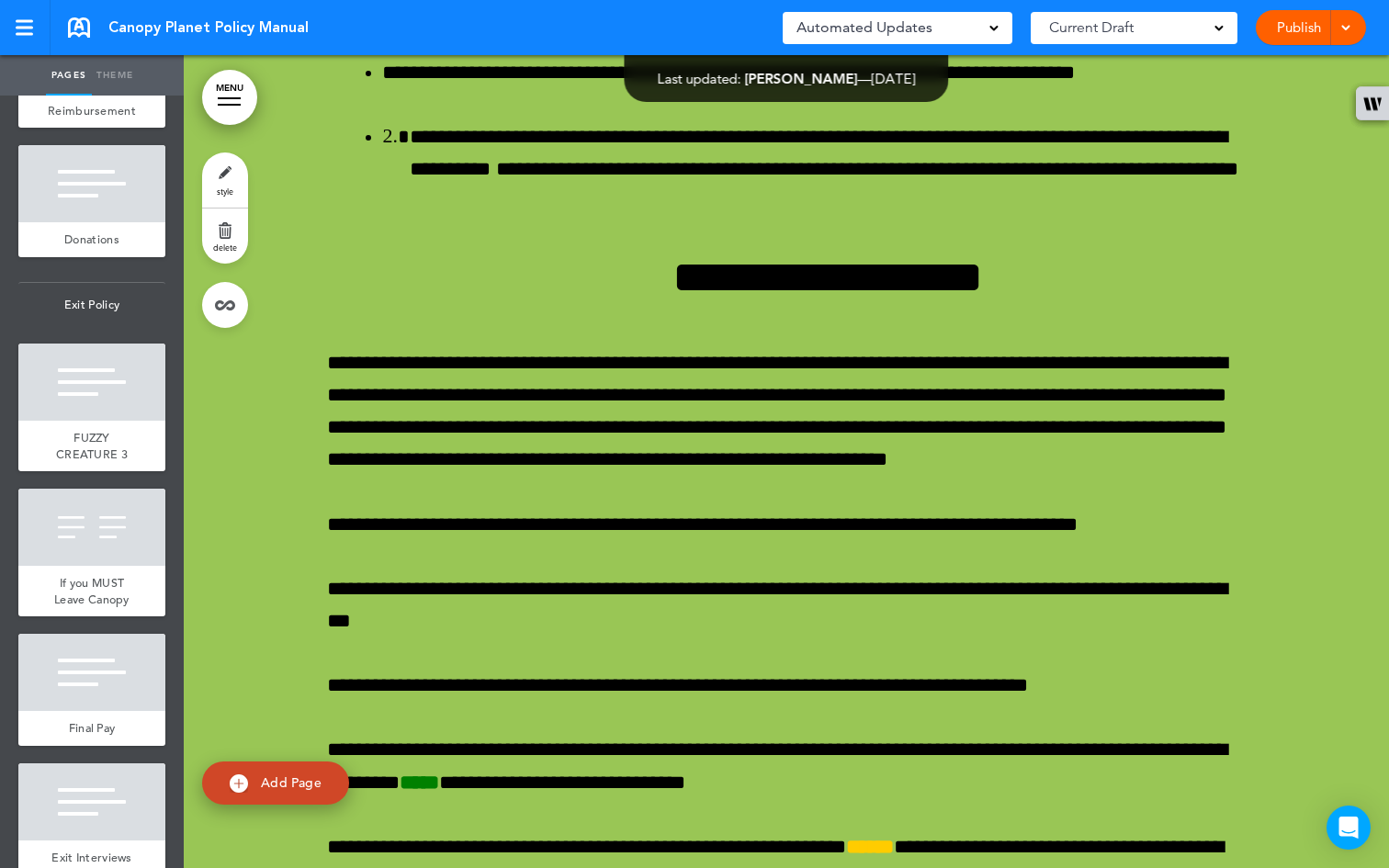
scroll to position [73133, 0]
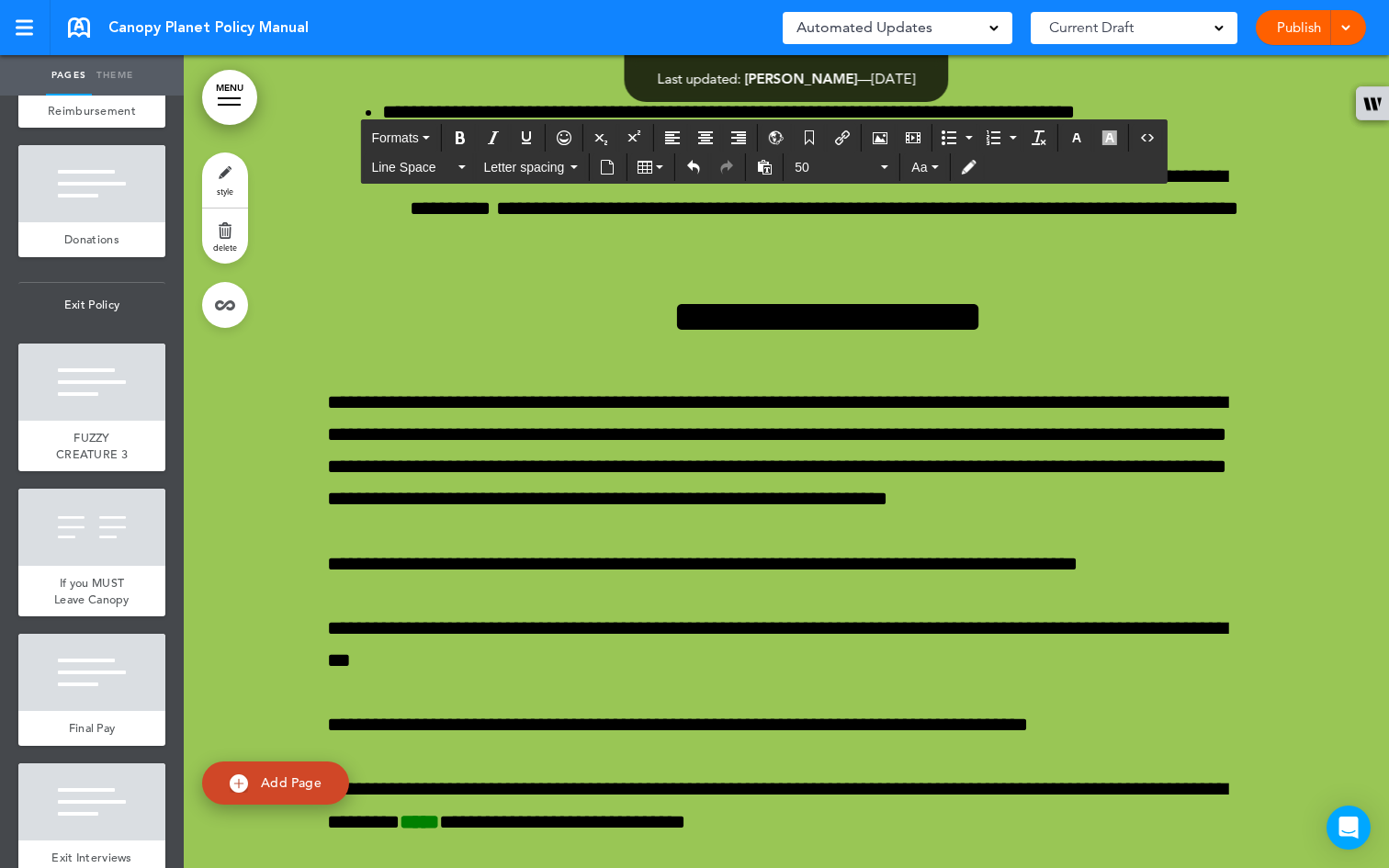
drag, startPoint x: 820, startPoint y: 748, endPoint x: 309, endPoint y: 495, distance: 570.2
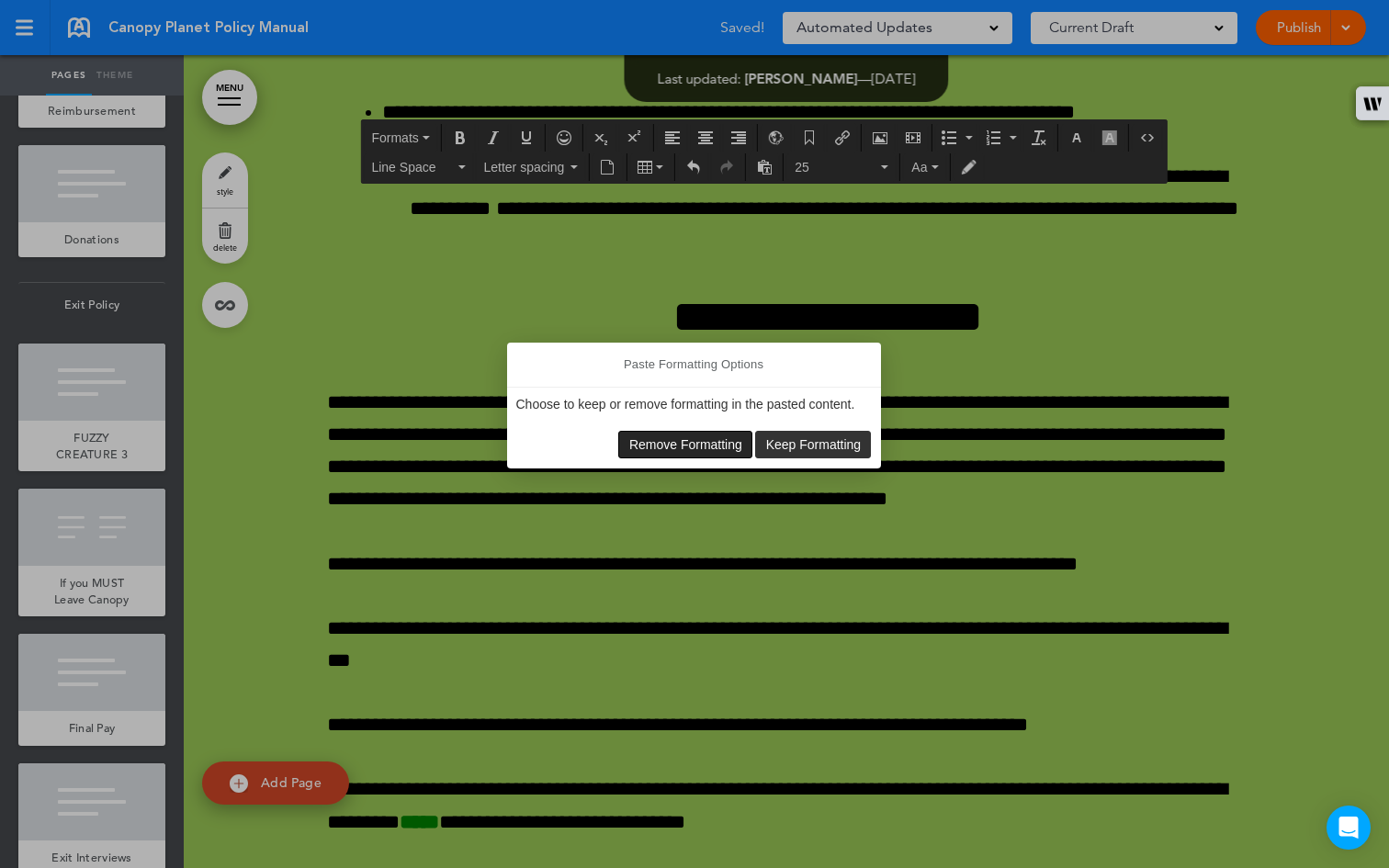
click at [667, 447] on span "Remove Formatting" at bounding box center [685, 444] width 113 height 14
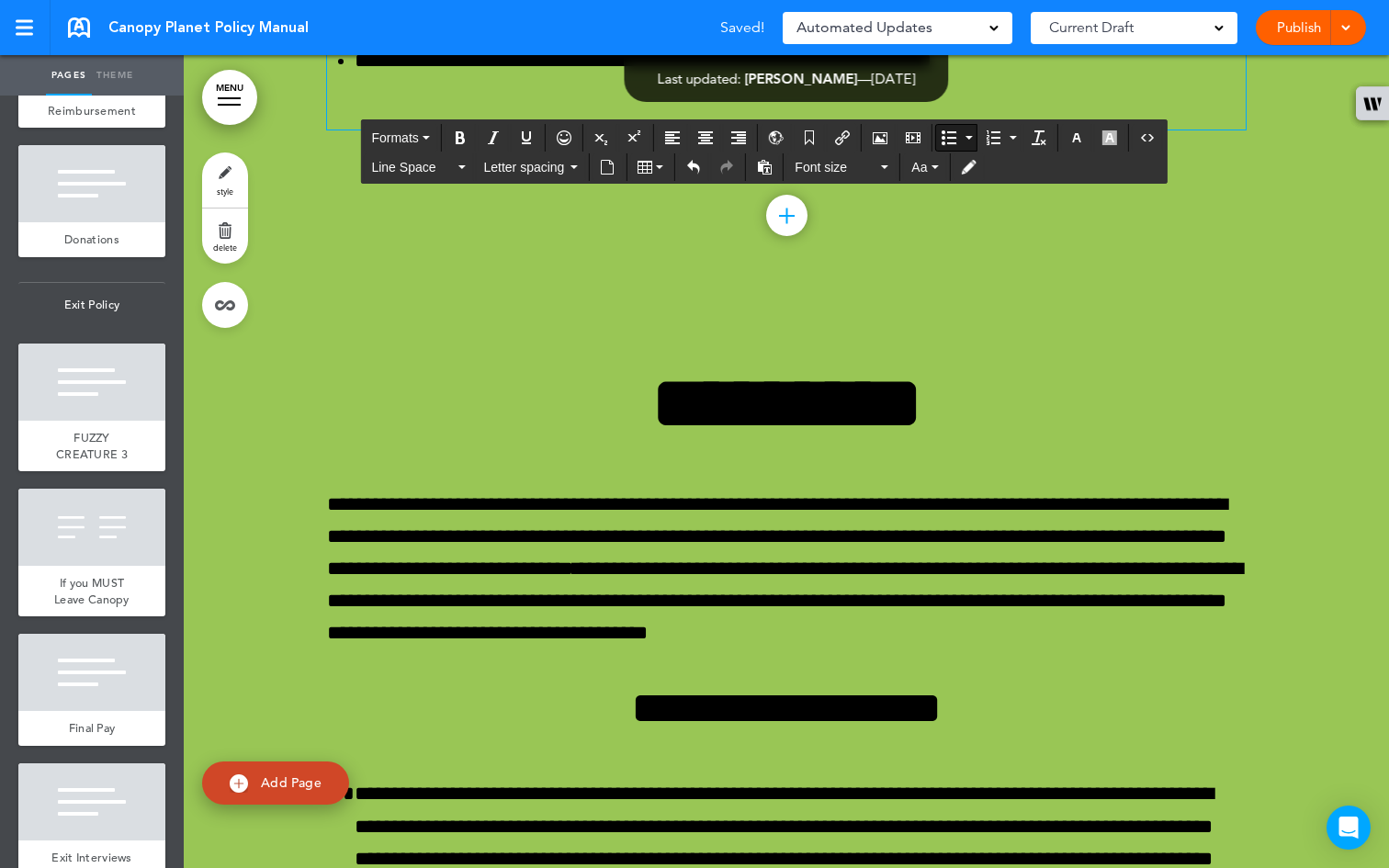
drag, startPoint x: 369, startPoint y: 621, endPoint x: 354, endPoint y: 629, distance: 17.0
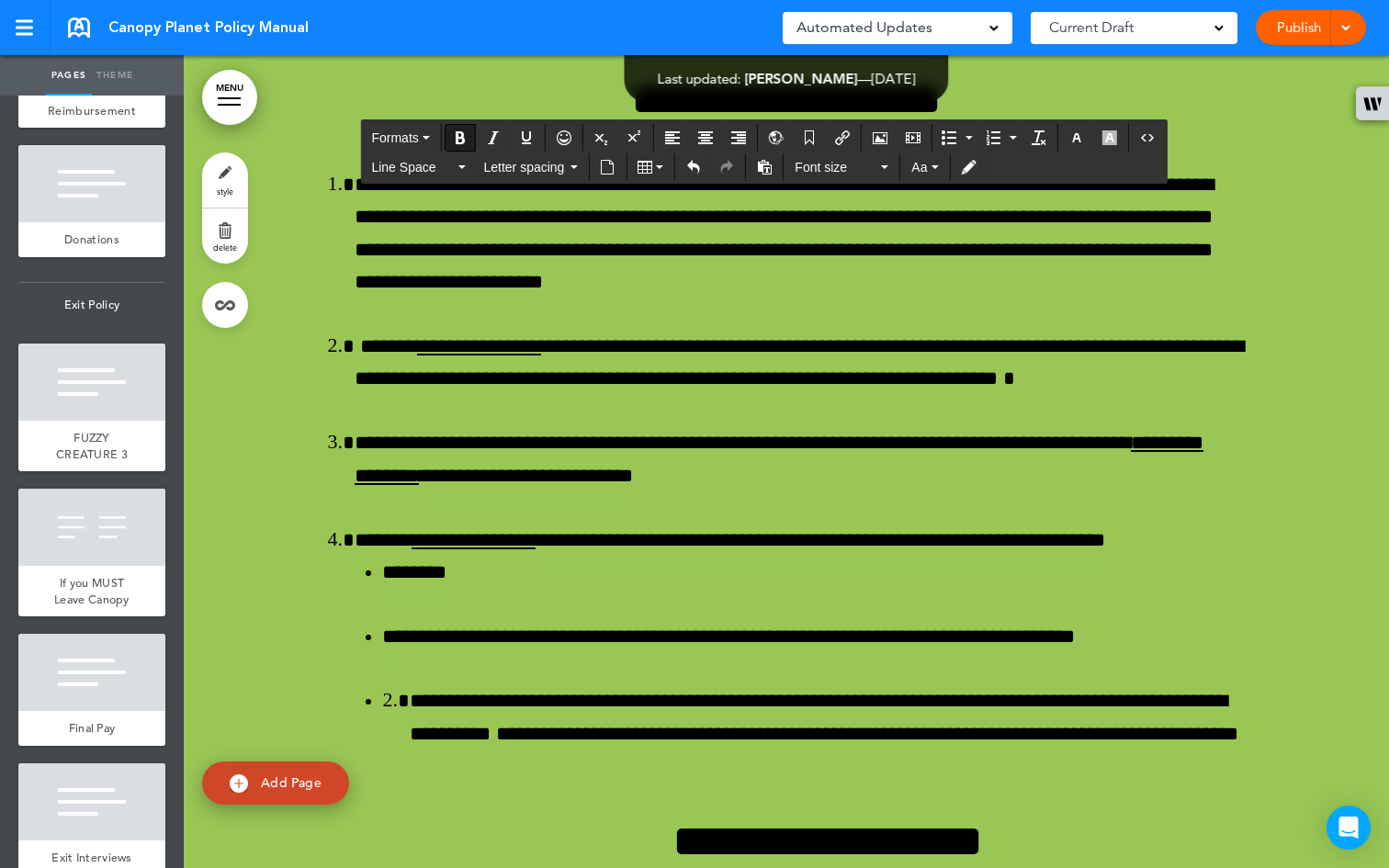
scroll to position [73739, 0]
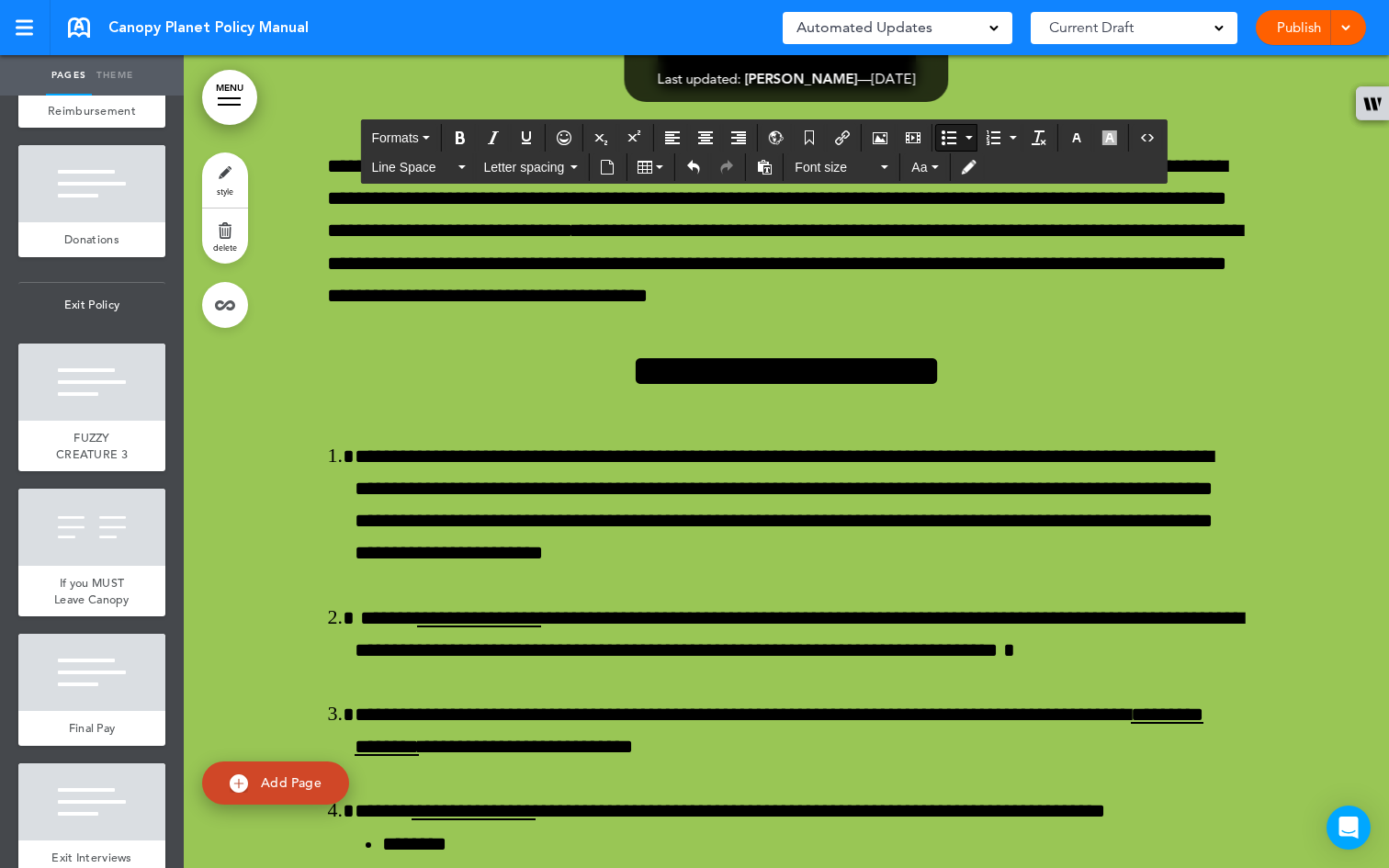
scroll to position [73216, 0]
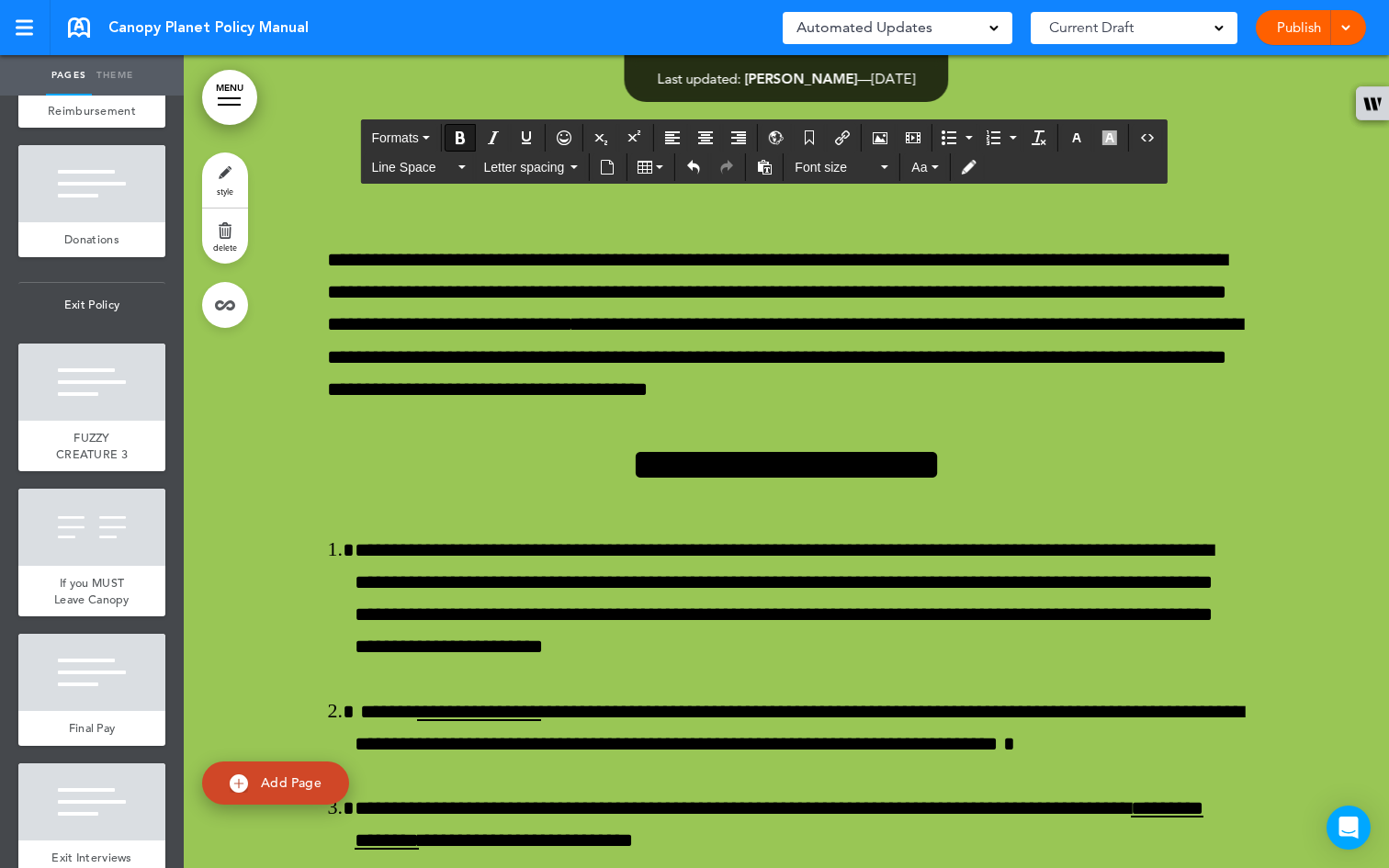
drag, startPoint x: 491, startPoint y: 538, endPoint x: 320, endPoint y: 531, distance: 171.1
click at [470, 141] on button "Bold" at bounding box center [460, 138] width 30 height 26
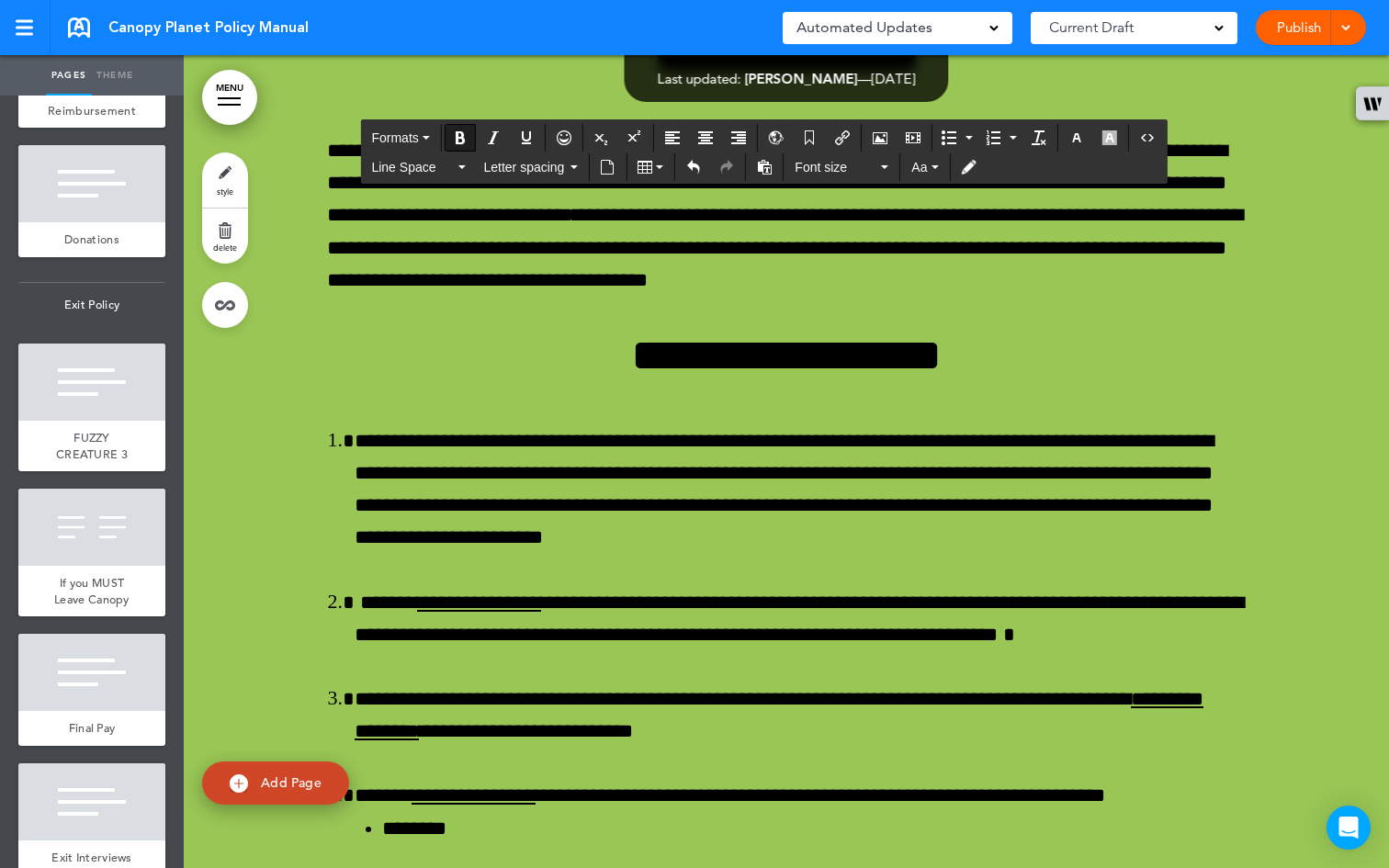
scroll to position [73451, 0]
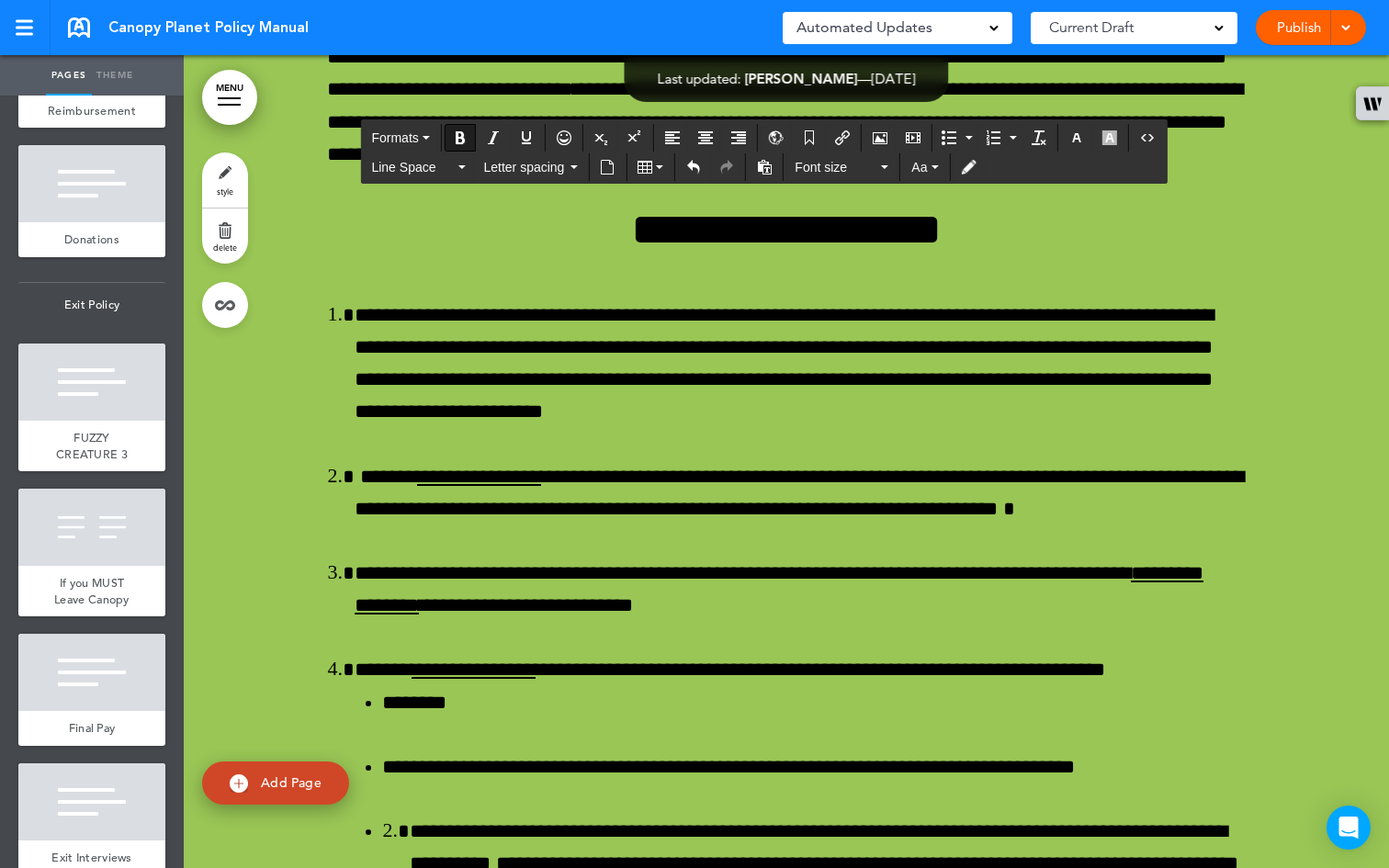
drag, startPoint x: 553, startPoint y: 566, endPoint x: 315, endPoint y: 560, distance: 238.1
click at [466, 132] on icon "Bold" at bounding box center [459, 137] width 14 height 14
click at [461, 136] on icon "Bold" at bounding box center [459, 137] width 14 height 14
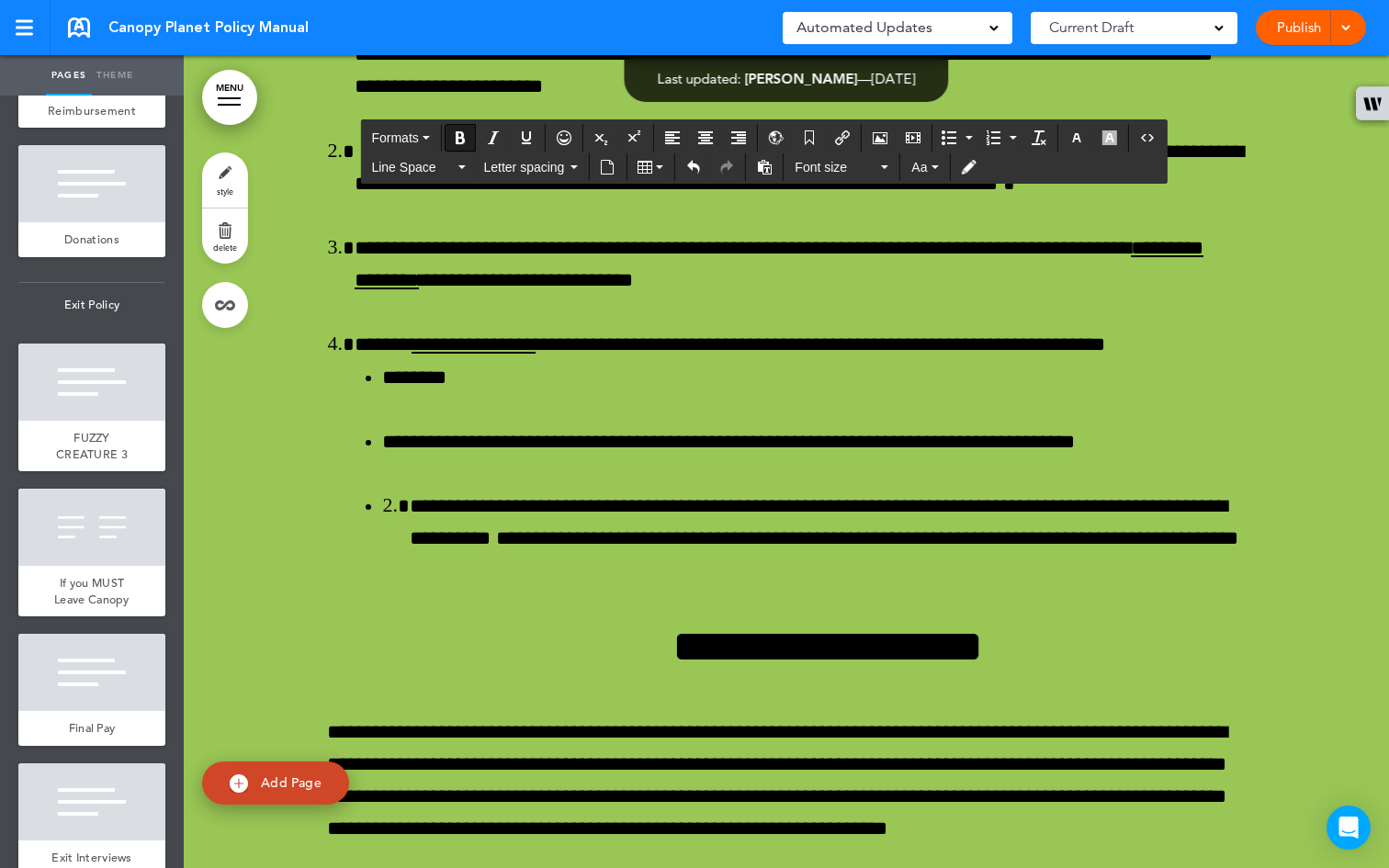
scroll to position [73791, 0]
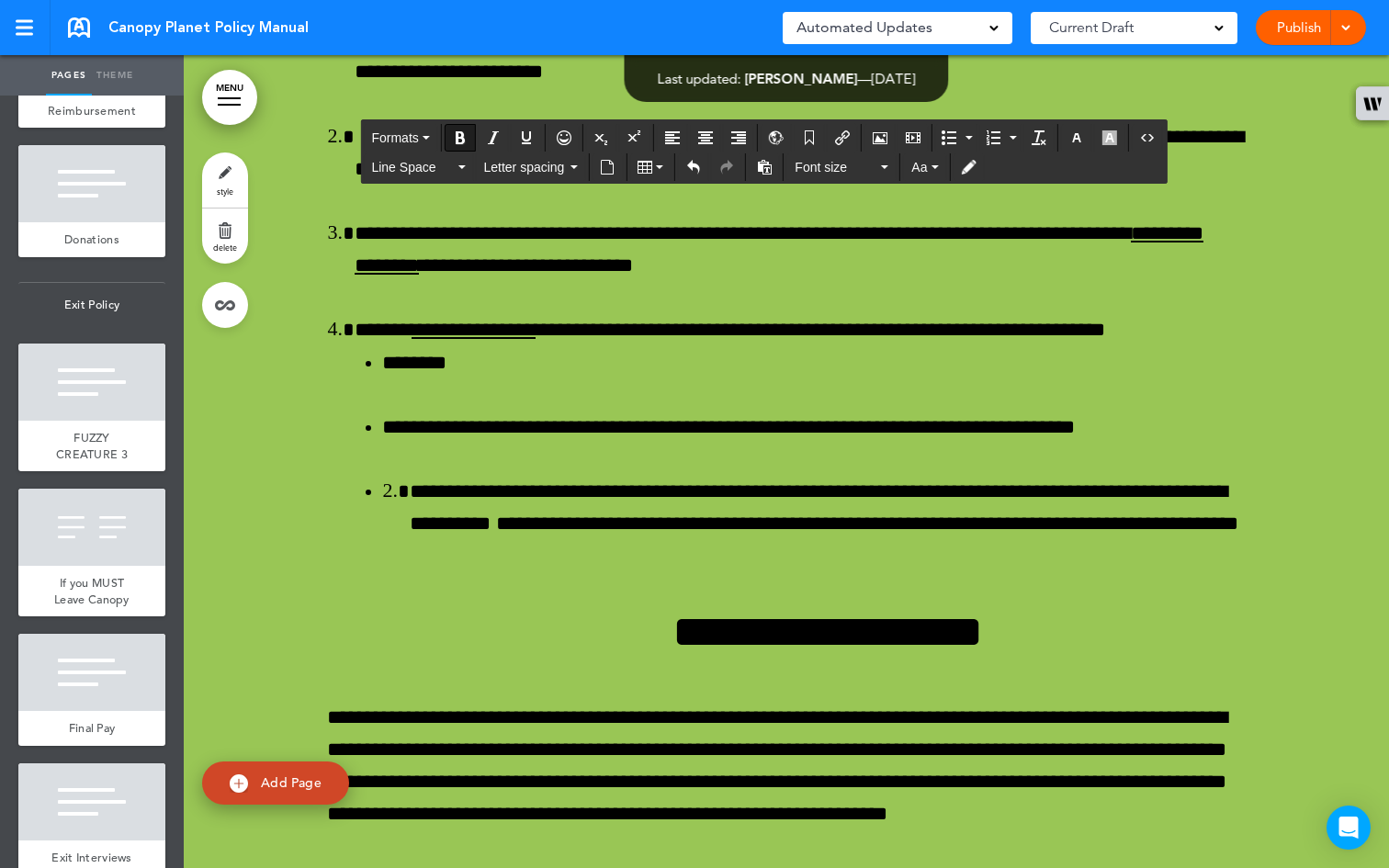
drag, startPoint x: 616, startPoint y: 484, endPoint x: 315, endPoint y: 478, distance: 301.1
click at [457, 132] on icon "Bold" at bounding box center [459, 137] width 14 height 14
click at [457, 133] on icon "Bold" at bounding box center [459, 137] width 14 height 14
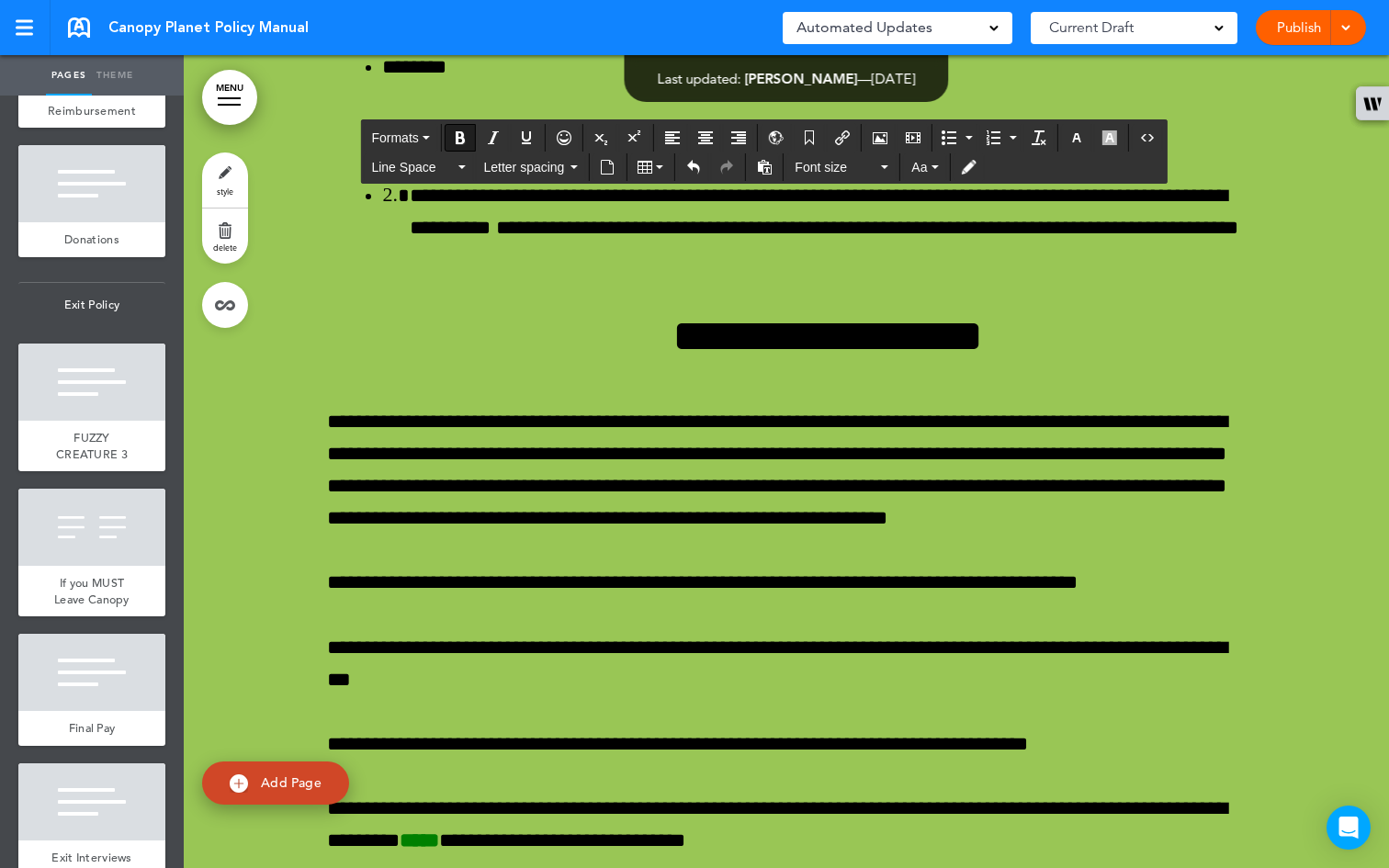
scroll to position [74076, 0]
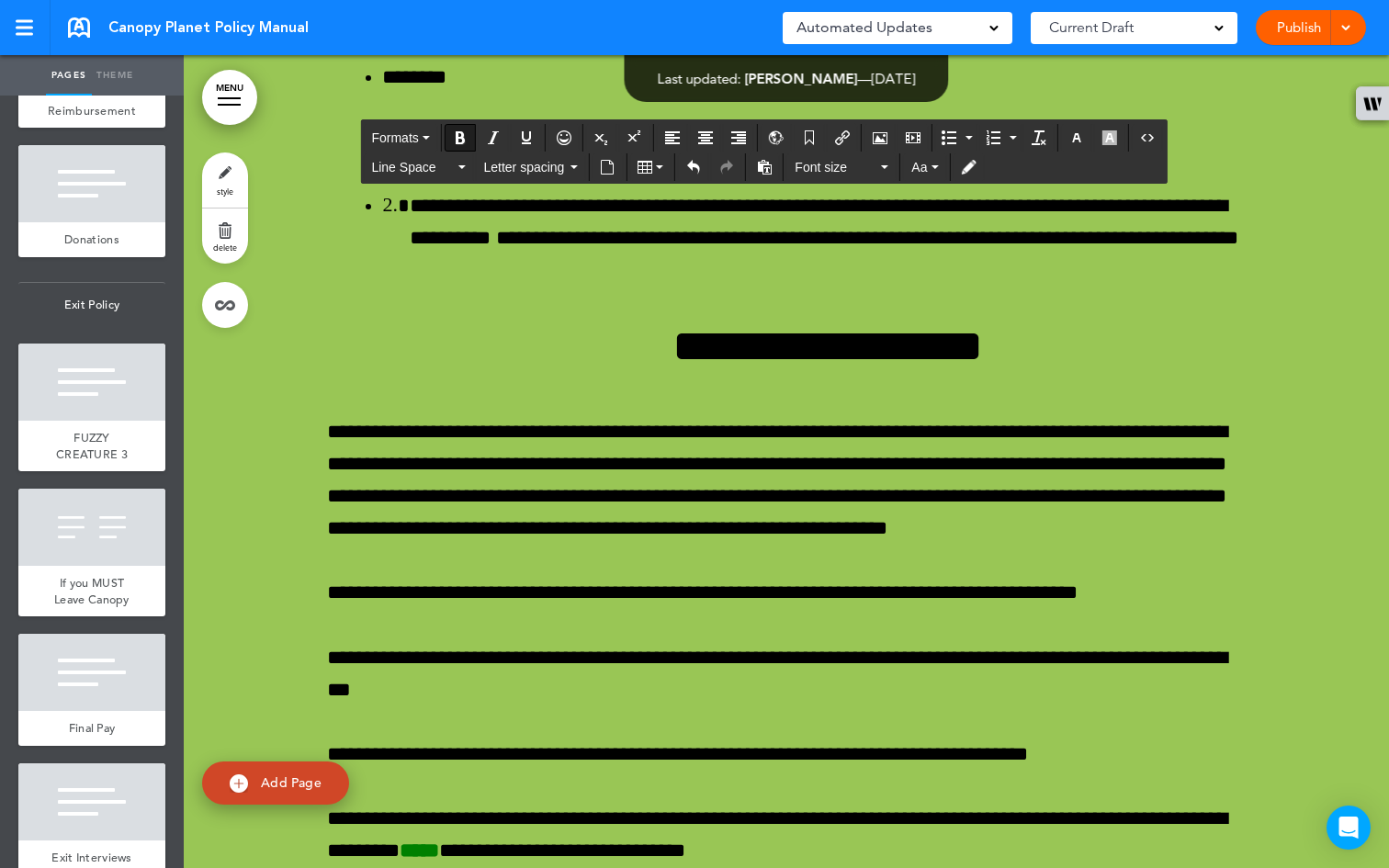
drag, startPoint x: 1011, startPoint y: 736, endPoint x: 338, endPoint y: 473, distance: 722.6
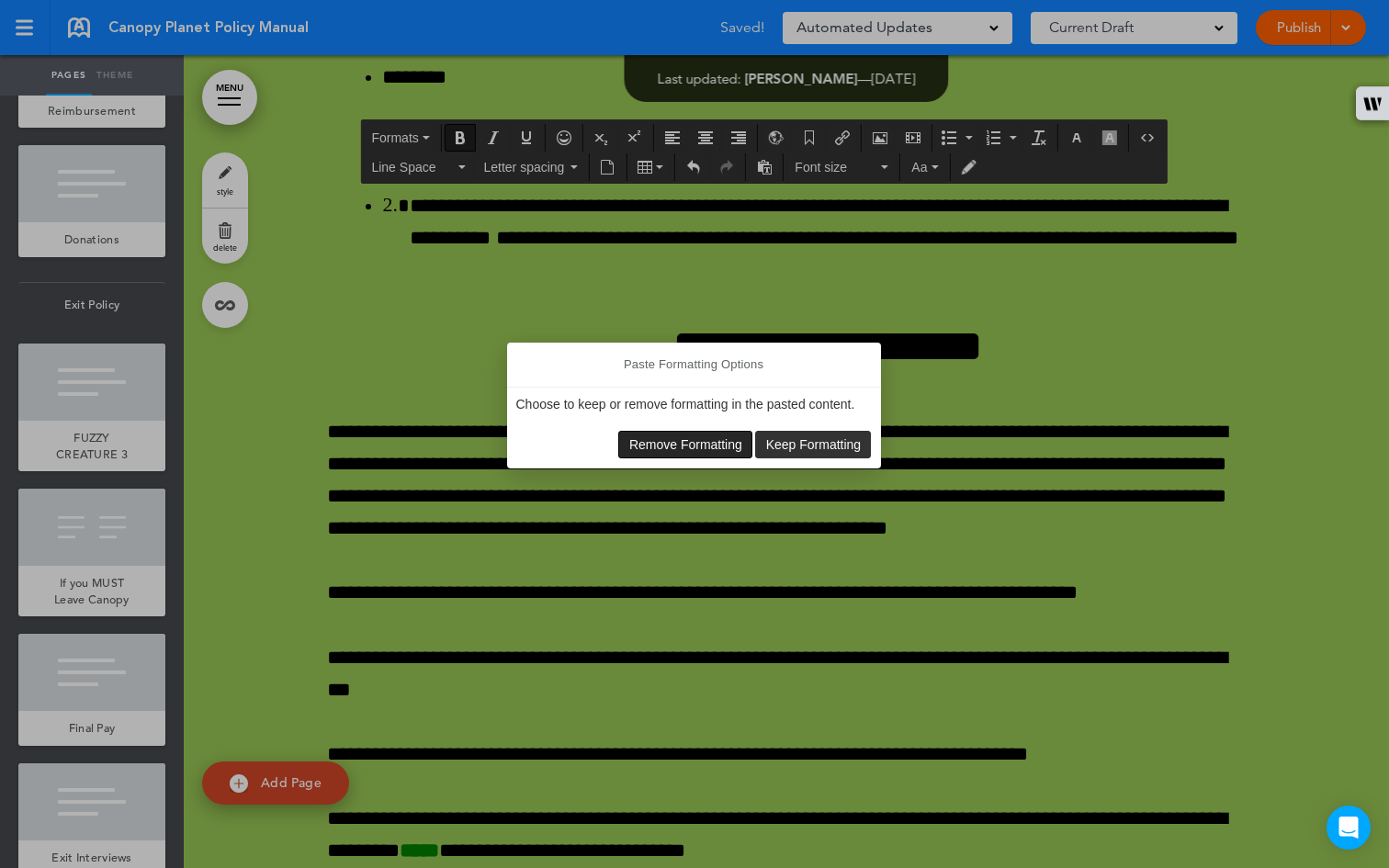
click at [650, 446] on span "Remove Formatting" at bounding box center [685, 444] width 113 height 14
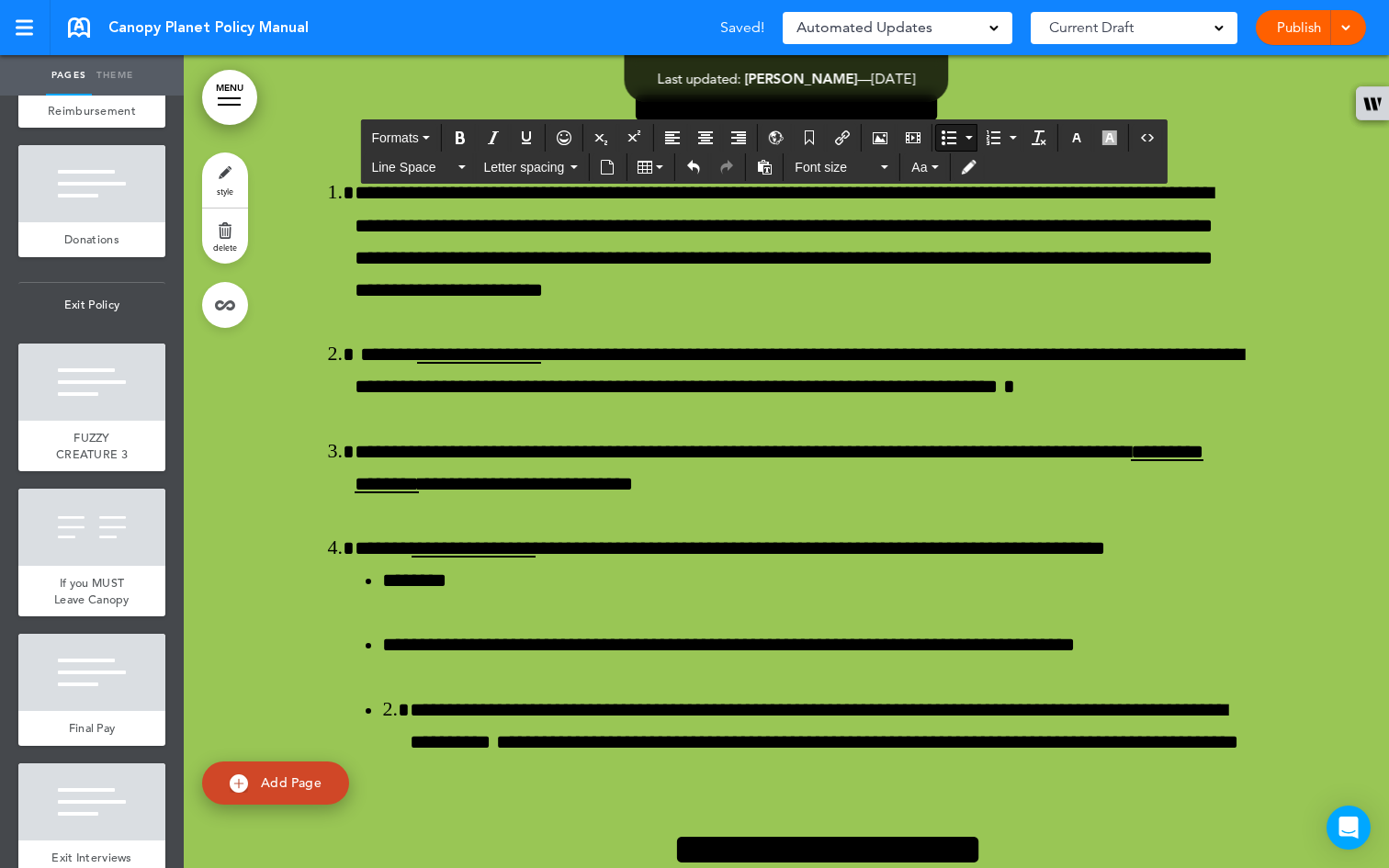
scroll to position [74022, 0]
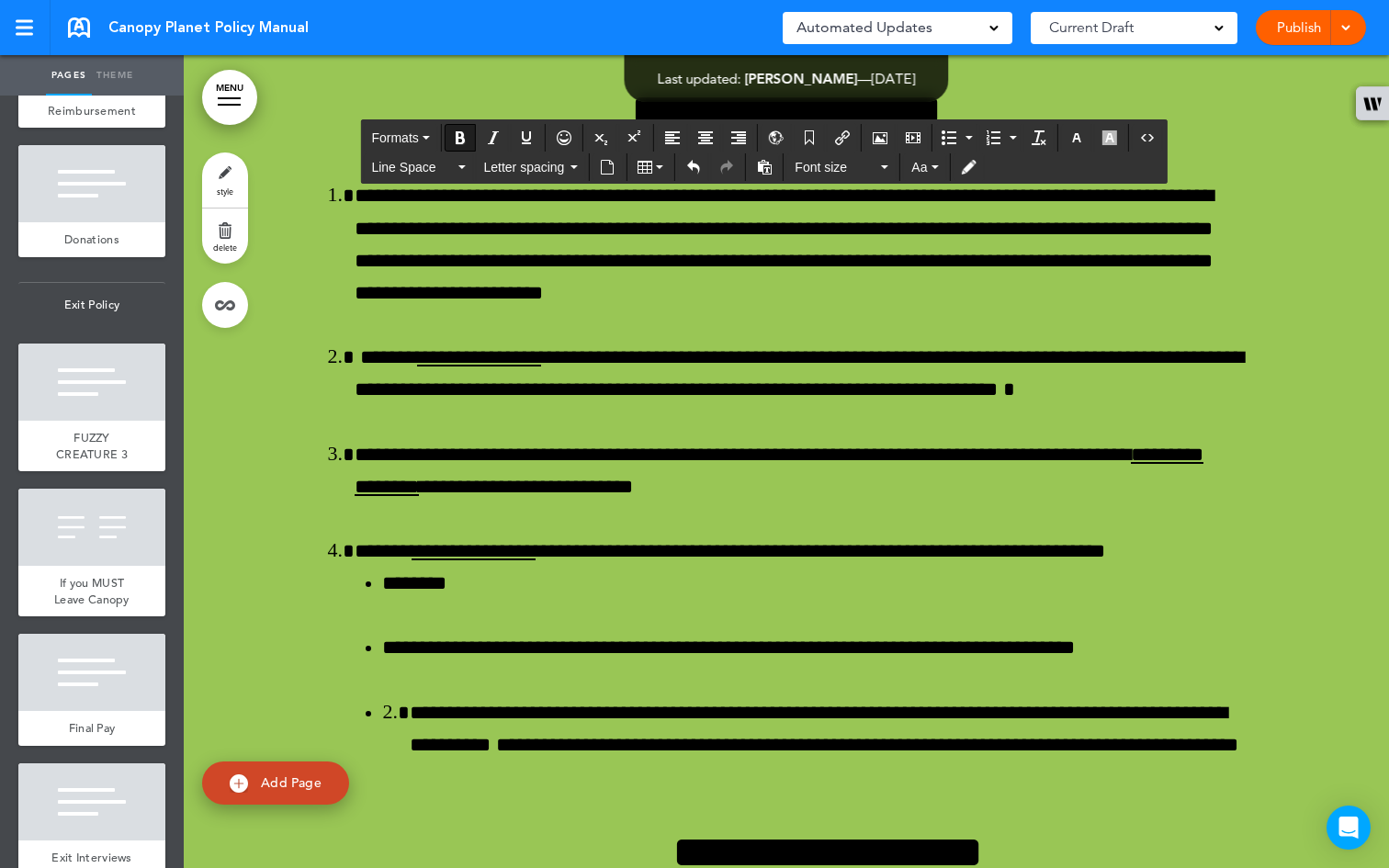
drag, startPoint x: 457, startPoint y: 537, endPoint x: 314, endPoint y: 533, distance: 143.1
click at [462, 131] on icon "Bold" at bounding box center [459, 137] width 14 height 14
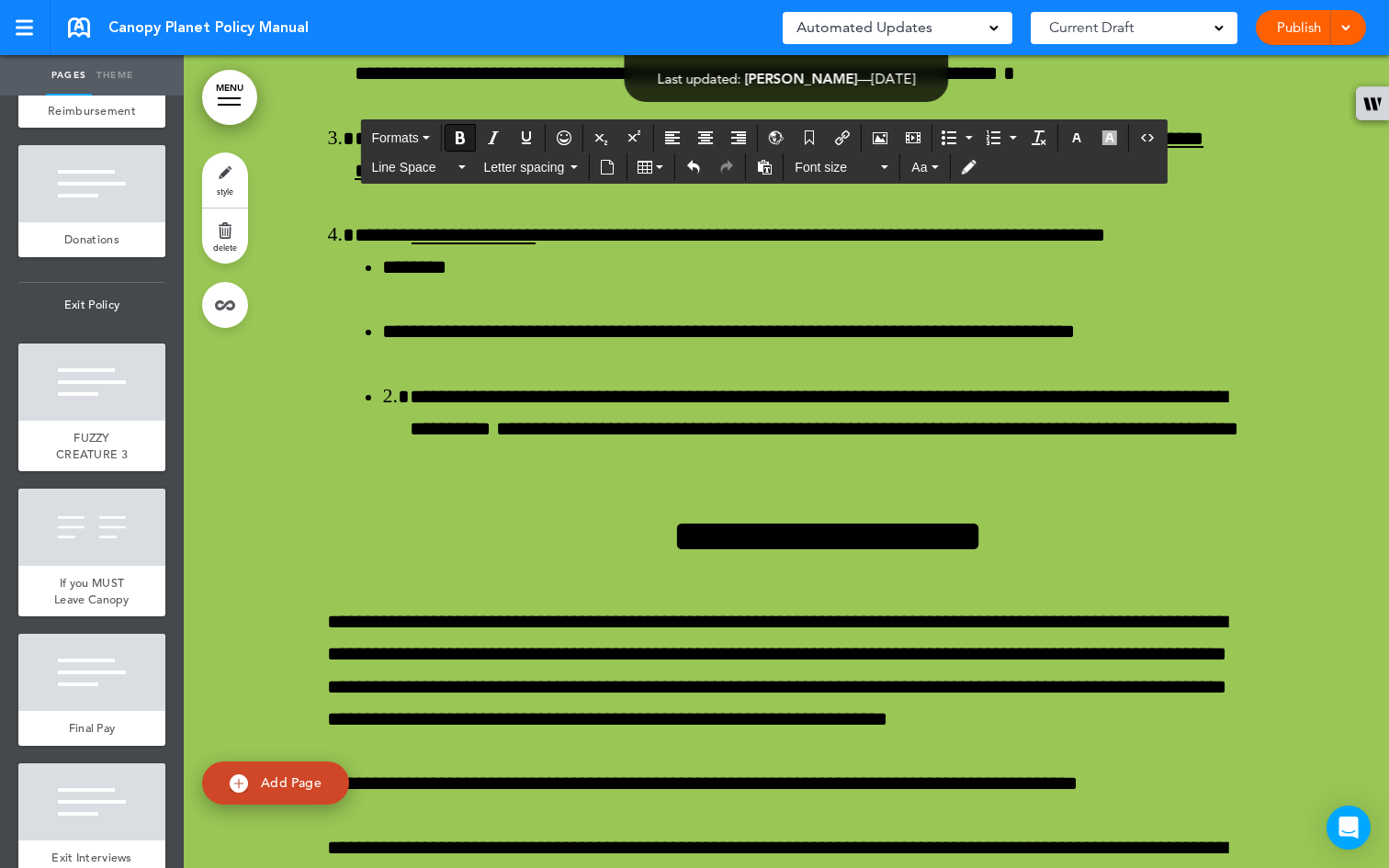
scroll to position [74341, 0]
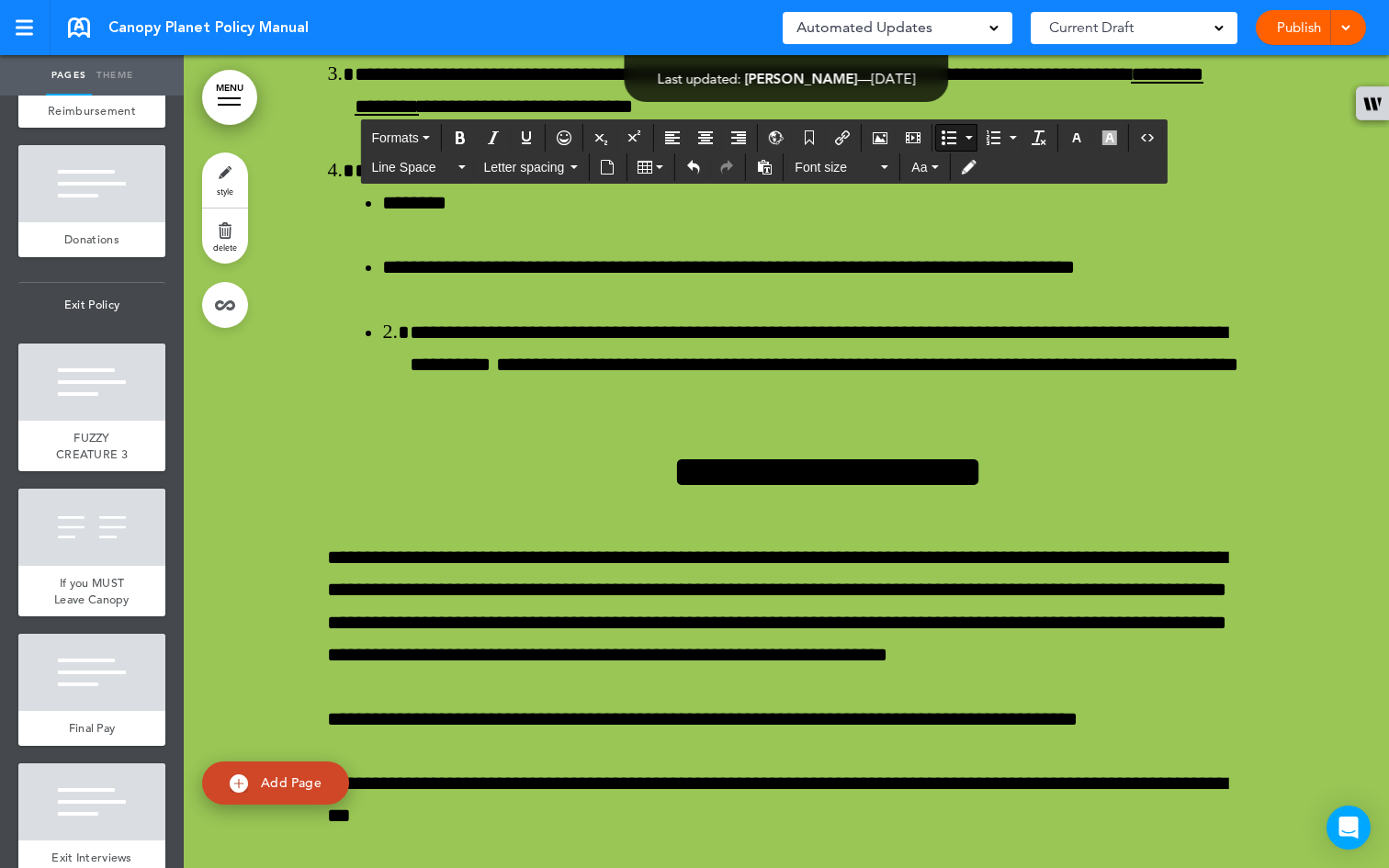
scroll to position [74601, 0]
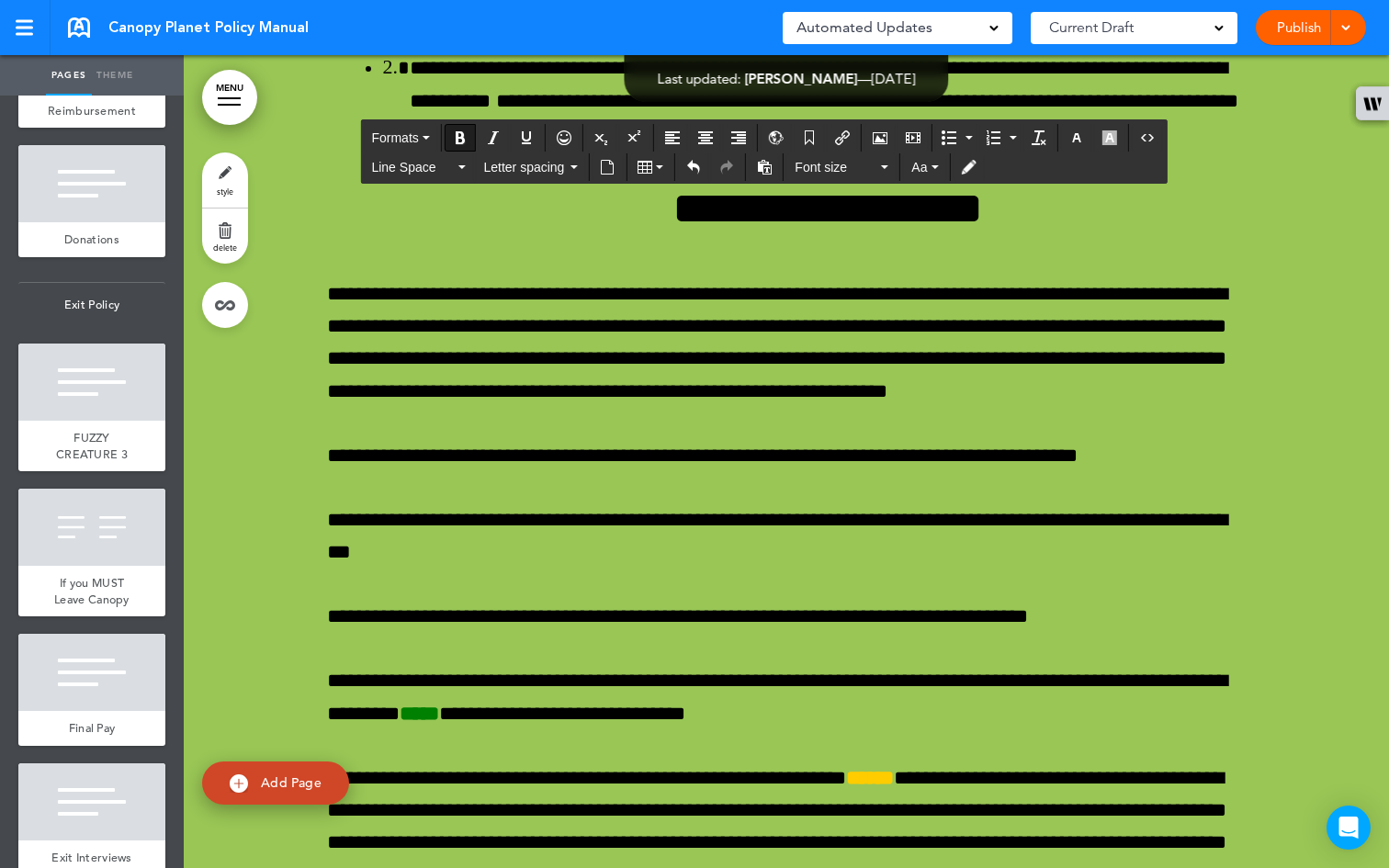
drag, startPoint x: 625, startPoint y: 476, endPoint x: 350, endPoint y: 447, distance: 276.5
click at [462, 138] on icon "Bold" at bounding box center [459, 137] width 14 height 14
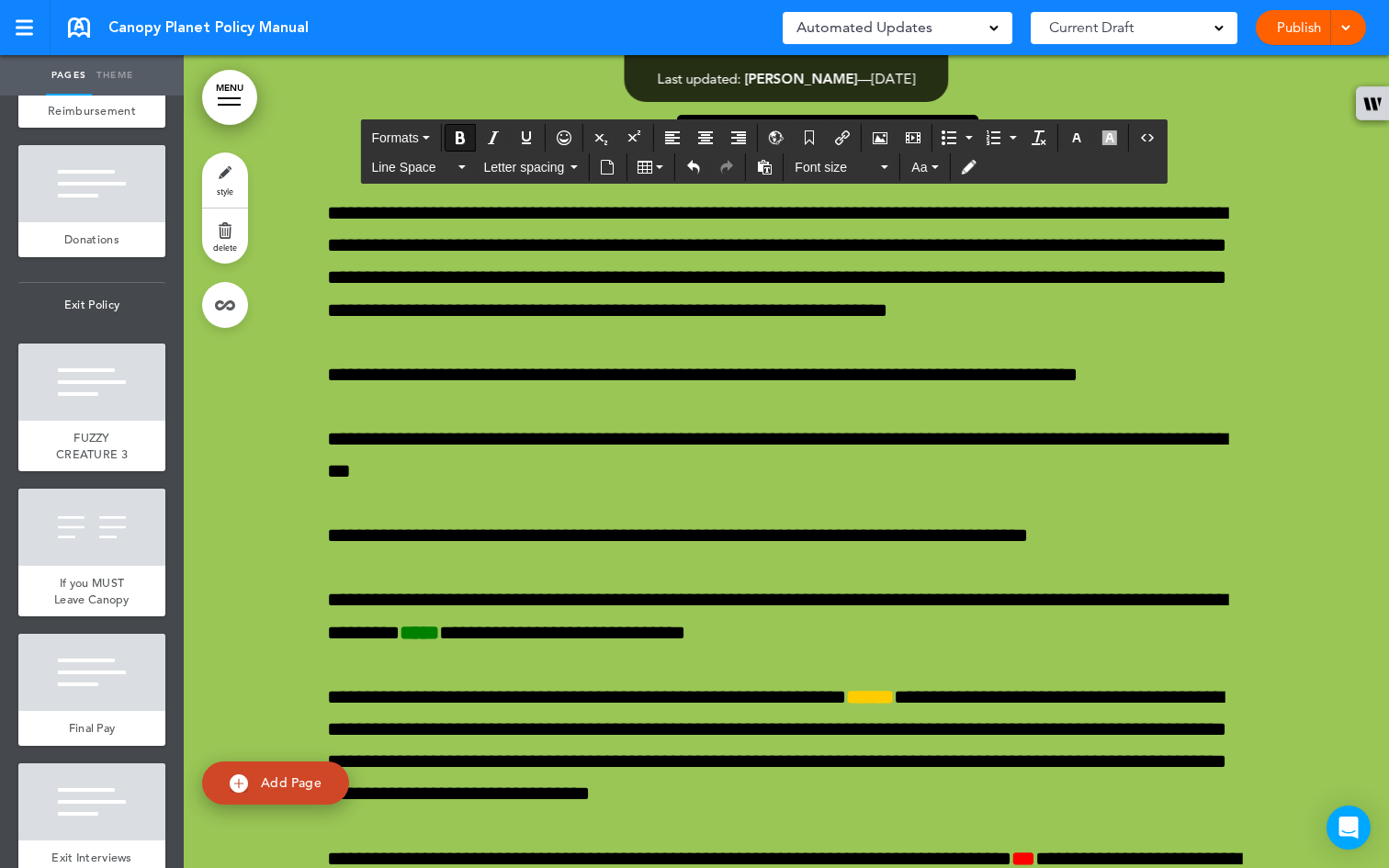
scroll to position [74603, 0]
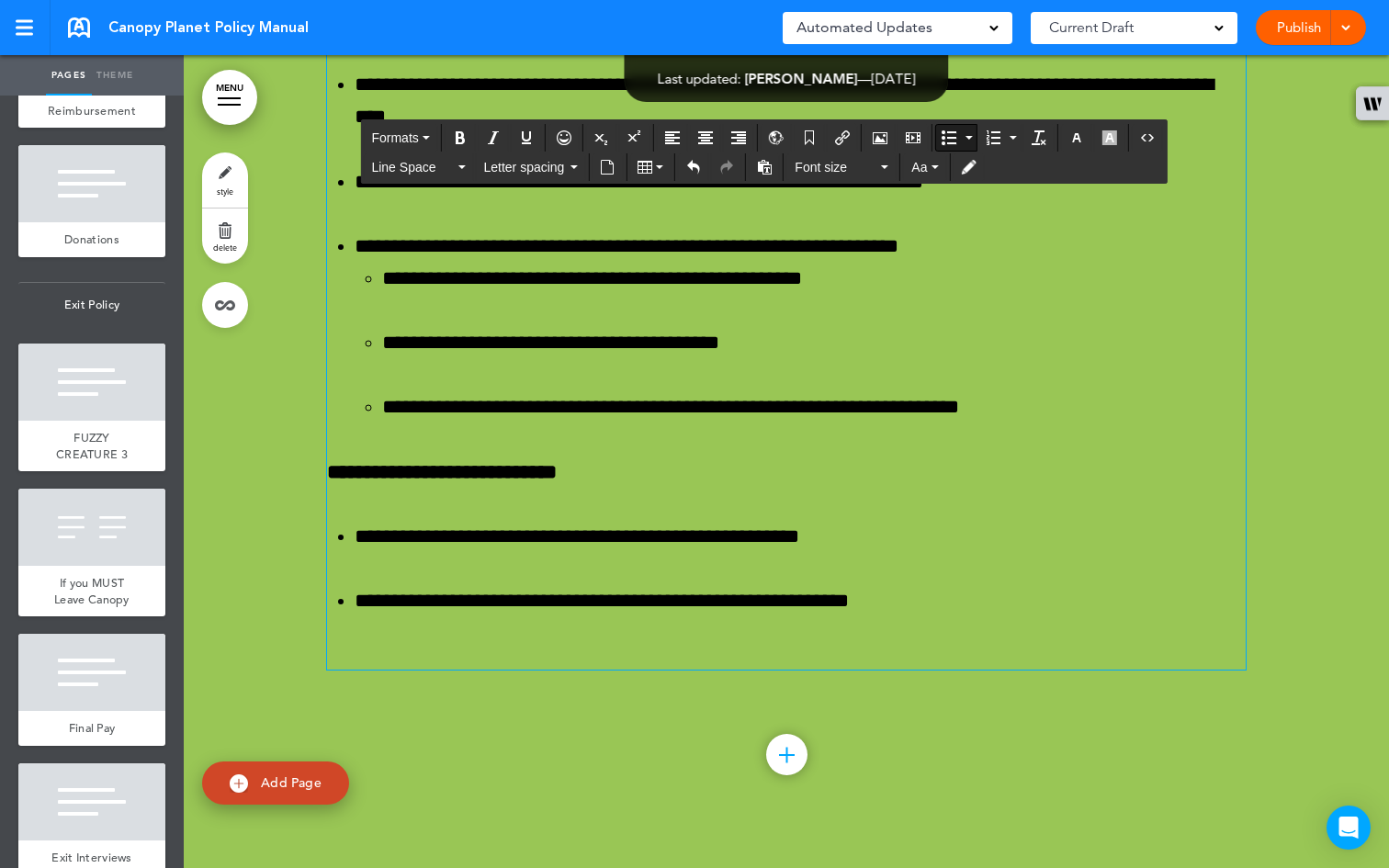
scroll to position [72822, 0]
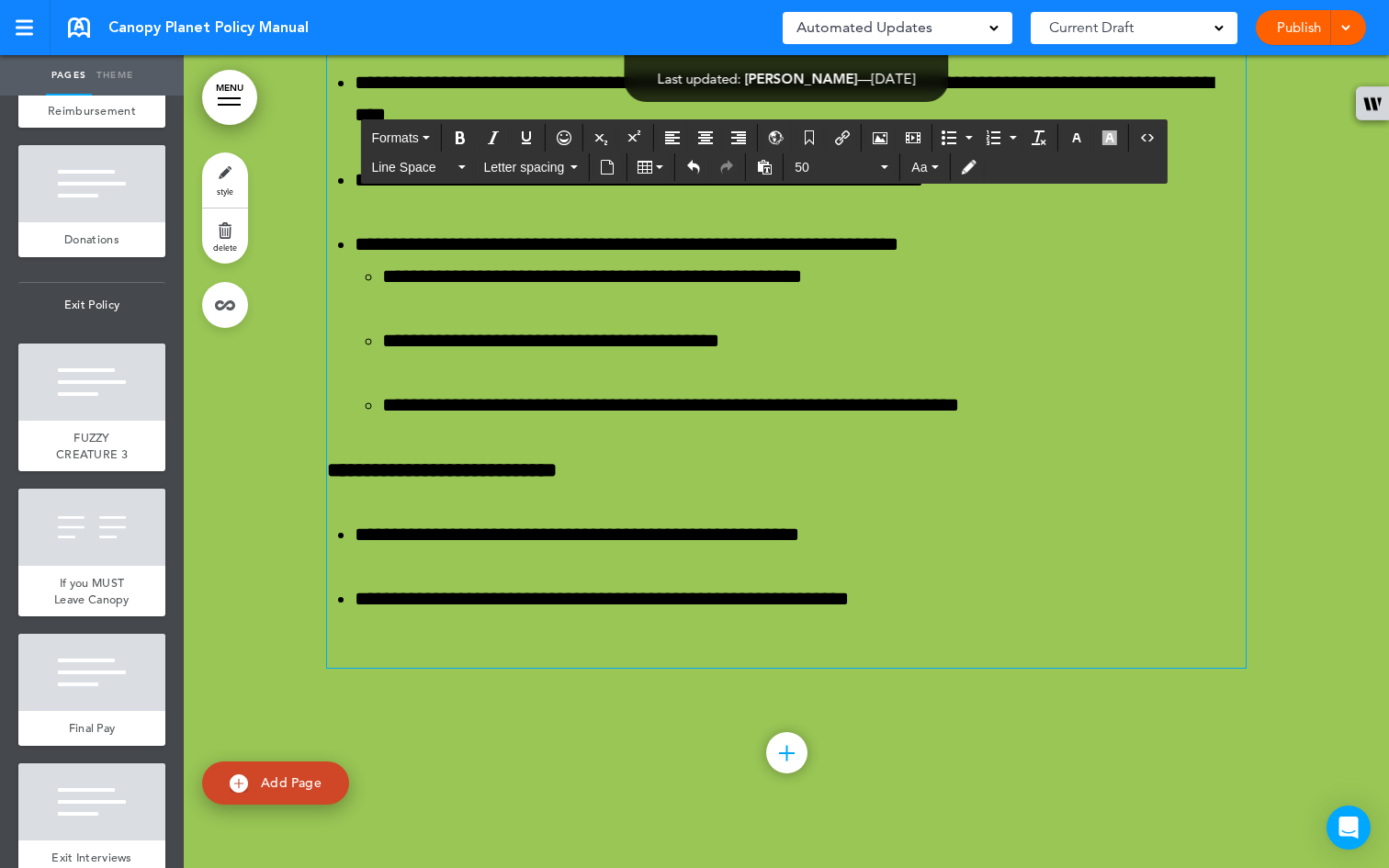
drag, startPoint x: 432, startPoint y: 455, endPoint x: 915, endPoint y: 673, distance: 529.9
copy div "**********"
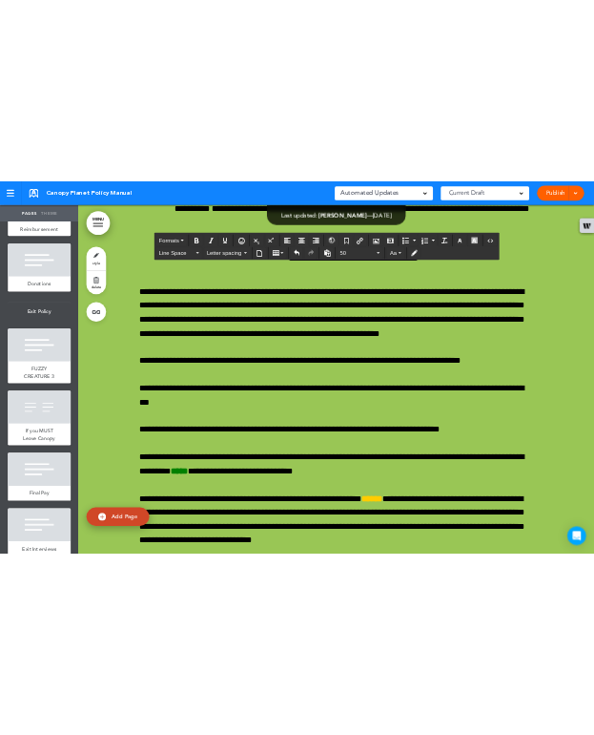
scroll to position [77565, 0]
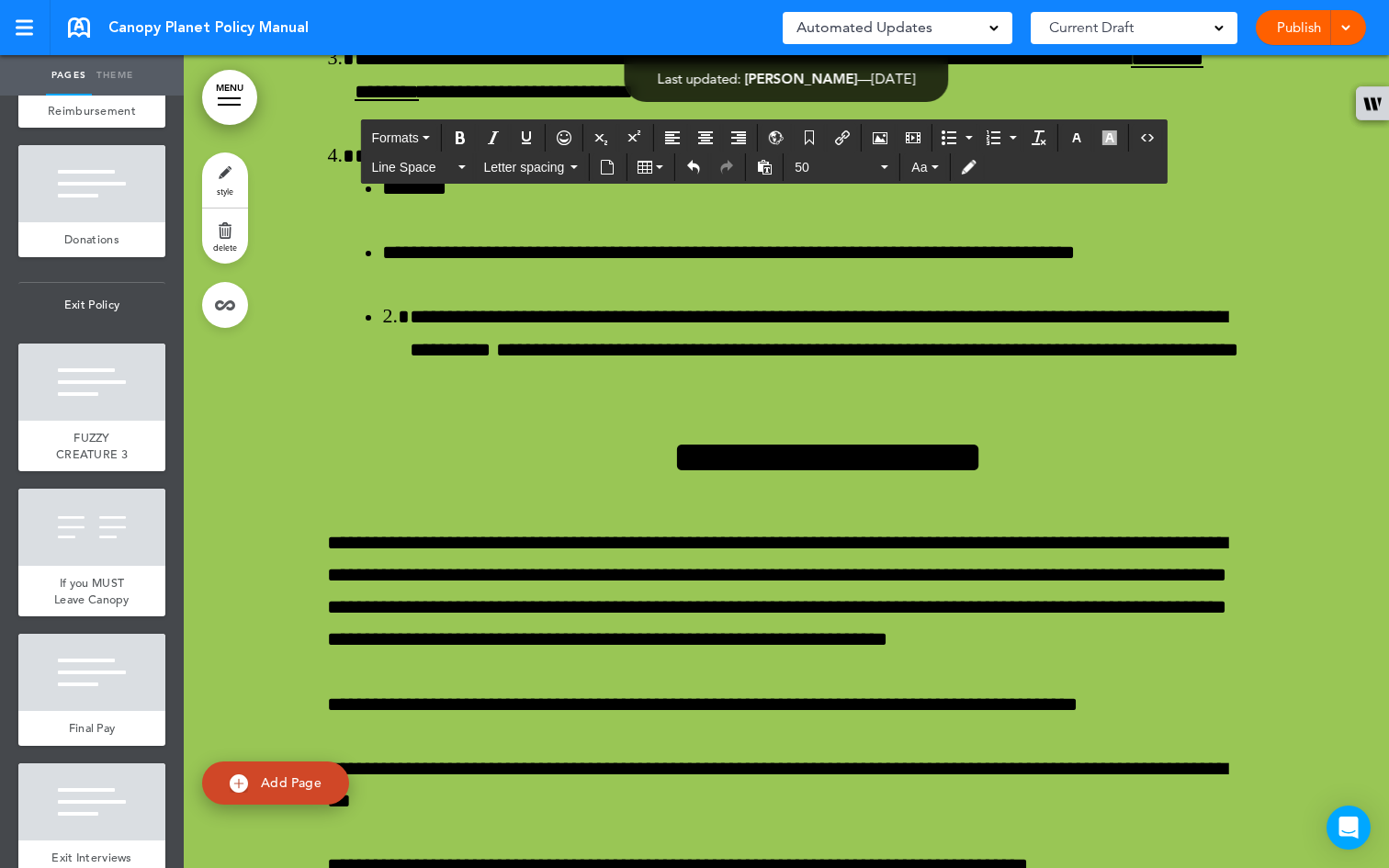
drag, startPoint x: 1058, startPoint y: 635, endPoint x: 785, endPoint y: 631, distance: 273.0
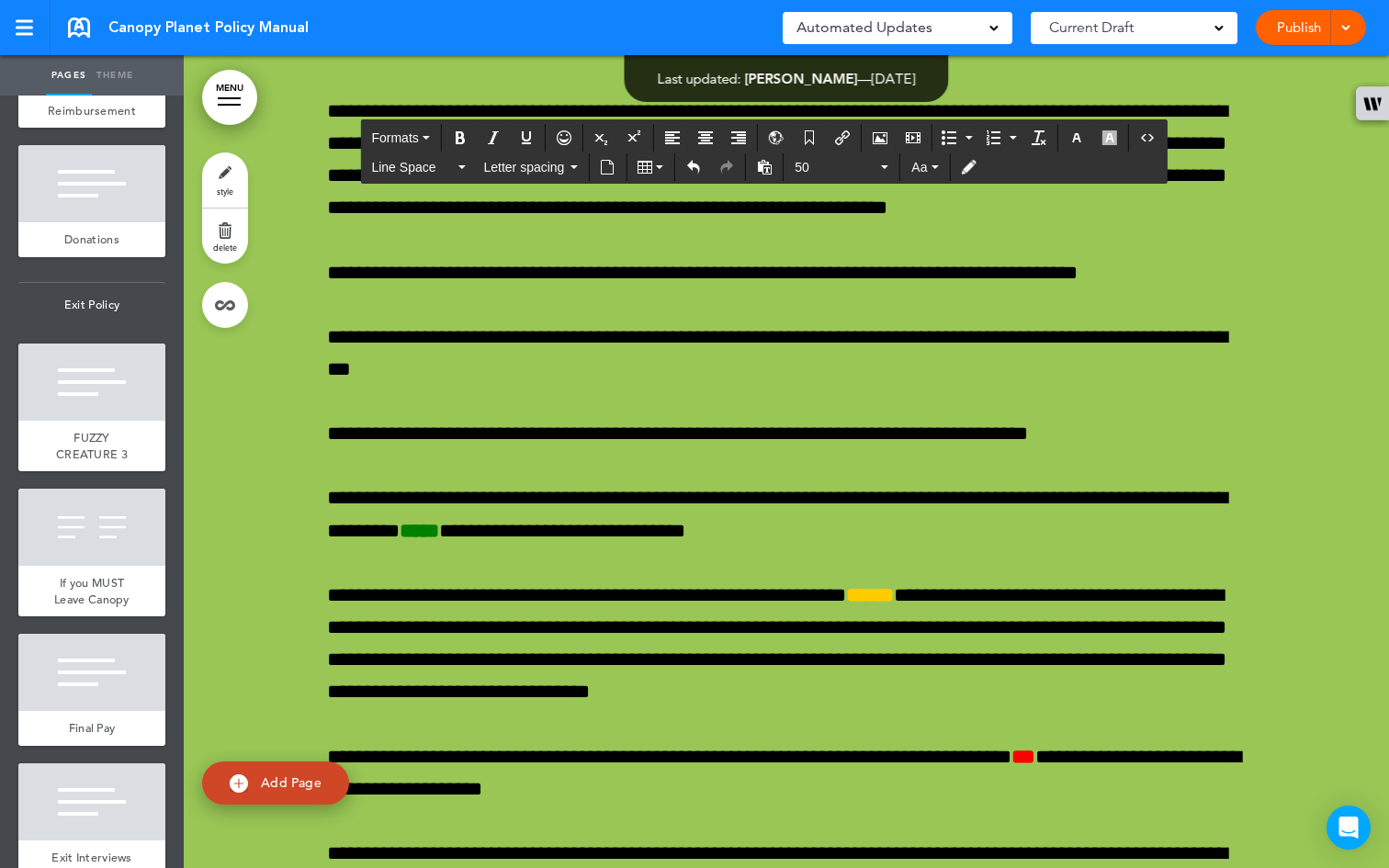
scroll to position [74971, 0]
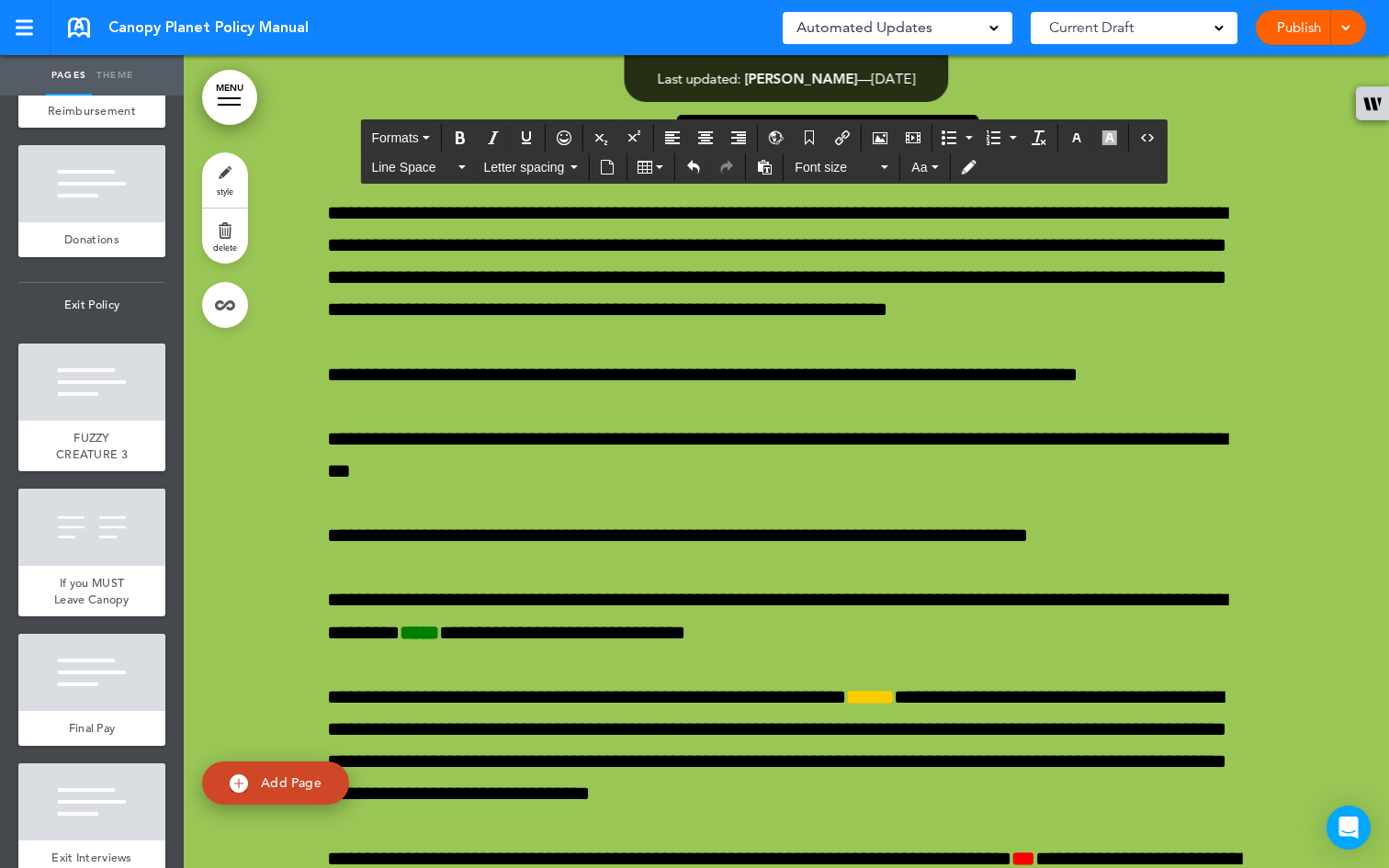
drag, startPoint x: 900, startPoint y: 530, endPoint x: 321, endPoint y: 390, distance: 595.7
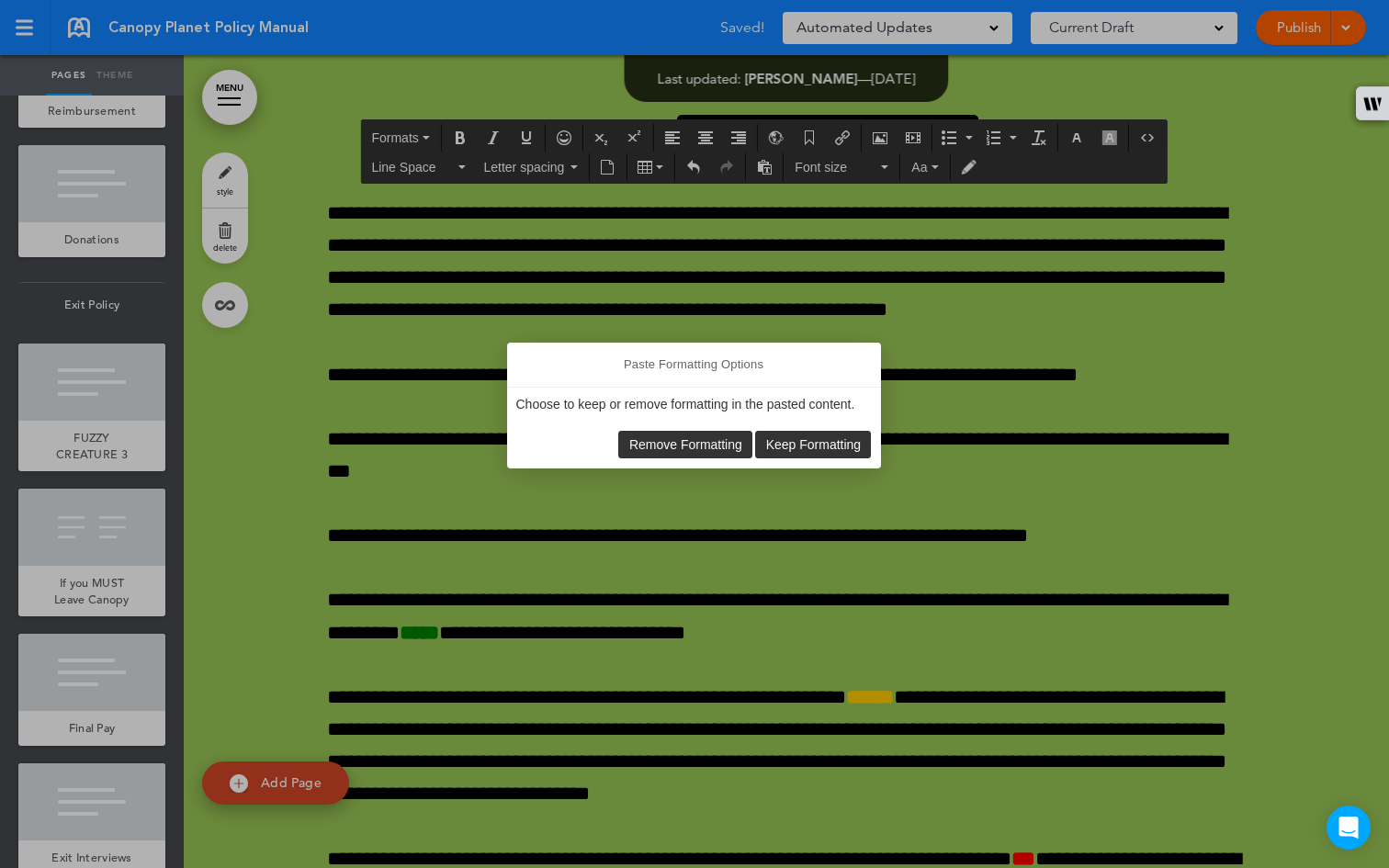
click at [662, 447] on span "Remove Formatting" at bounding box center [685, 444] width 113 height 14
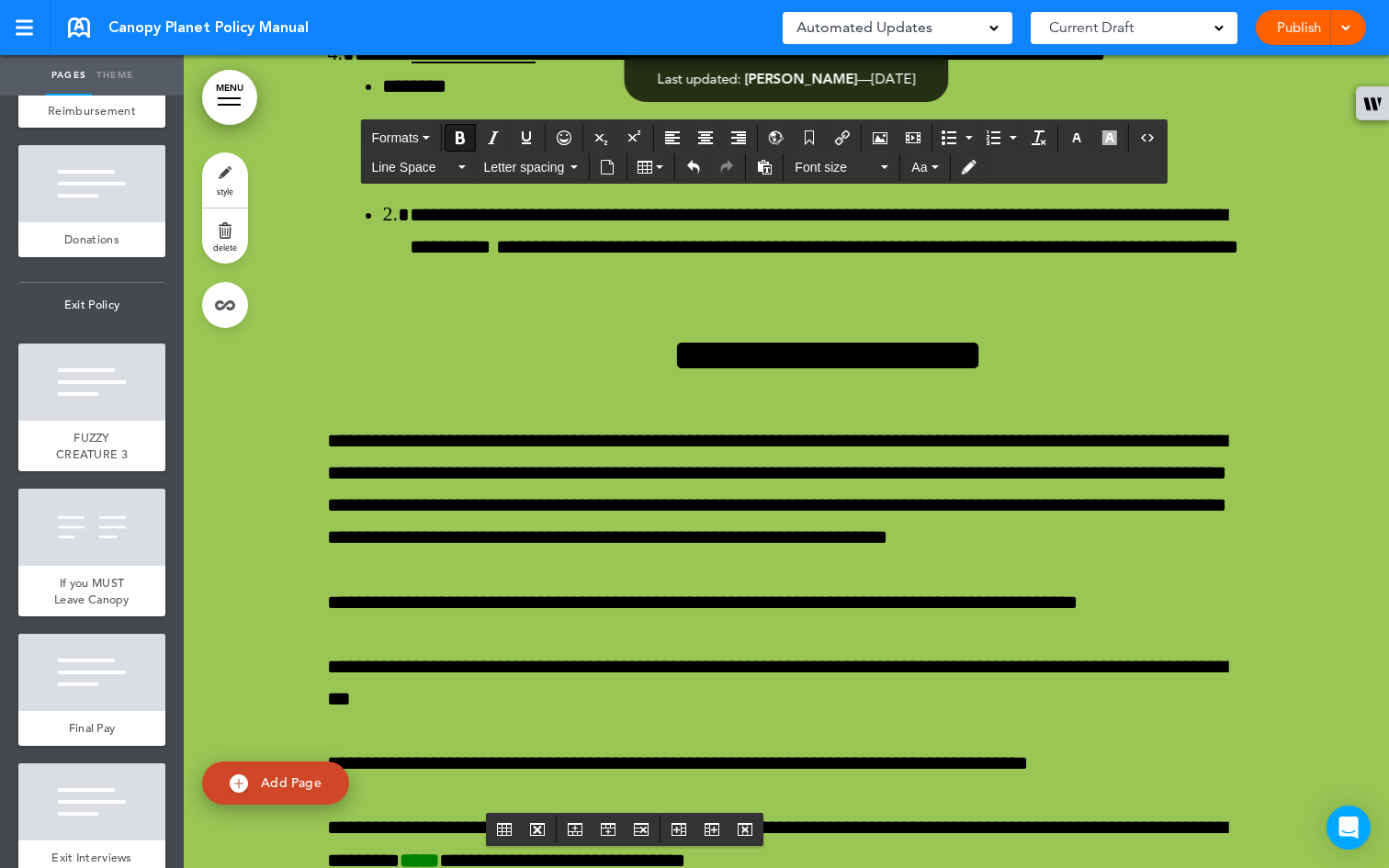
scroll to position [75243, 0]
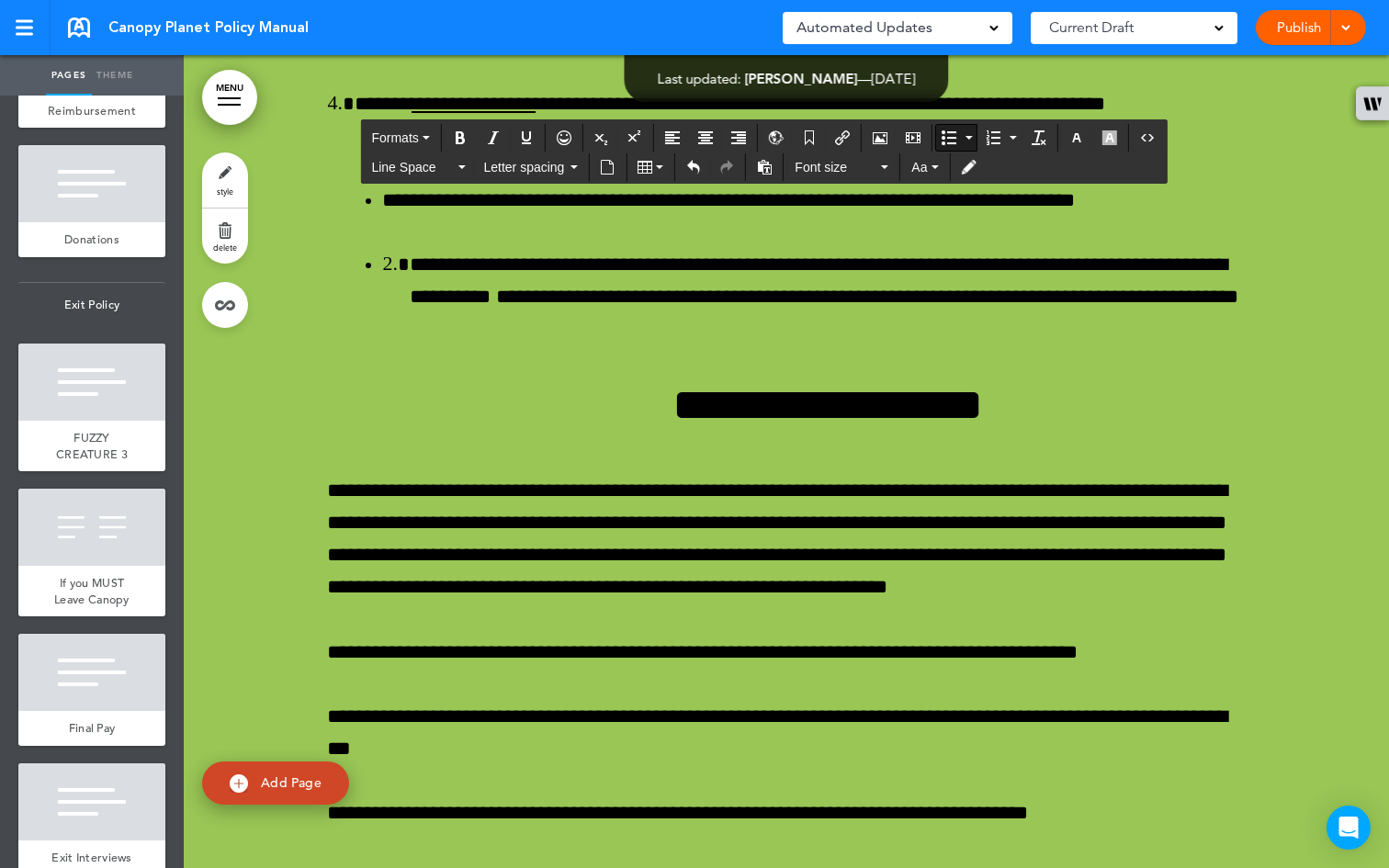
scroll to position [75172, 0]
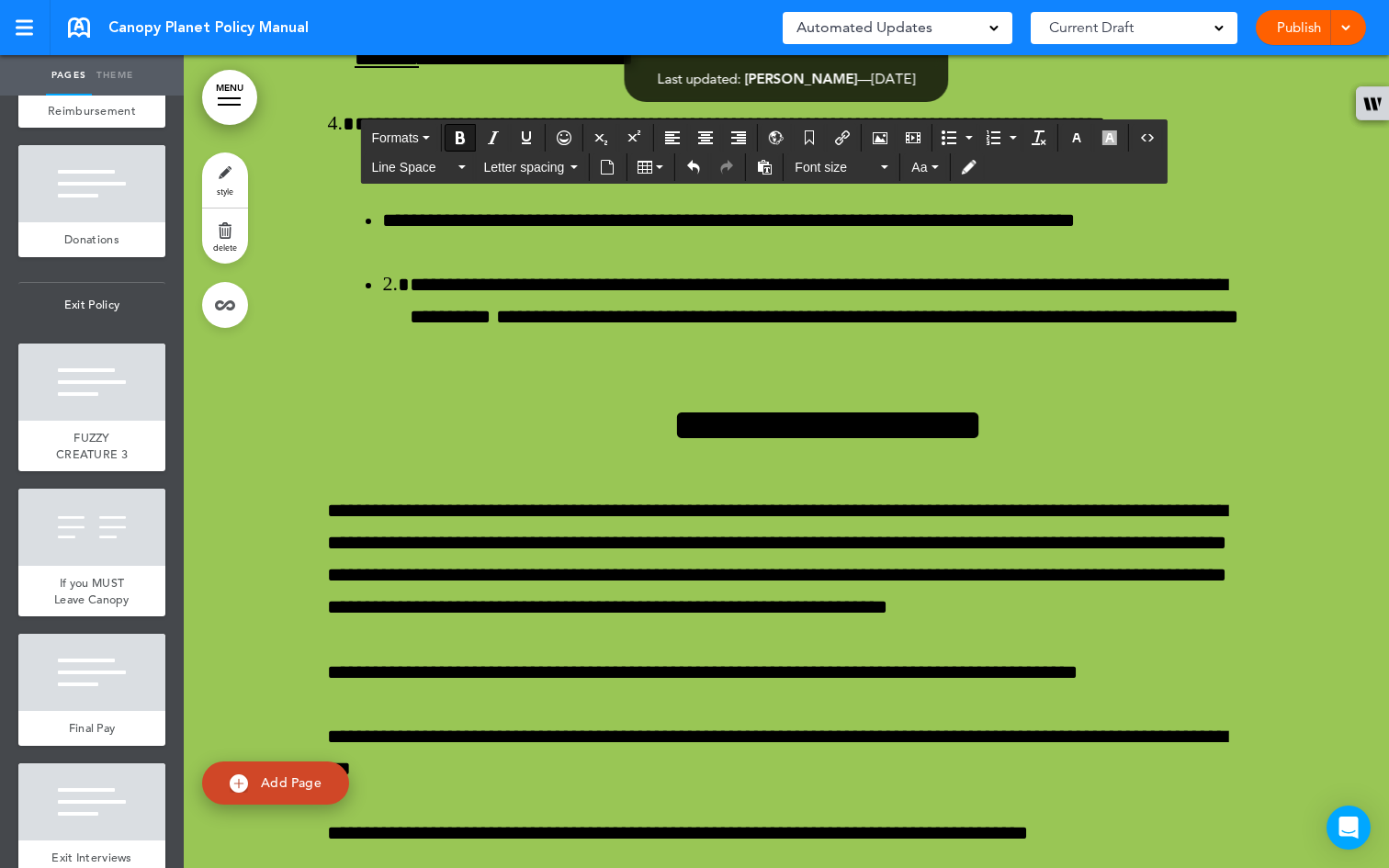
drag, startPoint x: 800, startPoint y: 330, endPoint x: 685, endPoint y: 327, distance: 115.0
drag, startPoint x: 798, startPoint y: 330, endPoint x: 681, endPoint y: 334, distance: 117.1
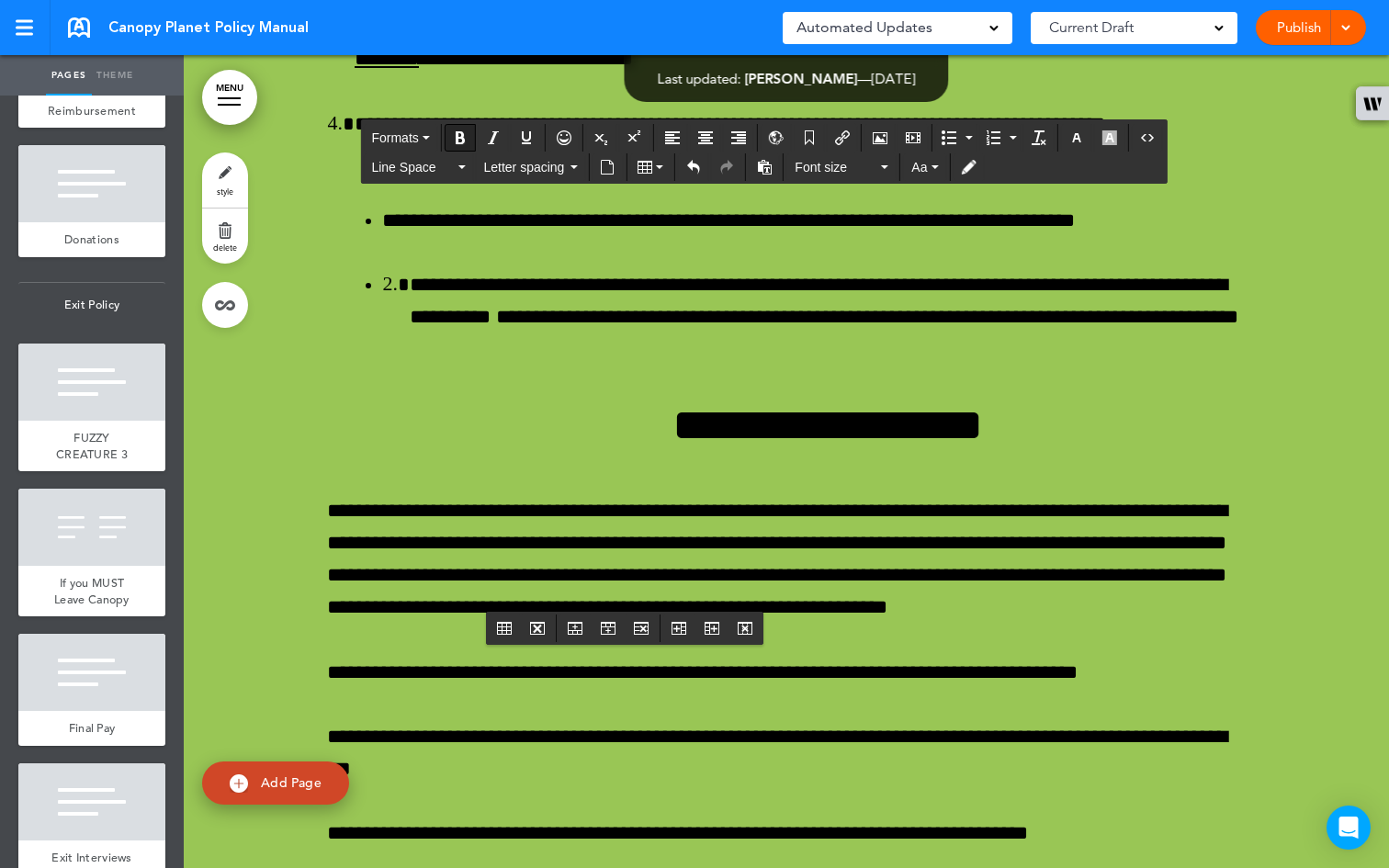
click at [454, 141] on icon "Bold" at bounding box center [459, 137] width 14 height 14
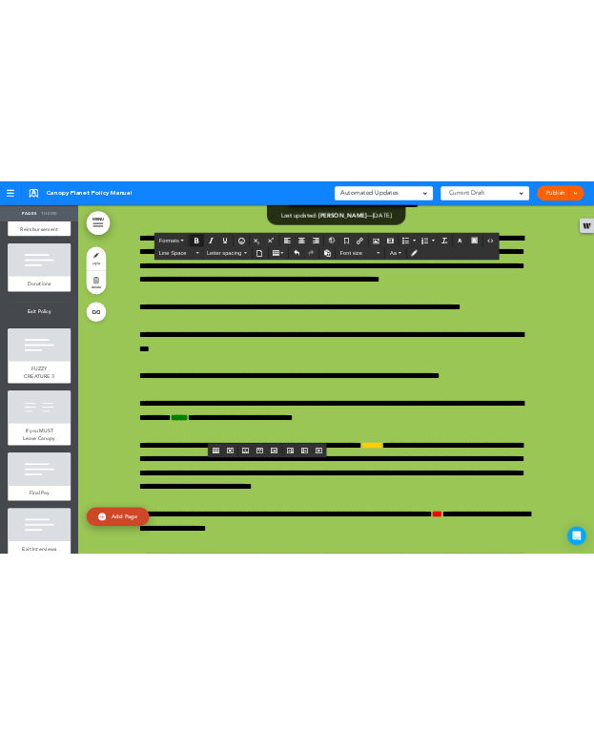
scroll to position [78352, 0]
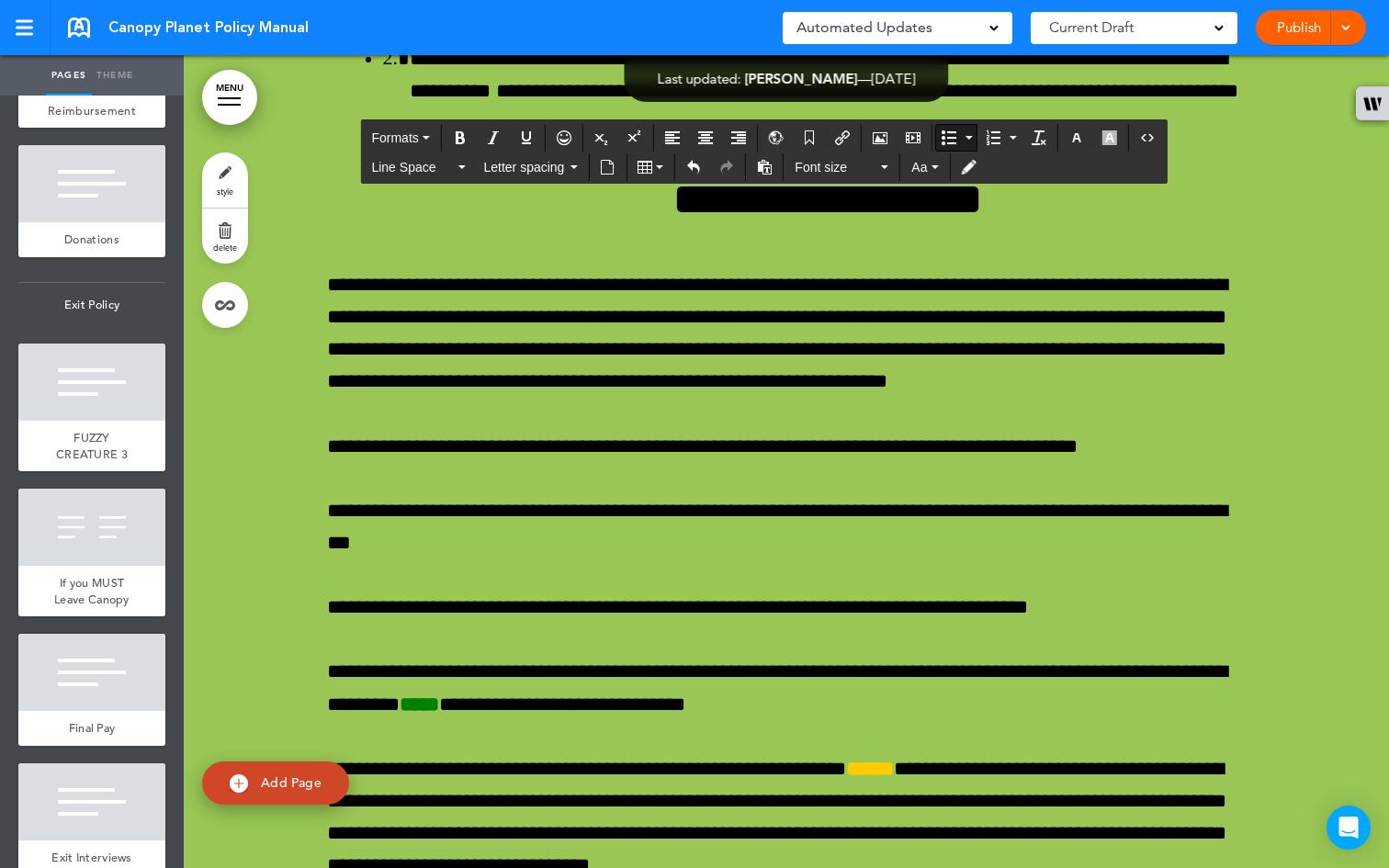
drag, startPoint x: 546, startPoint y: 498, endPoint x: 348, endPoint y: 492, distance: 198.1
click at [466, 135] on icon "Bold" at bounding box center [459, 137] width 14 height 14
drag, startPoint x: 622, startPoint y: 600, endPoint x: 1097, endPoint y: 560, distance: 476.7
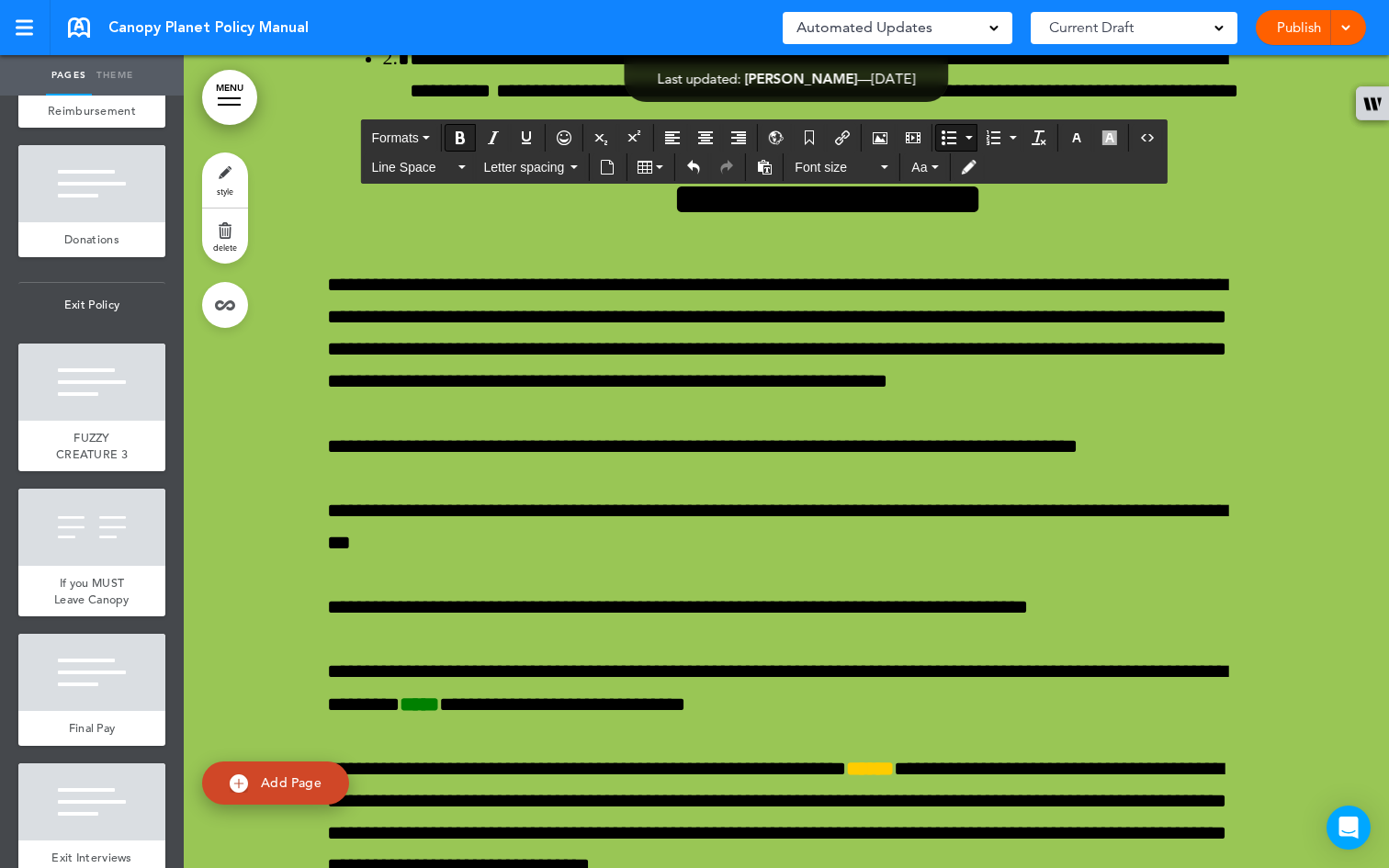
click at [468, 137] on icon "Bold" at bounding box center [459, 137] width 14 height 14
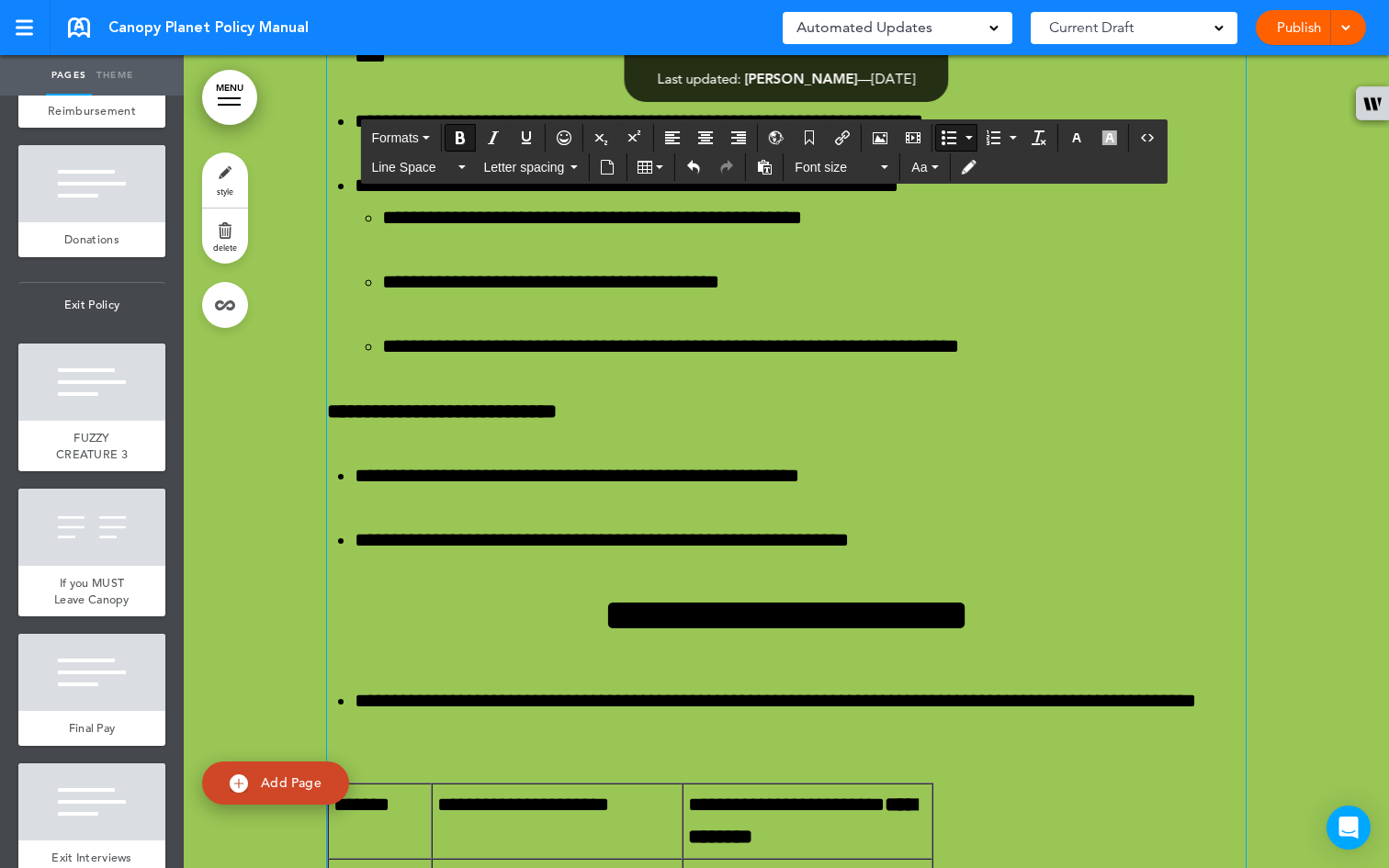
scroll to position [72882, 0]
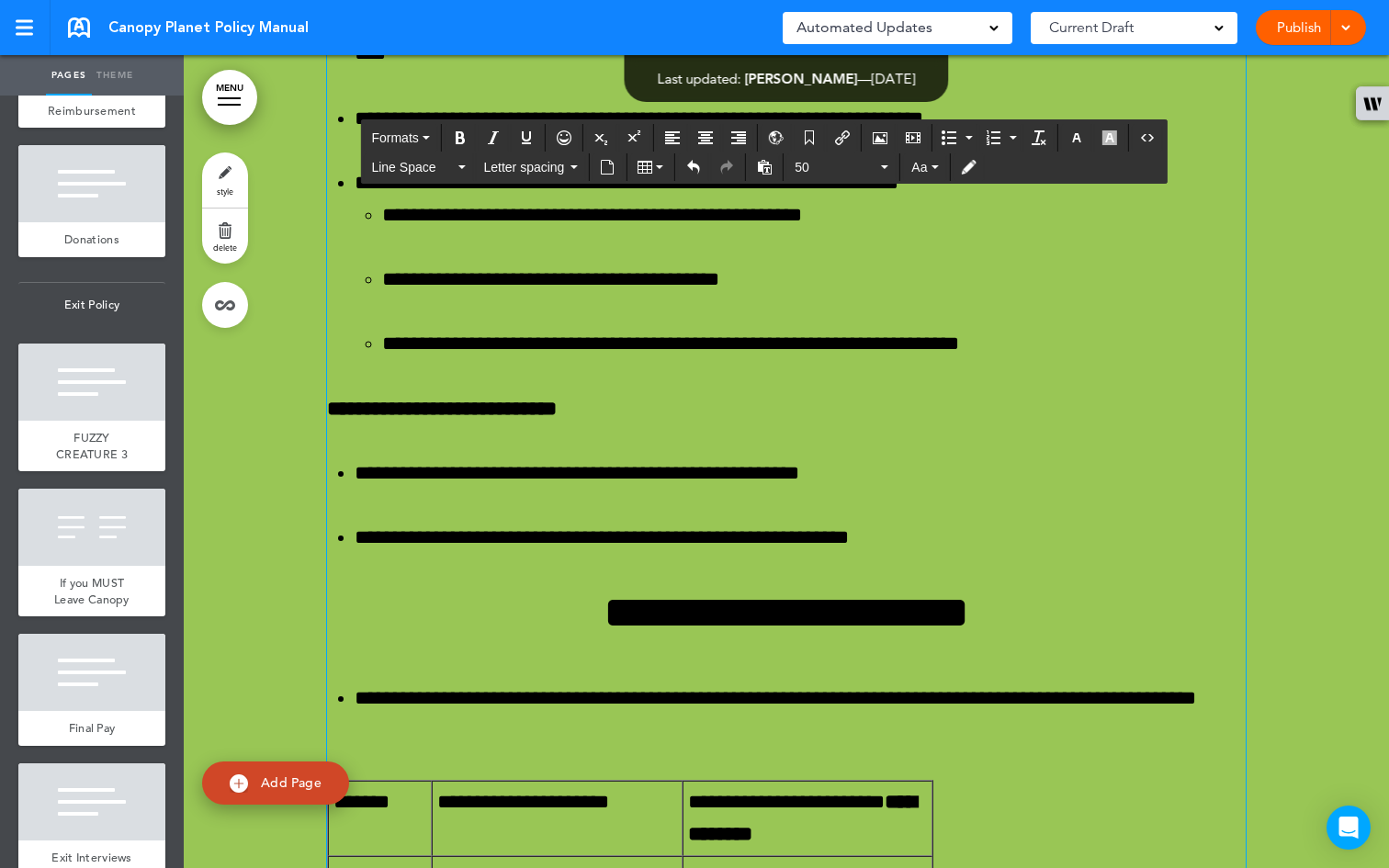
drag, startPoint x: 412, startPoint y: 384, endPoint x: 1070, endPoint y: 638, distance: 705.3
copy div "**********"
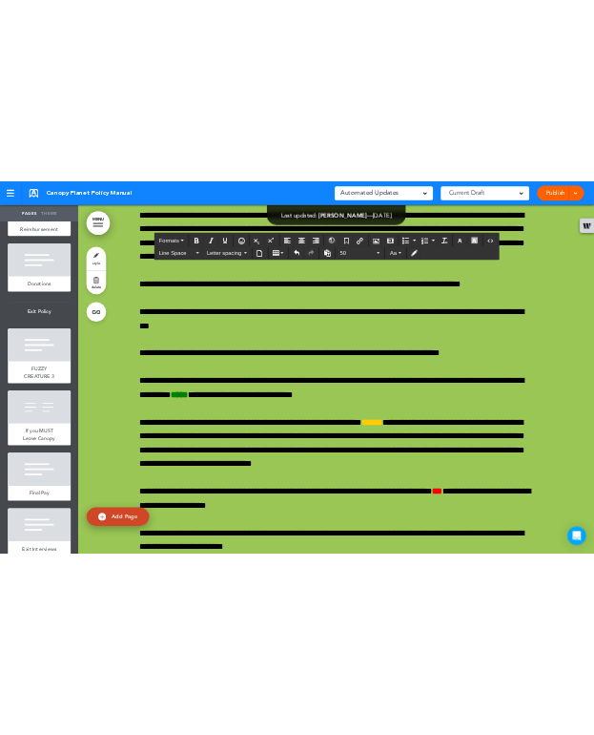
scroll to position [78565, 0]
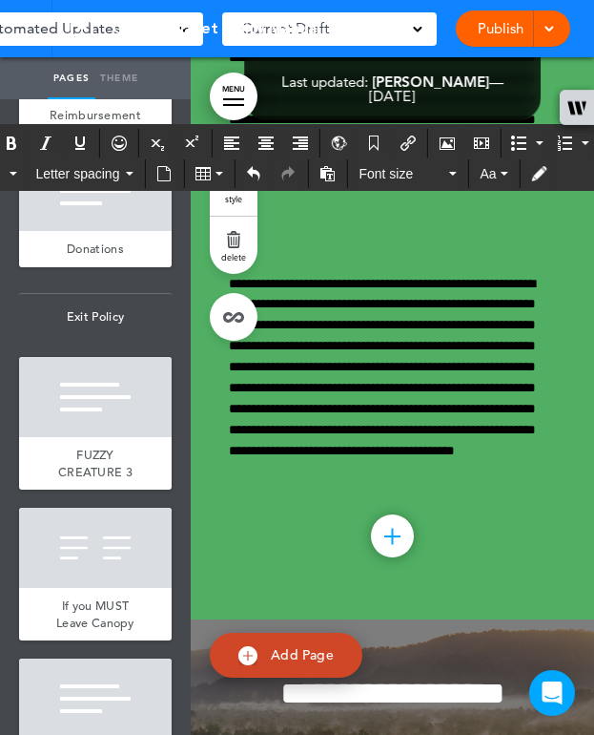
scroll to position [78490, 0]
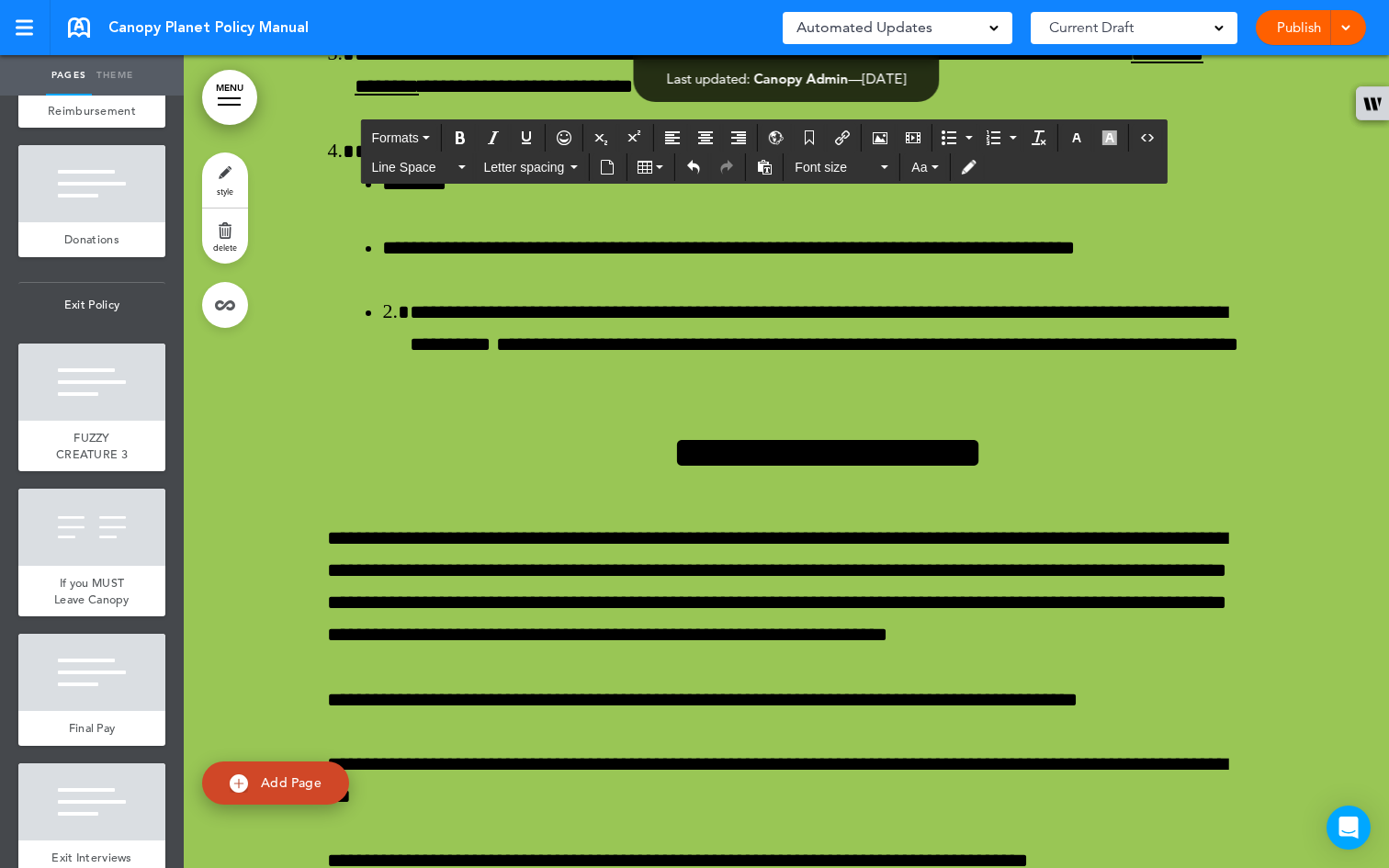
drag, startPoint x: 1135, startPoint y: 530, endPoint x: 393, endPoint y: 524, distance: 742.0
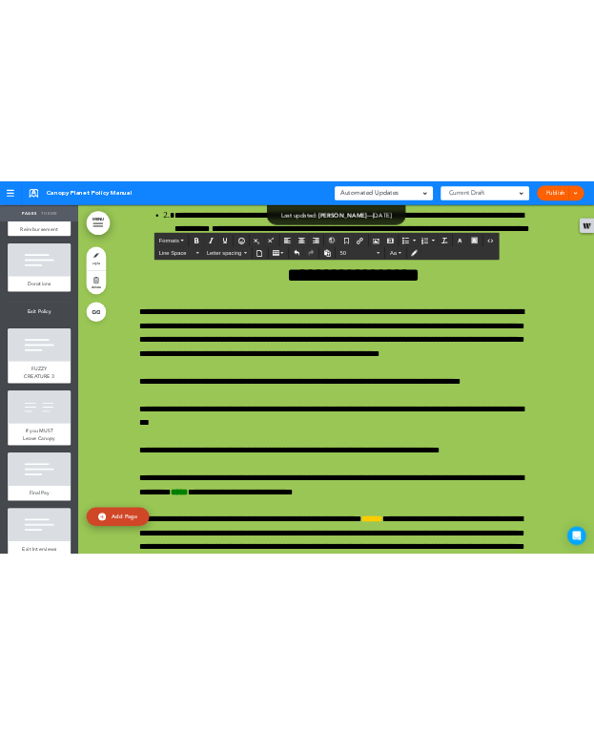
scroll to position [78671, 0]
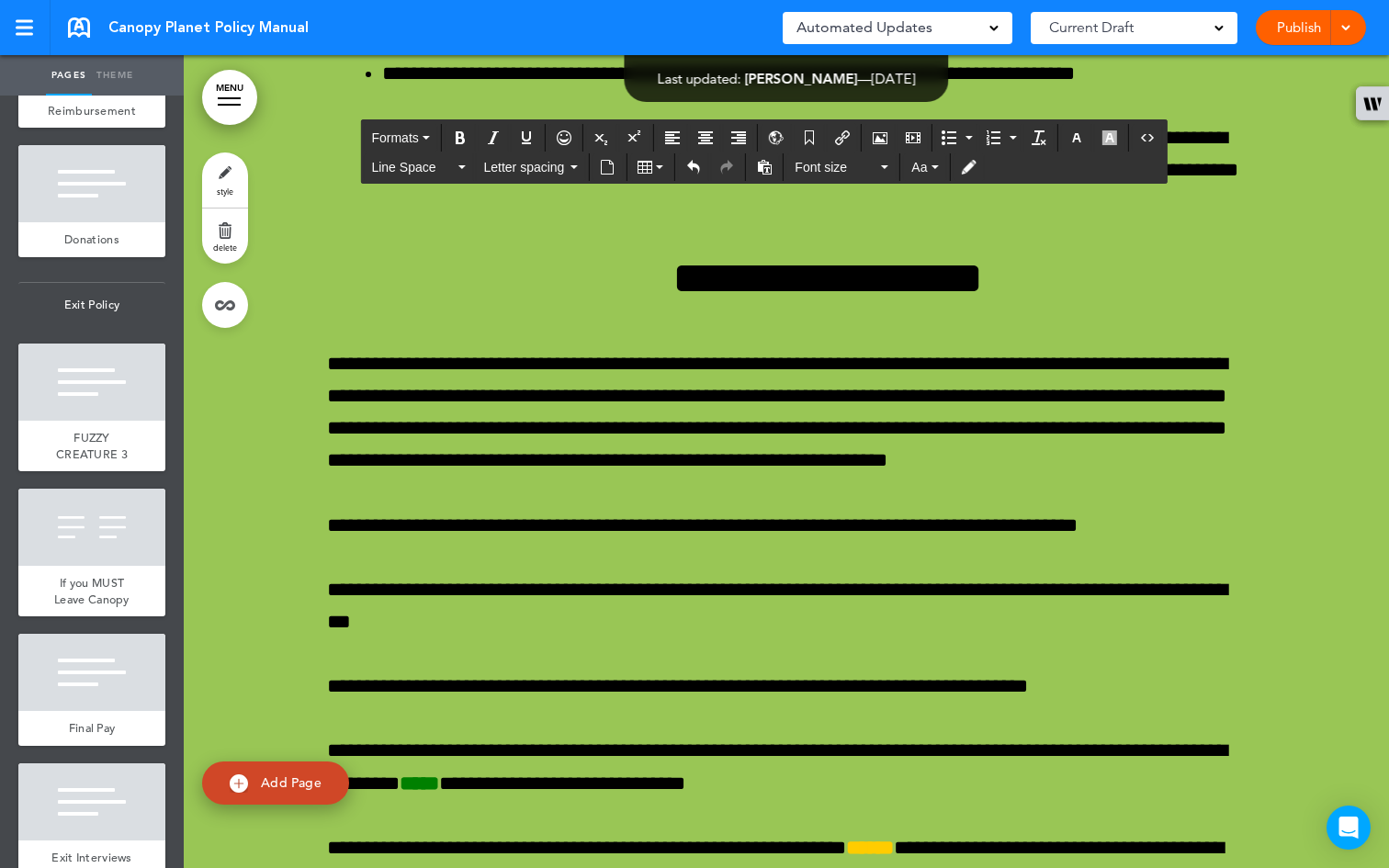
drag, startPoint x: 908, startPoint y: 587, endPoint x: 322, endPoint y: 441, distance: 603.9
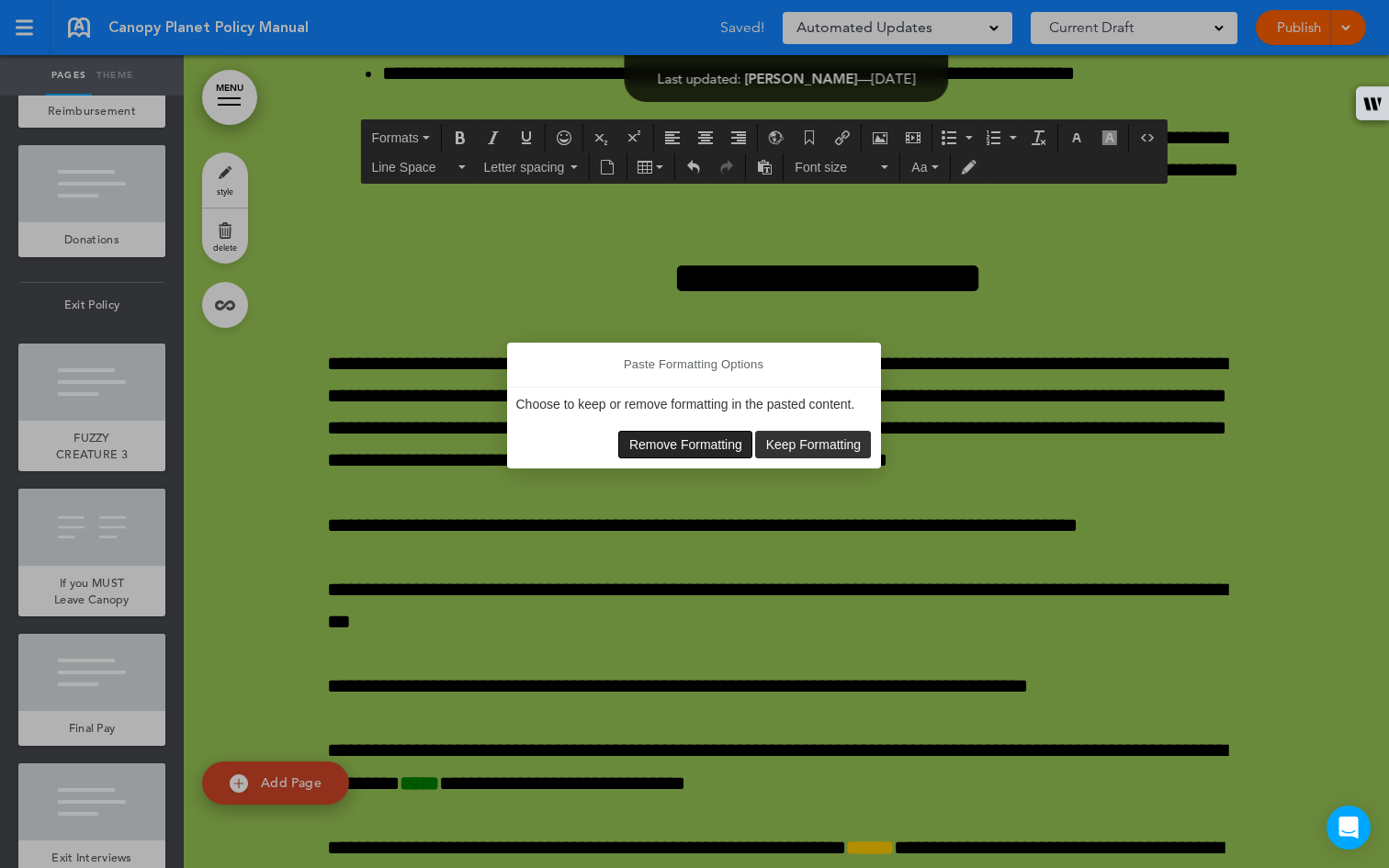
click at [665, 434] on button "Remove Formatting" at bounding box center [684, 444] width 132 height 26
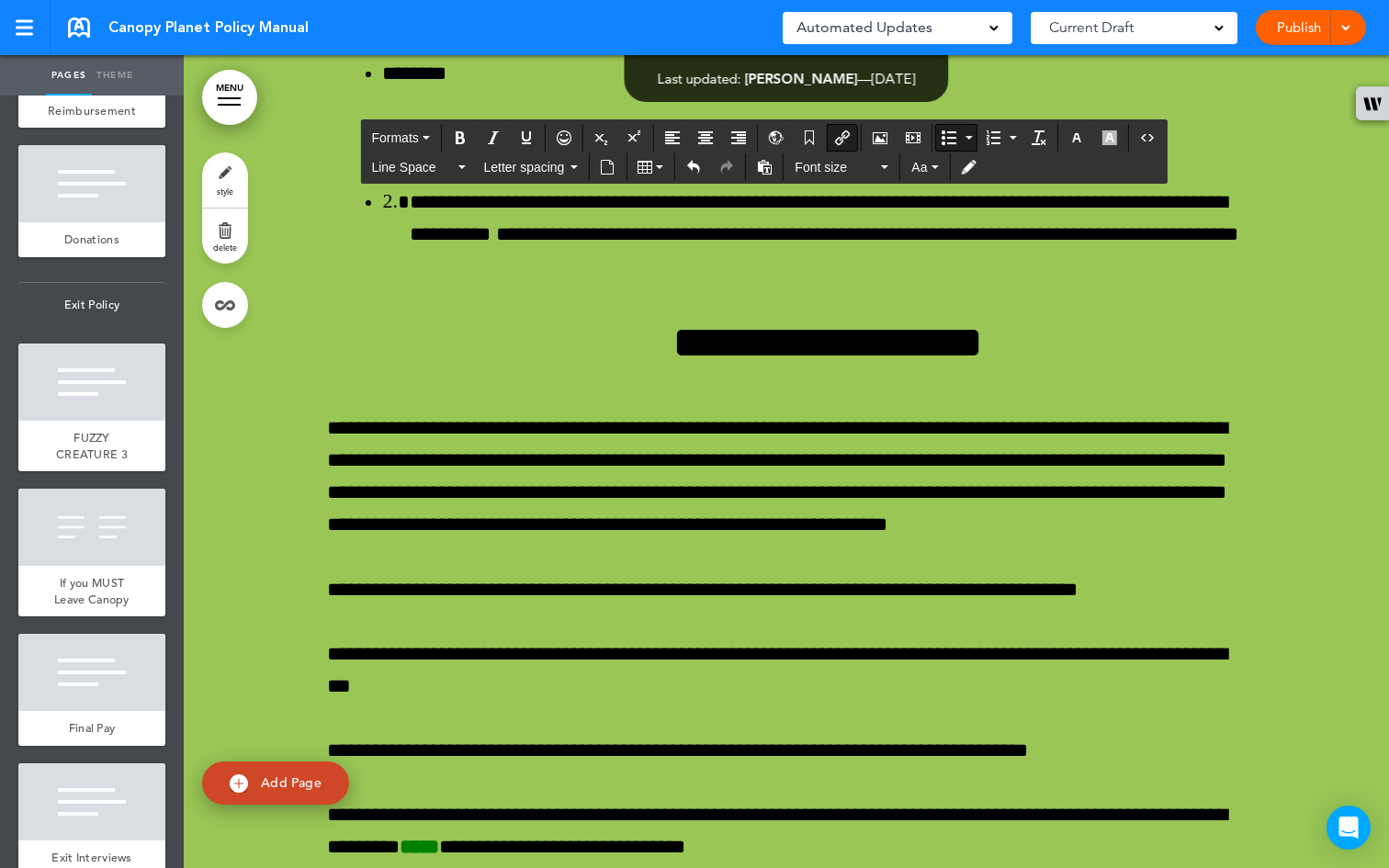
drag, startPoint x: 648, startPoint y: 649, endPoint x: 414, endPoint y: 640, distance: 234.2
click at [1015, 136] on icon "Numbered list" at bounding box center [1014, 138] width 8 height 4
drag, startPoint x: 649, startPoint y: 645, endPoint x: 418, endPoint y: 641, distance: 231.0
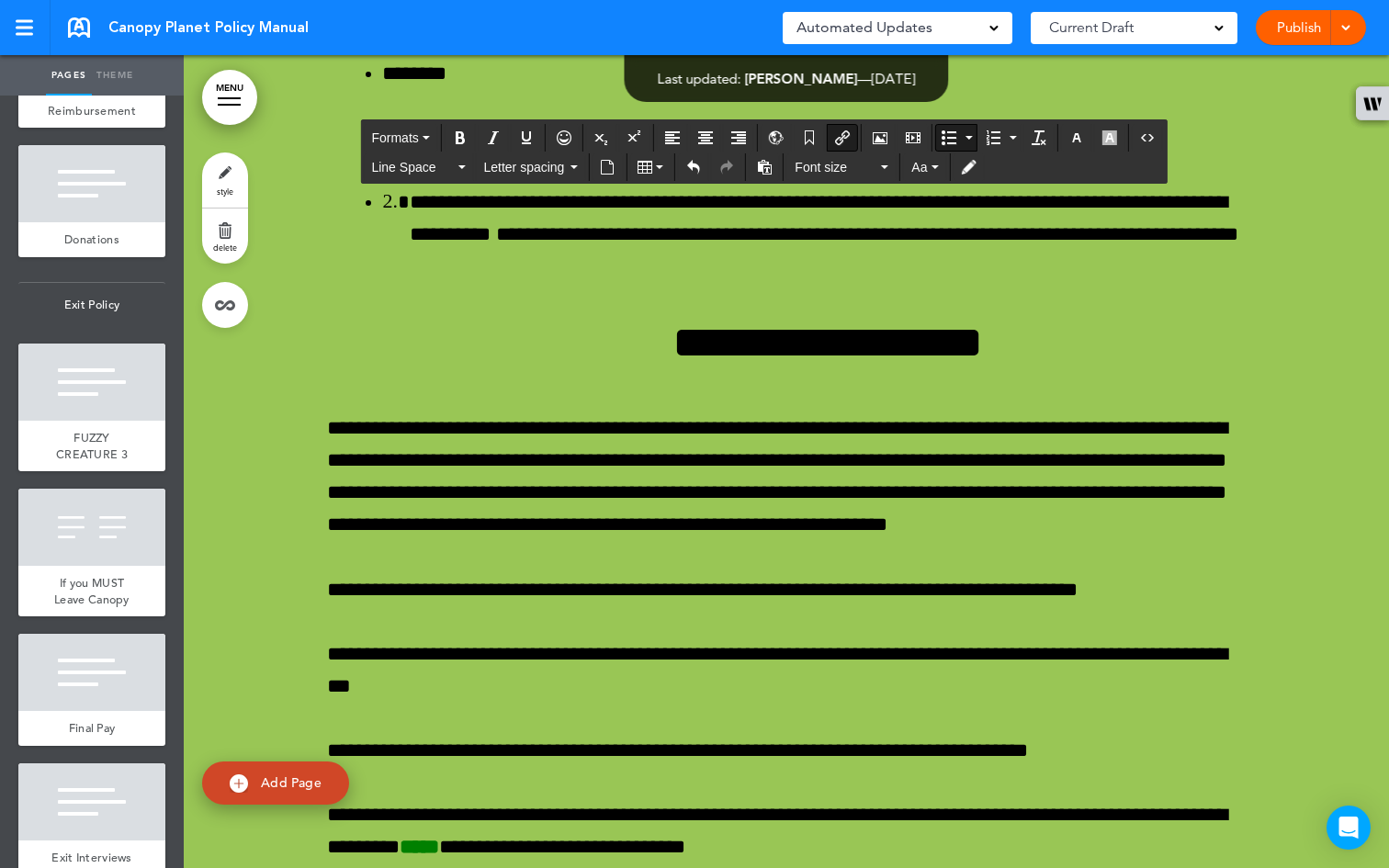
click at [458, 134] on icon "Bold" at bounding box center [459, 137] width 14 height 14
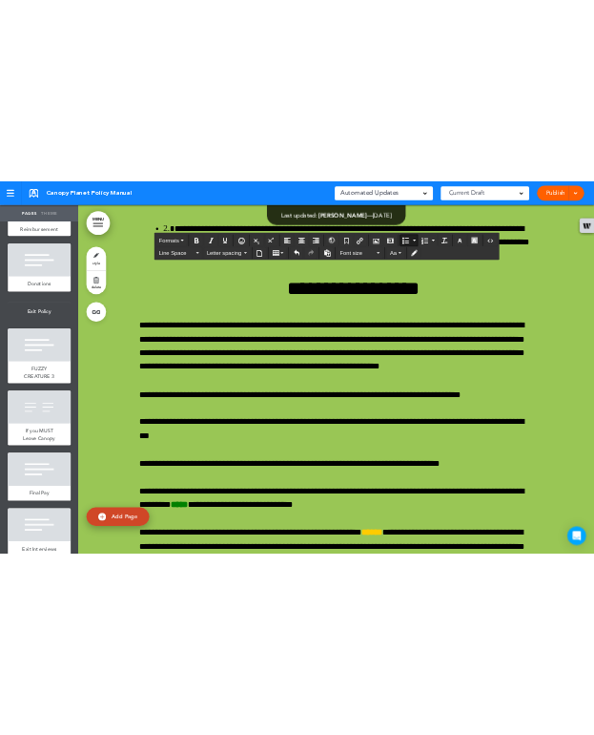
scroll to position [78751, 0]
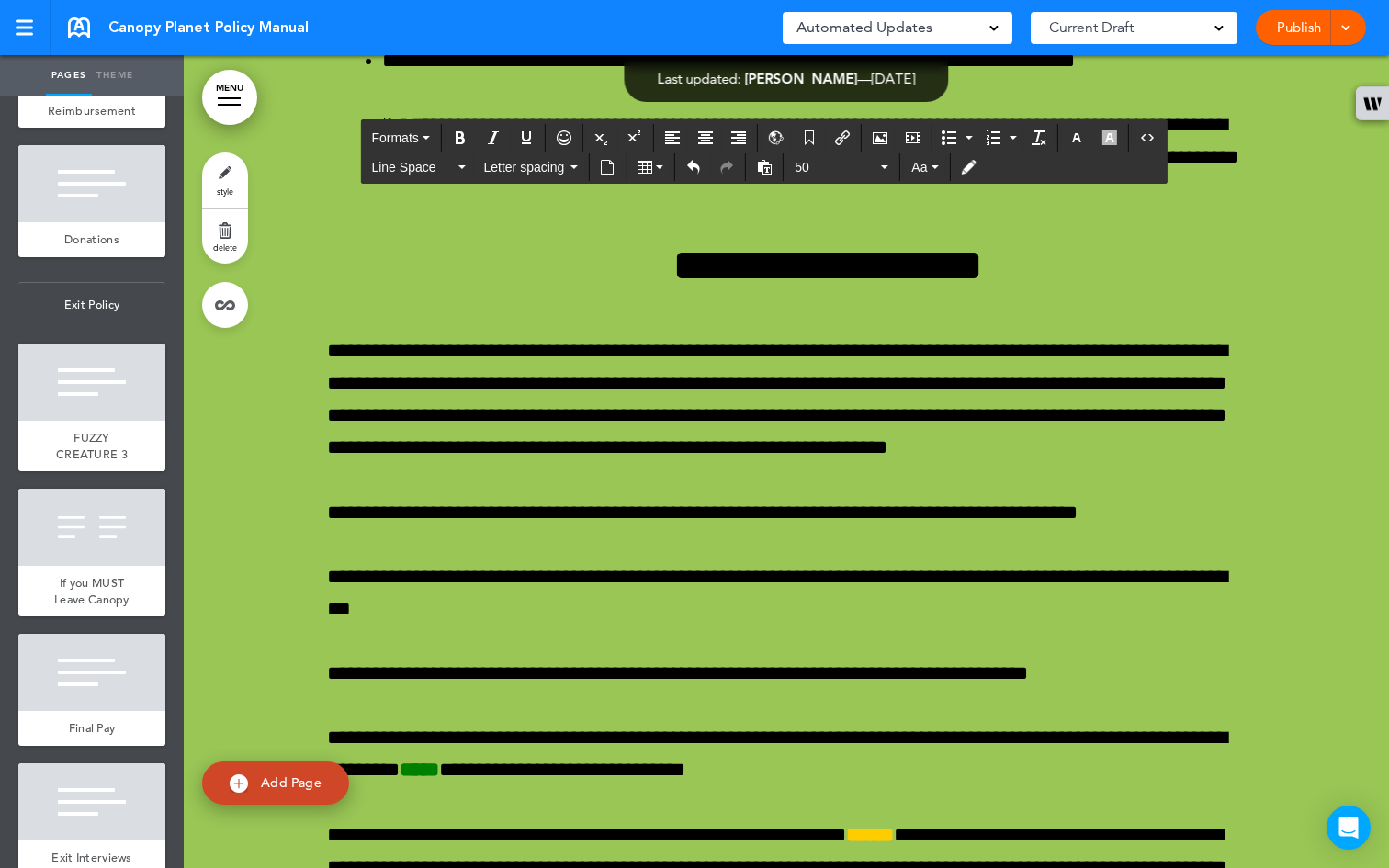
drag, startPoint x: 527, startPoint y: 290, endPoint x: 731, endPoint y: 636, distance: 401.7
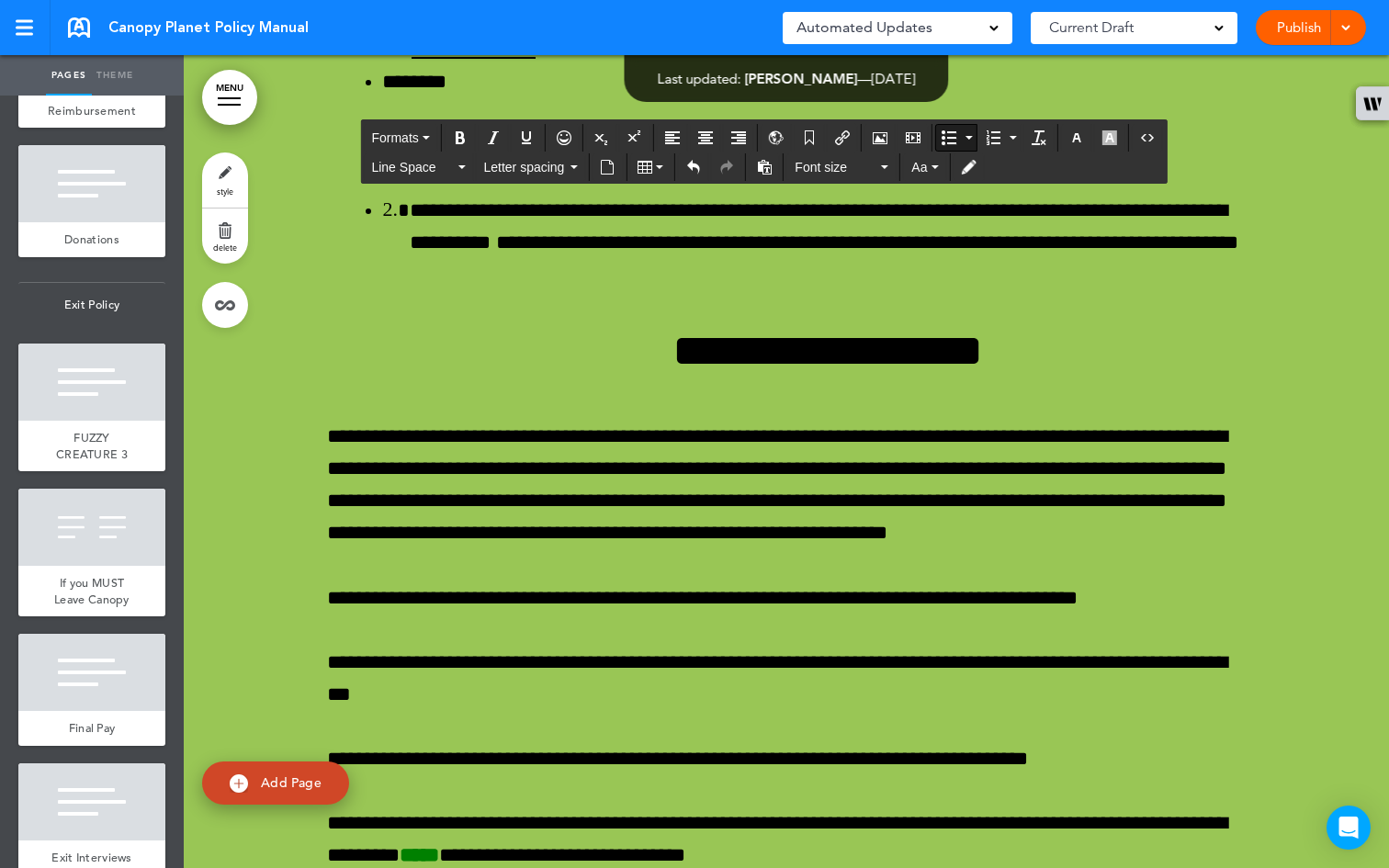
scroll to position [75960, 0]
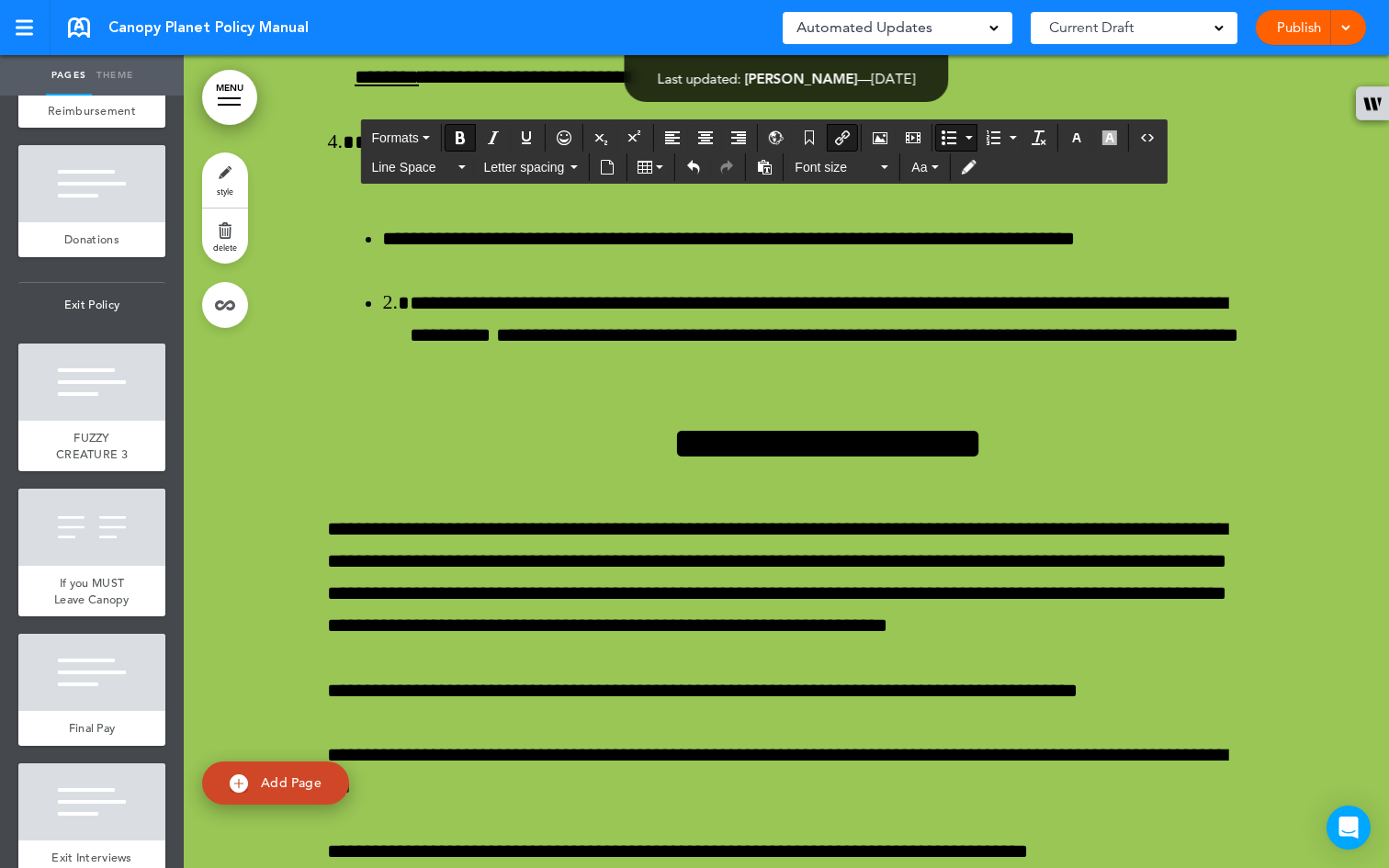
drag, startPoint x: 644, startPoint y: 742, endPoint x: 332, endPoint y: 546, distance: 368.5
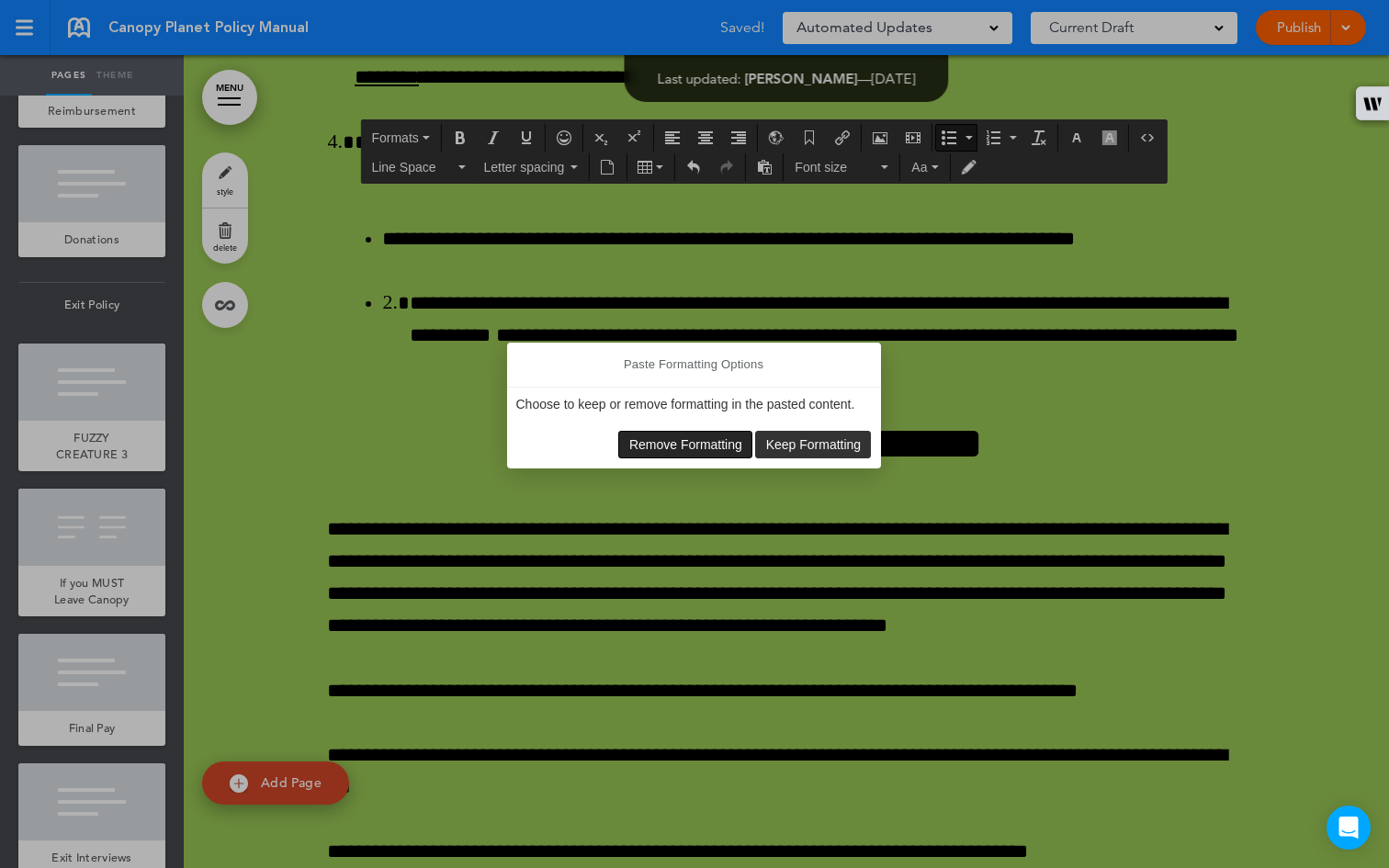
click at [668, 437] on span "Remove Formatting" at bounding box center [685, 444] width 113 height 14
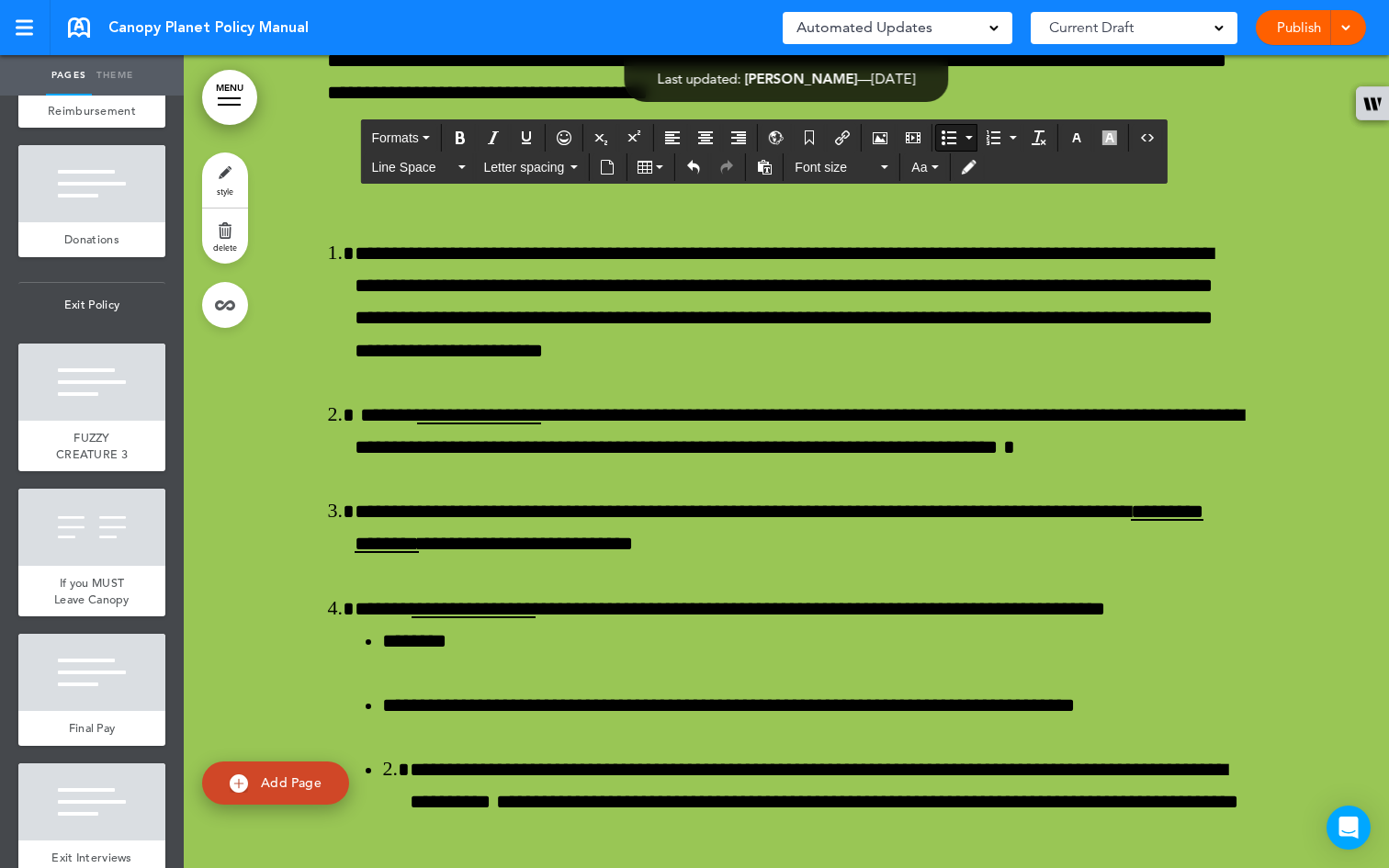
scroll to position [76009, 0]
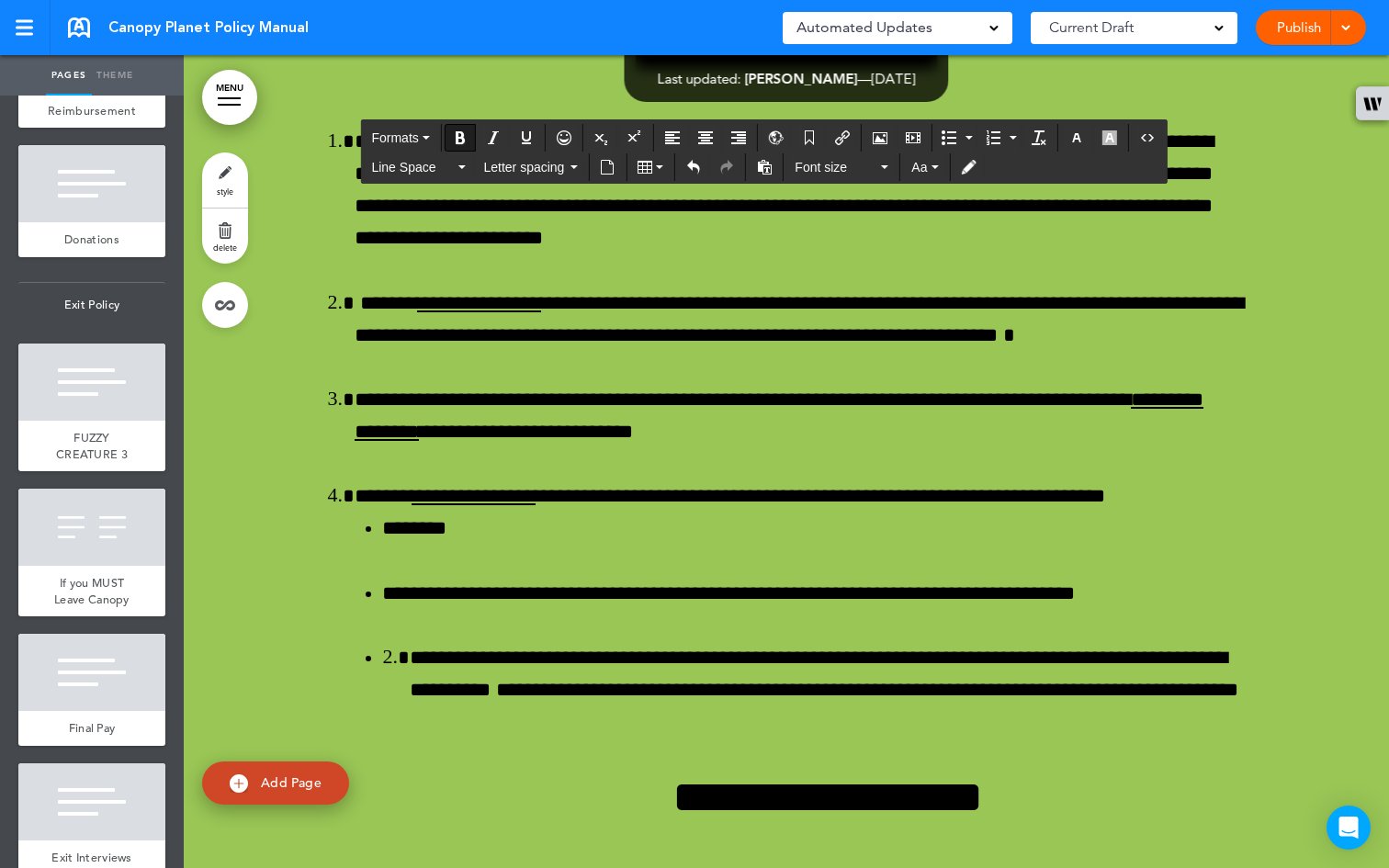
scroll to position [76215, 0]
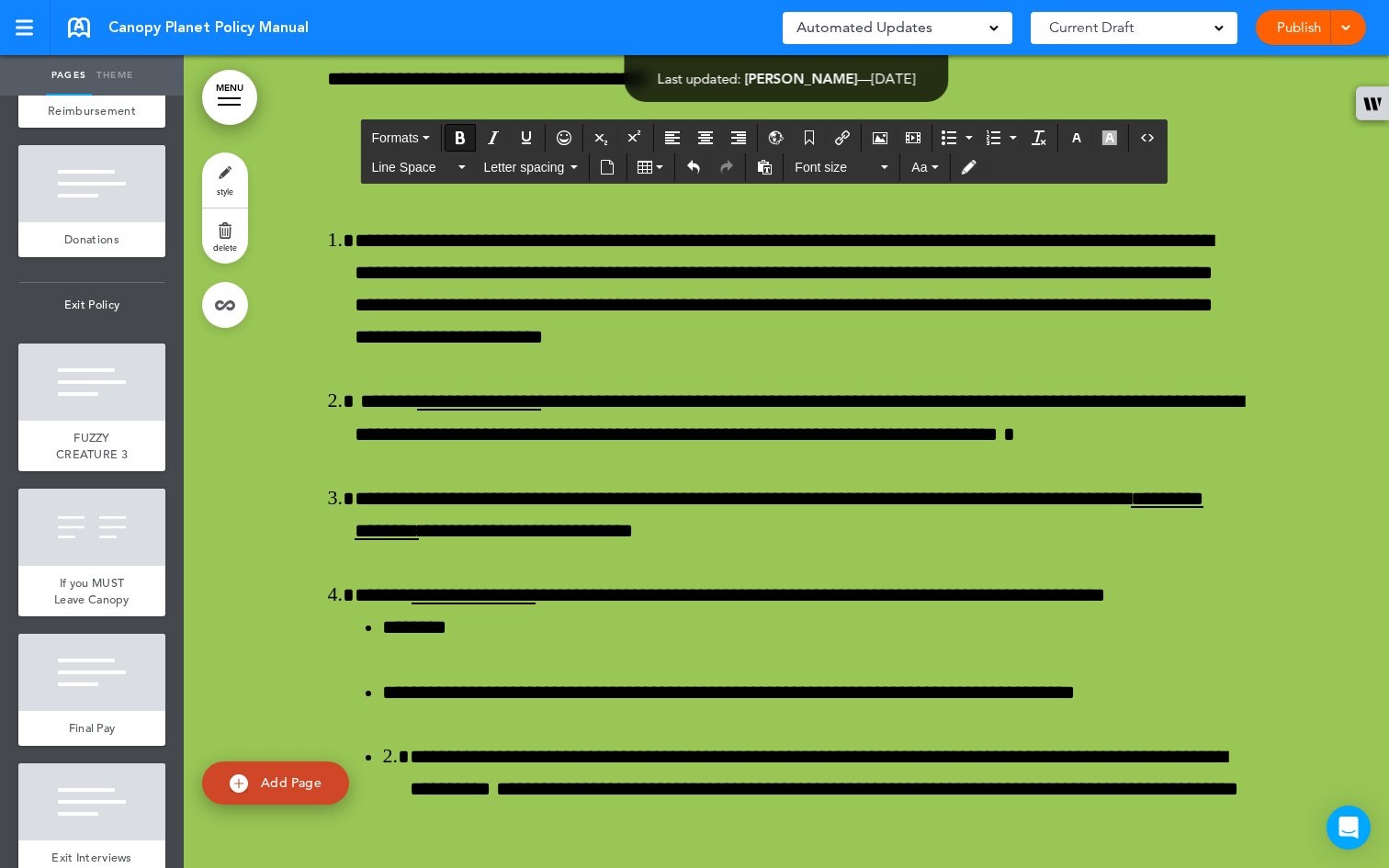
scroll to position [75972, 0]
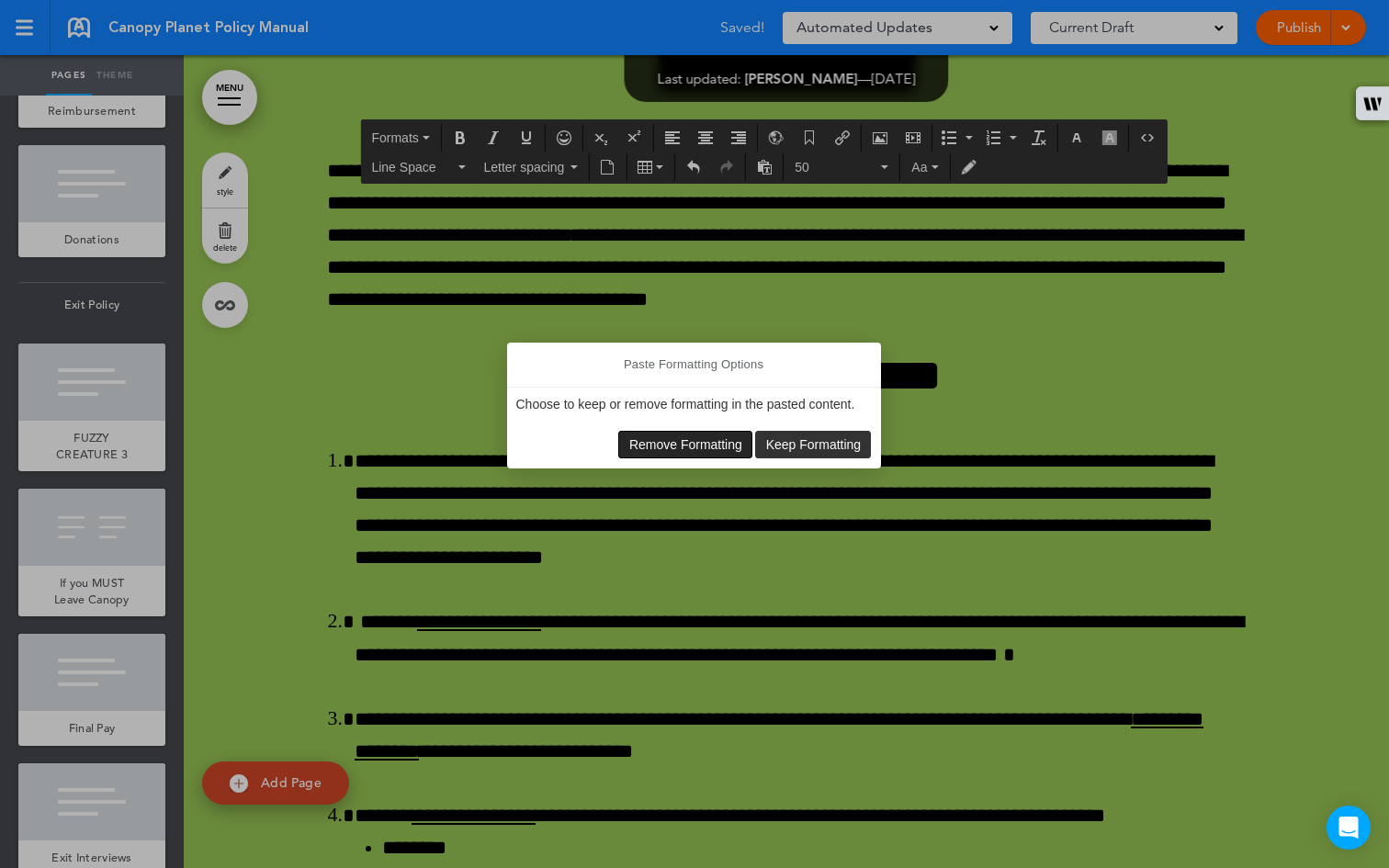
click at [714, 445] on span "Remove Formatting" at bounding box center [685, 444] width 113 height 14
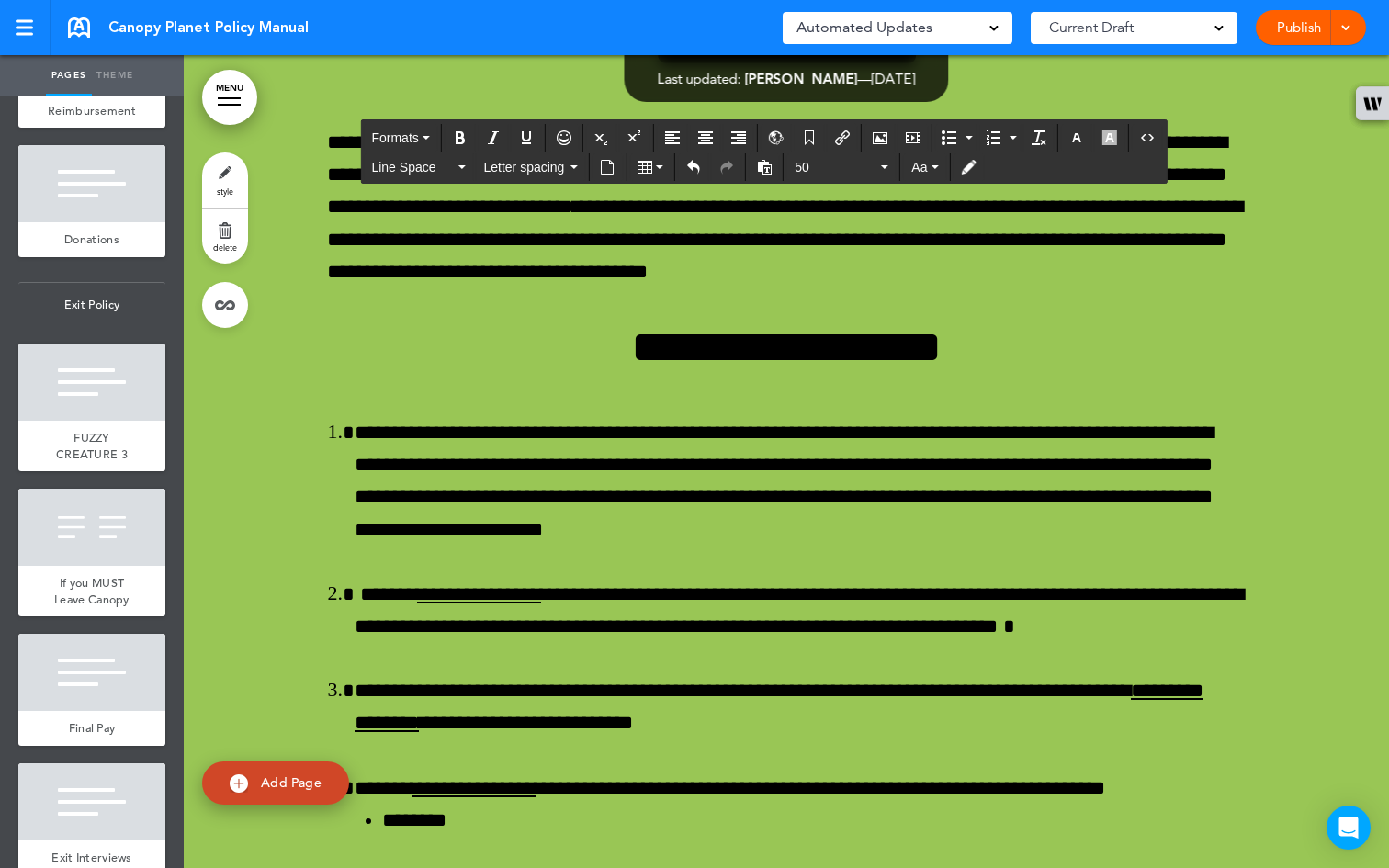
drag, startPoint x: 760, startPoint y: 455, endPoint x: 526, endPoint y: 452, distance: 234.0
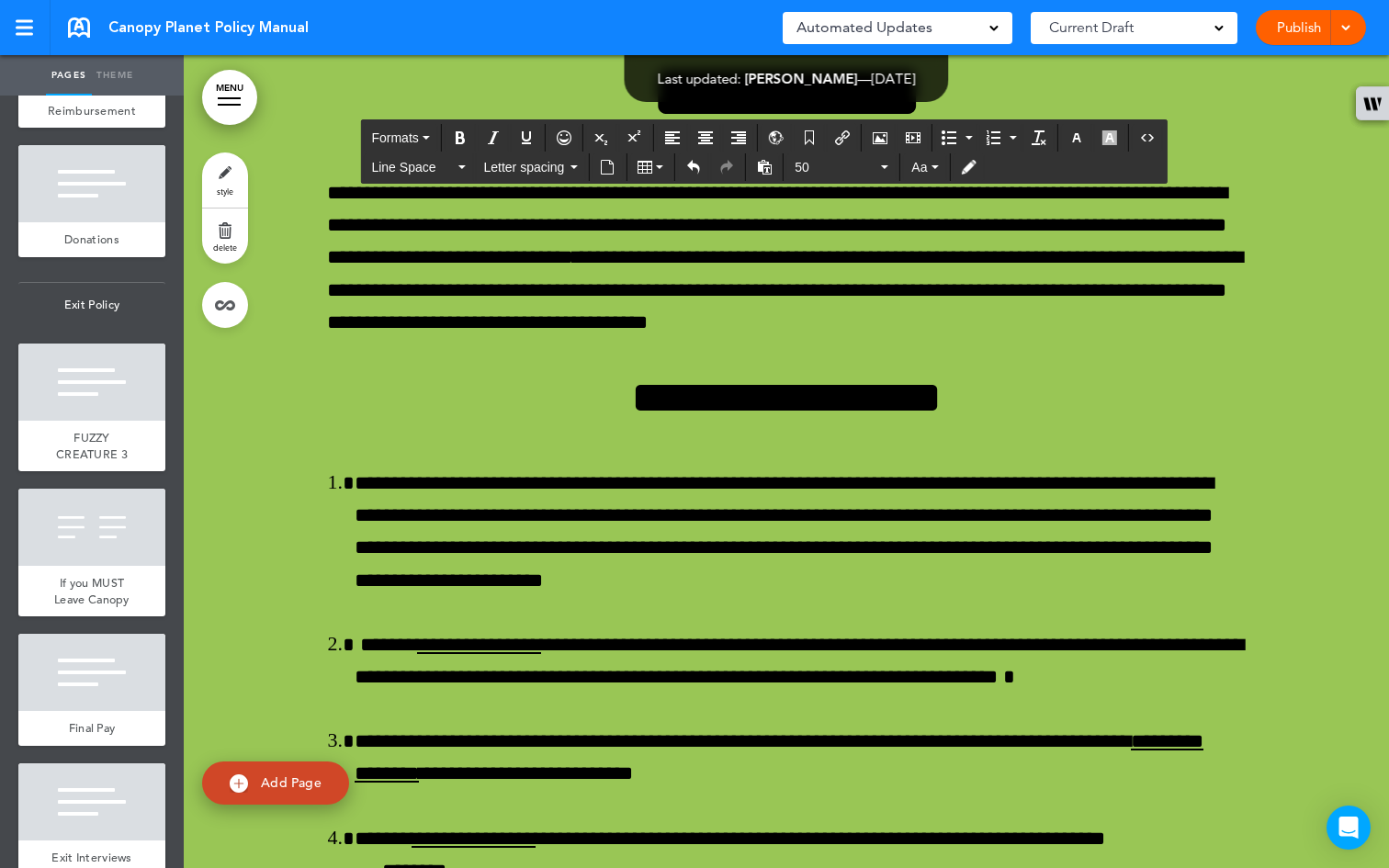
drag, startPoint x: 1175, startPoint y: 510, endPoint x: 913, endPoint y: 508, distance: 262.0
click at [565, 659] on icon "Delete table" at bounding box center [559, 665] width 14 height 14
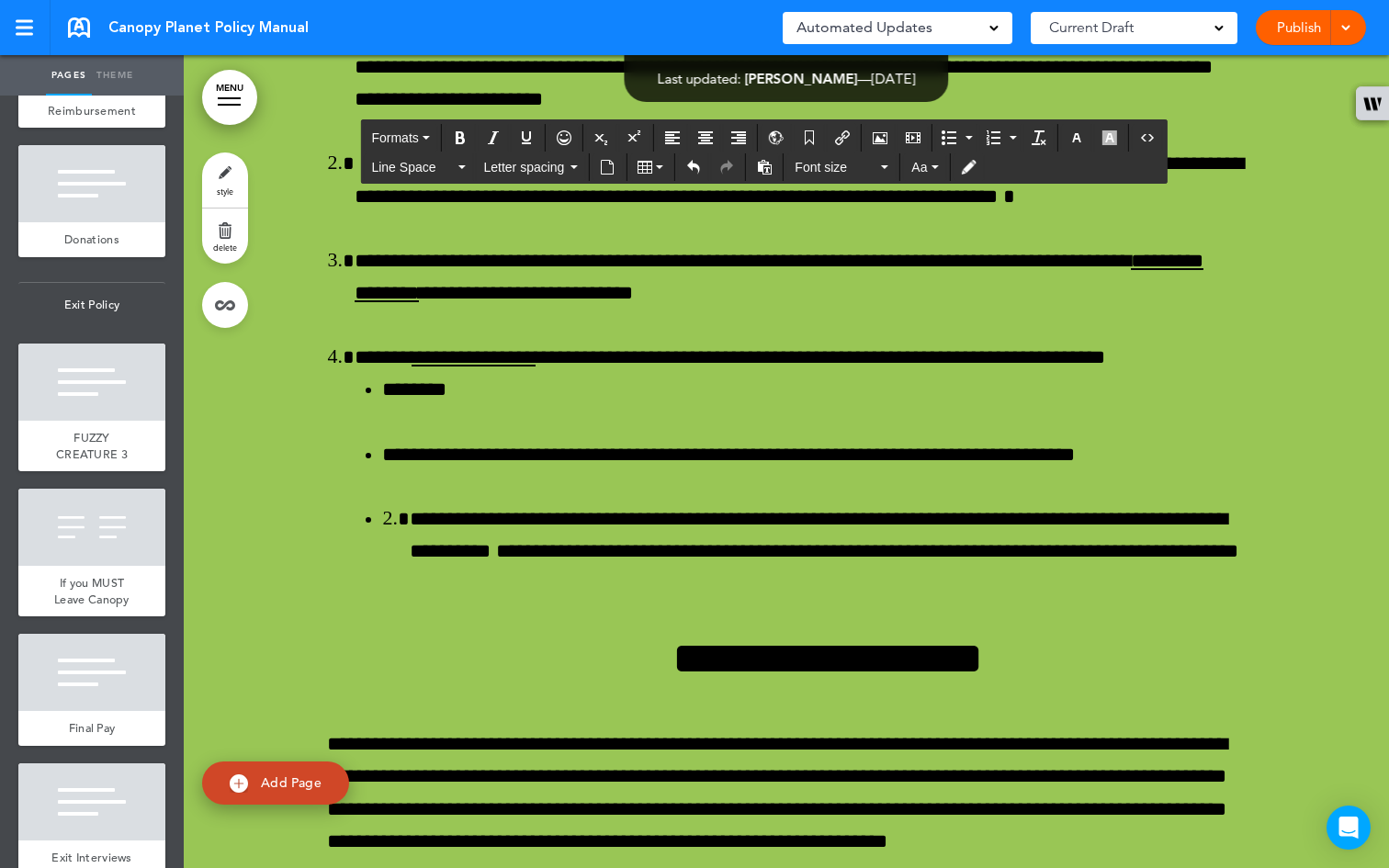
scroll to position [76206, 0]
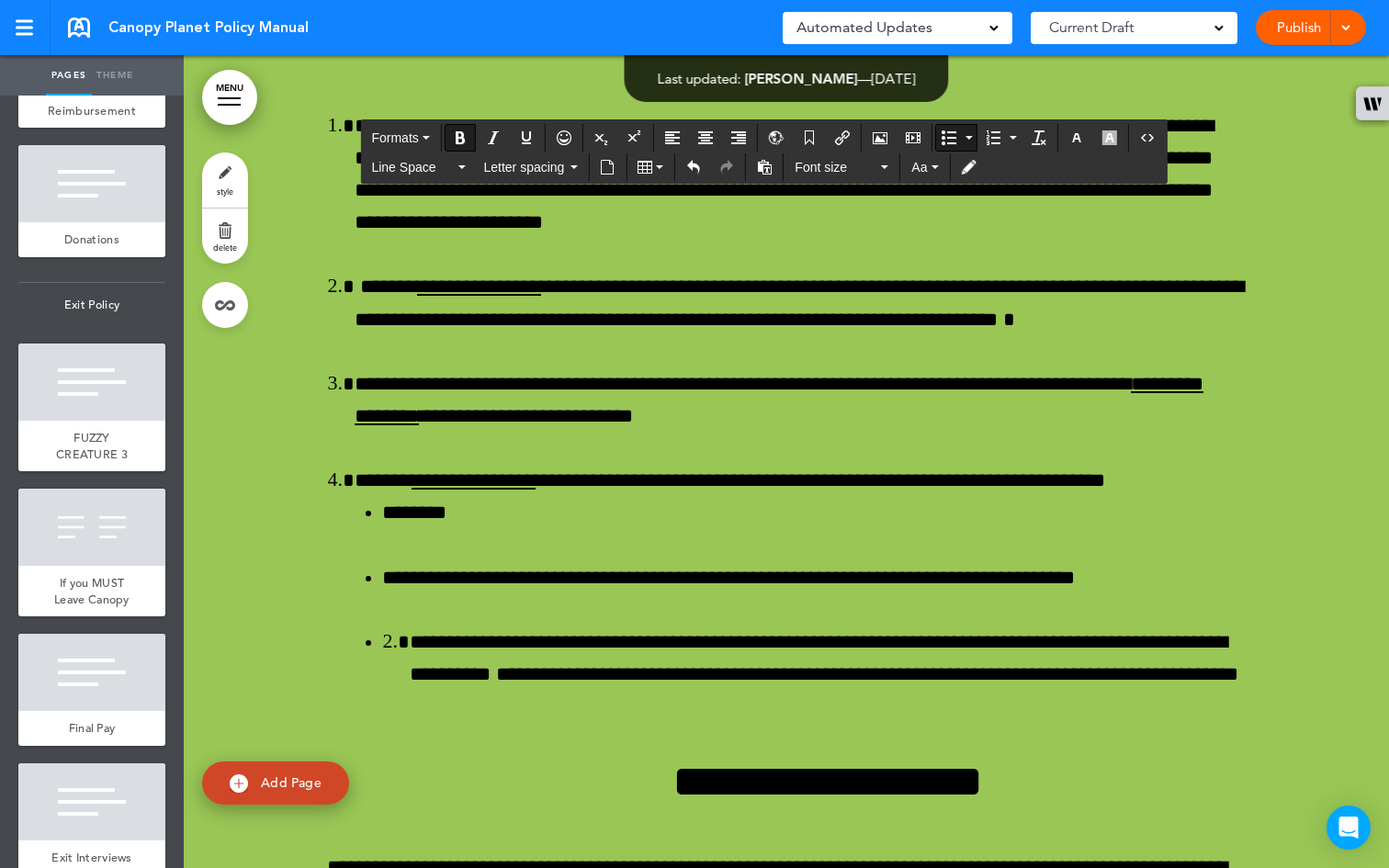
drag, startPoint x: 435, startPoint y: 415, endPoint x: 340, endPoint y: 412, distance: 95.0
drag, startPoint x: 458, startPoint y: 135, endPoint x: 458, endPoint y: 147, distance: 12.0
click at [458, 135] on icon "Bold" at bounding box center [459, 137] width 14 height 14
click at [461, 137] on icon "Bold" at bounding box center [459, 137] width 14 height 14
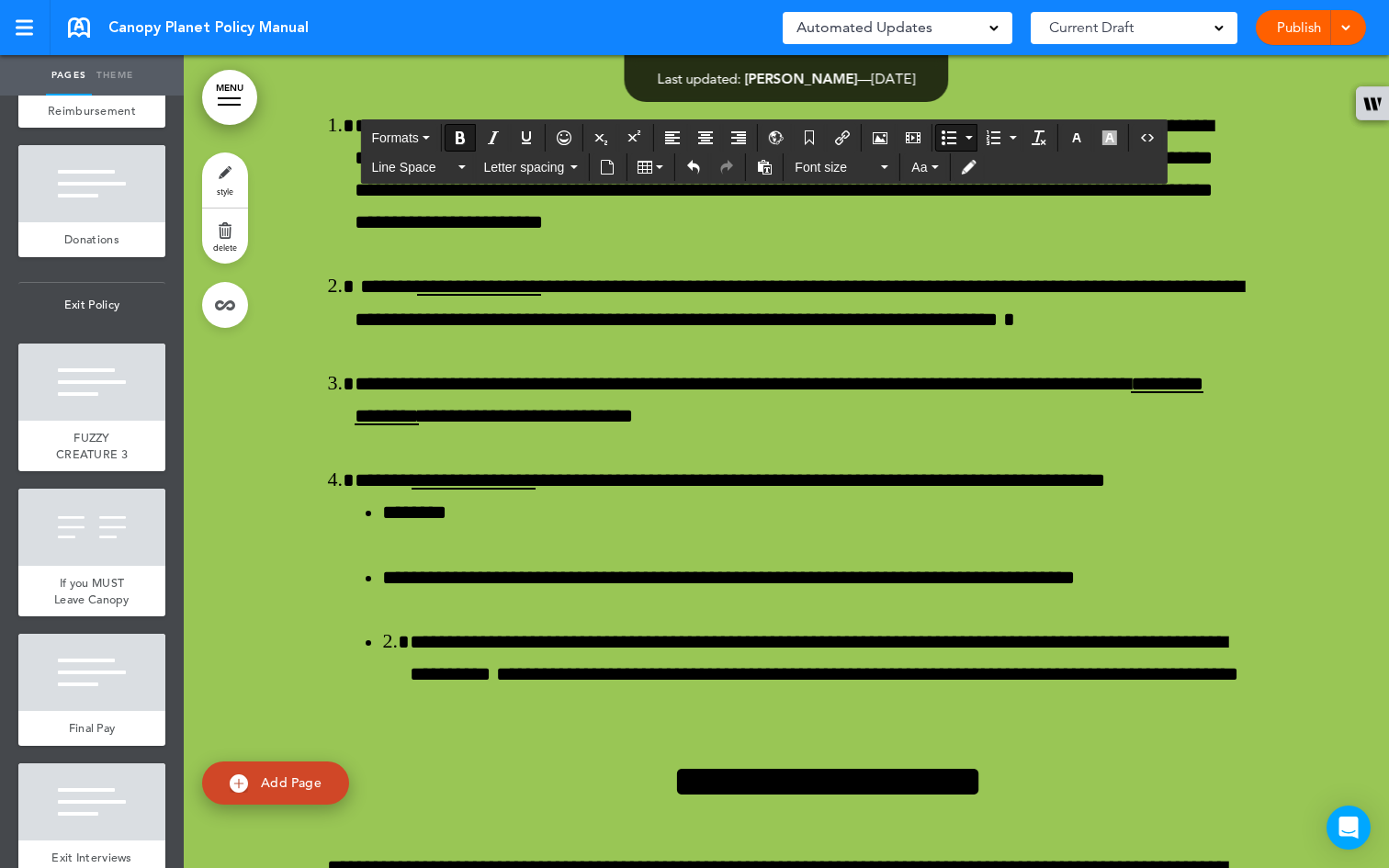
drag, startPoint x: 682, startPoint y: 518, endPoint x: 357, endPoint y: 510, distance: 325.1
click at [457, 136] on icon "Bold" at bounding box center [459, 137] width 14 height 14
drag, startPoint x: 351, startPoint y: 511, endPoint x: 630, endPoint y: 445, distance: 286.7
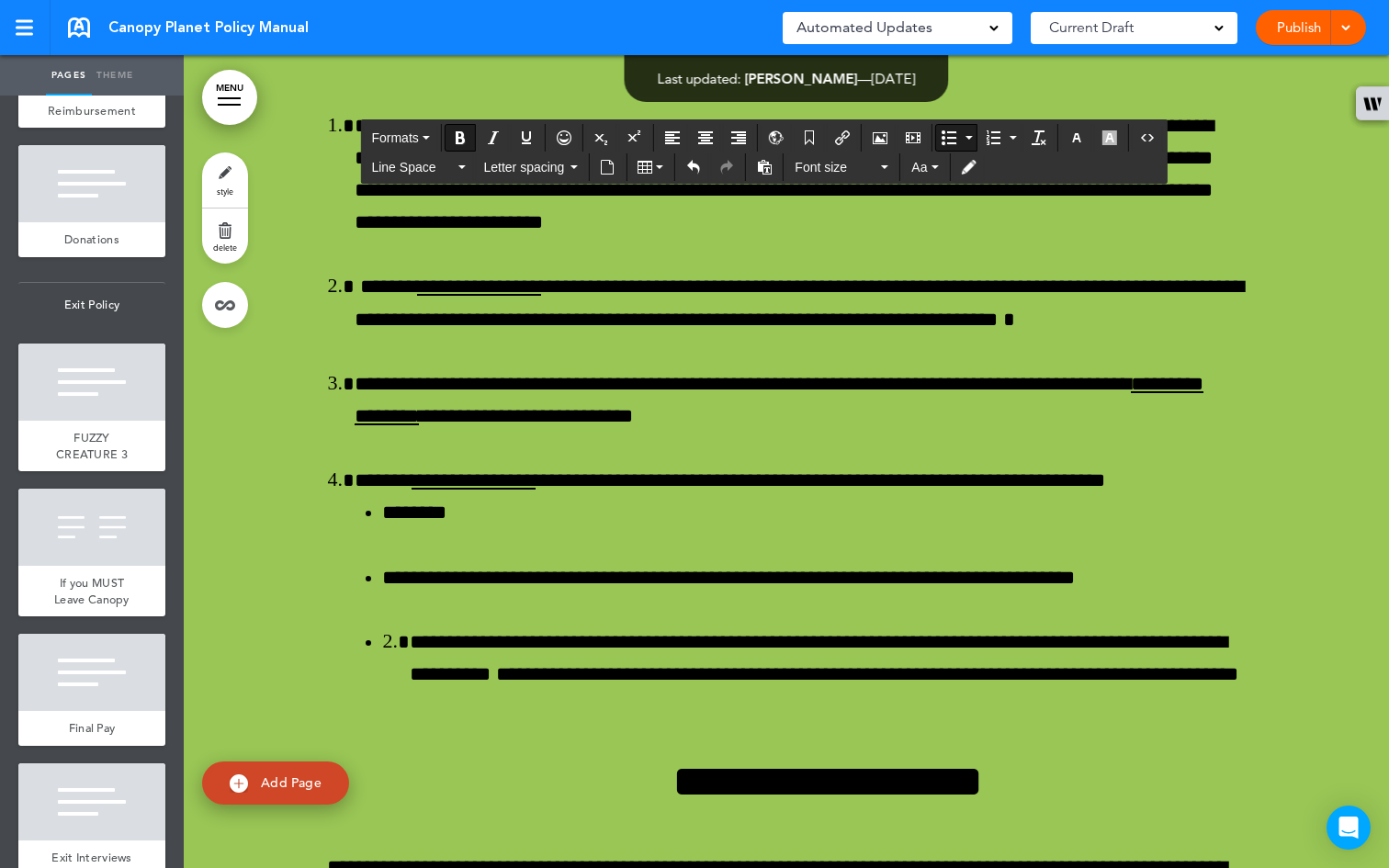
click at [457, 138] on icon "Bold" at bounding box center [459, 137] width 14 height 14
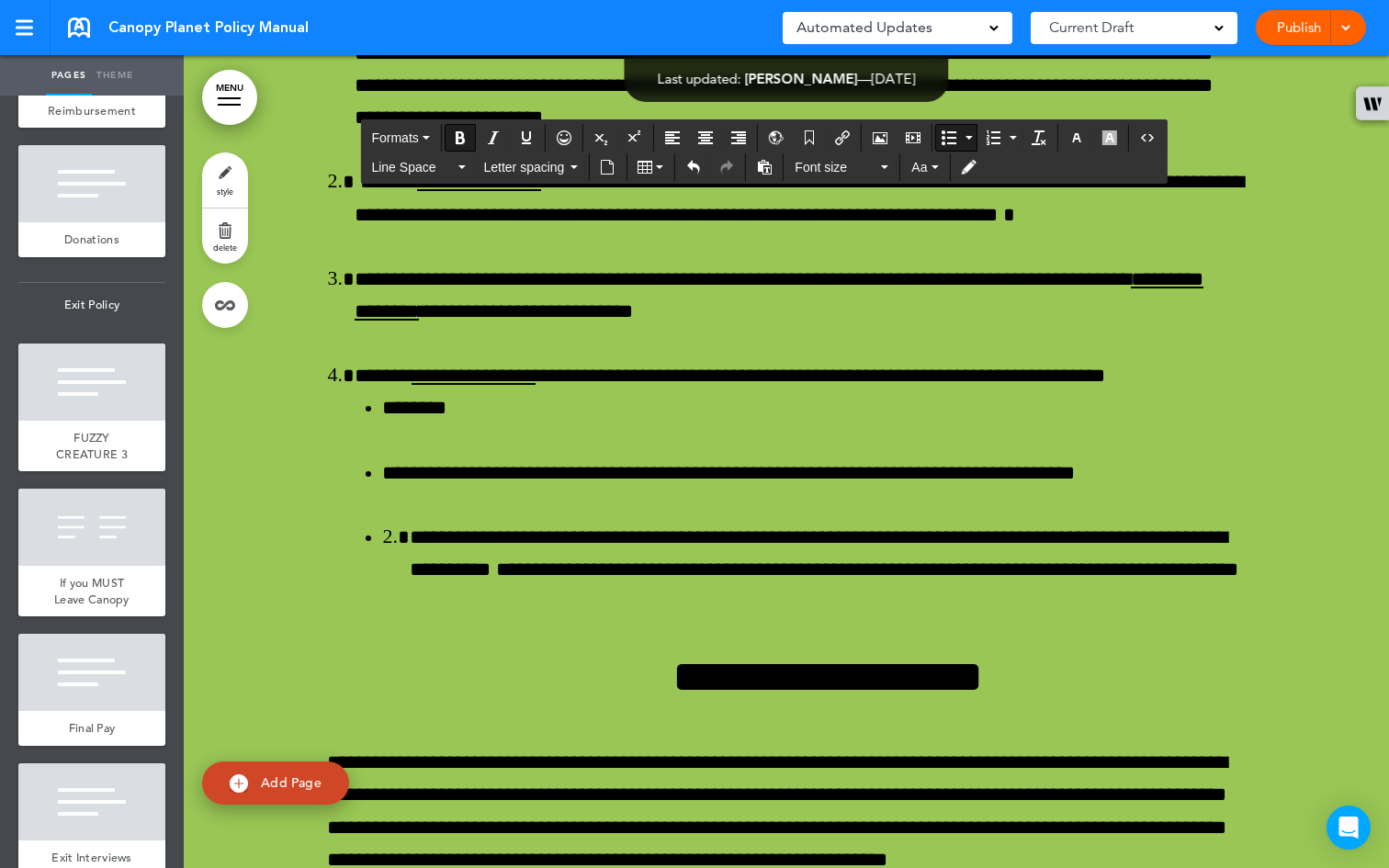
scroll to position [76334, 0]
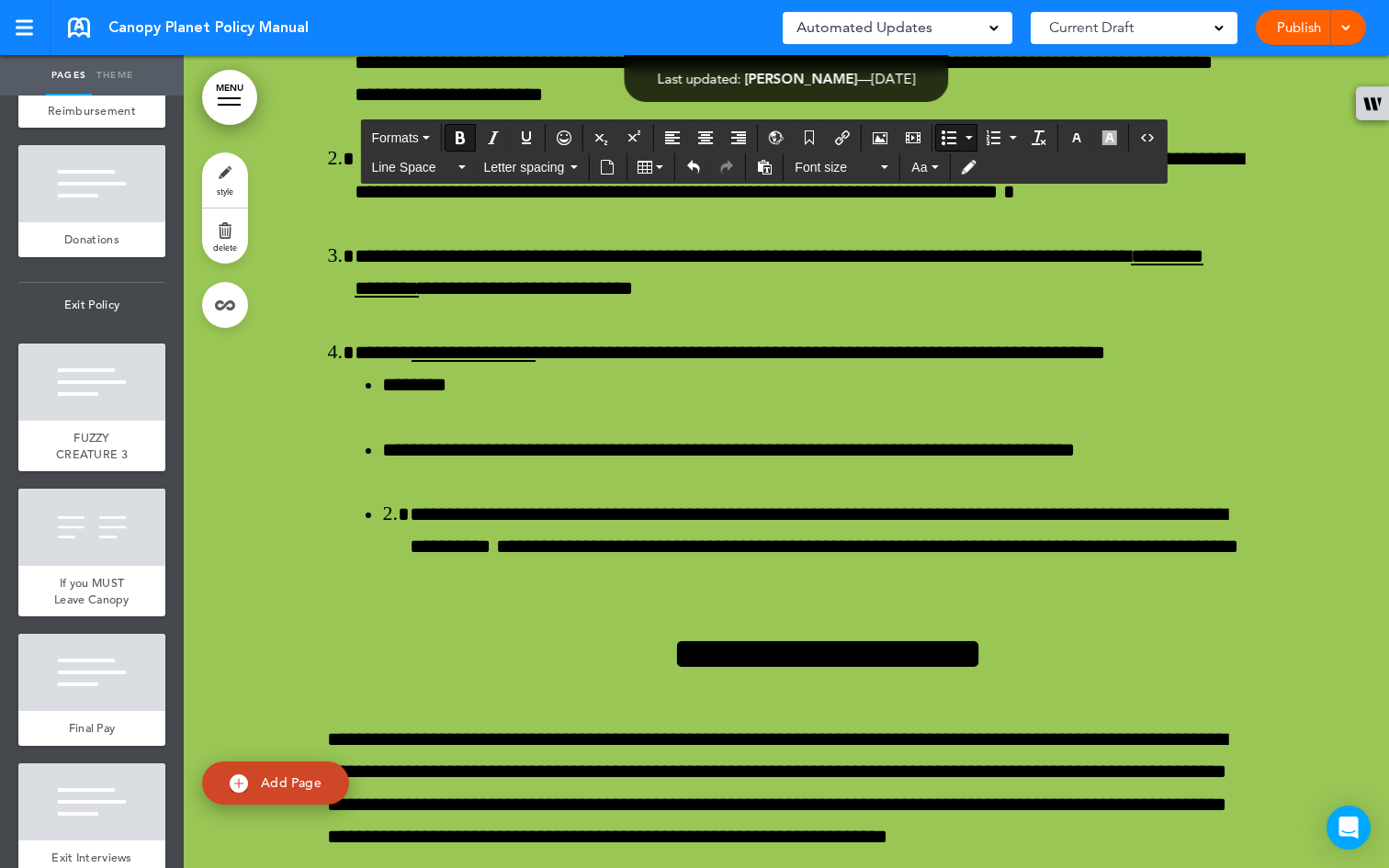
drag, startPoint x: 661, startPoint y: 546, endPoint x: 347, endPoint y: 545, distance: 314.0
click at [458, 135] on icon "Bold" at bounding box center [459, 137] width 14 height 14
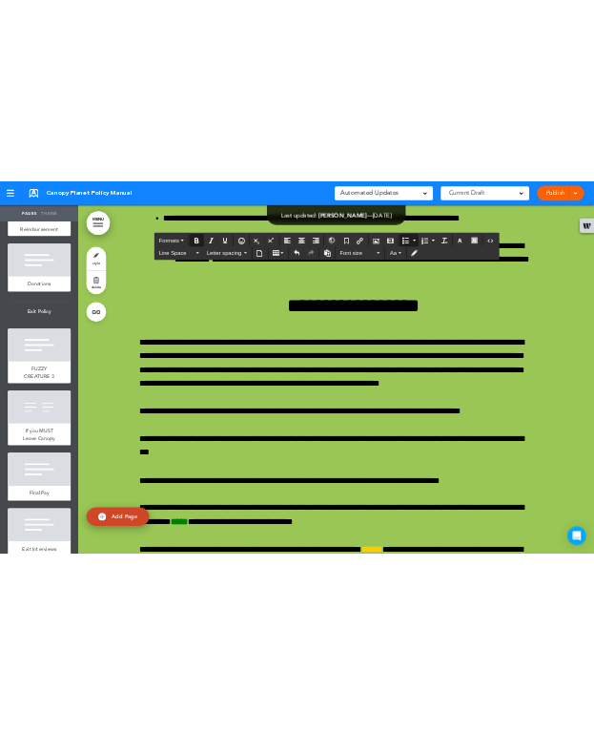
scroll to position [79734, 0]
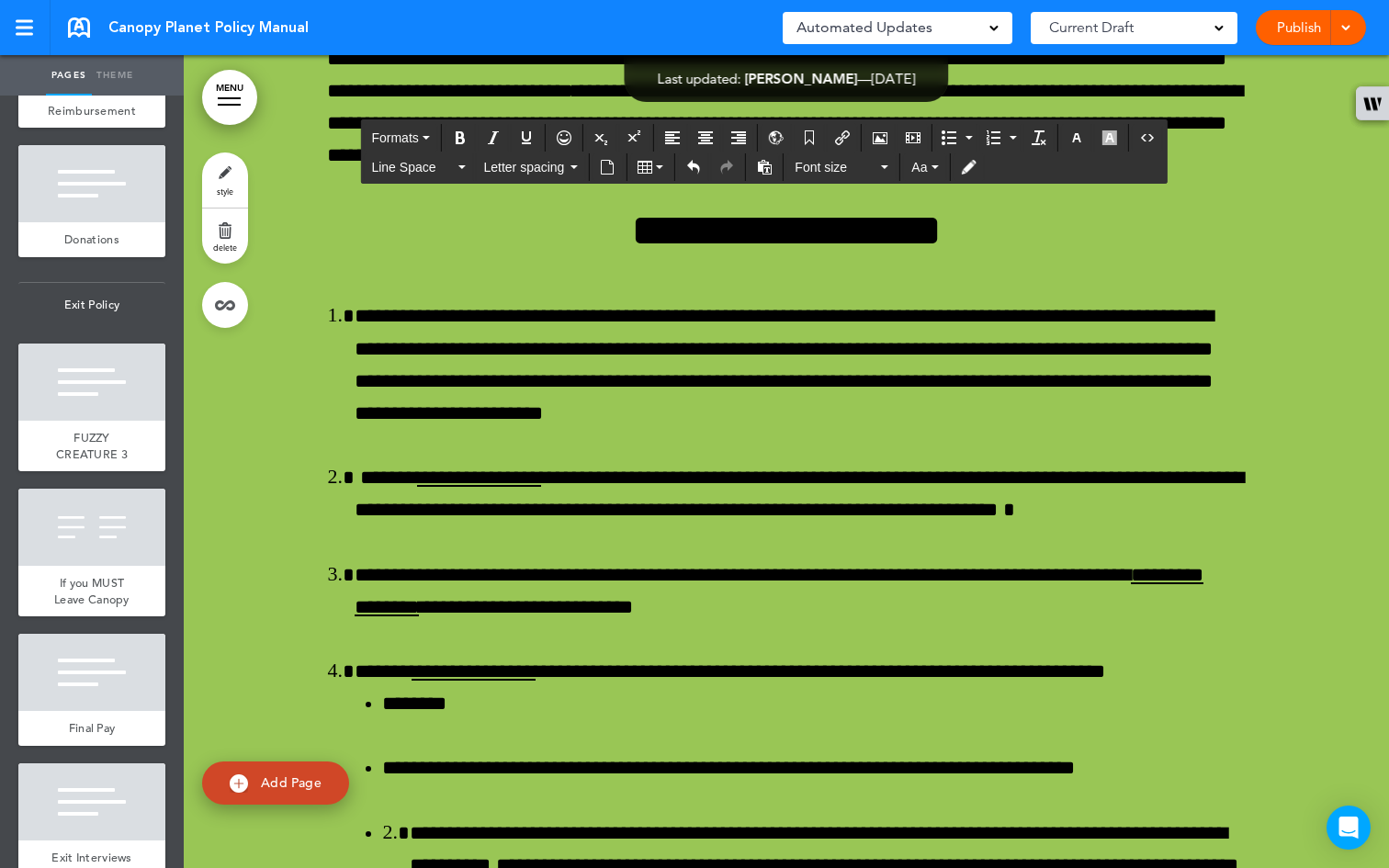
scroll to position [75948, 0]
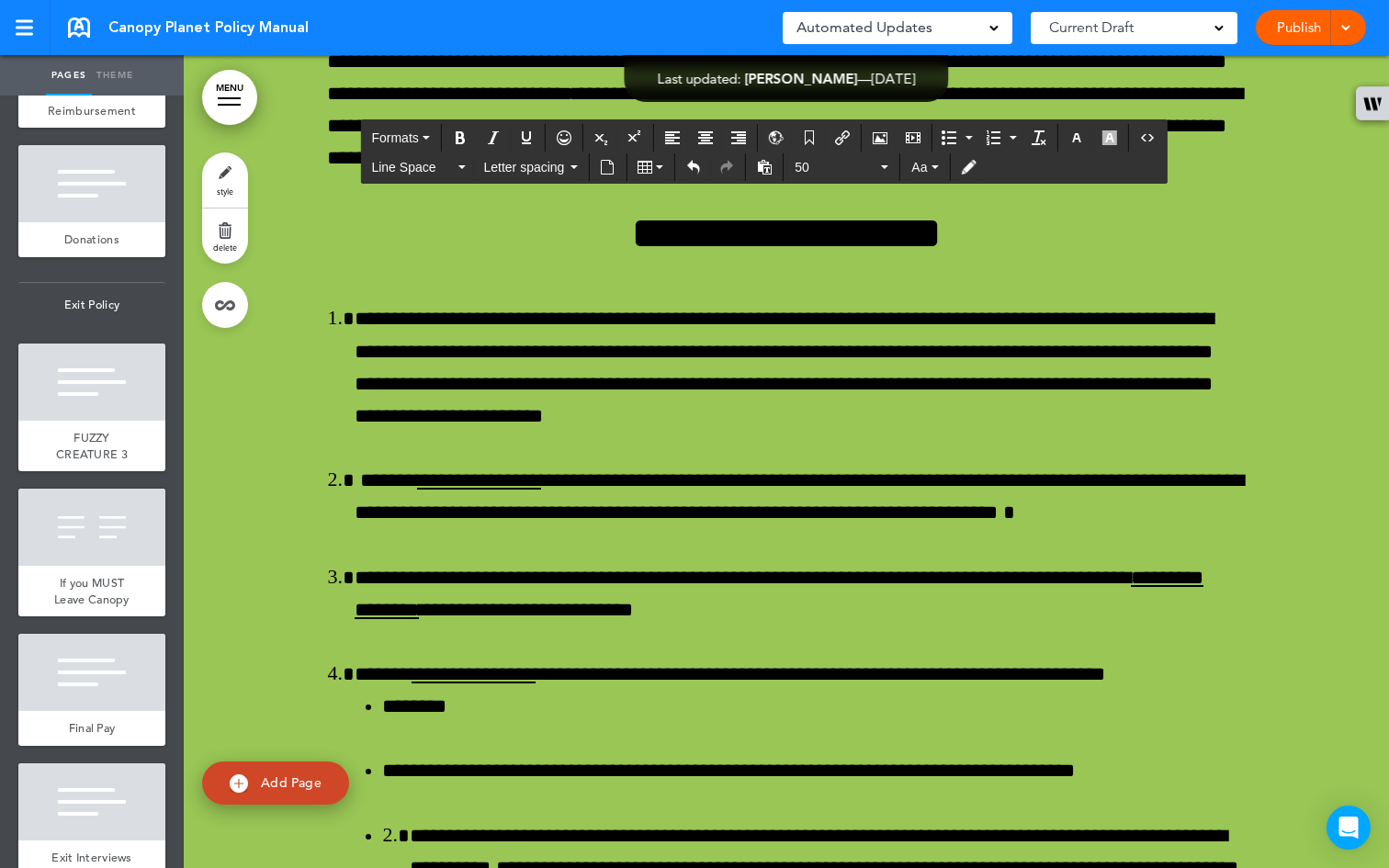
drag, startPoint x: 354, startPoint y: 467, endPoint x: 1190, endPoint y: 676, distance: 861.7
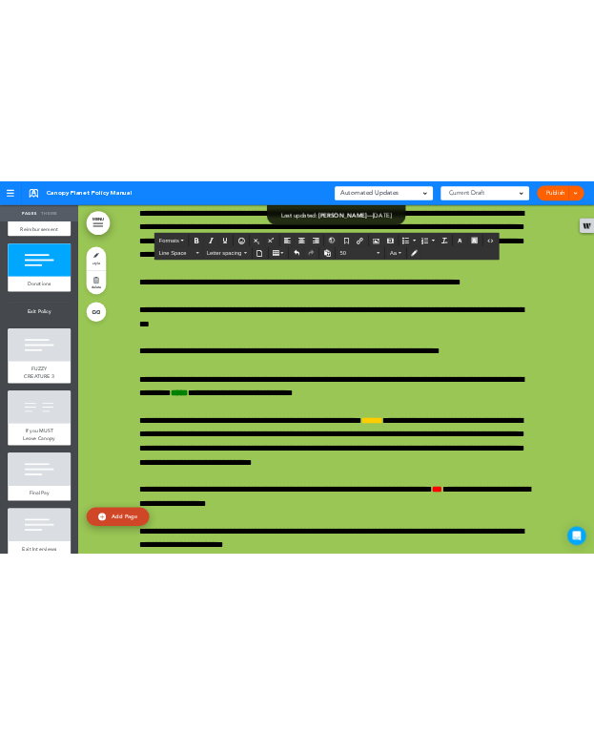
scroll to position [79741, 0]
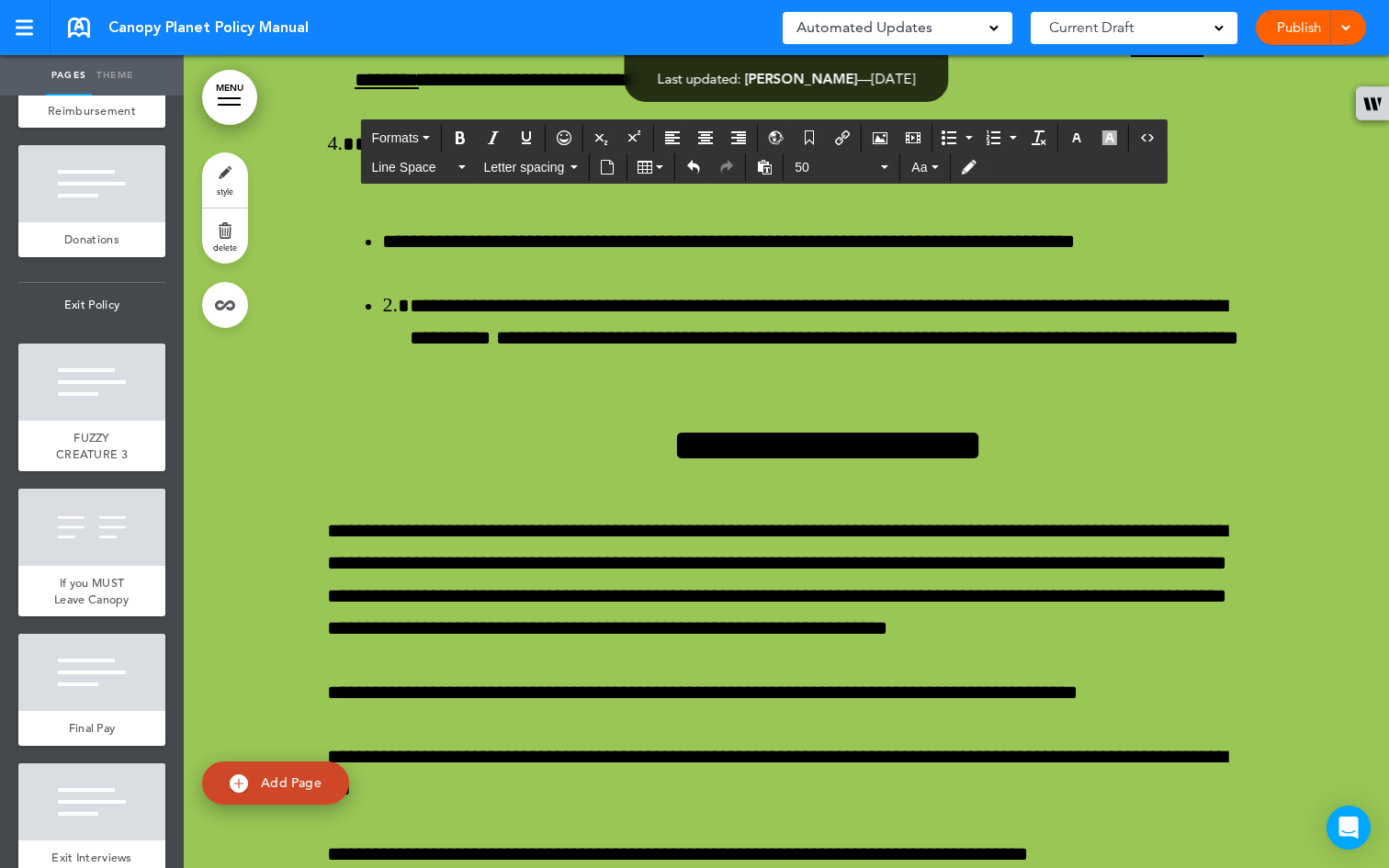
drag, startPoint x: 1034, startPoint y: 602, endPoint x: 365, endPoint y: 545, distance: 671.4
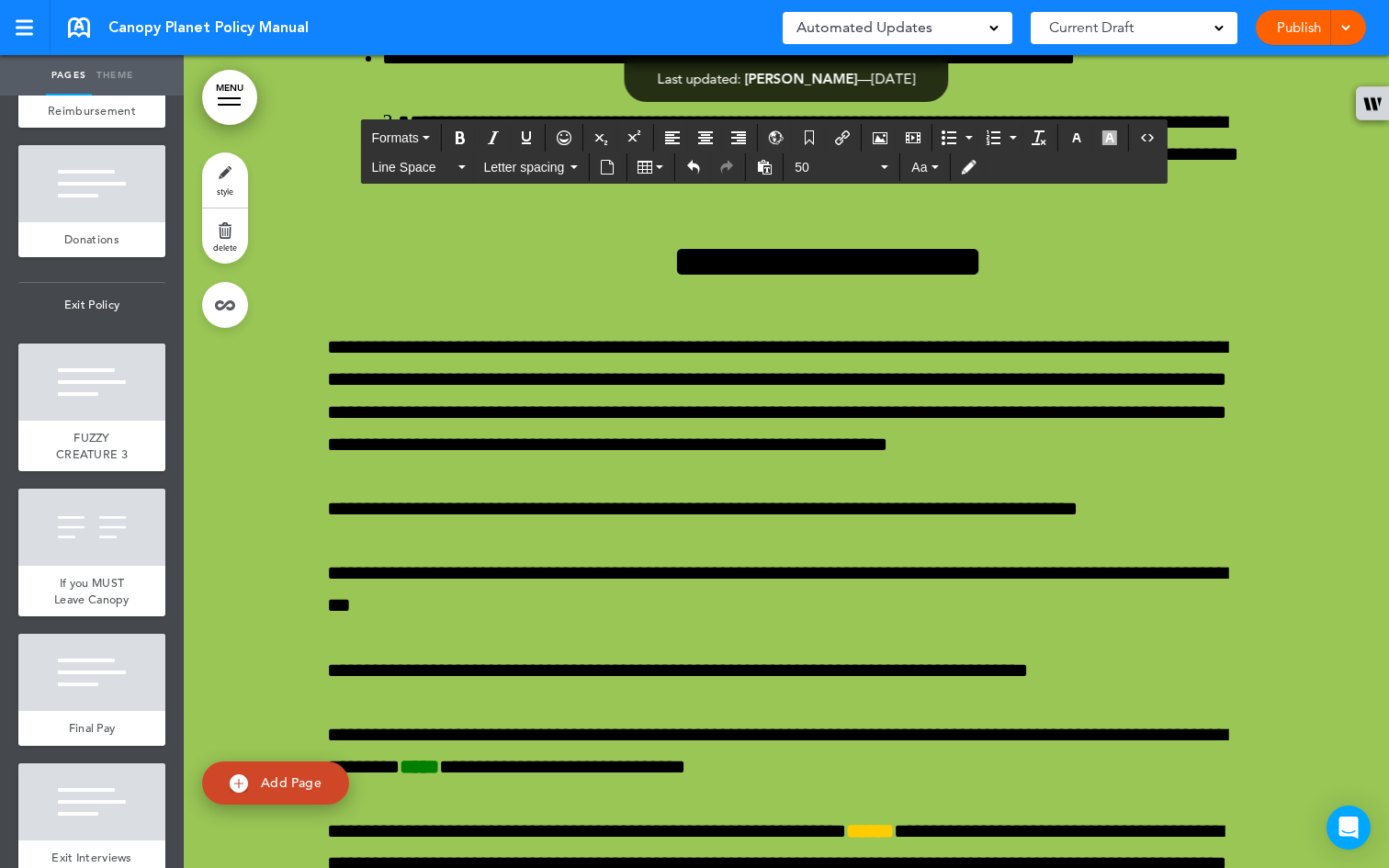
scroll to position [76915, 0]
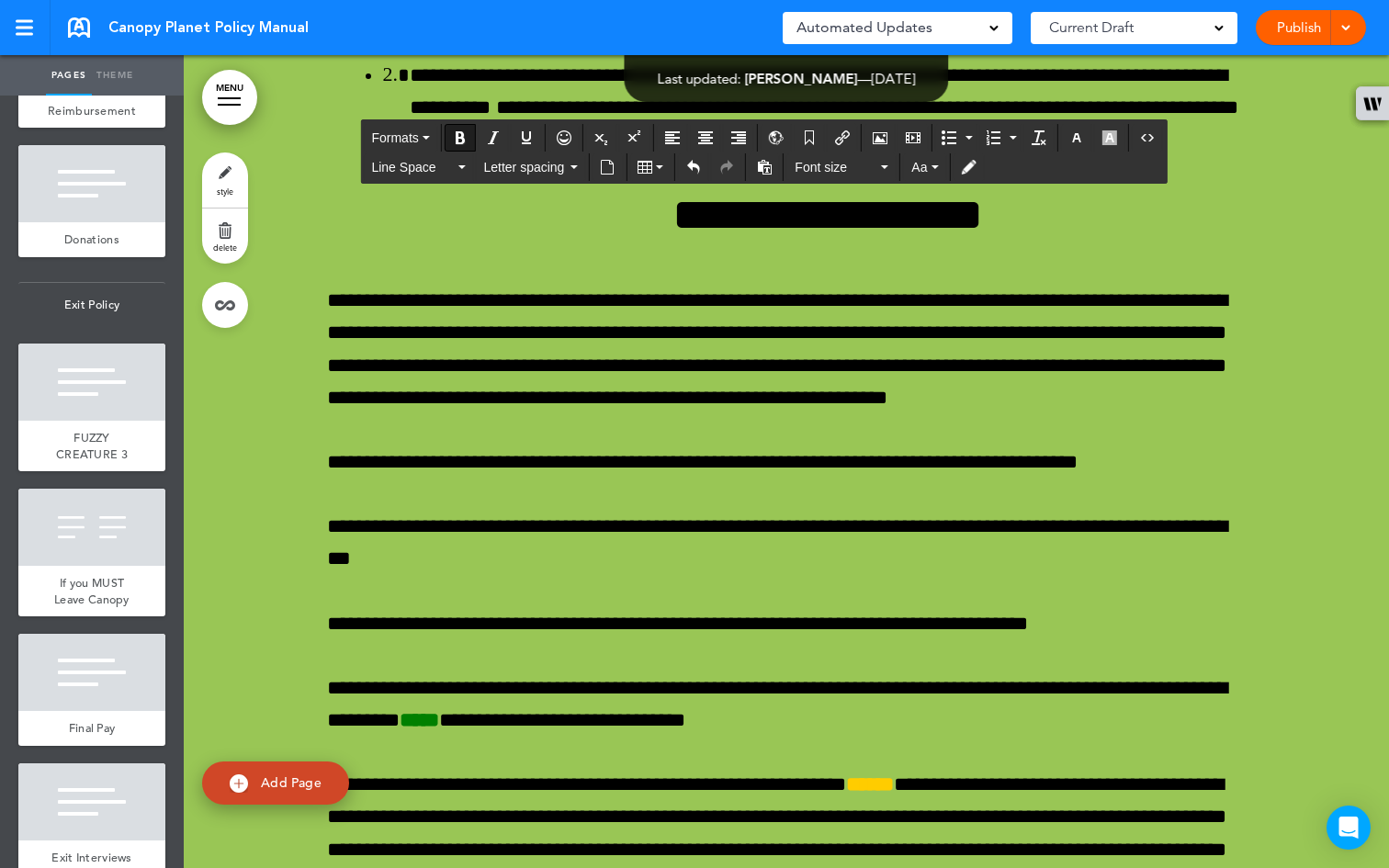
drag, startPoint x: 1194, startPoint y: 521, endPoint x: 322, endPoint y: 442, distance: 875.6
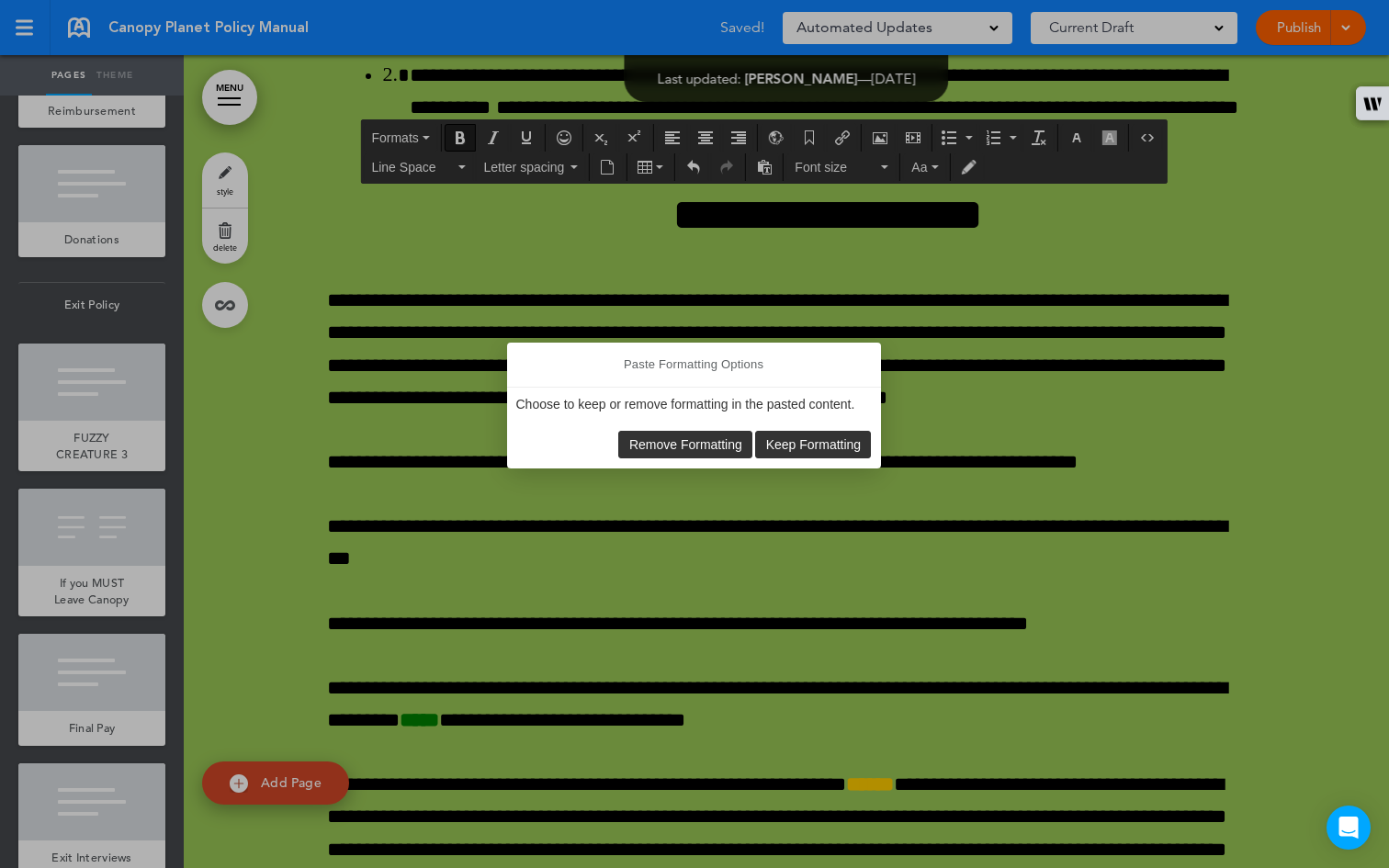
click at [663, 443] on span "Remove Formatting" at bounding box center [685, 444] width 113 height 14
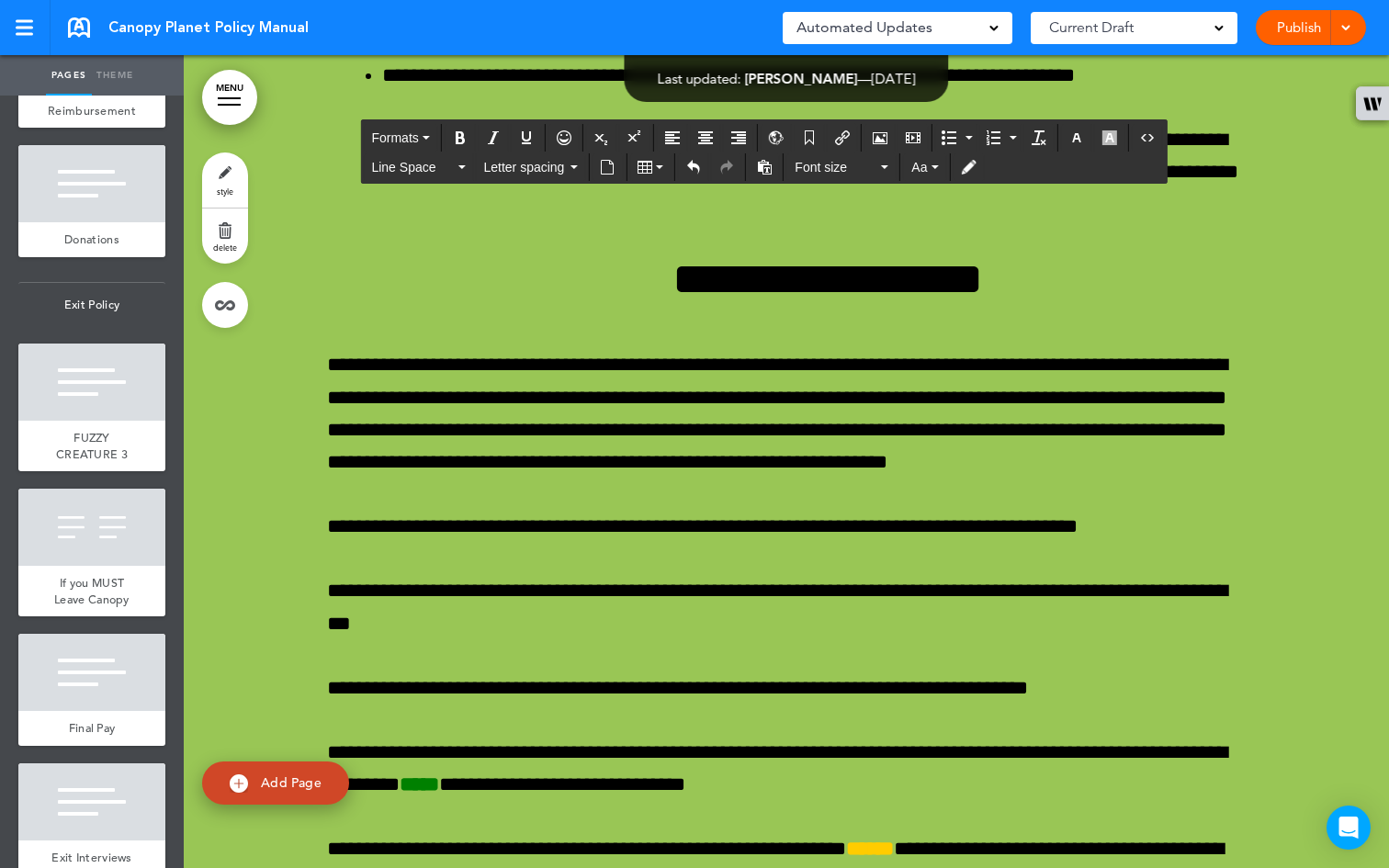
drag, startPoint x: 887, startPoint y: 584, endPoint x: 324, endPoint y: 567, distance: 563.3
click at [966, 131] on button "Bullet list" at bounding box center [968, 138] width 14 height 26
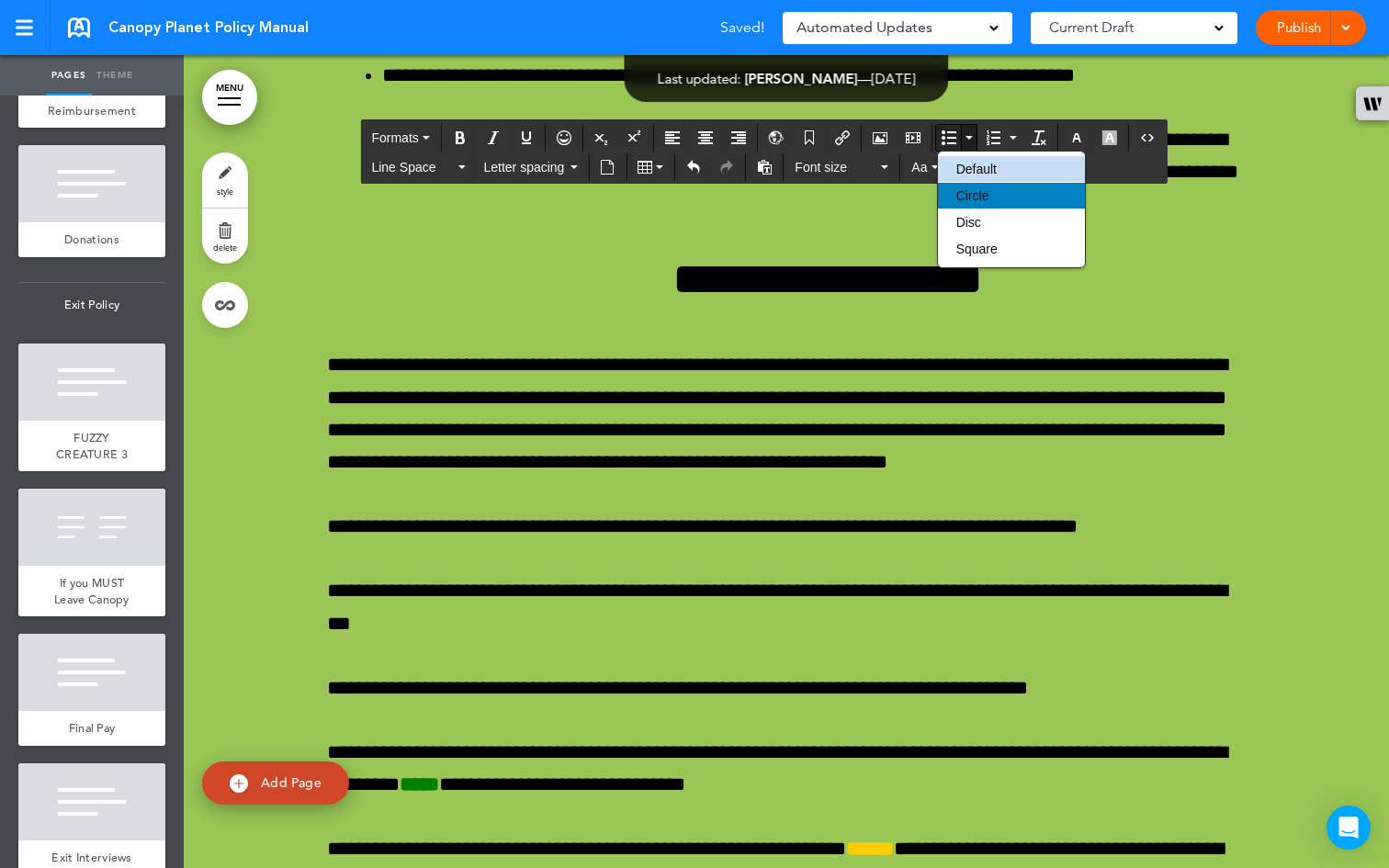
click at [974, 191] on span "Circle" at bounding box center [972, 195] width 33 height 14
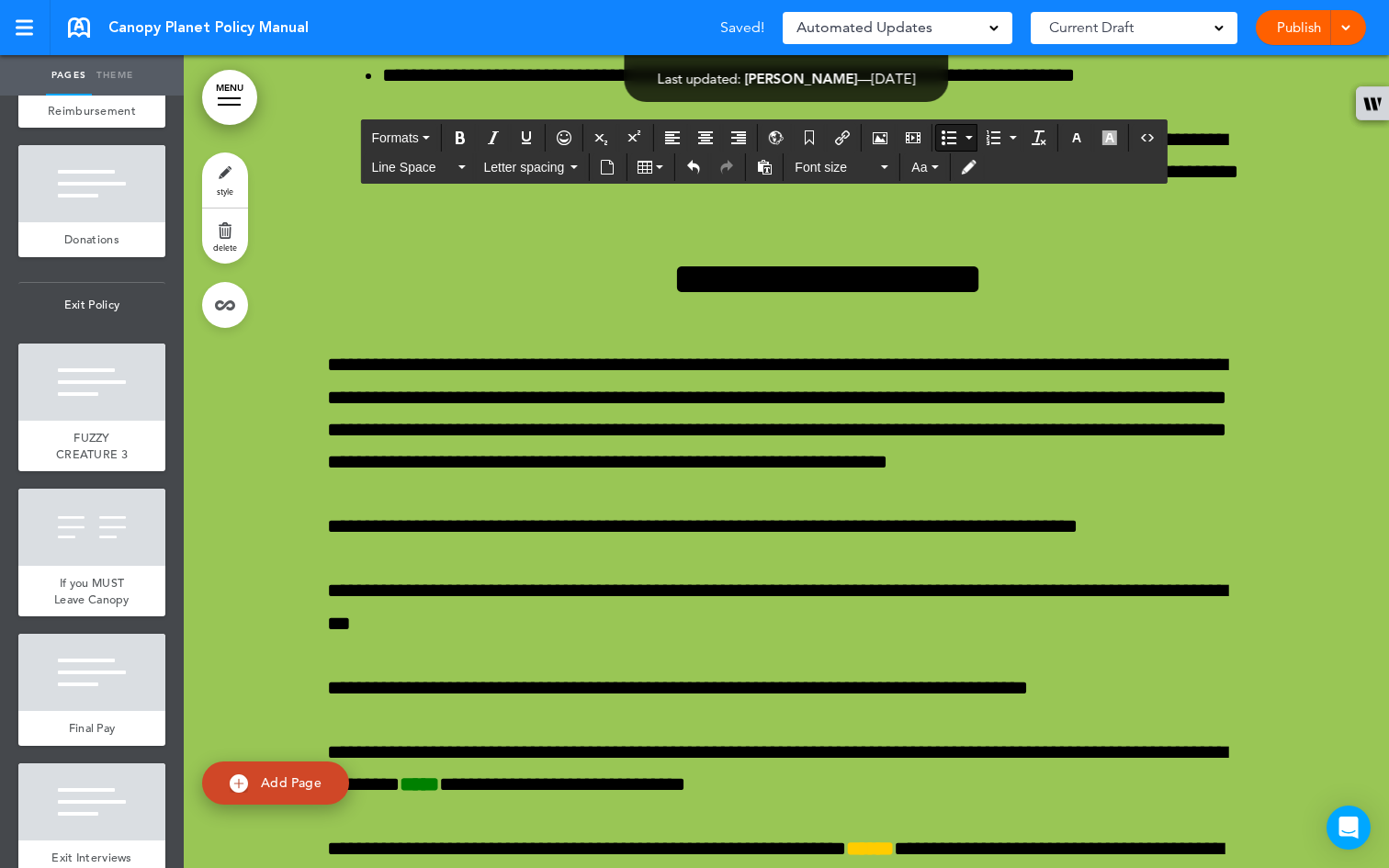
drag, startPoint x: 936, startPoint y: 575, endPoint x: 570, endPoint y: 297, distance: 459.6
click at [1015, 132] on button "Numbered list" at bounding box center [1013, 138] width 14 height 26
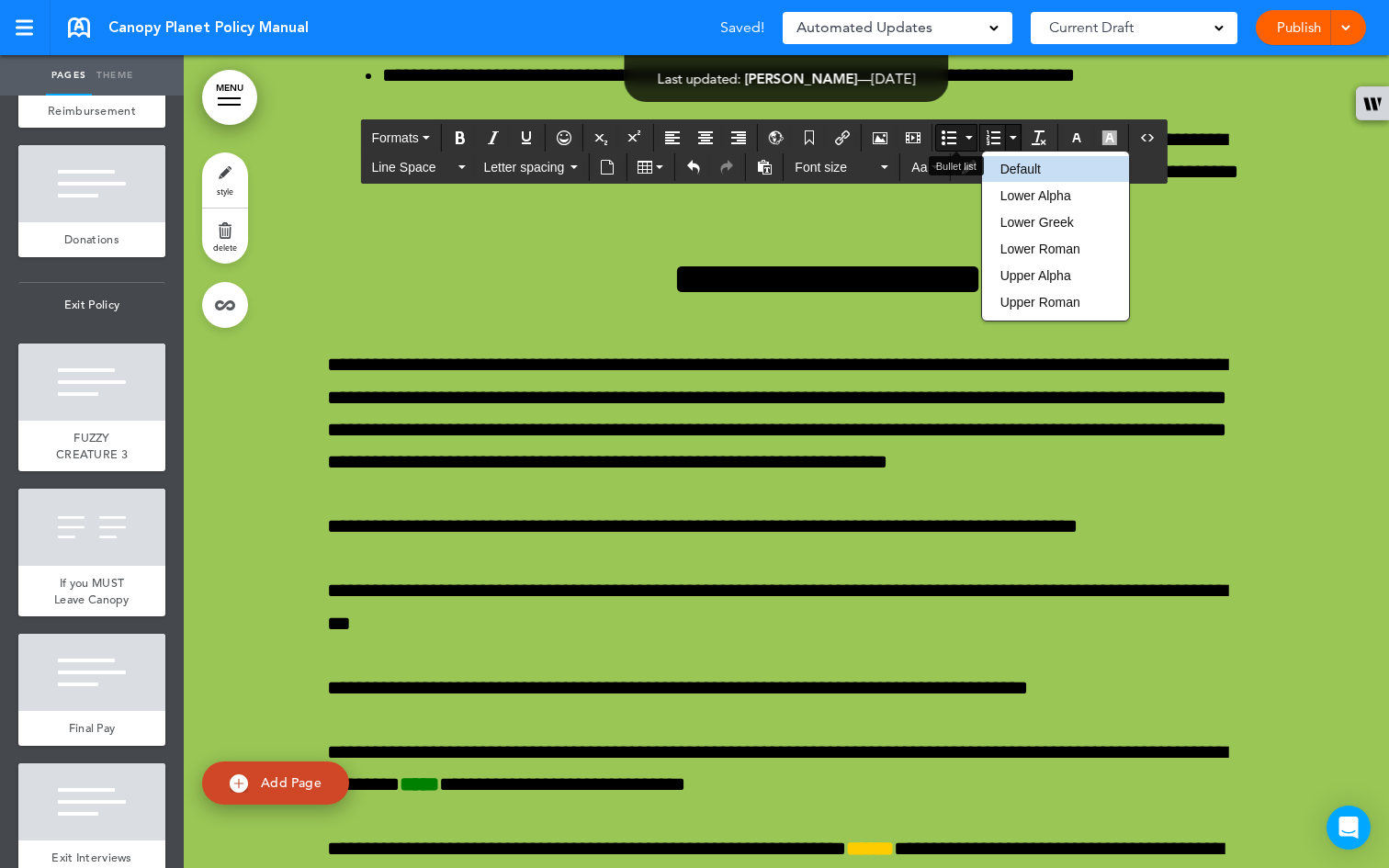
click at [975, 134] on button "Bullet list" at bounding box center [968, 138] width 14 height 26
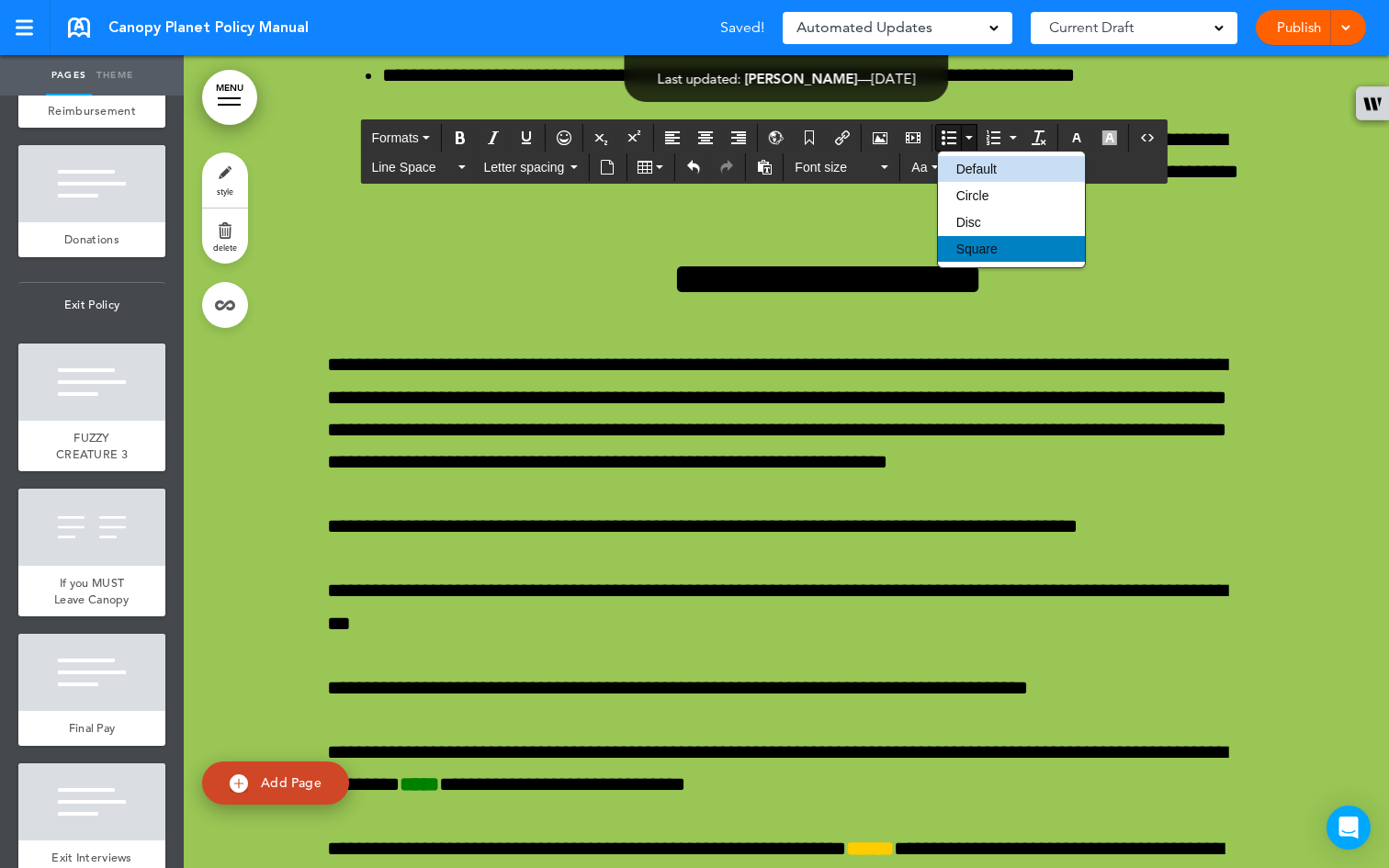
click at [993, 245] on span "Square" at bounding box center [976, 248] width 41 height 14
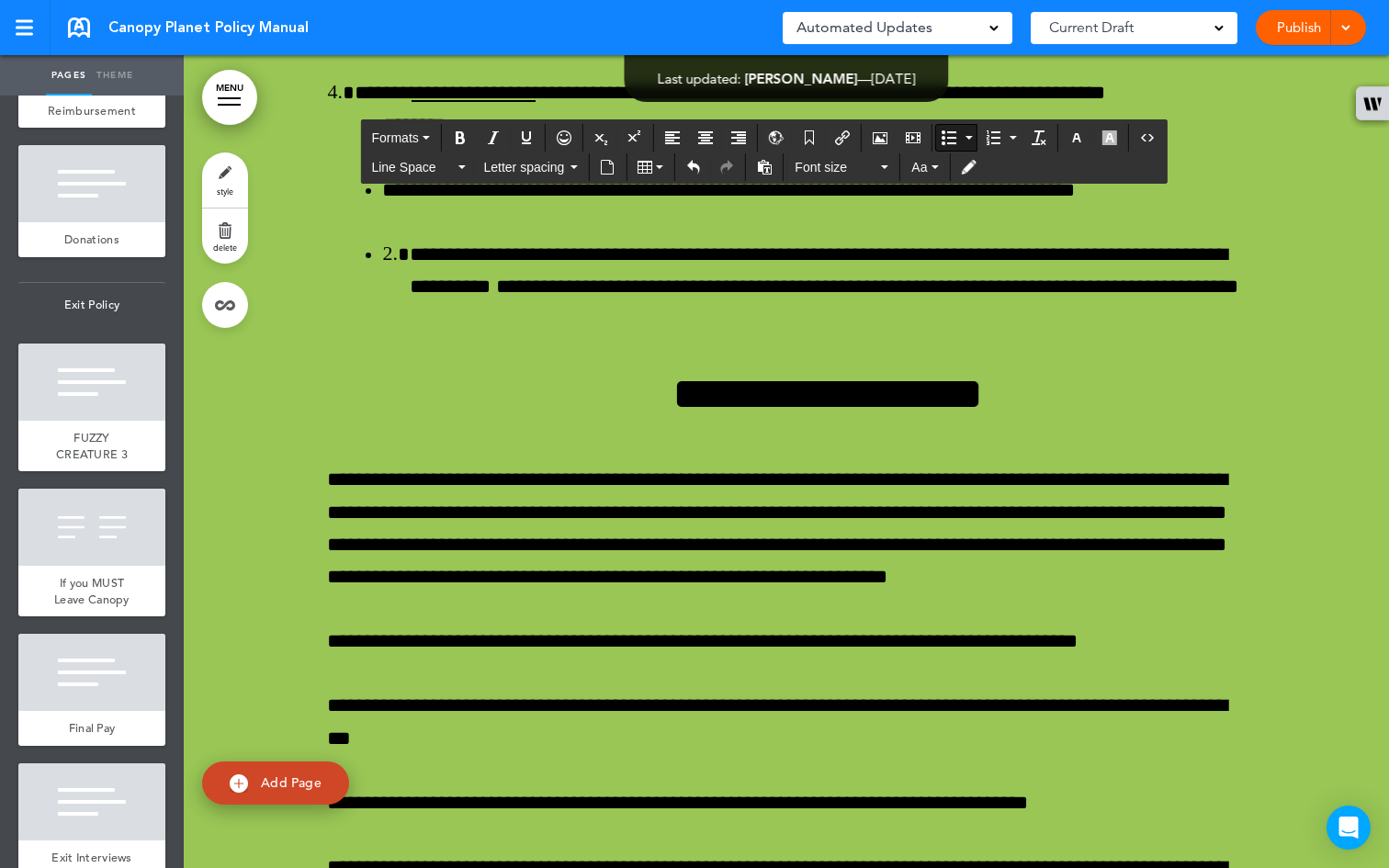
scroll to position [76804, 0]
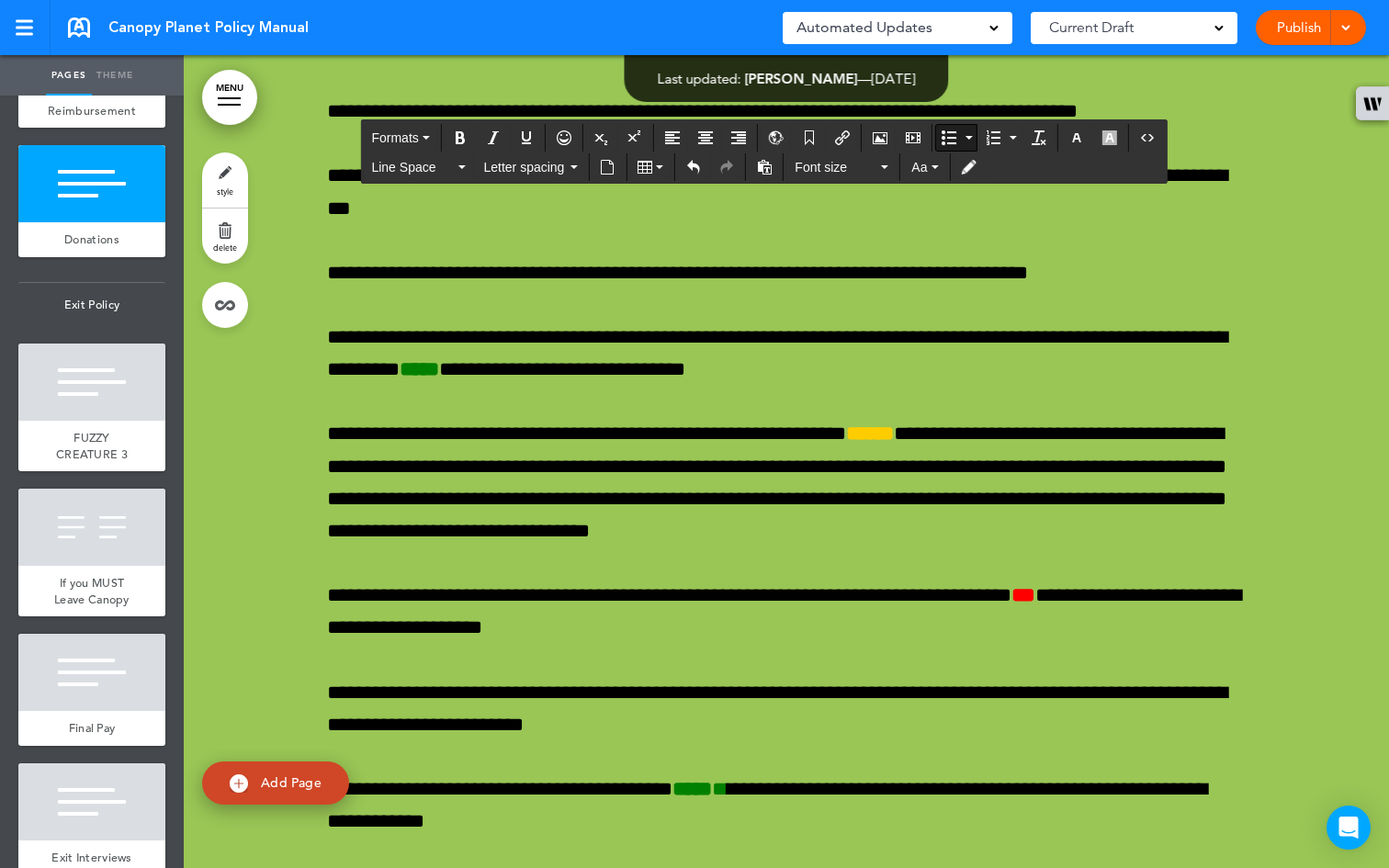
scroll to position [77172, 0]
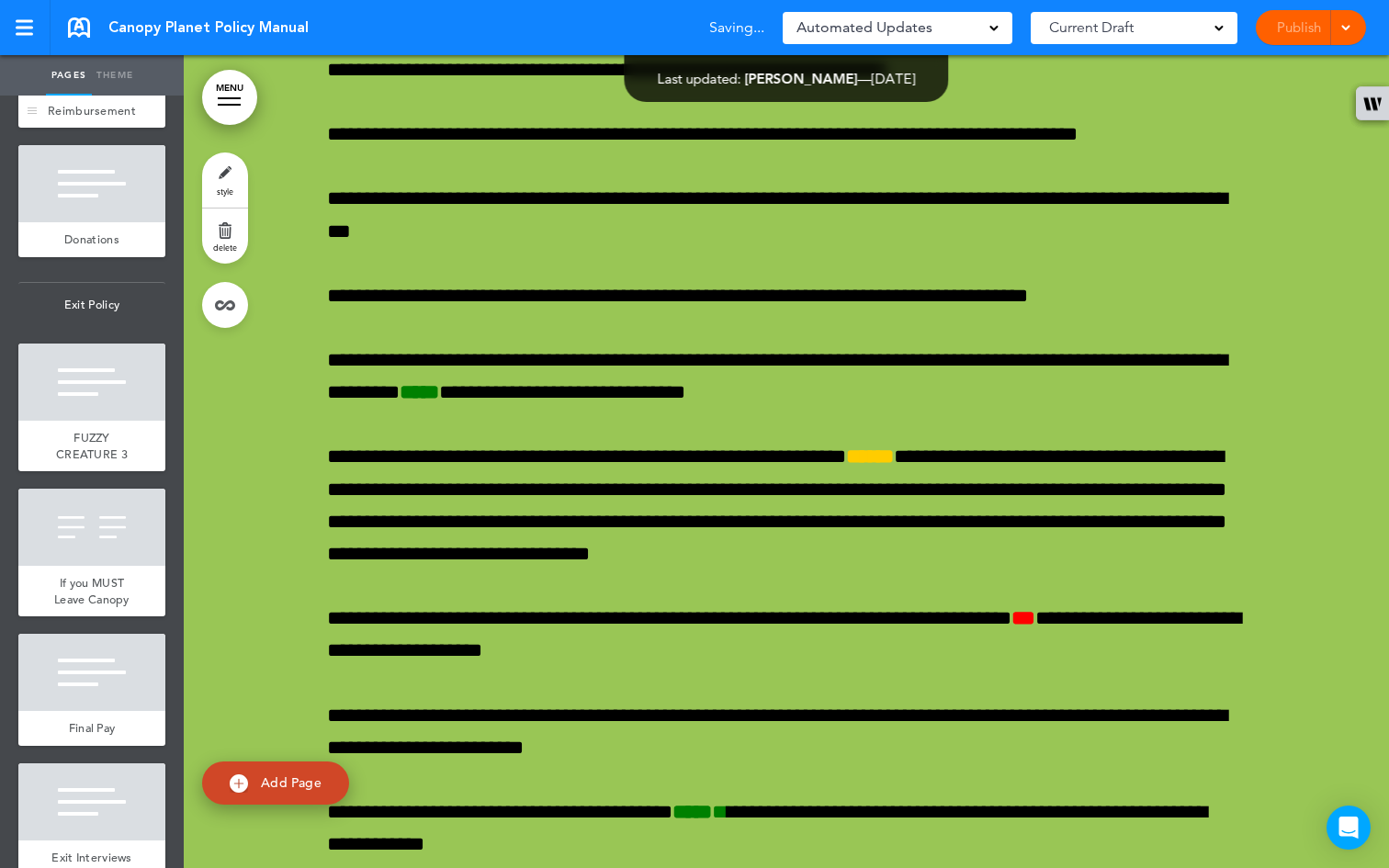
click at [74, 129] on div "Reimbursement" at bounding box center [91, 111] width 147 height 35
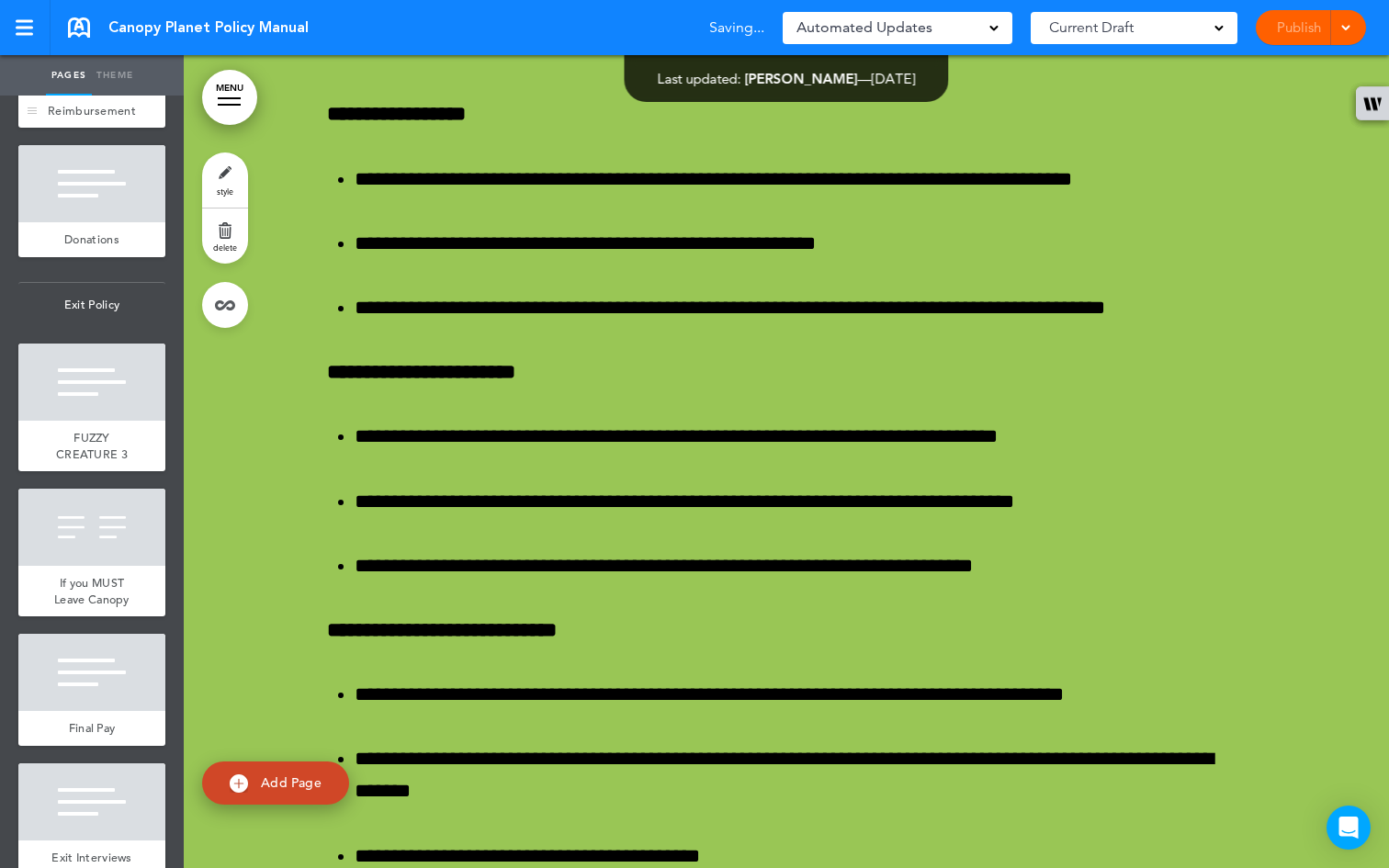
scroll to position [70925, 0]
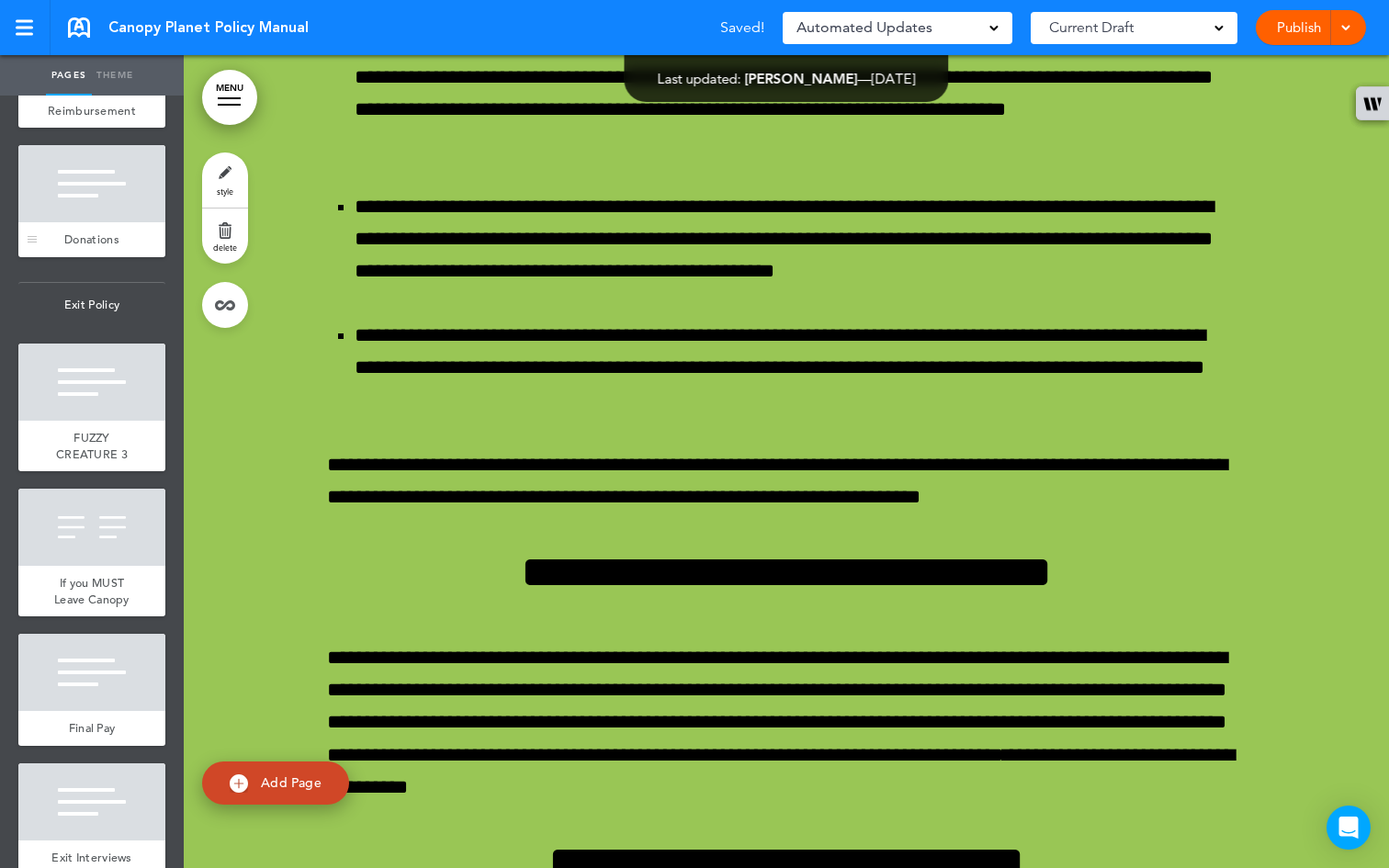
click at [87, 222] on div at bounding box center [91, 184] width 147 height 77
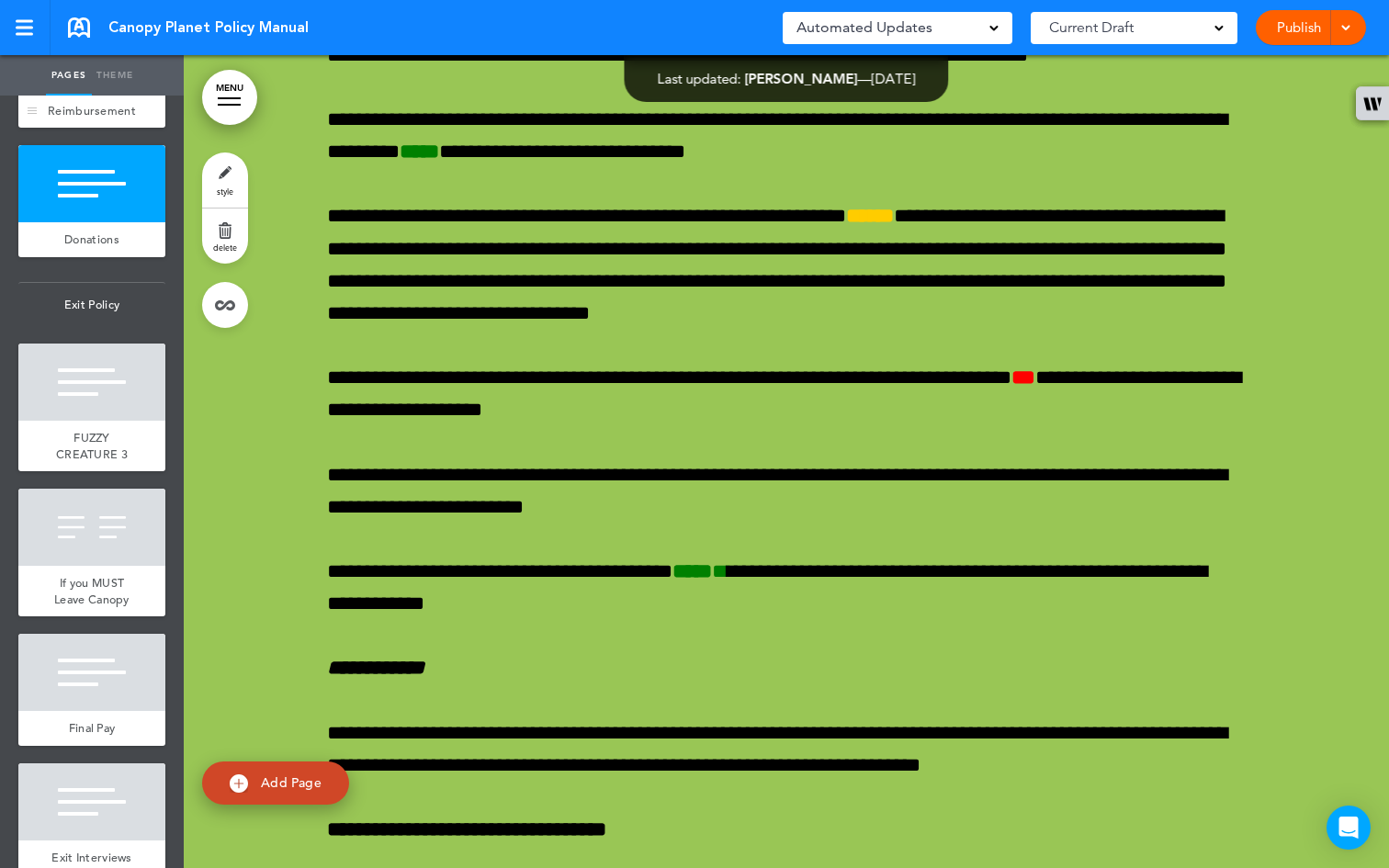
click at [76, 118] on span "Reimbursement" at bounding box center [92, 111] width 89 height 15
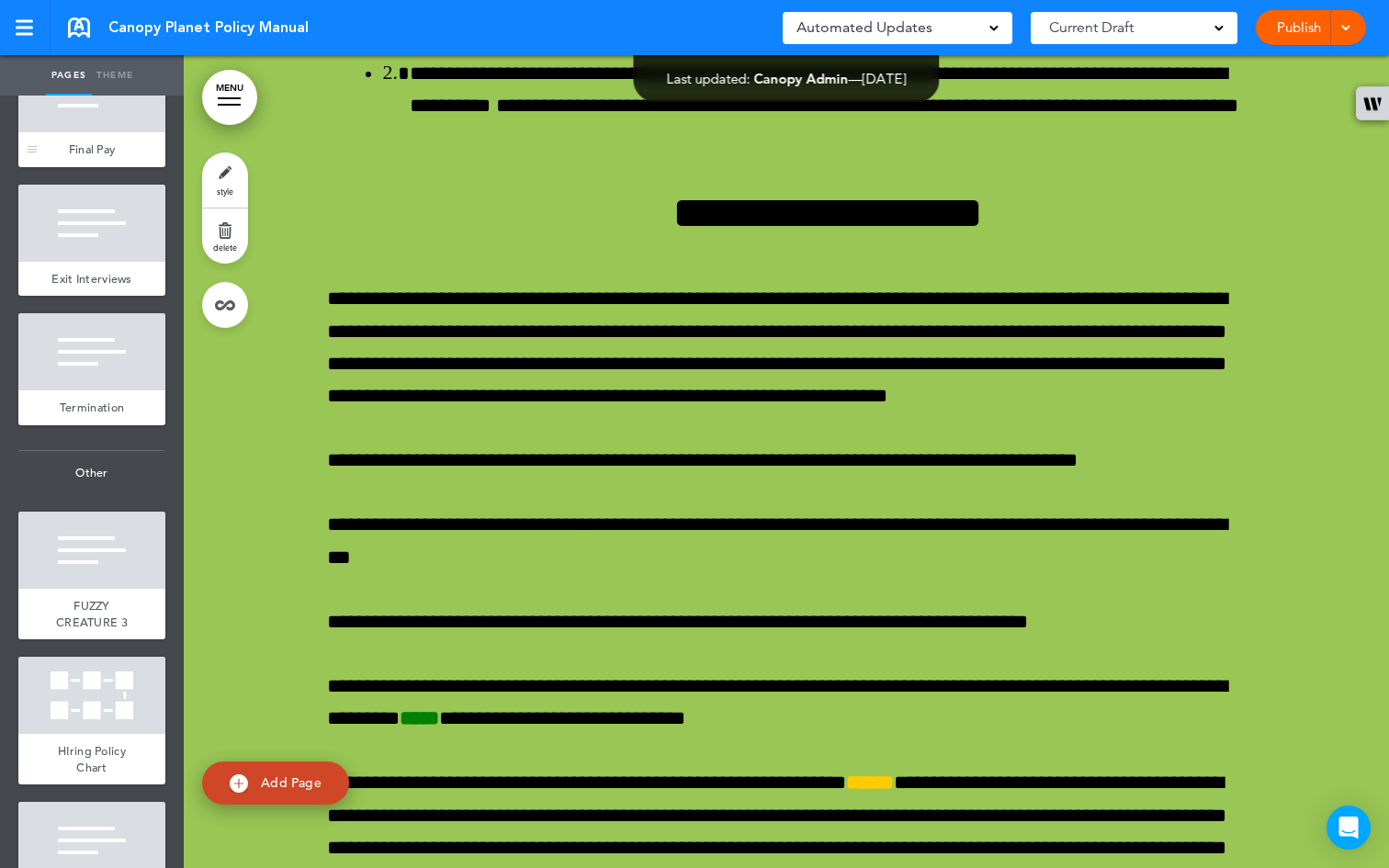
scroll to position [7973, 0]
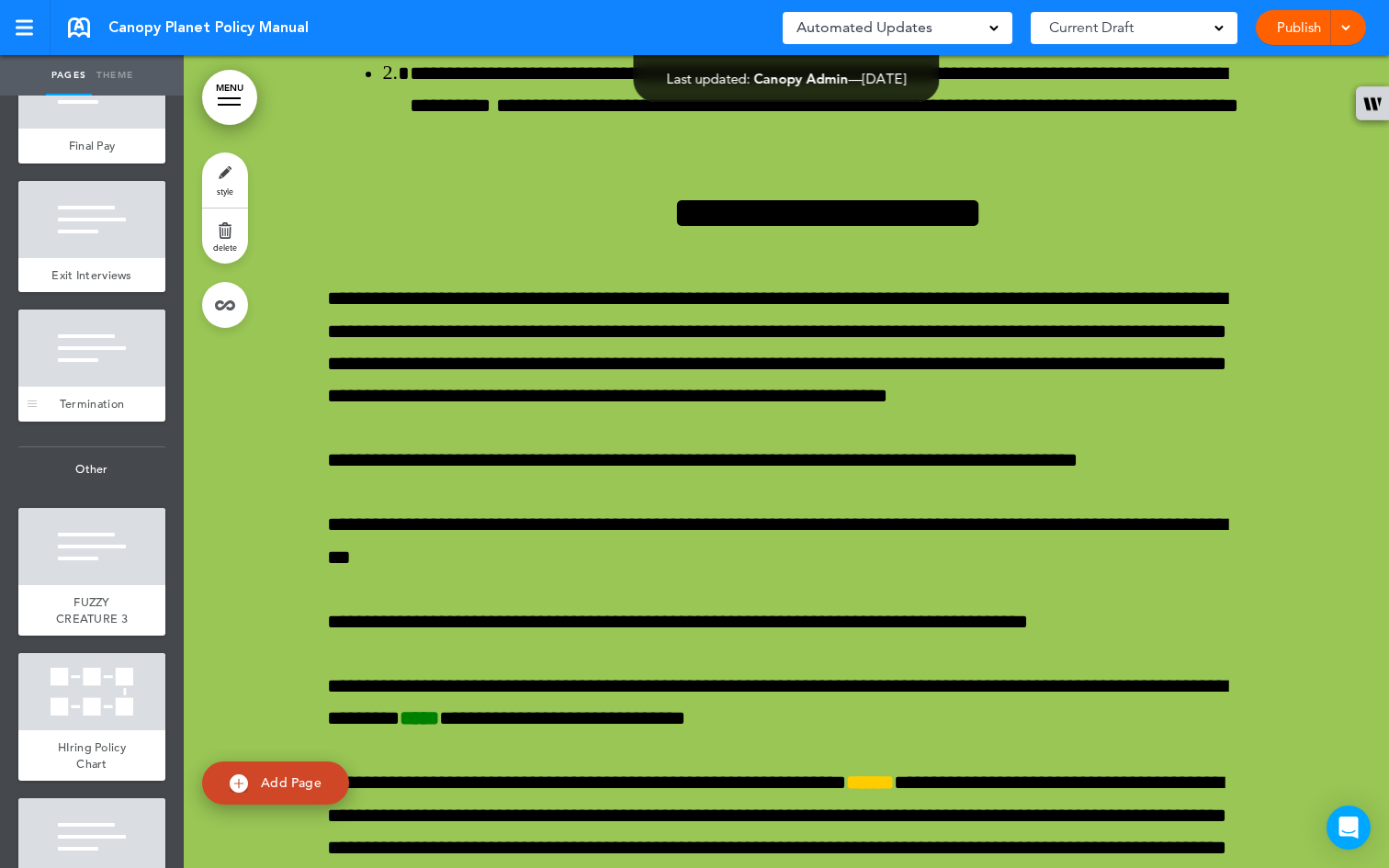
click at [64, 387] on div at bounding box center [91, 348] width 147 height 77
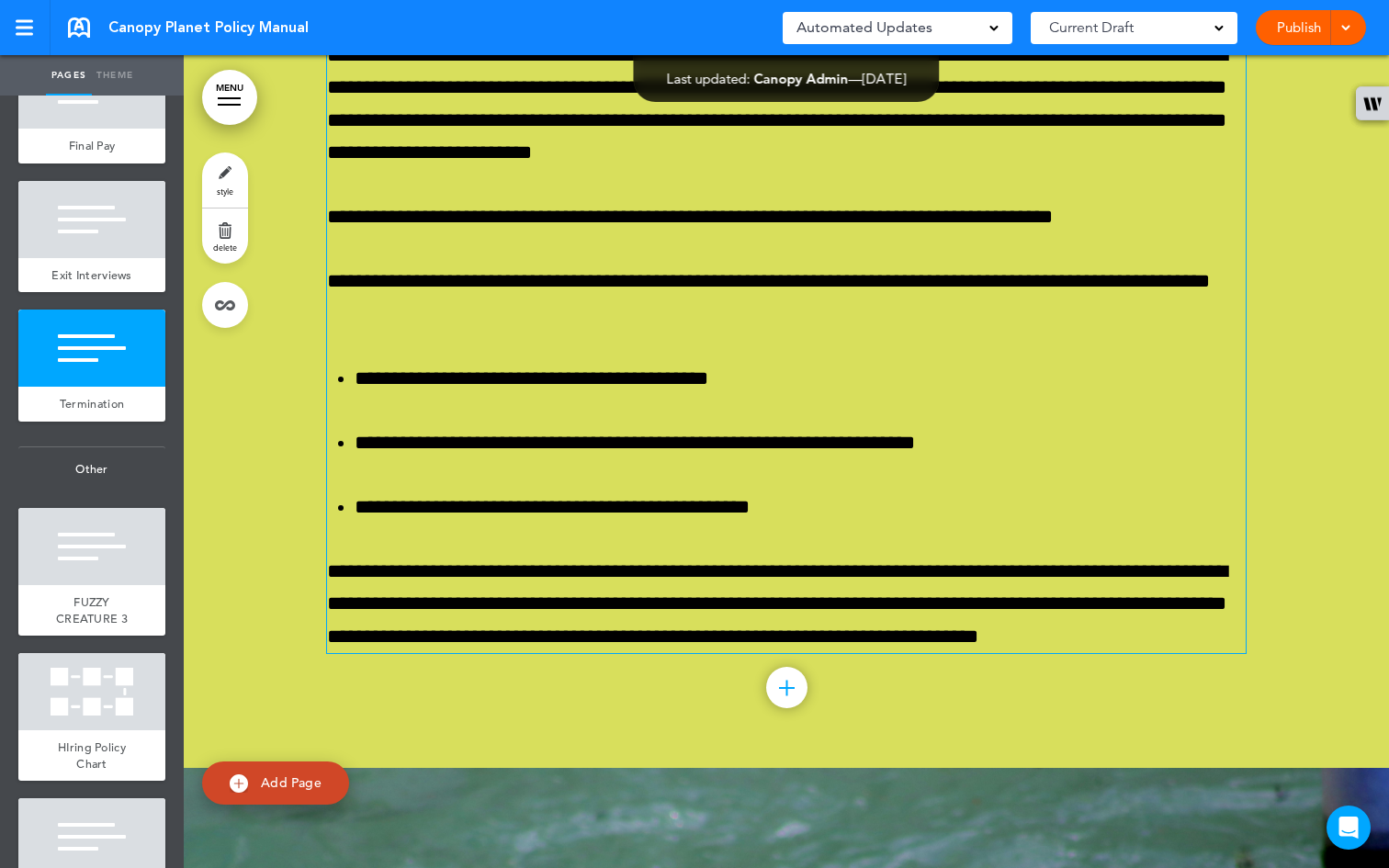
scroll to position [84625, 0]
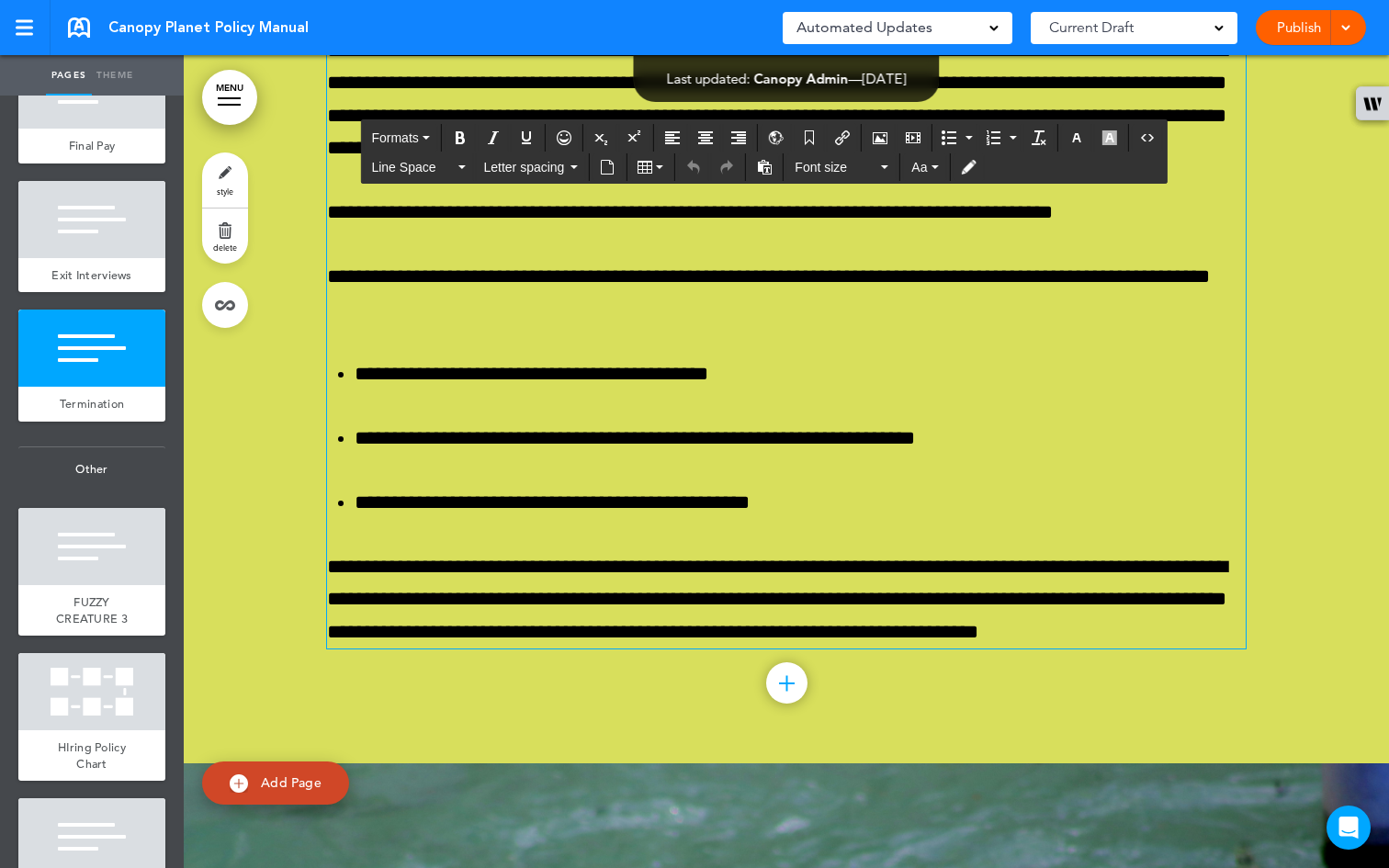
drag, startPoint x: 586, startPoint y: 265, endPoint x: 320, endPoint y: 264, distance: 266.0
drag, startPoint x: 632, startPoint y: 646, endPoint x: 313, endPoint y: 652, distance: 319.1
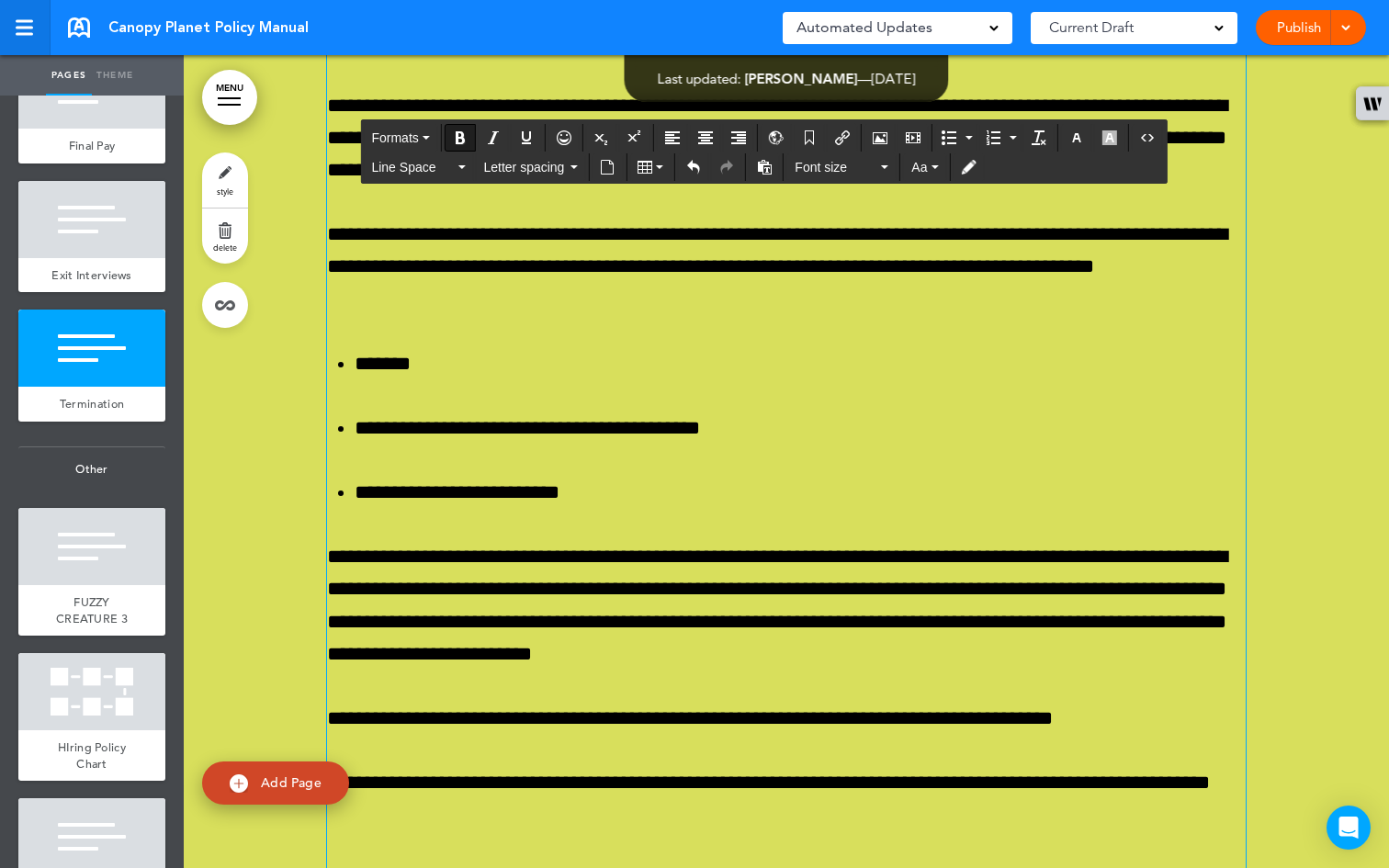
scroll to position [82490, 0]
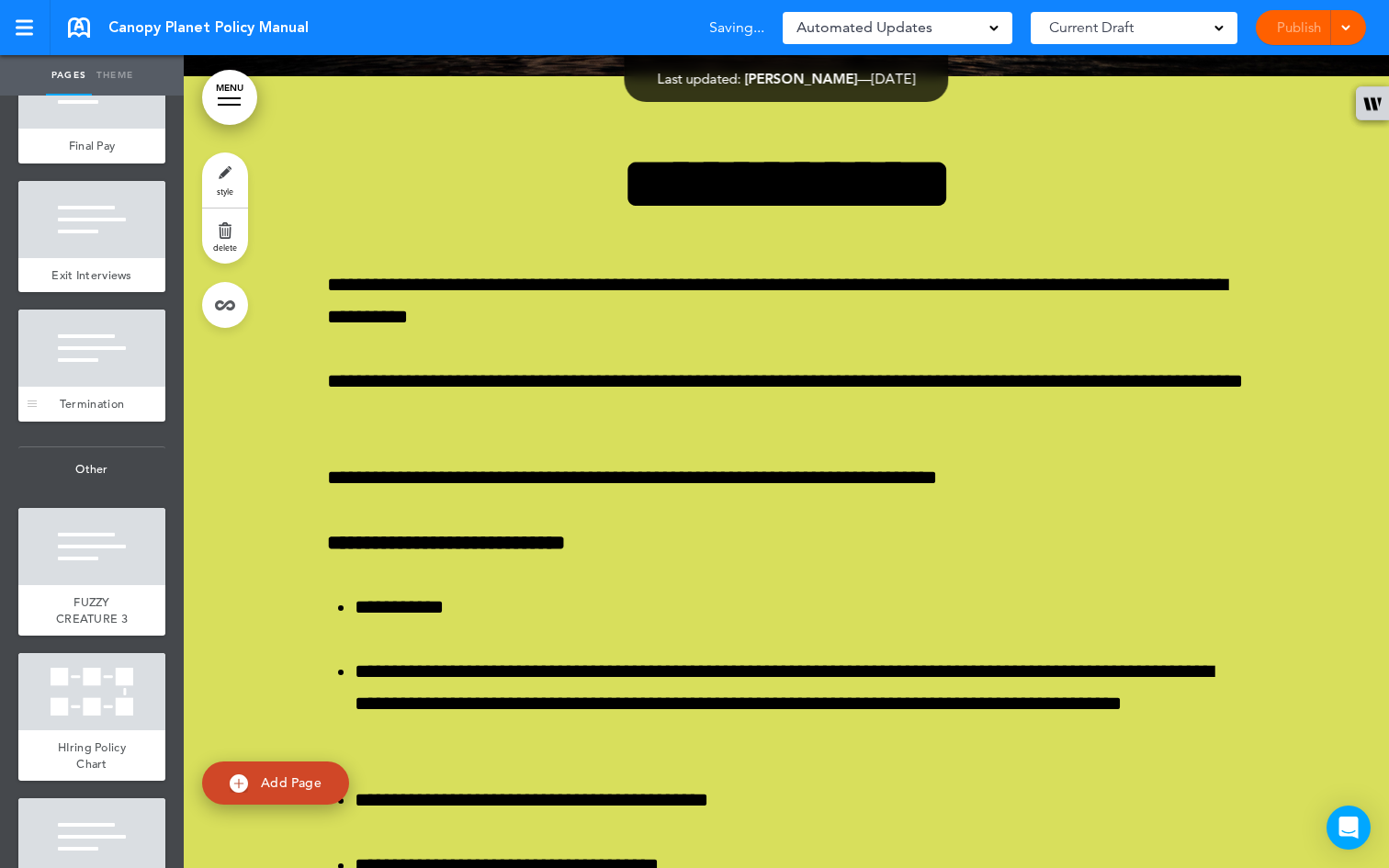
click at [71, 387] on div at bounding box center [91, 348] width 147 height 77
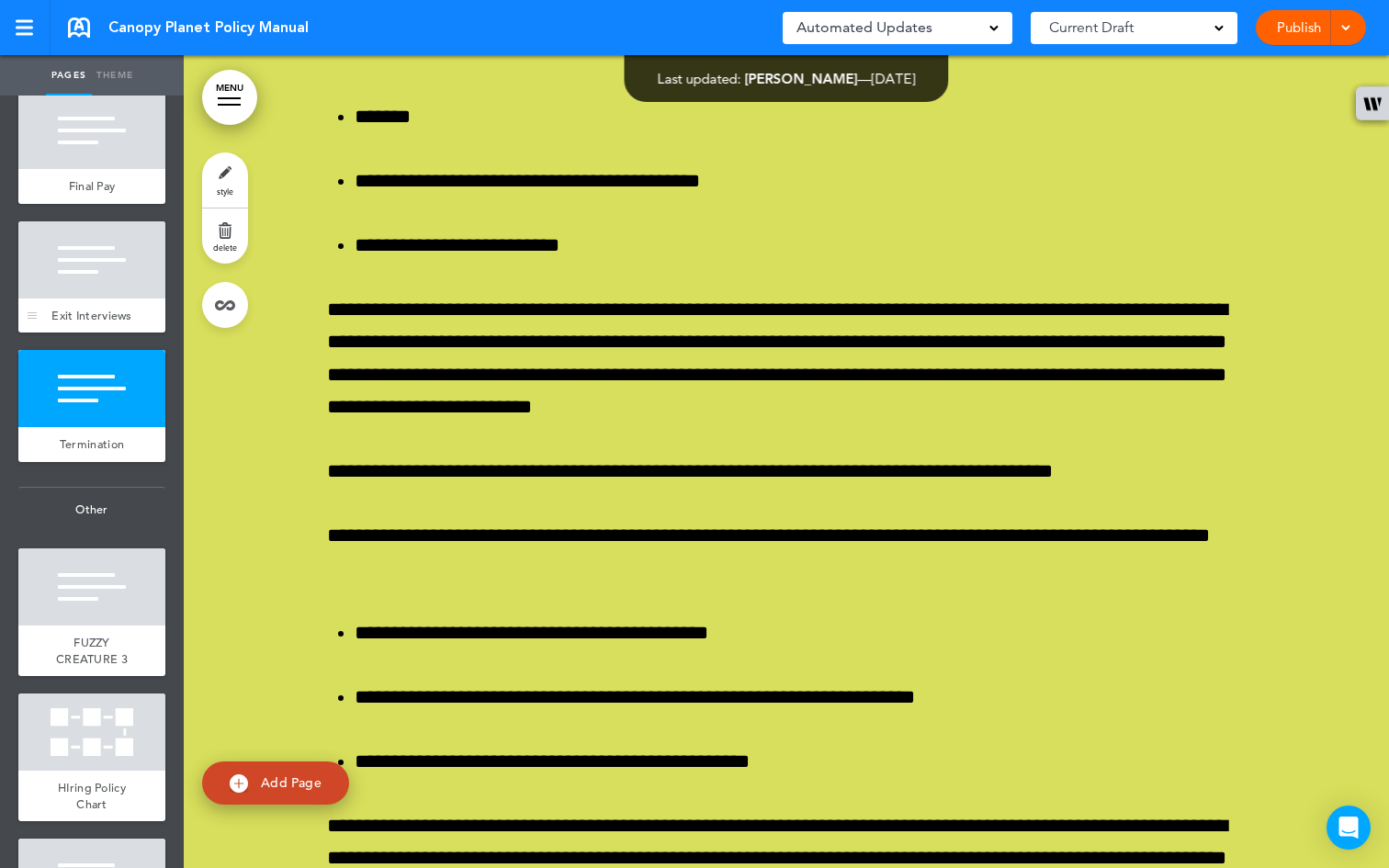
scroll to position [7928, 0]
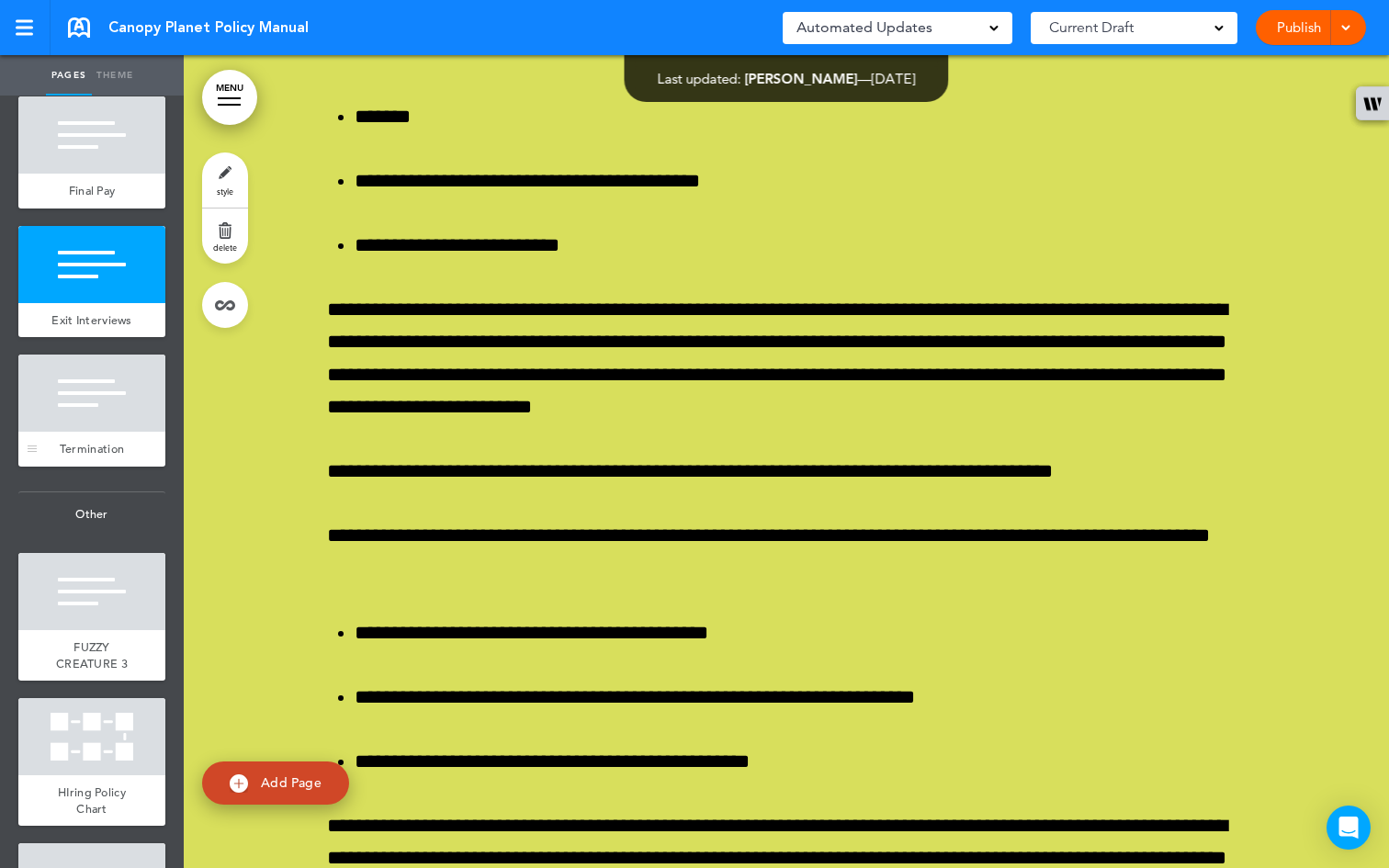
click at [87, 431] on div at bounding box center [91, 393] width 147 height 77
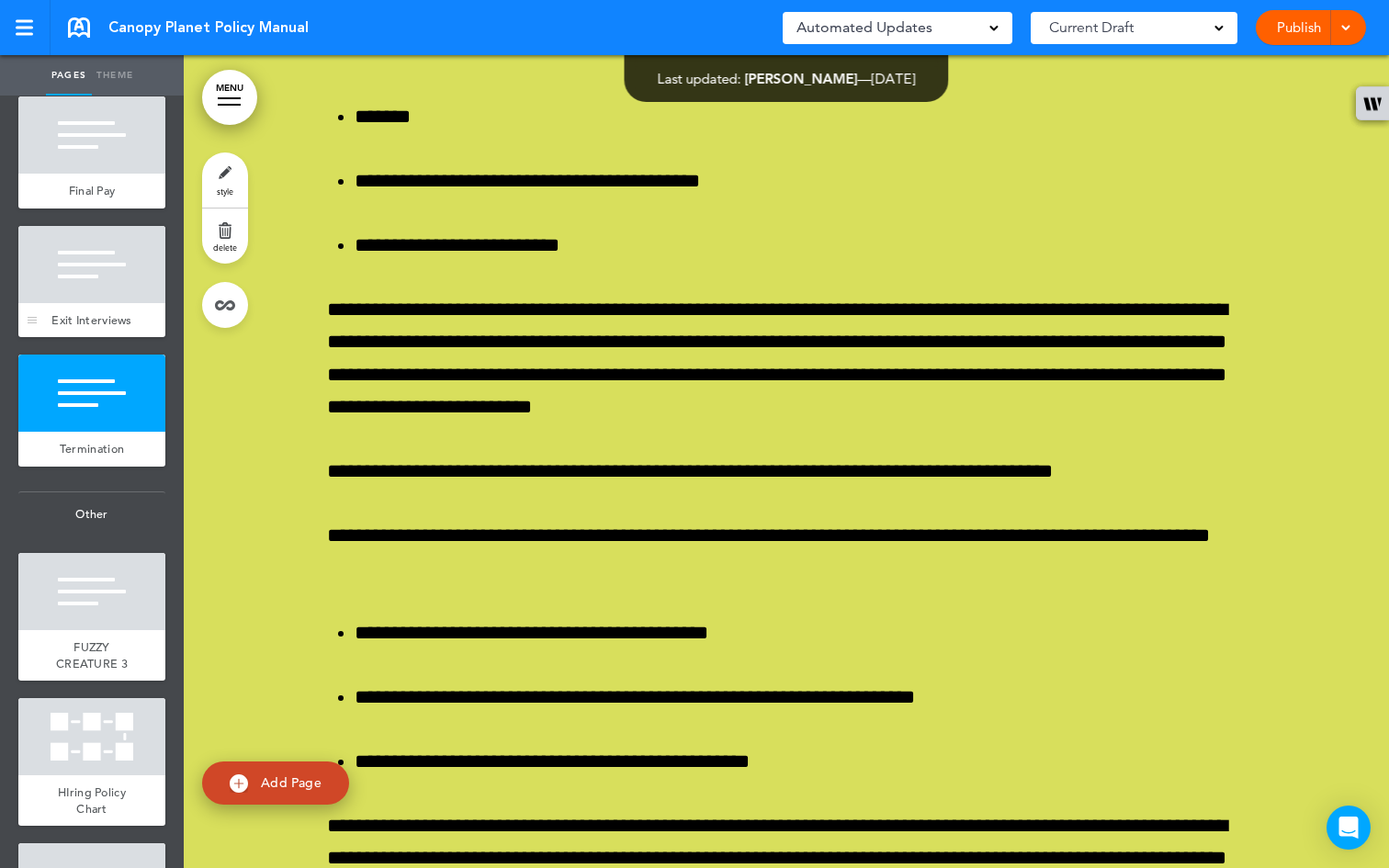
click at [76, 303] on div at bounding box center [91, 265] width 147 height 77
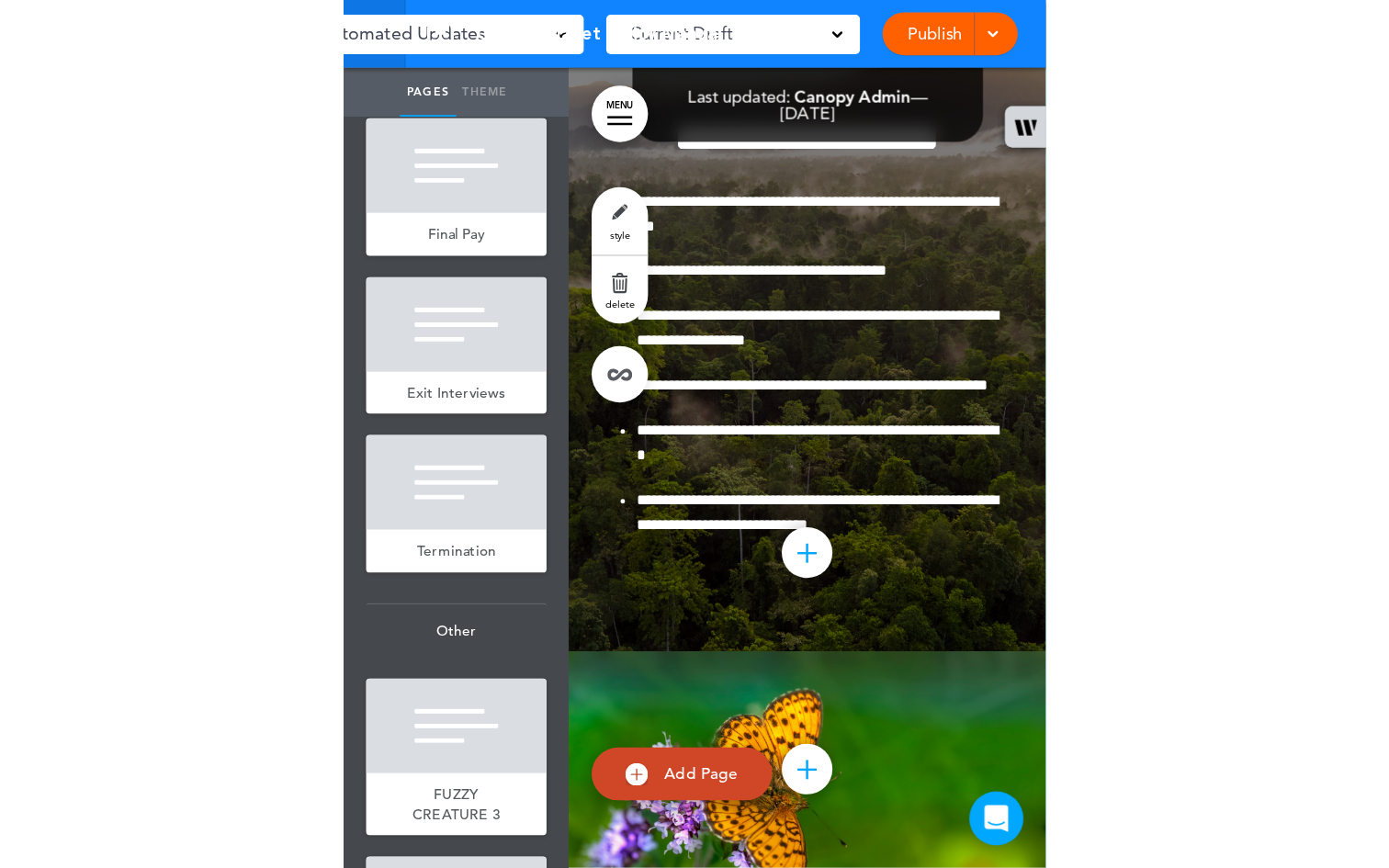
scroll to position [82080, 0]
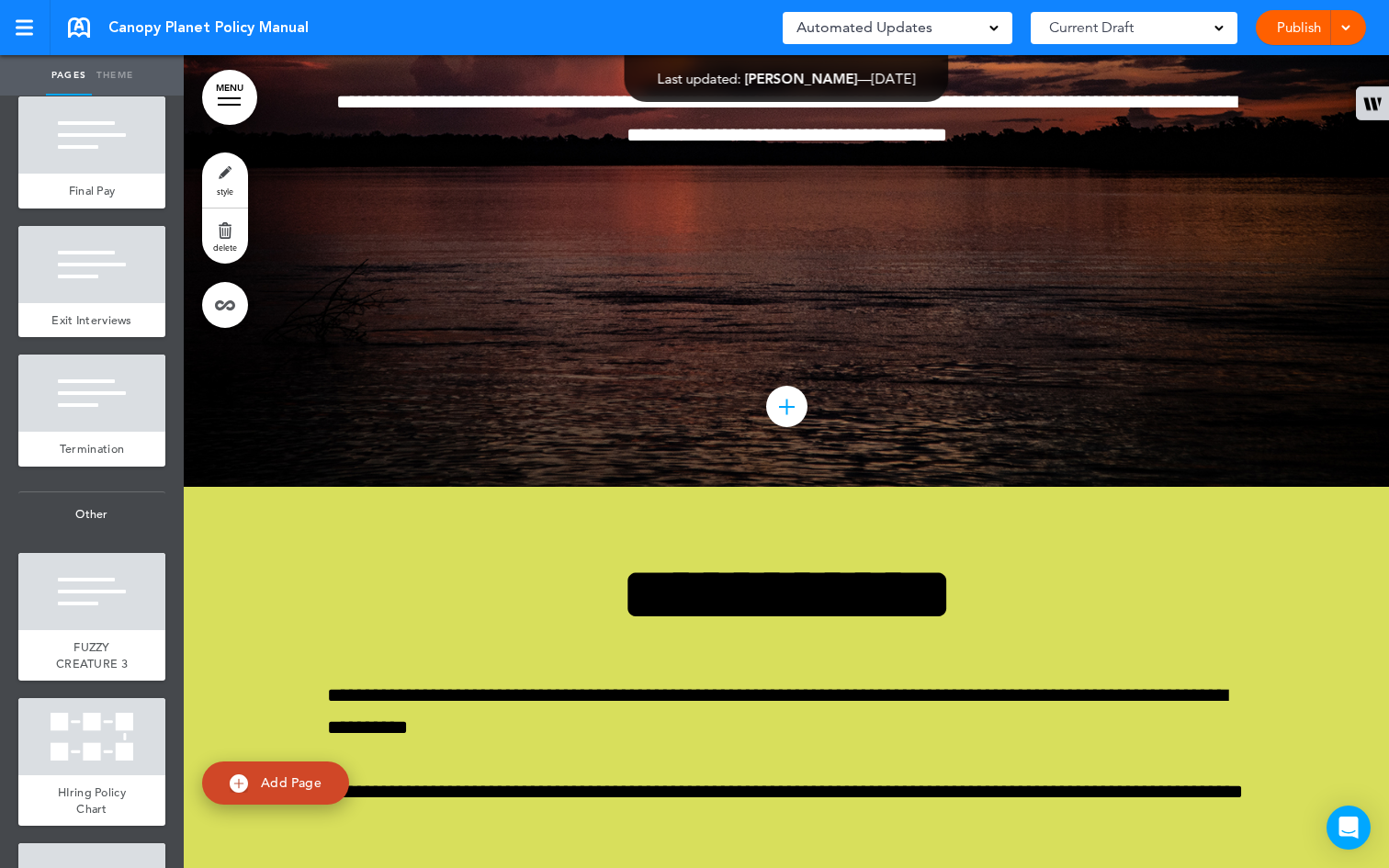
drag, startPoint x: 70, startPoint y: 500, endPoint x: 1119, endPoint y: 6, distance: 1159.5
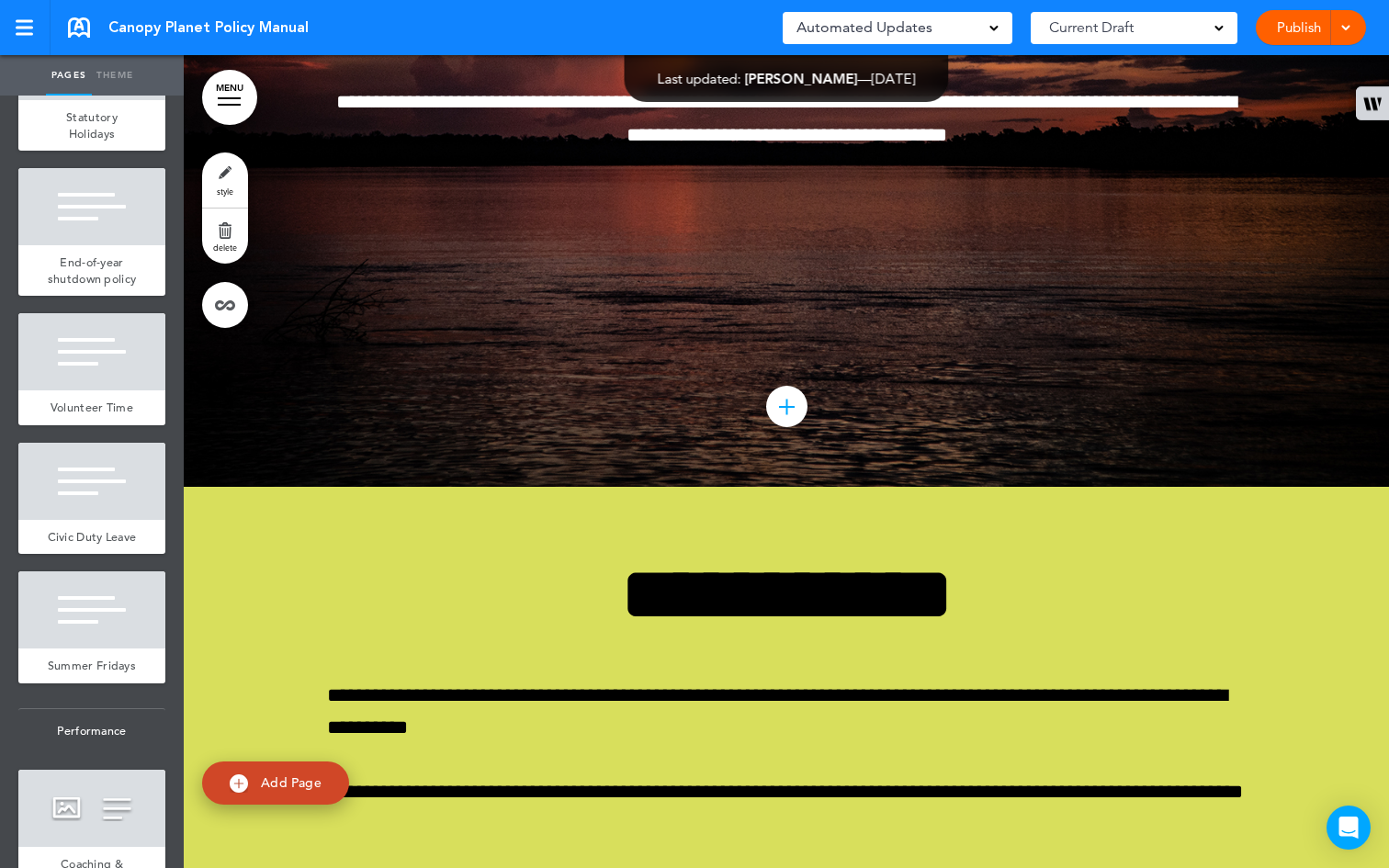
scroll to position [4909, 0]
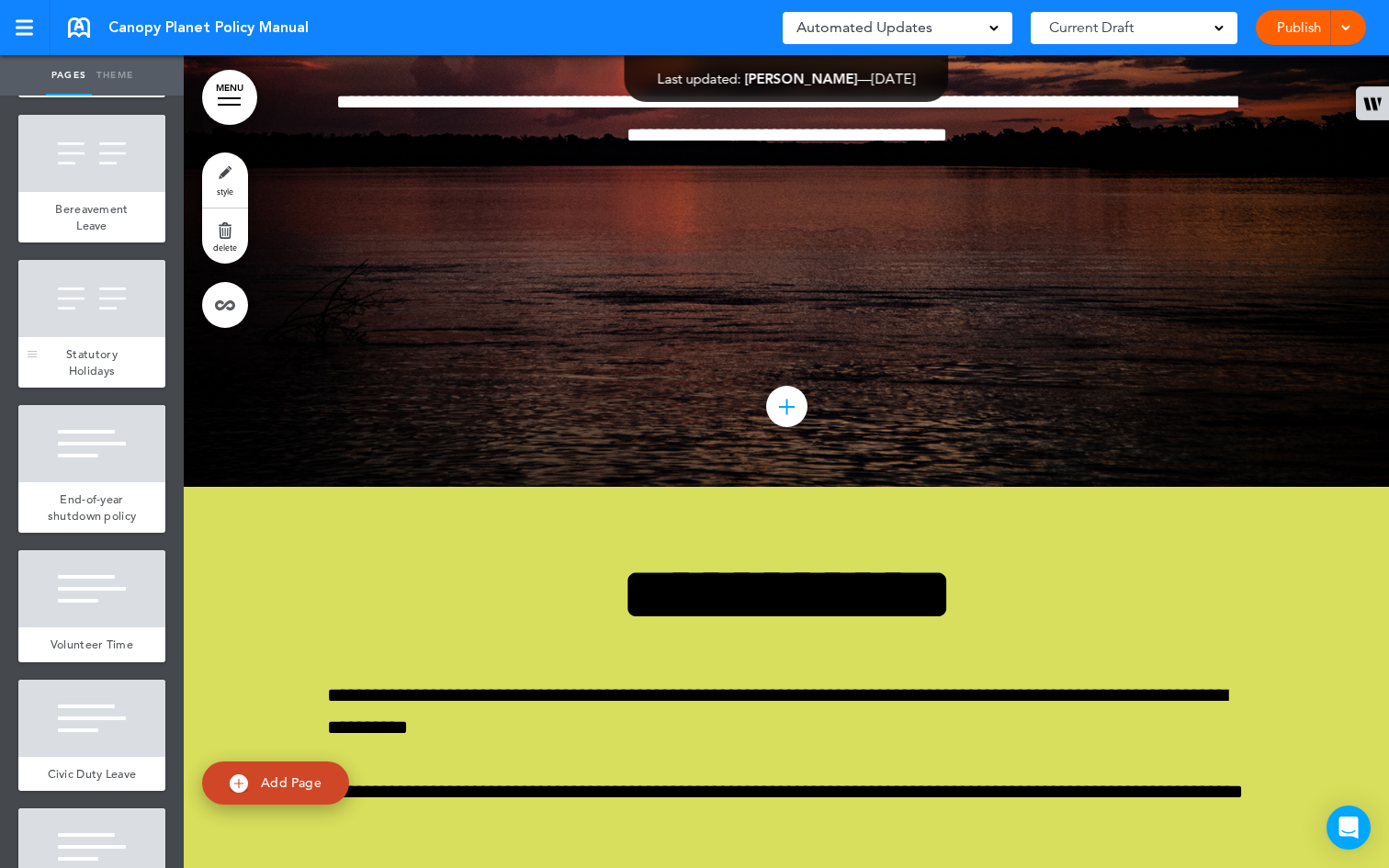
click at [75, 337] on div at bounding box center [91, 298] width 147 height 77
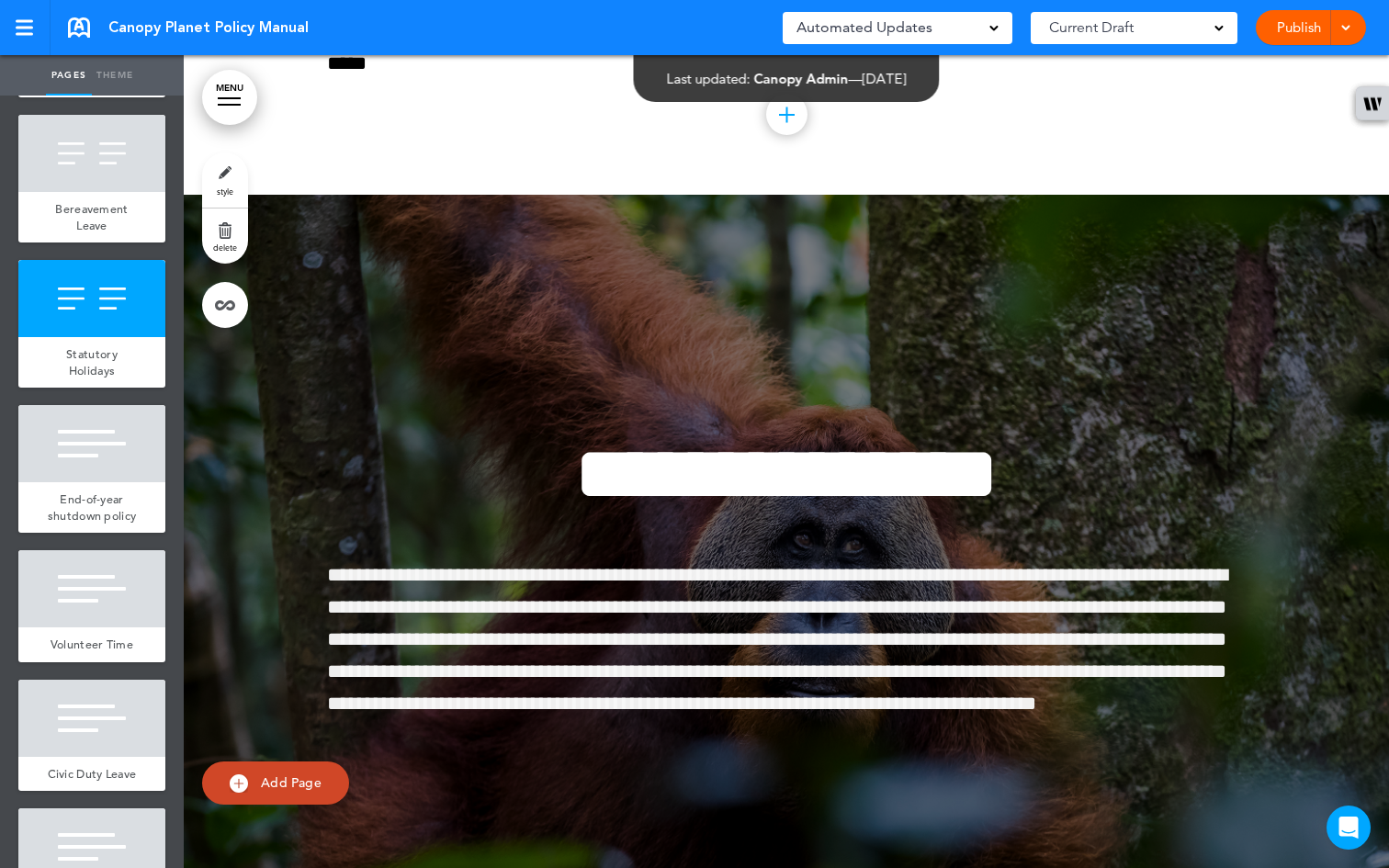
scroll to position [48859, 0]
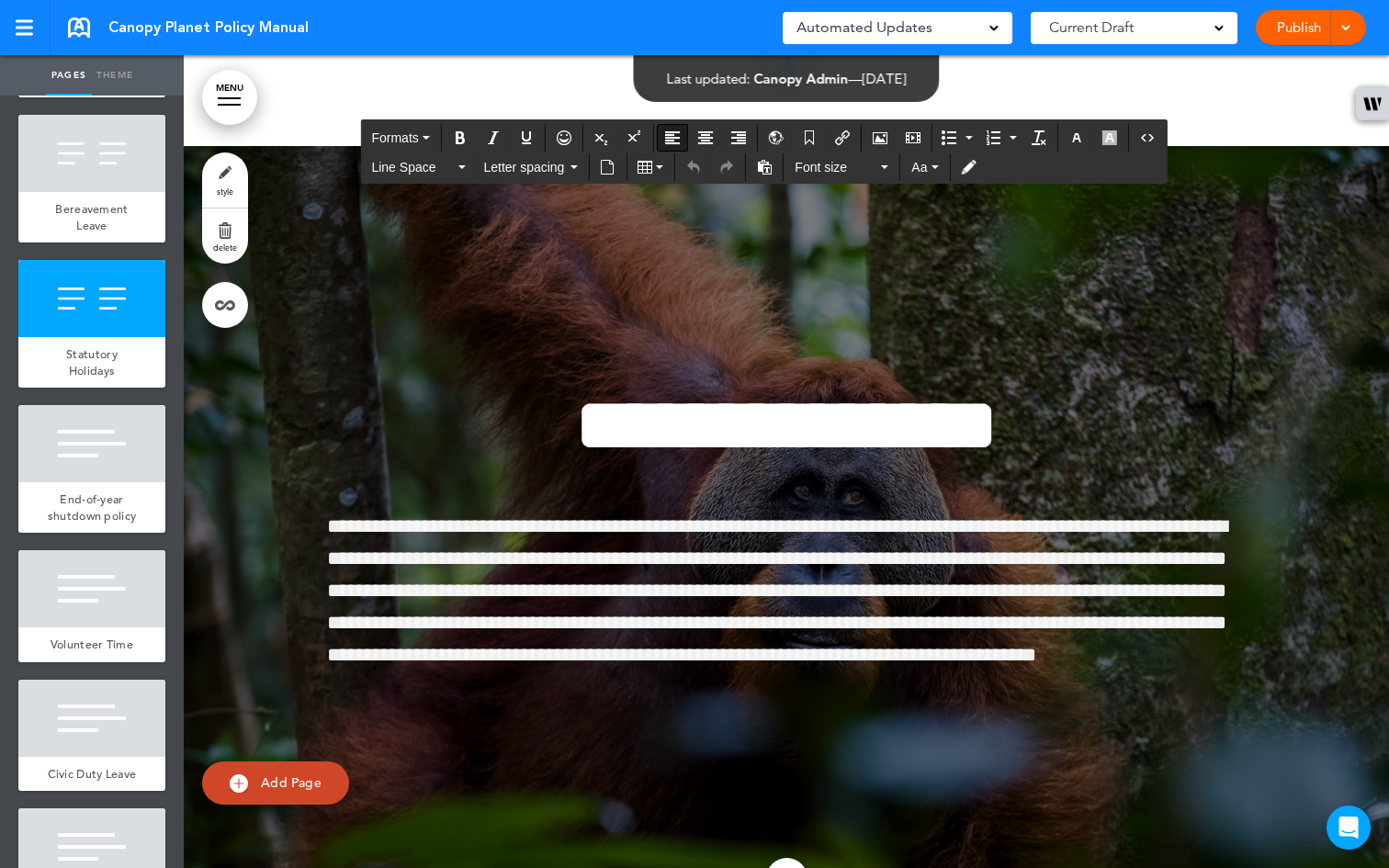
drag, startPoint x: 642, startPoint y: 753, endPoint x: 306, endPoint y: 140, distance: 699.0
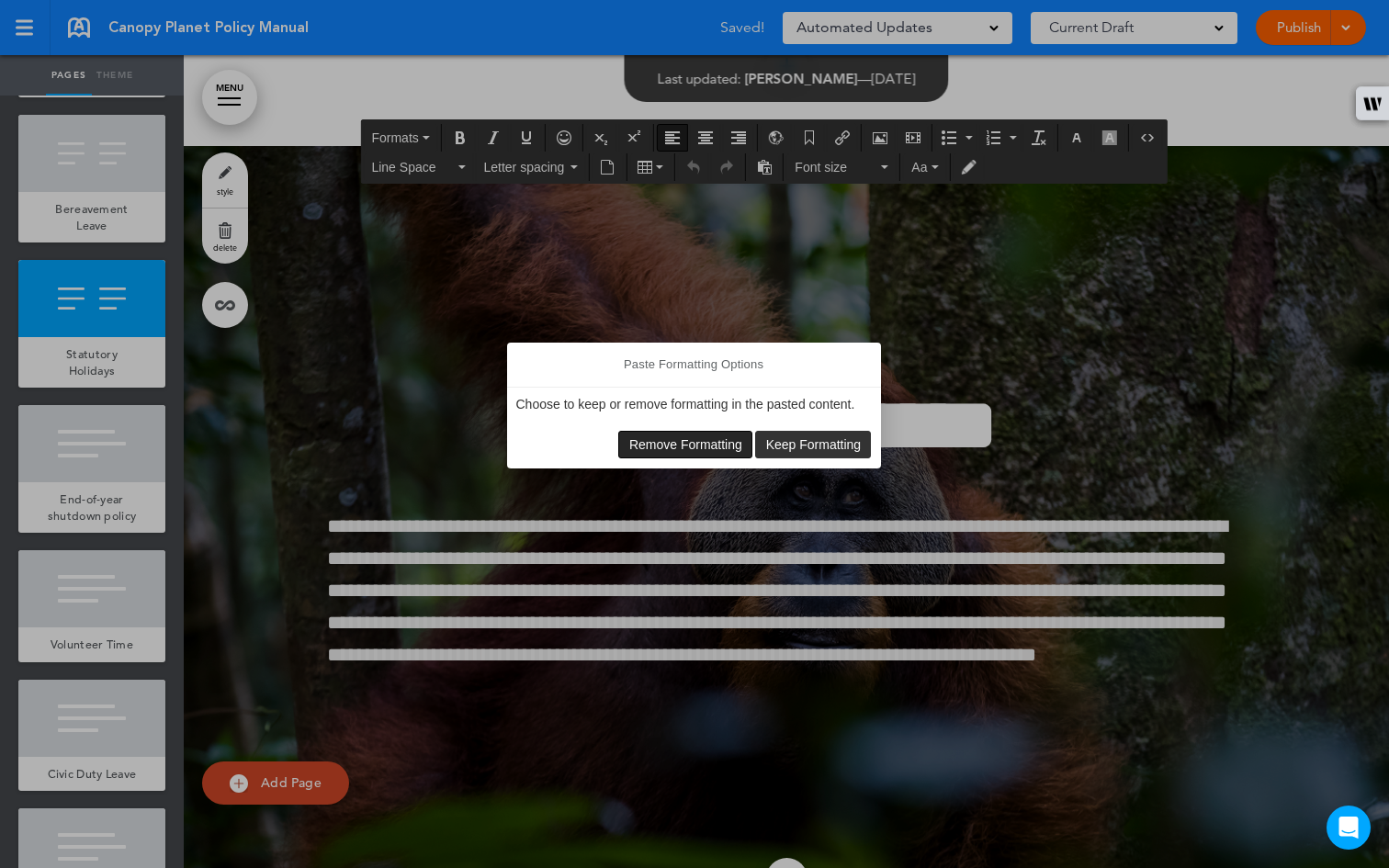
click at [701, 445] on span "Remove Formatting" at bounding box center [685, 444] width 113 height 14
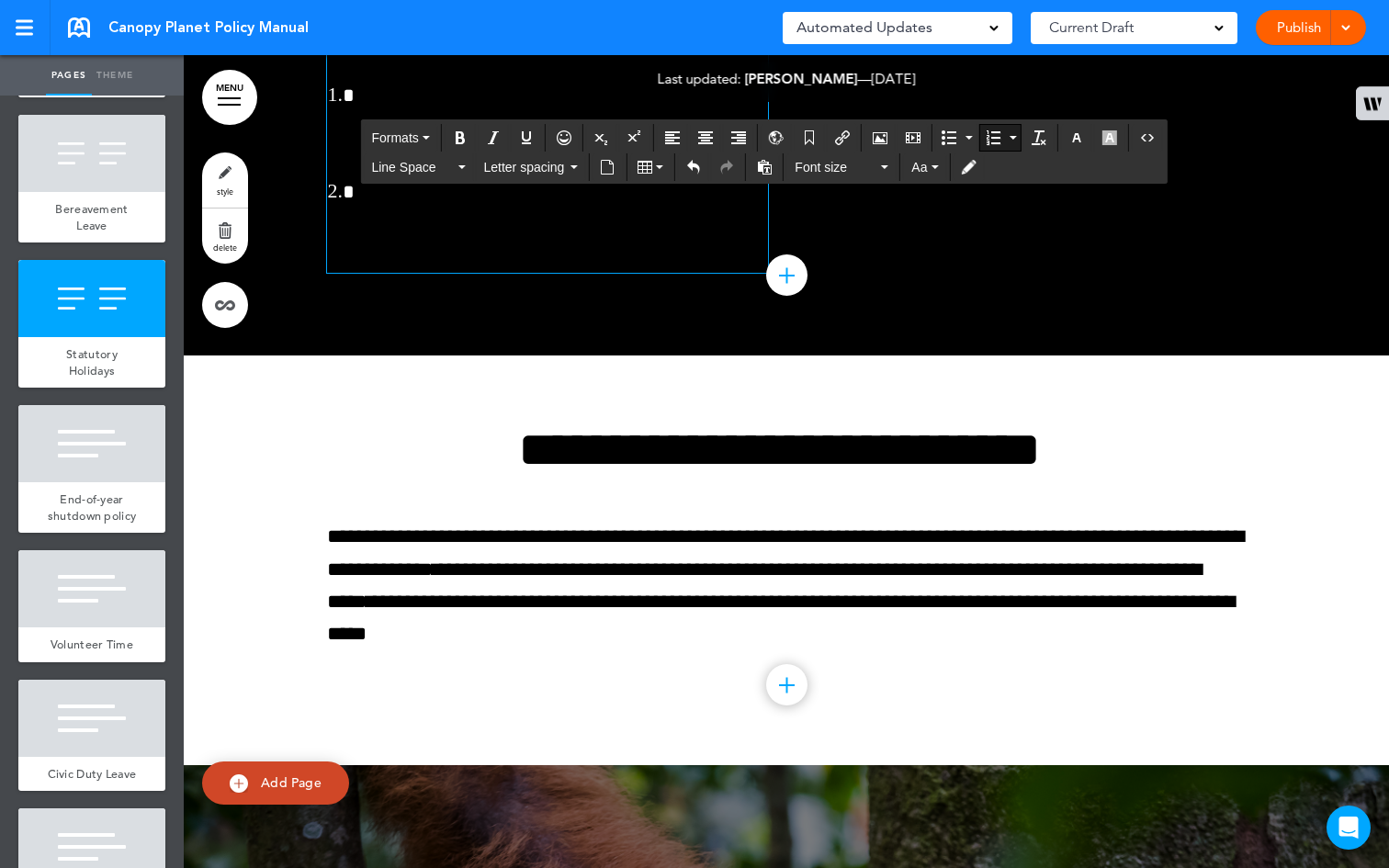
scroll to position [48931, 0]
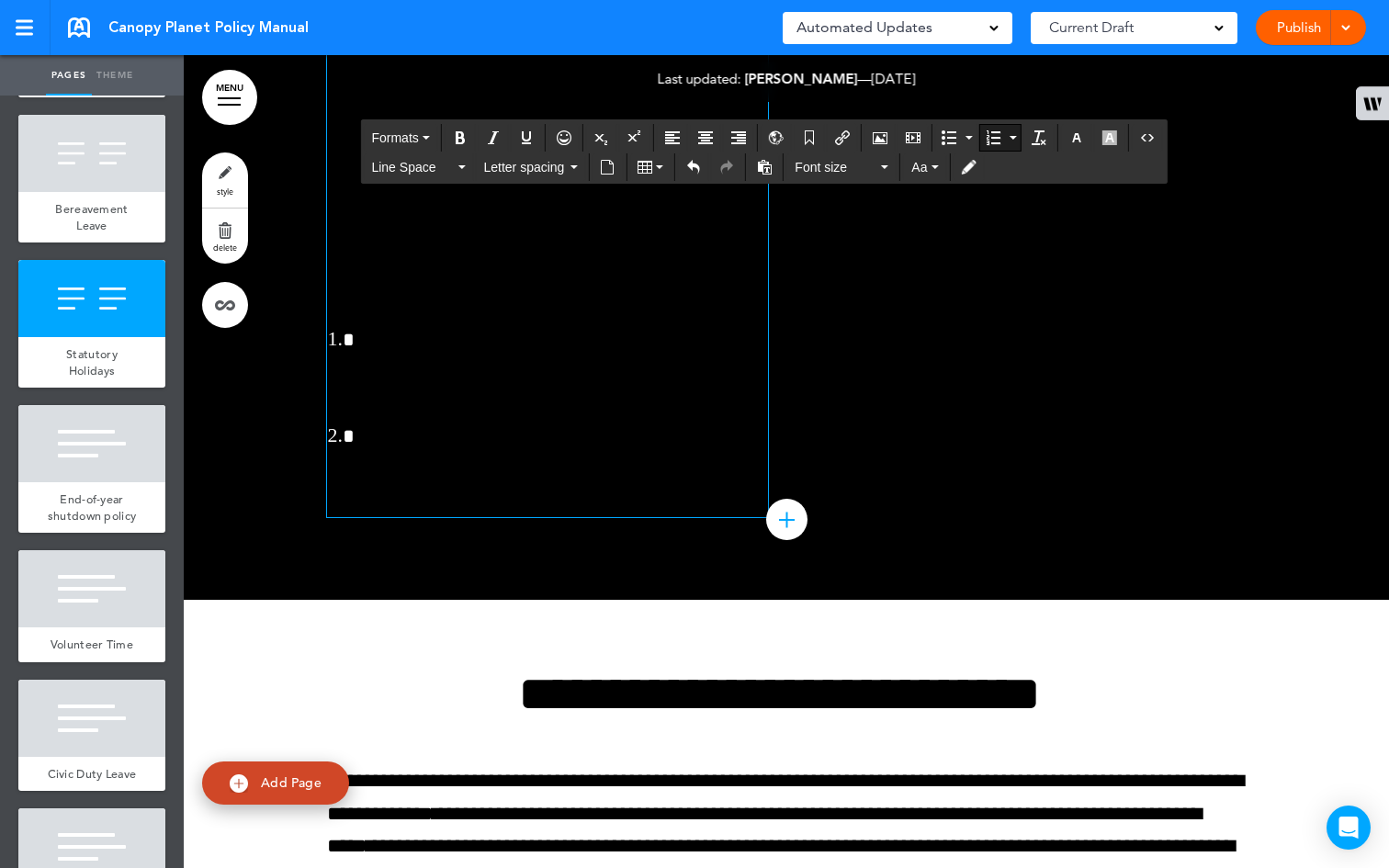
click at [1083, 131] on icon "button" at bounding box center [1076, 137] width 14 height 14
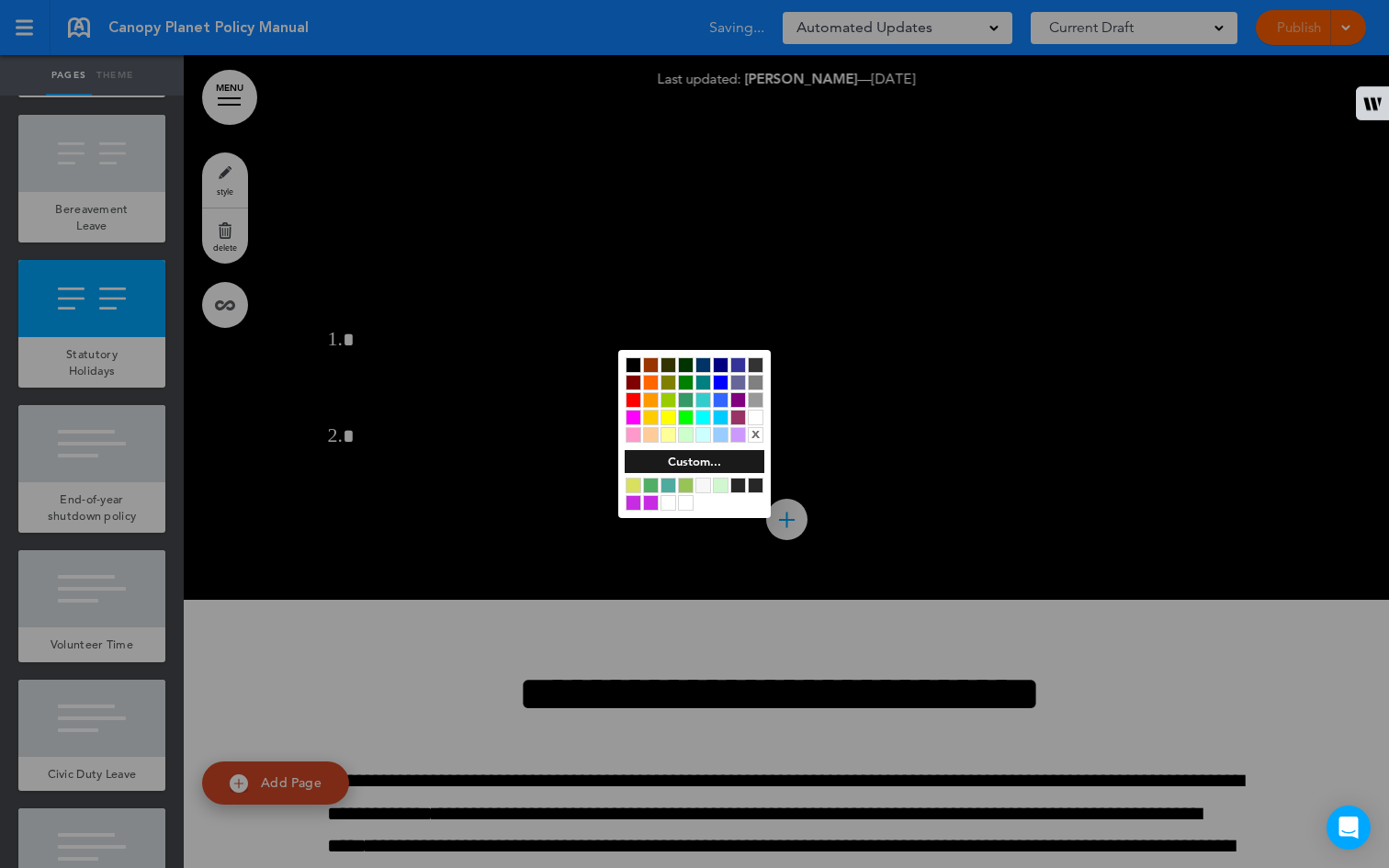
click at [705, 479] on div at bounding box center [703, 485] width 15 height 15
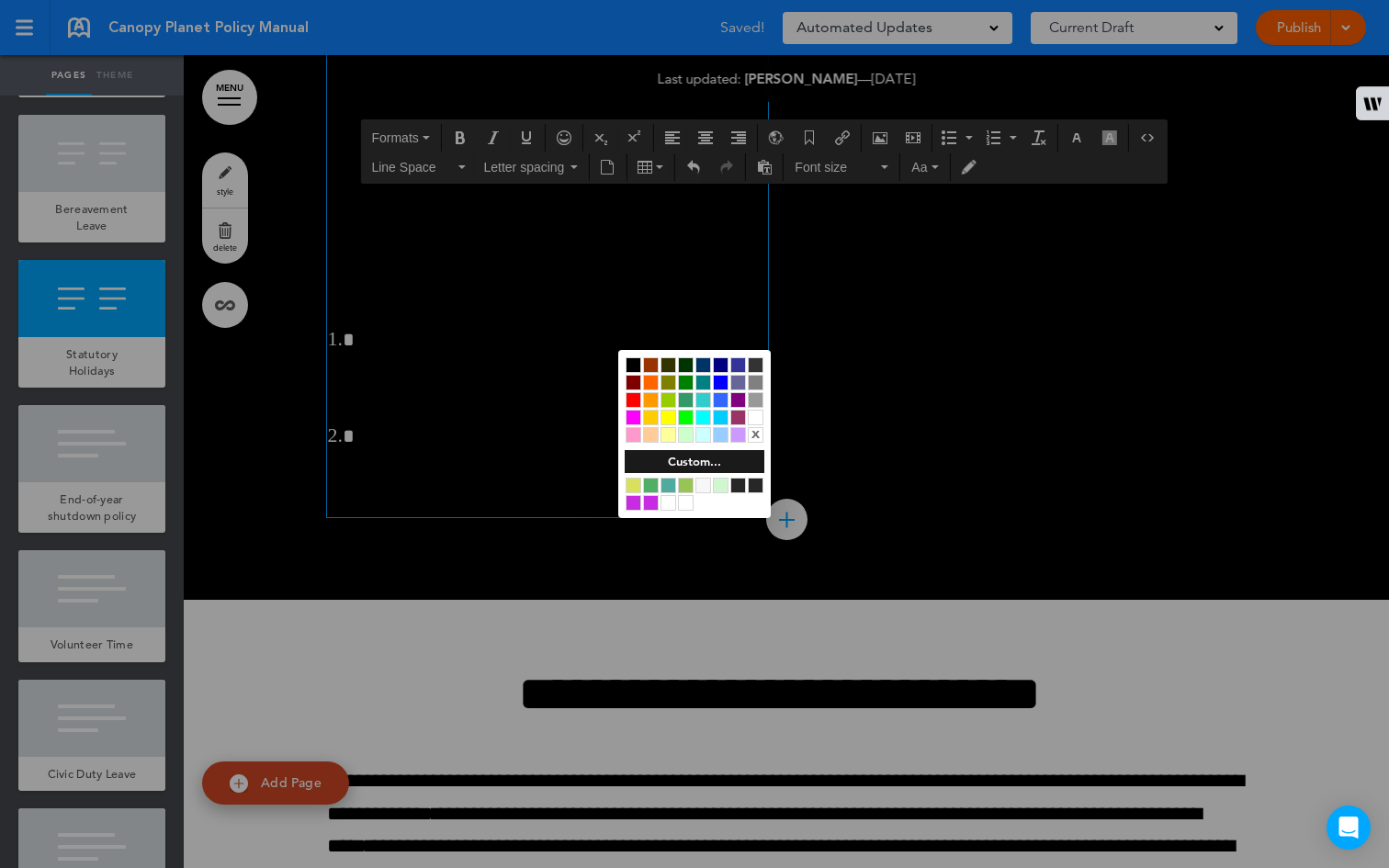
click at [544, 352] on div at bounding box center [694, 434] width 1389 height 868
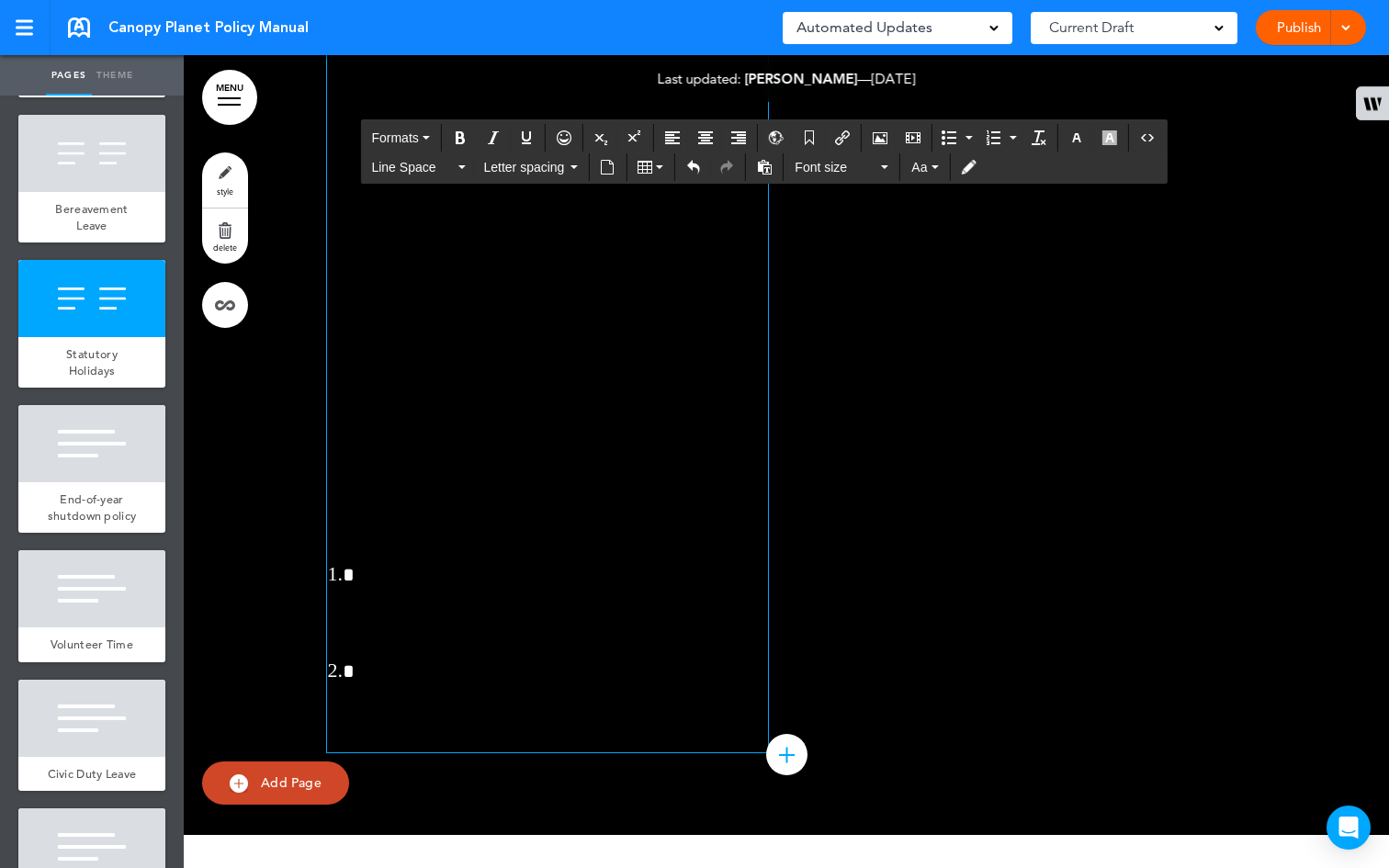
scroll to position [48641, 0]
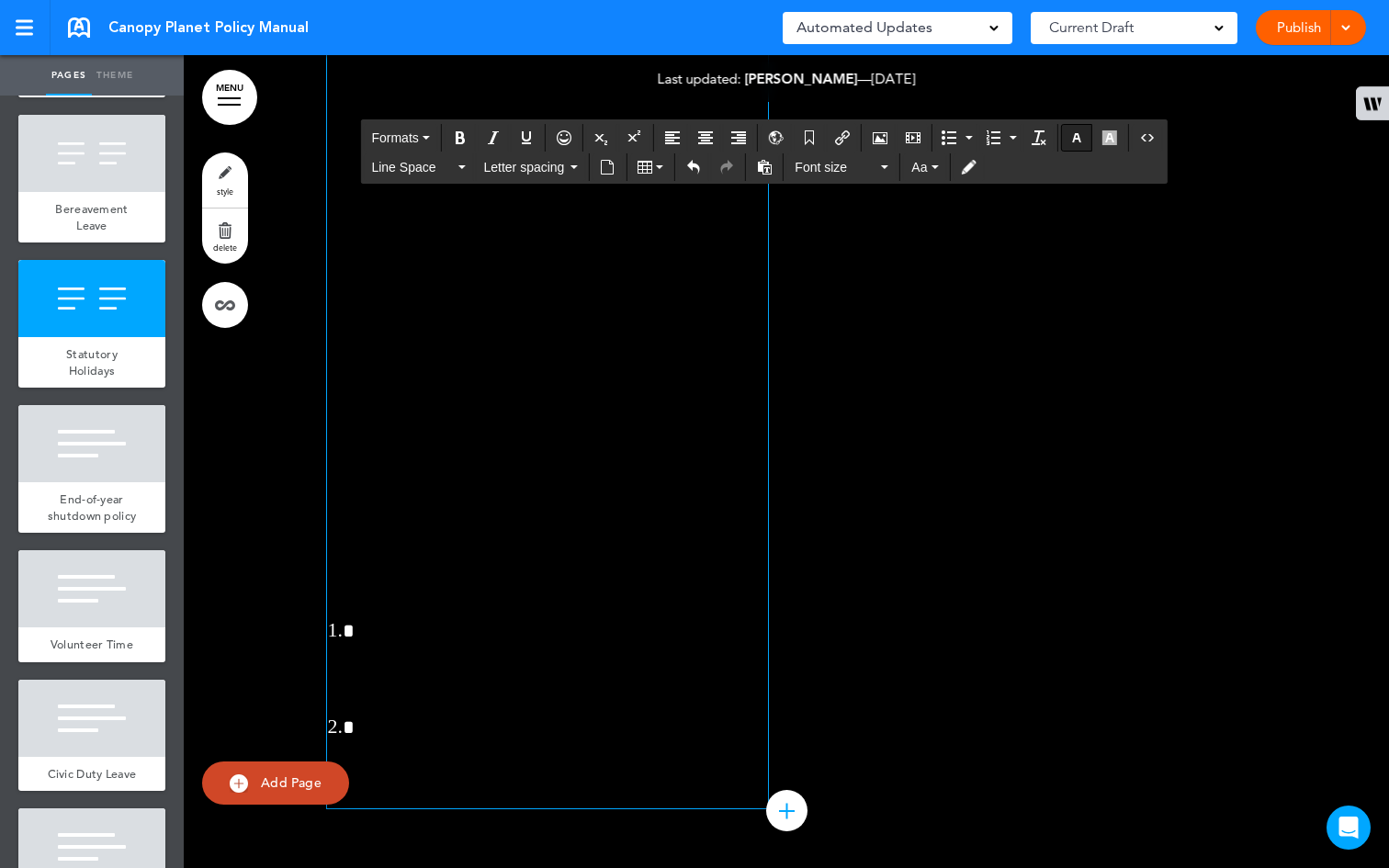
click at [1071, 143] on icon "button" at bounding box center [1076, 137] width 14 height 14
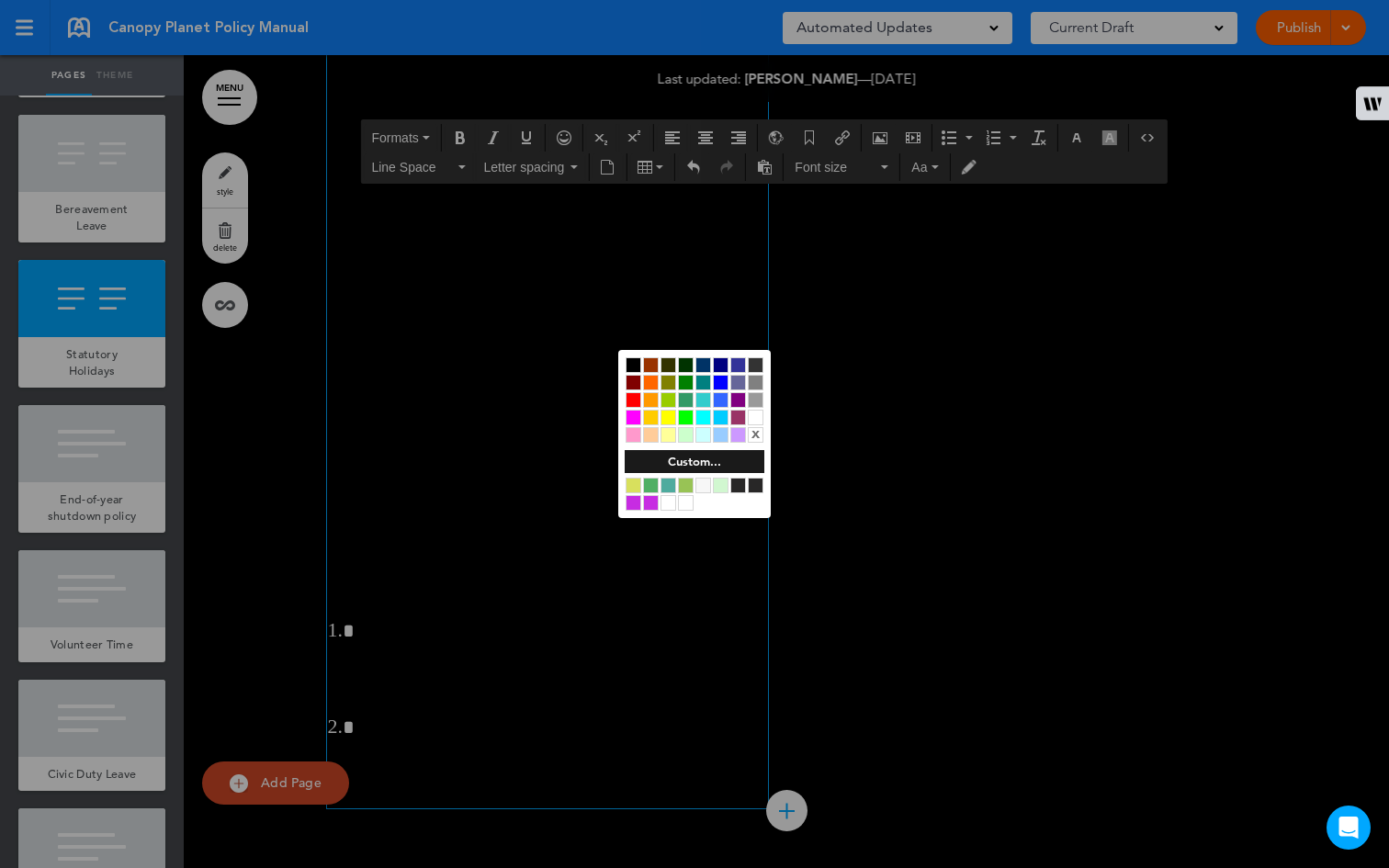
click at [751, 417] on div at bounding box center [756, 418] width 15 height 15
click at [464, 388] on div at bounding box center [694, 434] width 1389 height 868
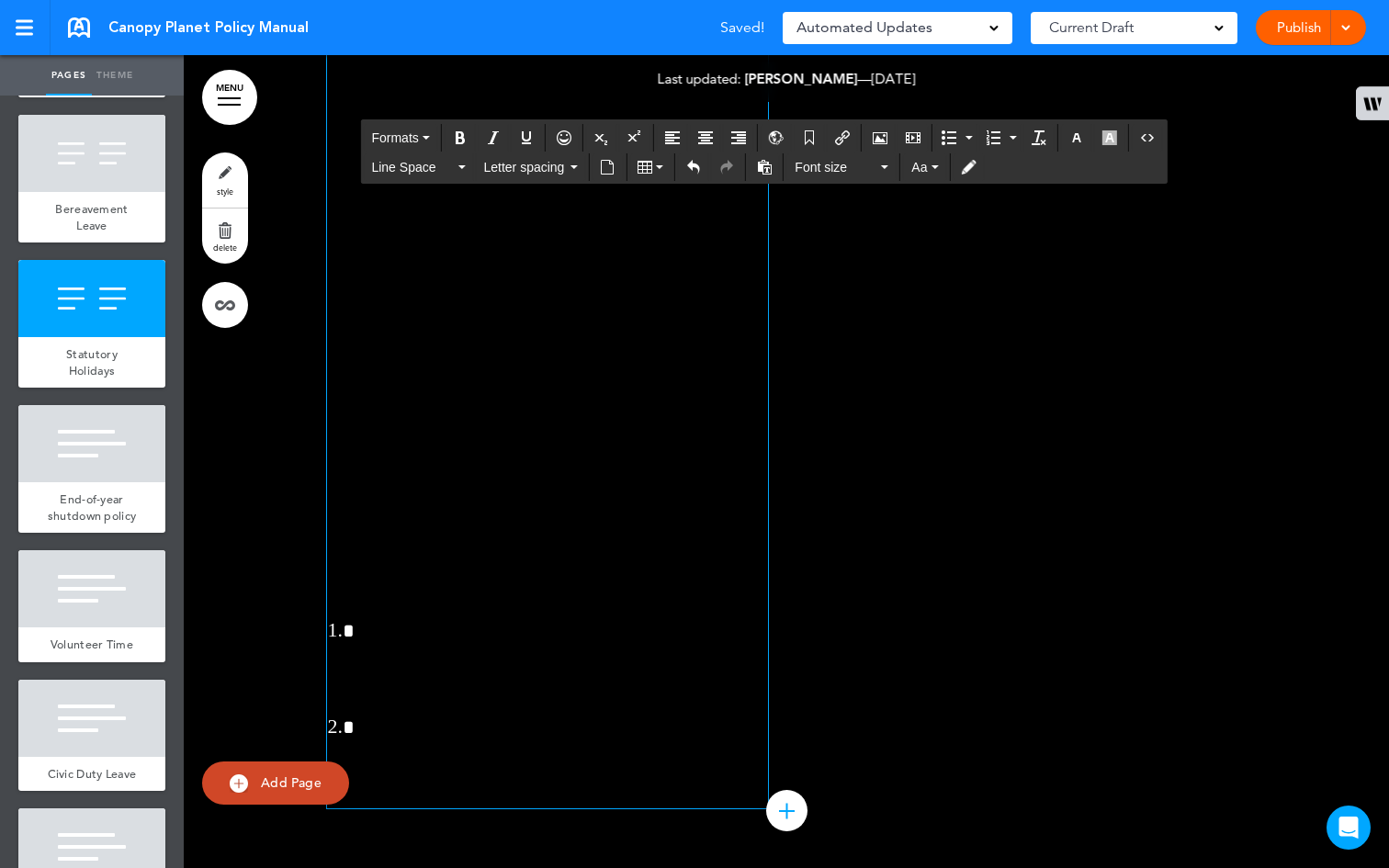
click at [482, 620] on div "**********" at bounding box center [548, 1] width 441 height 1613
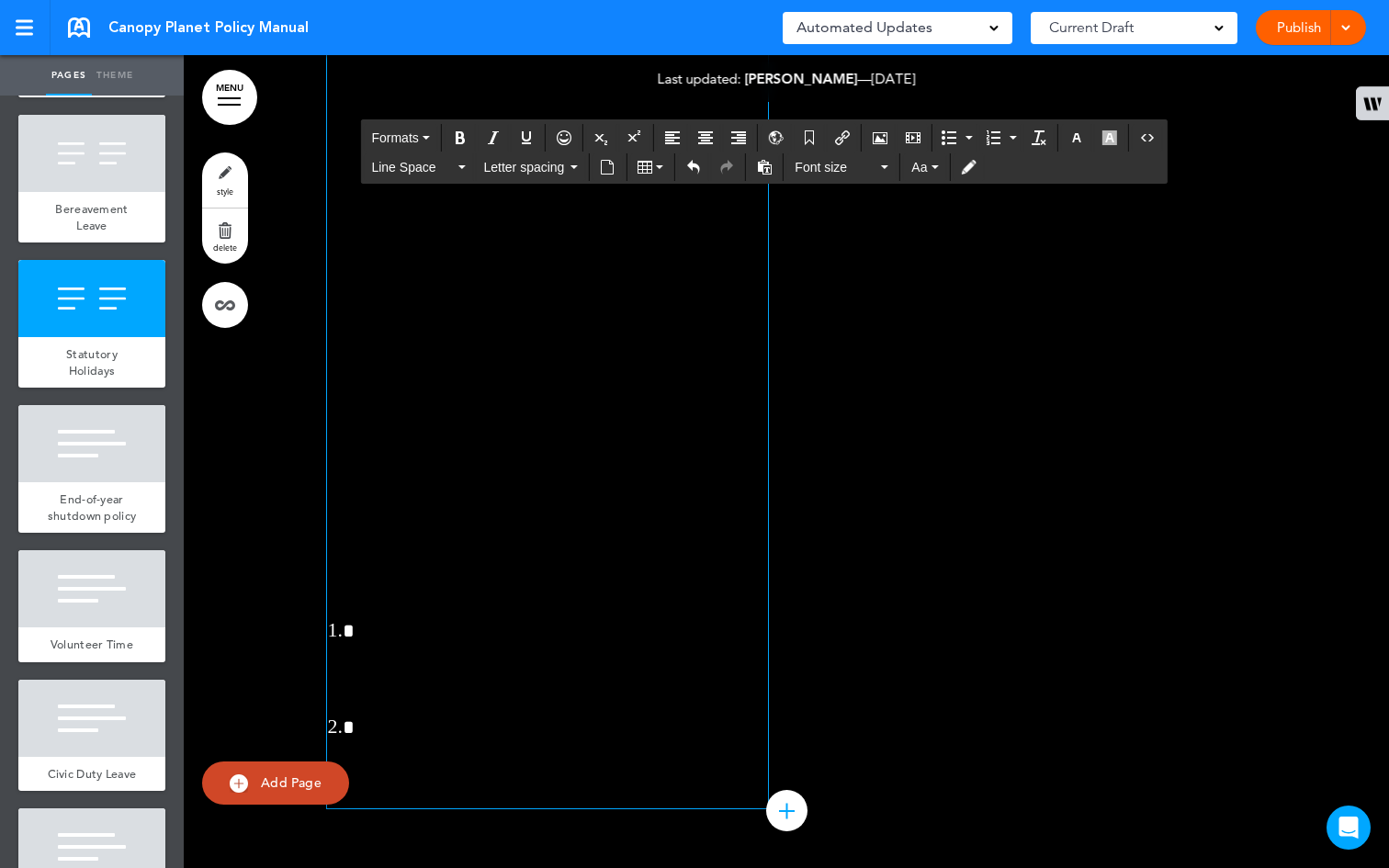
click at [482, 620] on div "**********" at bounding box center [548, 1] width 441 height 1613
click at [1075, 133] on icon "button" at bounding box center [1076, 137] width 14 height 14
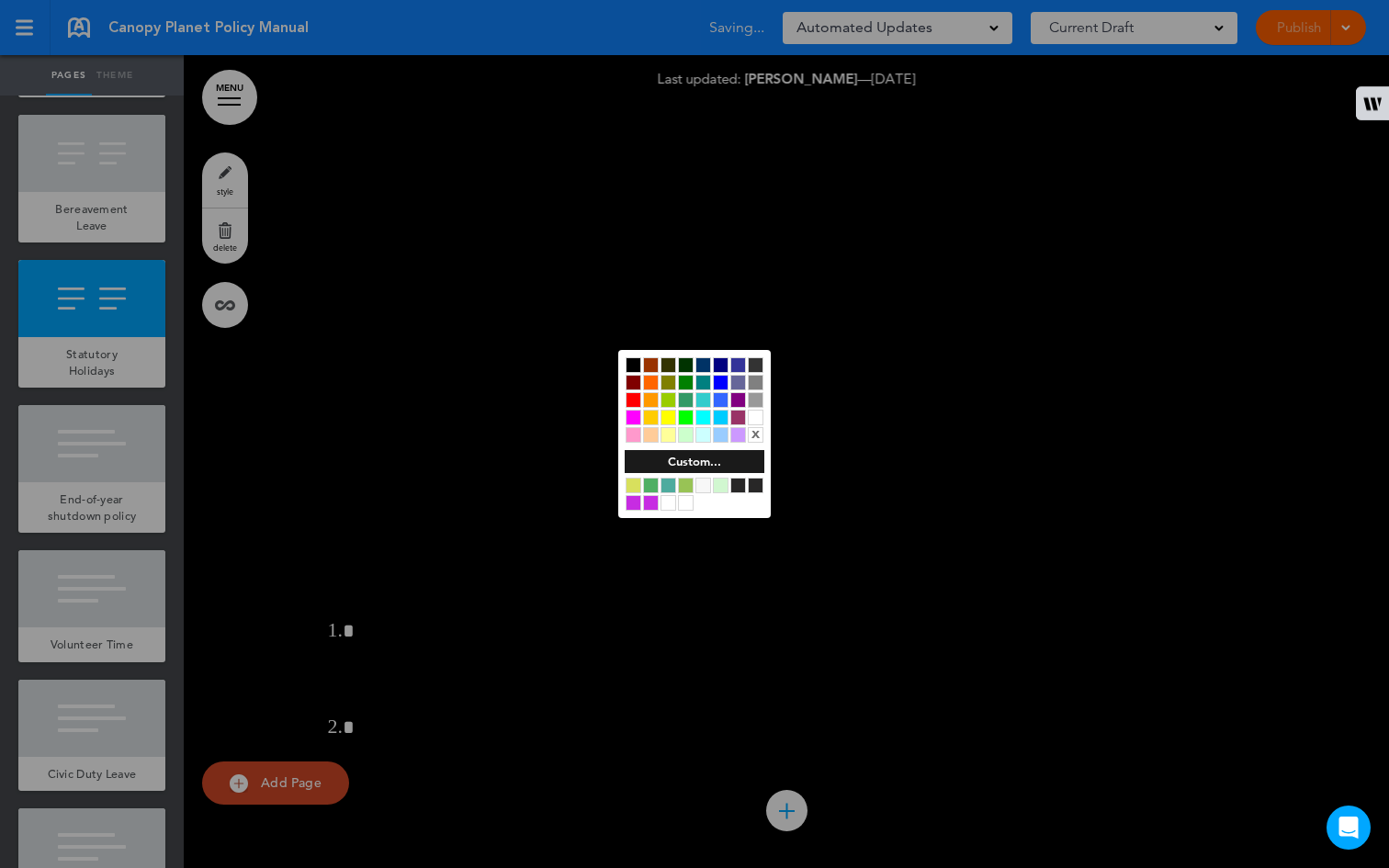
click at [755, 420] on div at bounding box center [756, 418] width 15 height 15
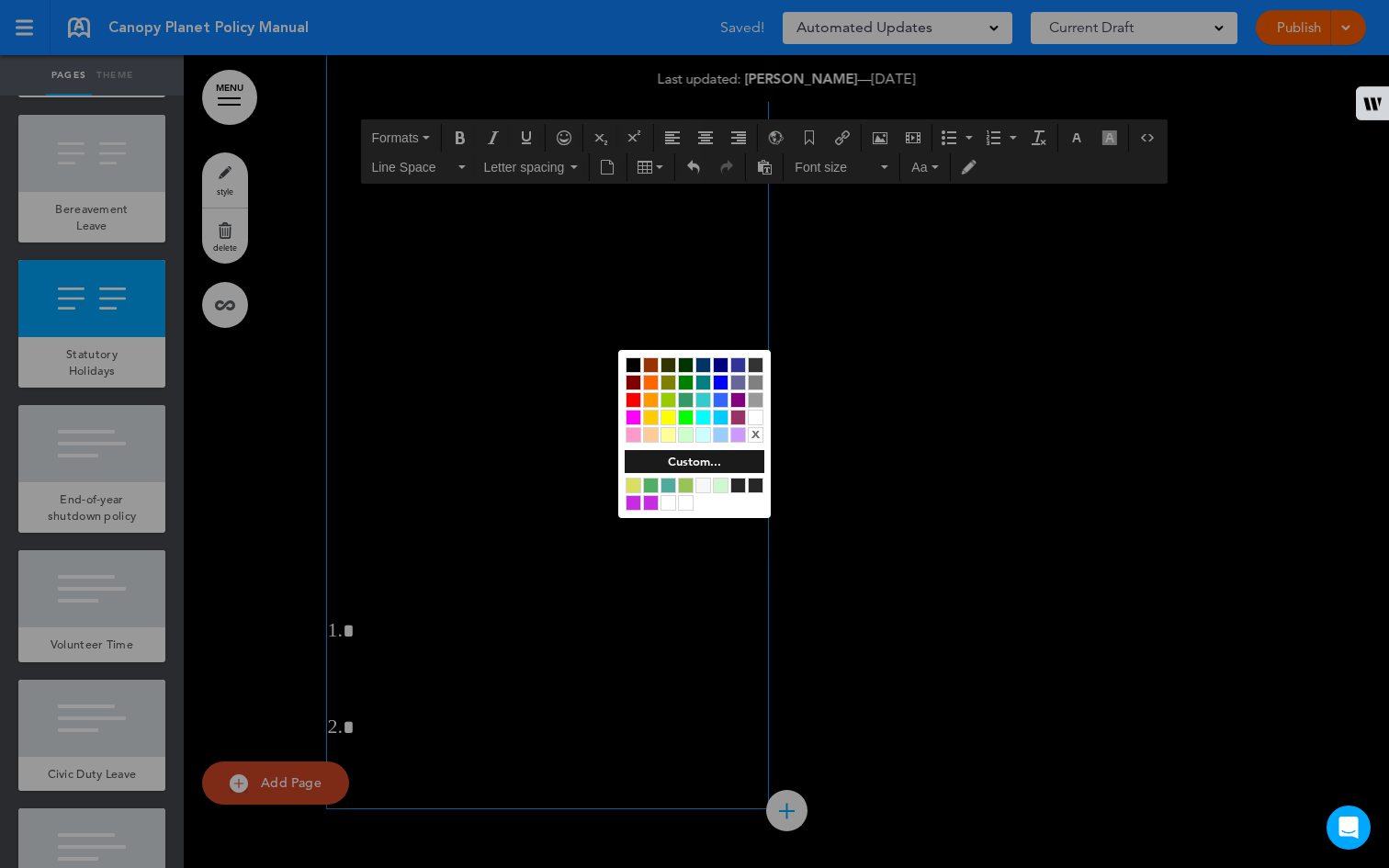
click at [484, 430] on div at bounding box center [694, 434] width 1389 height 868
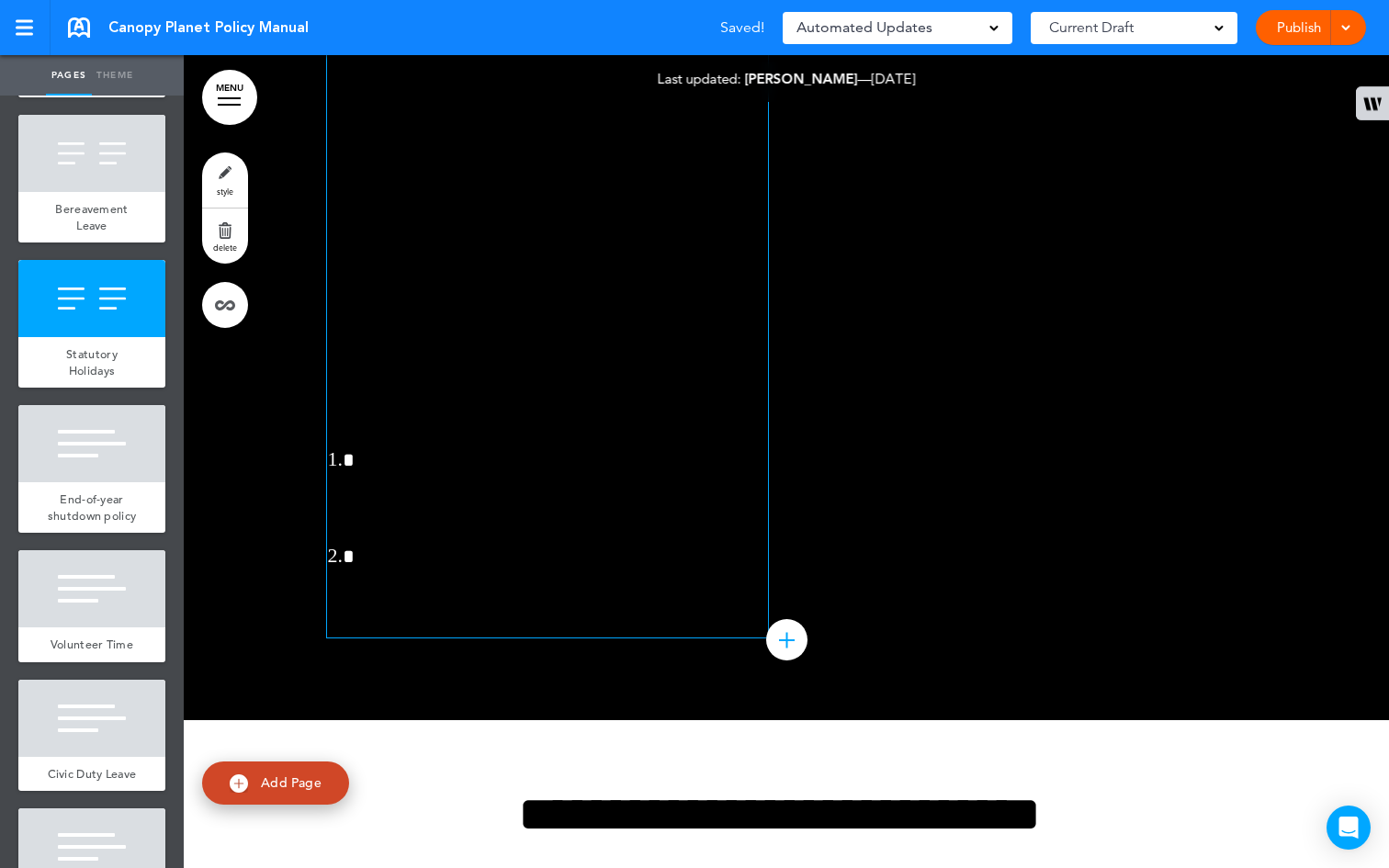
scroll to position [48608, 0]
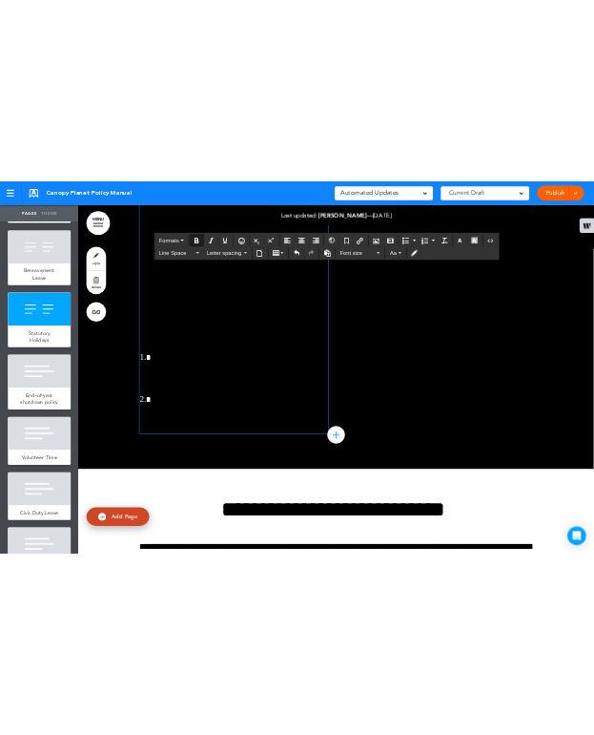
scroll to position [50679, 0]
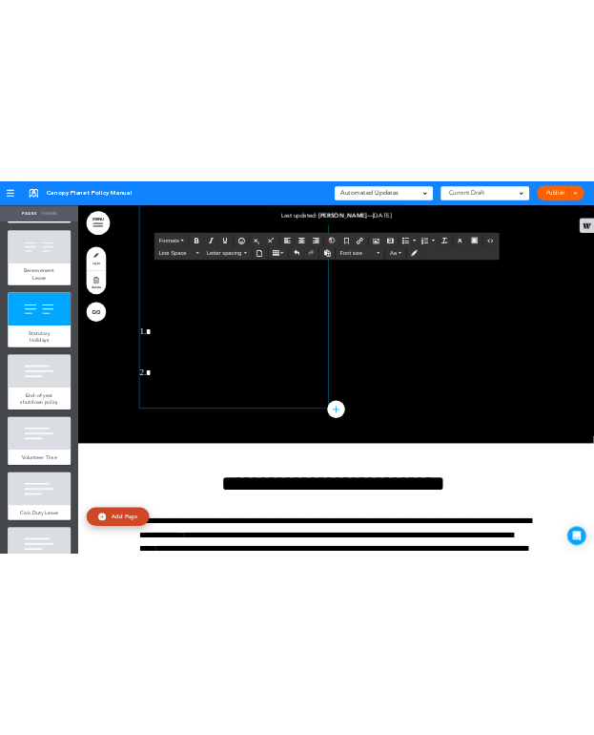
scroll to position [50668, 0]
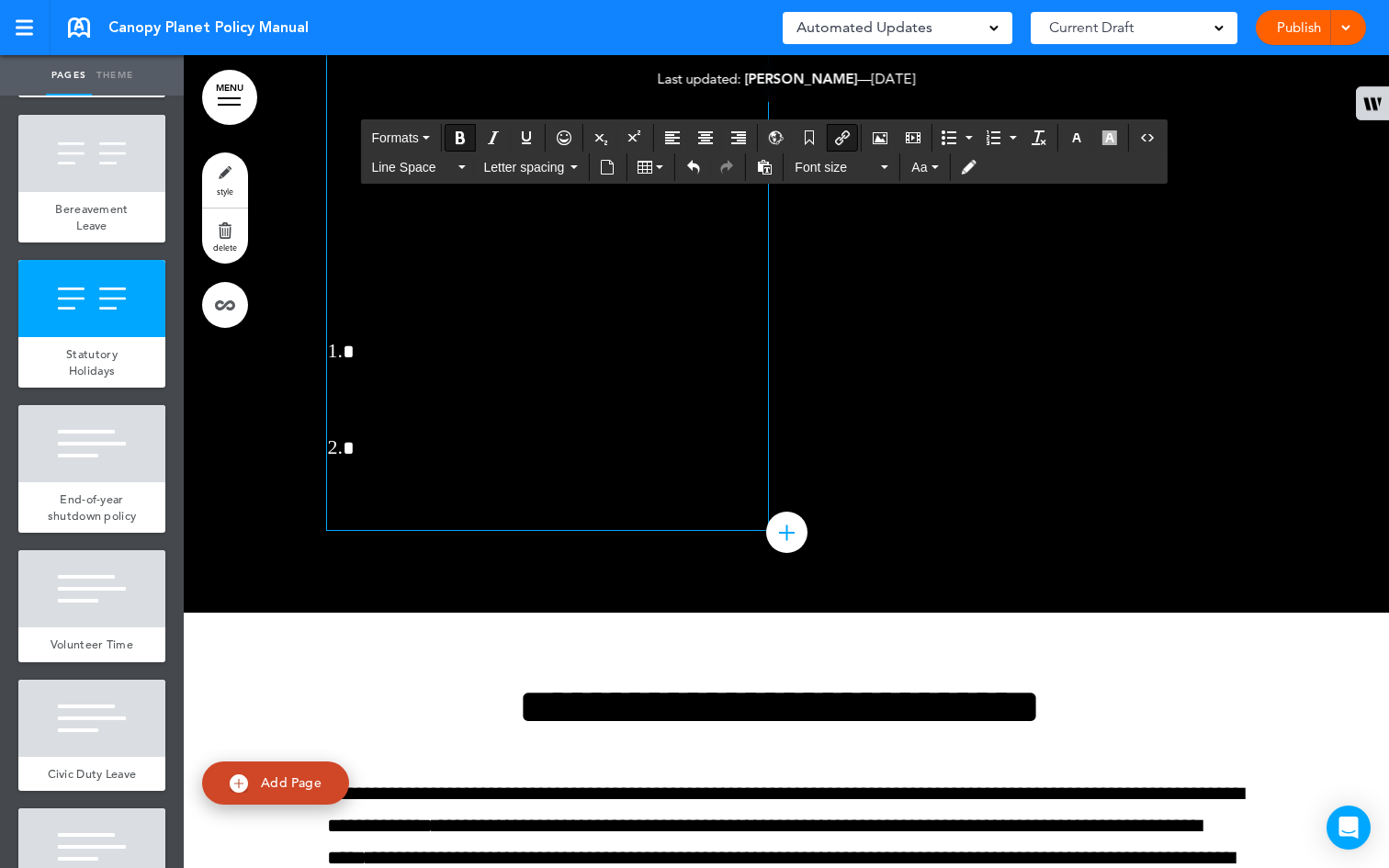
drag, startPoint x: 398, startPoint y: 589, endPoint x: 477, endPoint y: 565, distance: 82.6
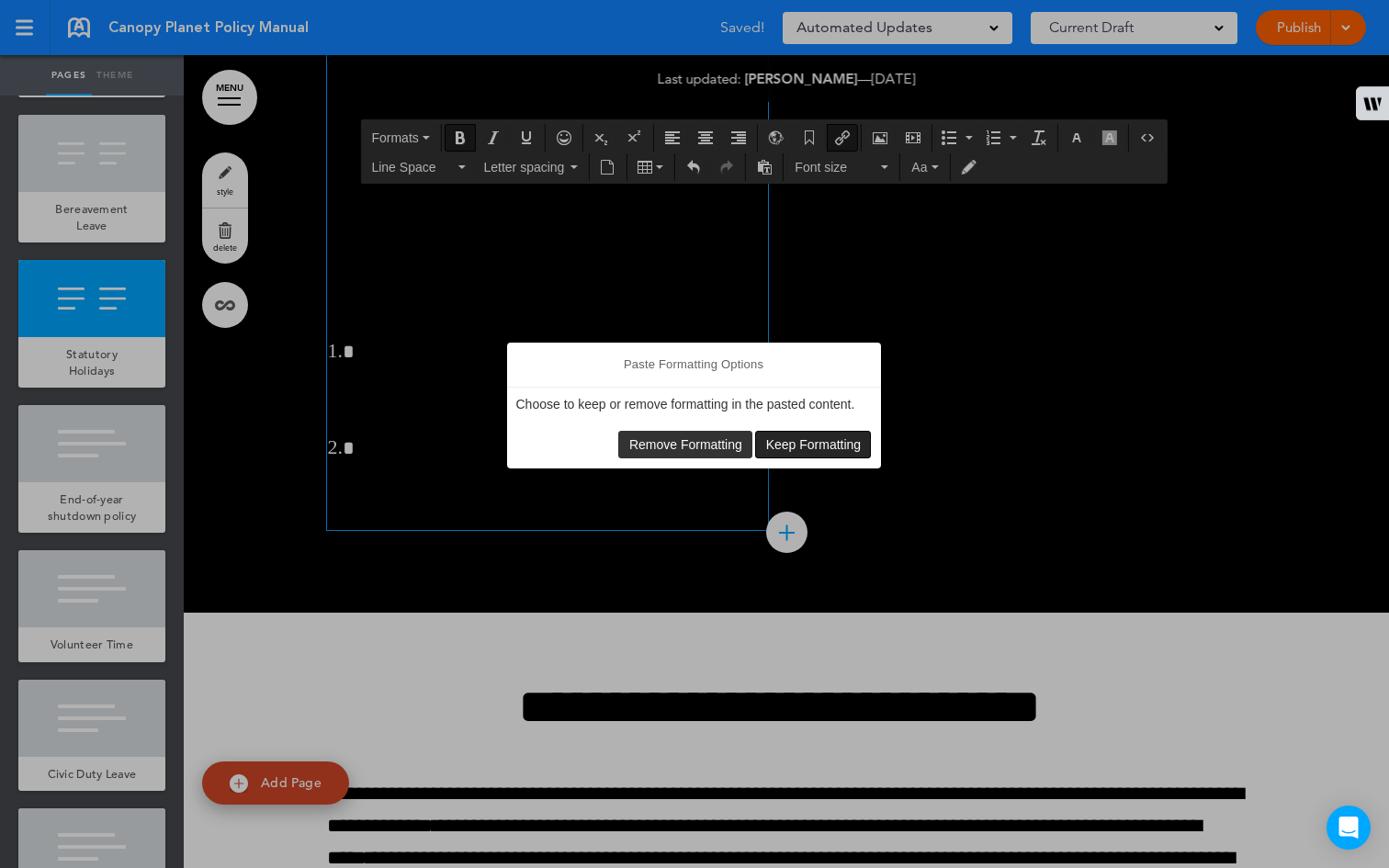
click at [791, 446] on span "Keep Formatting" at bounding box center [813, 444] width 95 height 14
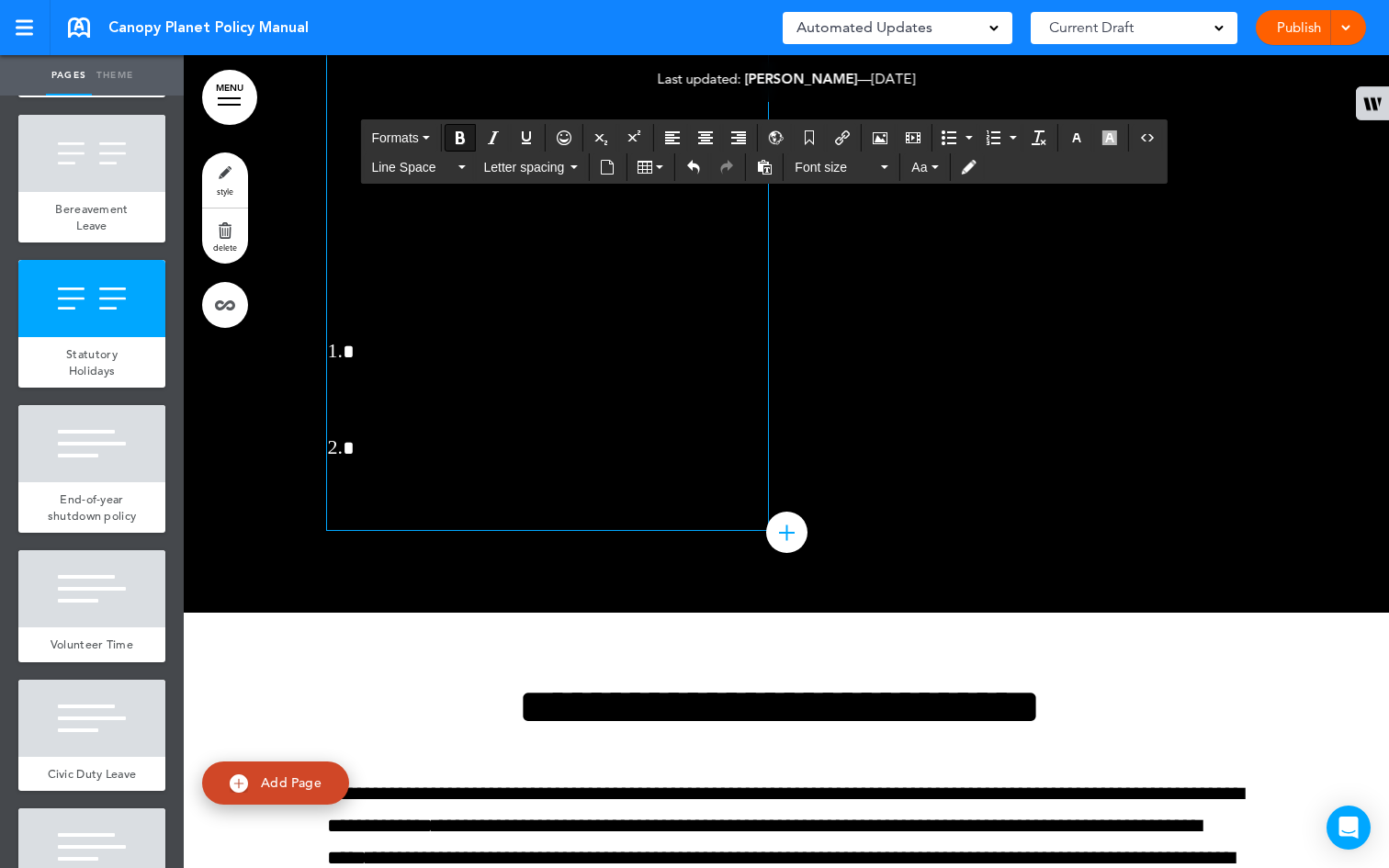
drag, startPoint x: 676, startPoint y: 559, endPoint x: 481, endPoint y: 560, distance: 195.0
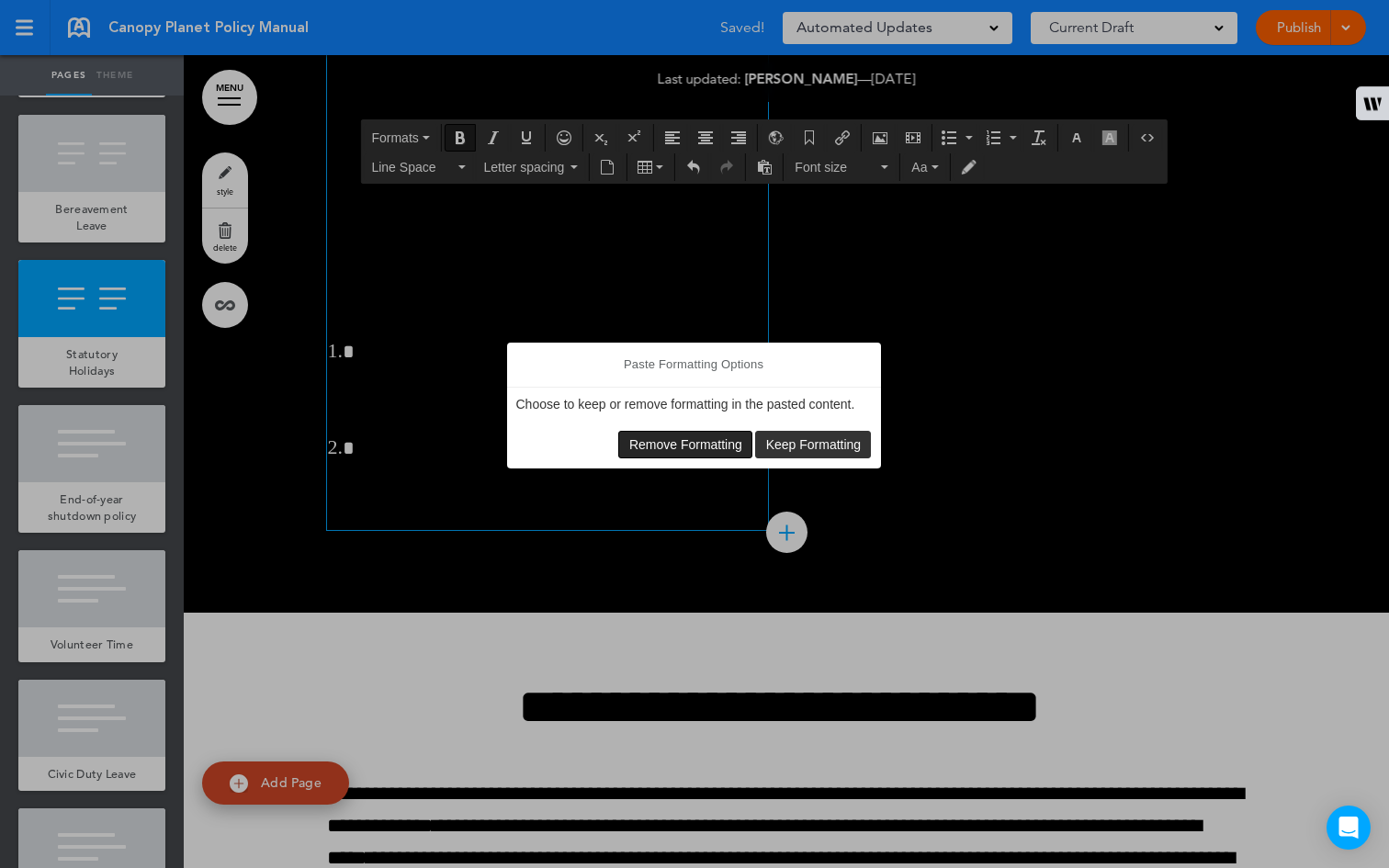
click at [701, 445] on span "Remove Formatting" at bounding box center [685, 444] width 113 height 14
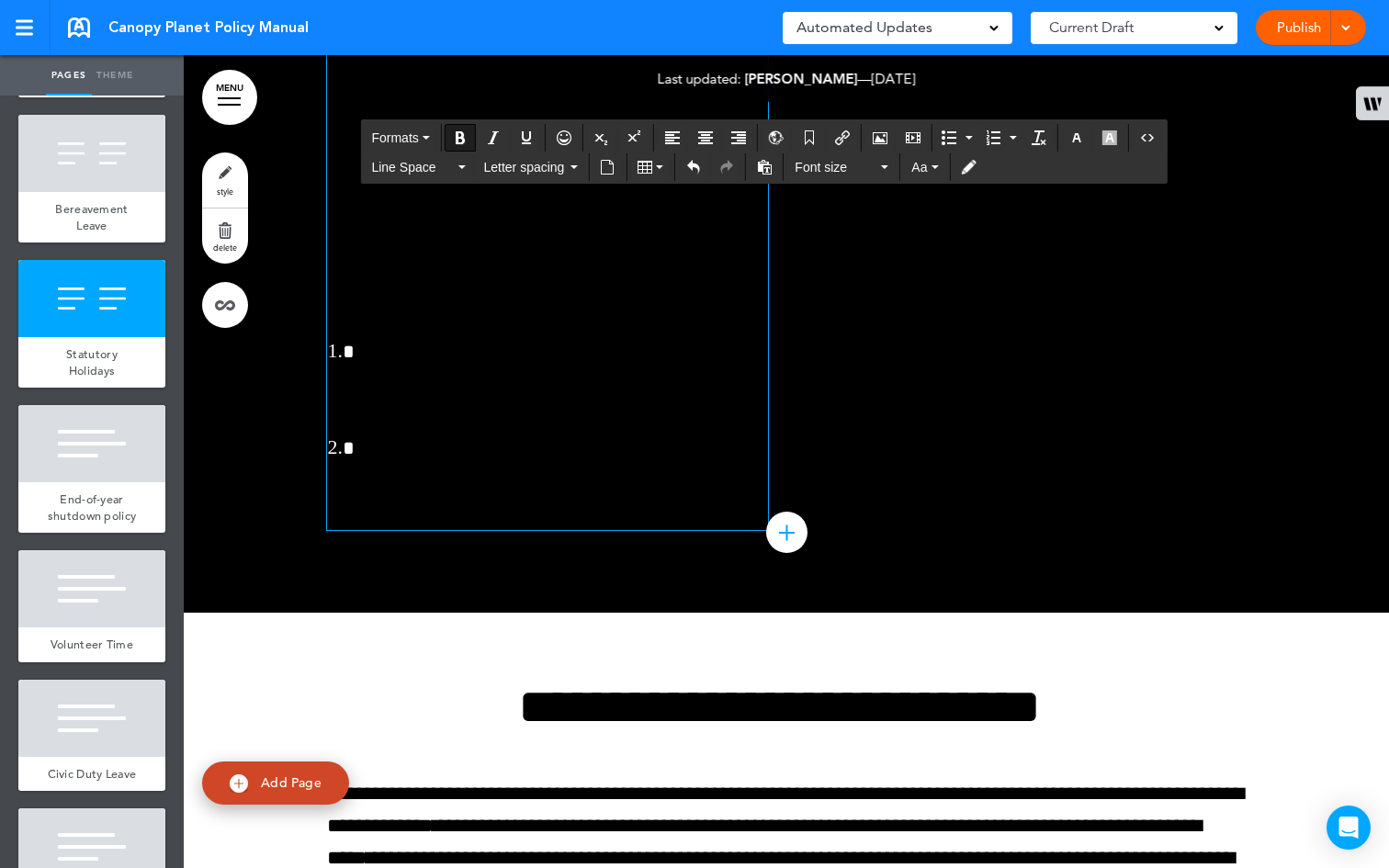
drag, startPoint x: 399, startPoint y: 592, endPoint x: 482, endPoint y: 558, distance: 89.7
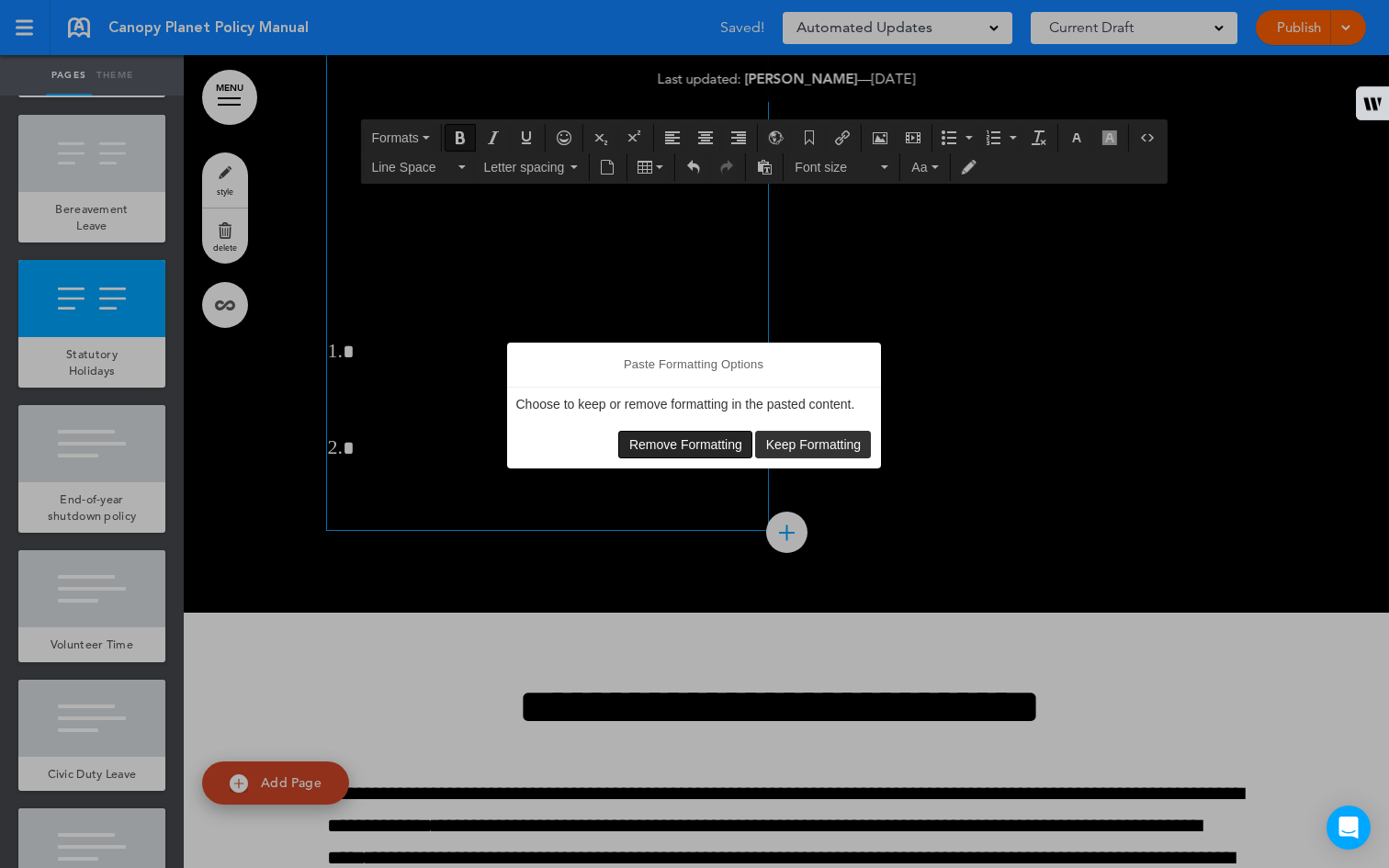
click at [727, 440] on span "Remove Formatting" at bounding box center [685, 444] width 113 height 14
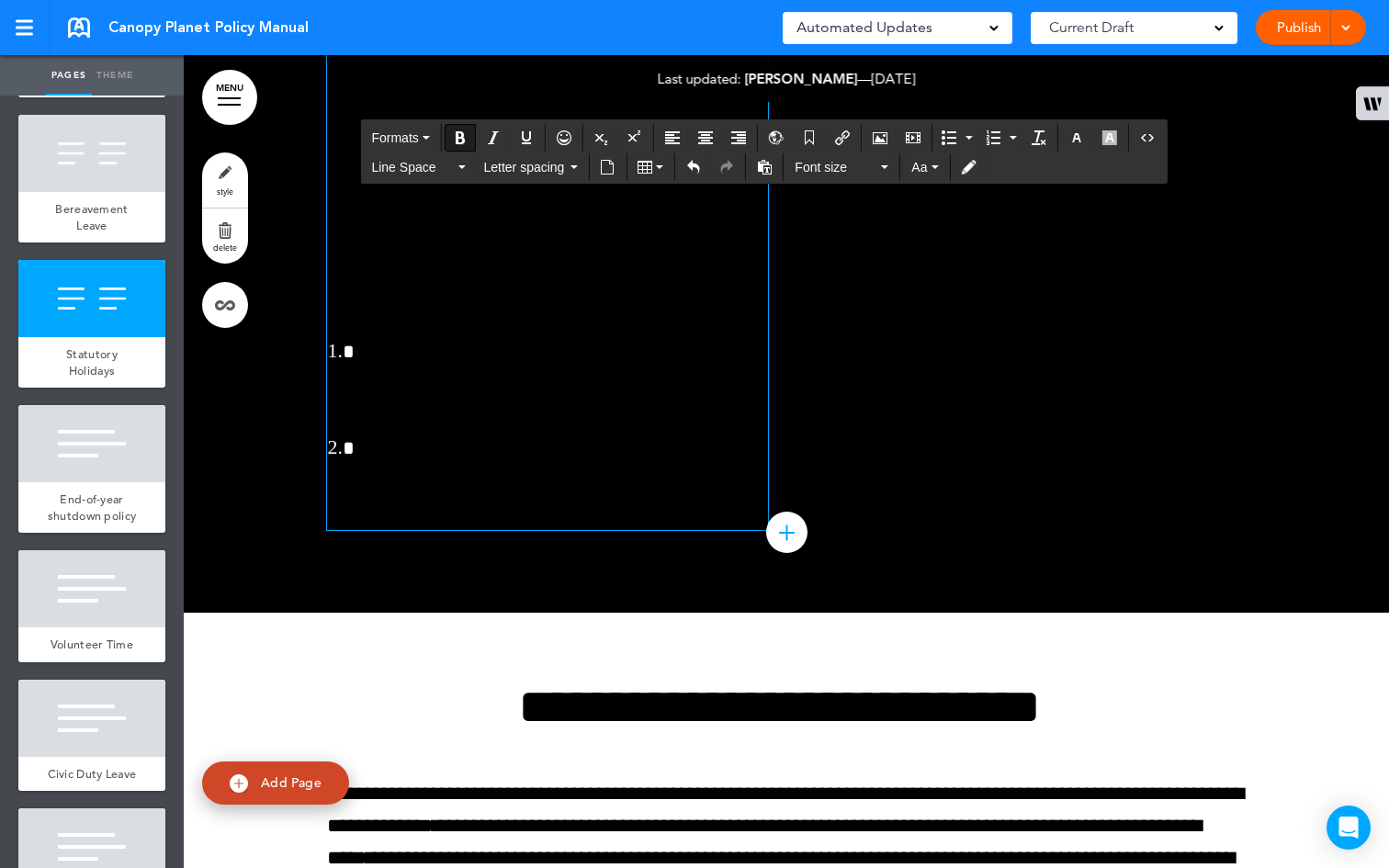
drag, startPoint x: 403, startPoint y: 599, endPoint x: 485, endPoint y: 562, distance: 90.0
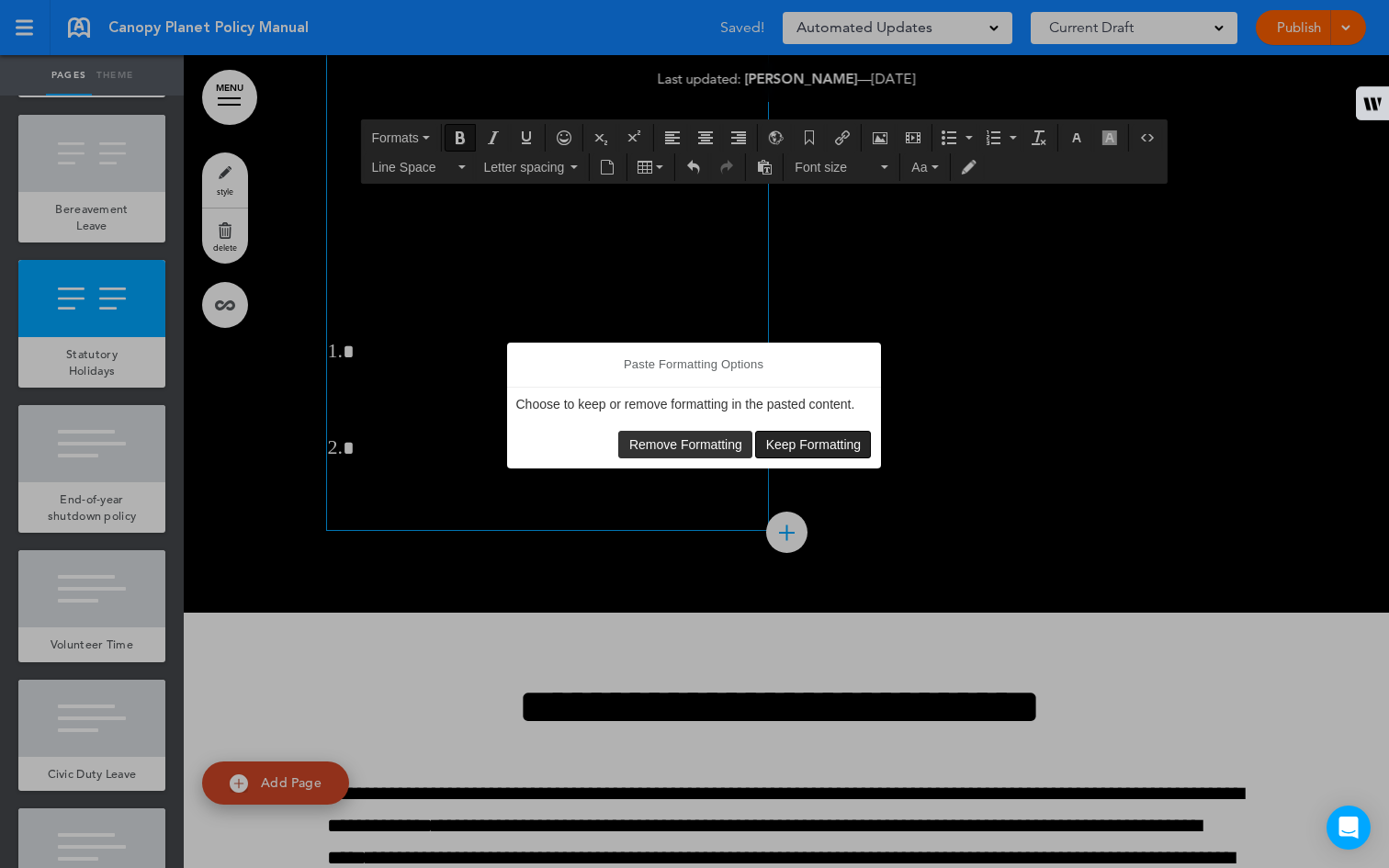
click at [776, 437] on span "Keep Formatting" at bounding box center [813, 444] width 95 height 14
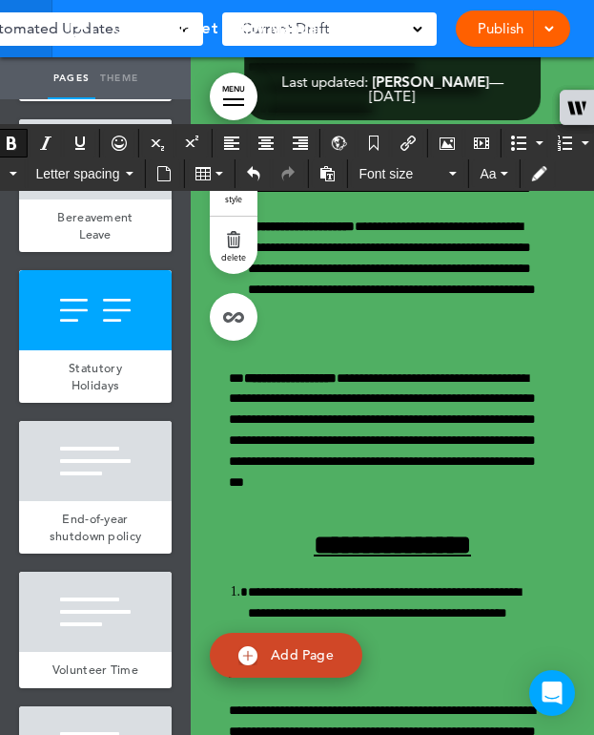
scroll to position [50593, 0]
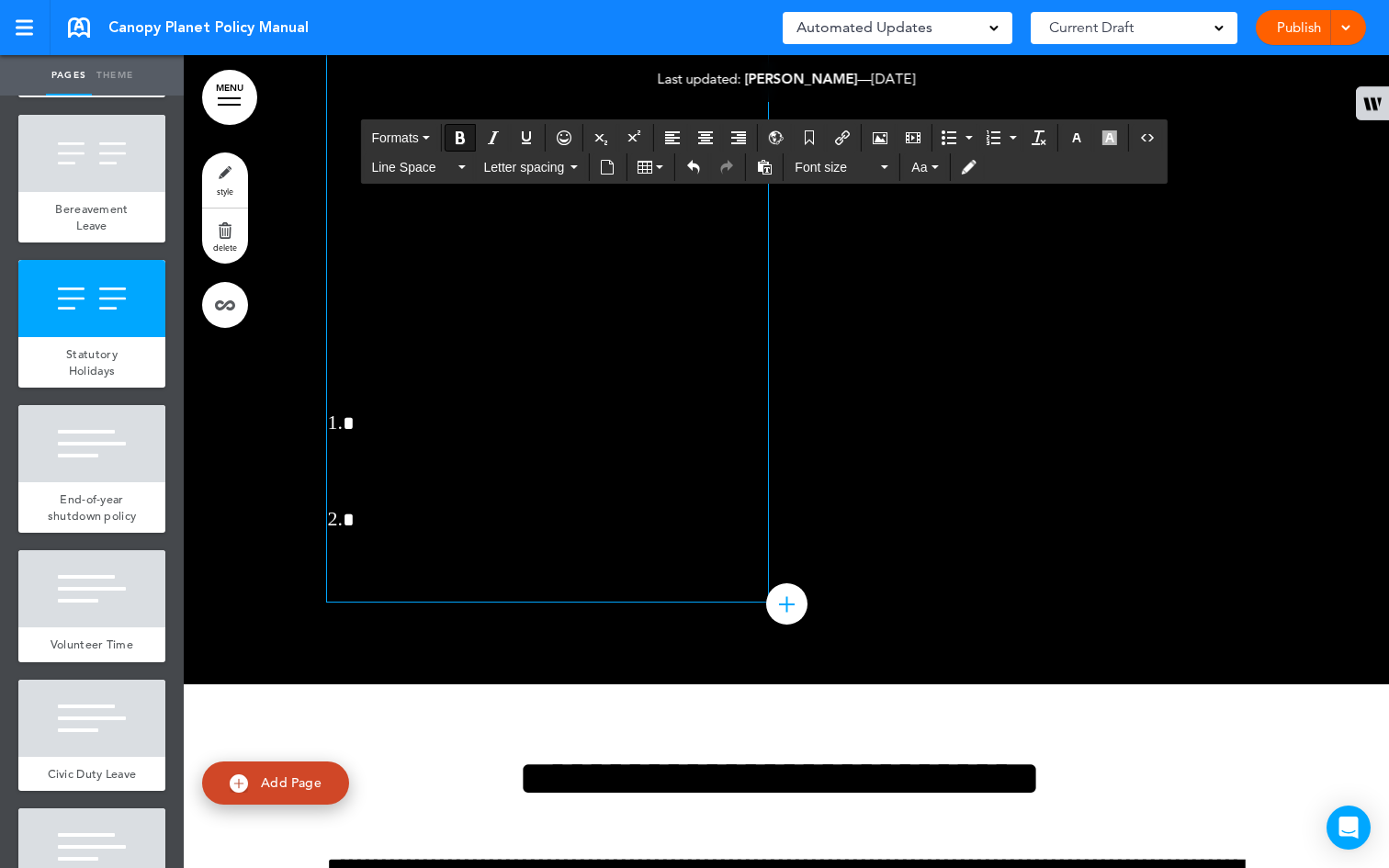
drag, startPoint x: 371, startPoint y: 661, endPoint x: 407, endPoint y: 636, distance: 43.8
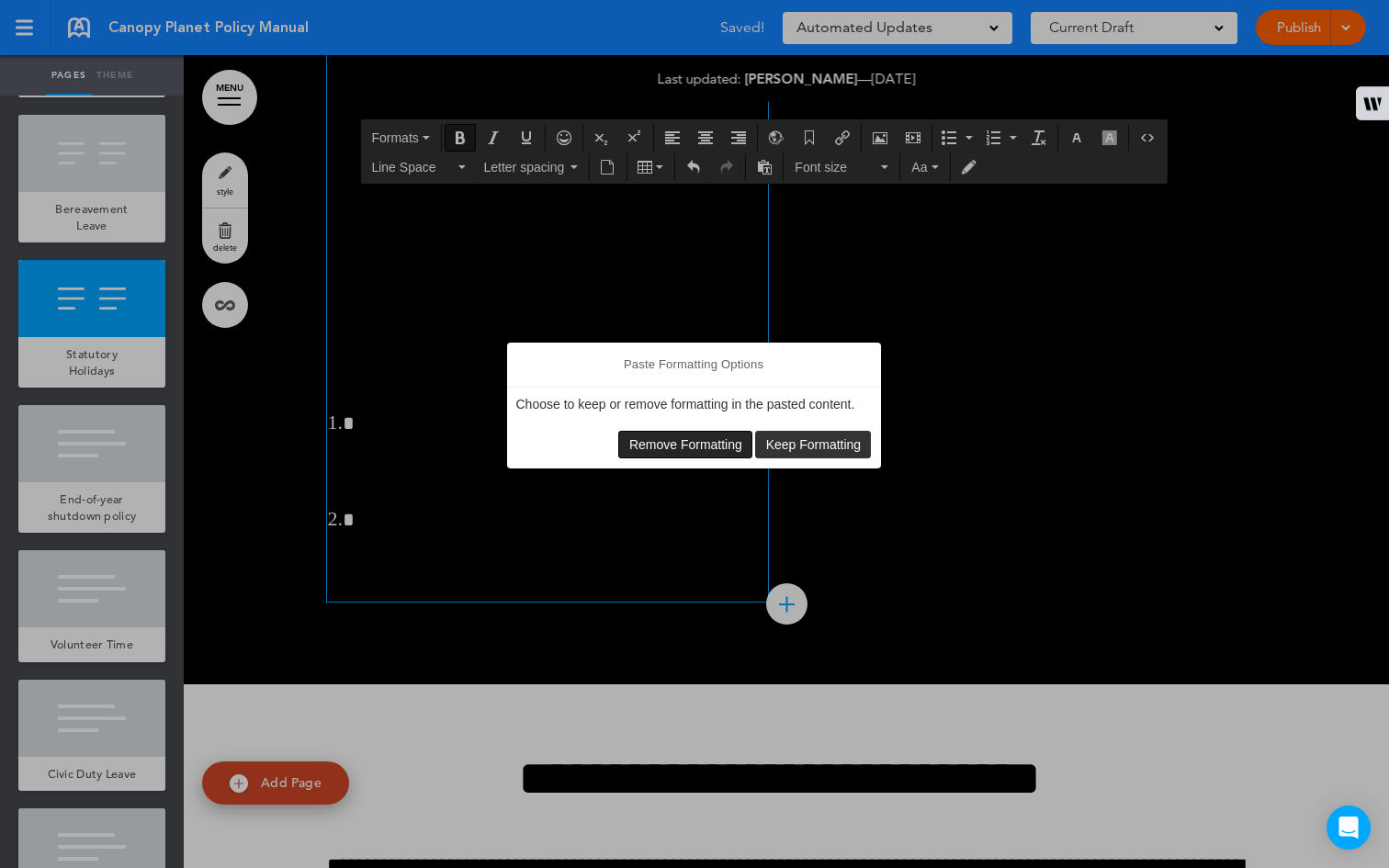
click at [659, 443] on span "Remove Formatting" at bounding box center [685, 444] width 113 height 14
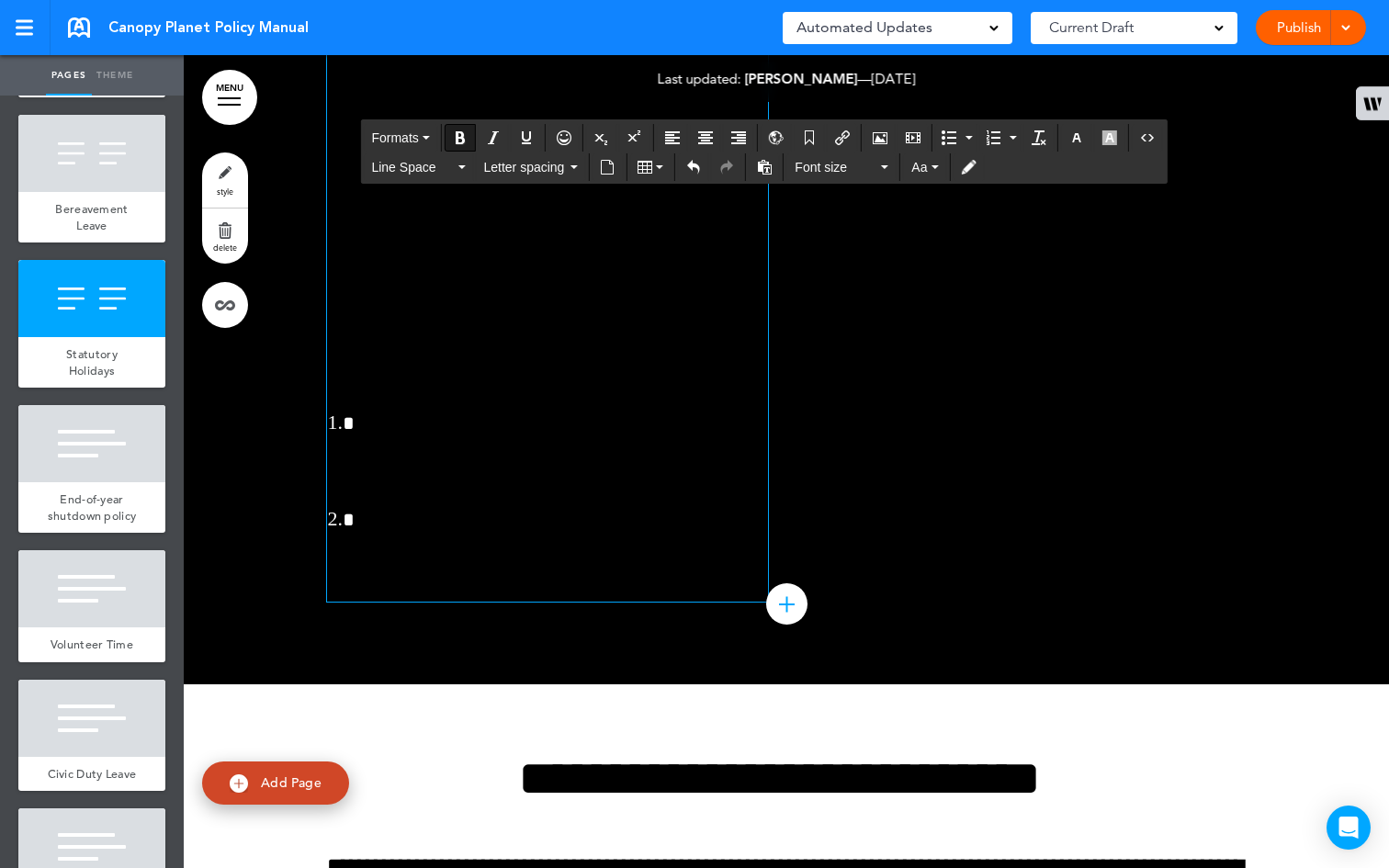
drag, startPoint x: 705, startPoint y: 665, endPoint x: 399, endPoint y: 634, distance: 307.6
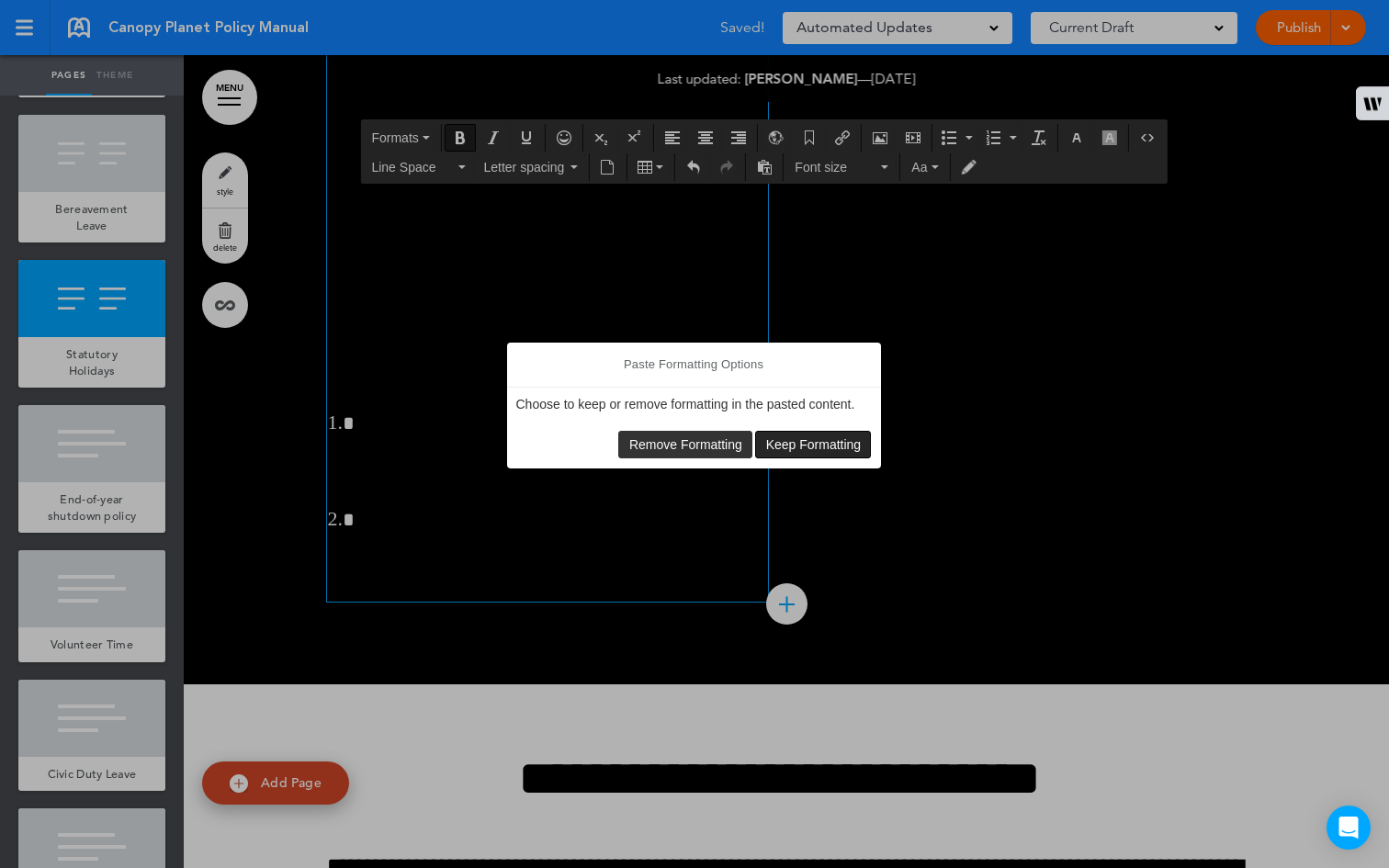
click at [789, 447] on span "Keep Formatting" at bounding box center [813, 444] width 95 height 14
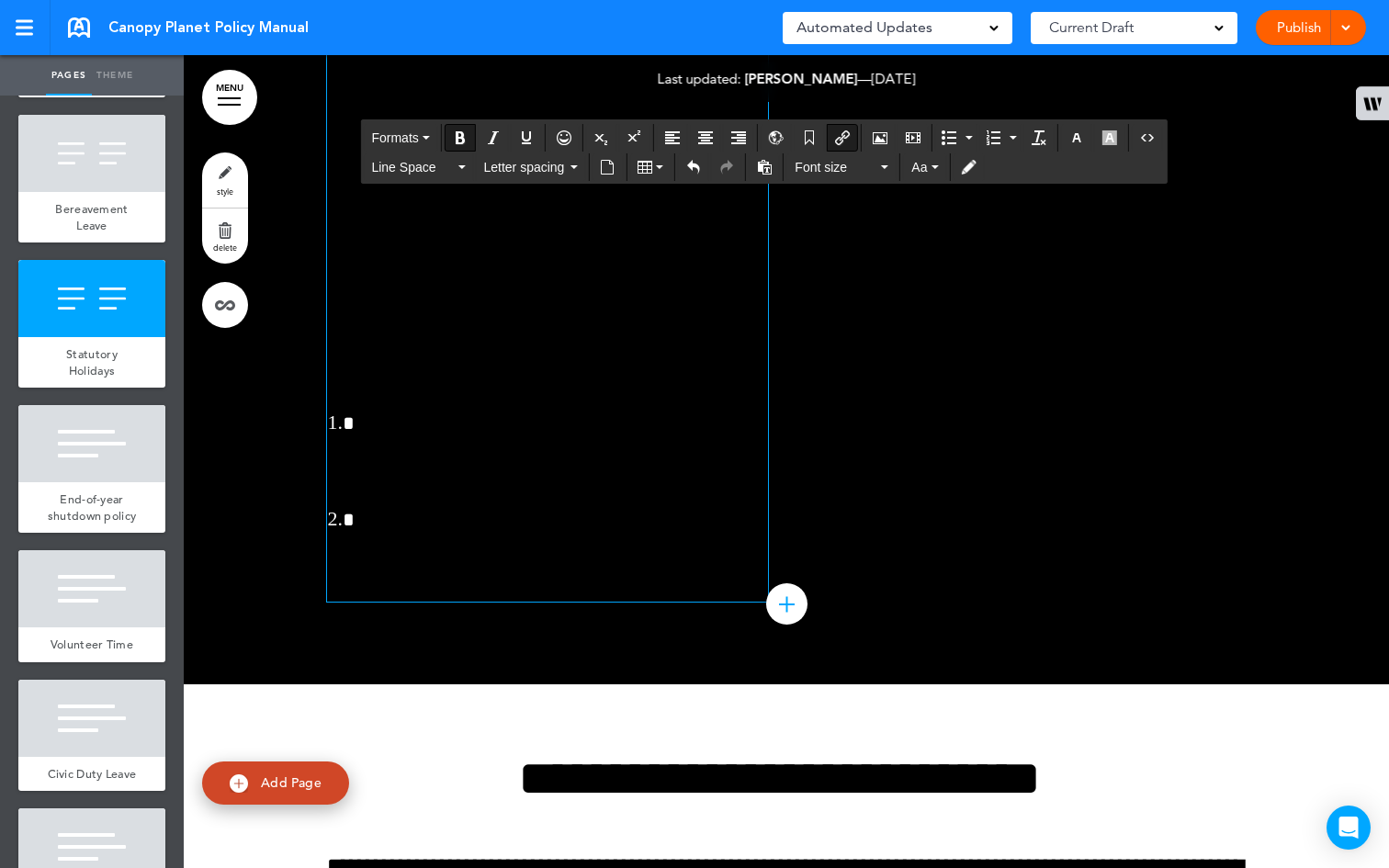
drag, startPoint x: 445, startPoint y: 664, endPoint x: 399, endPoint y: 637, distance: 53.3
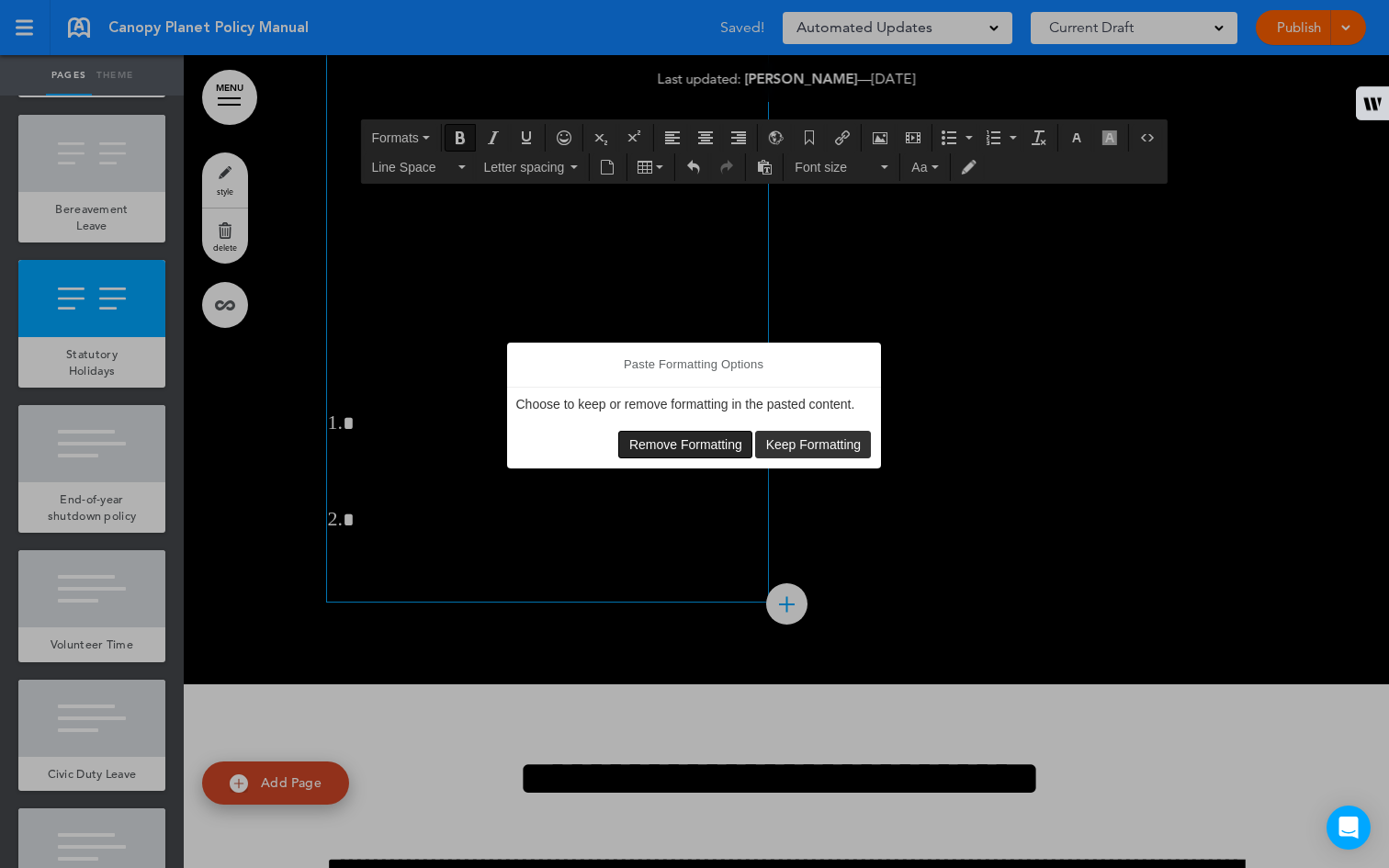
click at [647, 445] on span "Remove Formatting" at bounding box center [685, 444] width 113 height 14
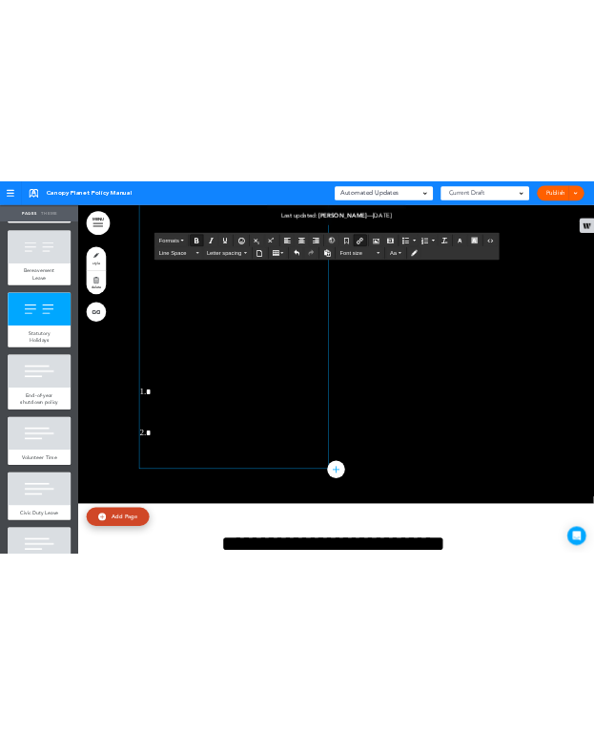
scroll to position [50763, 0]
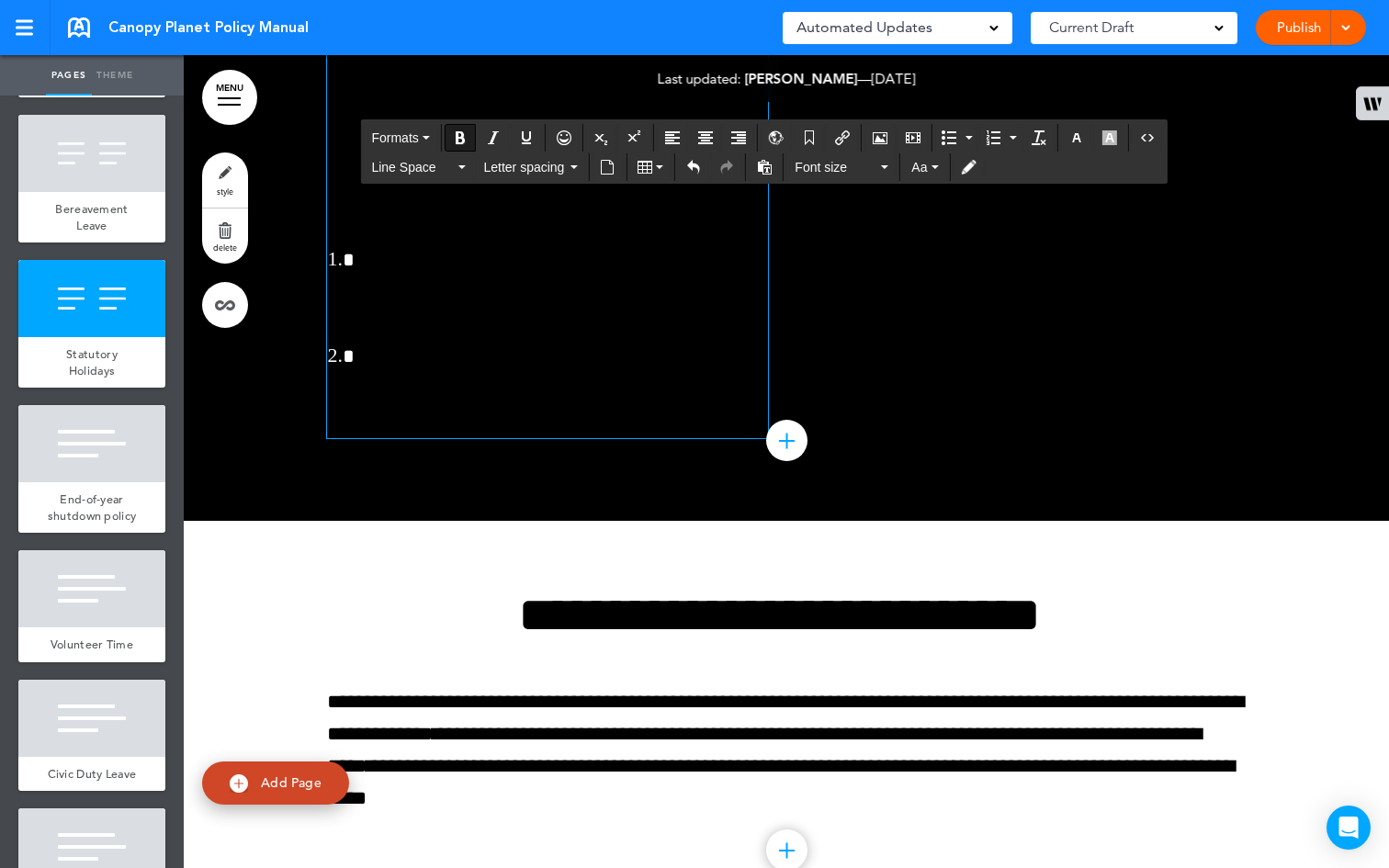
drag, startPoint x: 692, startPoint y: 499, endPoint x: 399, endPoint y: 477, distance: 293.8
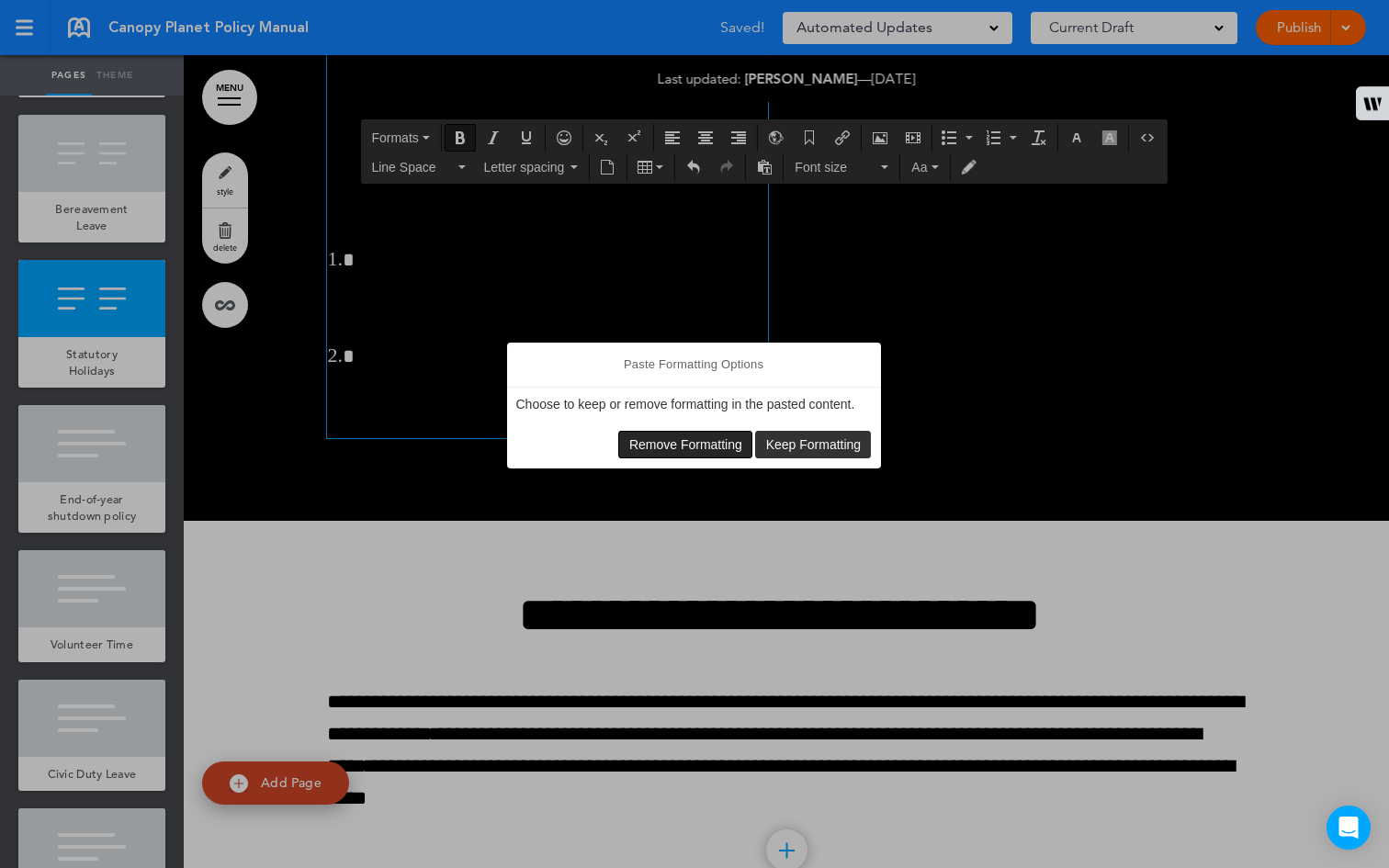
click at [710, 440] on span "Remove Formatting" at bounding box center [685, 444] width 113 height 14
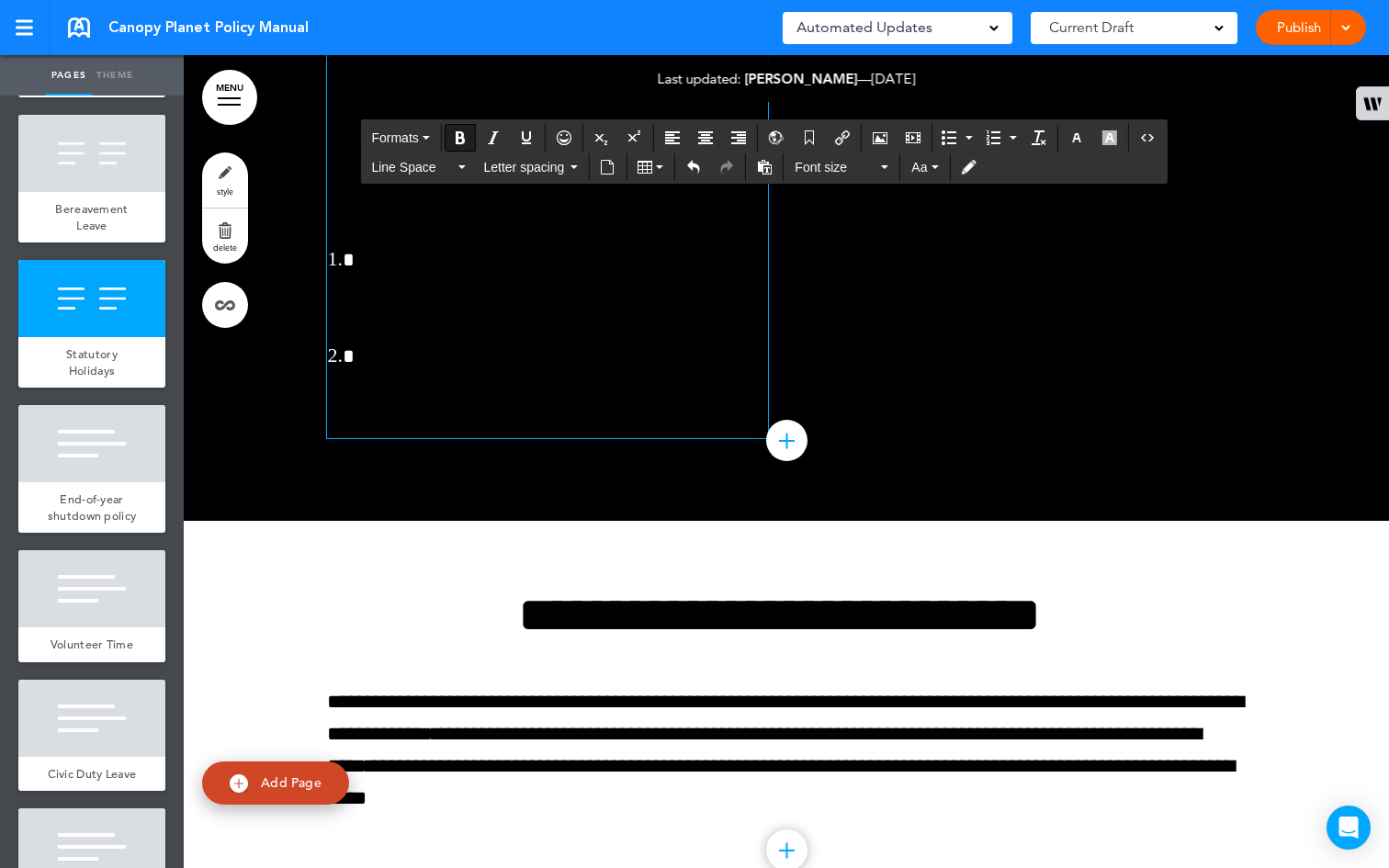
drag, startPoint x: 709, startPoint y: 501, endPoint x: 459, endPoint y: 465, distance: 252.6
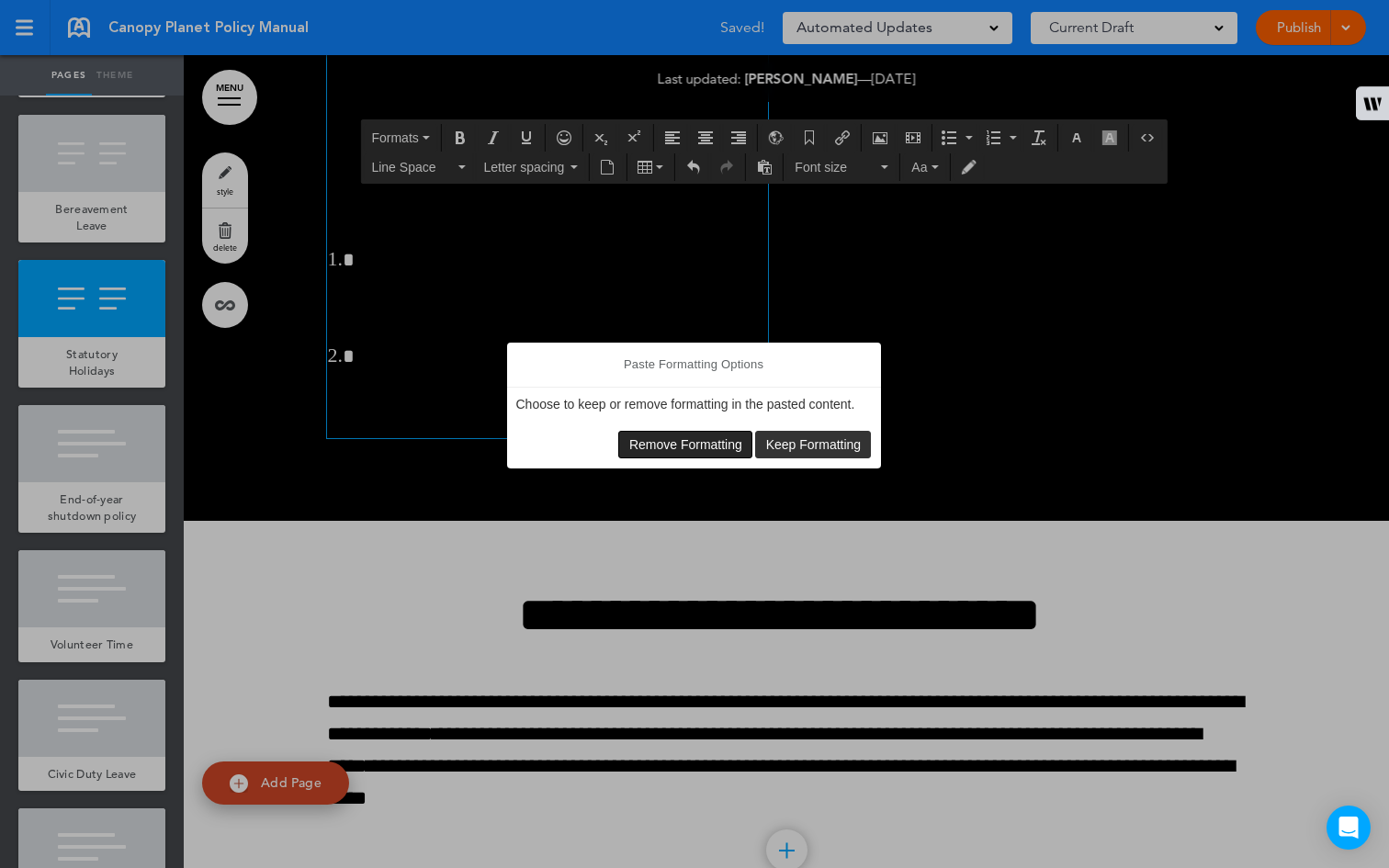
click at [707, 435] on button "Remove Formatting" at bounding box center [684, 444] width 132 height 26
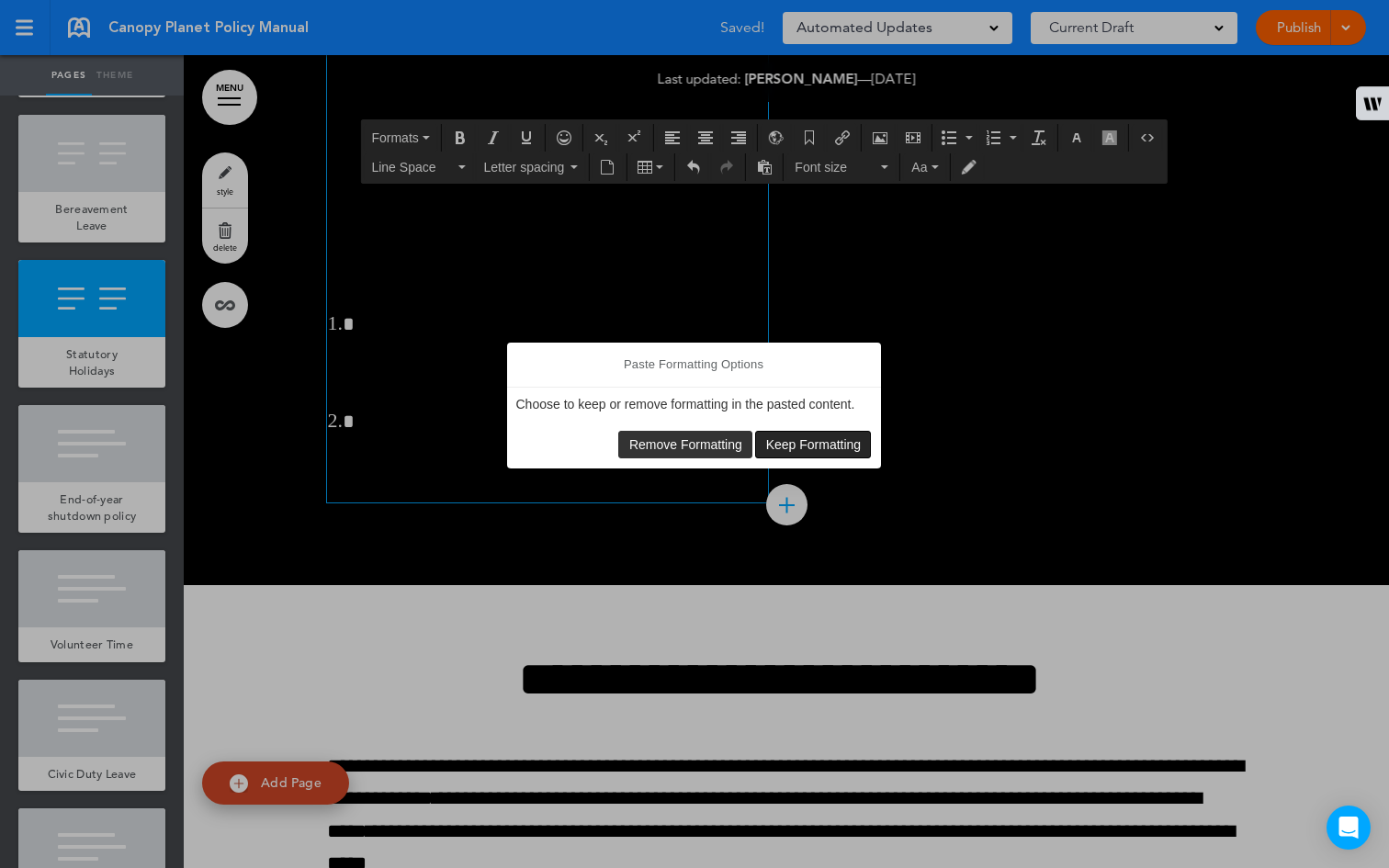
click at [775, 447] on span "Keep Formatting" at bounding box center [813, 444] width 95 height 14
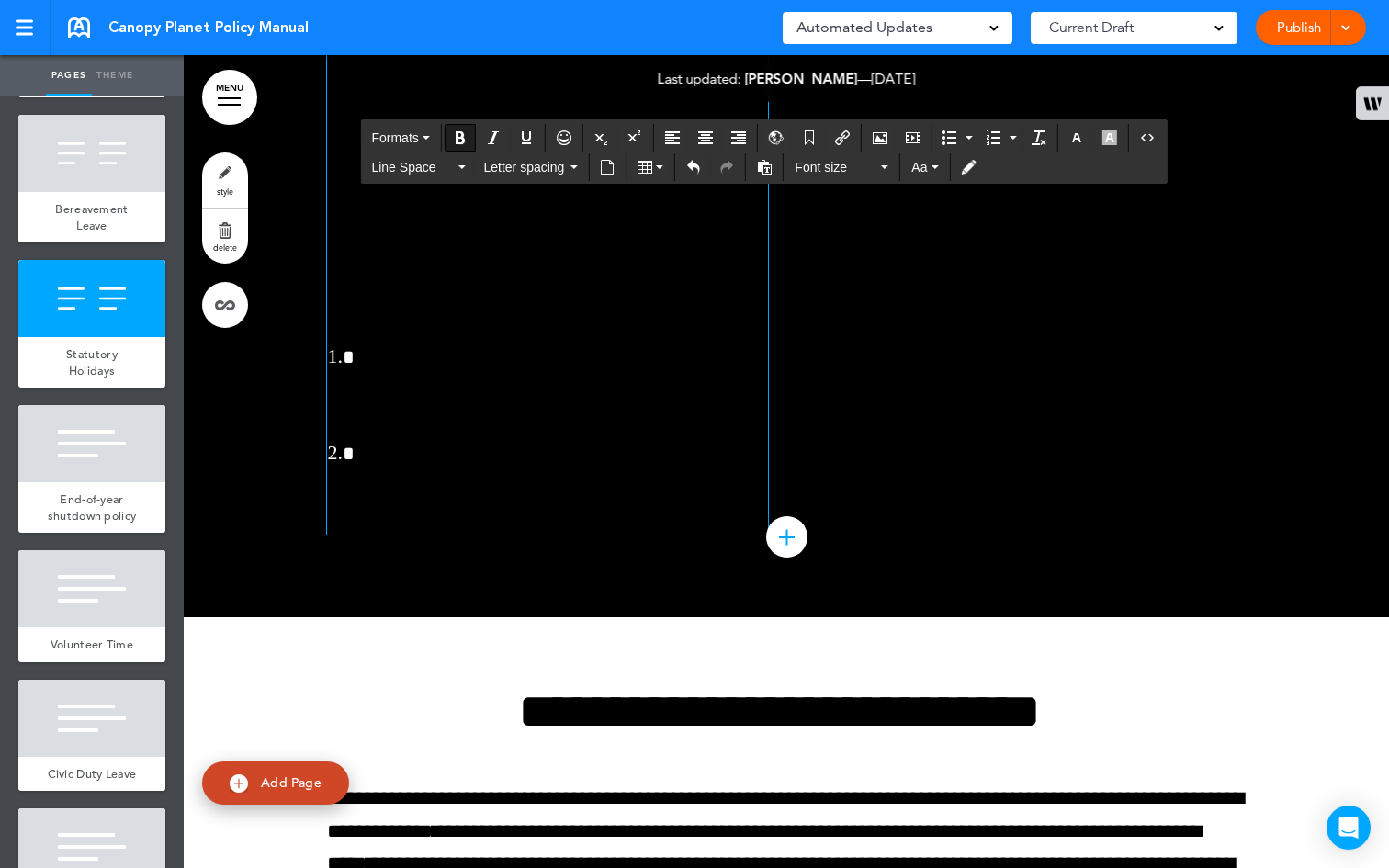
drag, startPoint x: 552, startPoint y: 569, endPoint x: 480, endPoint y: 468, distance: 124.0
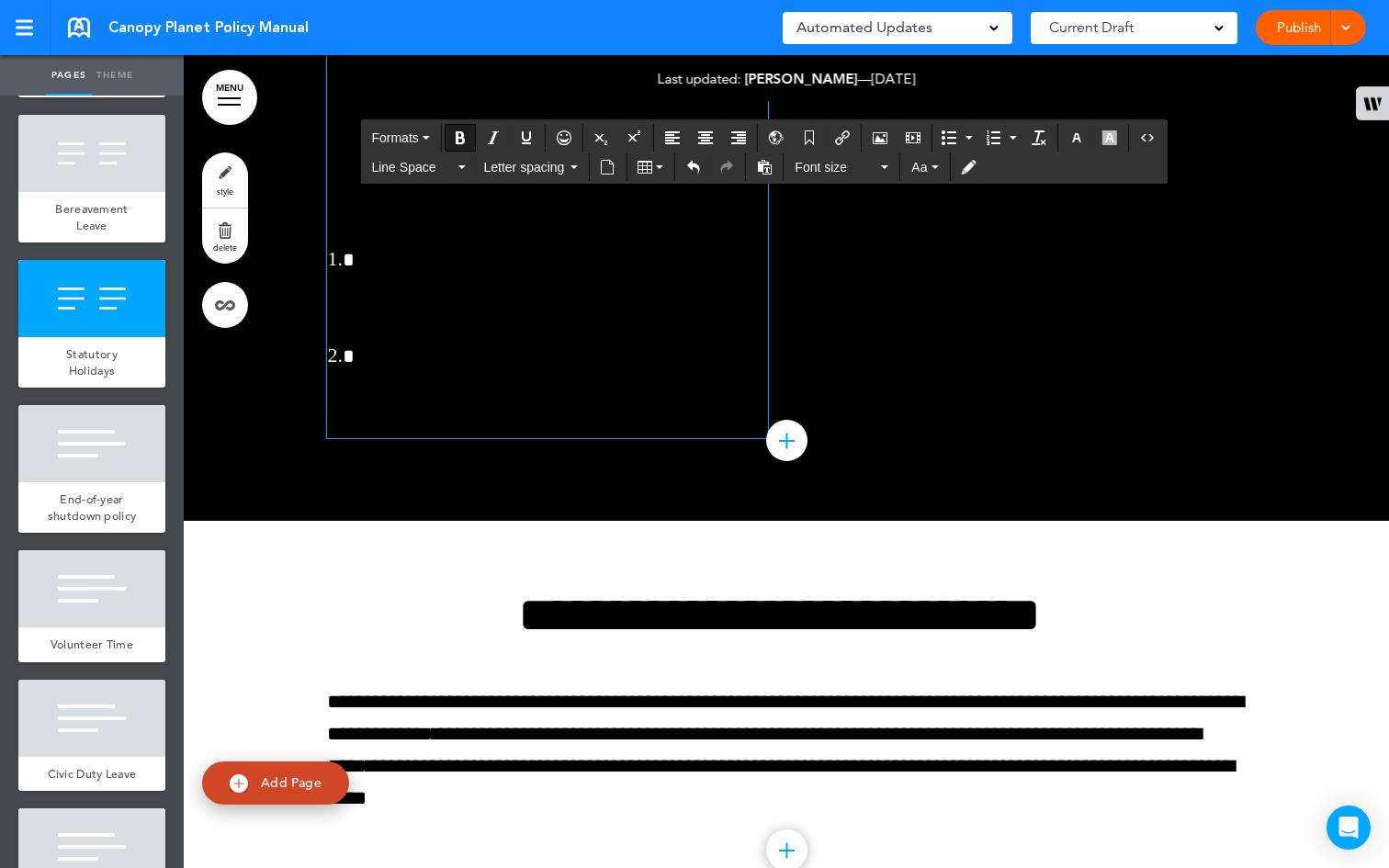
drag, startPoint x: 450, startPoint y: 505, endPoint x: 397, endPoint y: 467, distance: 65.2
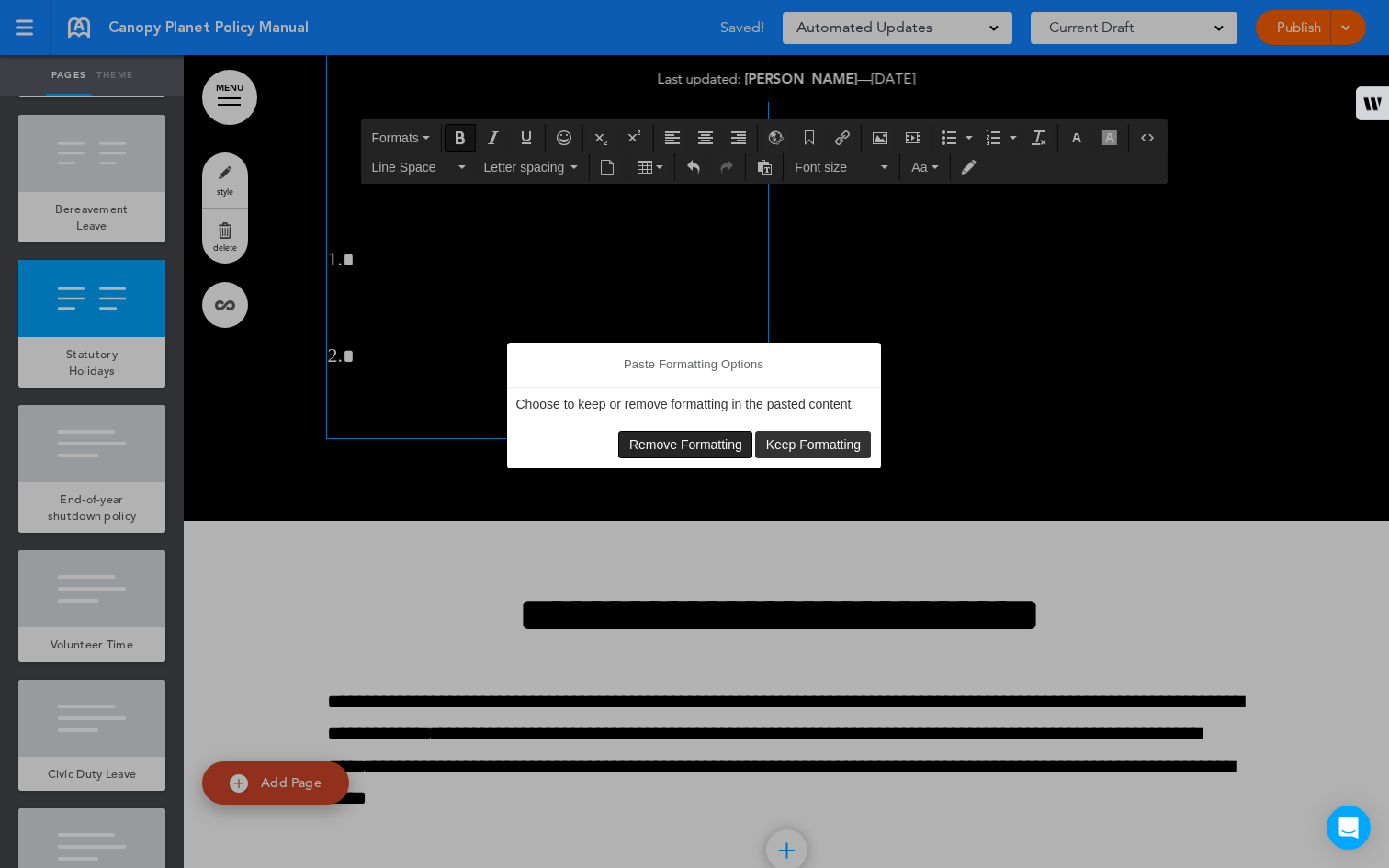
click at [701, 439] on span "Remove Formatting" at bounding box center [685, 444] width 113 height 14
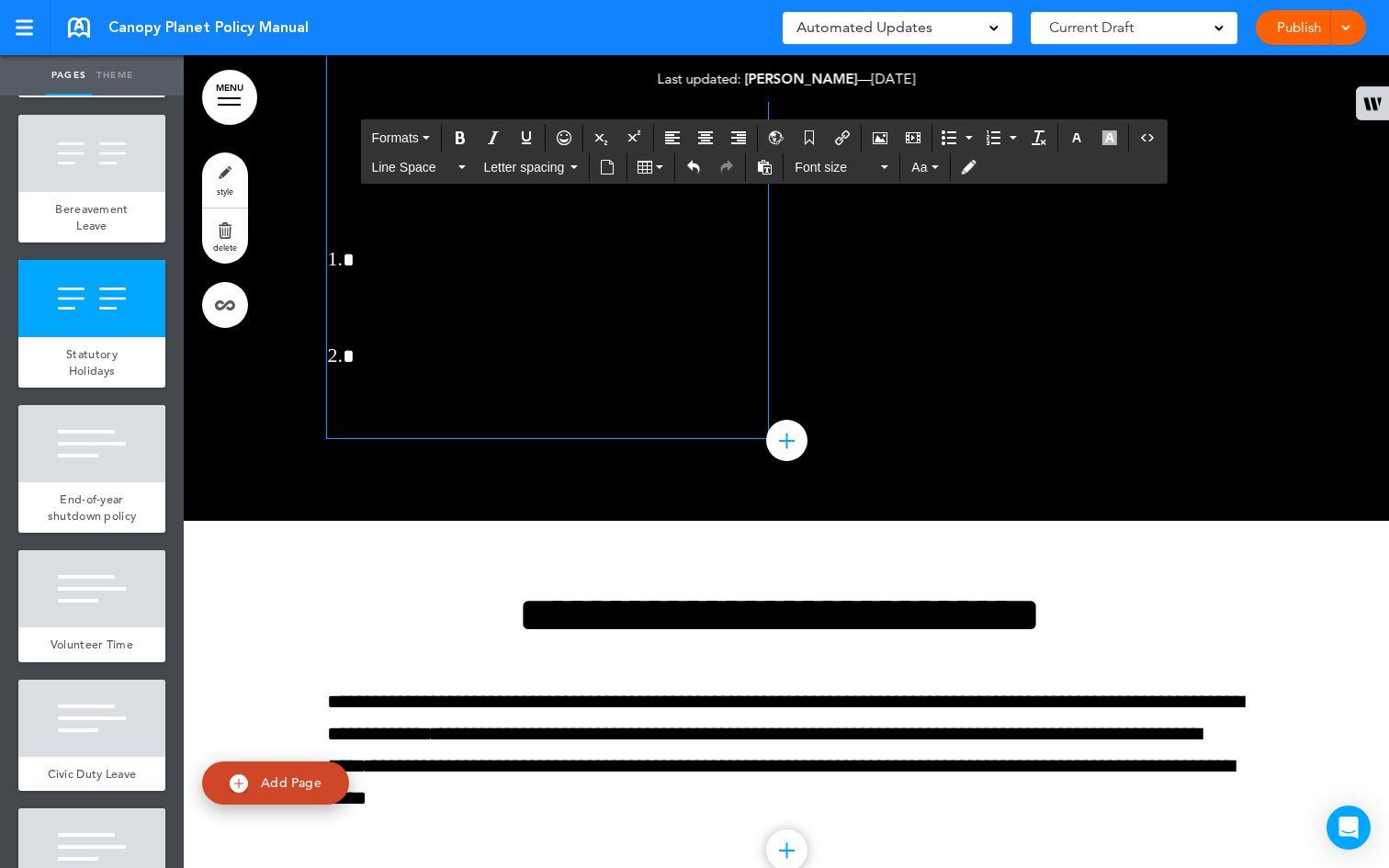
drag, startPoint x: 396, startPoint y: 497, endPoint x: 480, endPoint y: 466, distance: 89.5
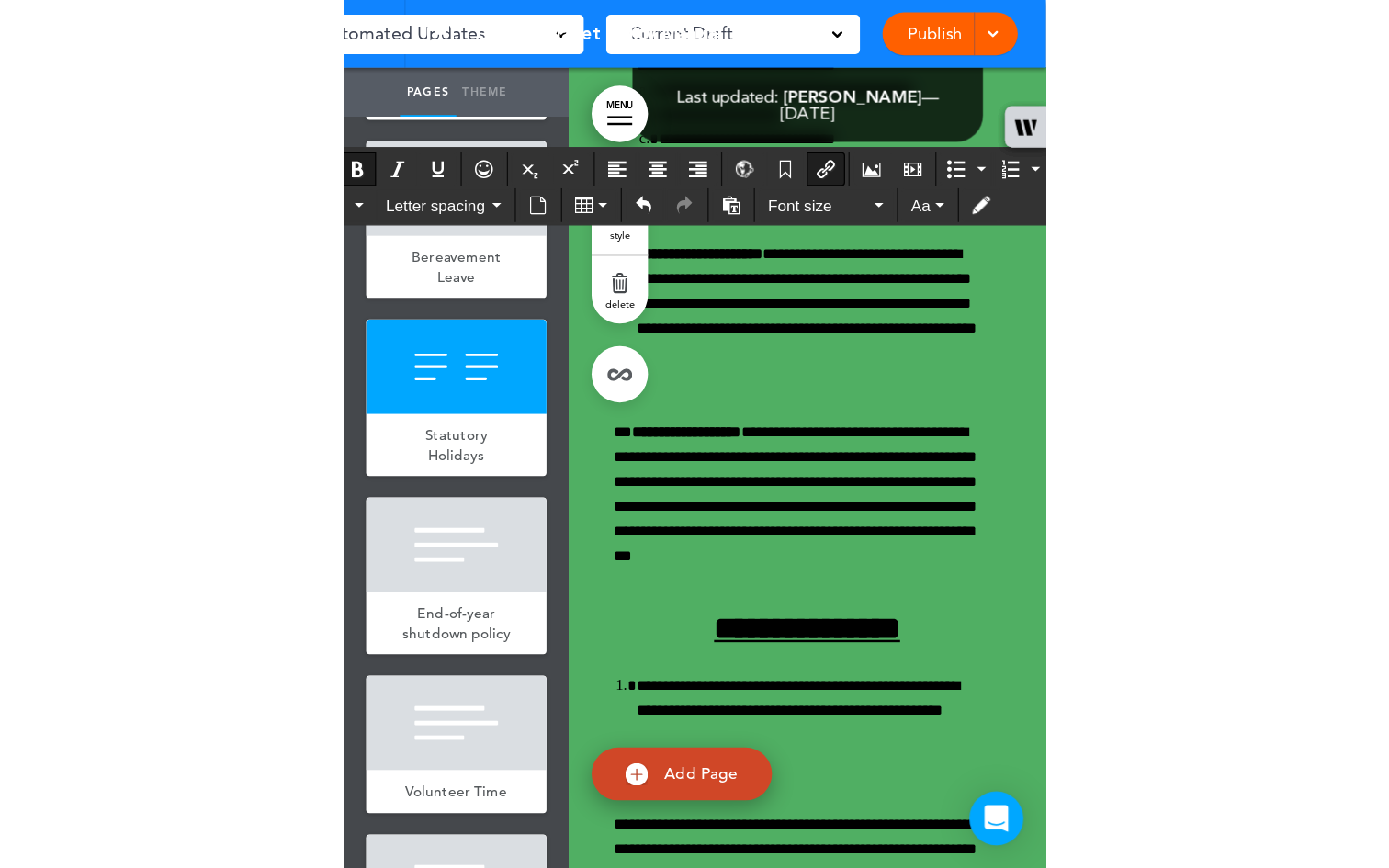
scroll to position [48840, 0]
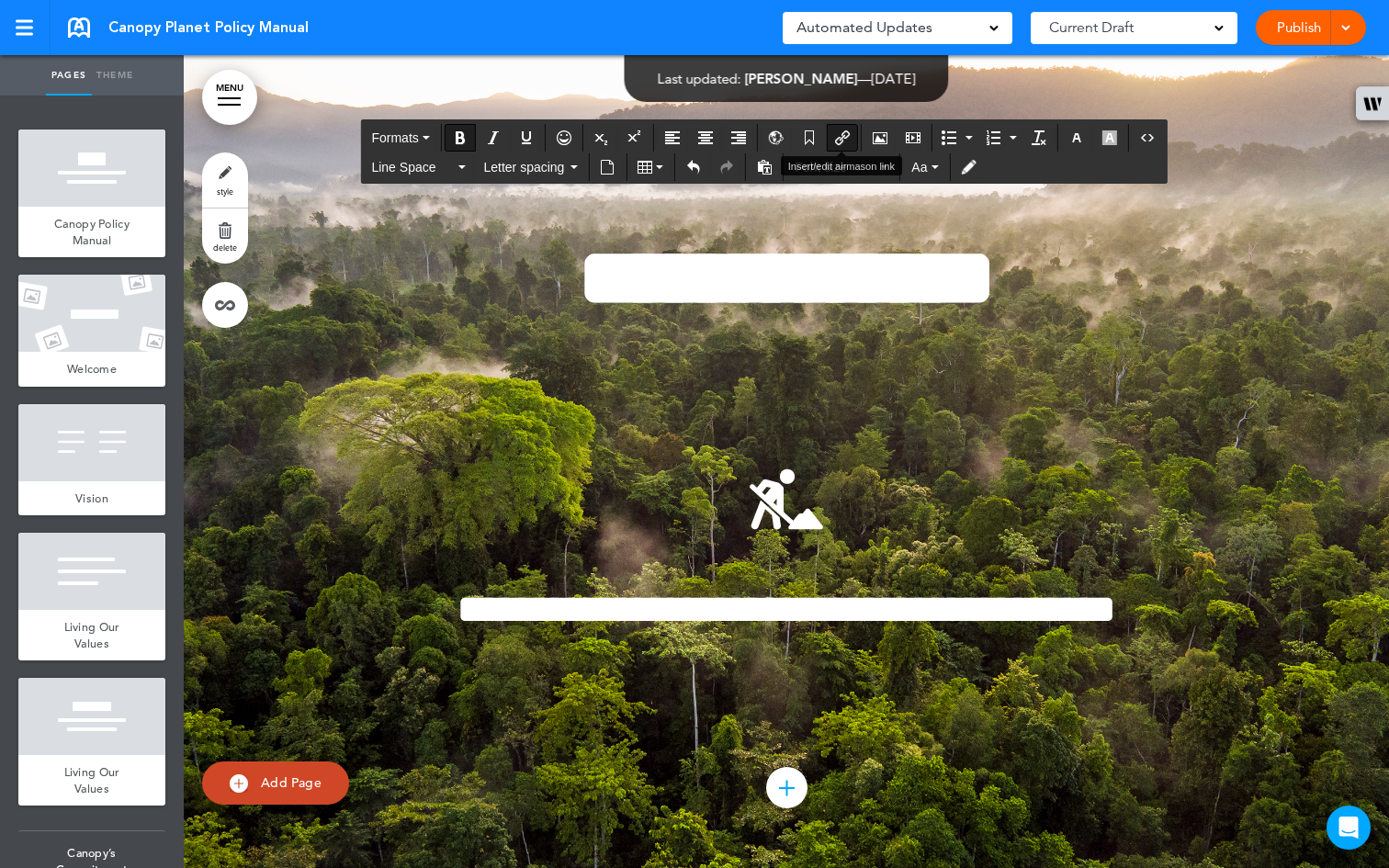
click at [844, 137] on icon "Insert/edit airmason link" at bounding box center [841, 137] width 14 height 14
type input "**********"
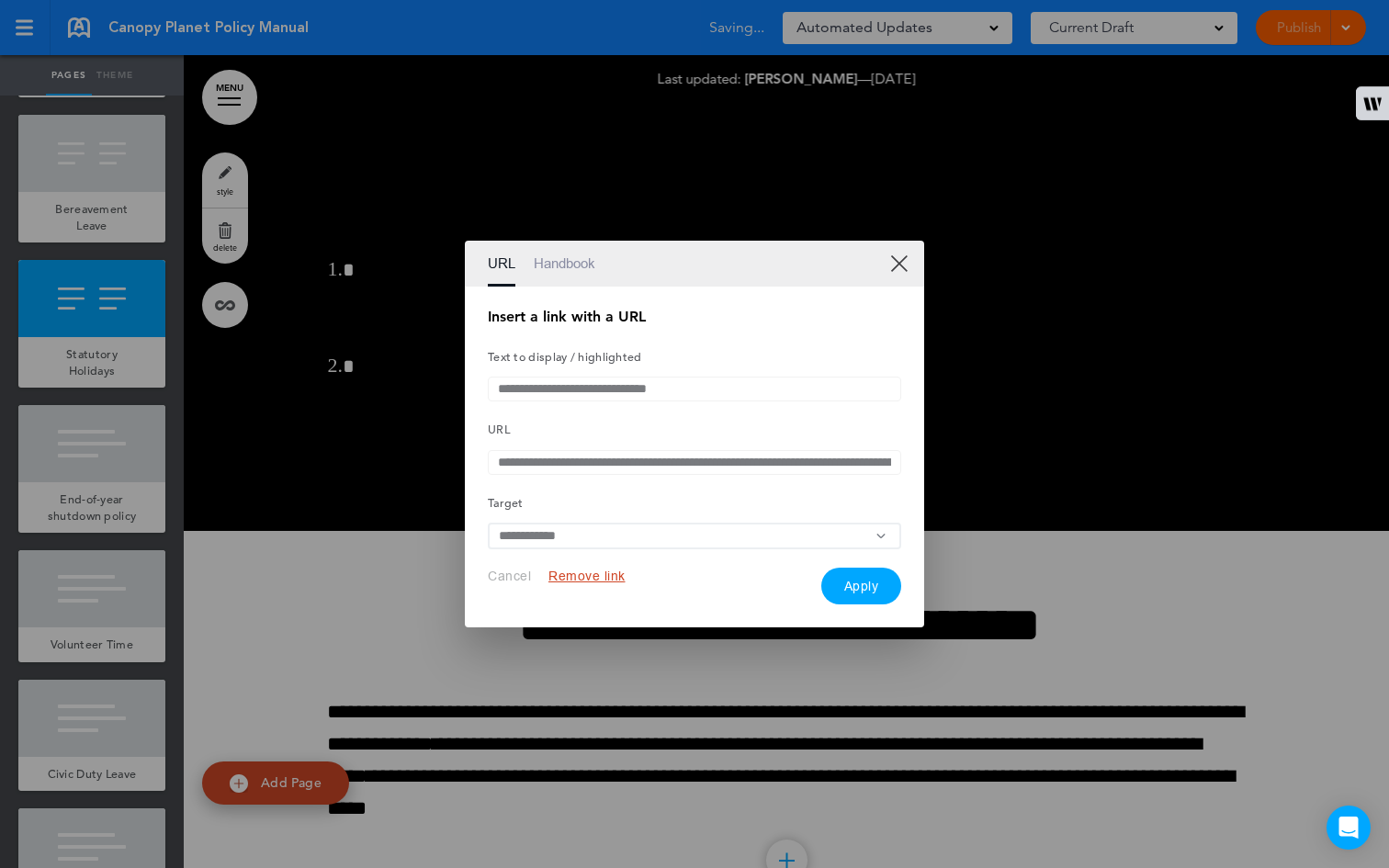
click at [554, 467] on input "**********" at bounding box center [694, 463] width 413 height 25
click at [899, 259] on link "XX" at bounding box center [899, 263] width 17 height 17
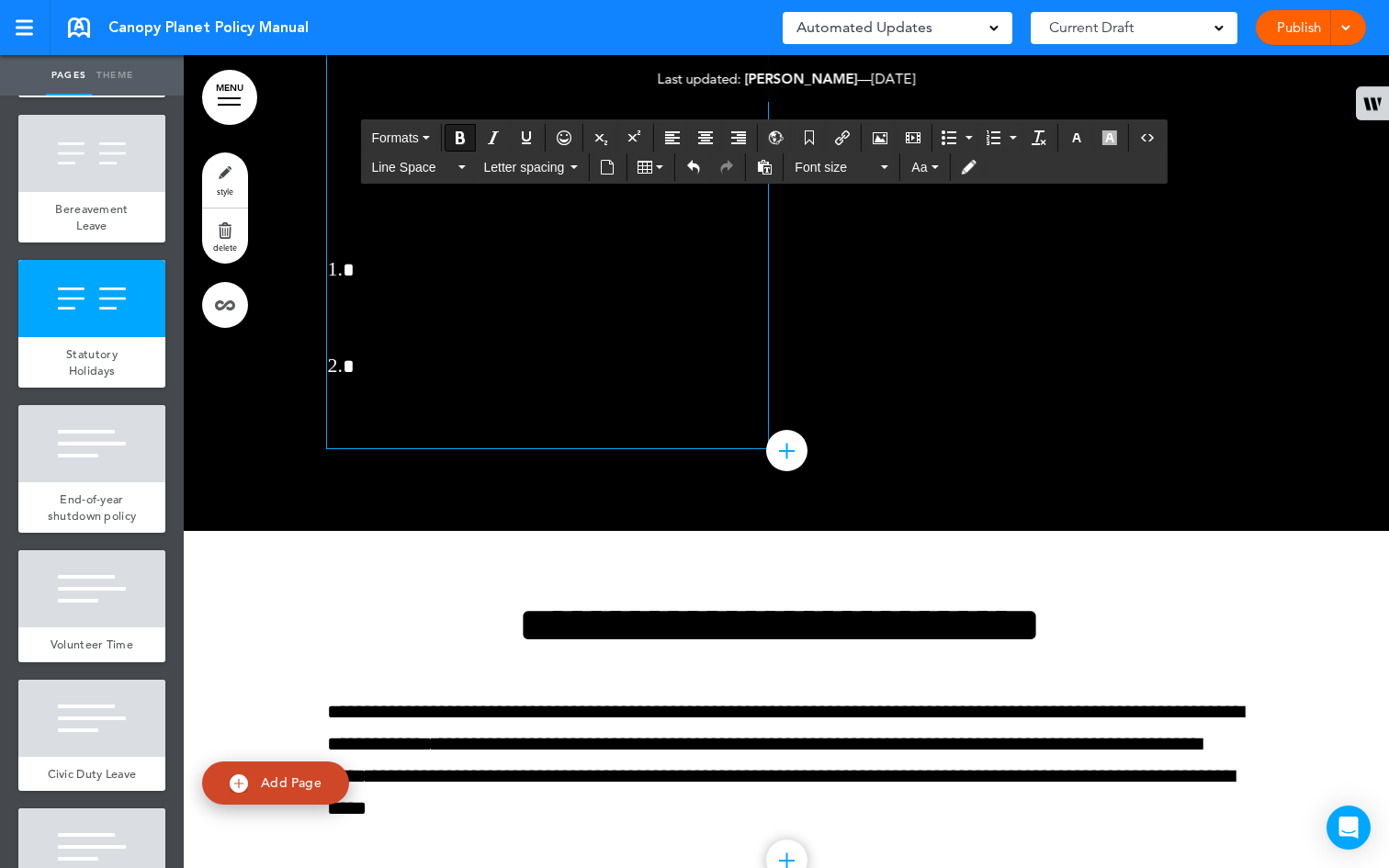
drag, startPoint x: 480, startPoint y: 472, endPoint x: 398, endPoint y: 514, distance: 92.1
click at [848, 139] on icon "Insert/edit airmason link" at bounding box center [841, 137] width 14 height 14
type input "**********"
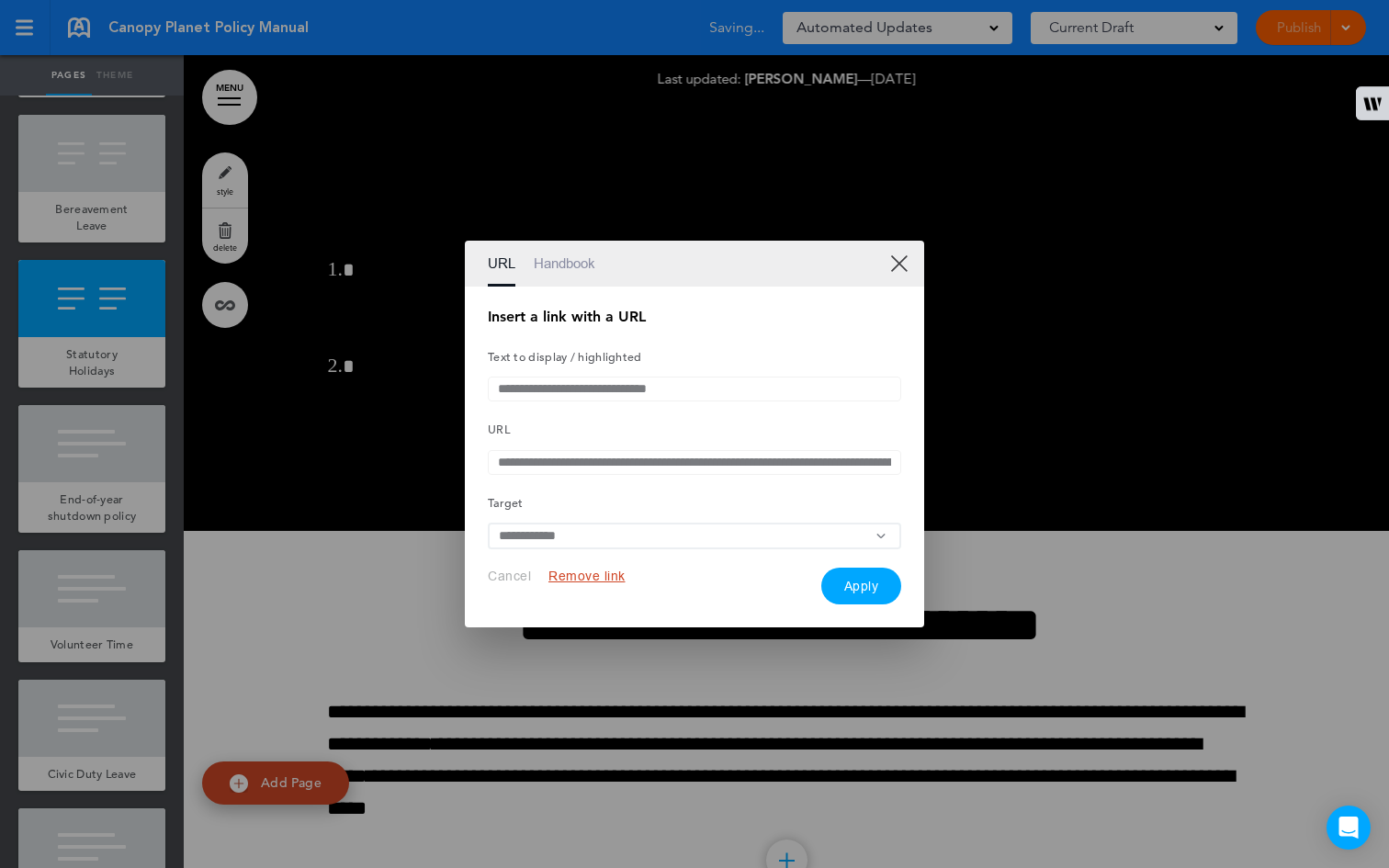
click at [577, 459] on input "**********" at bounding box center [694, 463] width 413 height 25
paste input "**********"
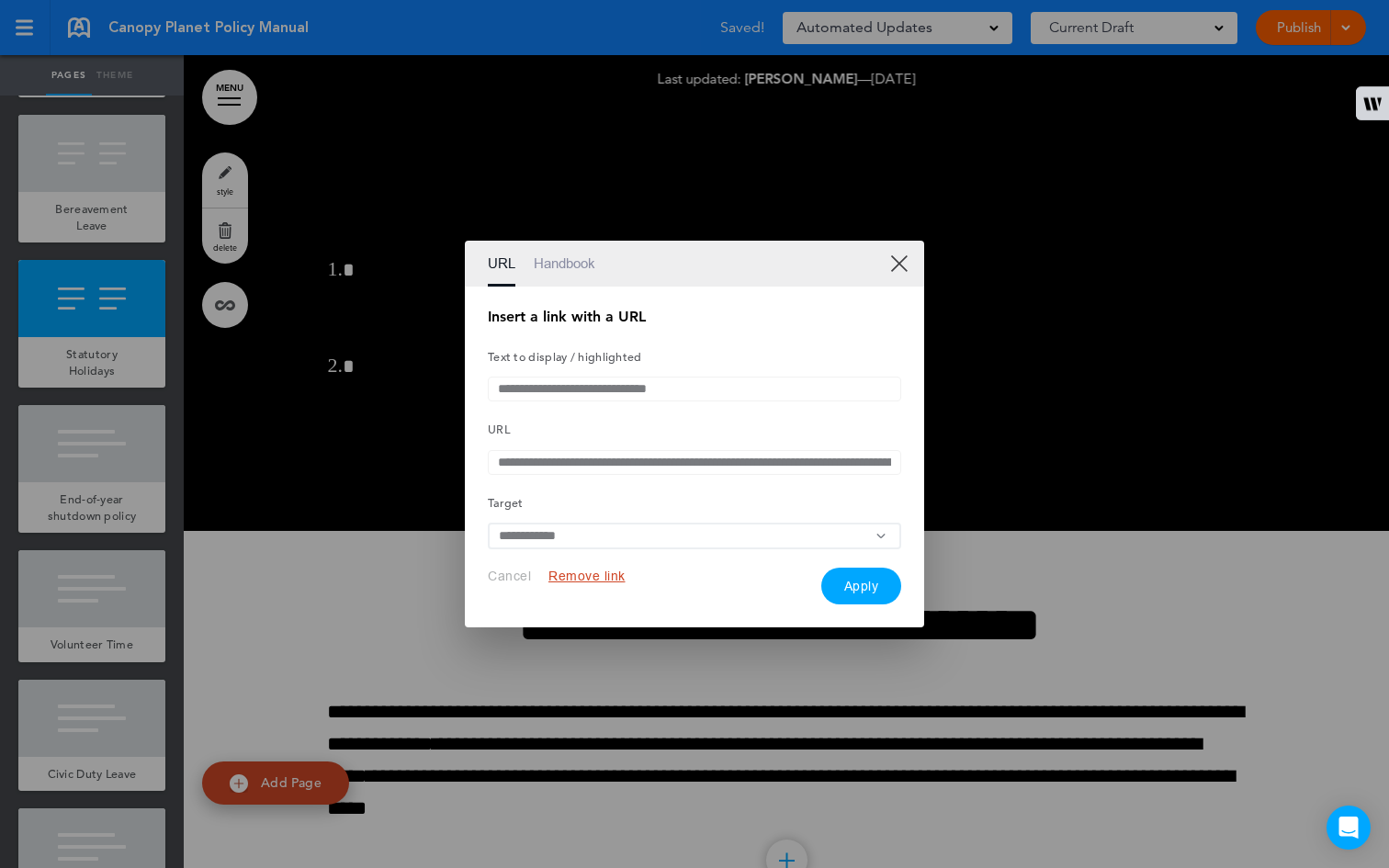
scroll to position [0, 361]
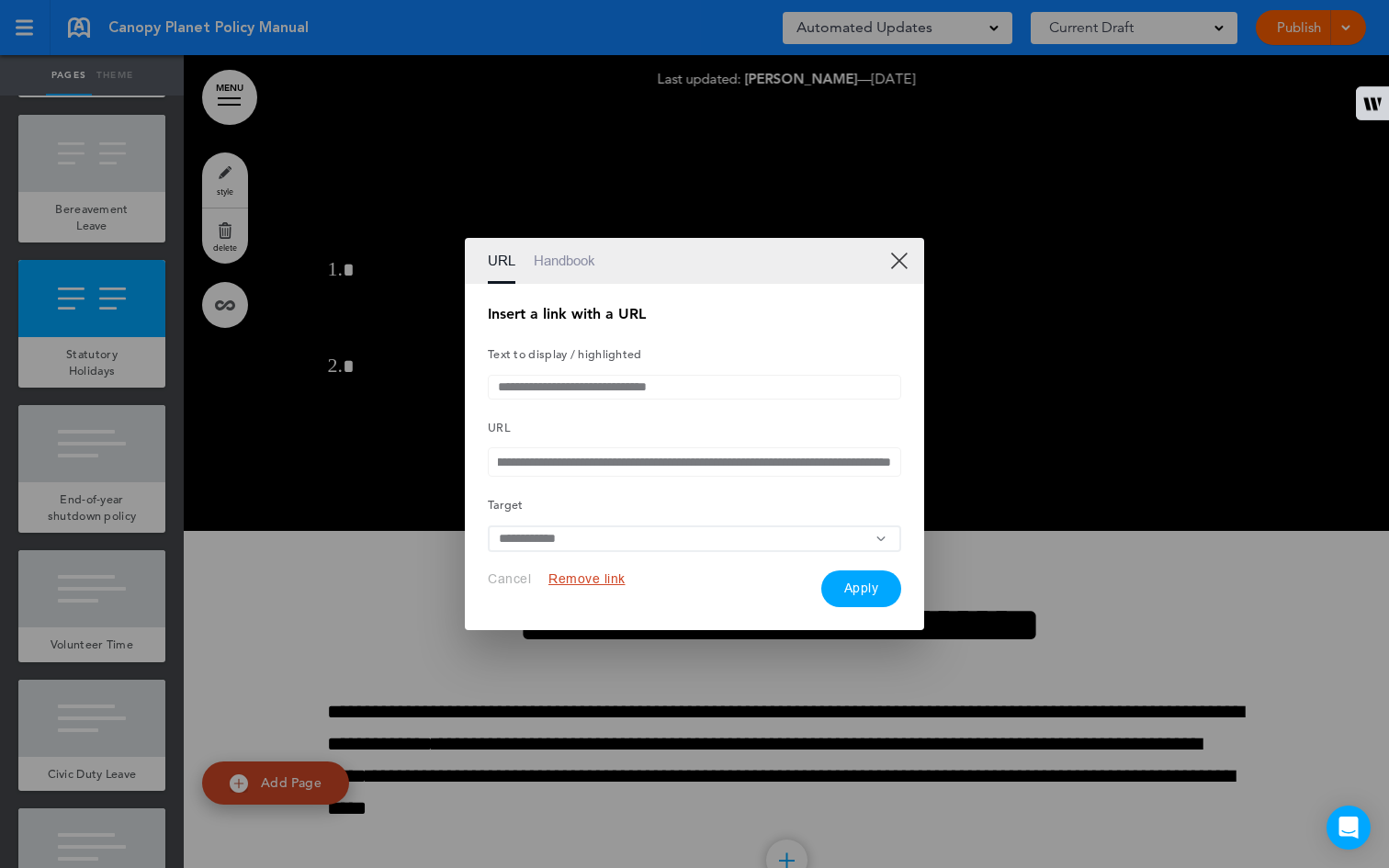
type input "**********"
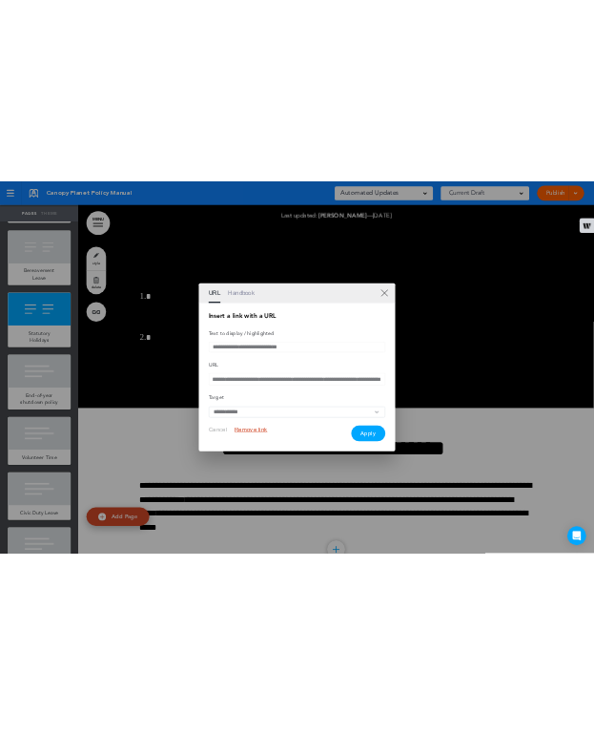
scroll to position [0, 0]
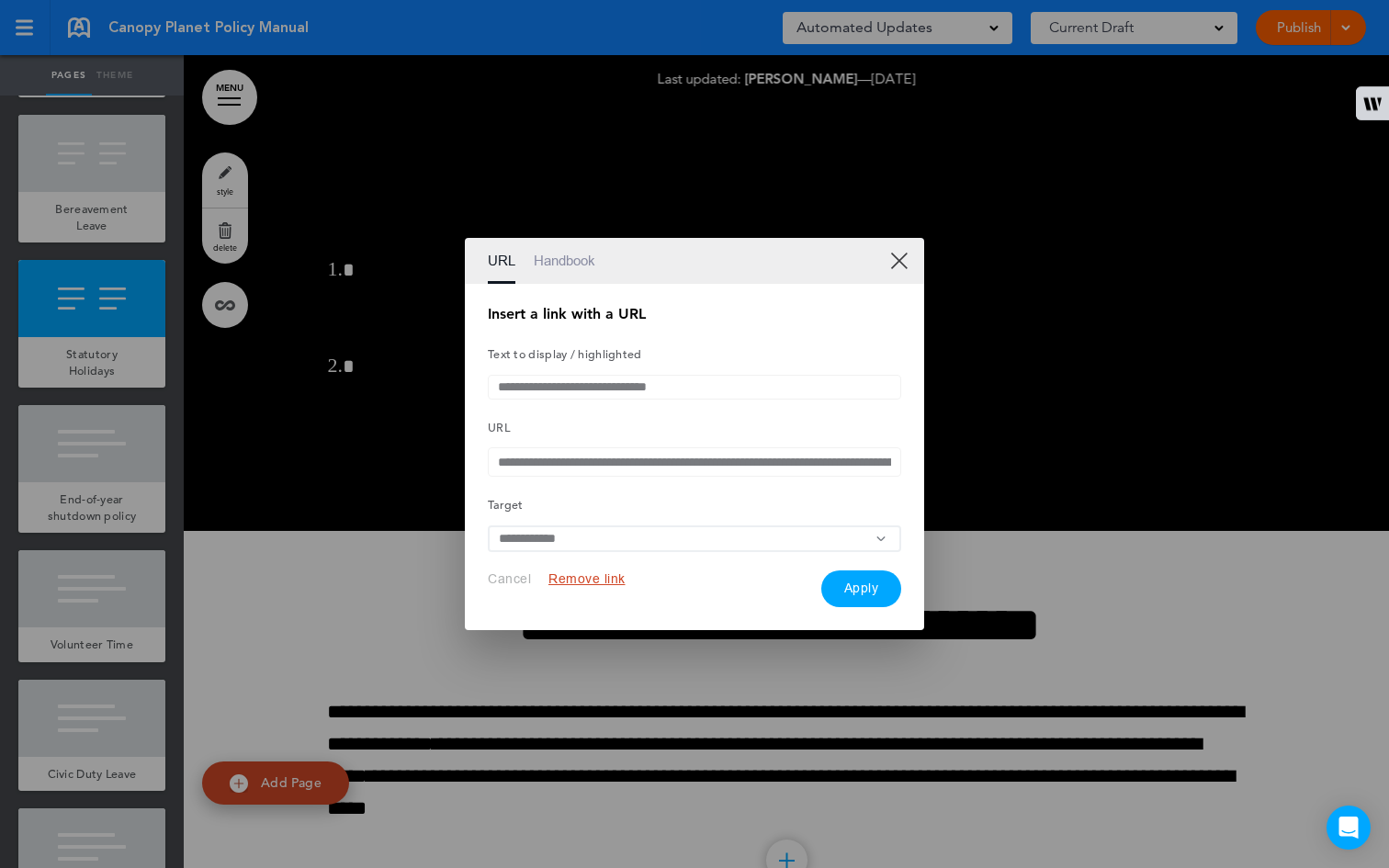
click at [859, 598] on button "Apply" at bounding box center [862, 588] width 81 height 37
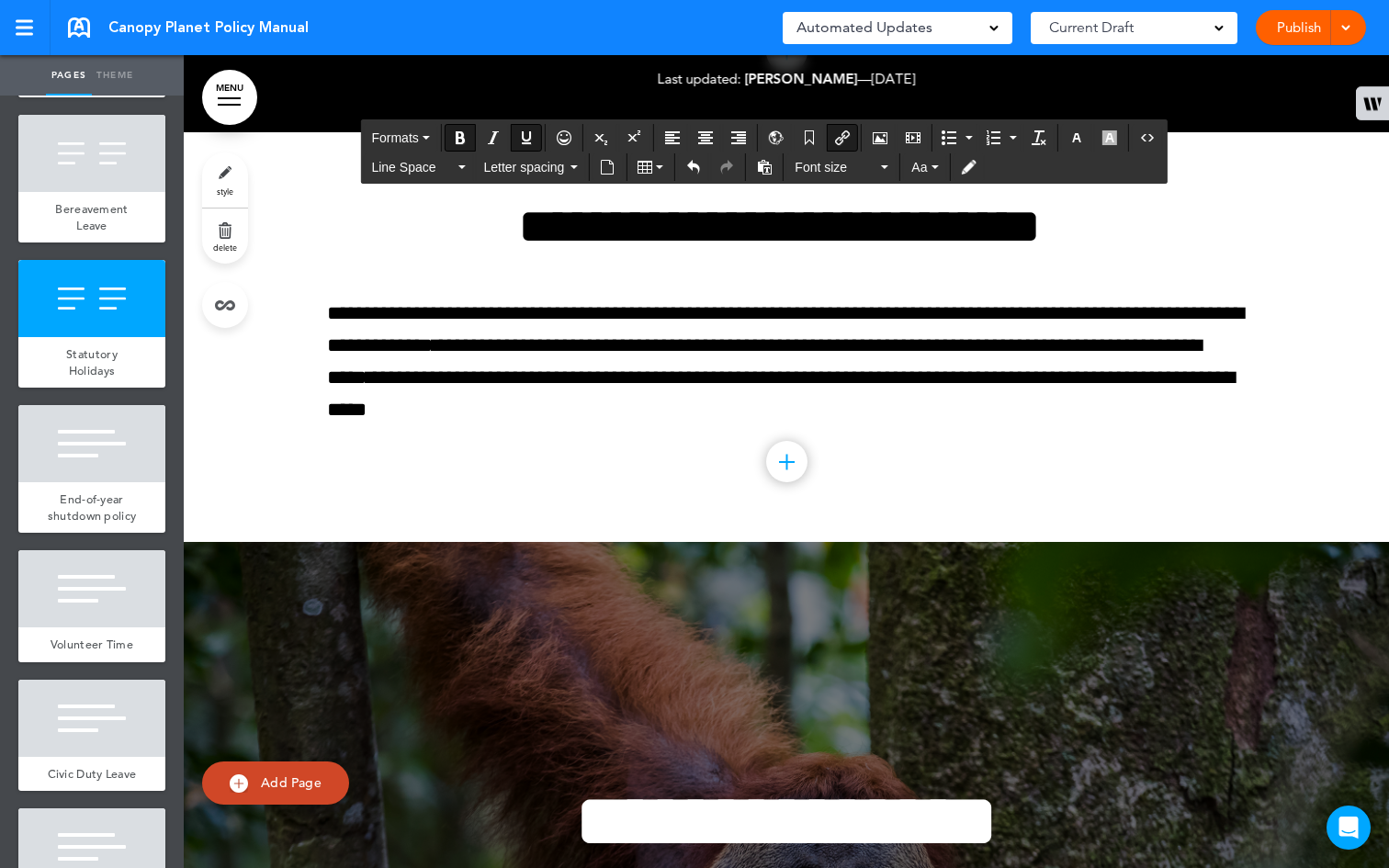
scroll to position [49241, 0]
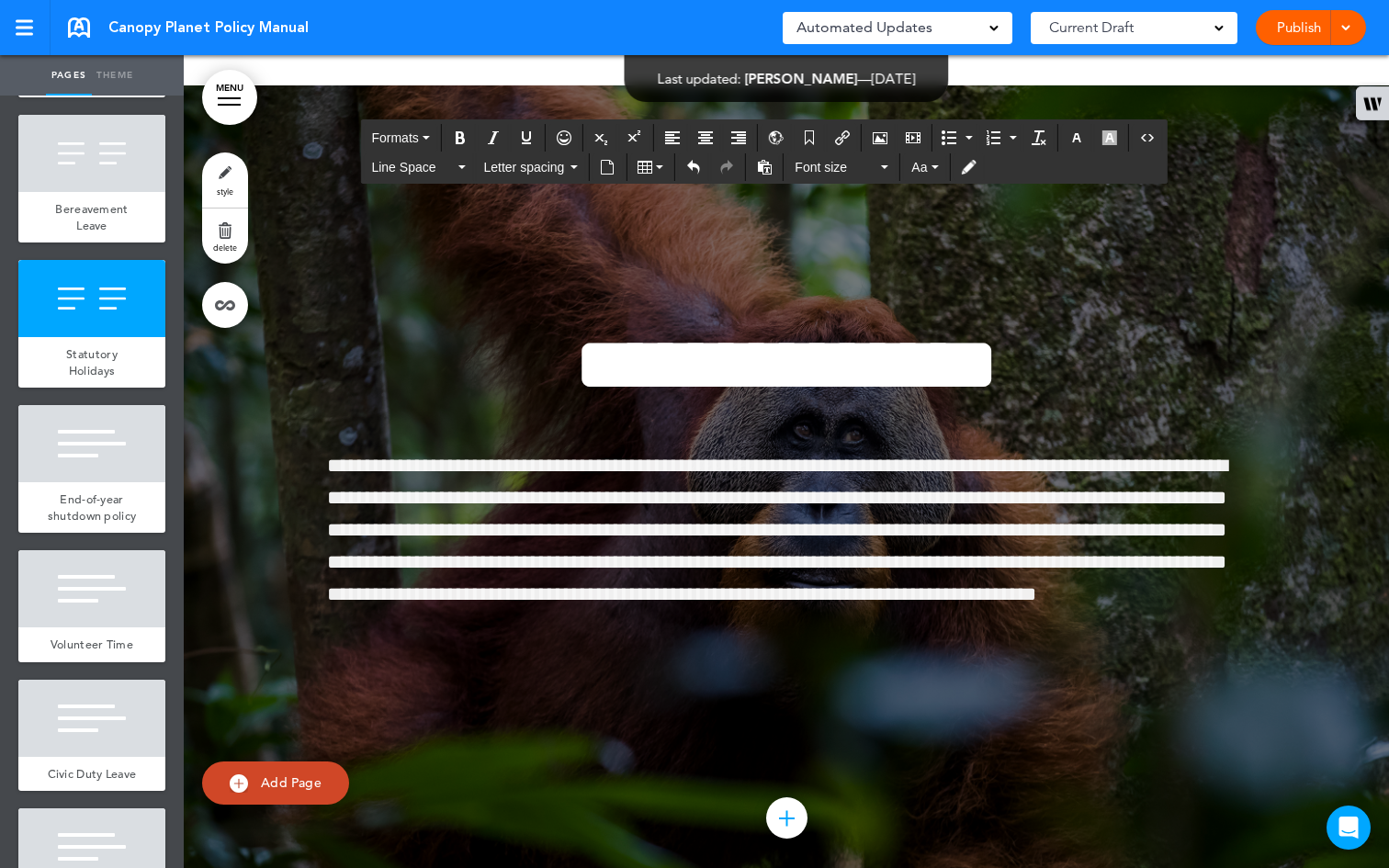
scroll to position [49707, 0]
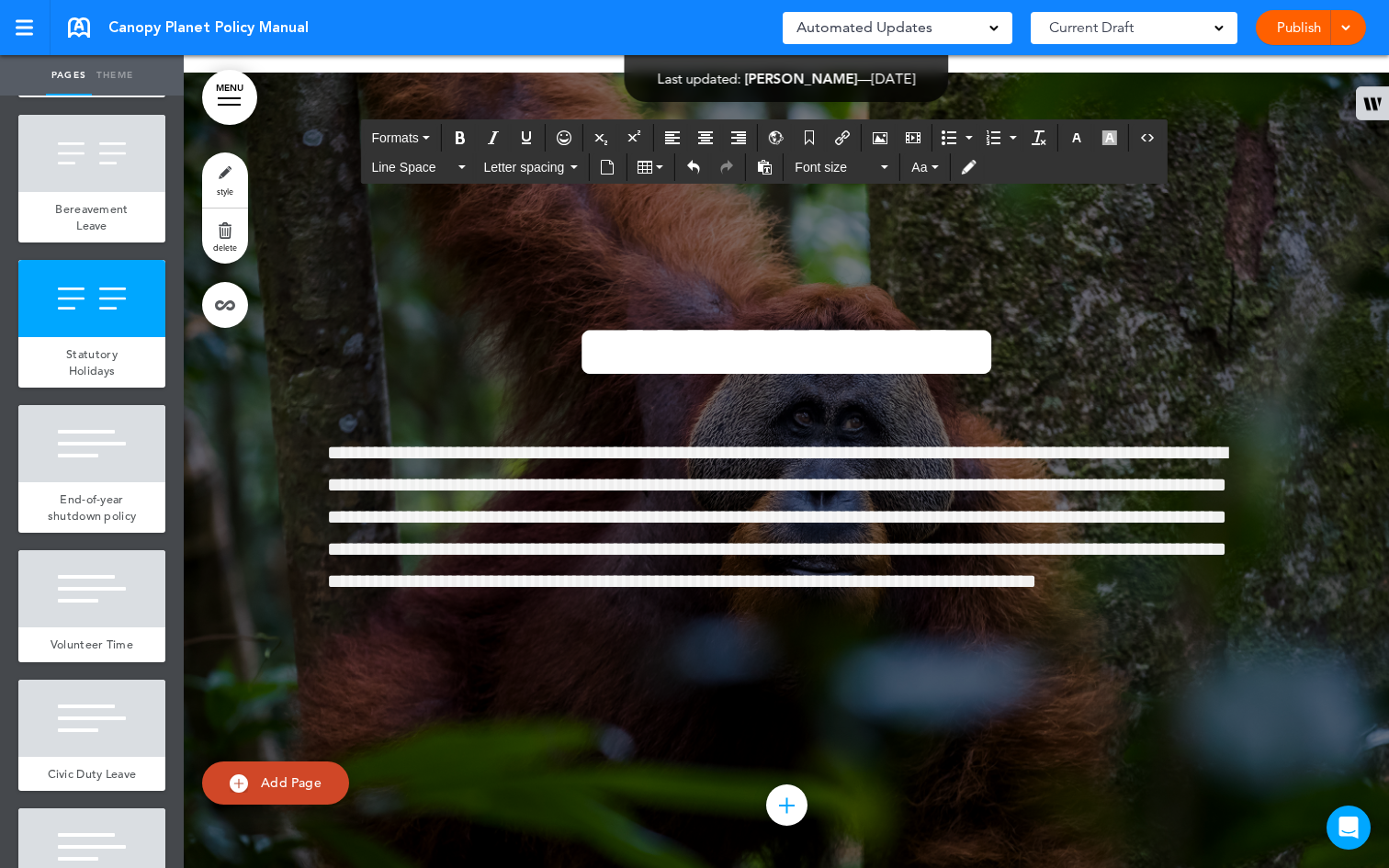
drag, startPoint x: 591, startPoint y: 479, endPoint x: 674, endPoint y: 706, distance: 241.7
click at [1076, 140] on icon "button" at bounding box center [1076, 137] width 14 height 14
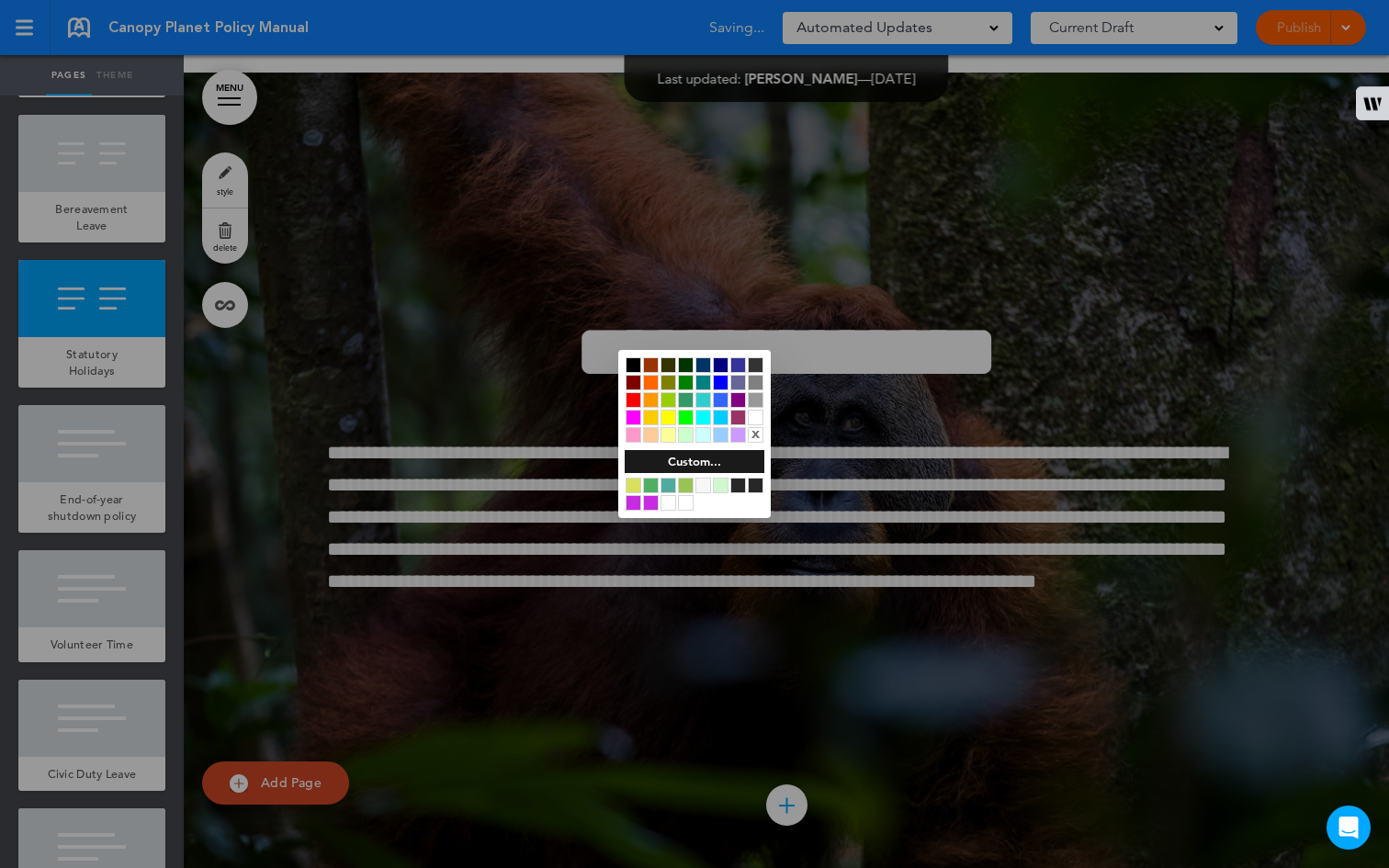
click at [756, 418] on div at bounding box center [756, 418] width 15 height 15
click at [513, 390] on div at bounding box center [694, 434] width 1389 height 868
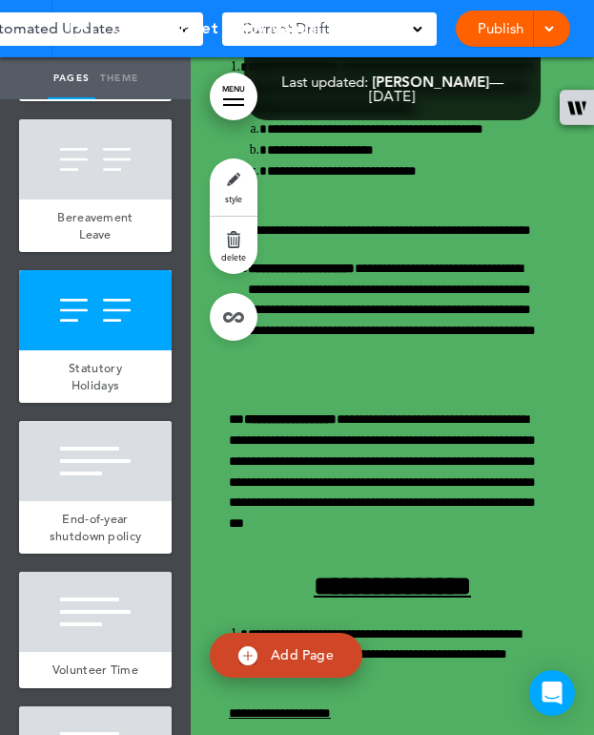
scroll to position [50623, 0]
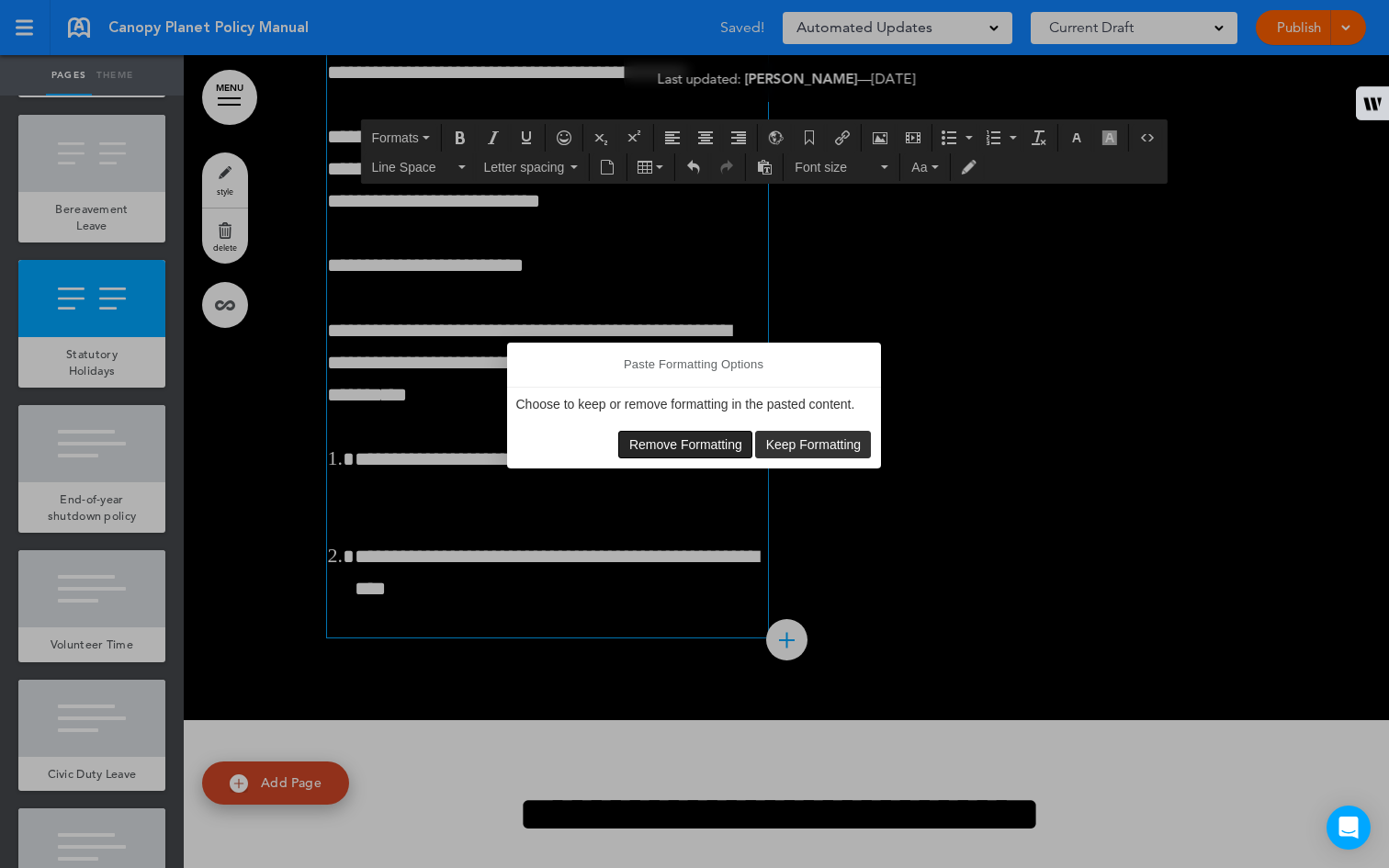
click at [680, 445] on span "Remove Formatting" at bounding box center [685, 444] width 113 height 14
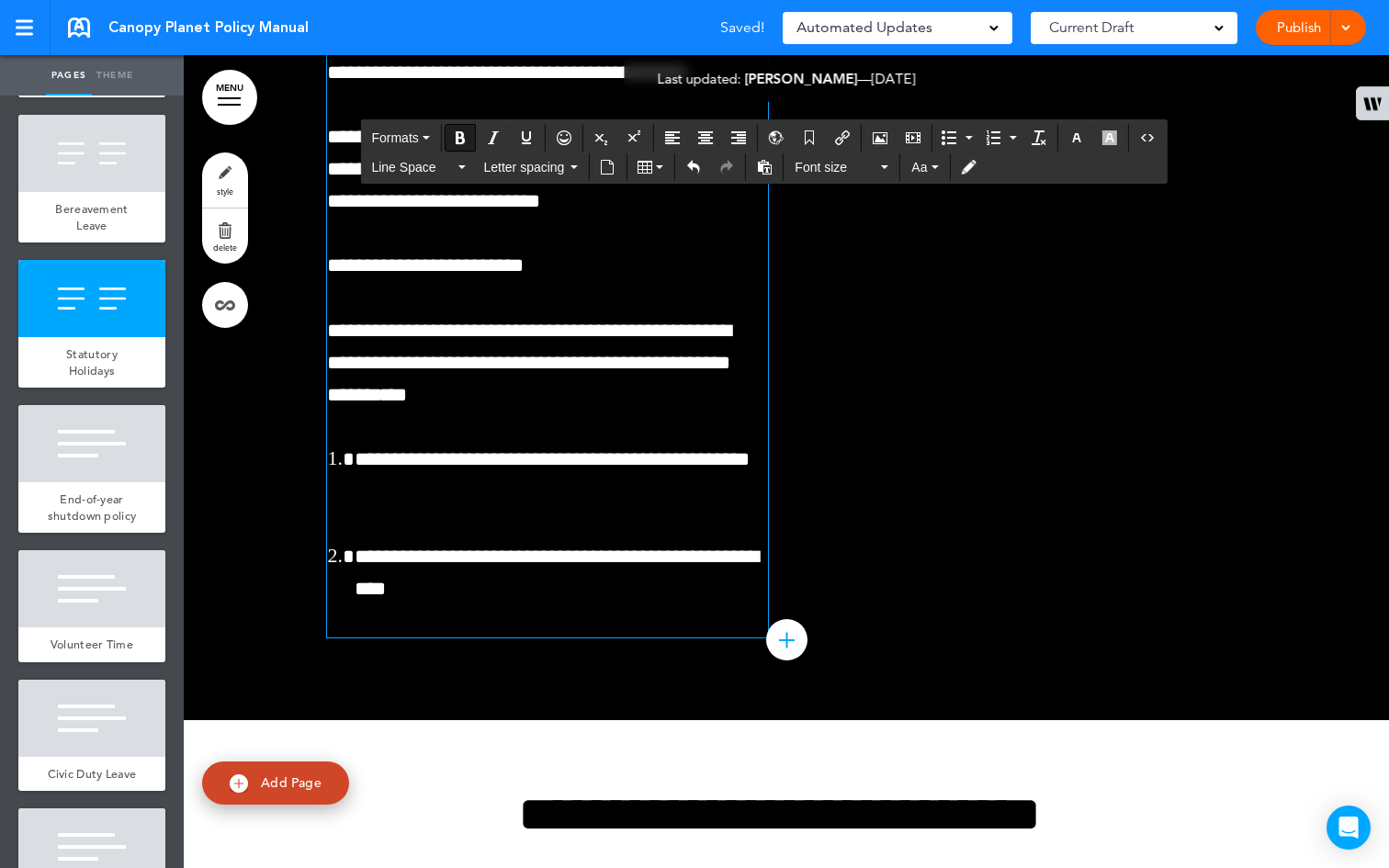
click at [464, 134] on icon "Bold" at bounding box center [459, 137] width 14 height 14
click at [1082, 137] on icon "button" at bounding box center [1076, 137] width 14 height 14
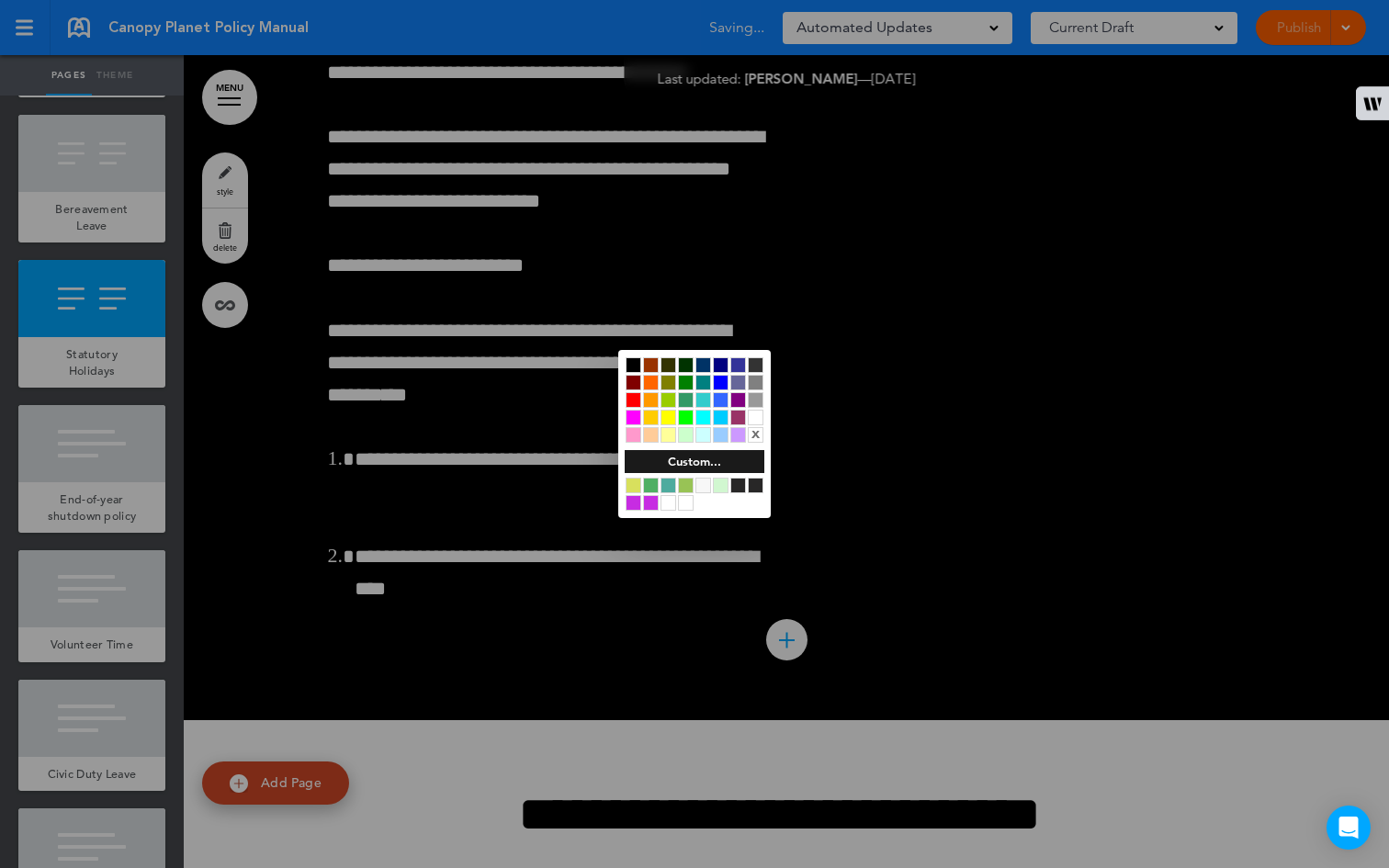
click at [756, 410] on div at bounding box center [756, 418] width 15 height 15
click at [367, 284] on div at bounding box center [694, 434] width 1389 height 868
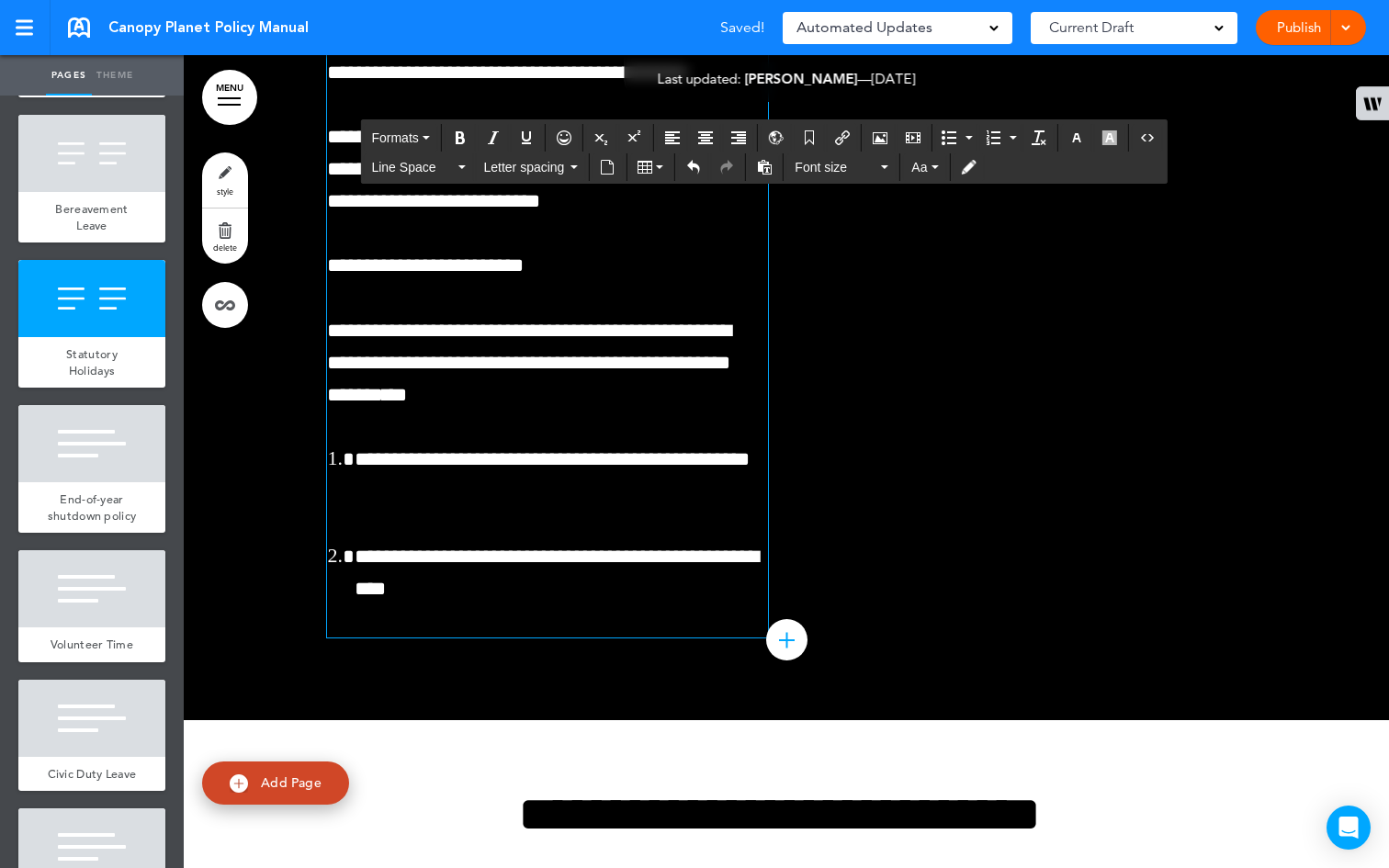
drag, startPoint x: 396, startPoint y: 280, endPoint x: 322, endPoint y: 280, distance: 74.0
click at [452, 135] on button "Bold" at bounding box center [460, 138] width 30 height 26
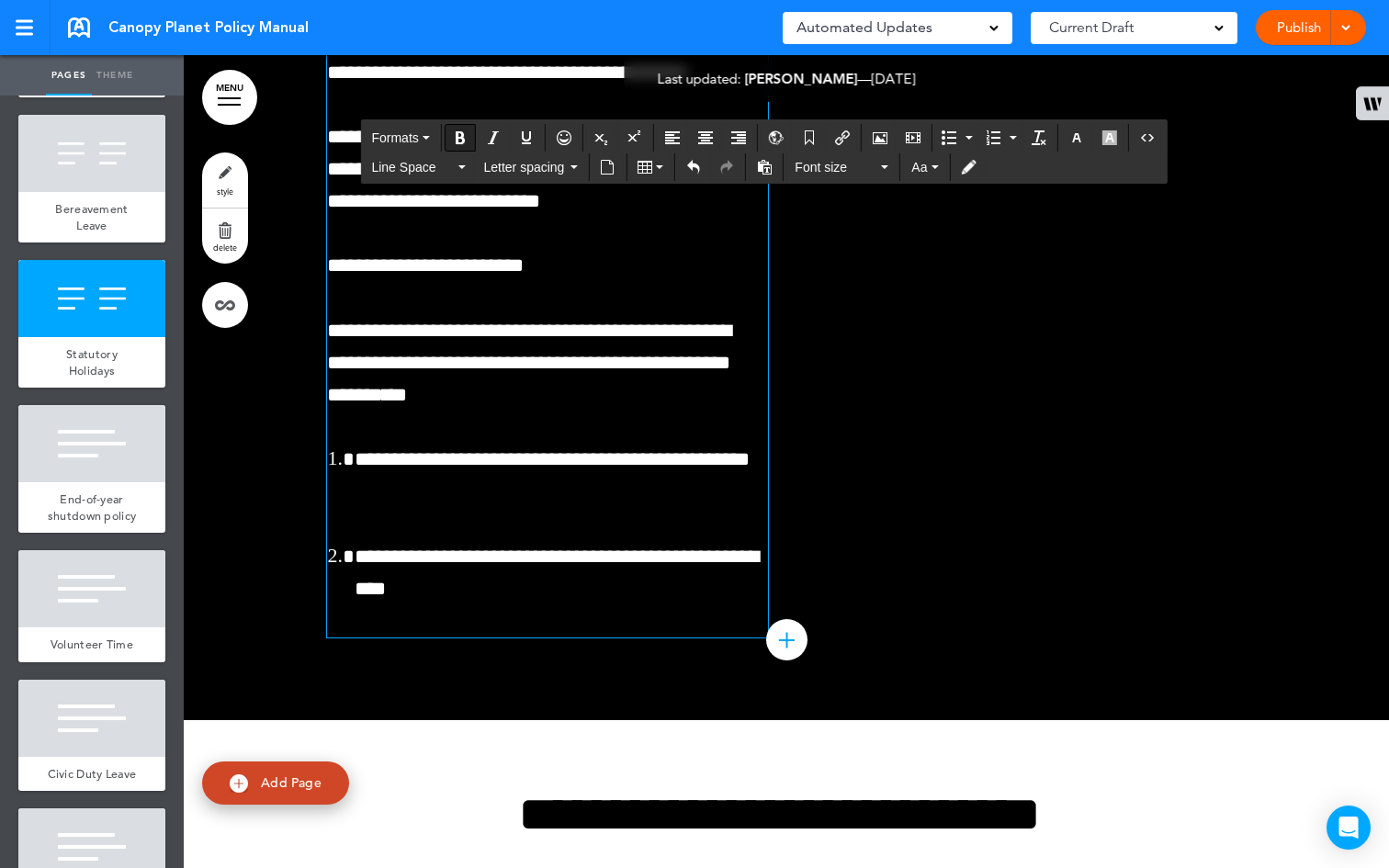
click at [465, 131] on icon "Bold" at bounding box center [459, 137] width 14 height 14
drag, startPoint x: 408, startPoint y: 286, endPoint x: 319, endPoint y: 278, distance: 89.4
click at [454, 137] on icon "Bold" at bounding box center [459, 137] width 14 height 14
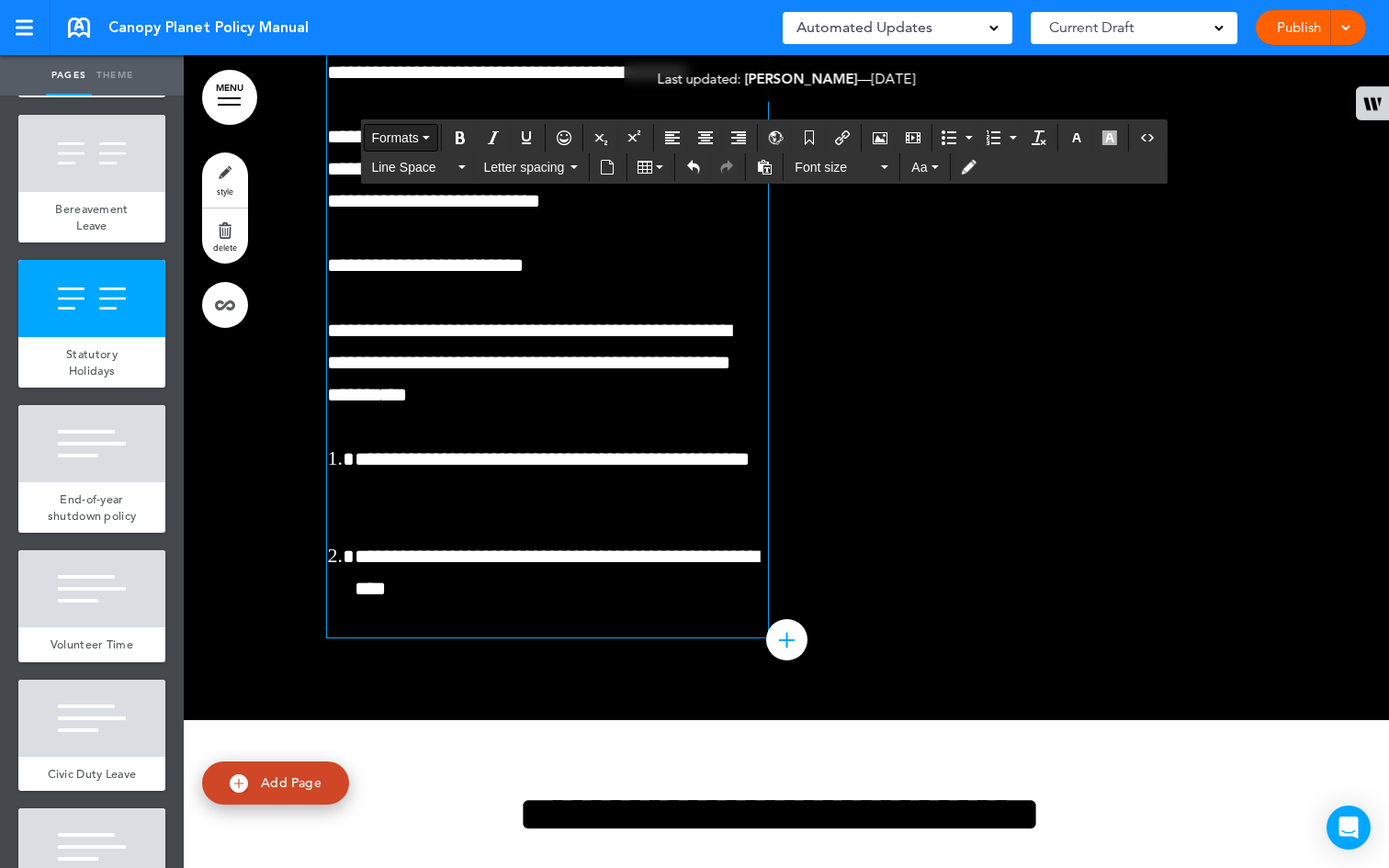
click at [432, 133] on button "Formats" at bounding box center [399, 138] width 72 height 26
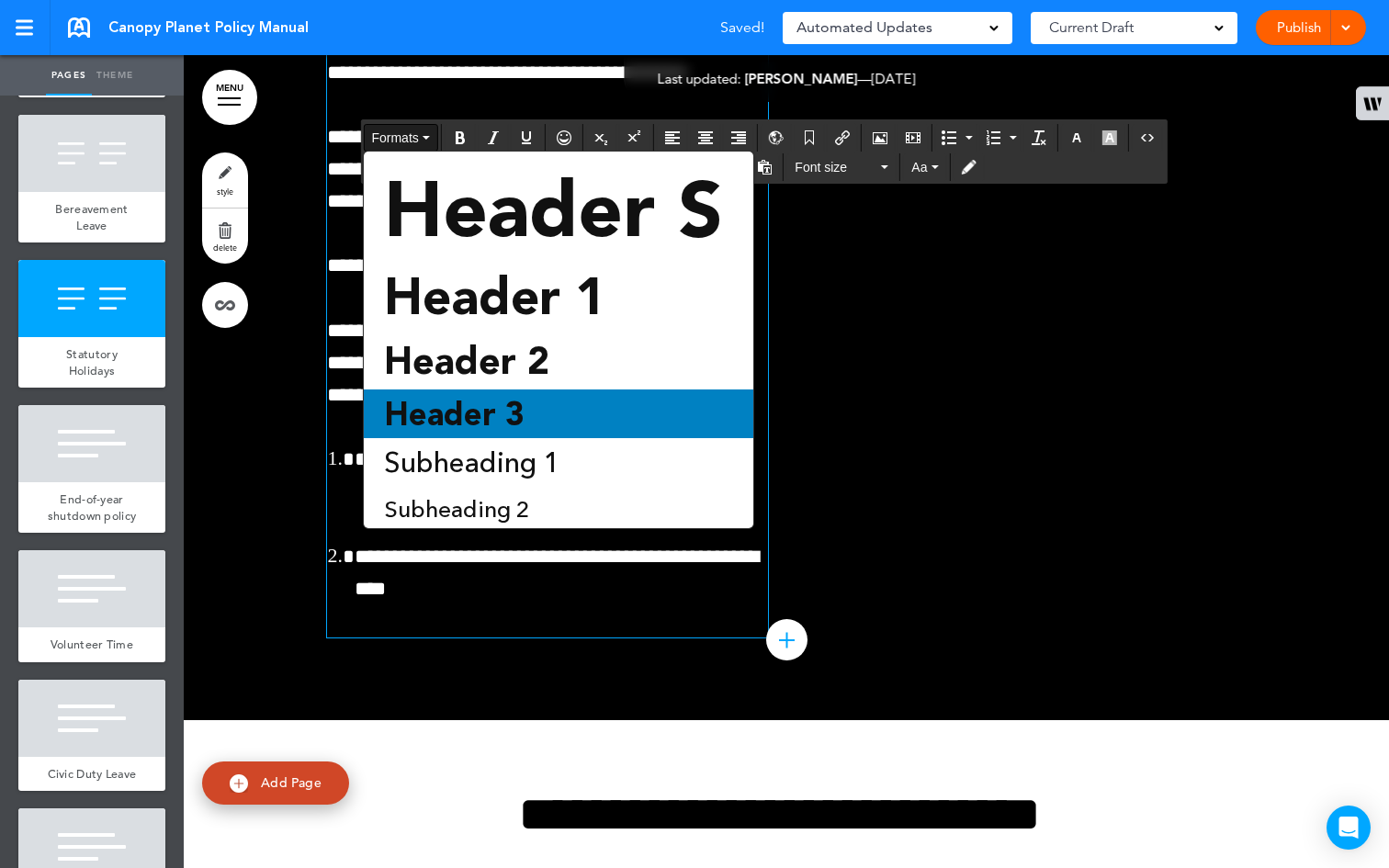
click at [471, 407] on span "Header 3" at bounding box center [454, 413] width 144 height 38
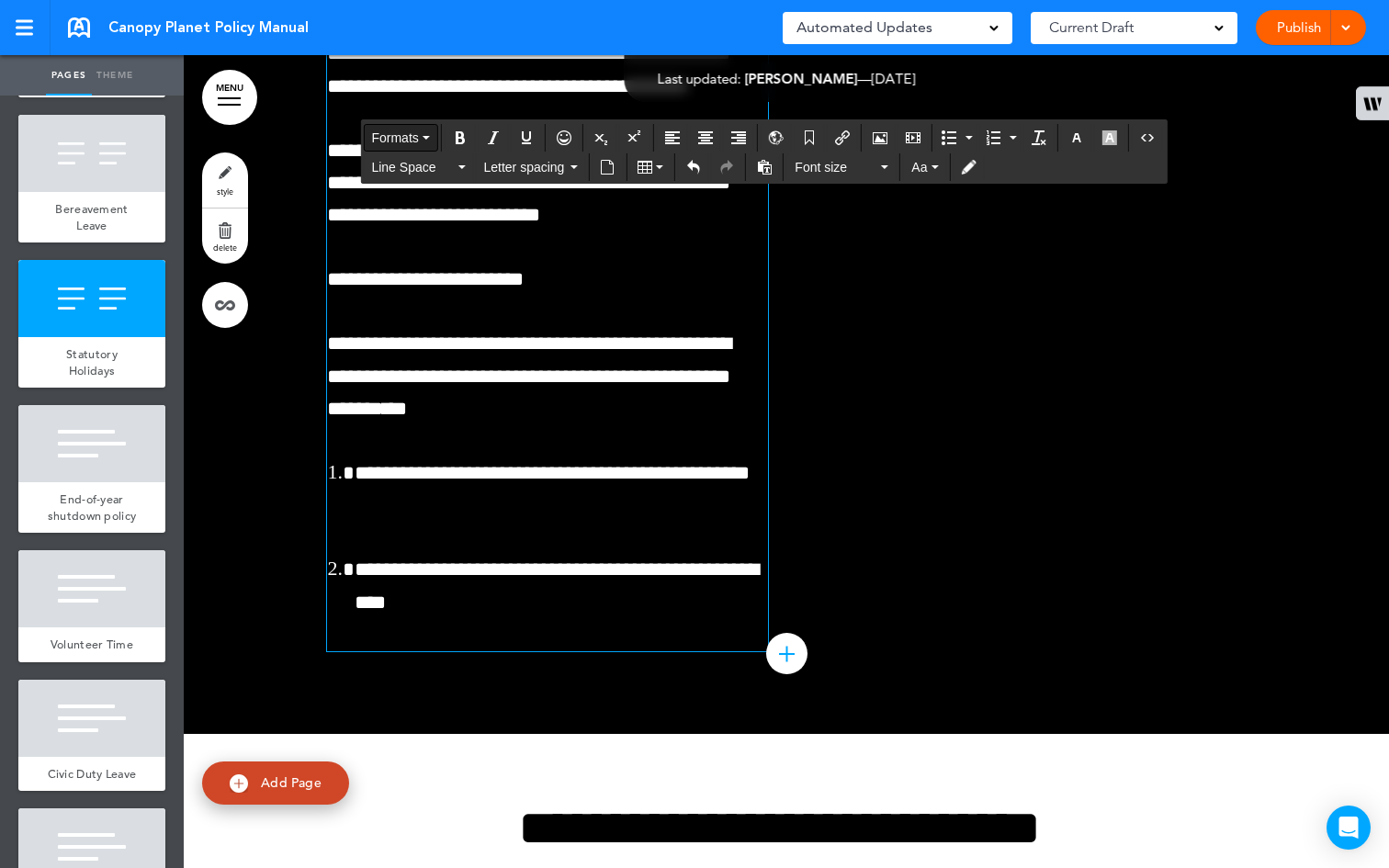
click at [433, 136] on button "Formats" at bounding box center [399, 138] width 72 height 26
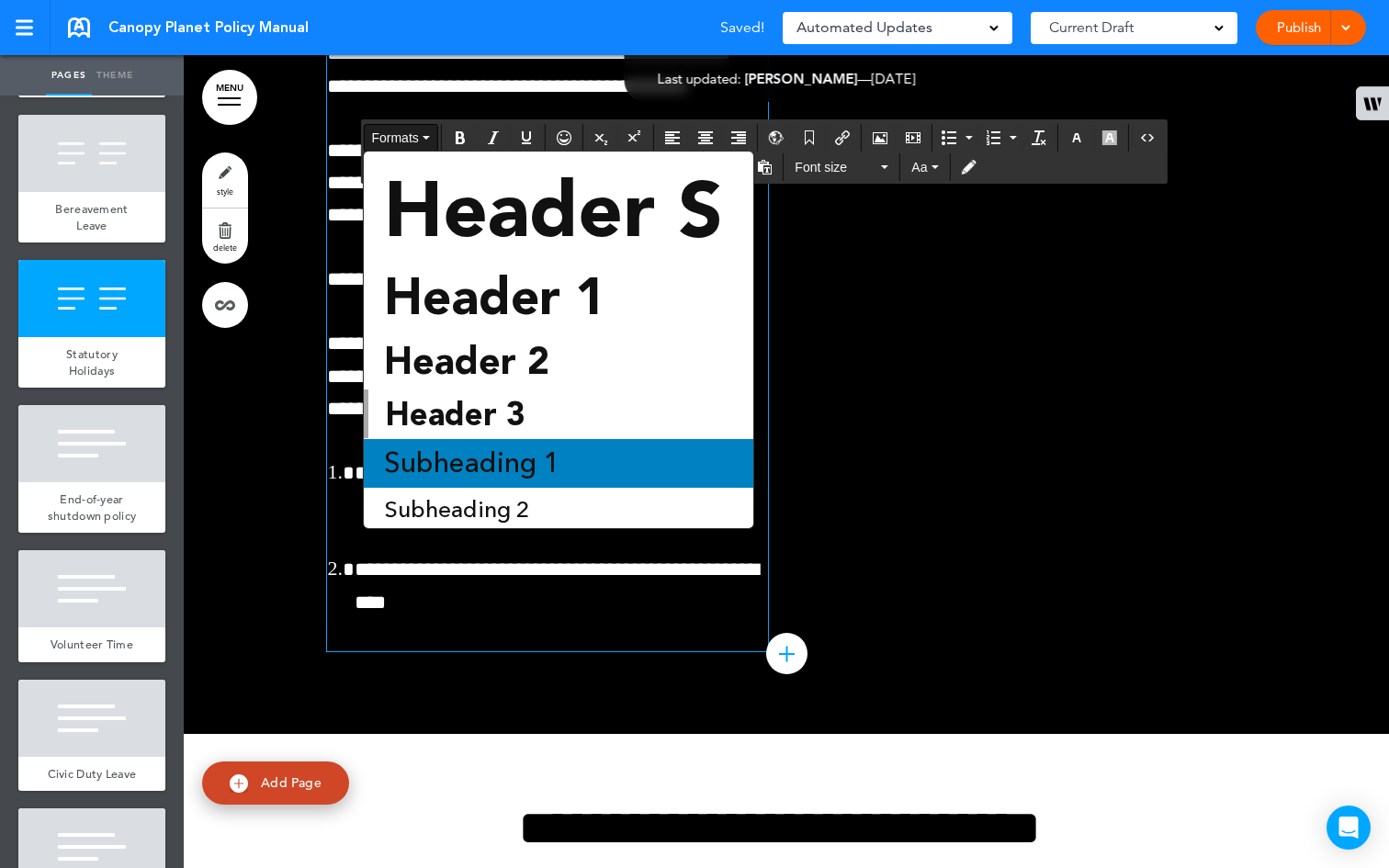
click at [486, 460] on span "Subheading 1" at bounding box center [472, 463] width 180 height 38
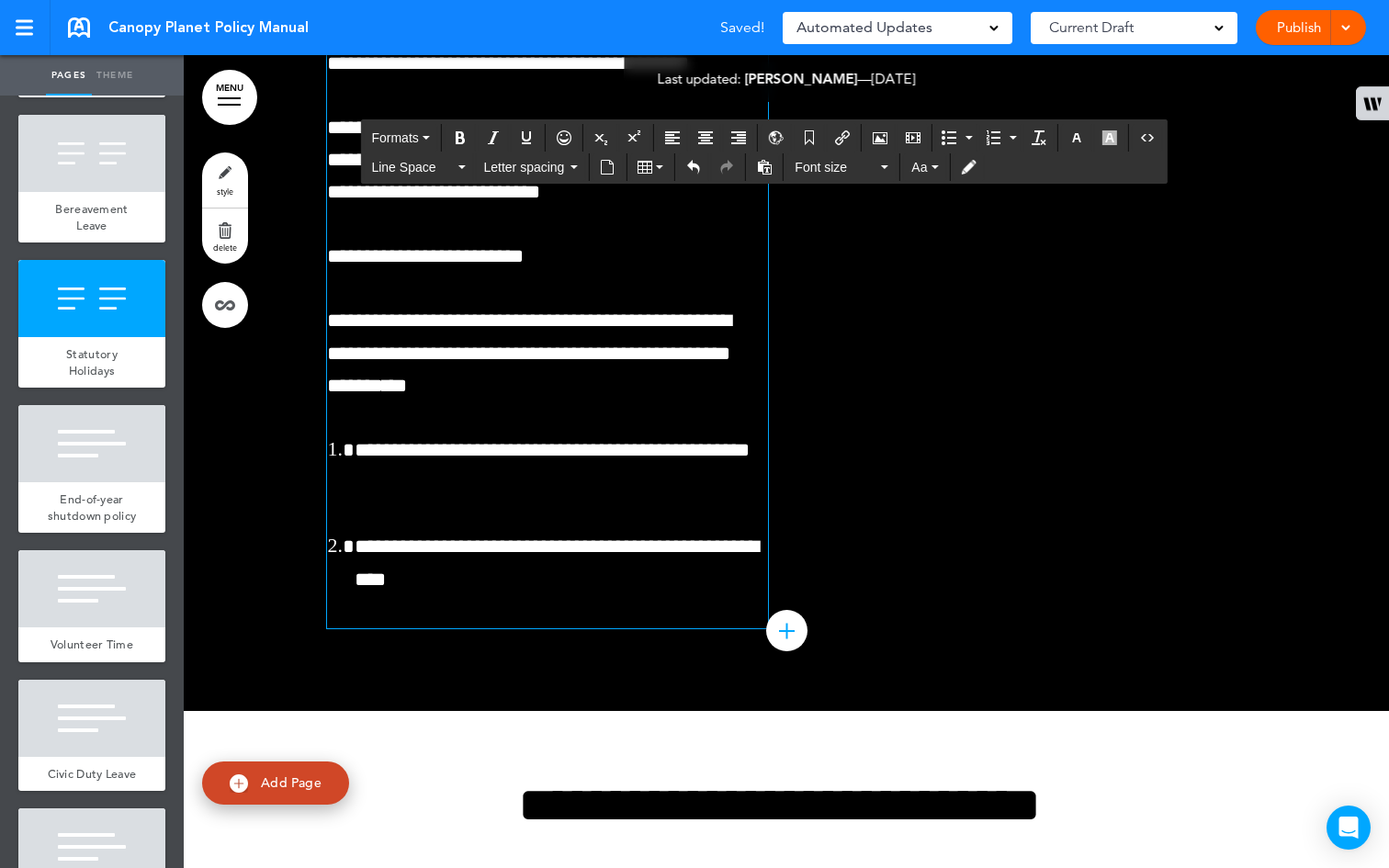
click at [430, 136] on icon "button" at bounding box center [426, 138] width 8 height 4
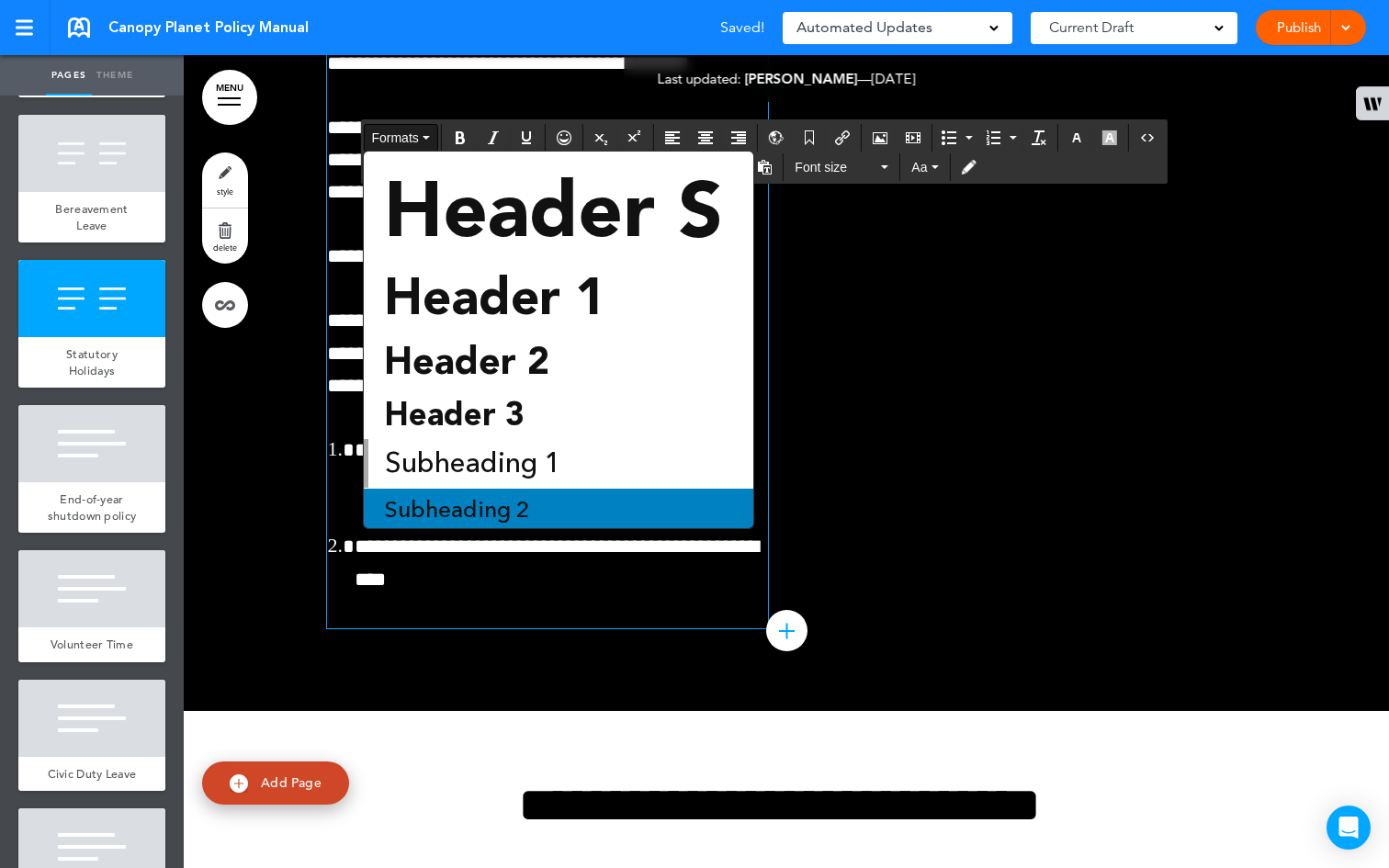
click at [534, 498] on div "Subheading 2" at bounding box center [558, 510] width 390 height 42
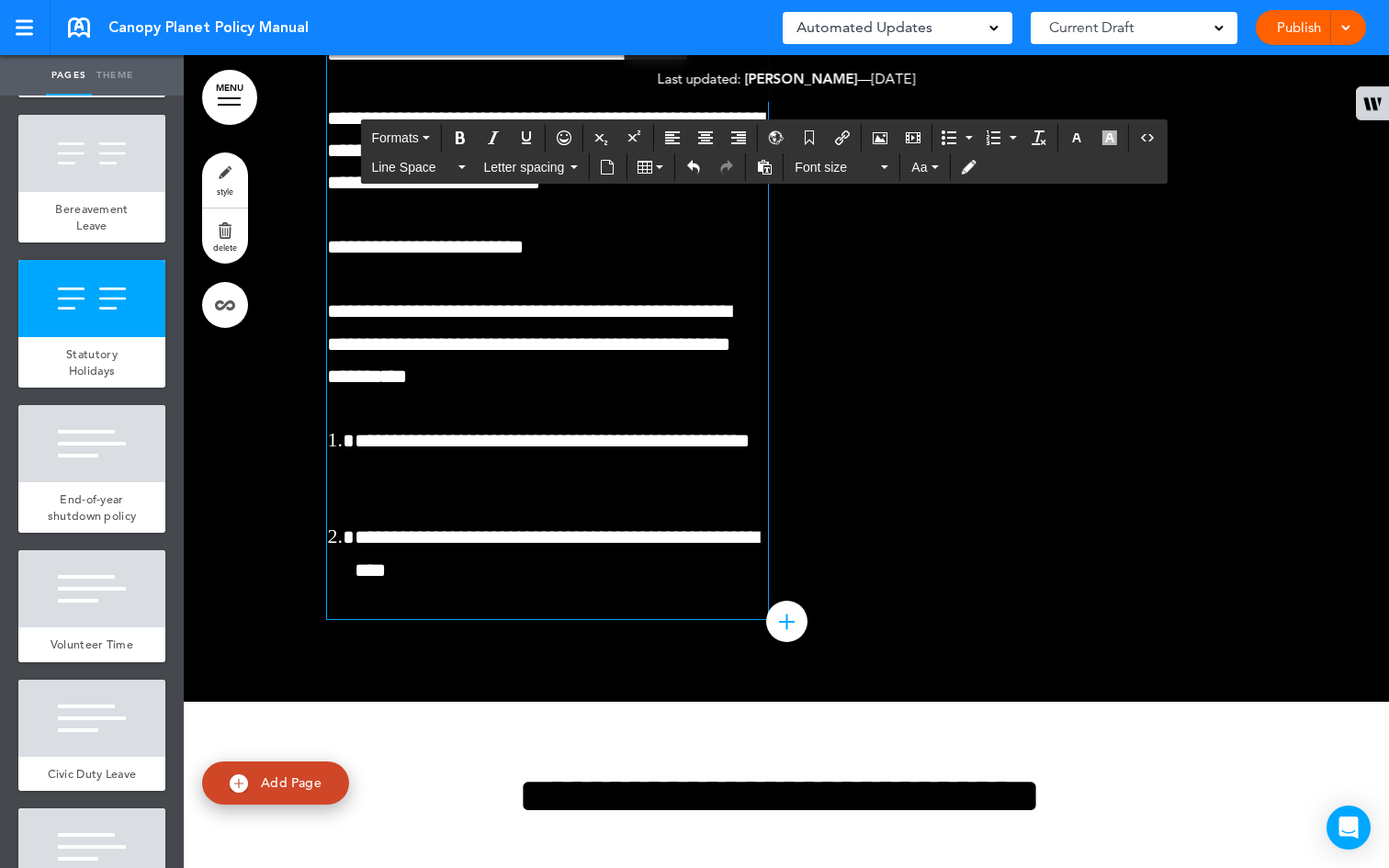
click at [1075, 135] on icon "button" at bounding box center [1076, 137] width 14 height 14
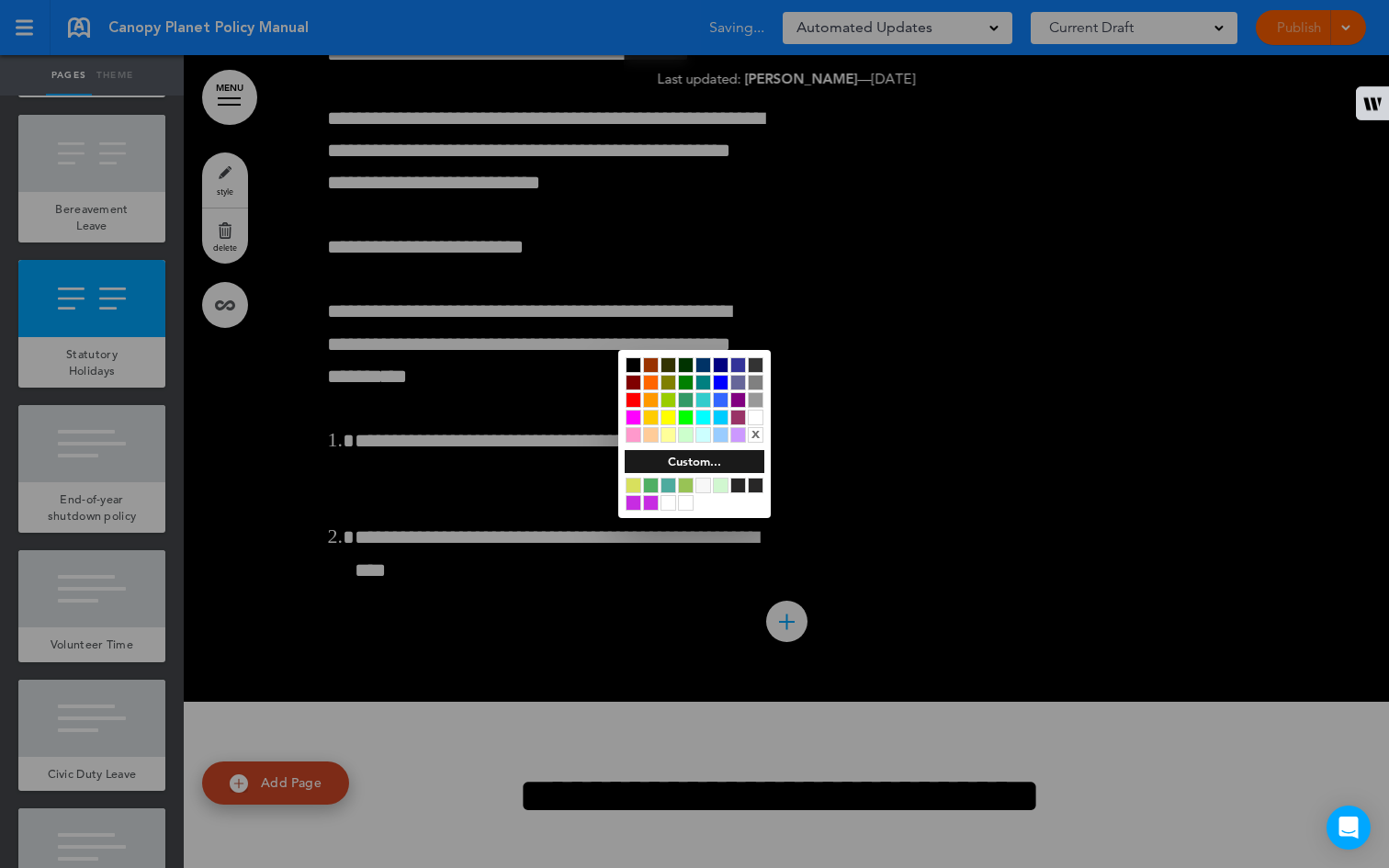
click at [757, 421] on div at bounding box center [756, 418] width 15 height 15
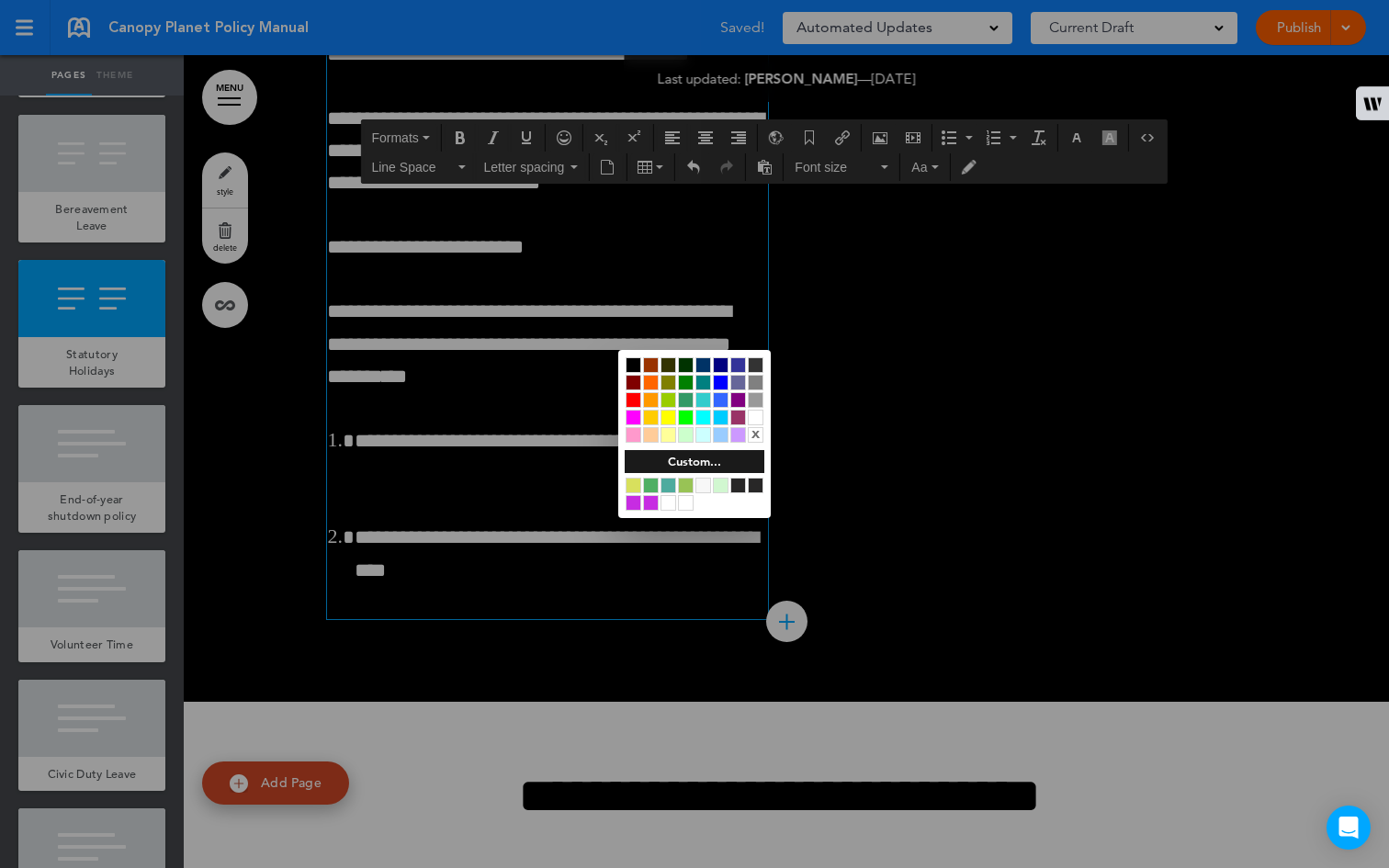
click at [504, 277] on div at bounding box center [694, 434] width 1389 height 868
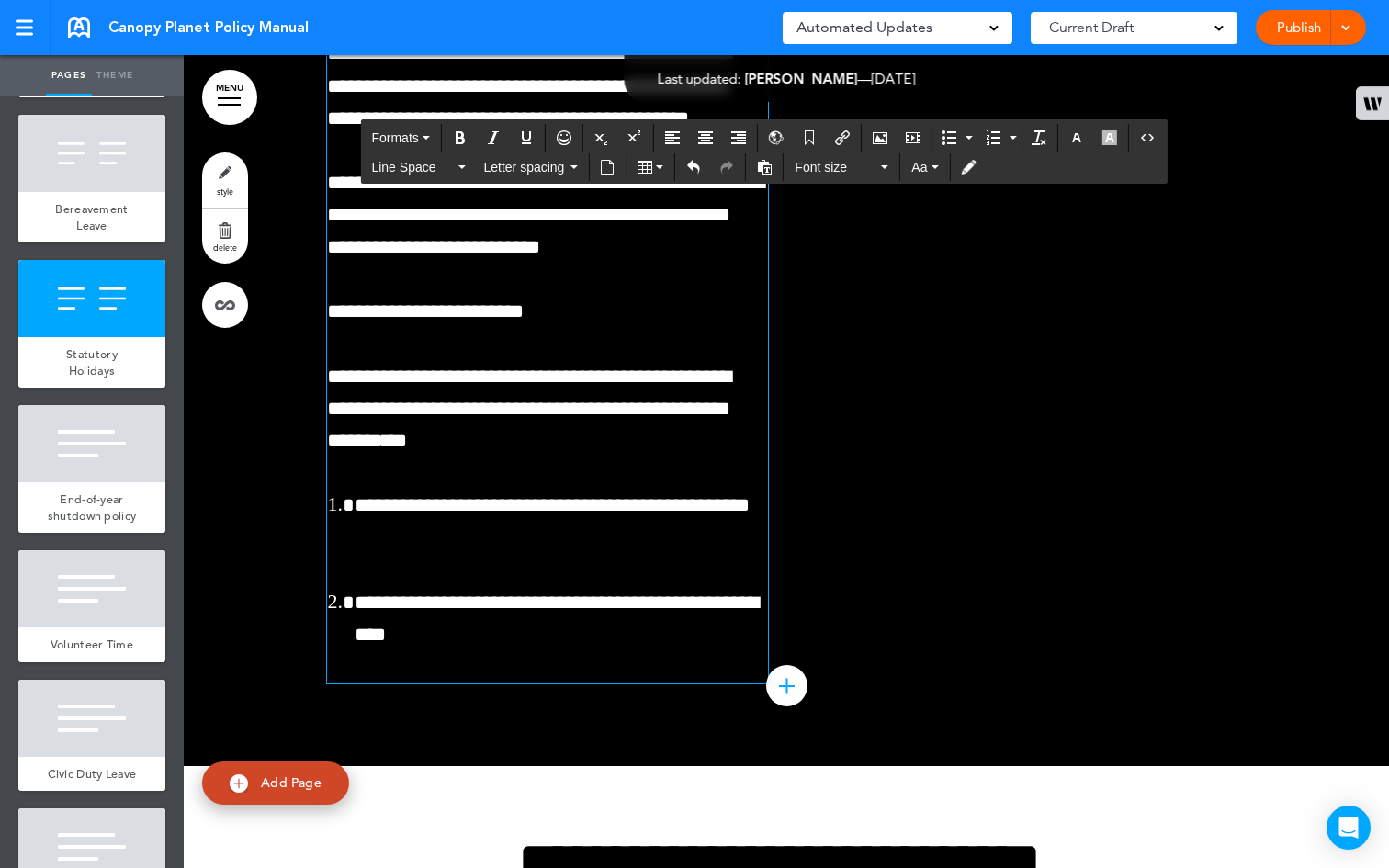
drag, startPoint x: 415, startPoint y: 334, endPoint x: 318, endPoint y: 330, distance: 97.1
click at [466, 140] on icon "Bold" at bounding box center [459, 137] width 14 height 14
drag, startPoint x: 595, startPoint y: 283, endPoint x: 489, endPoint y: 282, distance: 106.0
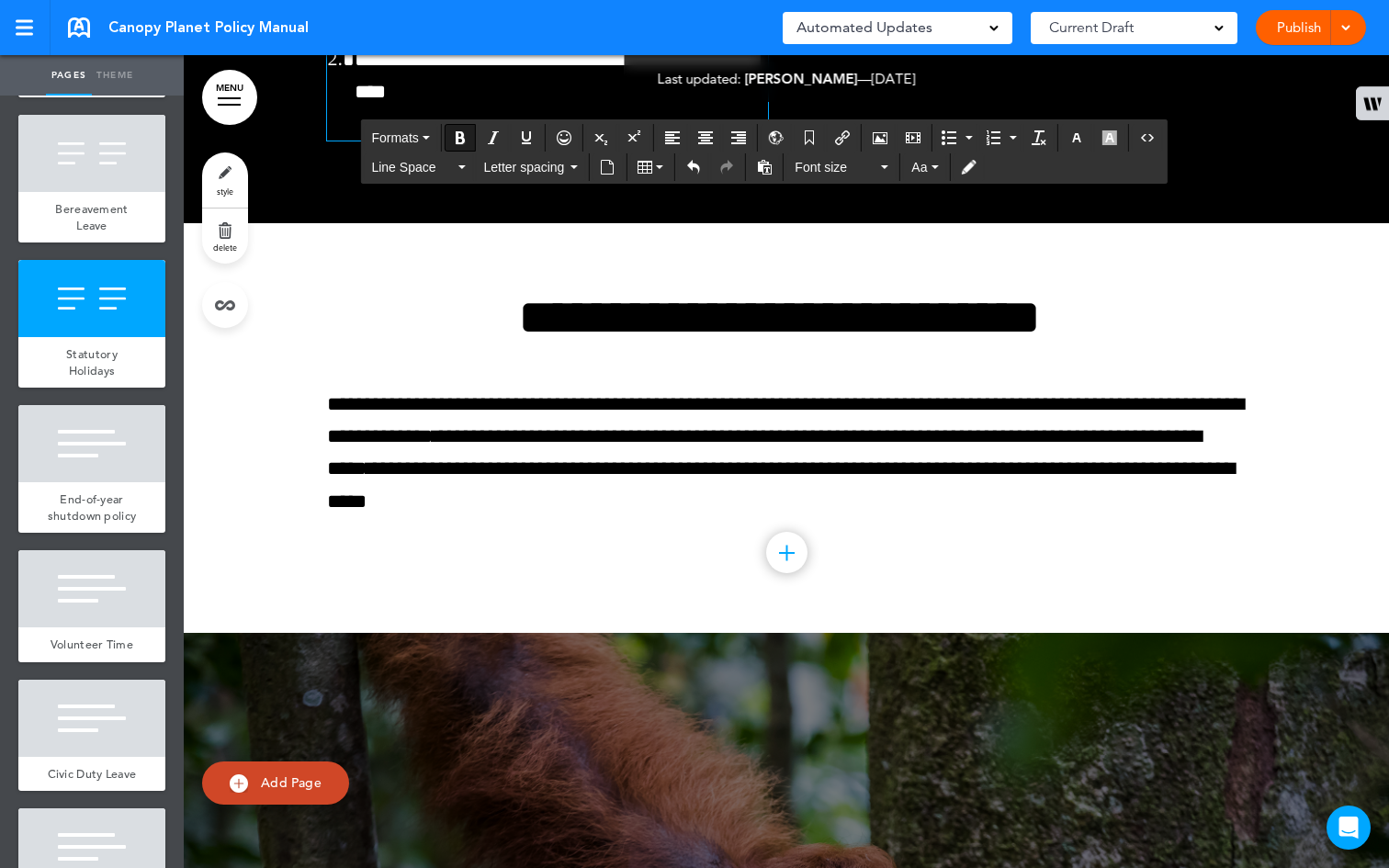
scroll to position [49213, 0]
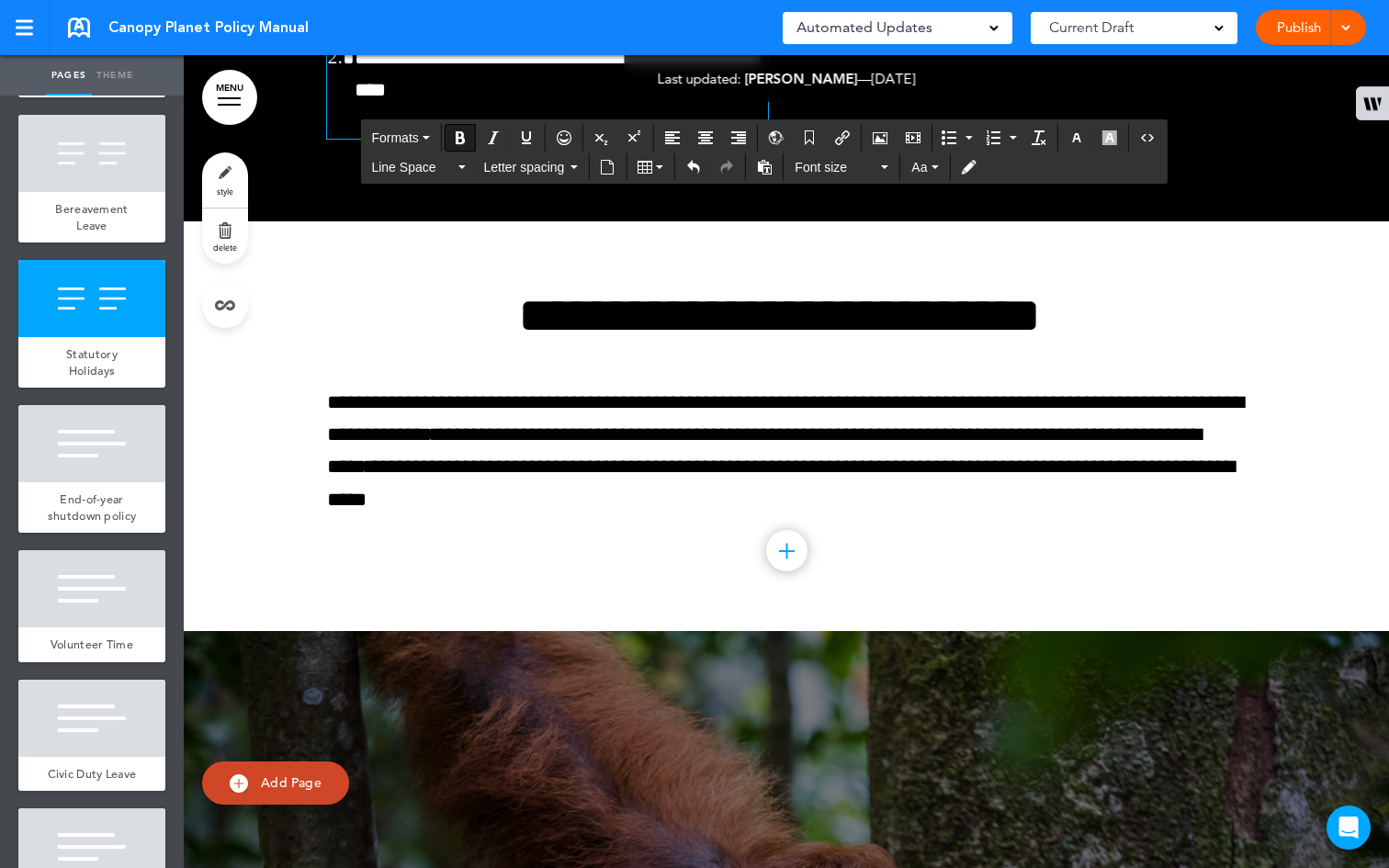
drag, startPoint x: 433, startPoint y: 623, endPoint x: 316, endPoint y: 618, distance: 117.1
click at [470, 133] on button "Bold" at bounding box center [460, 138] width 30 height 26
click at [464, 138] on icon "Bold" at bounding box center [459, 137] width 14 height 14
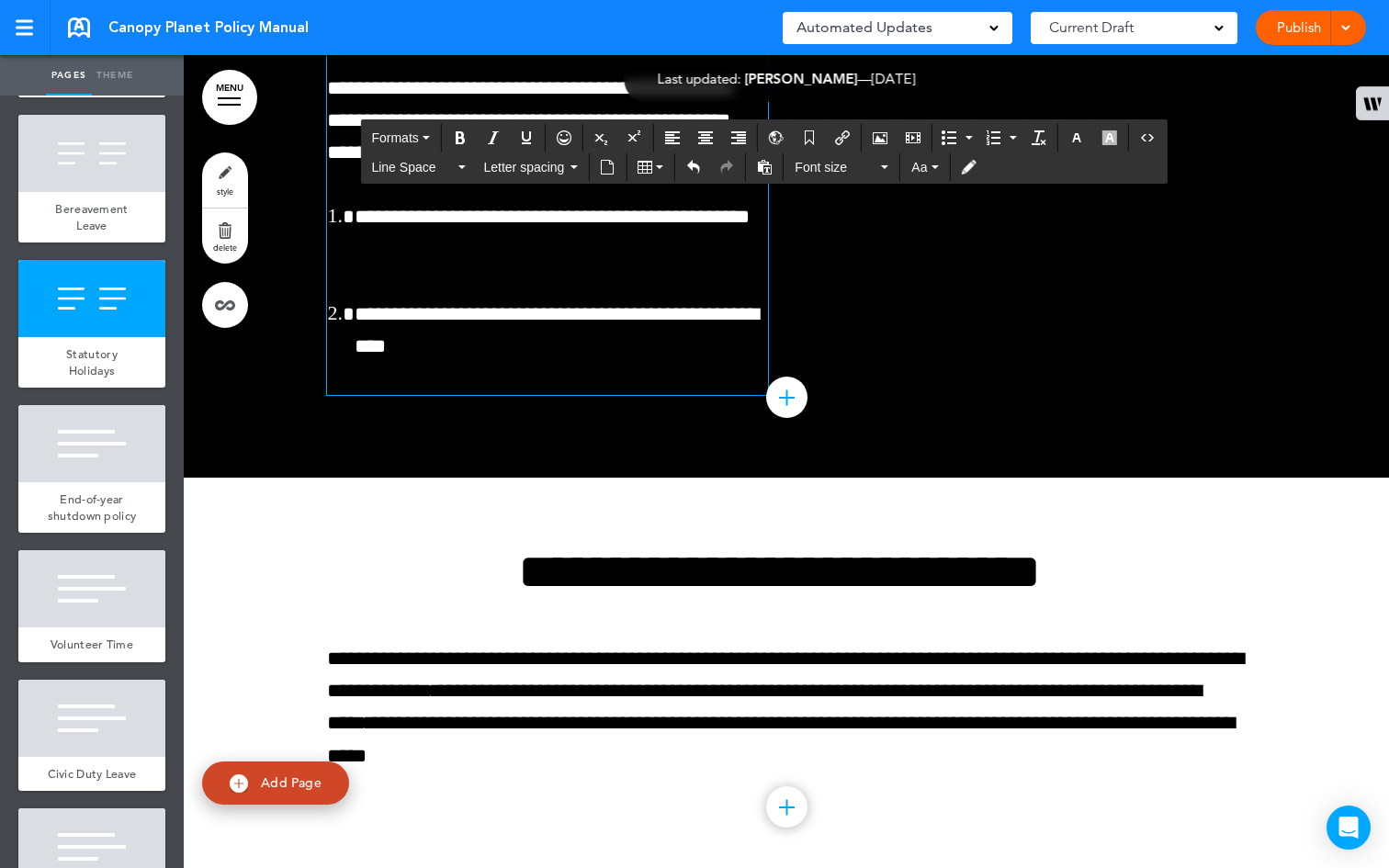
scroll to position [48720, 0]
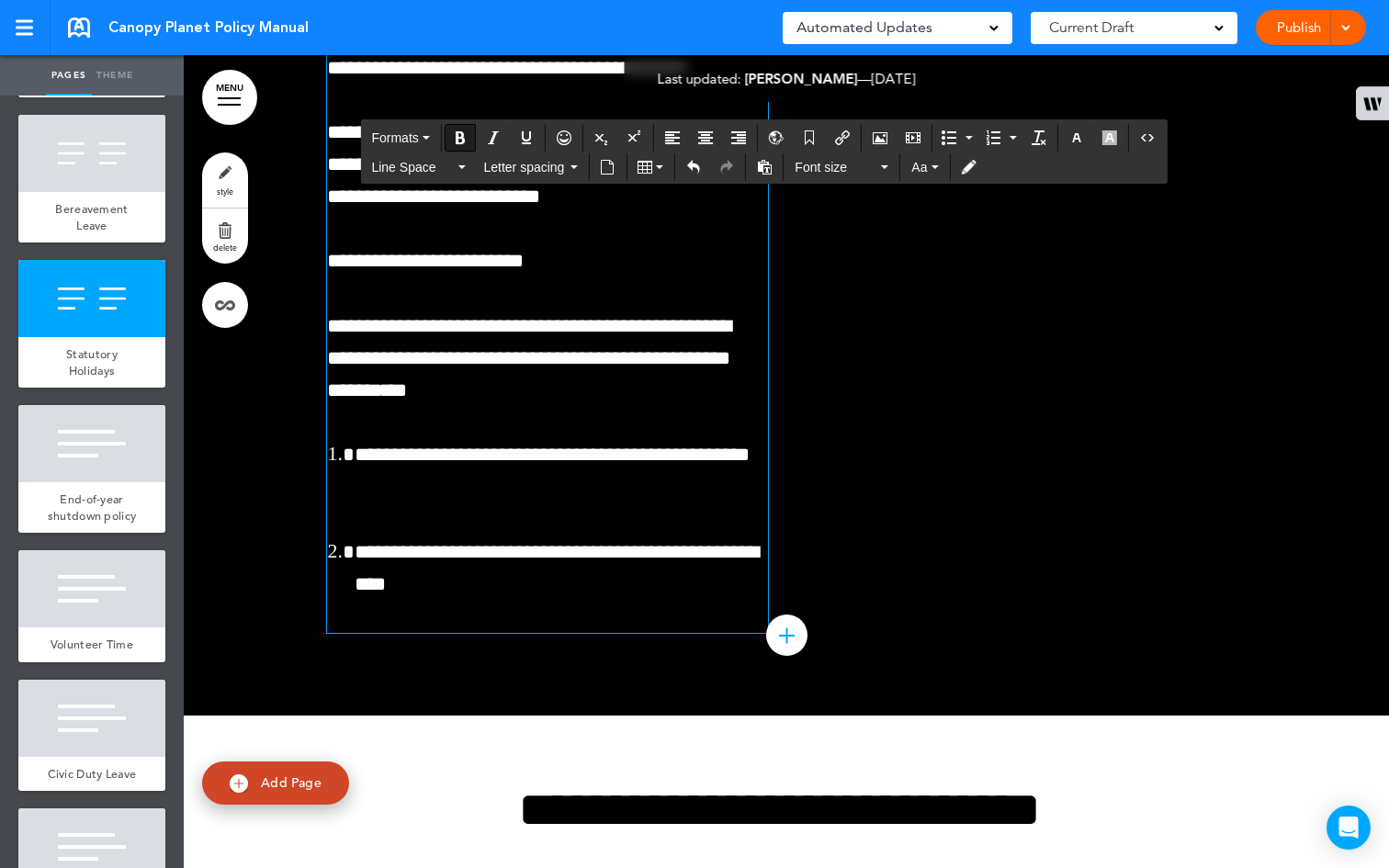
drag, startPoint x: 397, startPoint y: 271, endPoint x: 324, endPoint y: 266, distance: 73.2
click at [495, 133] on icon "Italic" at bounding box center [493, 137] width 14 height 14
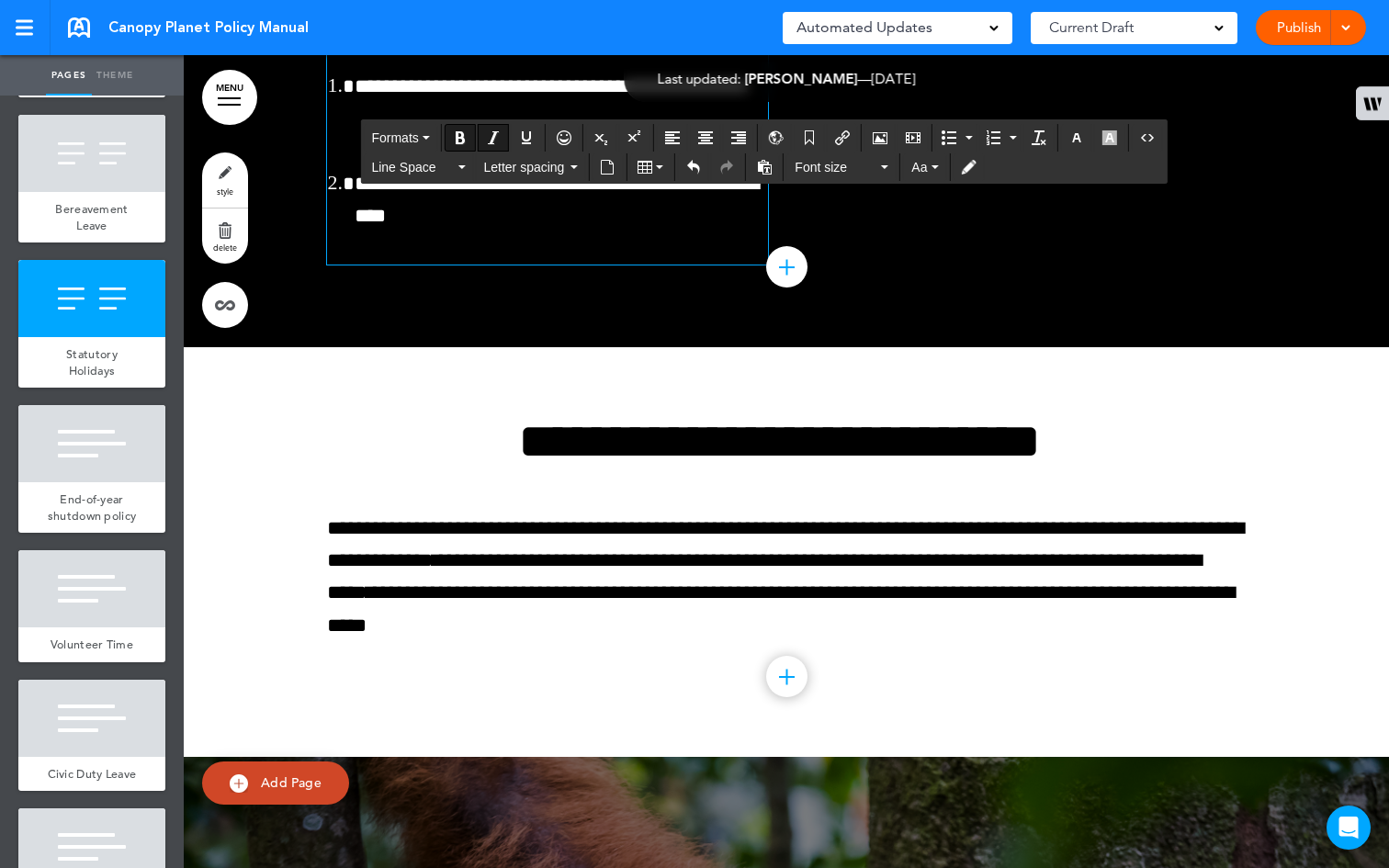
scroll to position [49237, 0]
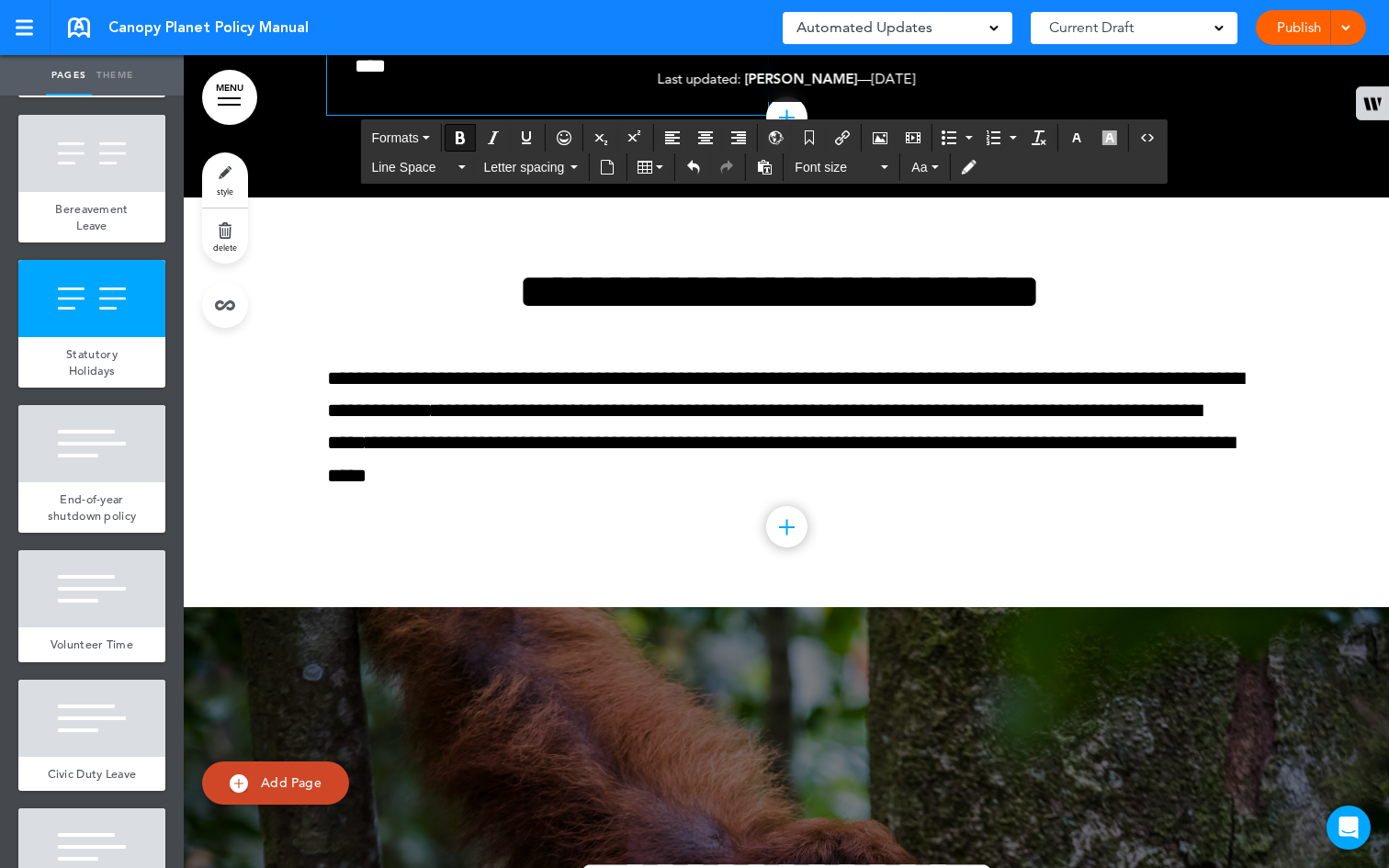
drag, startPoint x: 444, startPoint y: 603, endPoint x: 320, endPoint y: 590, distance: 124.7
click at [495, 137] on icon "Italic" at bounding box center [493, 137] width 14 height 14
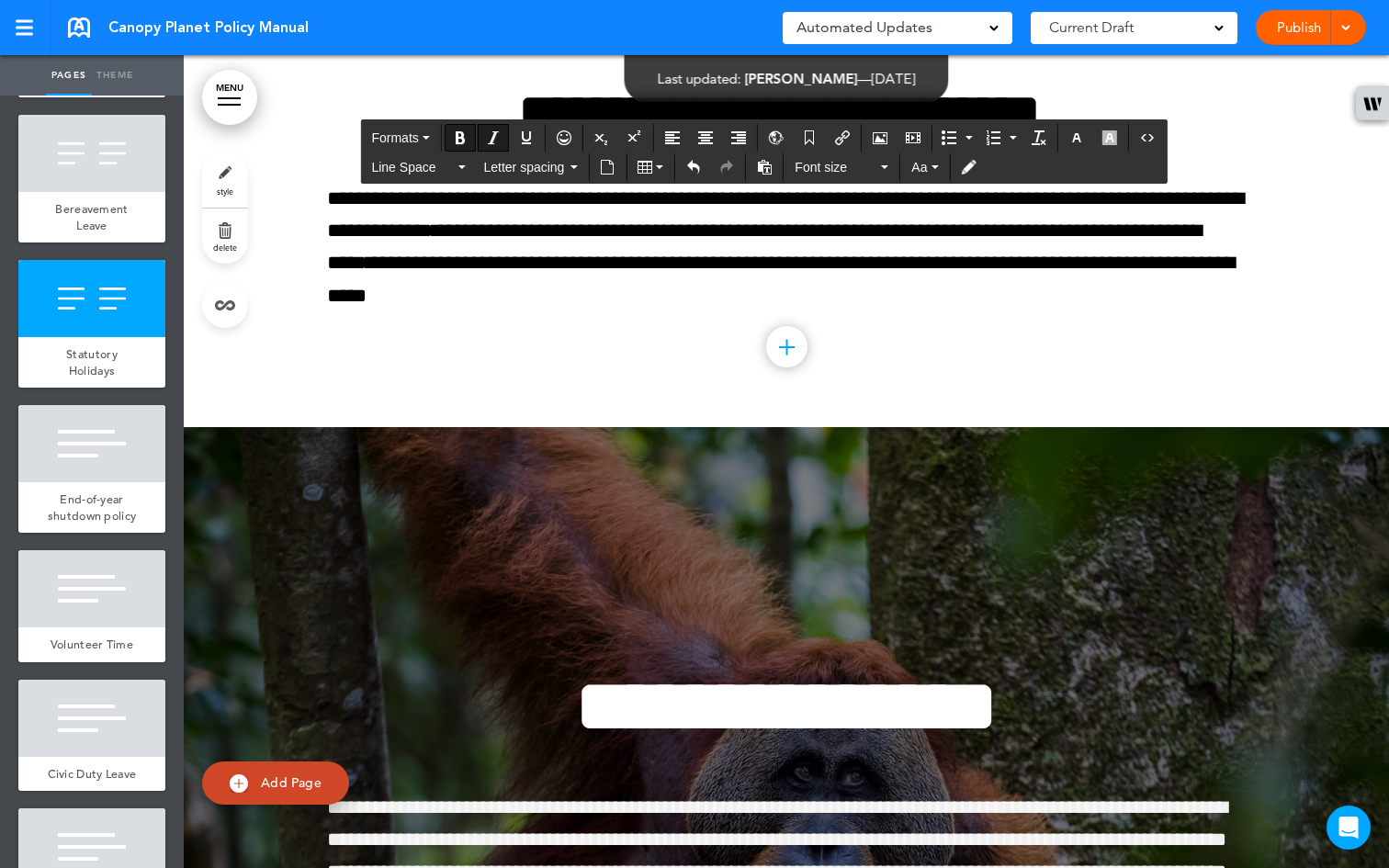
scroll to position [49464, 0]
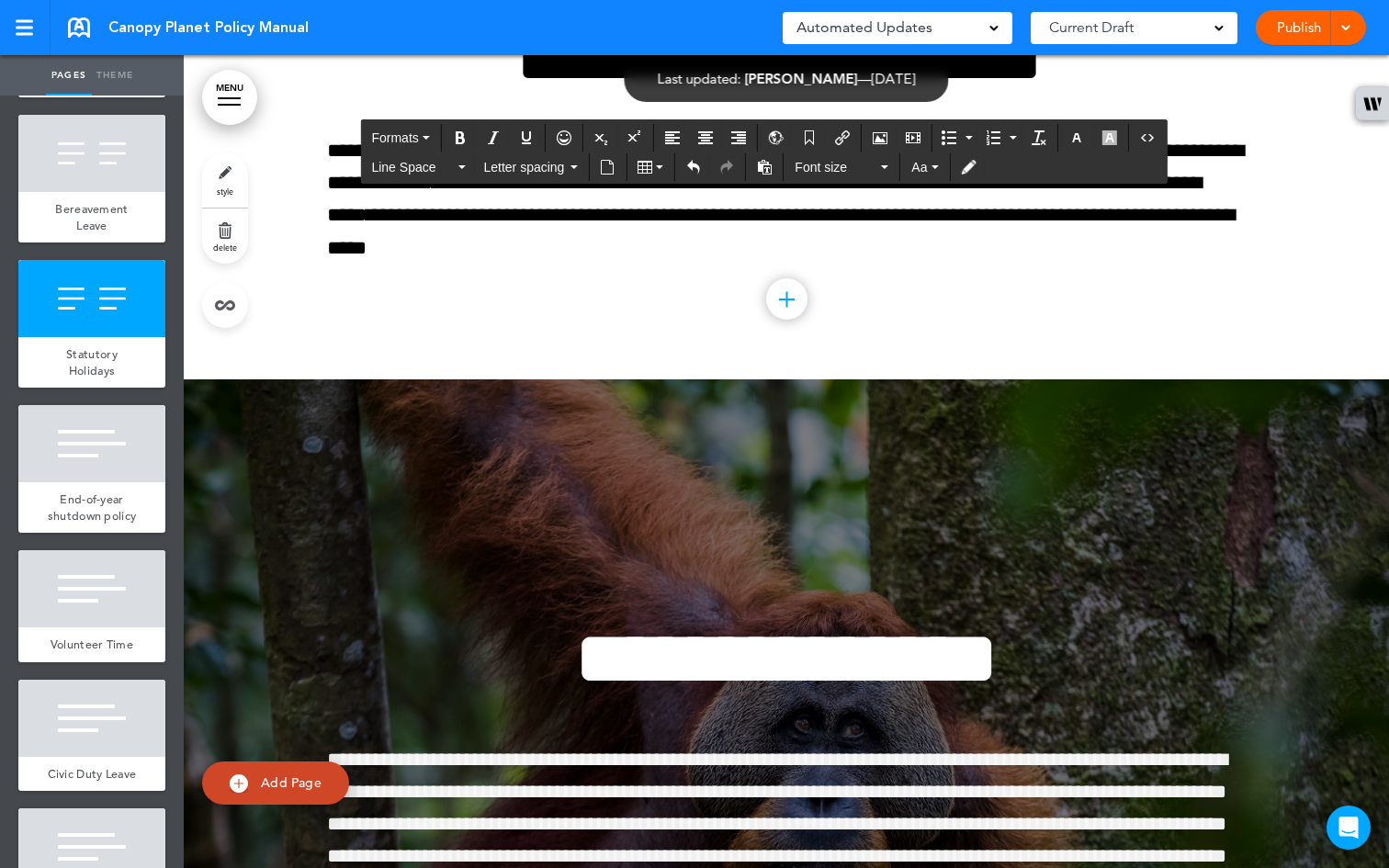
drag, startPoint x: 393, startPoint y: 564, endPoint x: 314, endPoint y: 556, distance: 79.4
click at [458, 139] on icon "Bold" at bounding box center [459, 137] width 14 height 14
click at [458, 140] on icon "Bold" at bounding box center [459, 137] width 14 height 14
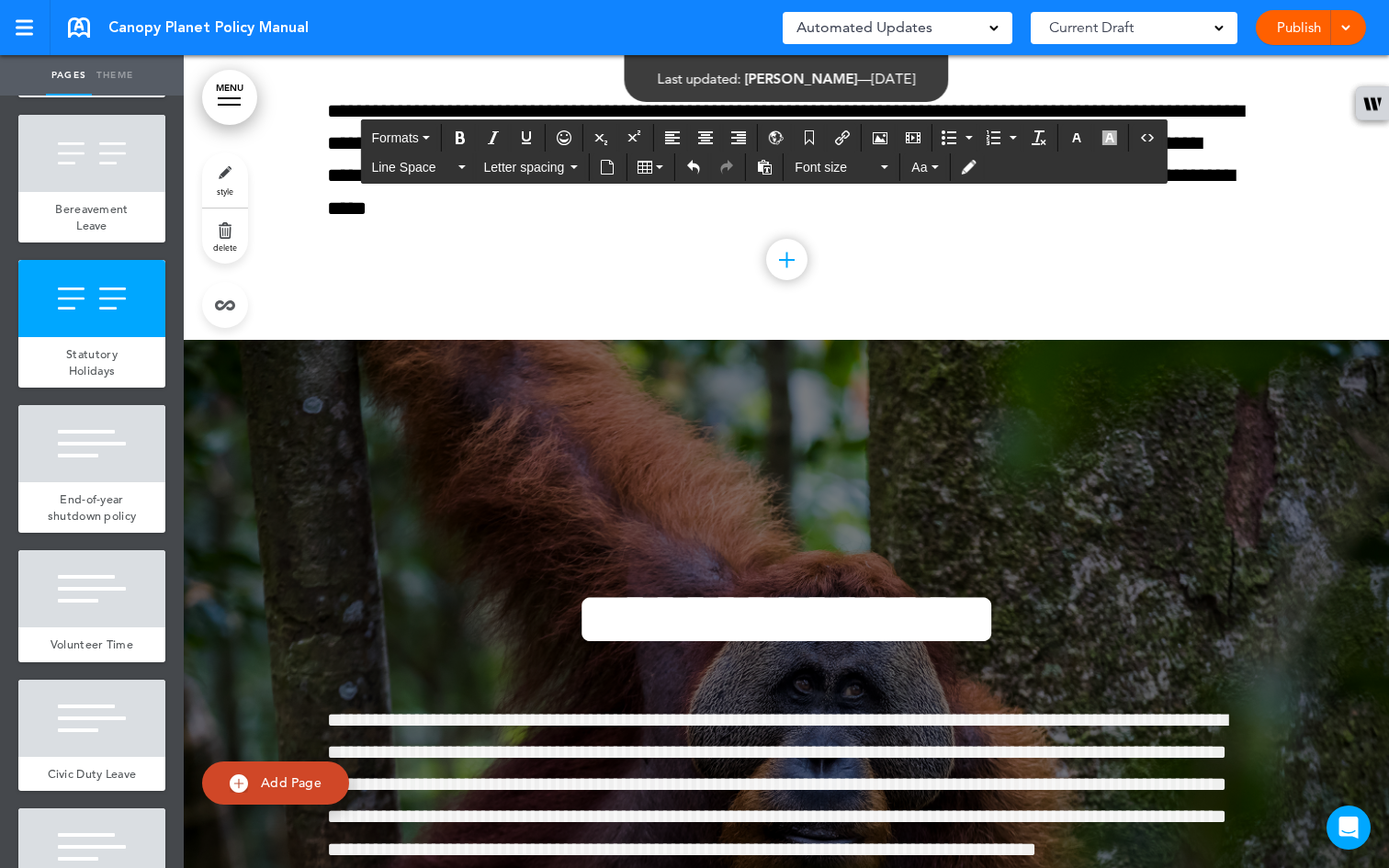
scroll to position [49509, 0]
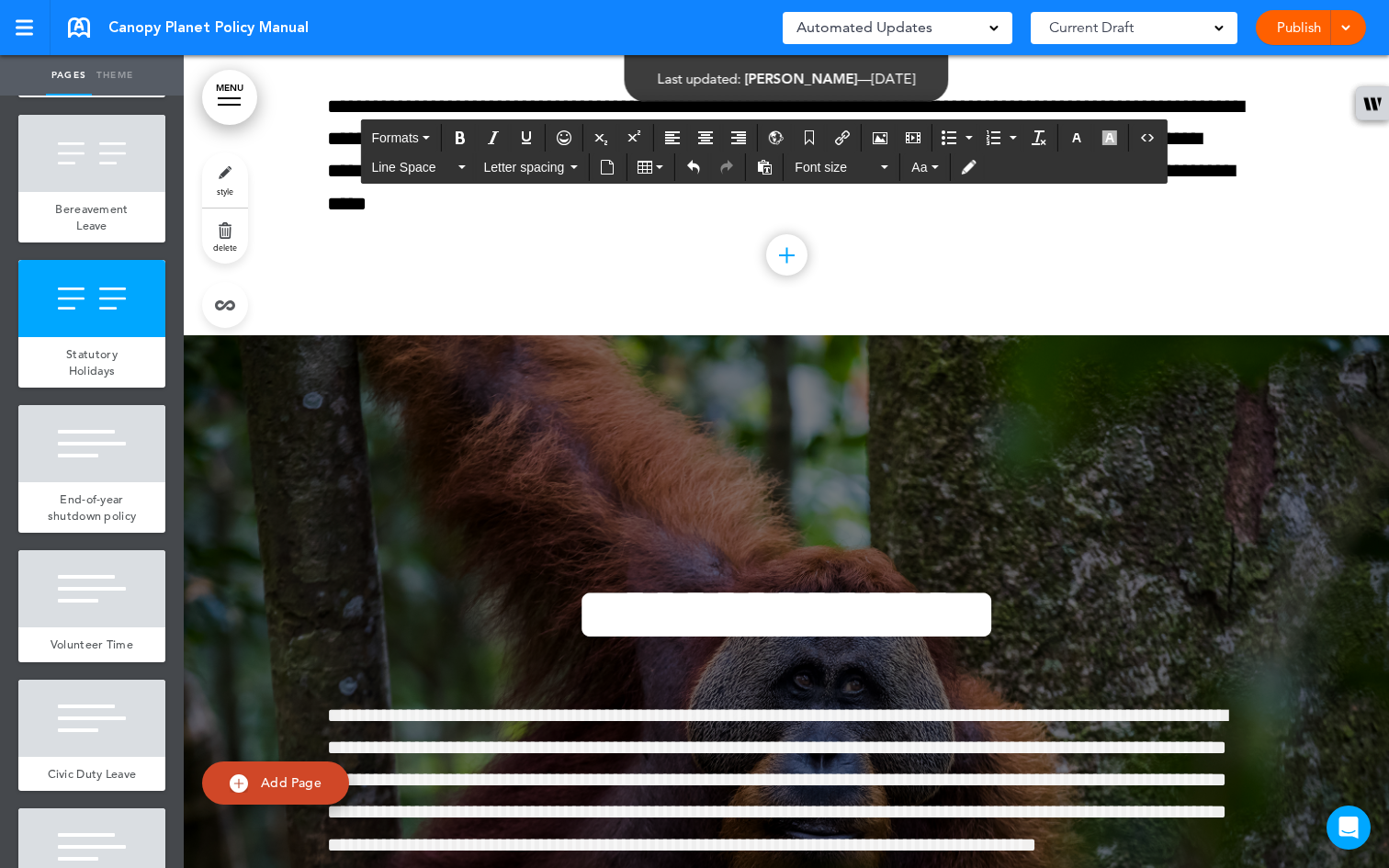
drag, startPoint x: 518, startPoint y: 582, endPoint x: 405, endPoint y: 583, distance: 113.0
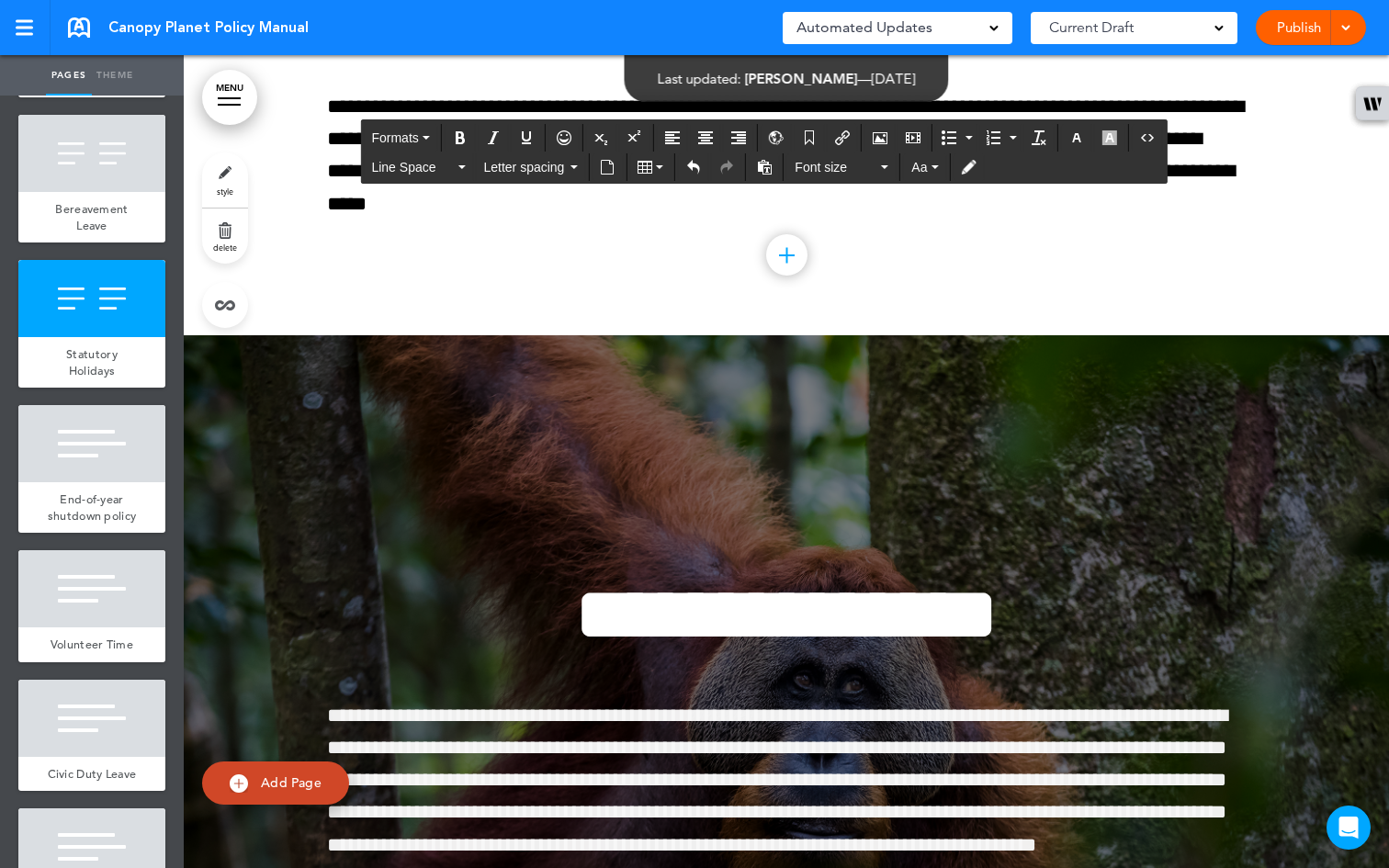
drag, startPoint x: 530, startPoint y: 585, endPoint x: 406, endPoint y: 579, distance: 124.1
drag, startPoint x: 542, startPoint y: 582, endPoint x: 402, endPoint y: 592, distance: 140.4
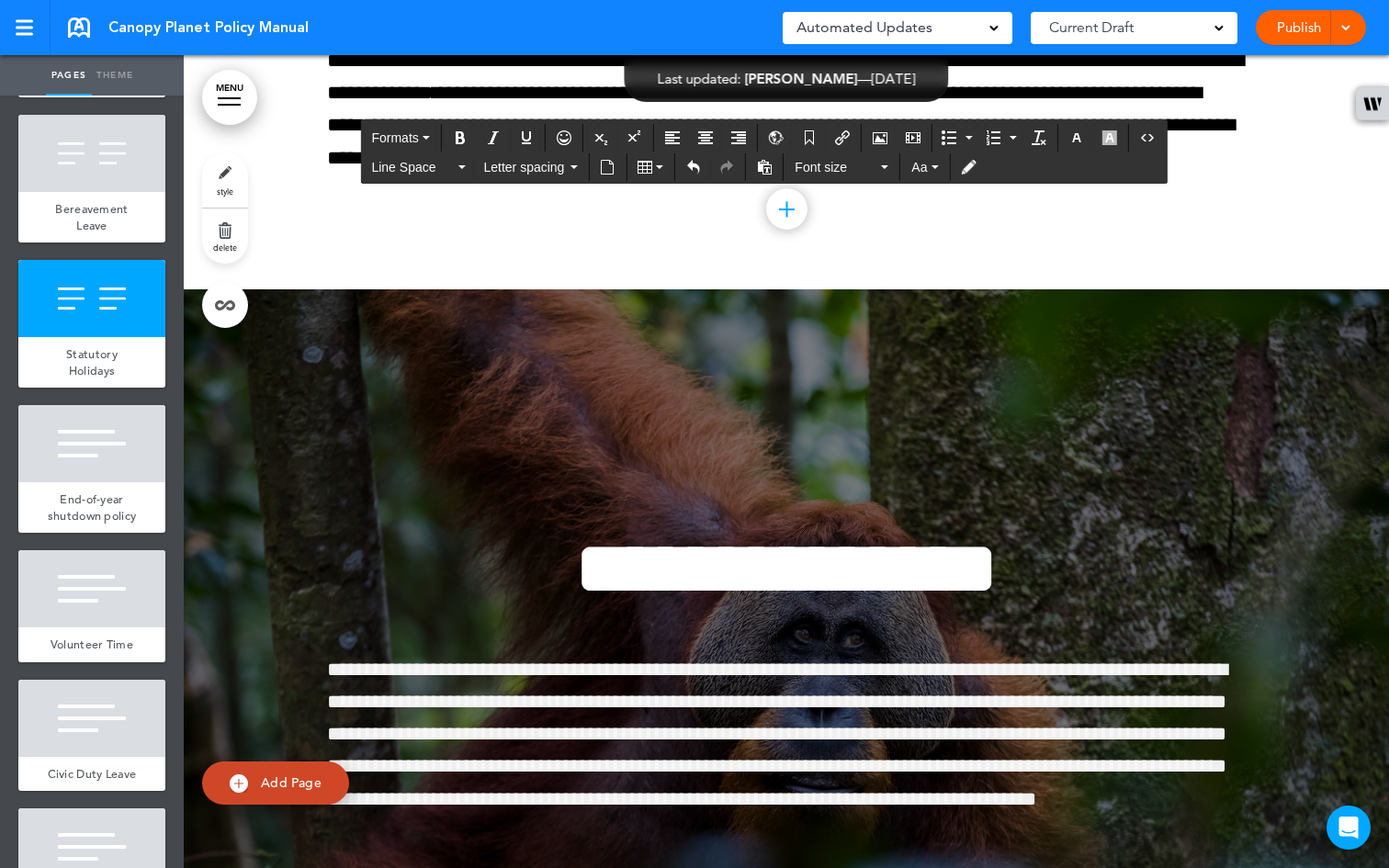
scroll to position [49565, 0]
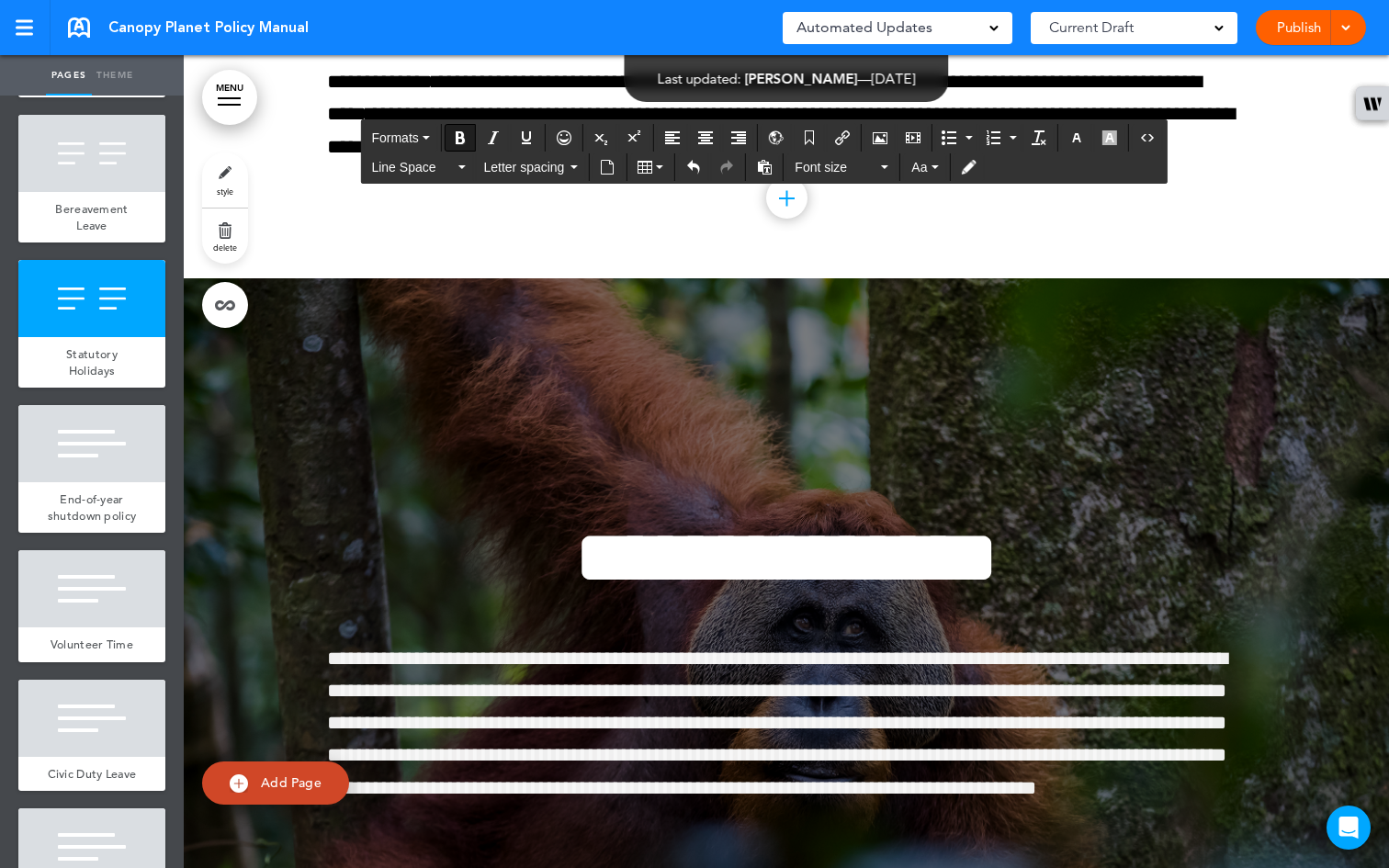
drag, startPoint x: 529, startPoint y: 629, endPoint x: 339, endPoint y: 606, distance: 191.4
click at [461, 139] on icon "Bold" at bounding box center [459, 137] width 14 height 14
click at [494, 129] on button "Italic" at bounding box center [493, 138] width 30 height 26
click at [468, 141] on icon "Bold" at bounding box center [459, 137] width 14 height 14
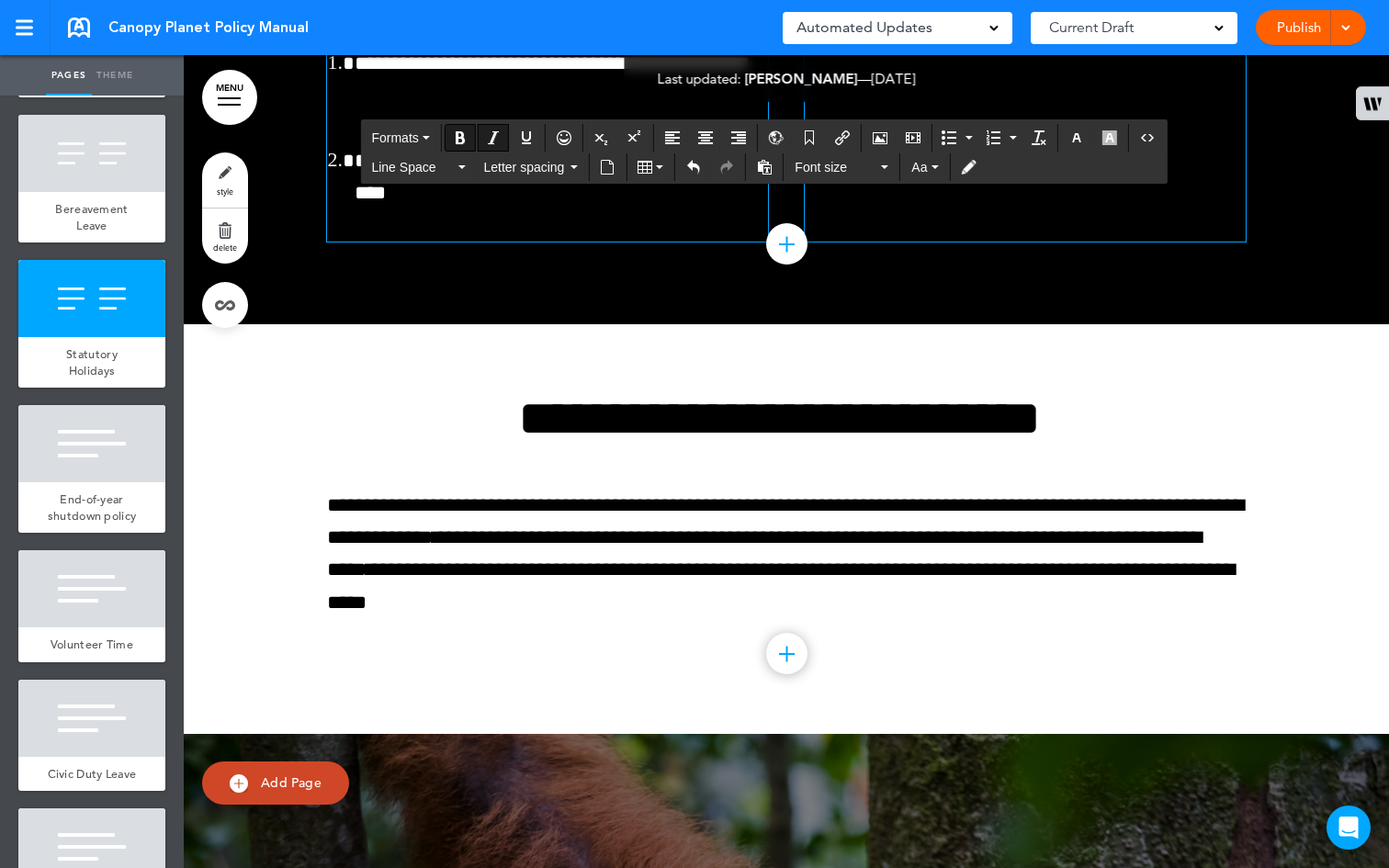
scroll to position [49015, 0]
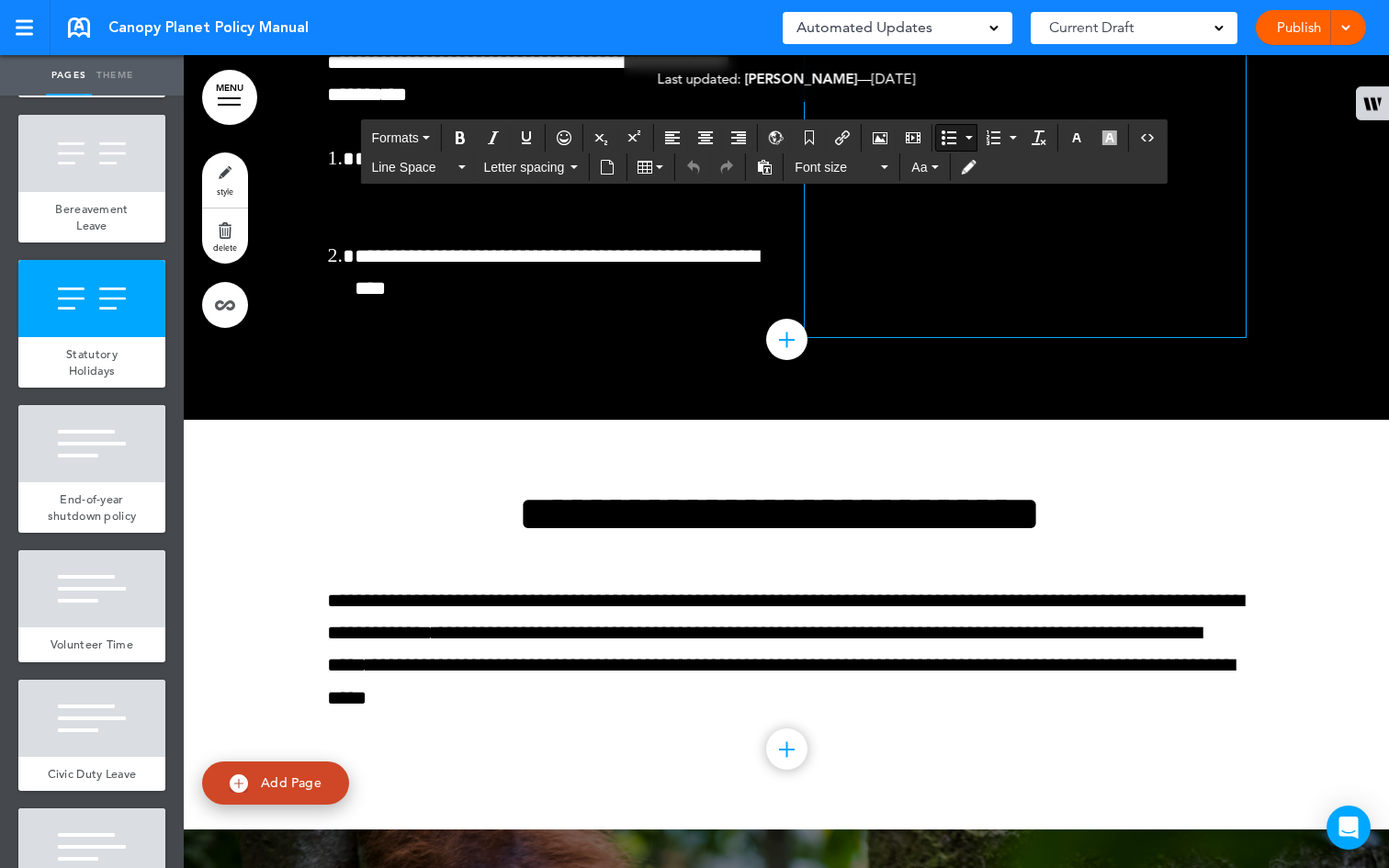
drag, startPoint x: 1131, startPoint y: 702, endPoint x: 850, endPoint y: 622, distance: 292.2
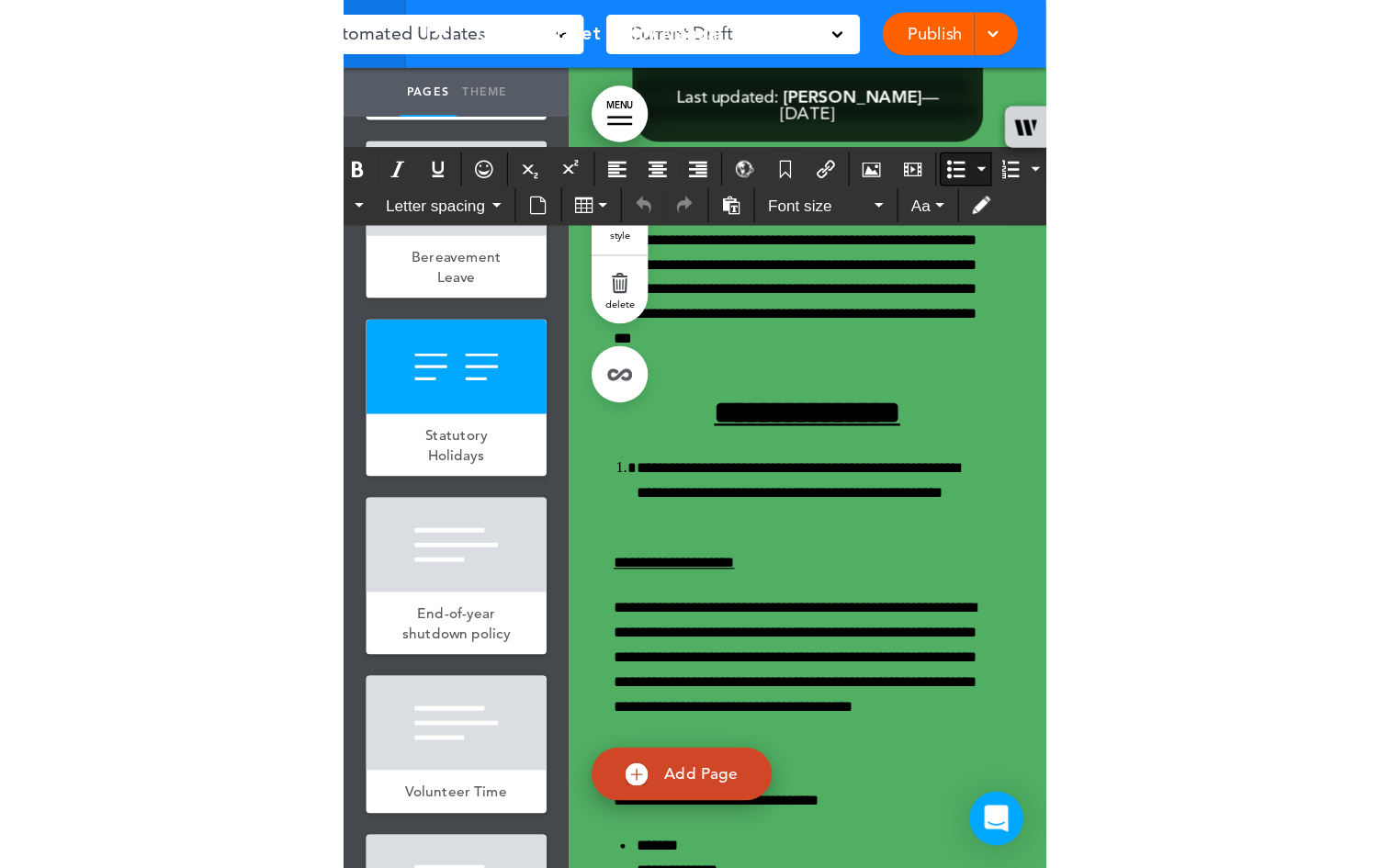
scroll to position [49022, 0]
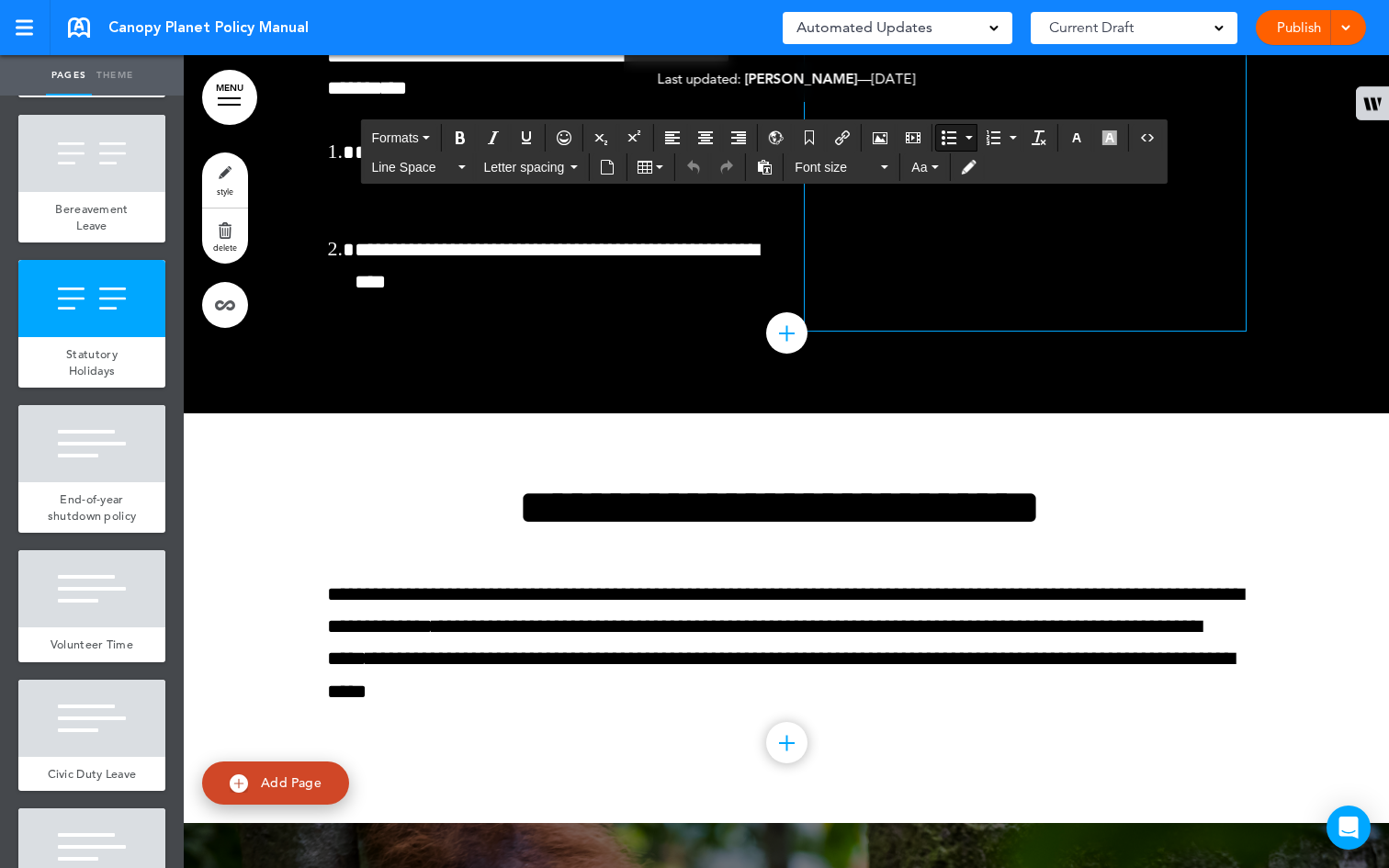
drag, startPoint x: 1111, startPoint y: 686, endPoint x: 868, endPoint y: 191, distance: 551.4
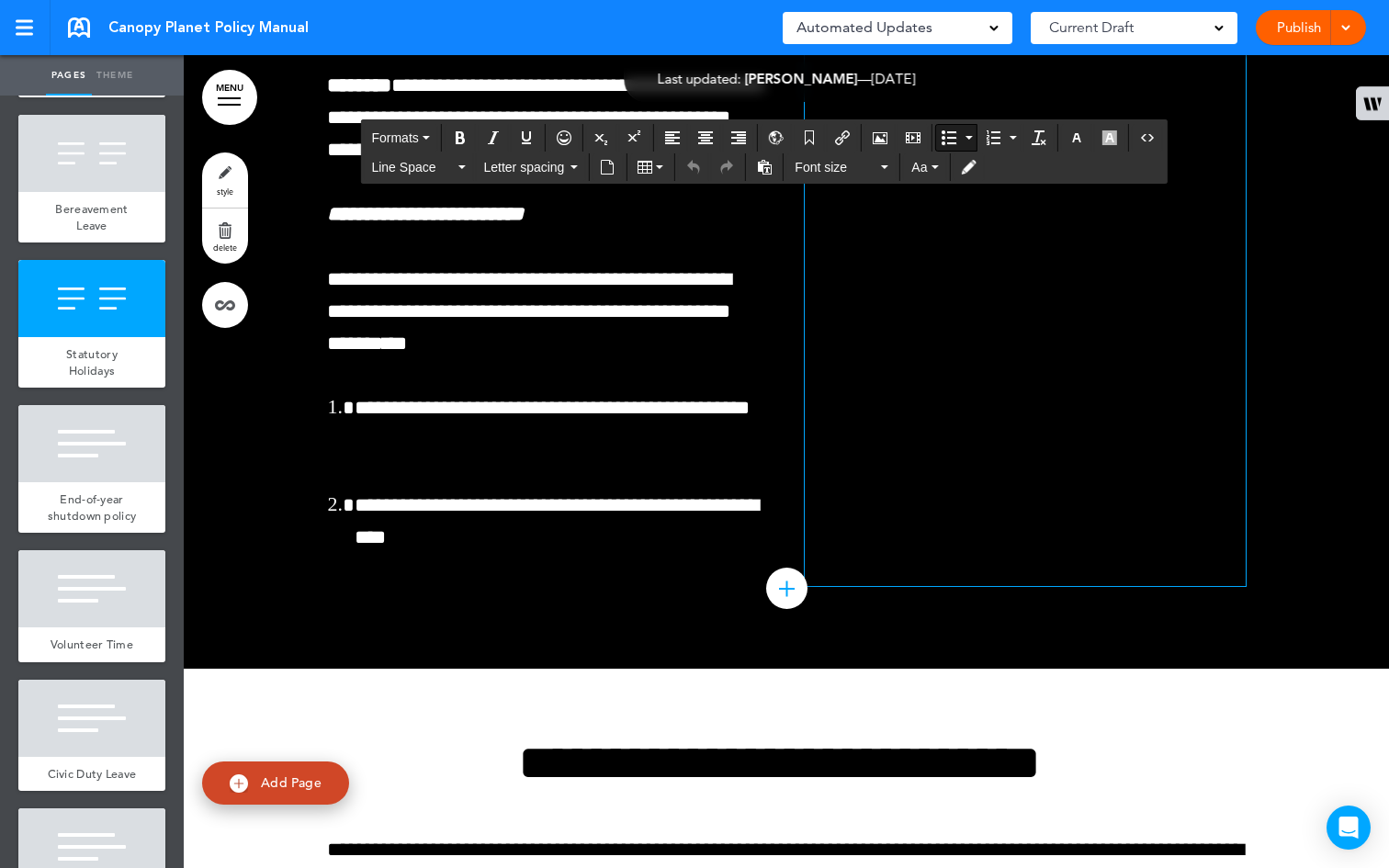
scroll to position [48763, 0]
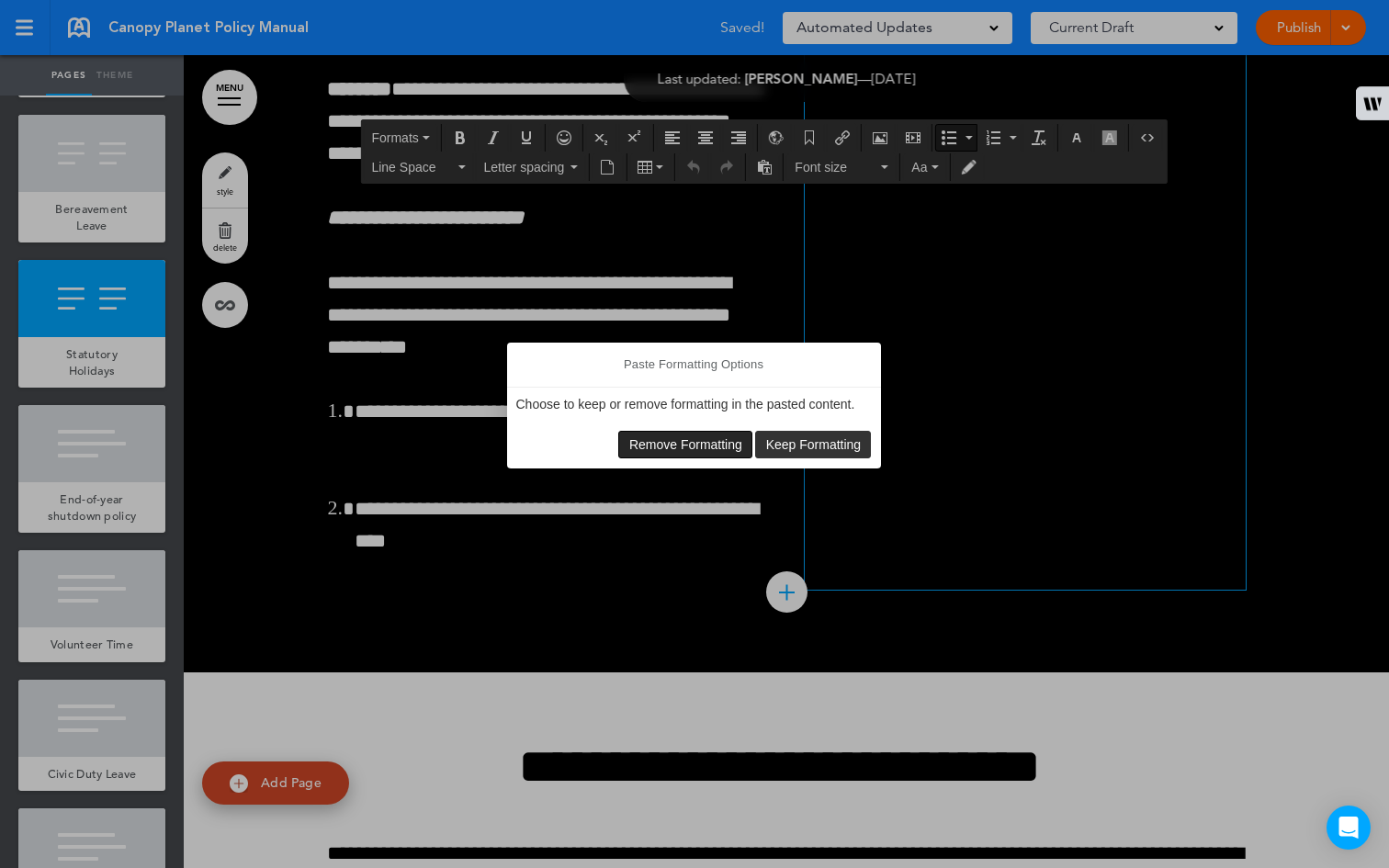
click at [690, 441] on span "Remove Formatting" at bounding box center [685, 444] width 113 height 14
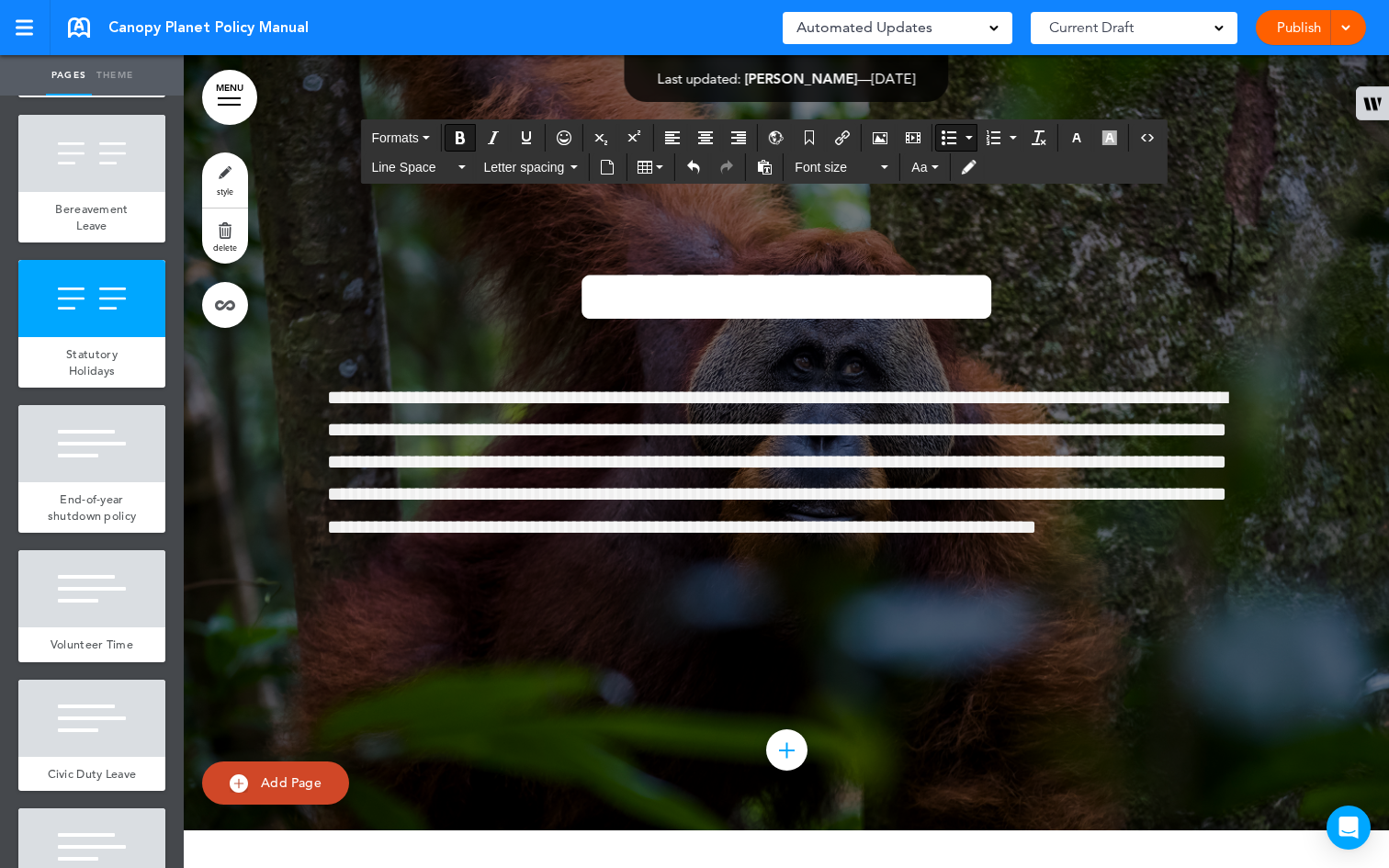
scroll to position [49869, 0]
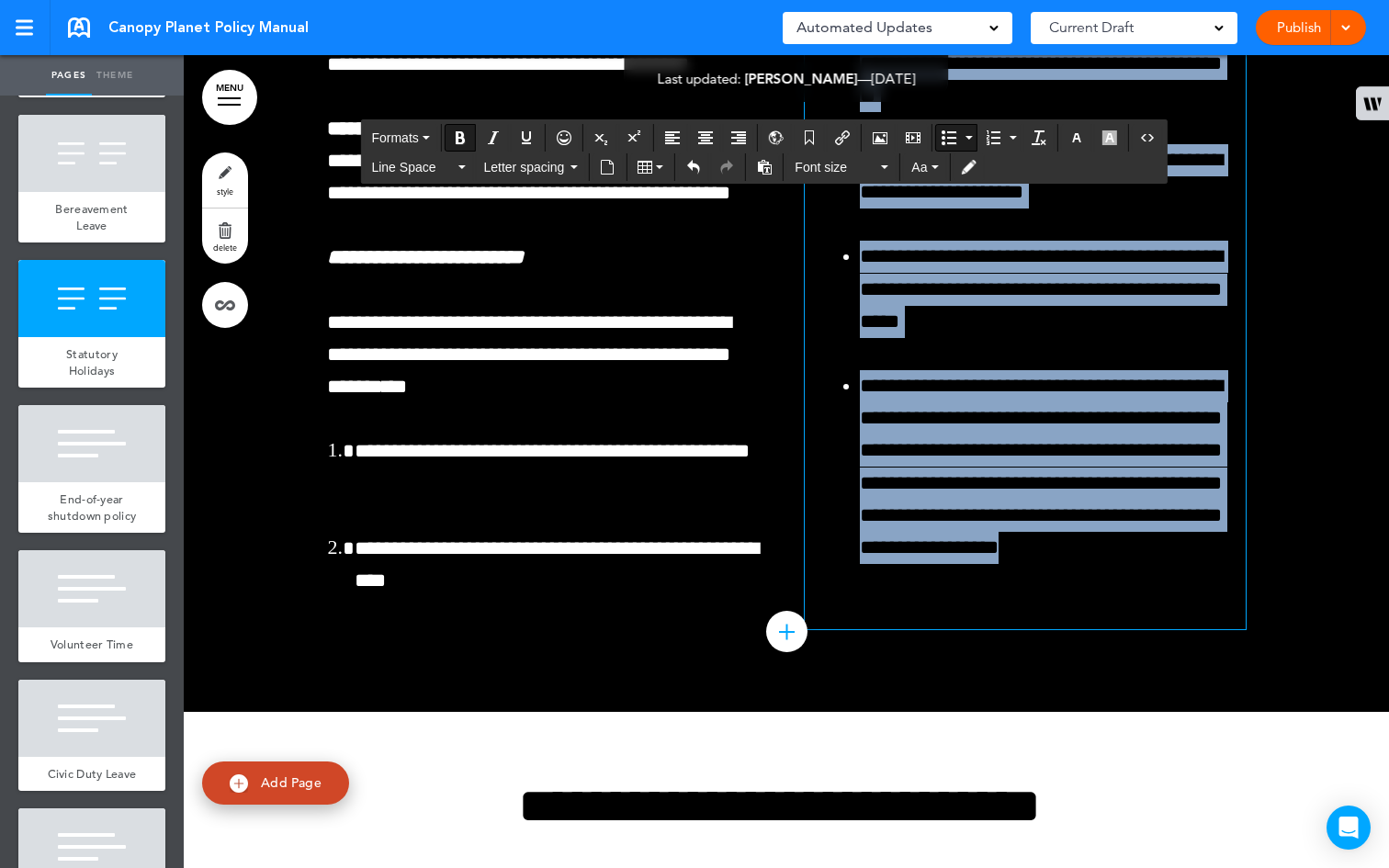
scroll to position [48714, 0]
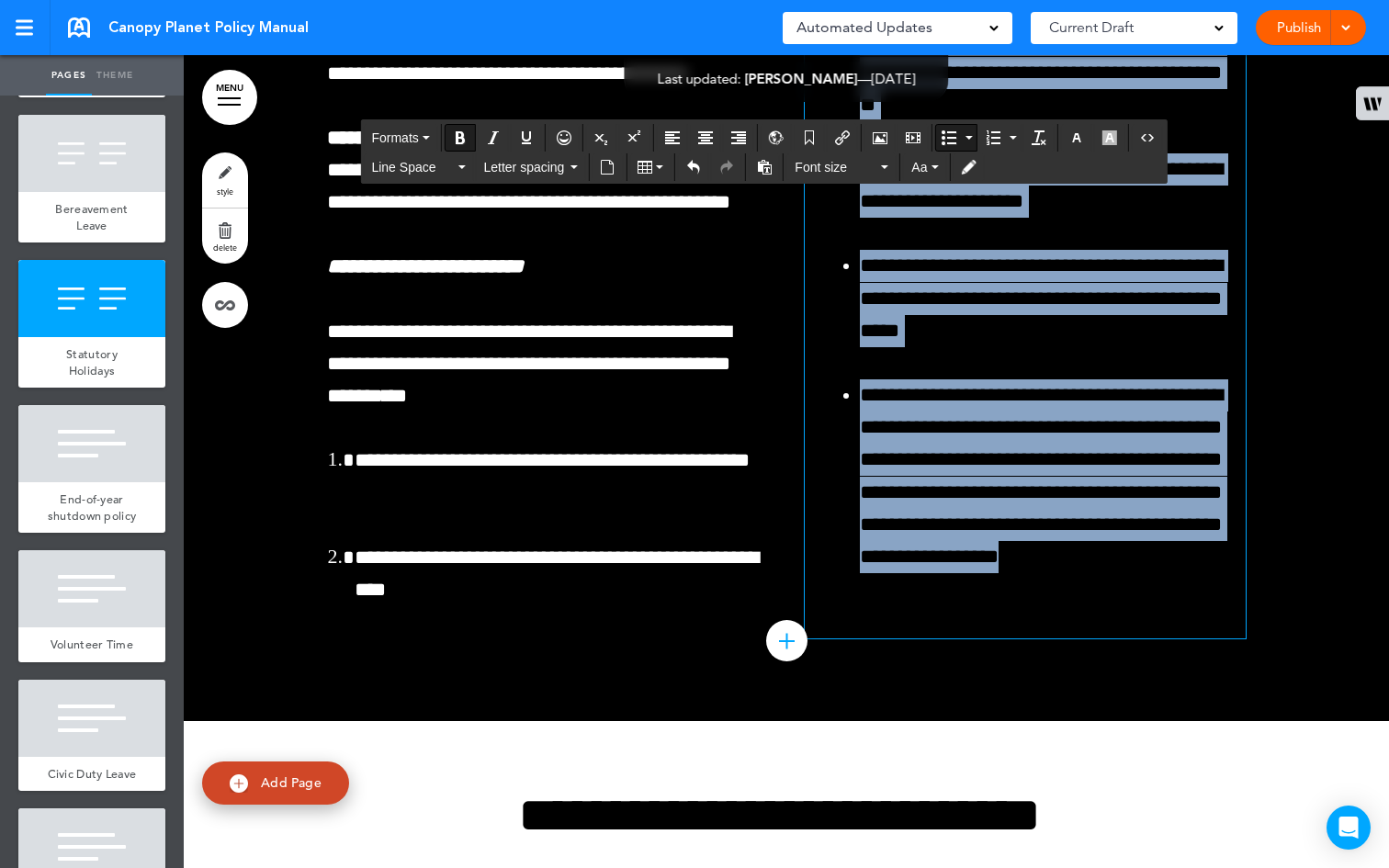
drag, startPoint x: 1148, startPoint y: 539, endPoint x: 832, endPoint y: 281, distance: 407.9
click at [1081, 136] on icon "button" at bounding box center [1076, 137] width 14 height 14
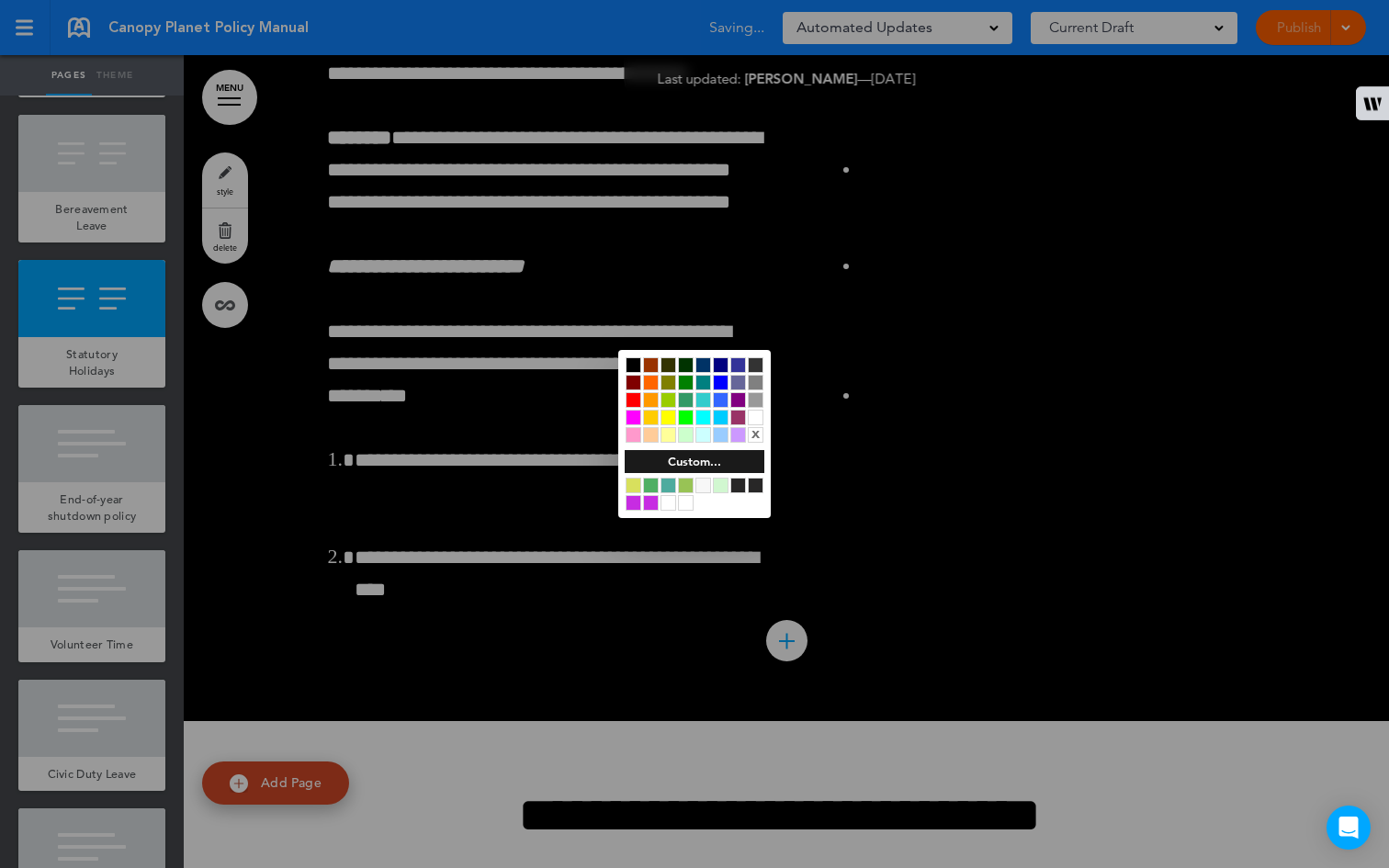
click at [761, 412] on div at bounding box center [756, 418] width 15 height 15
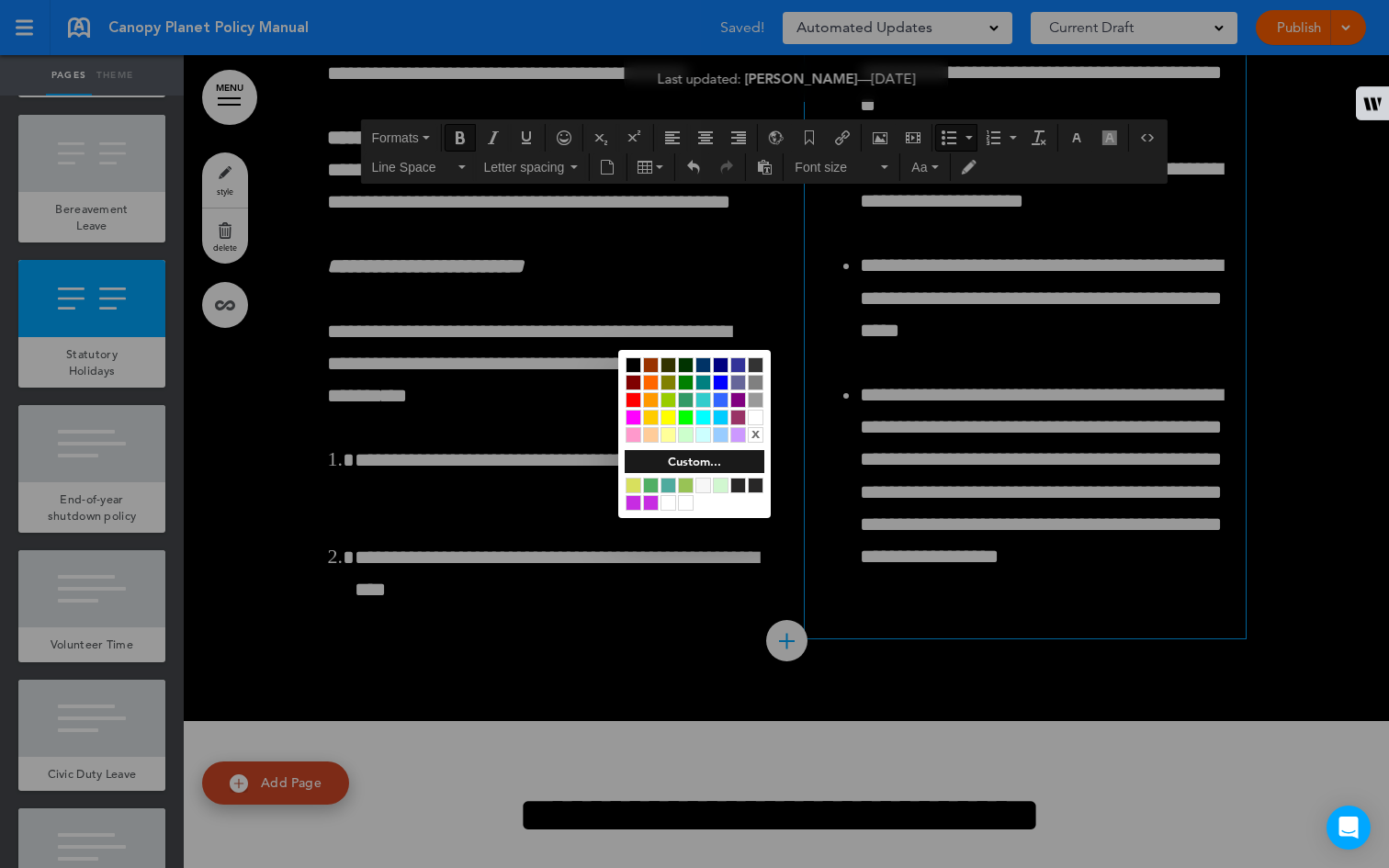
click at [902, 427] on div at bounding box center [694, 434] width 1389 height 868
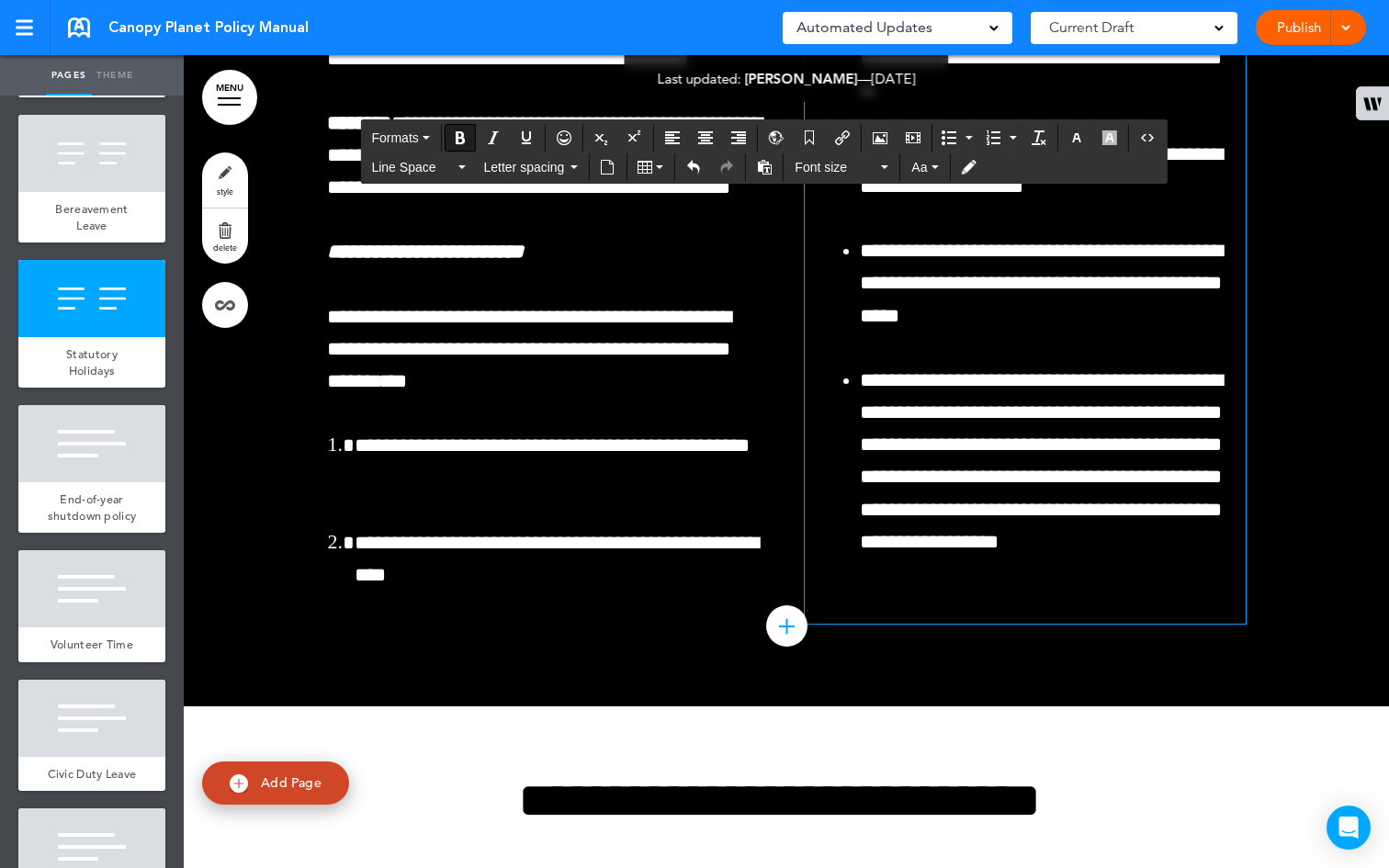
scroll to position [48997, 0]
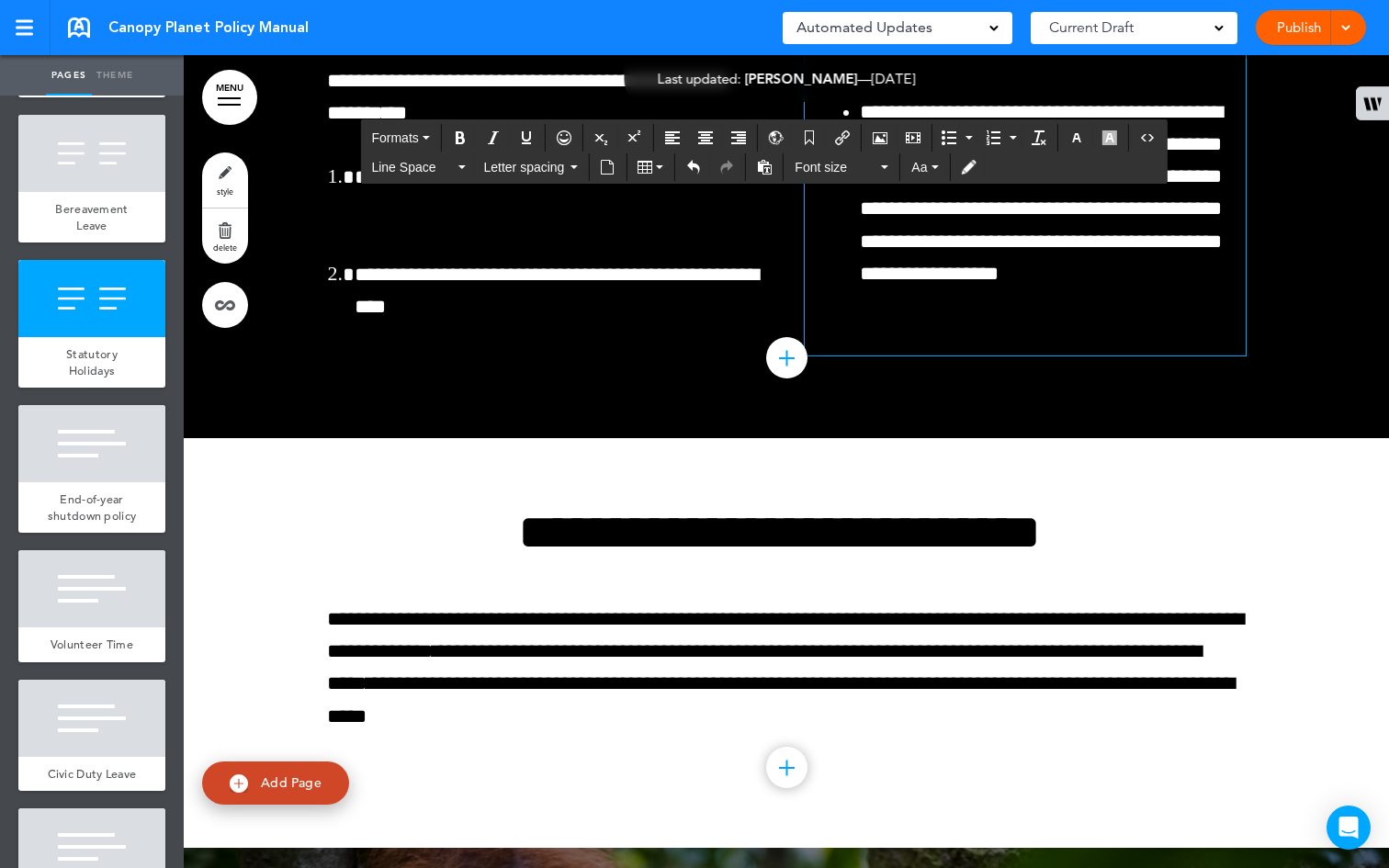
drag, startPoint x: 844, startPoint y: 345, endPoint x: 1110, endPoint y: 556, distance: 339.5
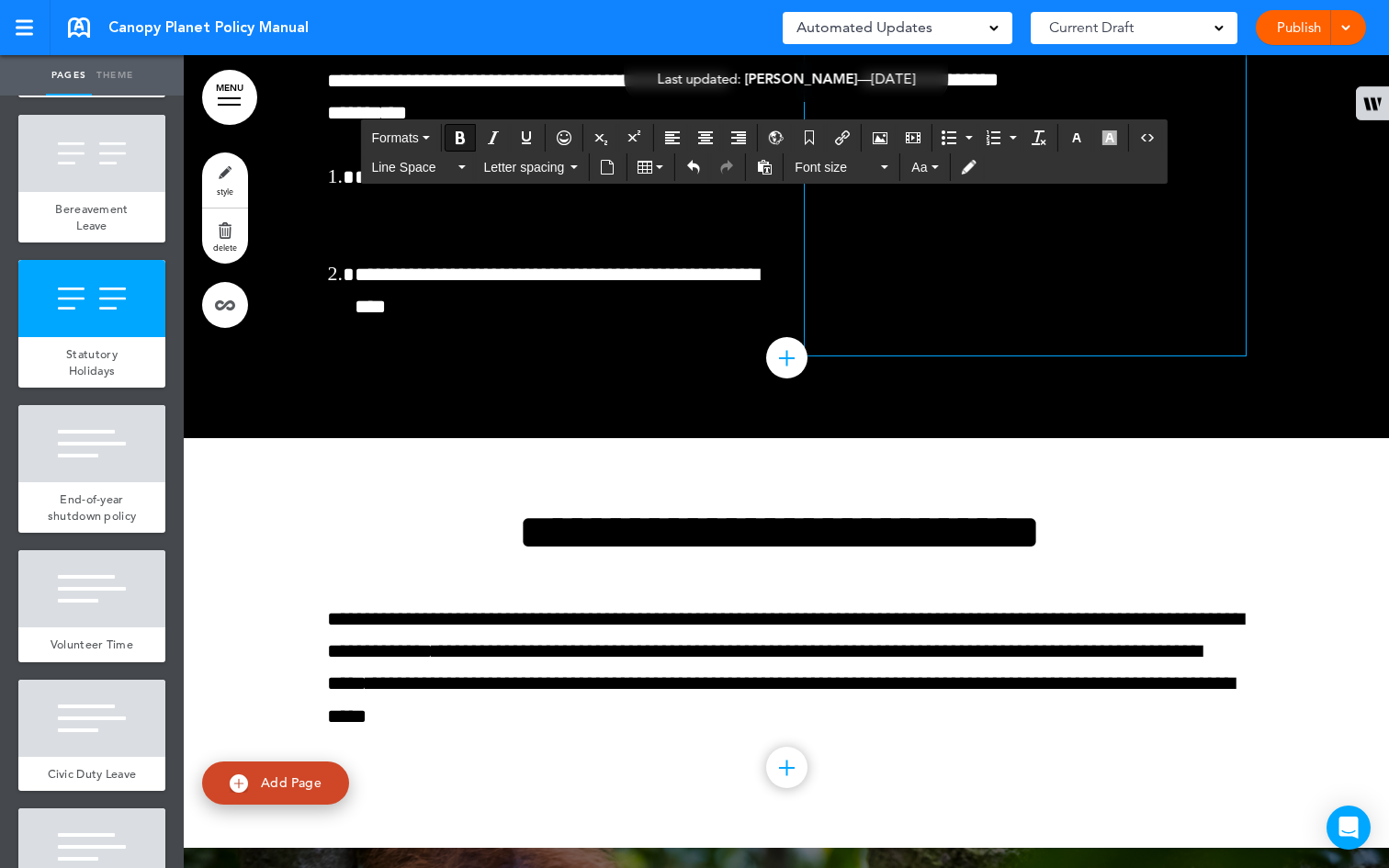
drag, startPoint x: 908, startPoint y: 383, endPoint x: 802, endPoint y: 379, distance: 106.1
click at [500, 134] on icon "Italic" at bounding box center [493, 137] width 14 height 14
click at [469, 137] on button "Bold" at bounding box center [460, 138] width 30 height 26
click at [460, 131] on icon "Bold" at bounding box center [459, 137] width 14 height 14
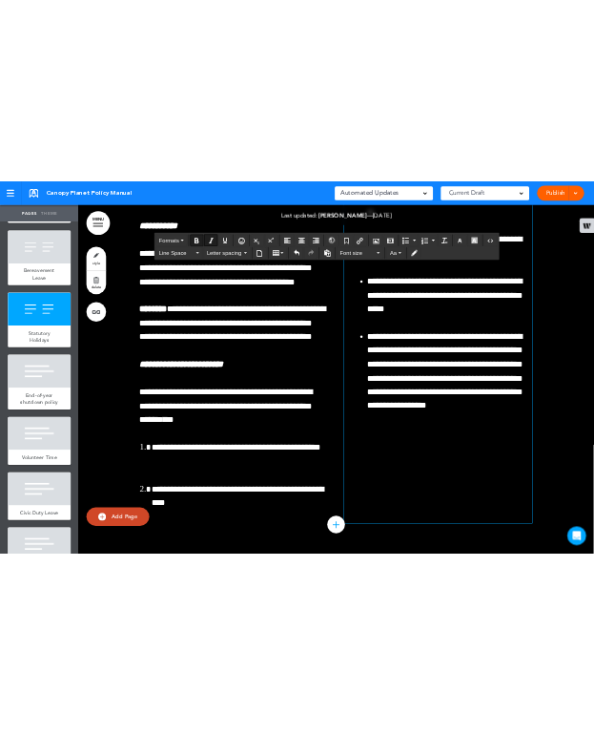
scroll to position [50453, 0]
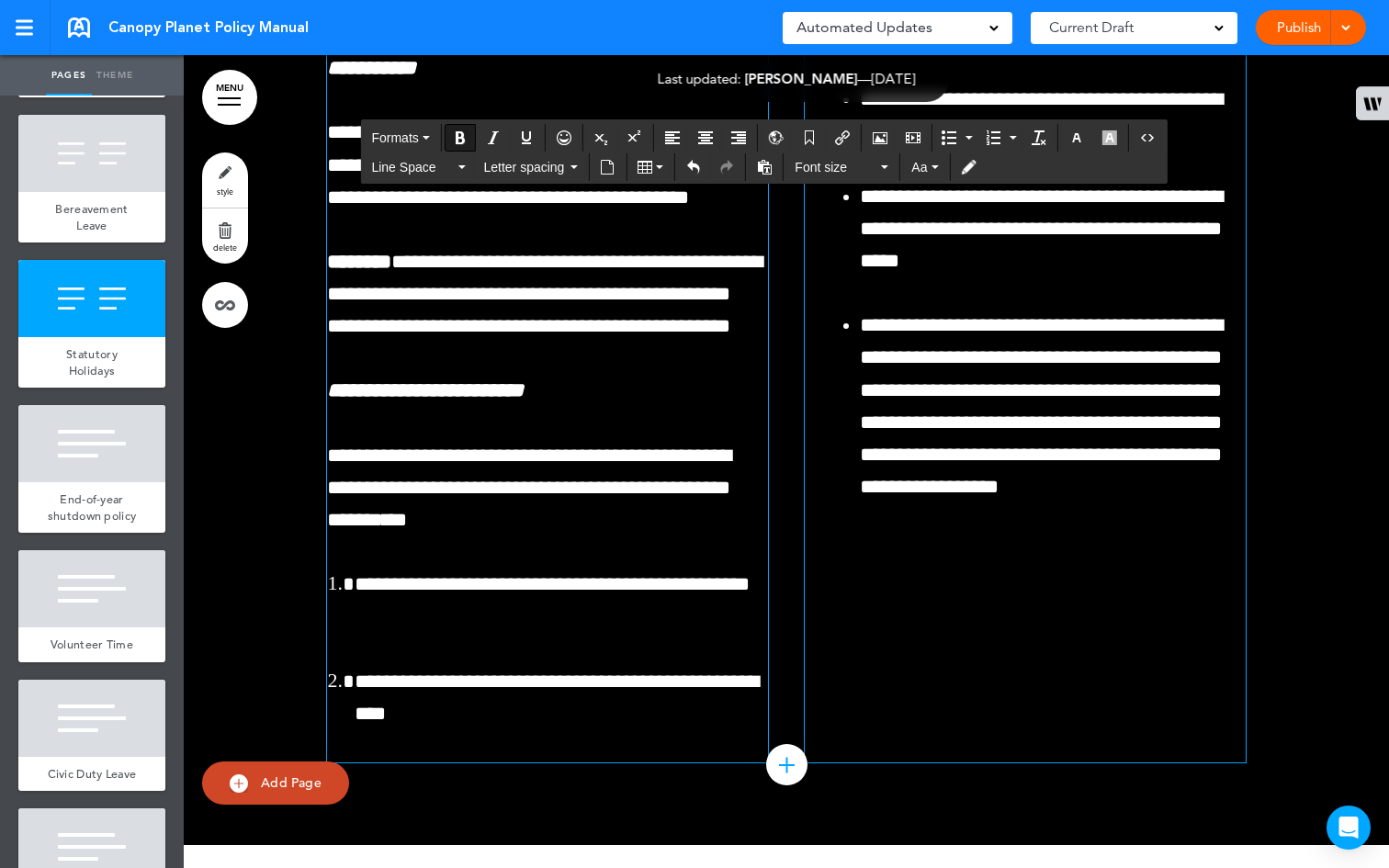
scroll to position [48584, 0]
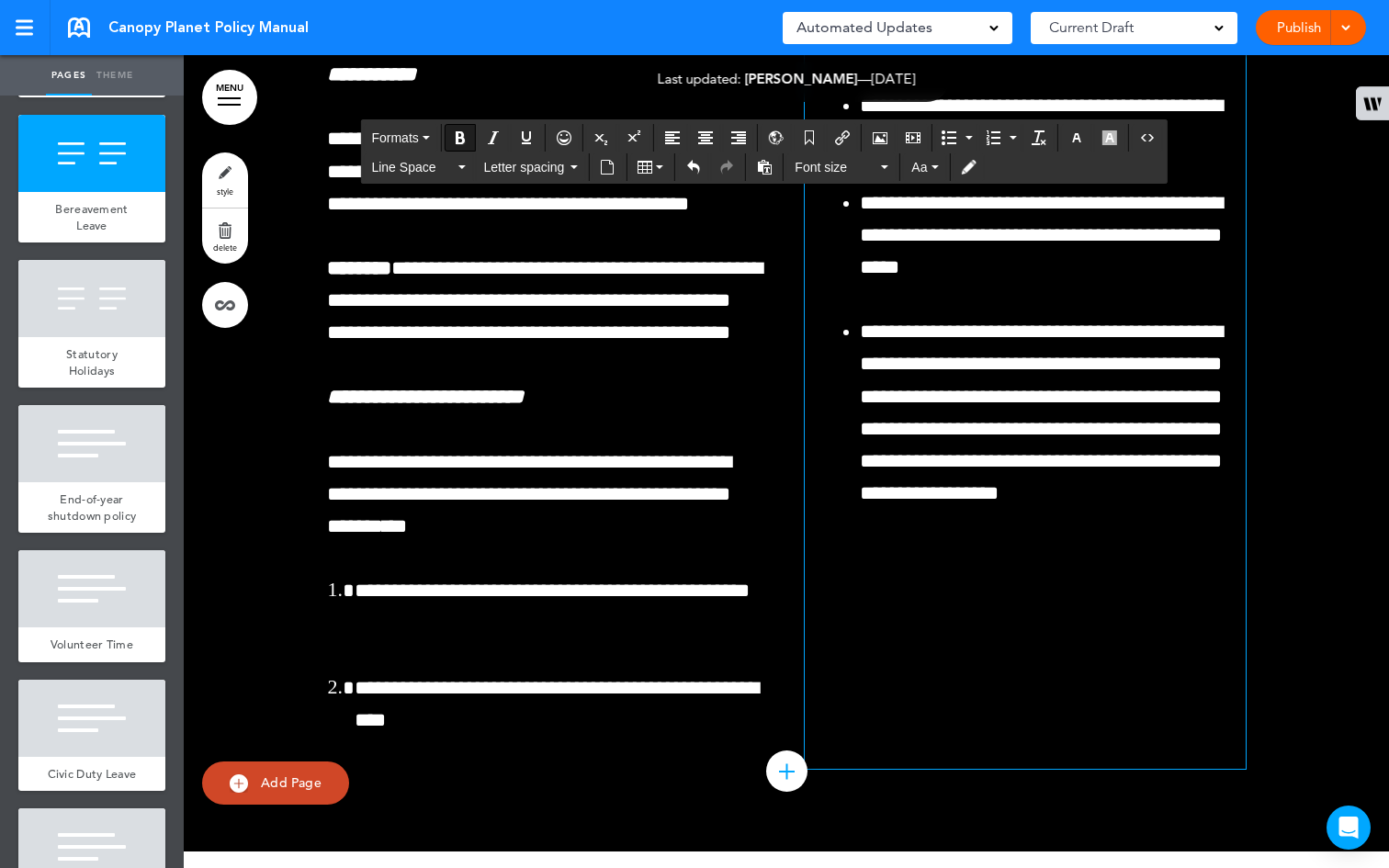
click at [463, 132] on icon "Bold" at bounding box center [459, 137] width 14 height 14
click at [490, 134] on icon "Italic" at bounding box center [493, 137] width 14 height 14
click at [460, 139] on icon "Bold" at bounding box center [459, 137] width 14 height 14
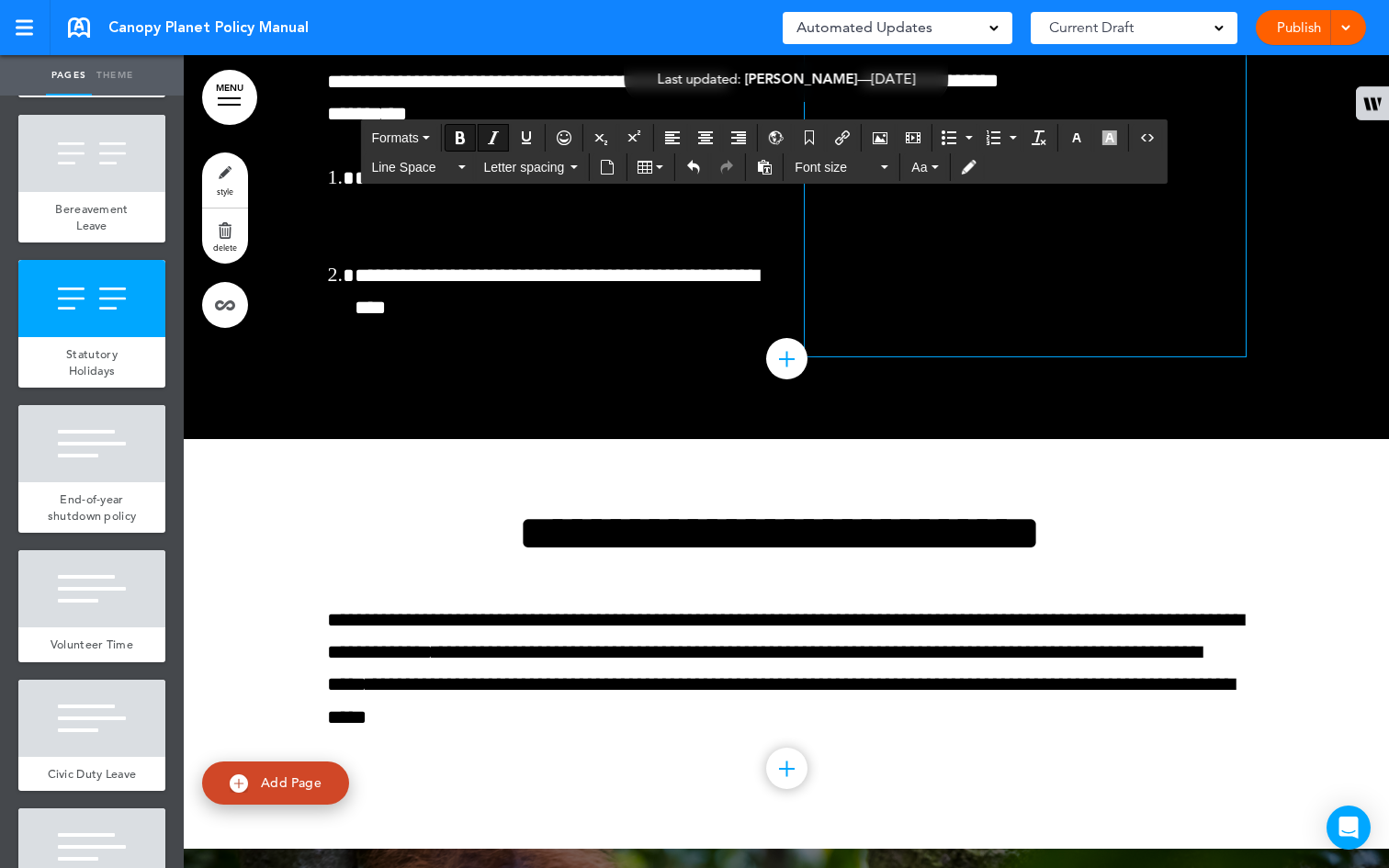
scroll to position [48995, 0]
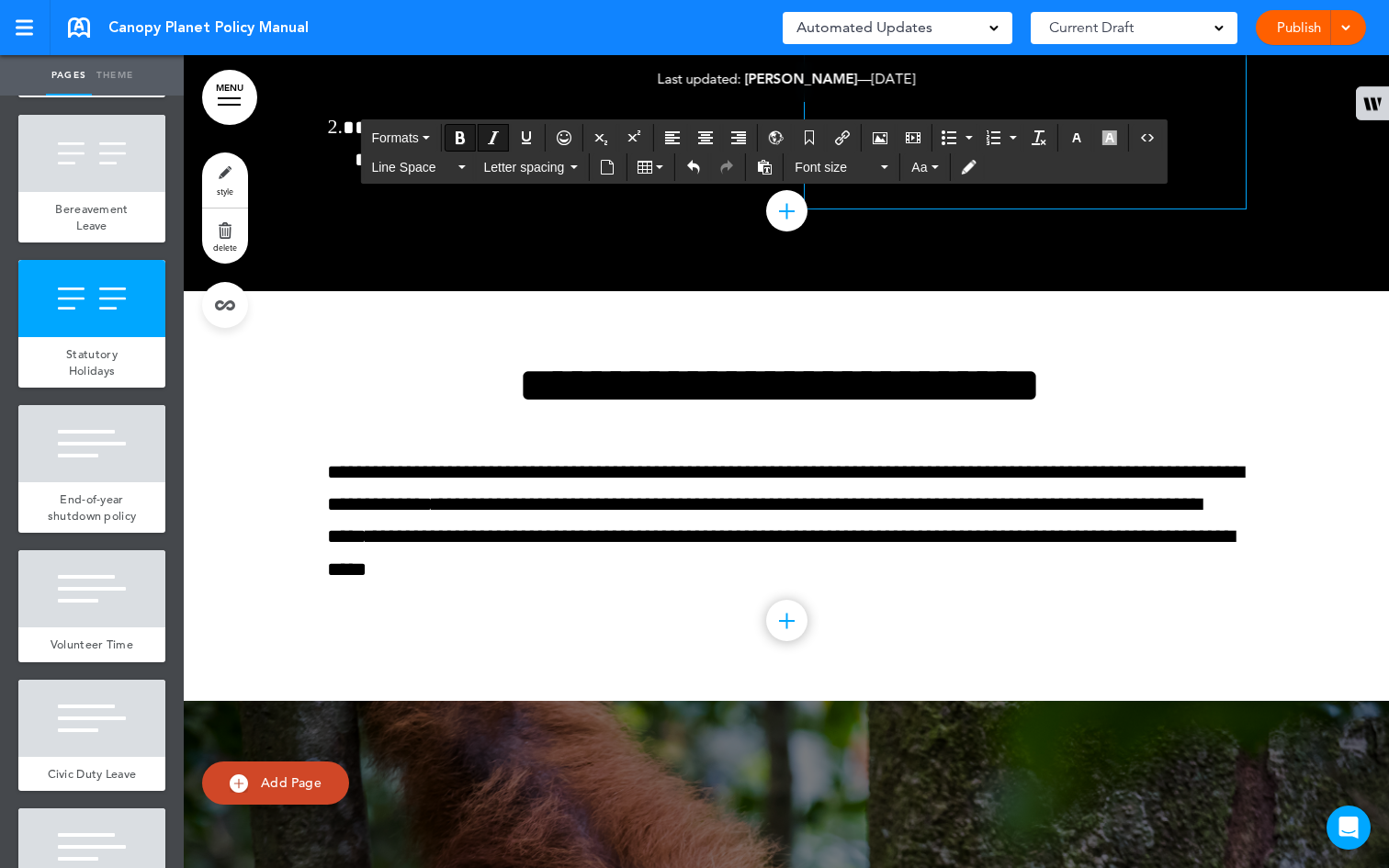
scroll to position [49184, 0]
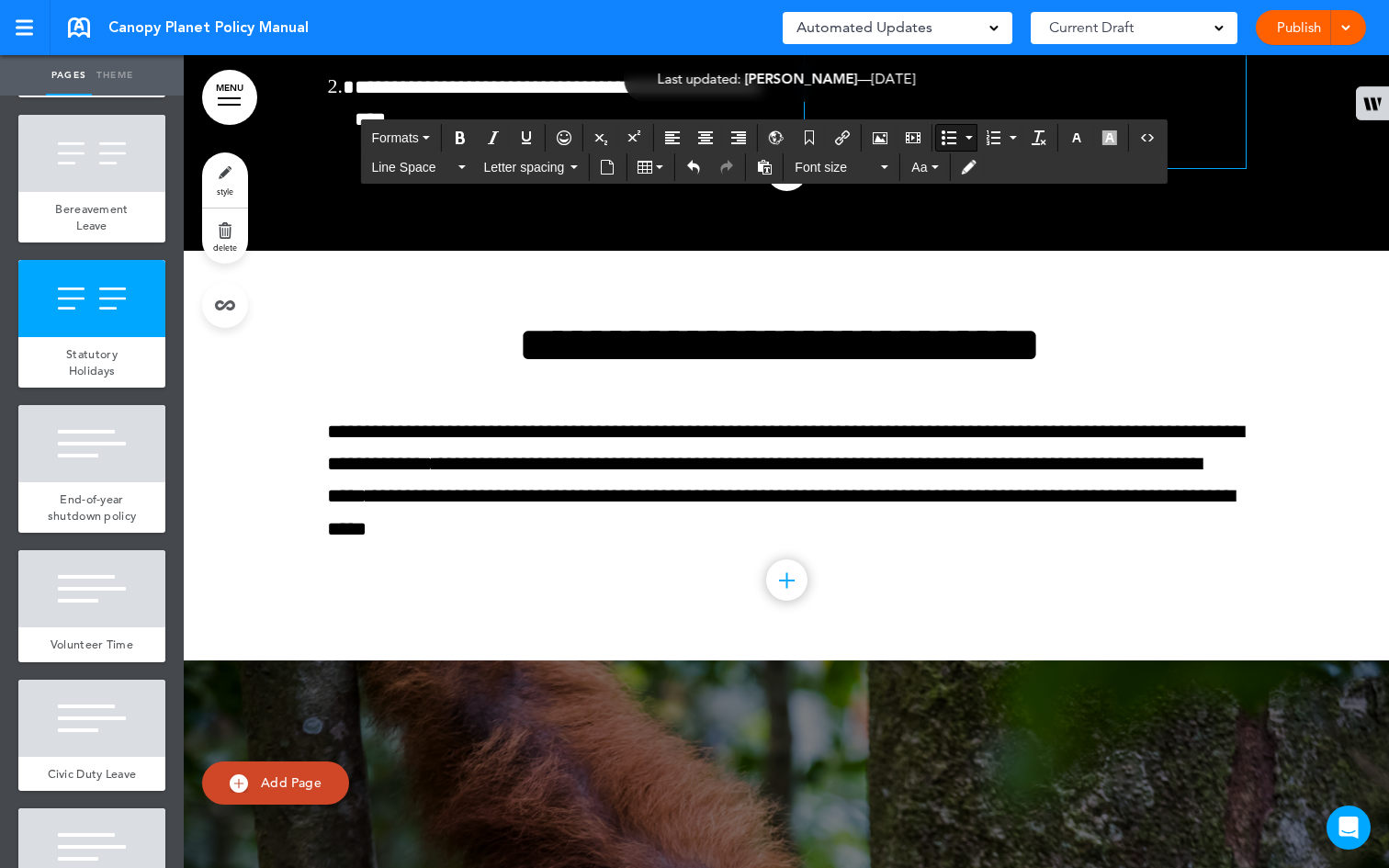
drag, startPoint x: 1132, startPoint y: 522, endPoint x: 850, endPoint y: 419, distance: 300.2
click at [1085, 133] on button "button" at bounding box center [1076, 138] width 30 height 26
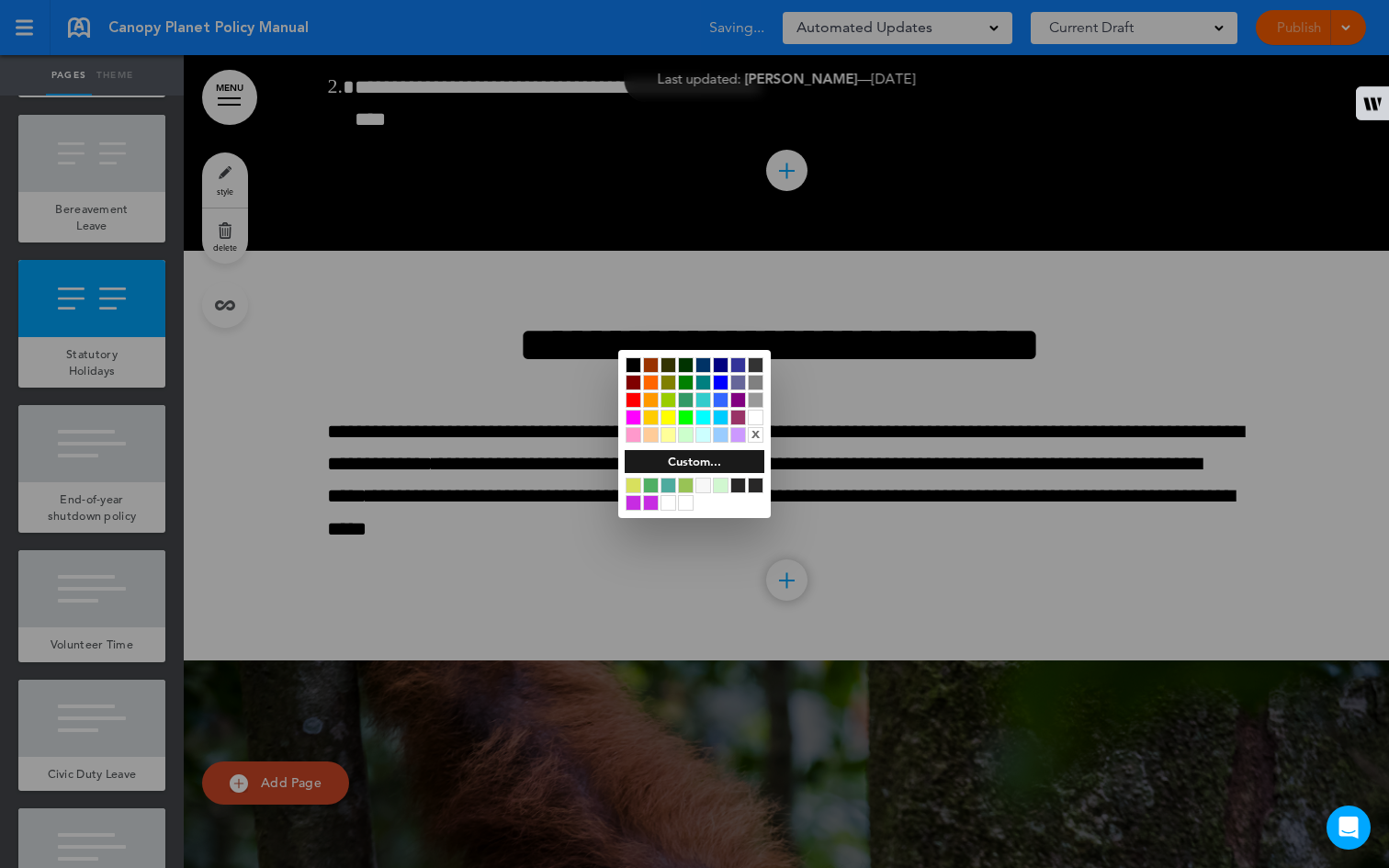
click at [668, 414] on div at bounding box center [668, 418] width 15 height 15
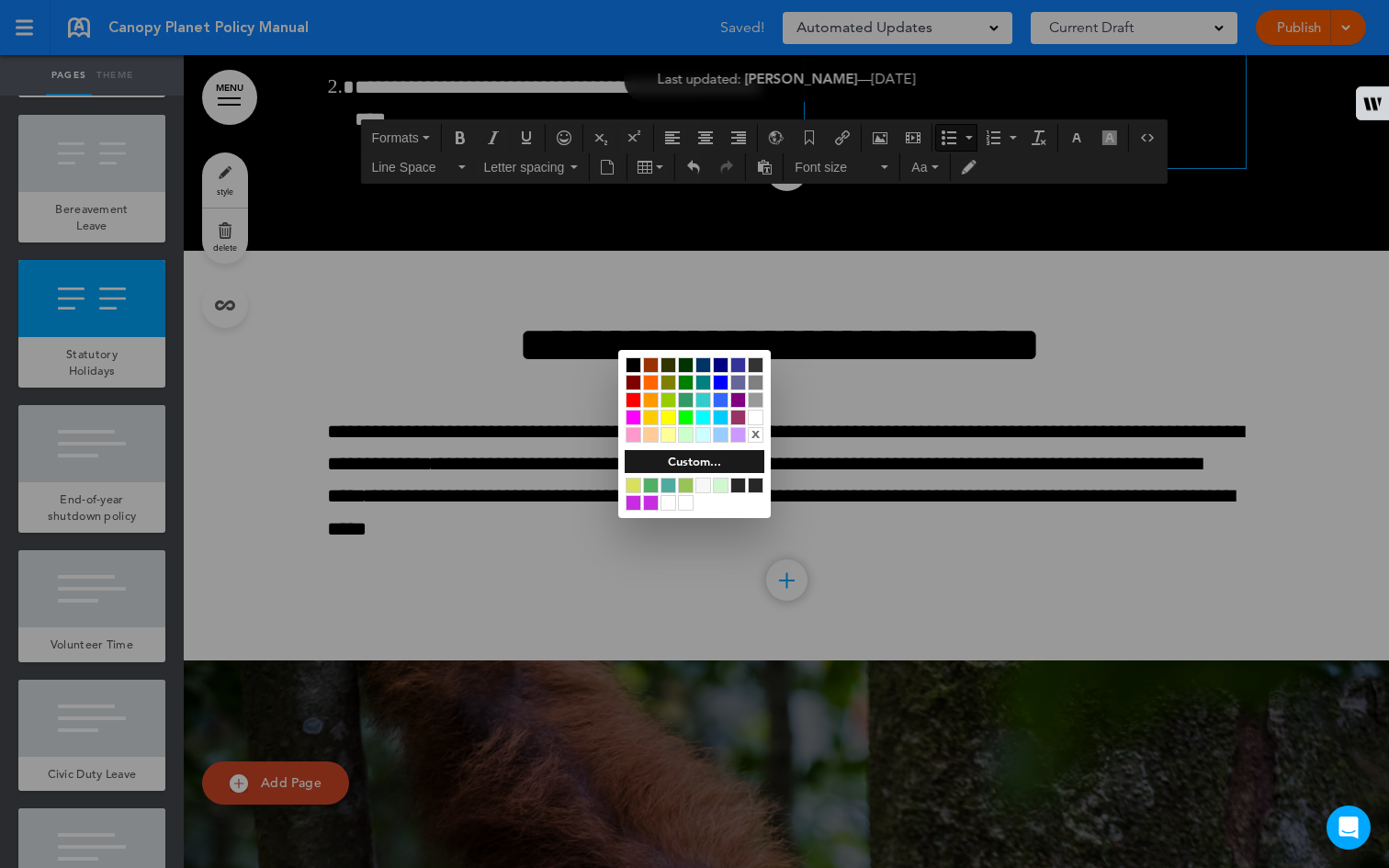
click at [948, 510] on div at bounding box center [694, 434] width 1389 height 868
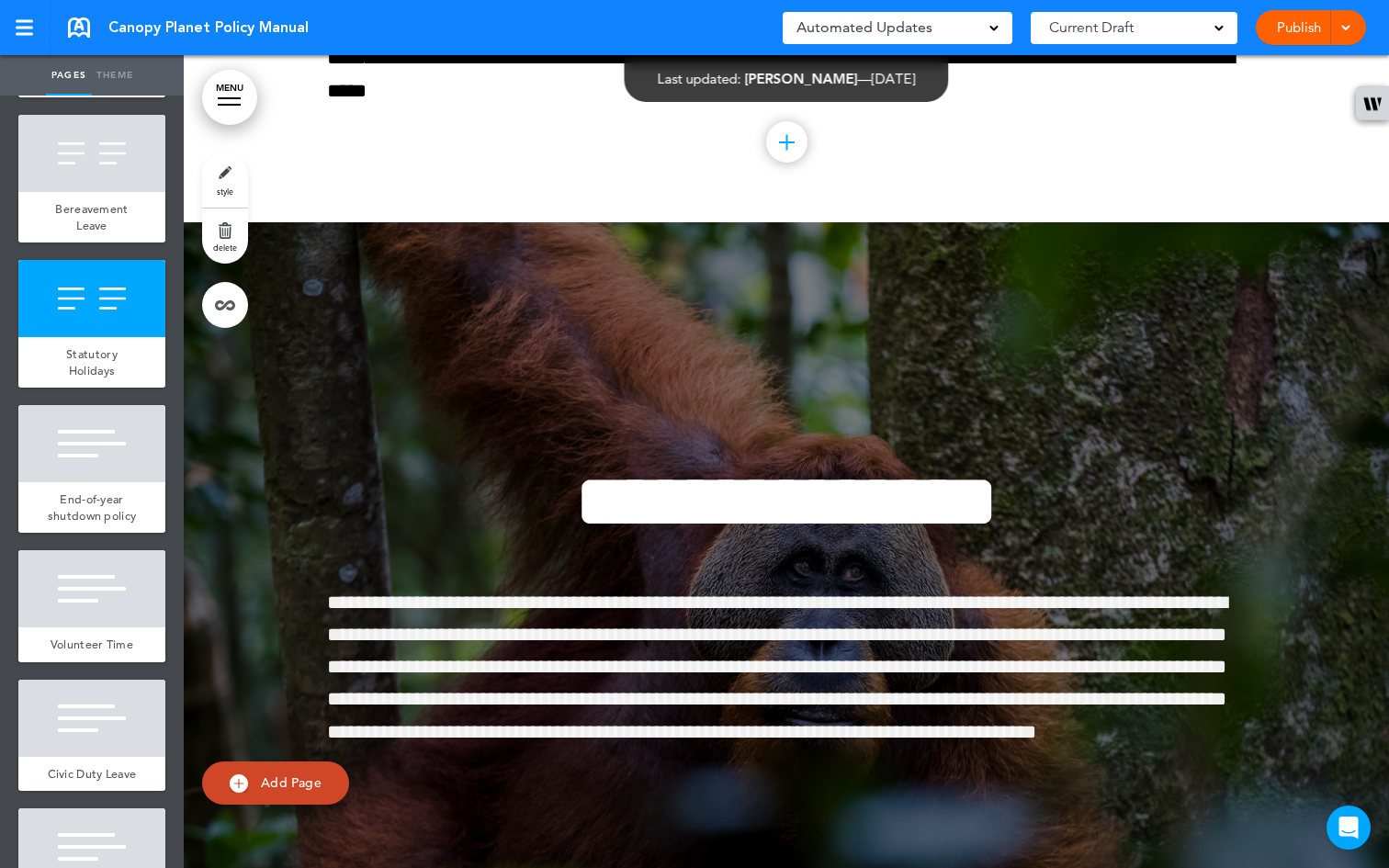
scroll to position [49634, 0]
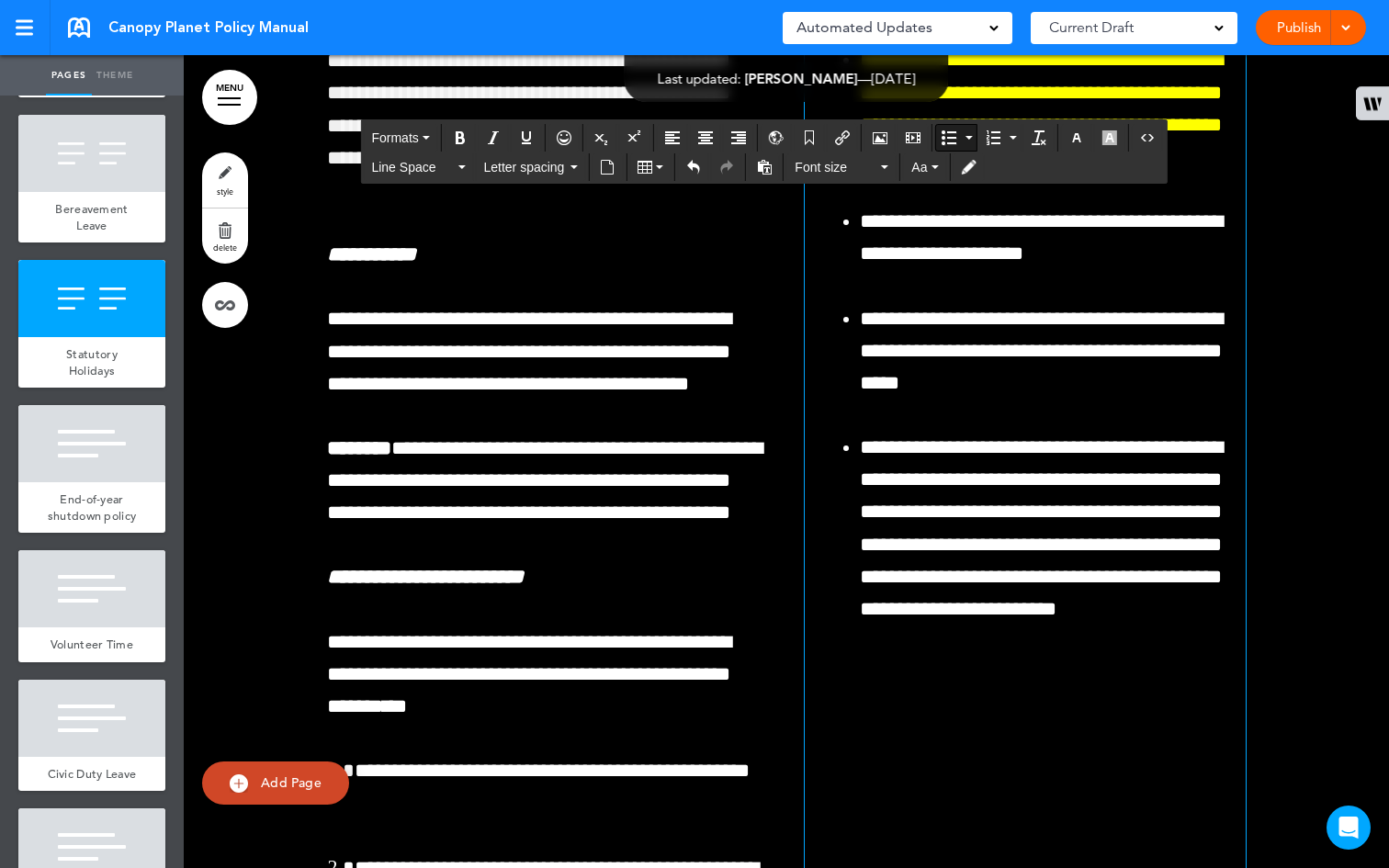
scroll to position [48455, 0]
